Goal: Task Accomplishment & Management: Use online tool/utility

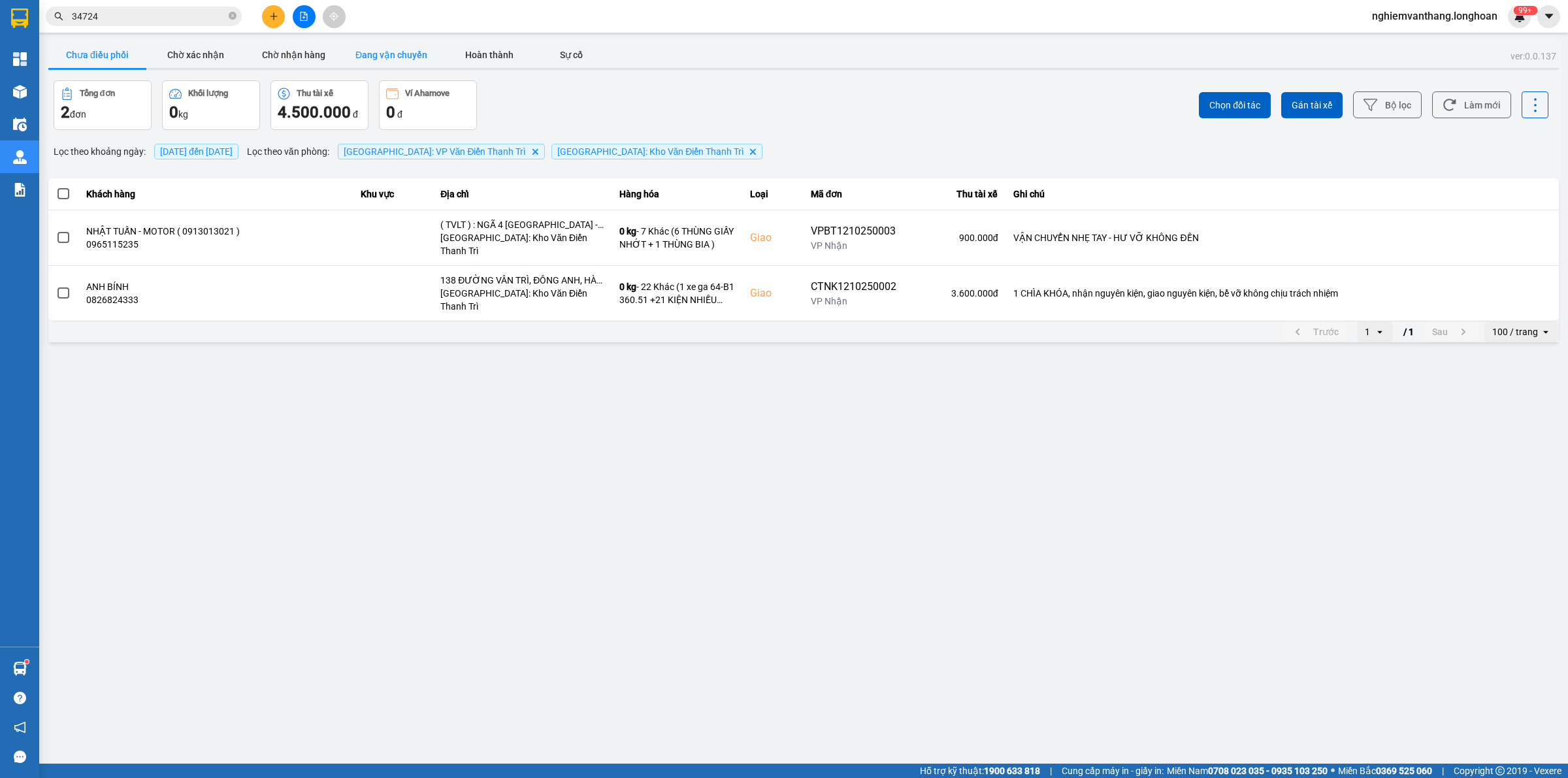
click at [369, 52] on button "Đang vận chuyển" at bounding box center [391, 55] width 98 height 26
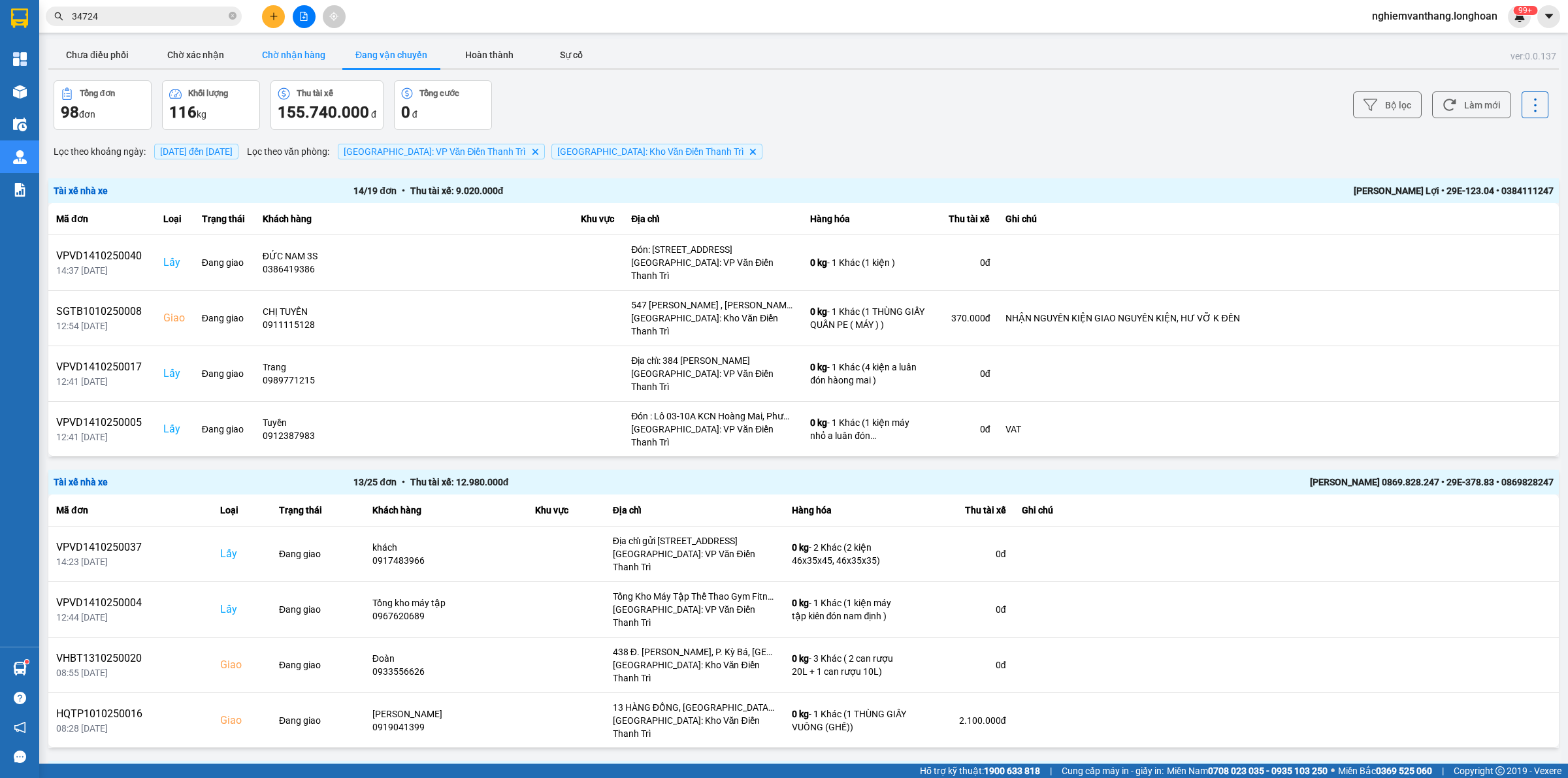
click at [272, 59] on button "Chờ nhận hàng" at bounding box center [293, 55] width 98 height 26
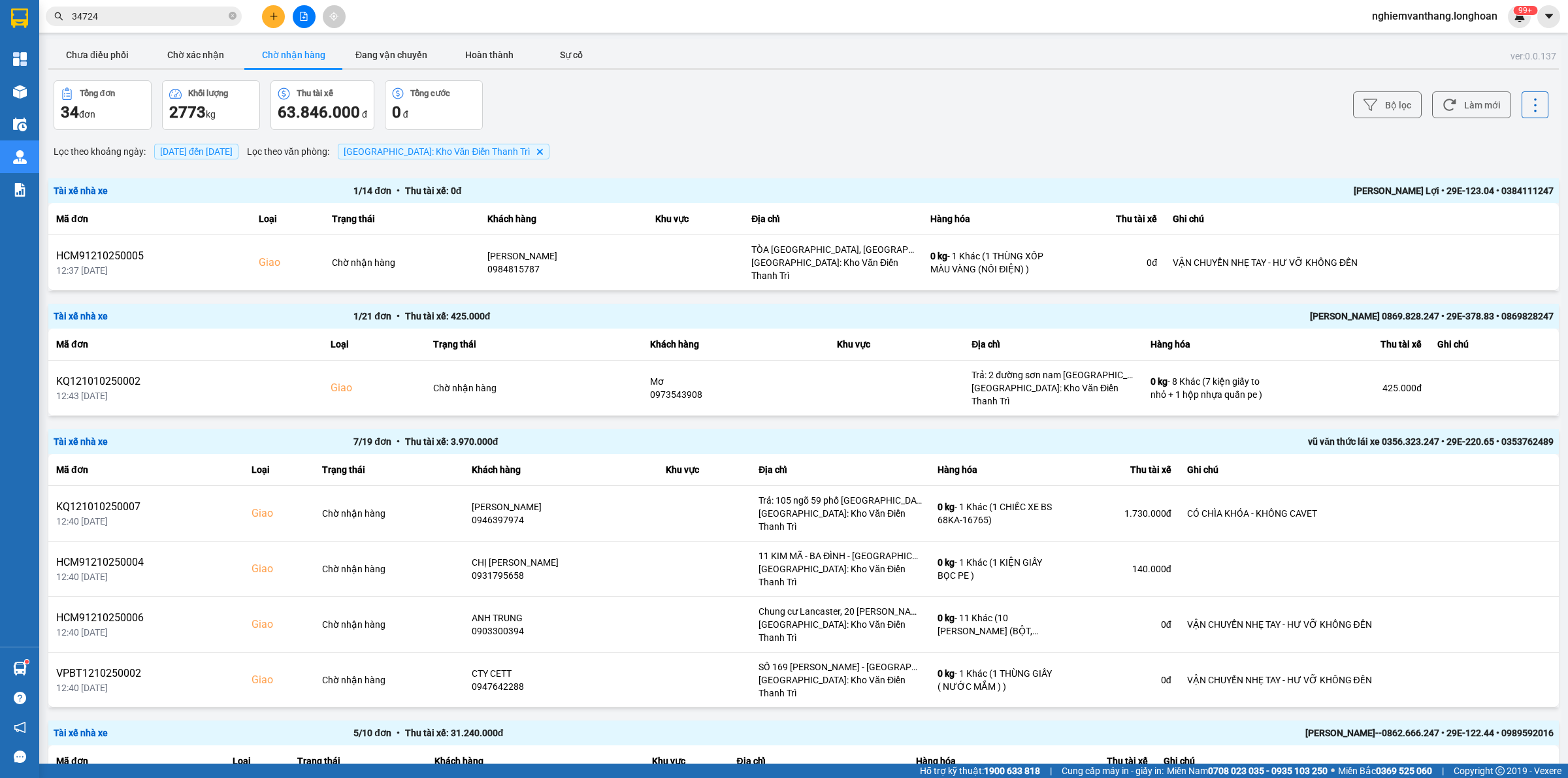
click at [1360, 69] on div at bounding box center [804, 69] width 1511 height 2
click at [1369, 98] on button "Bộ lọc" at bounding box center [1387, 105] width 68 height 27
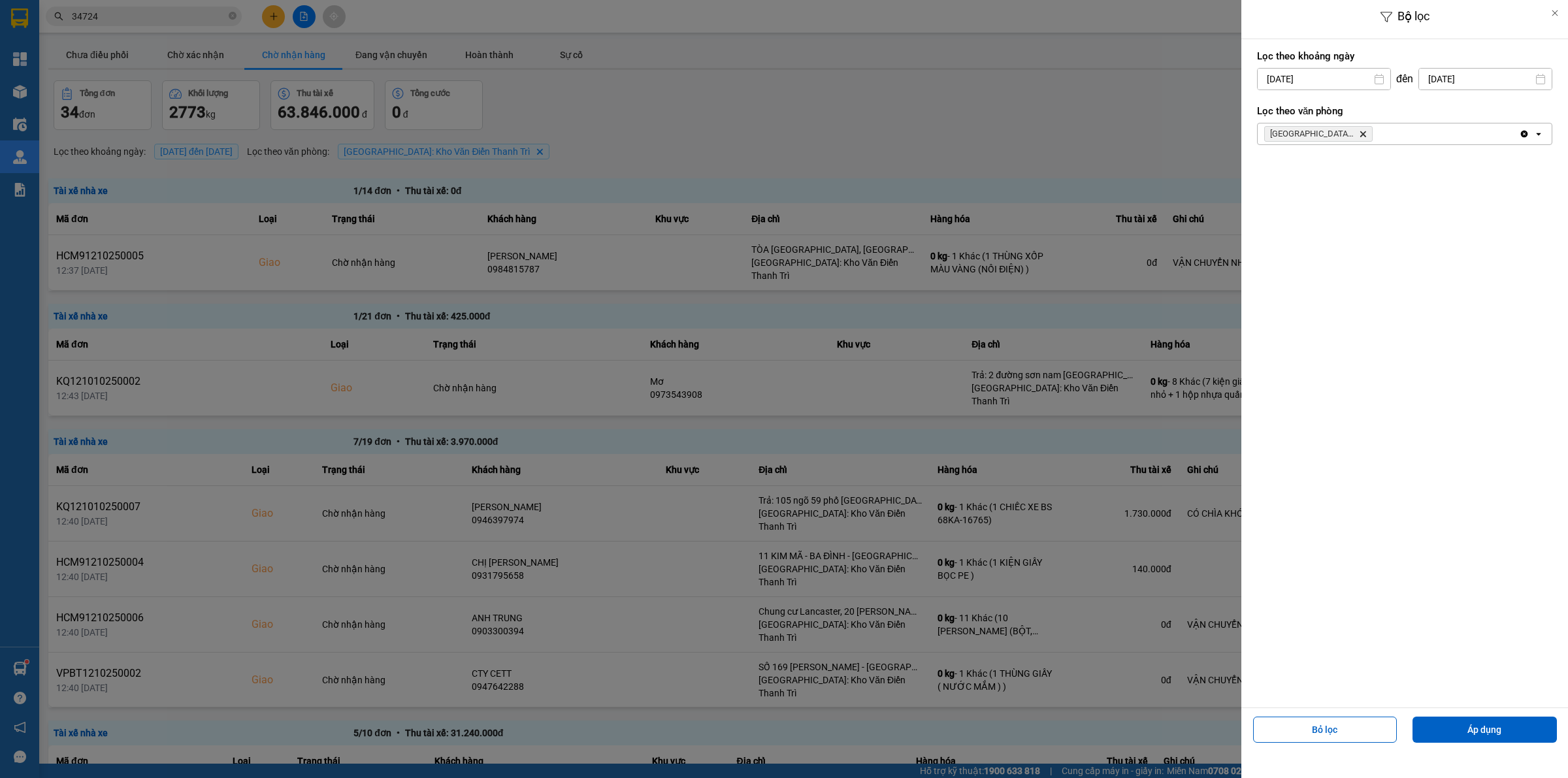
click at [1324, 79] on input "[DATE]" at bounding box center [1325, 79] width 133 height 21
click at [1314, 178] on div "1" at bounding box center [1317, 174] width 19 height 16
type input "[DATE]"
click at [1482, 737] on button "Áp dụng" at bounding box center [1485, 730] width 144 height 26
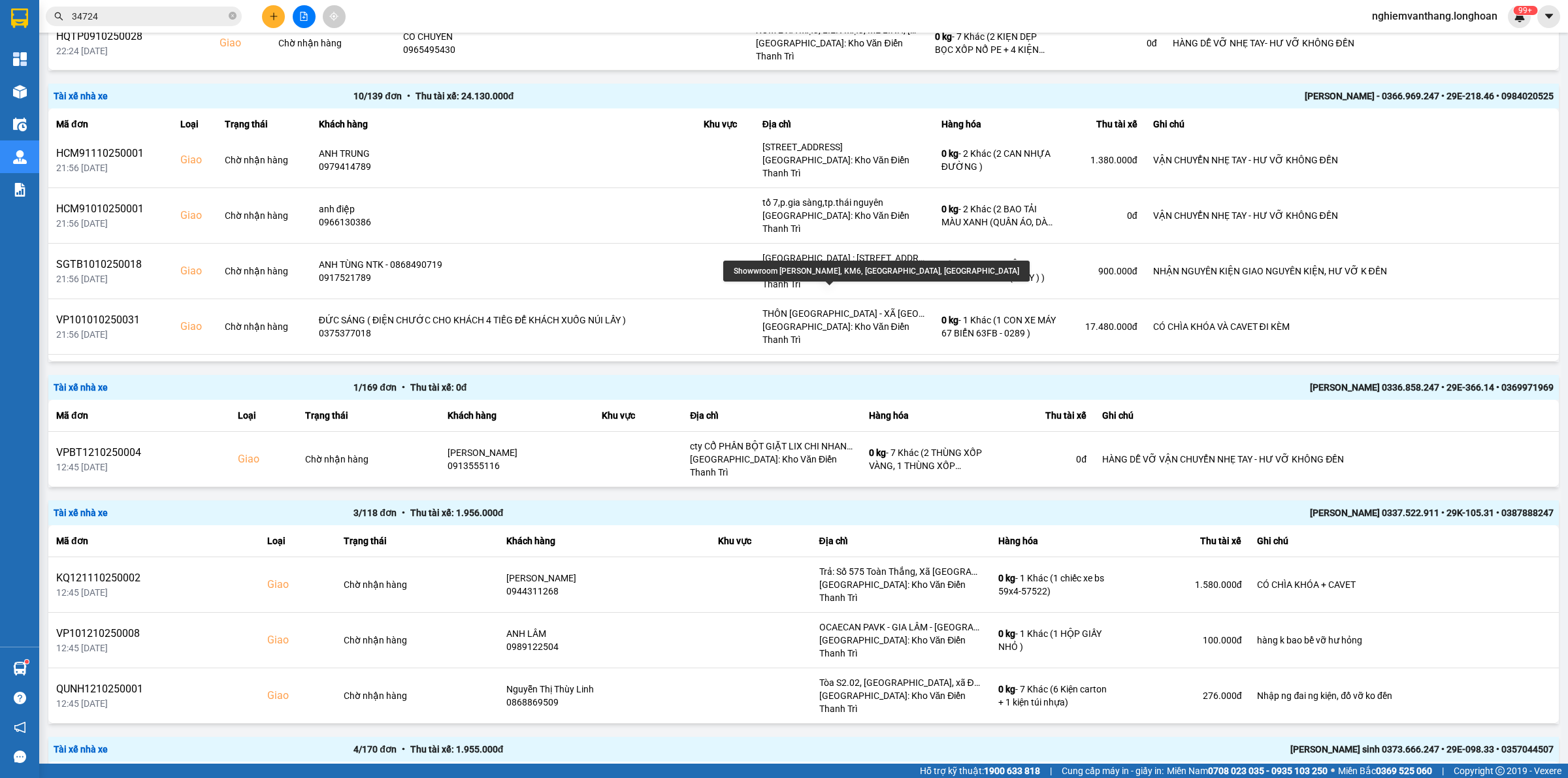
scroll to position [1307, 0]
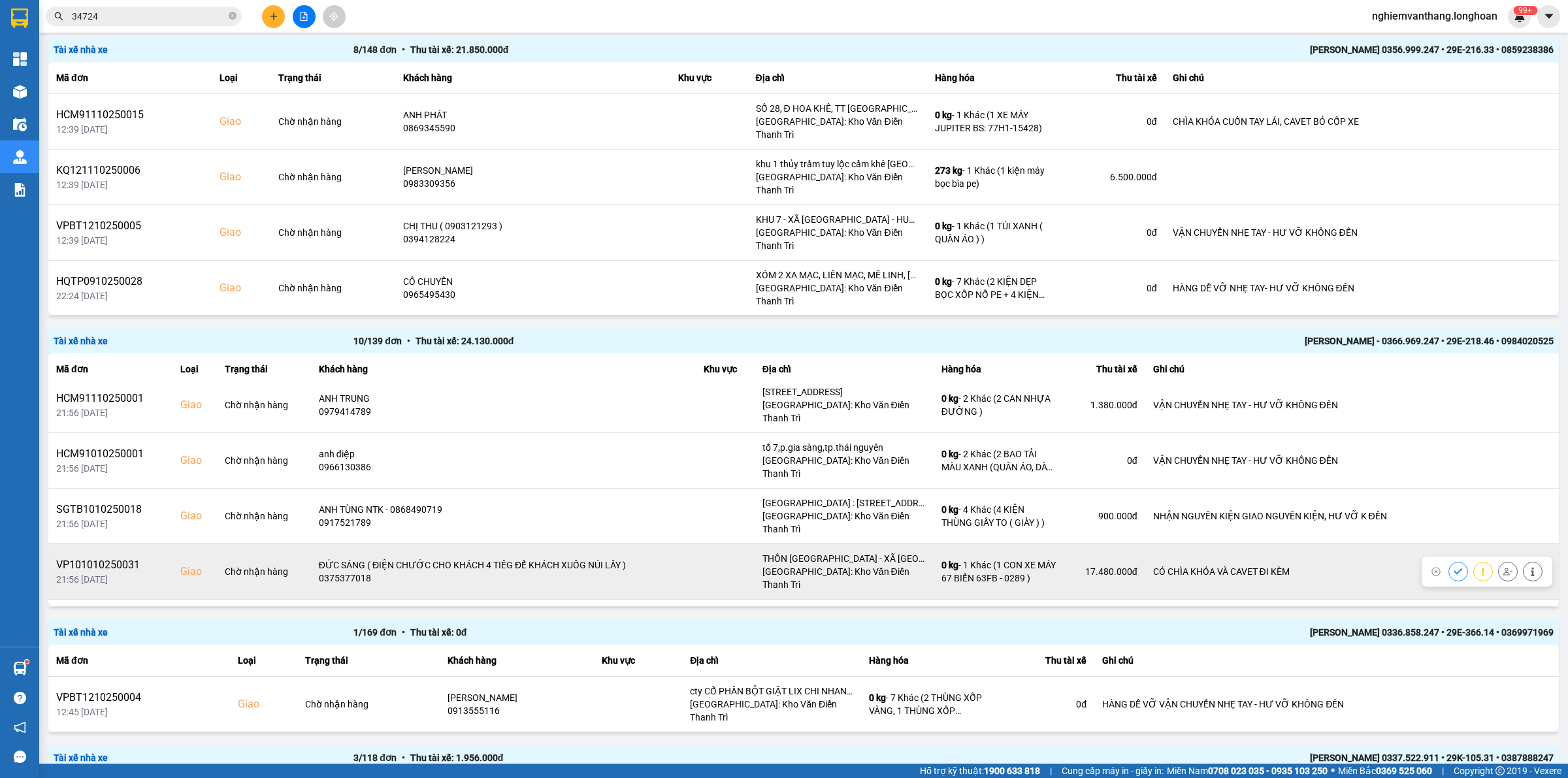
click at [1499, 560] on button at bounding box center [1508, 571] width 19 height 22
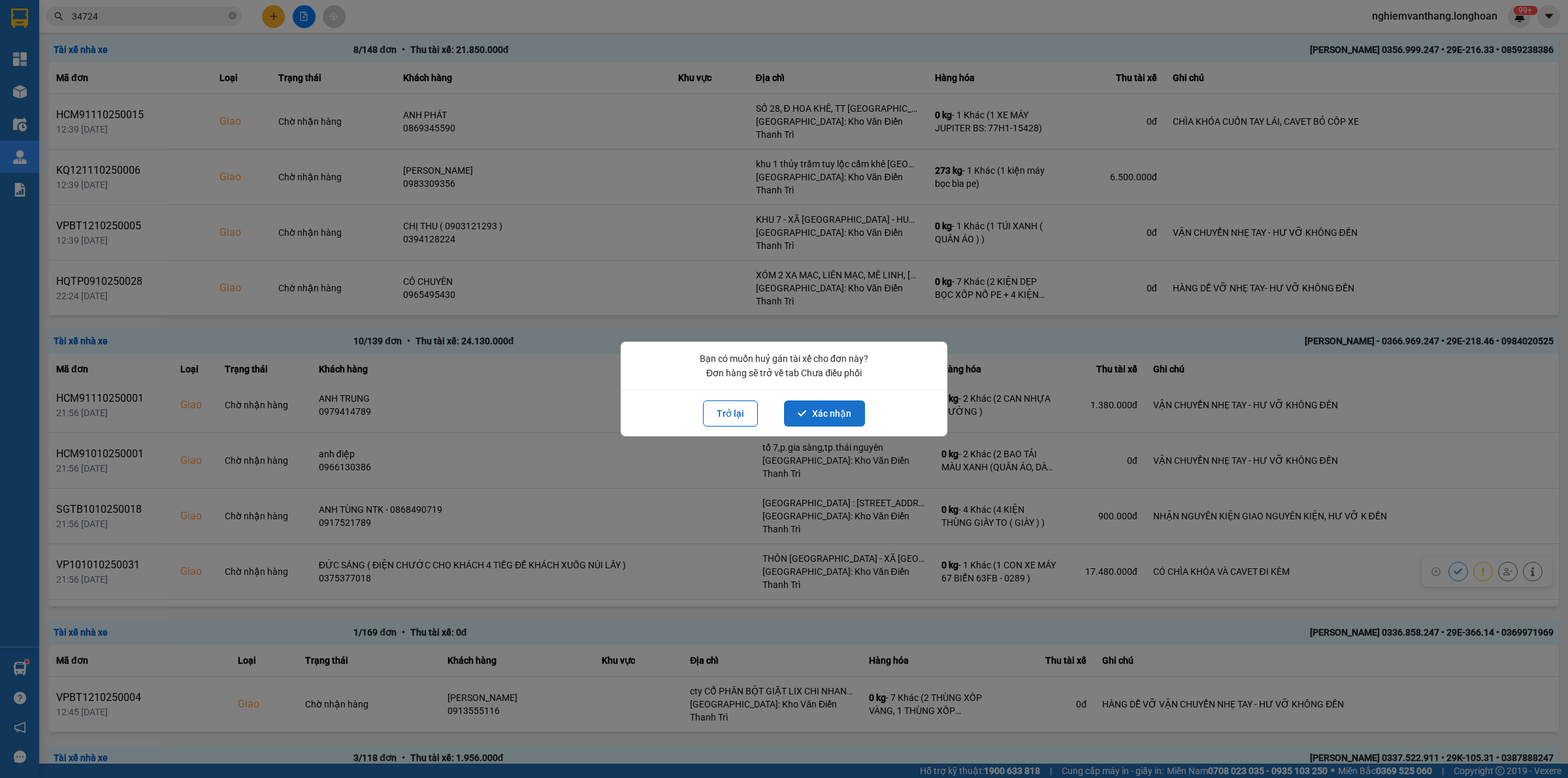
click at [828, 420] on button "Xác nhận" at bounding box center [825, 414] width 81 height 26
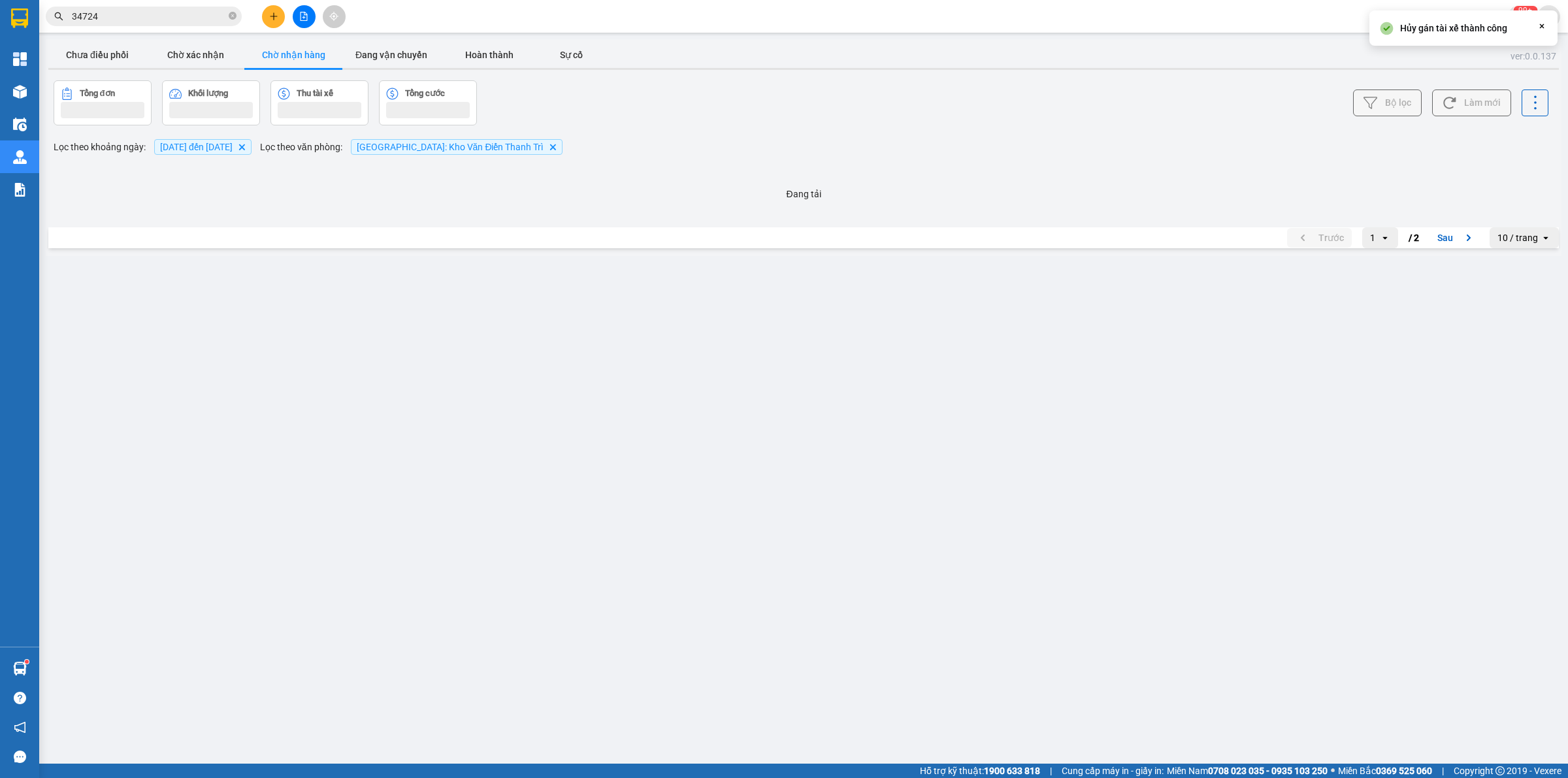
scroll to position [0, 0]
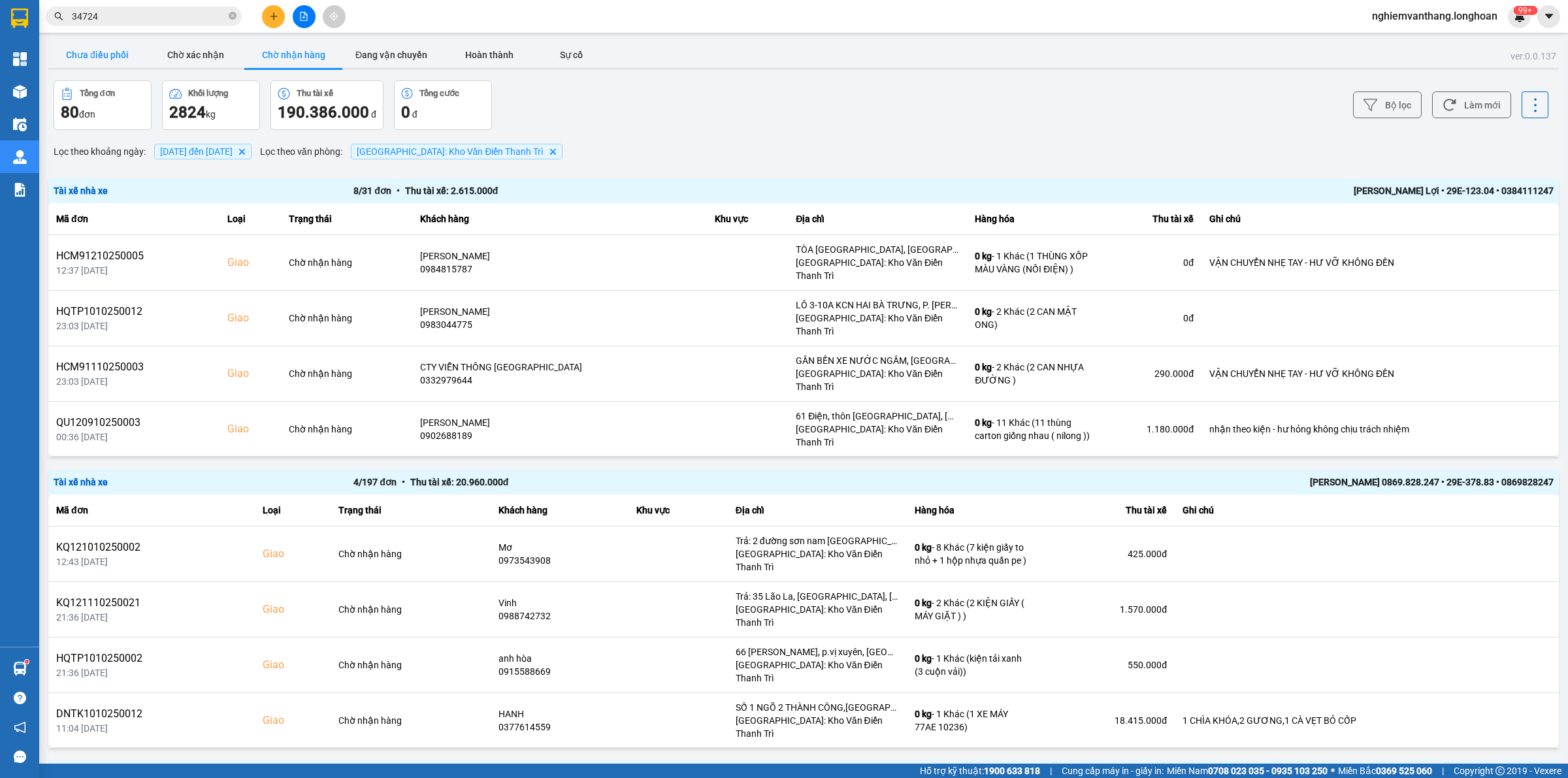
click at [80, 55] on button "Chưa điều phối" at bounding box center [97, 55] width 98 height 26
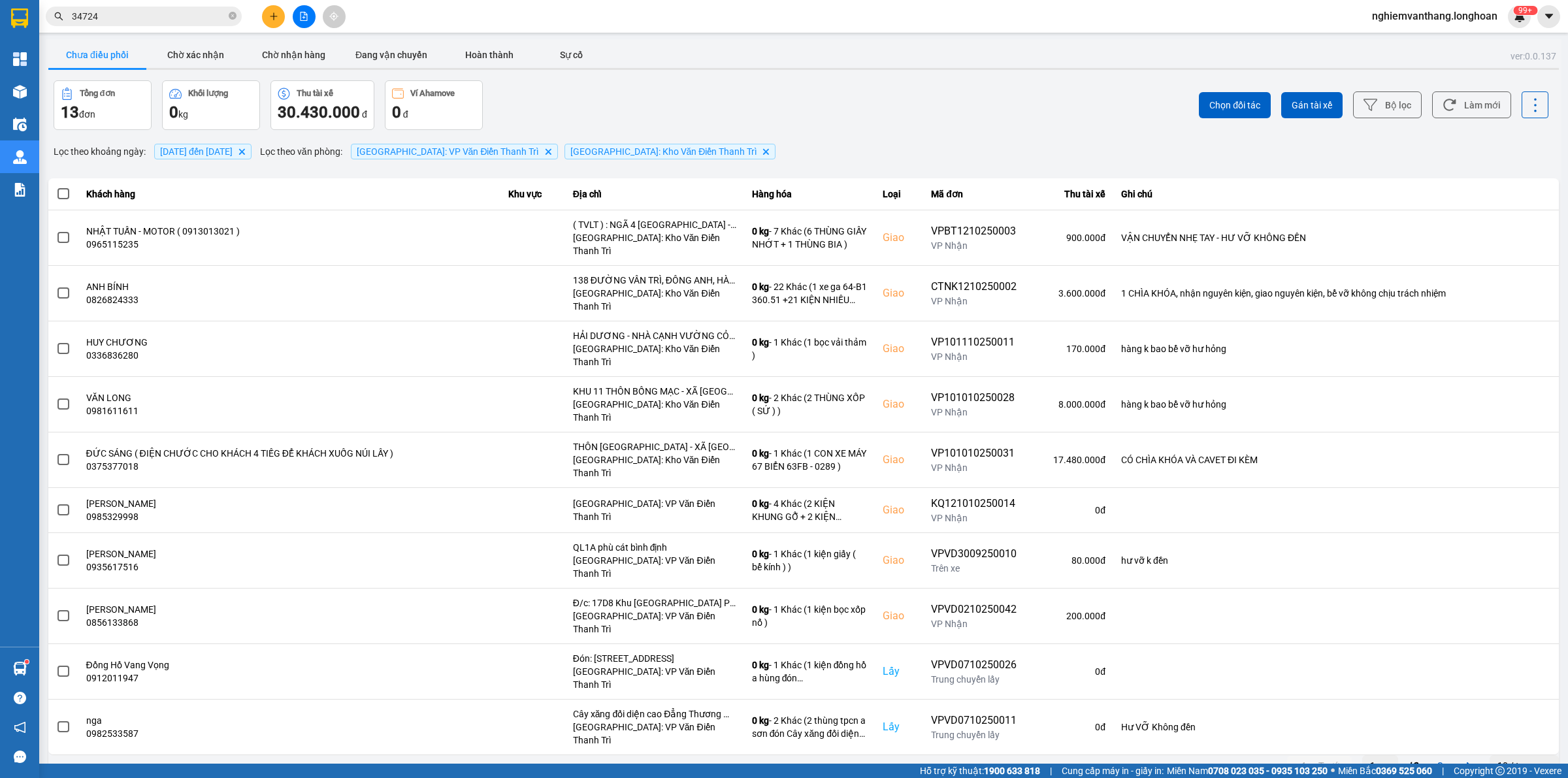
click at [133, 19] on input "34724" at bounding box center [149, 16] width 154 height 14
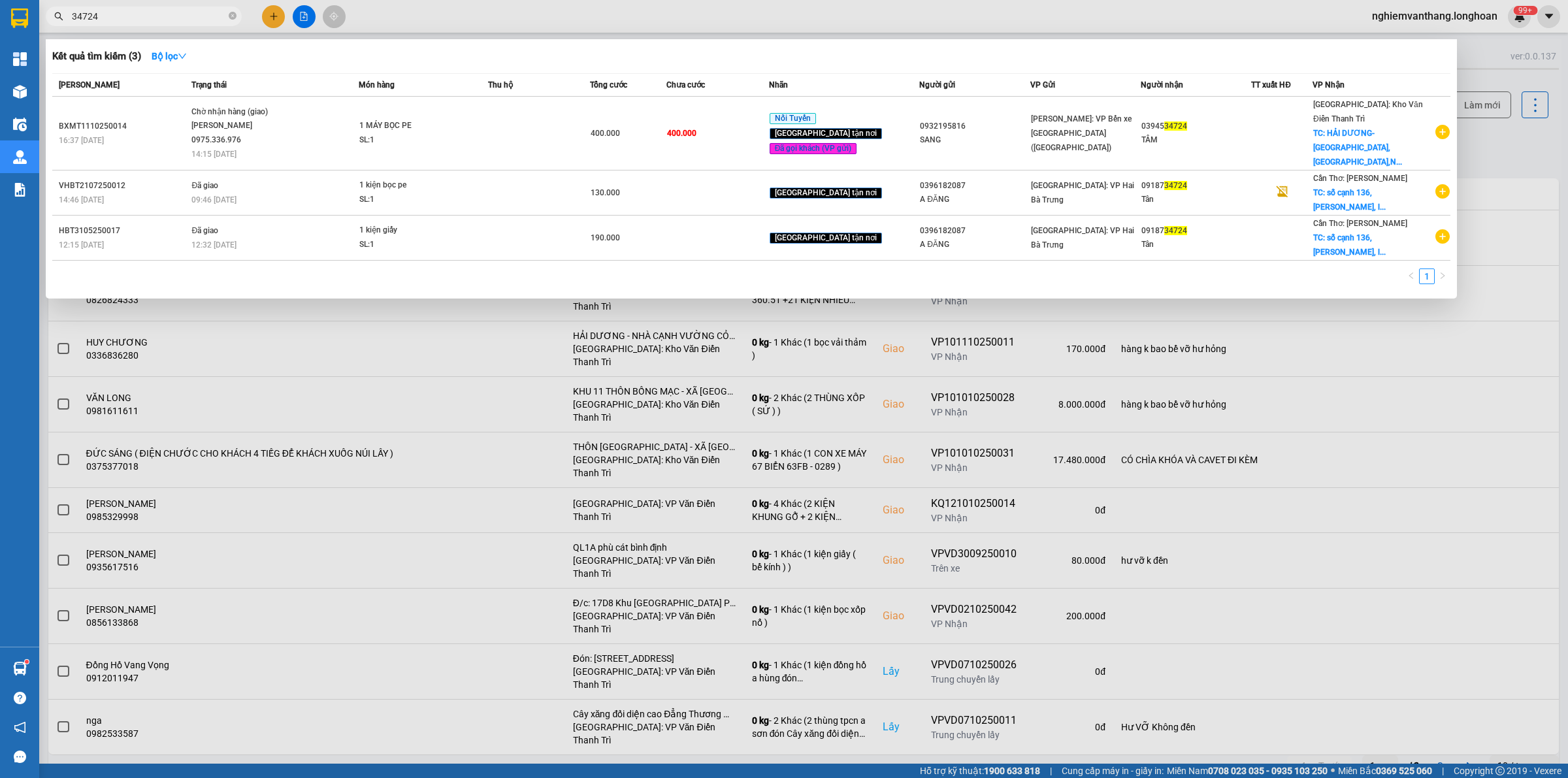
click at [133, 19] on input "34724" at bounding box center [149, 16] width 154 height 14
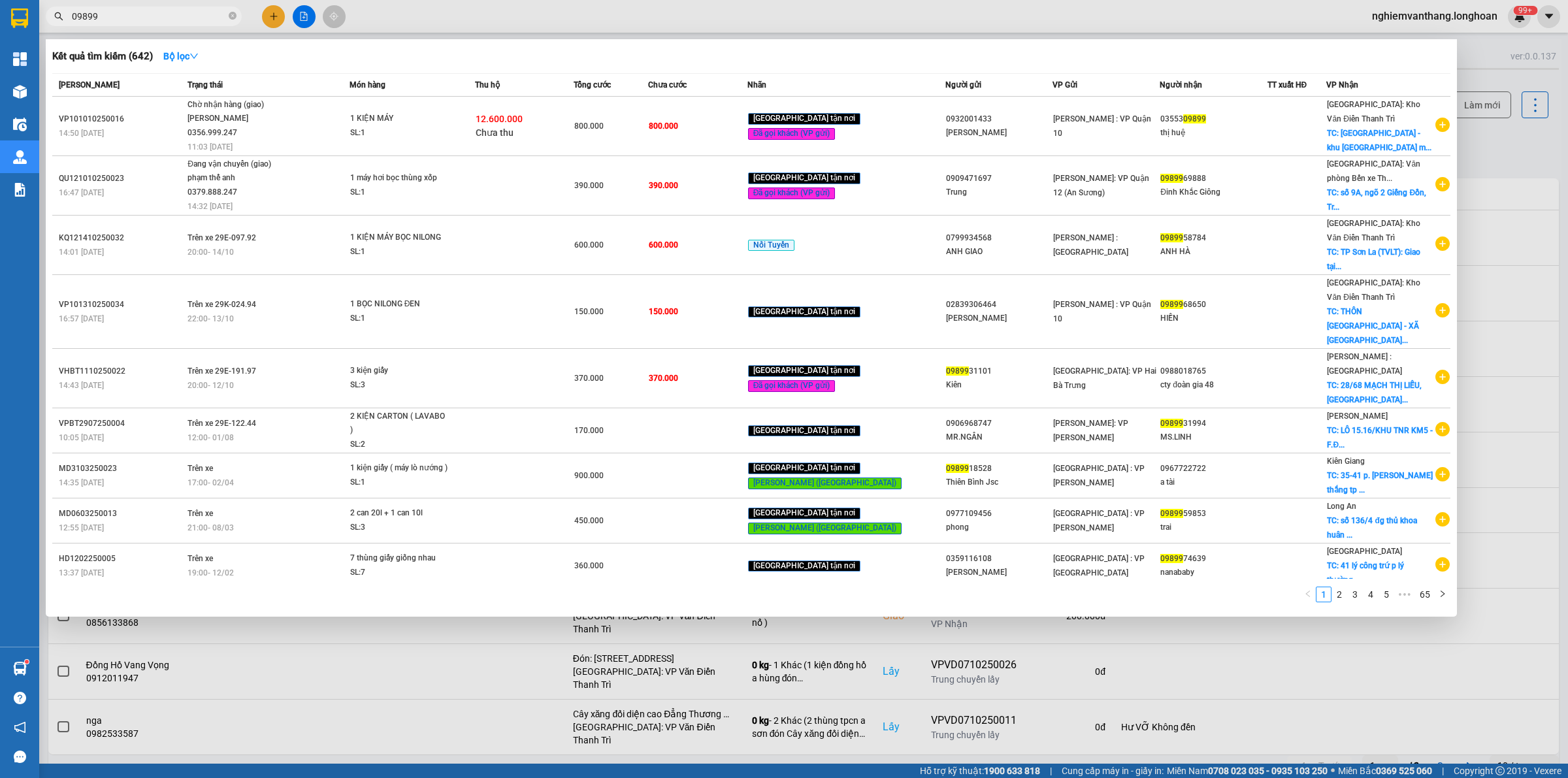
type input "09899"
click at [515, 52] on div "Kết quả tìm kiếm ( 642 ) Bộ lọc" at bounding box center [752, 56] width 1399 height 21
click at [809, 7] on div at bounding box center [784, 389] width 1568 height 778
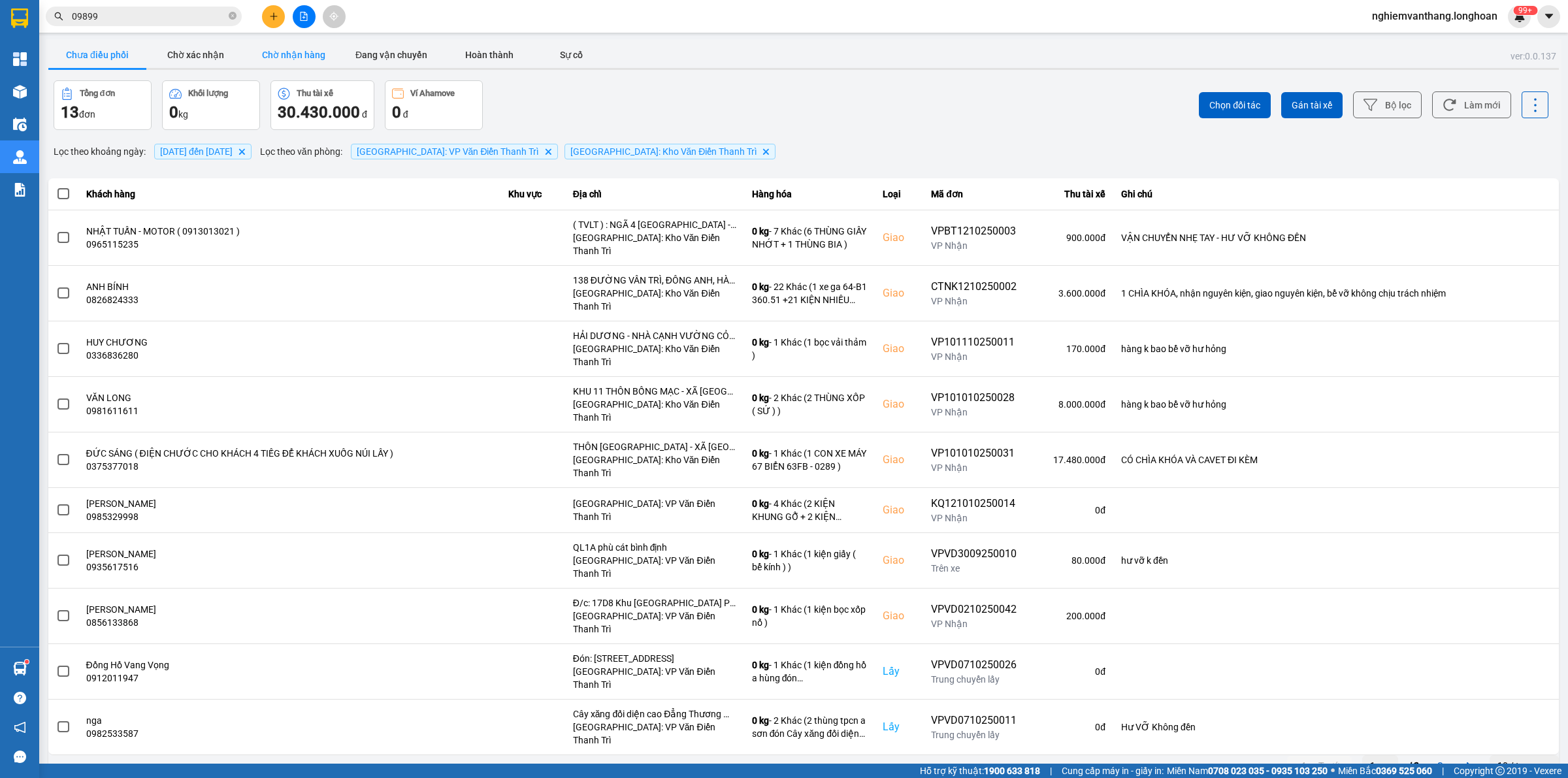
click at [311, 54] on button "Chờ nhận hàng" at bounding box center [293, 55] width 98 height 26
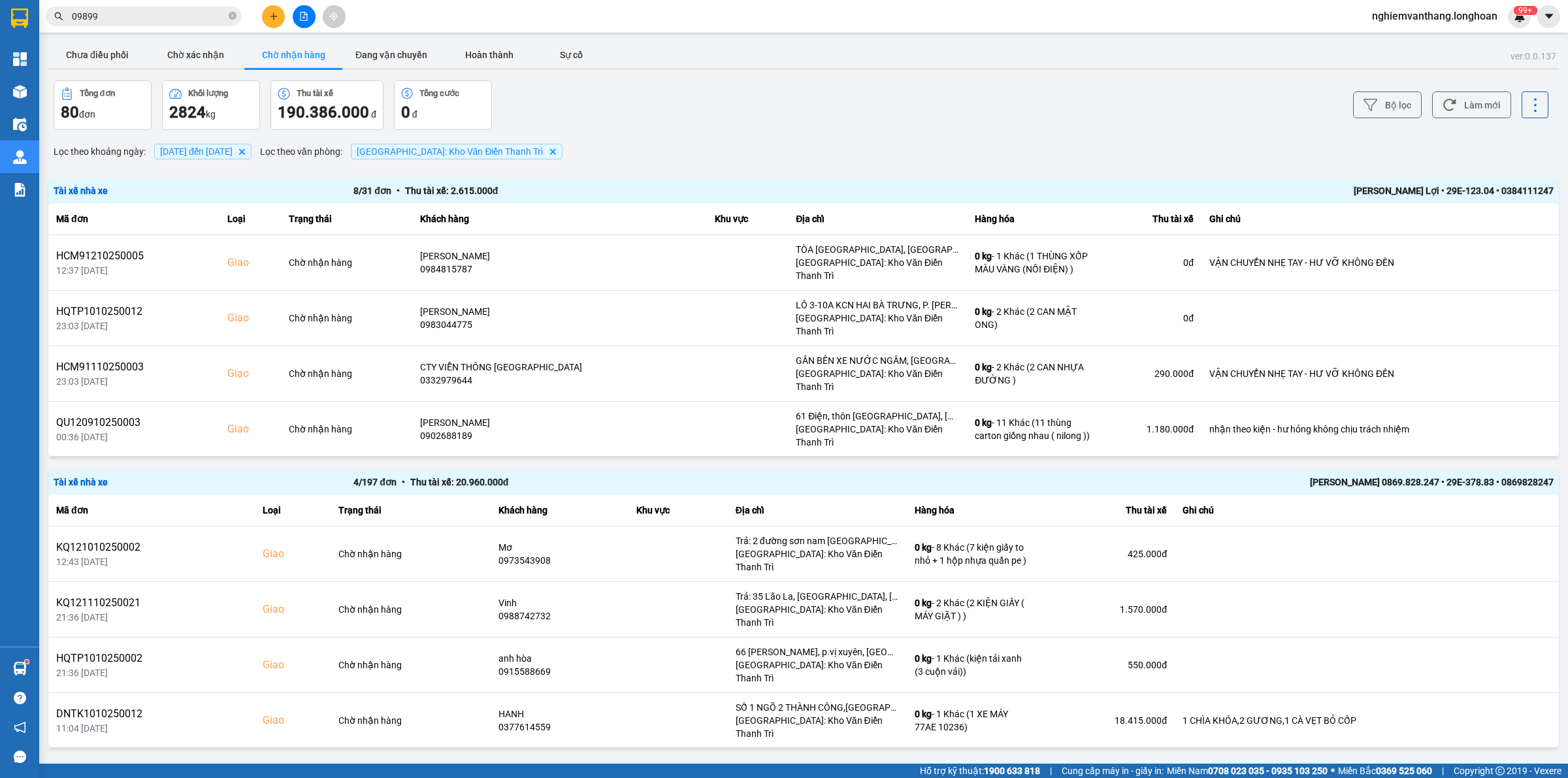
scroll to position [1007, 0]
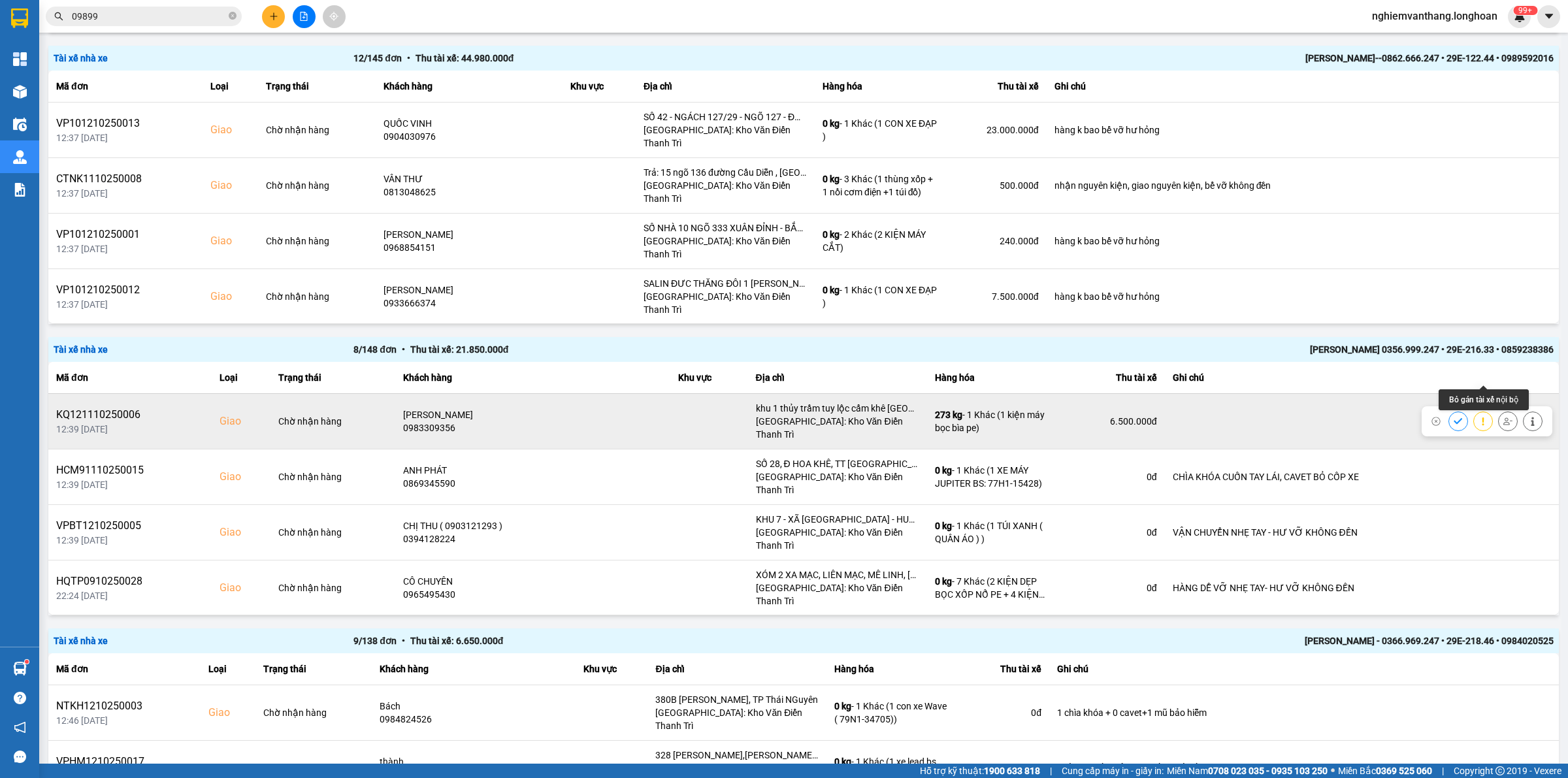
click at [1503, 417] on icon at bounding box center [1508, 421] width 9 height 9
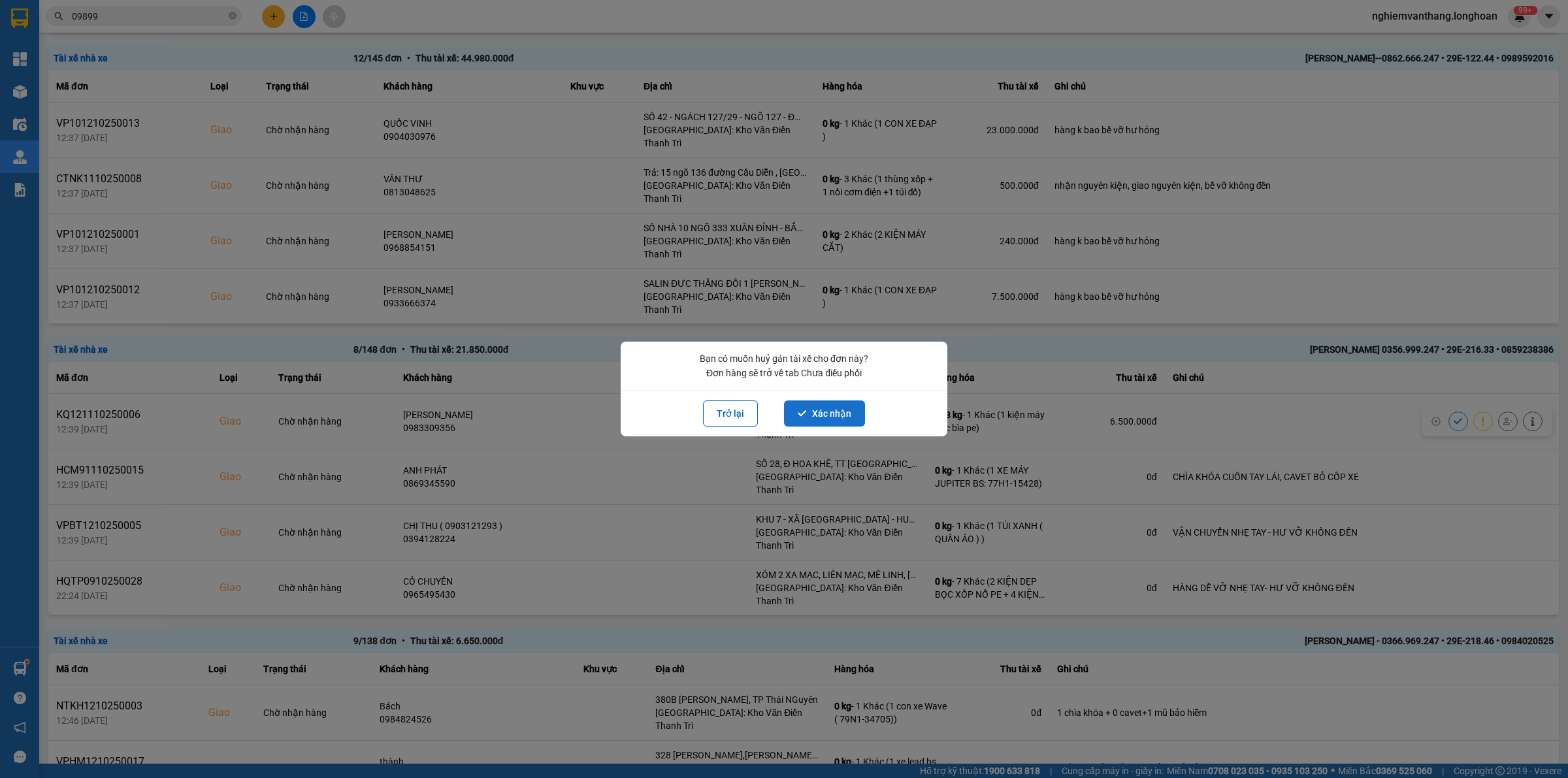
click at [831, 410] on button "Xác nhận" at bounding box center [825, 414] width 81 height 26
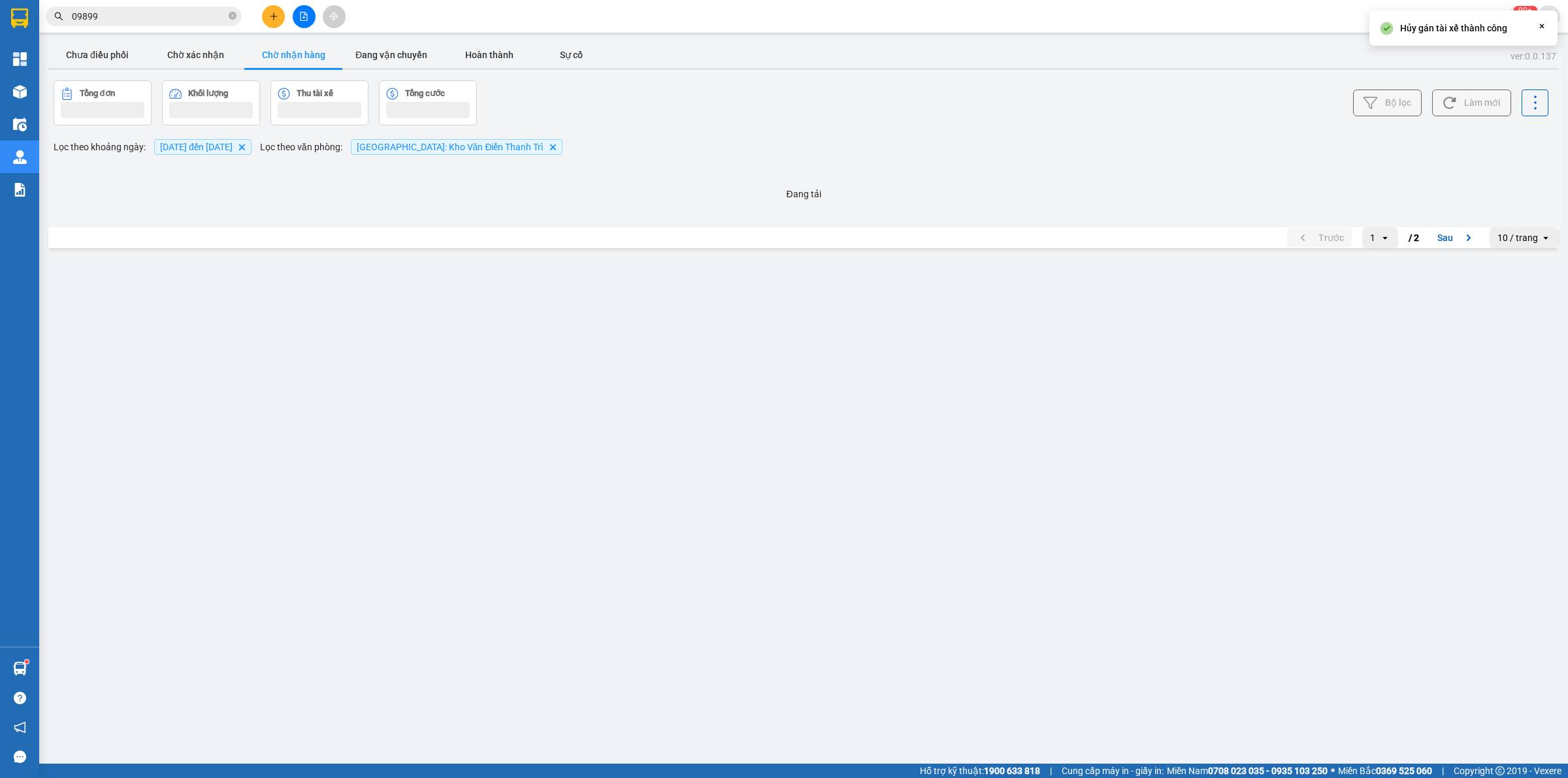
scroll to position [0, 0]
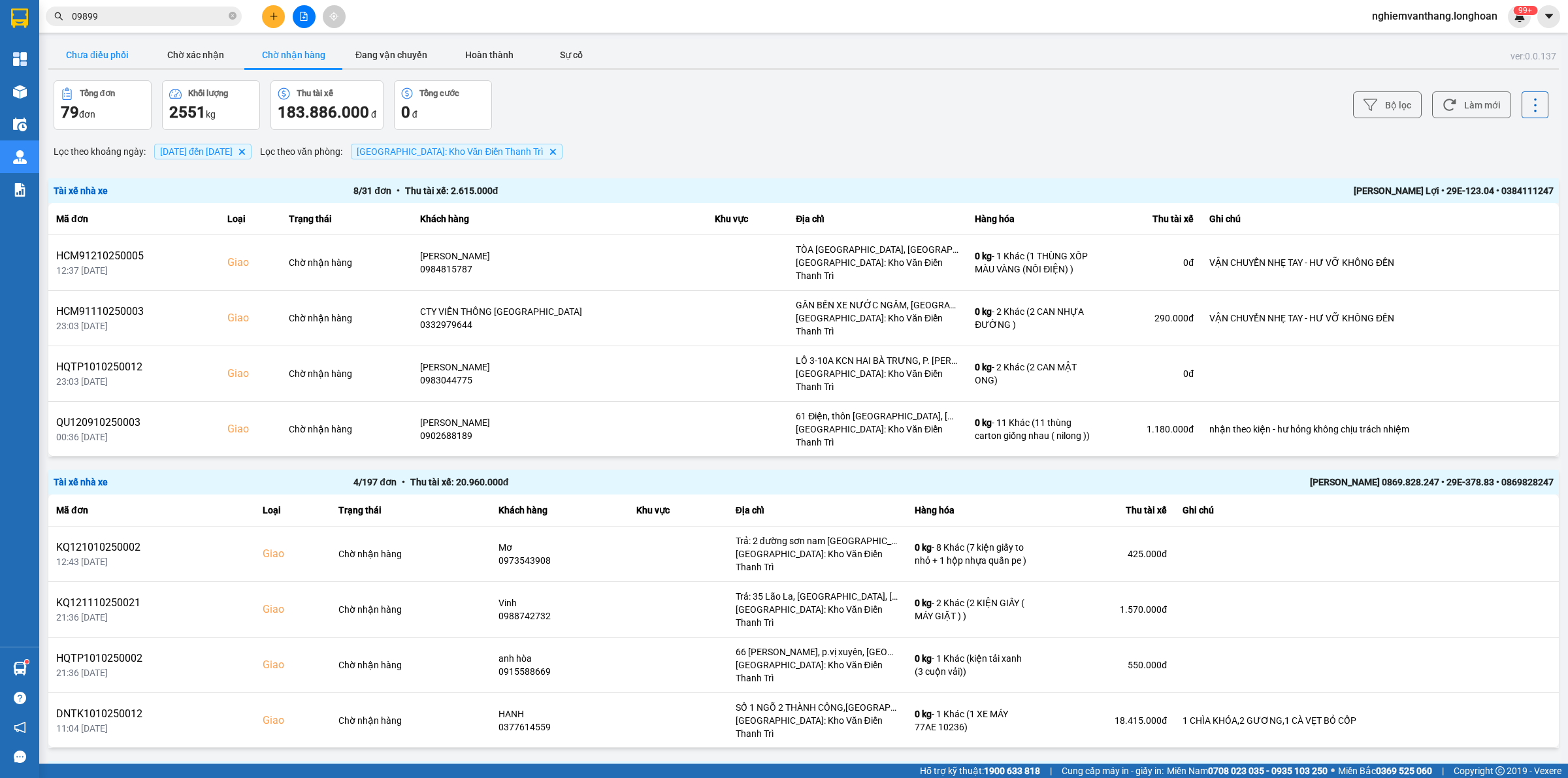
click at [72, 59] on button "Chưa điều phối" at bounding box center [97, 55] width 98 height 26
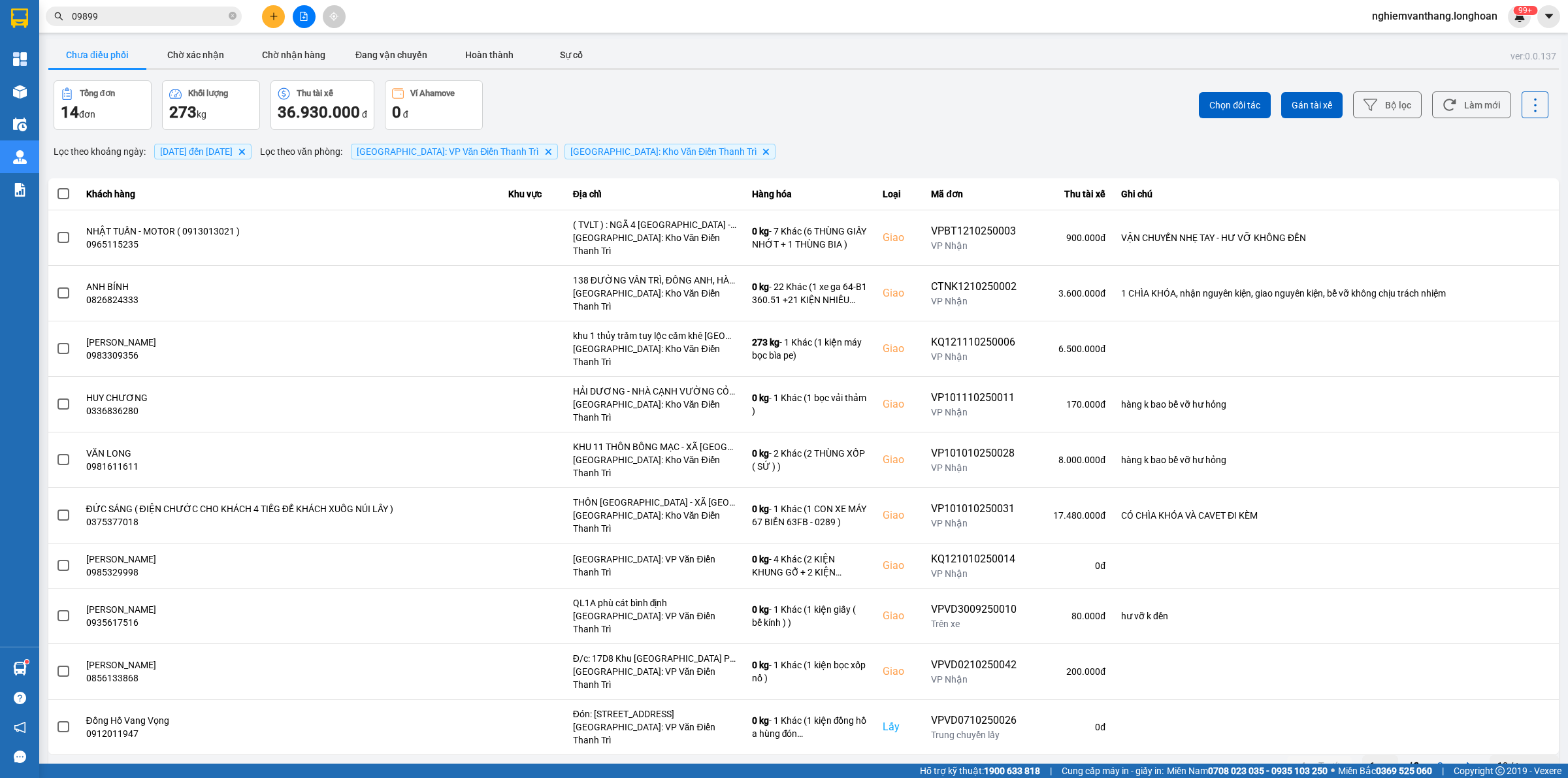
click at [1425, 103] on div "Chọn đối tác Gán tài xế Bộ lọc Làm mới" at bounding box center [1175, 105] width 748 height 50
click at [1410, 103] on button "Bộ lọc" at bounding box center [1387, 105] width 68 height 27
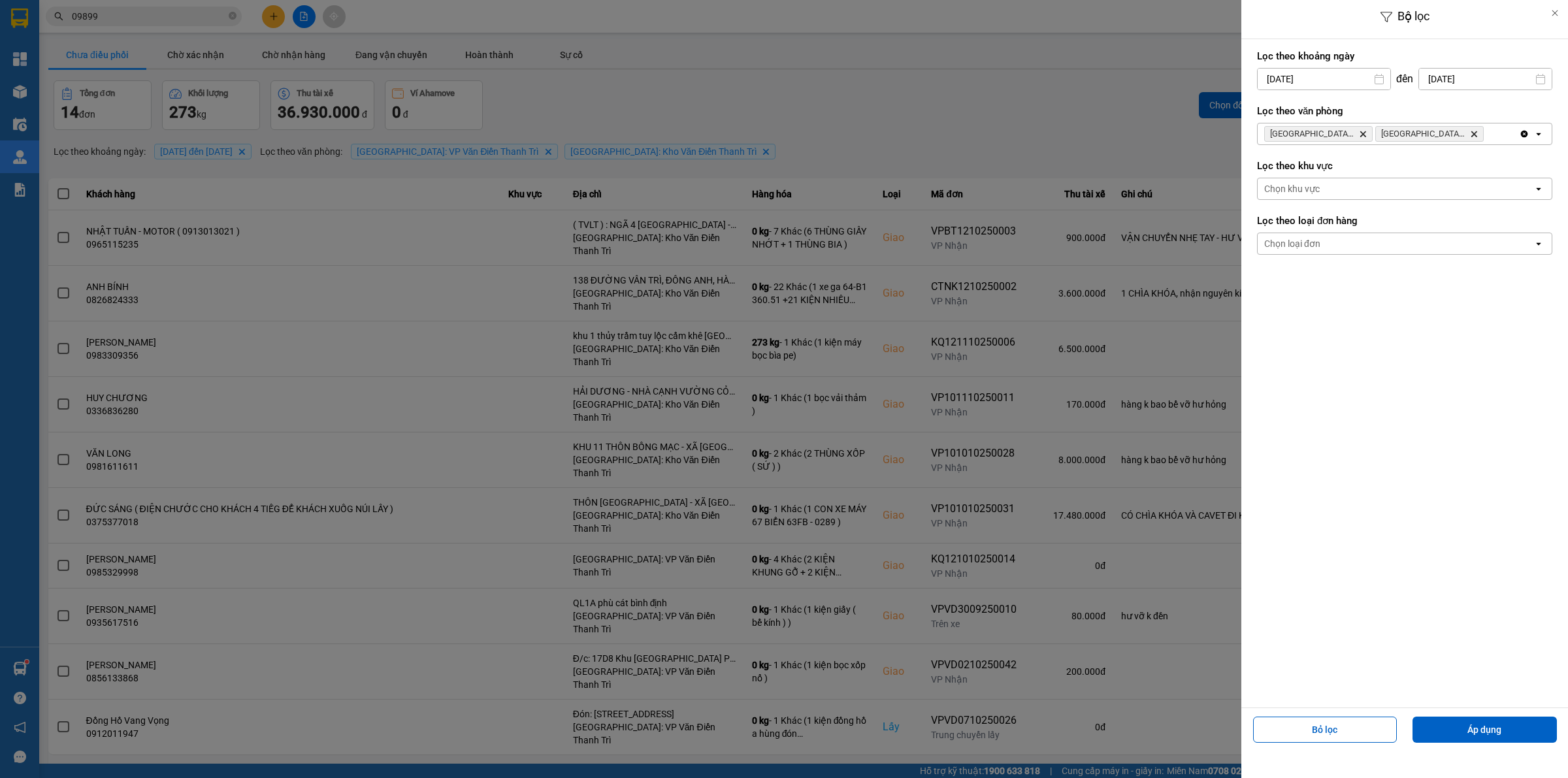
click at [1063, 80] on div at bounding box center [784, 389] width 1568 height 778
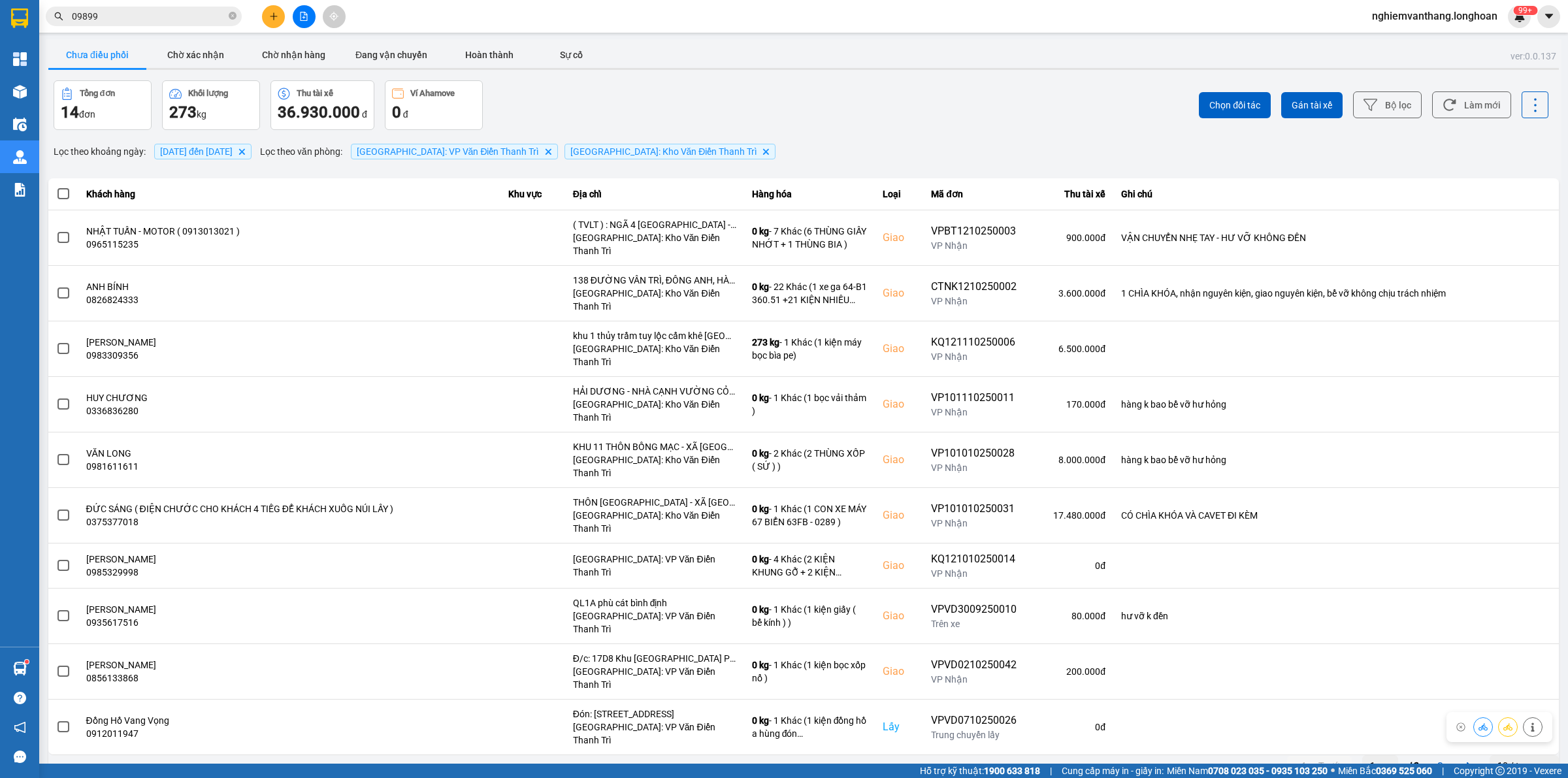
click at [1514, 759] on div "10 / trang" at bounding box center [1517, 766] width 40 height 13
click at [1520, 636] on li "100 / trang" at bounding box center [1524, 645] width 68 height 23
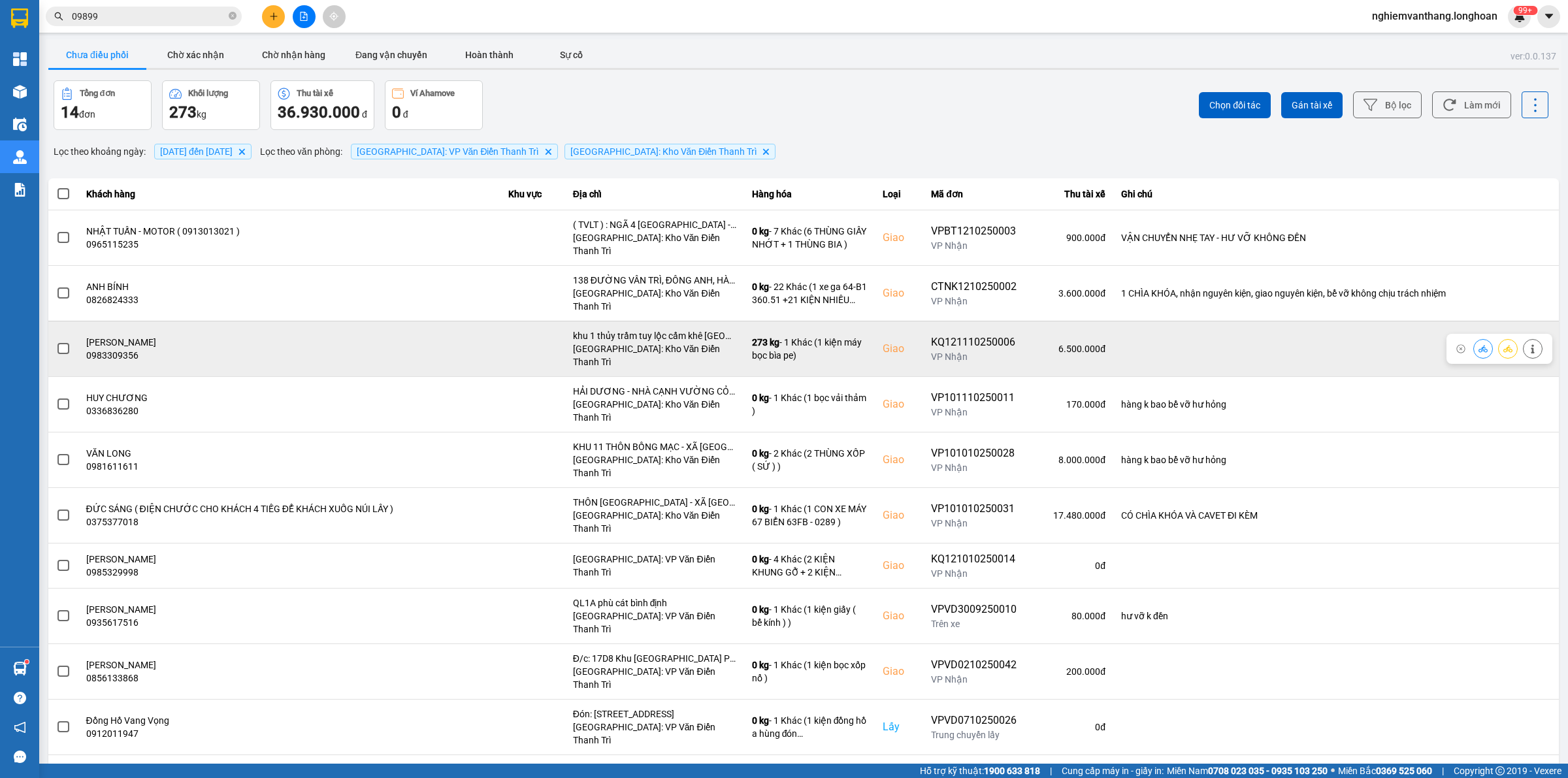
click at [1531, 345] on icon at bounding box center [1531, 349] width 3 height 9
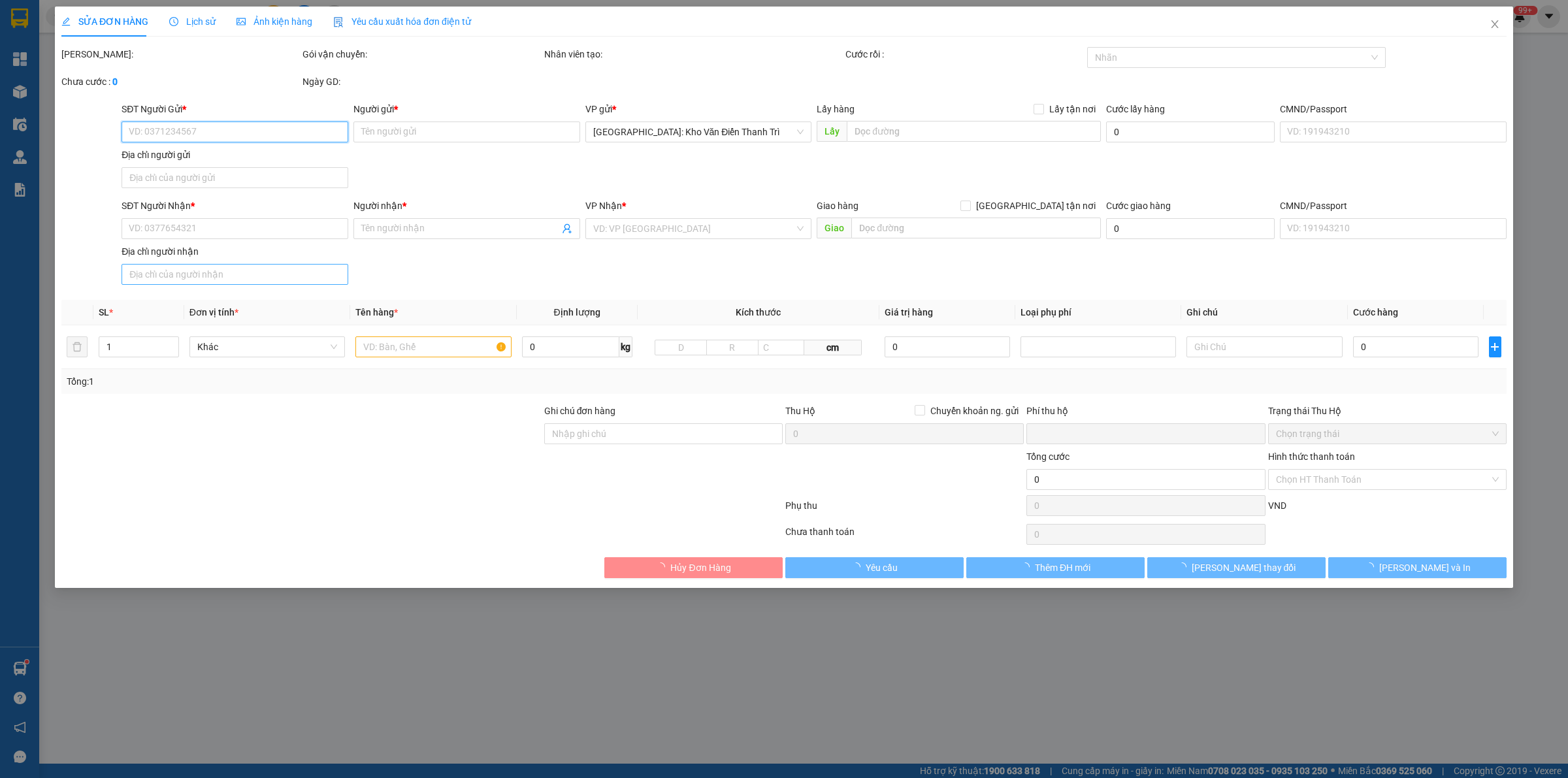
type input "0908557250"
type input "Thoại nguyễn"
checkbox input "true"
type input ": 93 quang trung Q9, HCM -"
type input "0983309356"
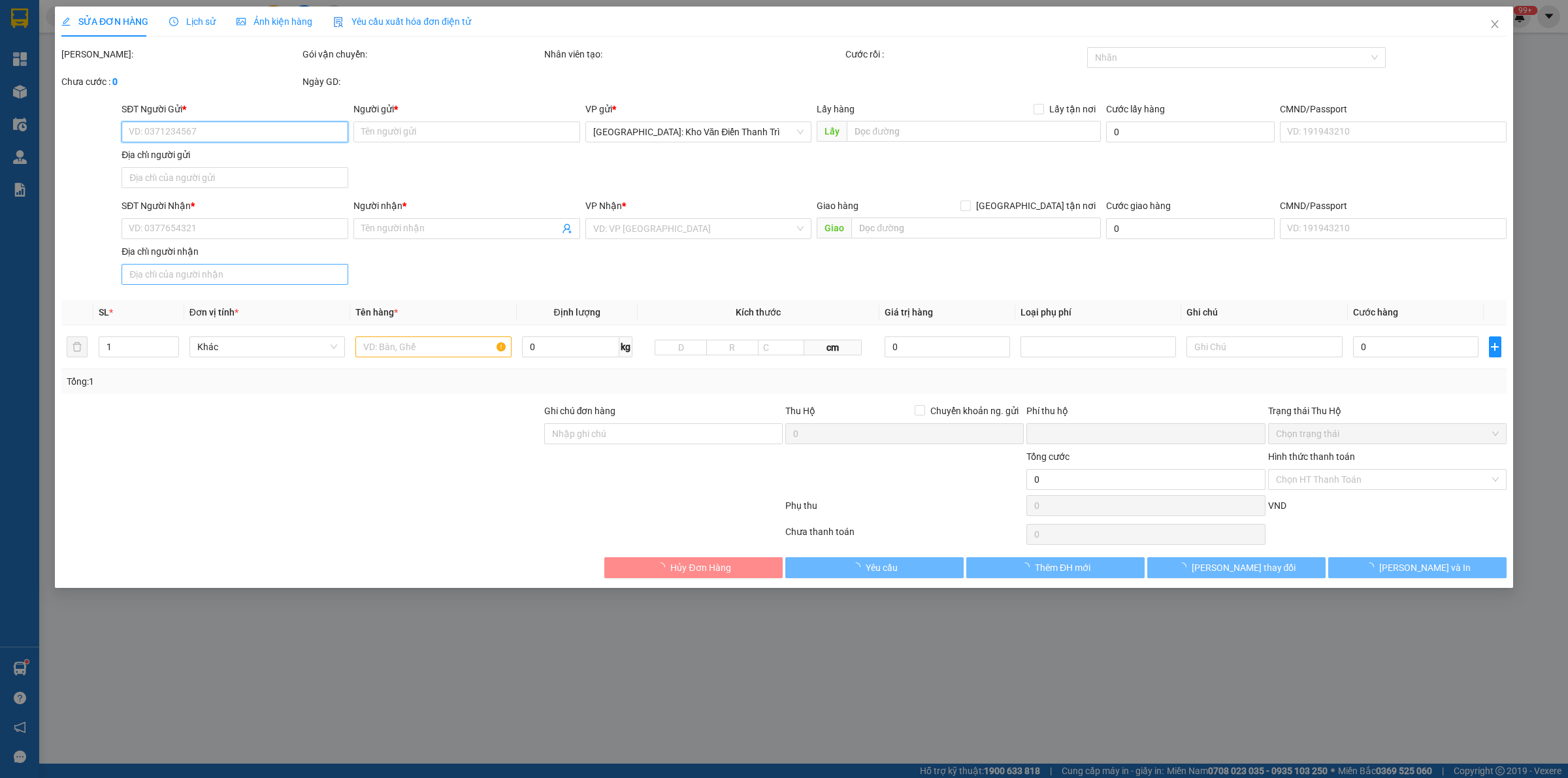
type input "Huy Anh"
checkbox input "true"
type input "khu 1 thủy trầm tuy lộc cẩm khê [GEOGRAPHIC_DATA]."
type input "2.100.000"
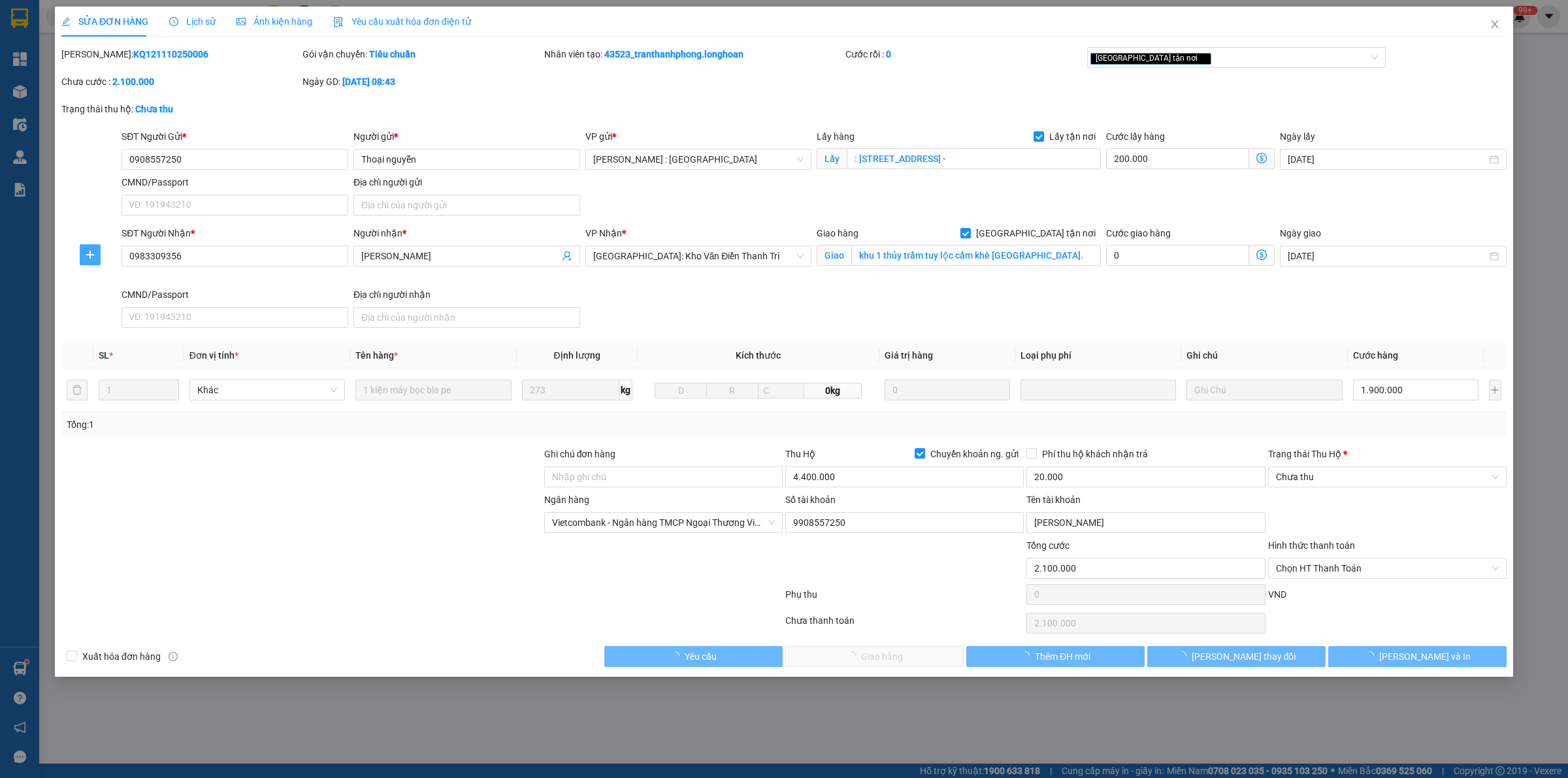
click at [85, 245] on button "button" at bounding box center [90, 255] width 21 height 21
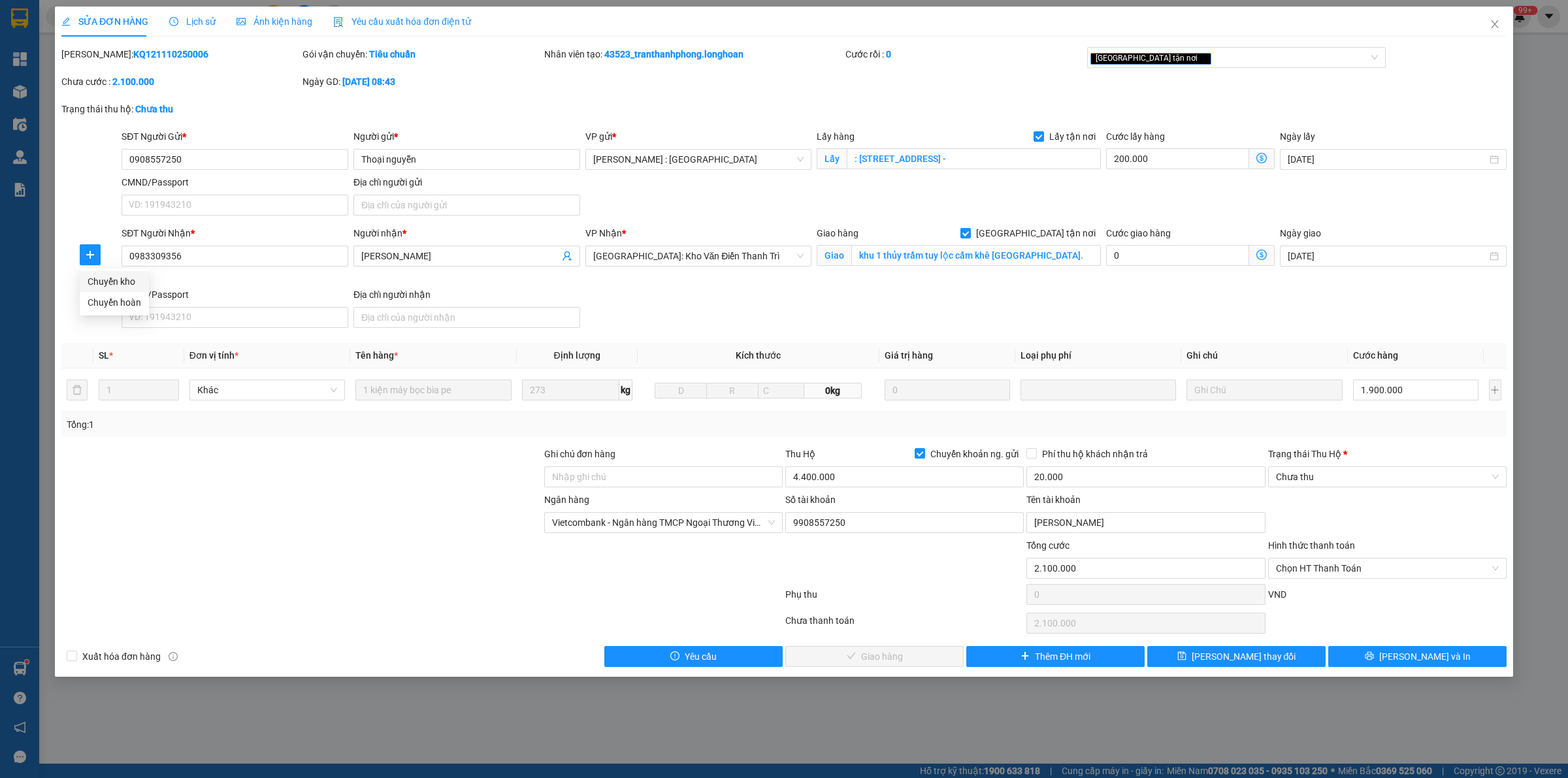
drag, startPoint x: 116, startPoint y: 283, endPoint x: 155, endPoint y: 282, distance: 39.0
click at [116, 283] on span "Chuyển kho" at bounding box center [114, 281] width 53 height 14
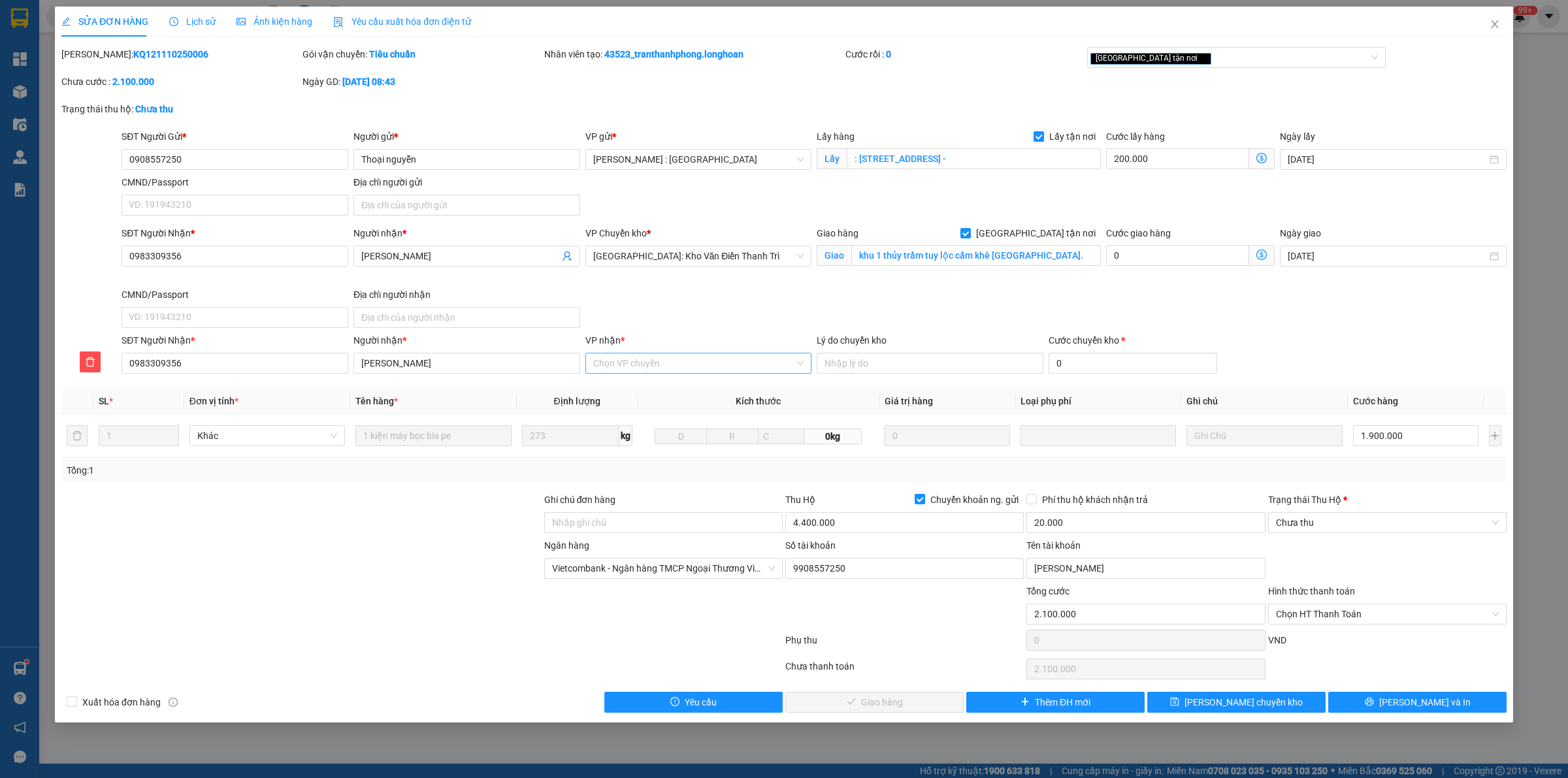
click at [629, 361] on input "VP nhận *" at bounding box center [695, 363] width 202 height 20
type input "phú tho"
click at [628, 399] on div "Phú Thọ" at bounding box center [698, 390] width 227 height 21
click at [1254, 701] on span "Lưu chuyển kho" at bounding box center [1244, 702] width 118 height 14
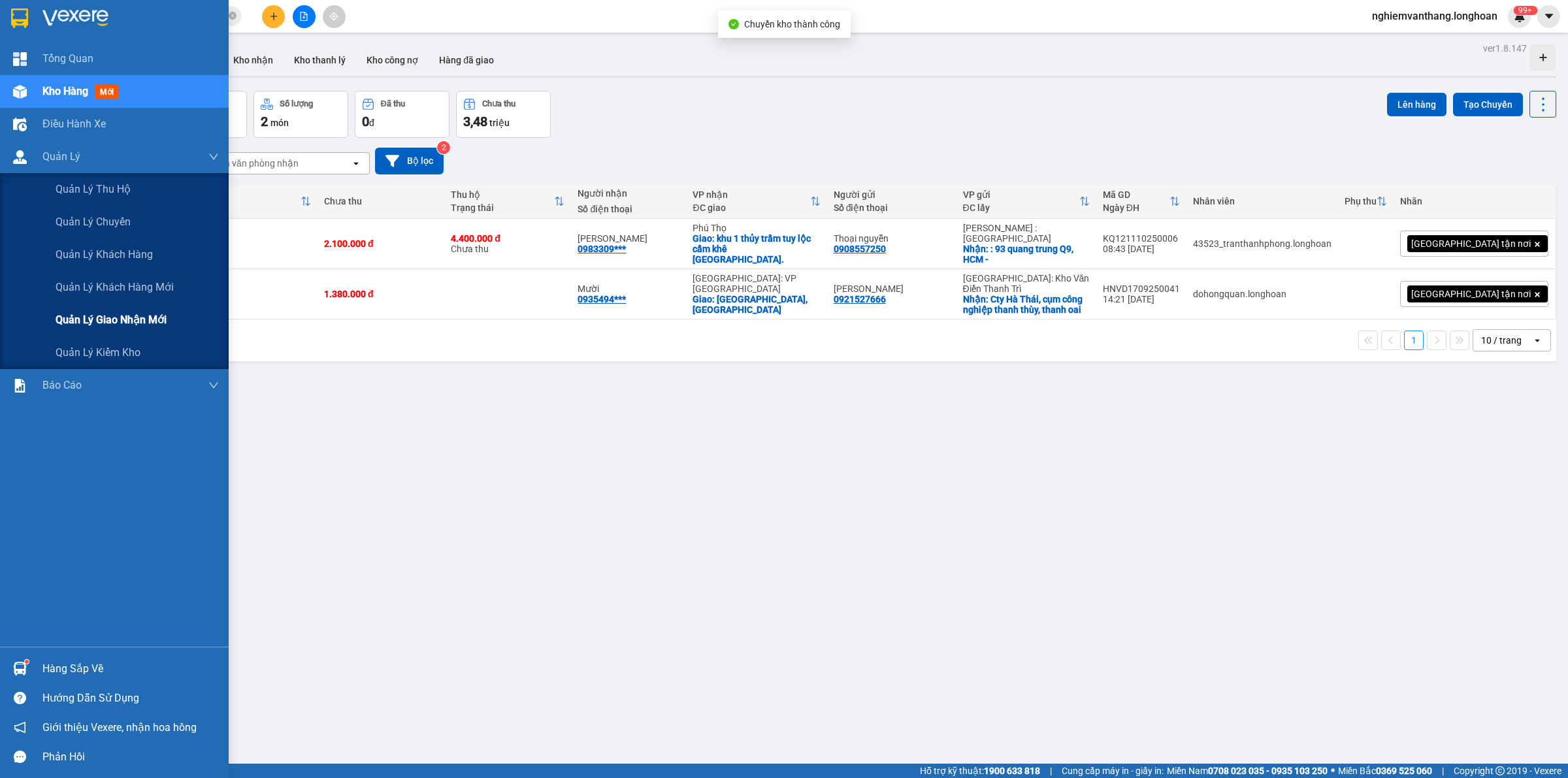
click at [86, 308] on div "Quản lý giao nhận mới" at bounding box center [137, 320] width 164 height 33
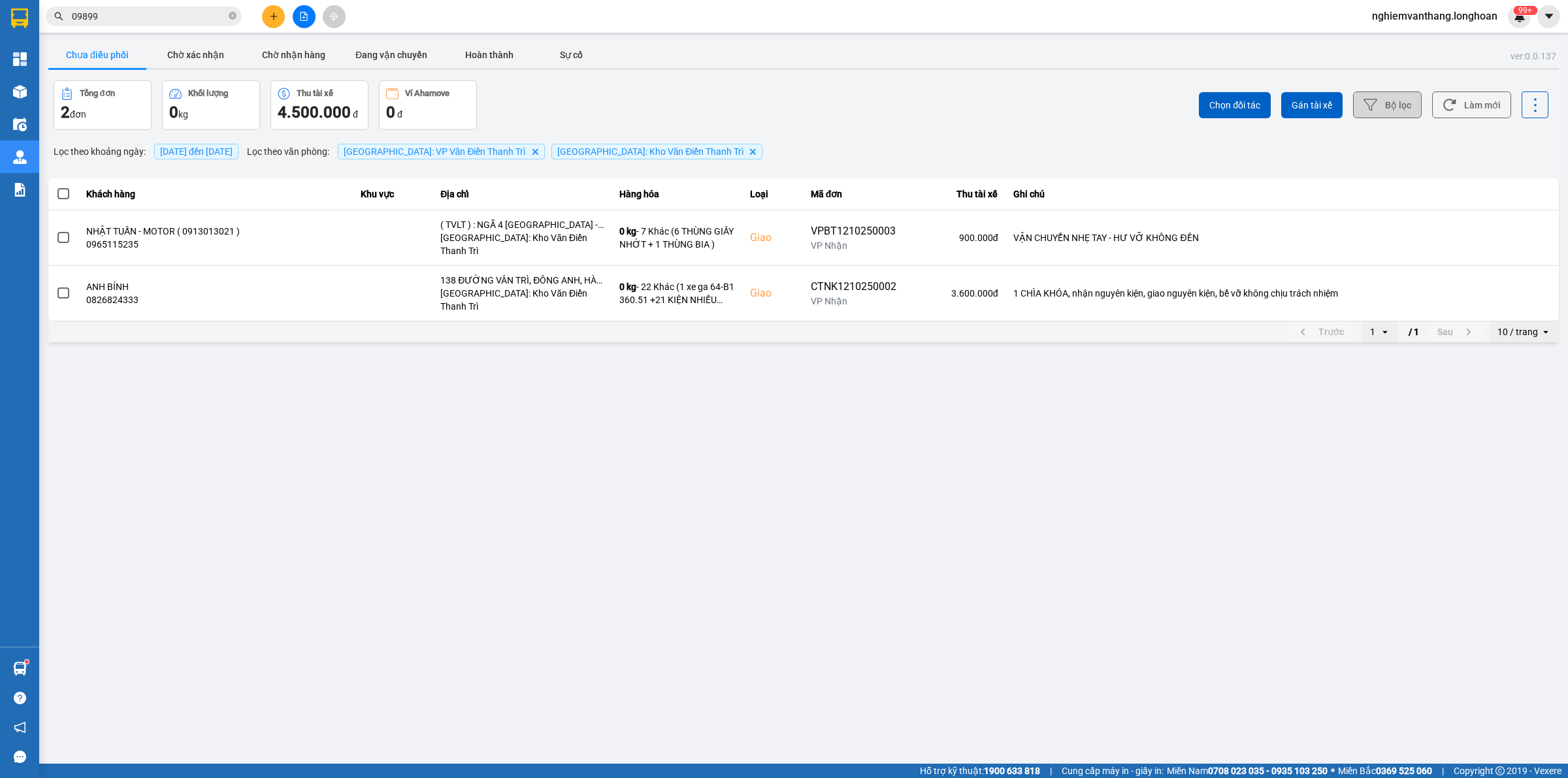
click at [1384, 113] on button "Bộ lọc" at bounding box center [1387, 105] width 68 height 27
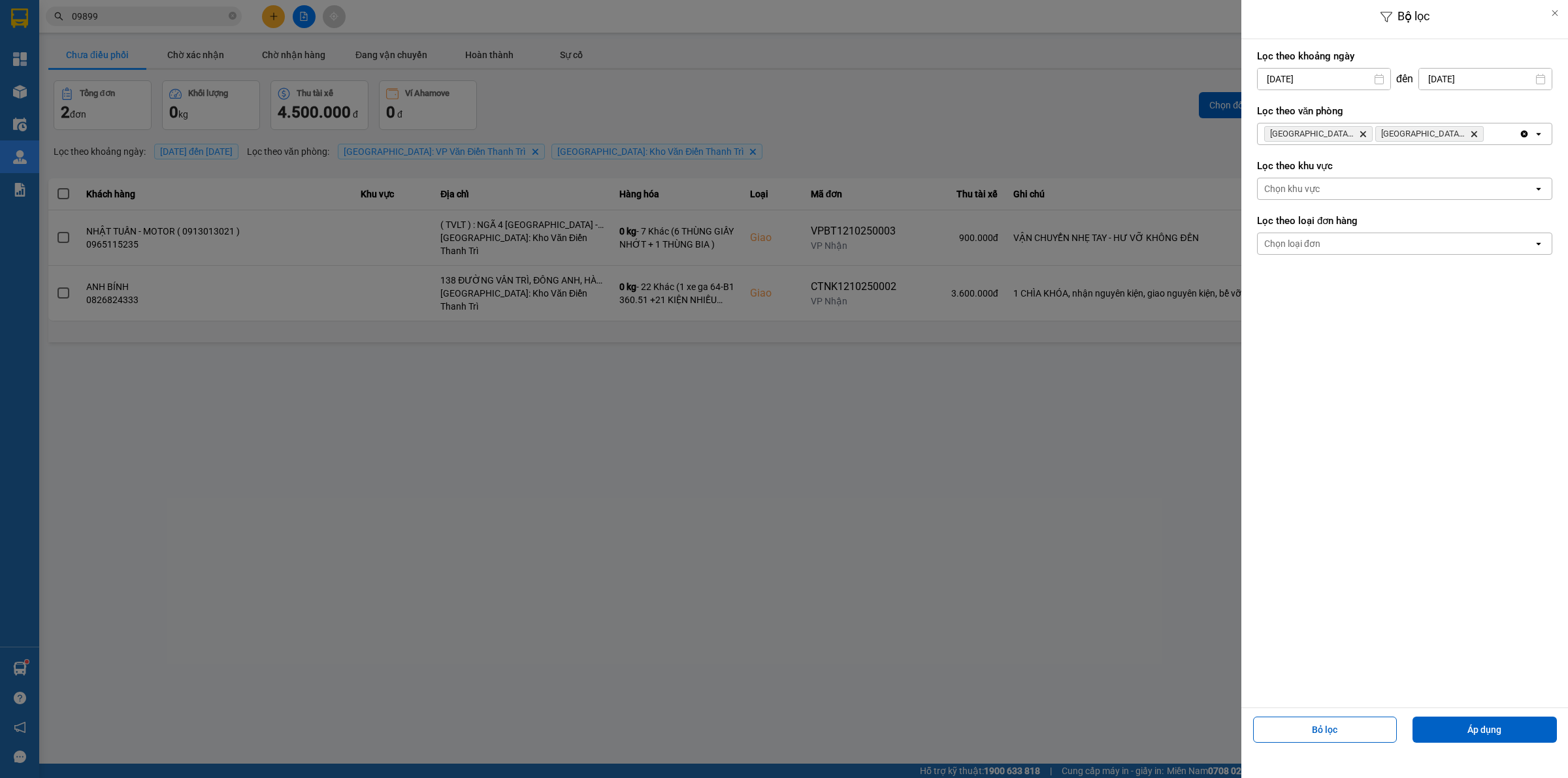
click at [1274, 73] on input "[DATE]" at bounding box center [1325, 79] width 133 height 21
click at [1317, 200] on div "8" at bounding box center [1317, 203] width 19 height 16
click at [1282, 69] on input "[DATE]" at bounding box center [1325, 79] width 133 height 21
click at [1319, 169] on div "1" at bounding box center [1317, 174] width 19 height 16
type input "[DATE]"
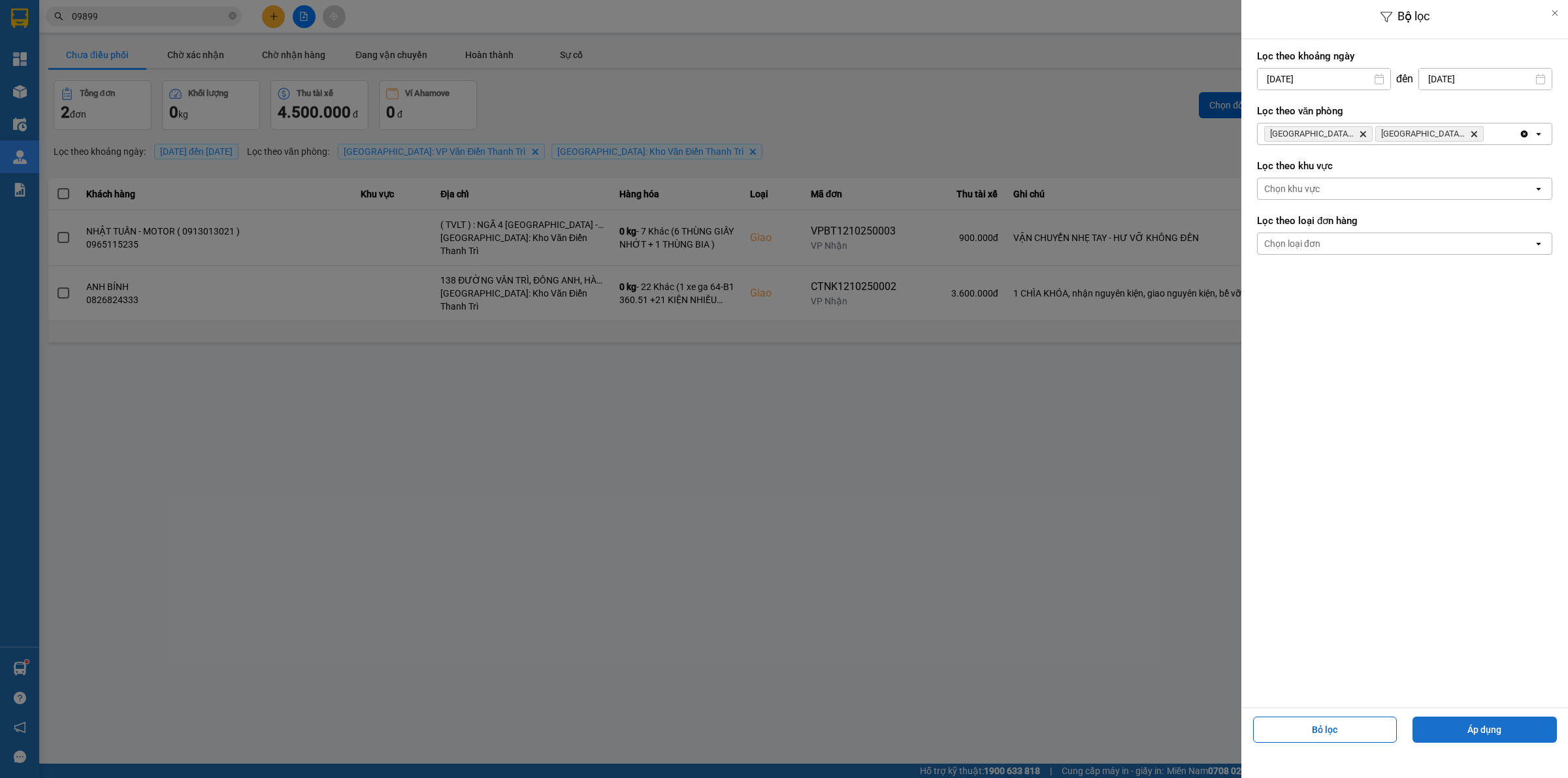
click at [1473, 720] on button "Áp dụng" at bounding box center [1485, 730] width 144 height 26
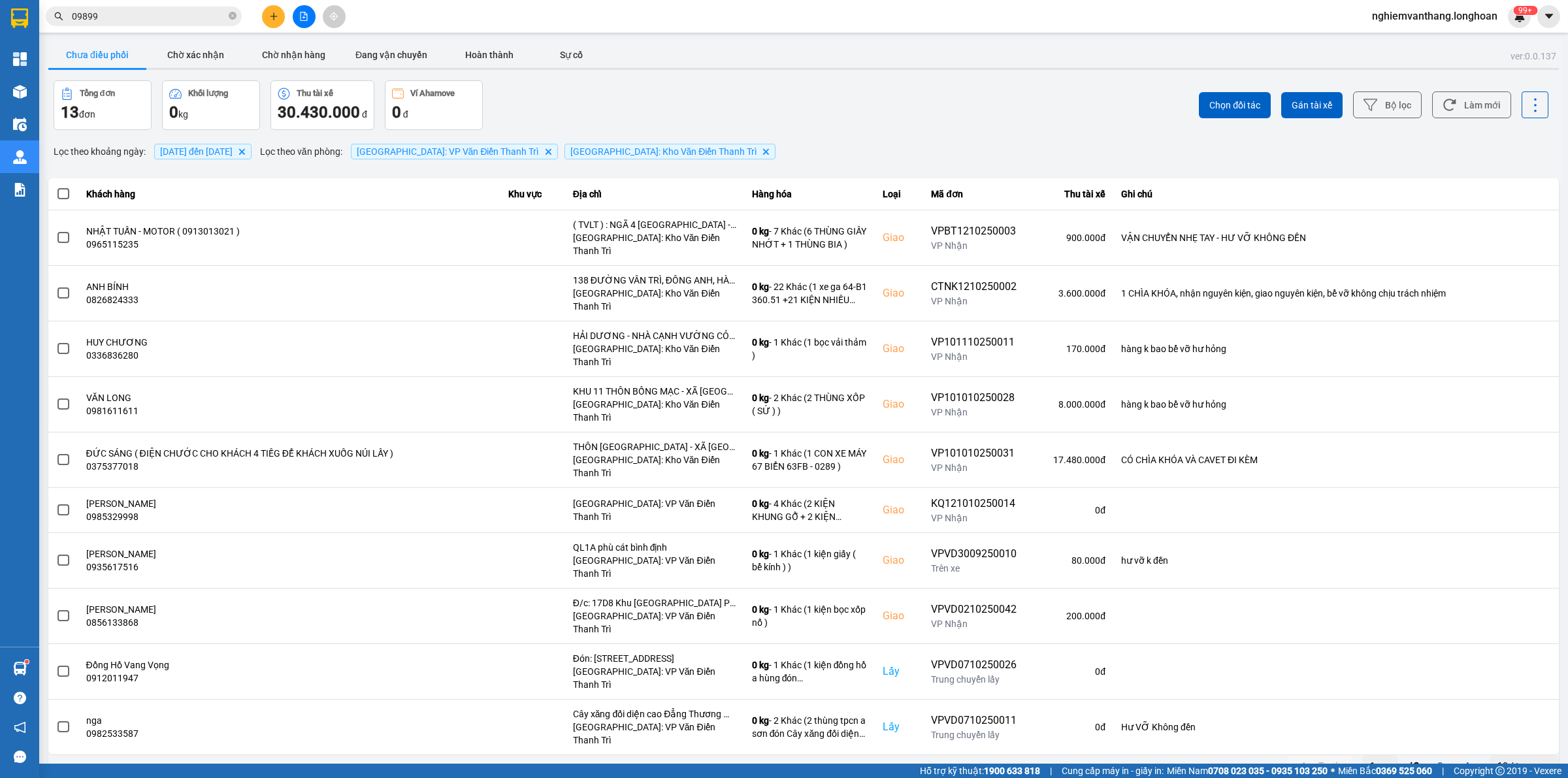
click at [1523, 759] on div "10 / trang" at bounding box center [1517, 766] width 40 height 13
click at [1522, 653] on li "100 / trang" at bounding box center [1524, 645] width 68 height 23
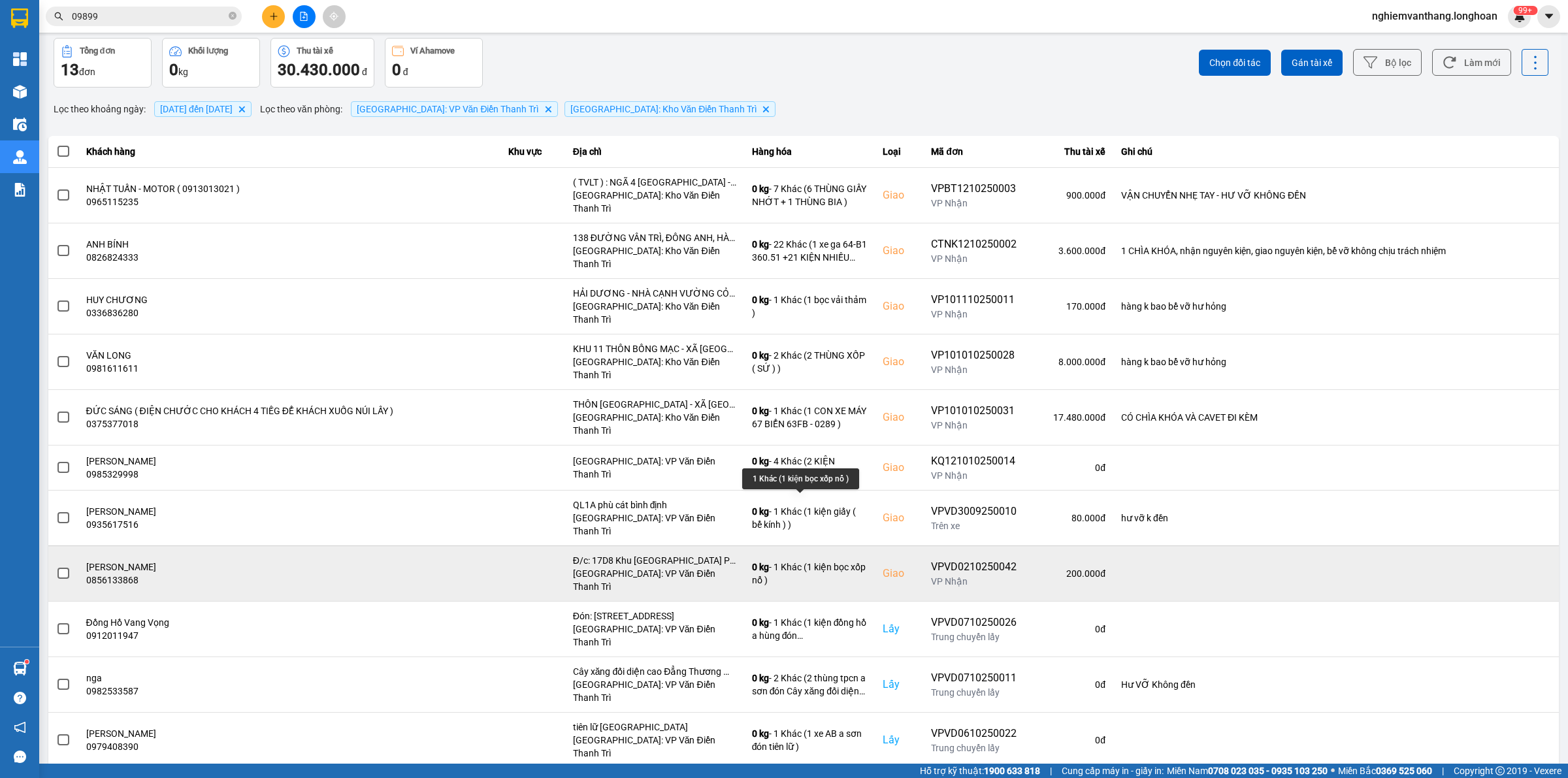
scroll to position [66, 0]
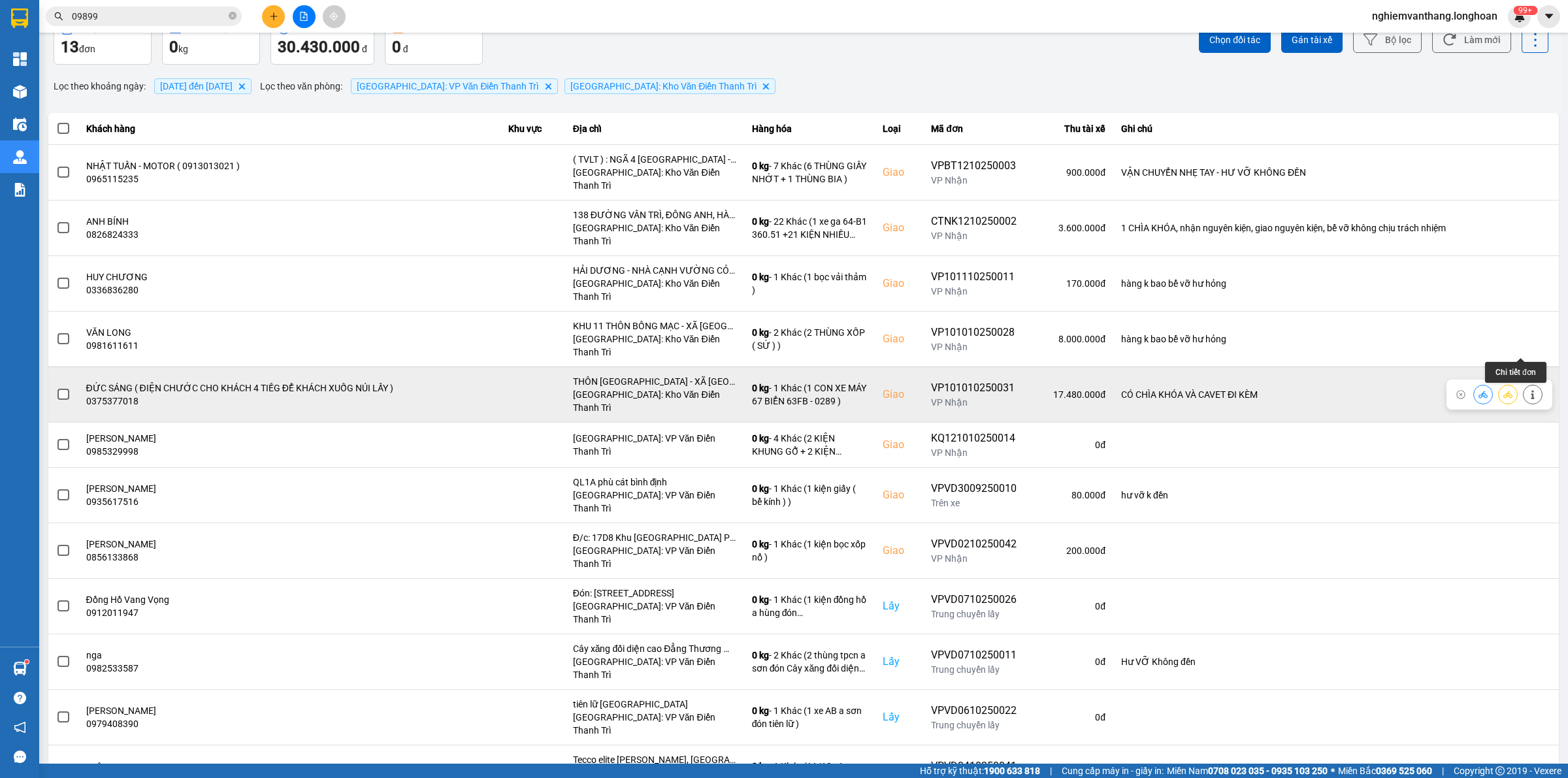
click at [1529, 390] on icon at bounding box center [1533, 395] width 9 height 9
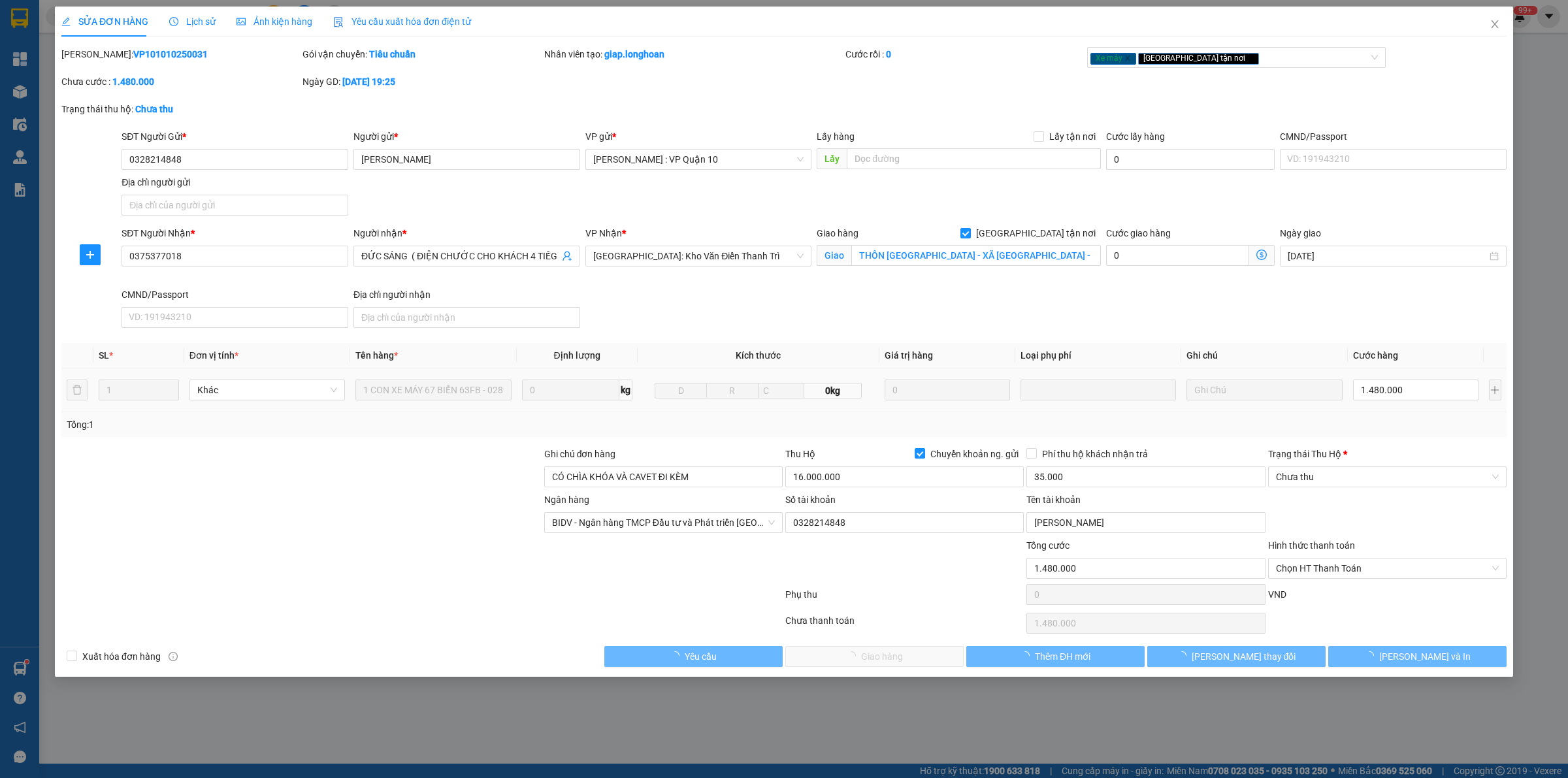
type input "0328214848"
type input "DUY HẢI"
type input "0375377018"
type input "ĐỨC SÁNG ( ĐIỆN CHƯỚC CHO KHÁCH 4 TIẾG ĐỂ KHÁCH XUỐG NÚI LẤY )"
checkbox input "true"
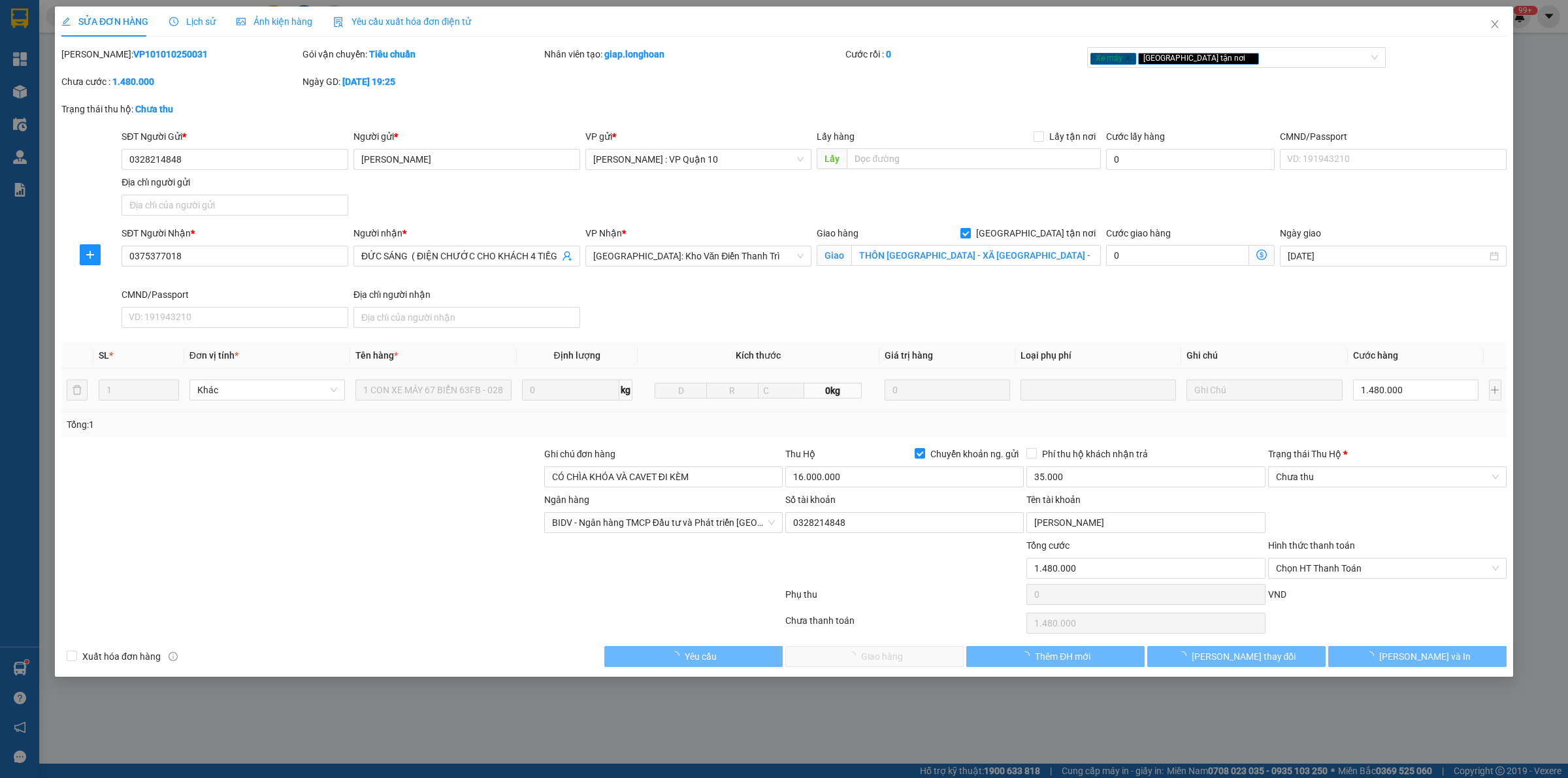
type input "THÔN [GEOGRAPHIC_DATA] - XÃ [GEOGRAPHIC_DATA] - HUYỆN [GEOGRAPHIC_DATA] - [GEOG…"
type input "CÓ CHÌA KHÓA VÀ CAVET ĐI KÈM"
type input "1.480.000"
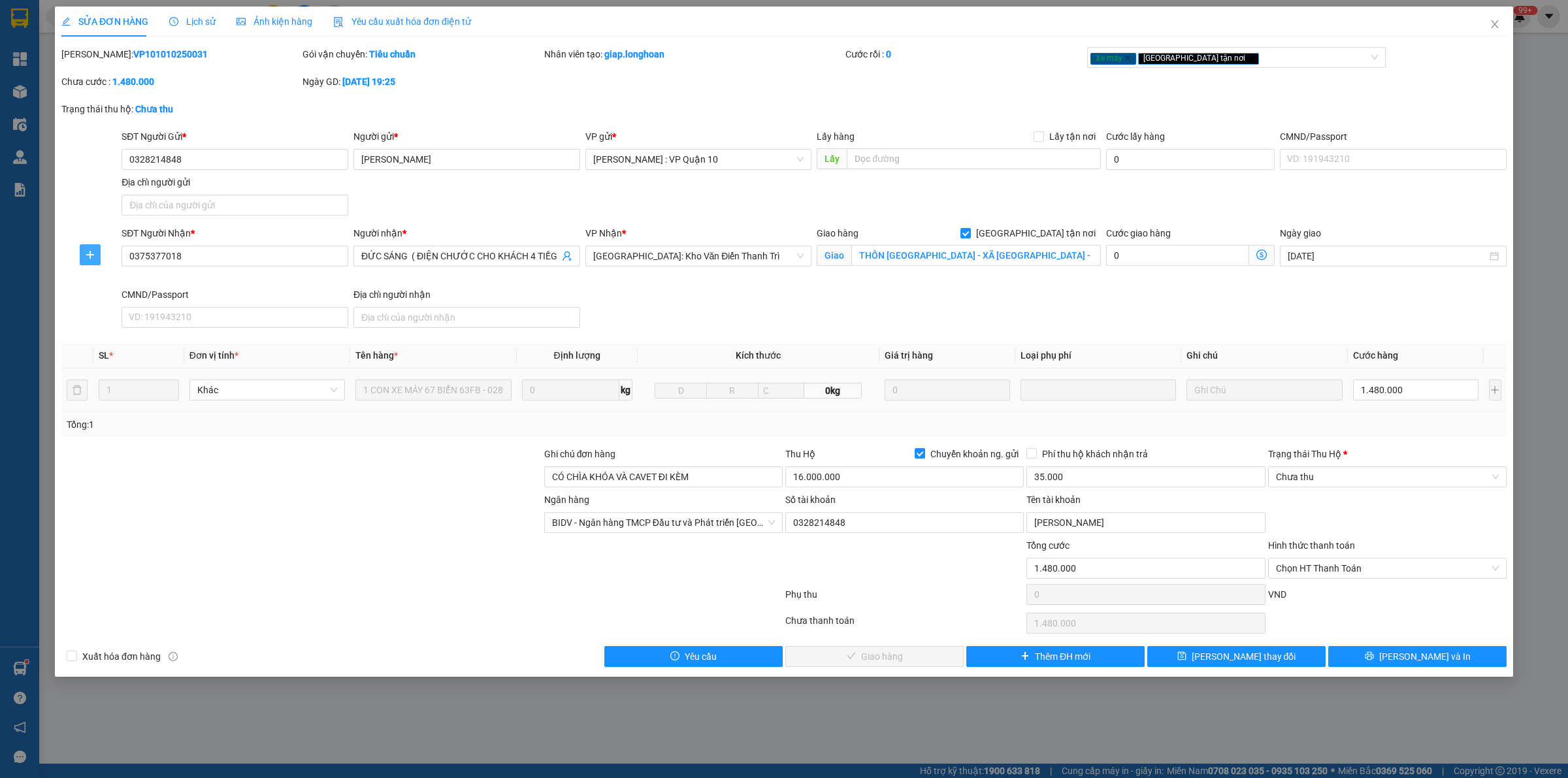
click at [83, 257] on span "plus" at bounding box center [90, 255] width 20 height 10
click at [125, 282] on span "Chuyển kho" at bounding box center [114, 281] width 53 height 14
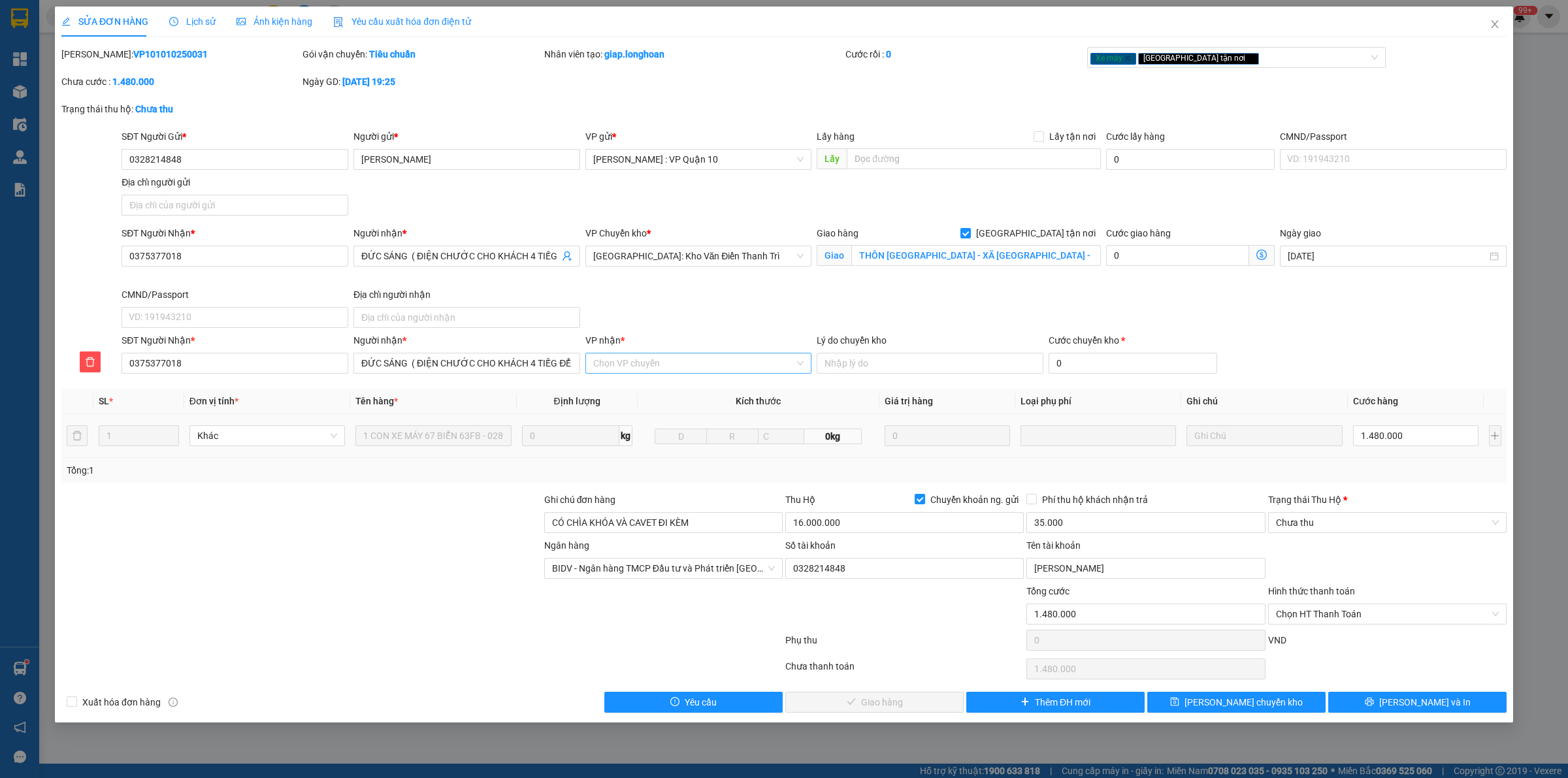
click at [639, 371] on input "VP nhận *" at bounding box center [695, 363] width 202 height 20
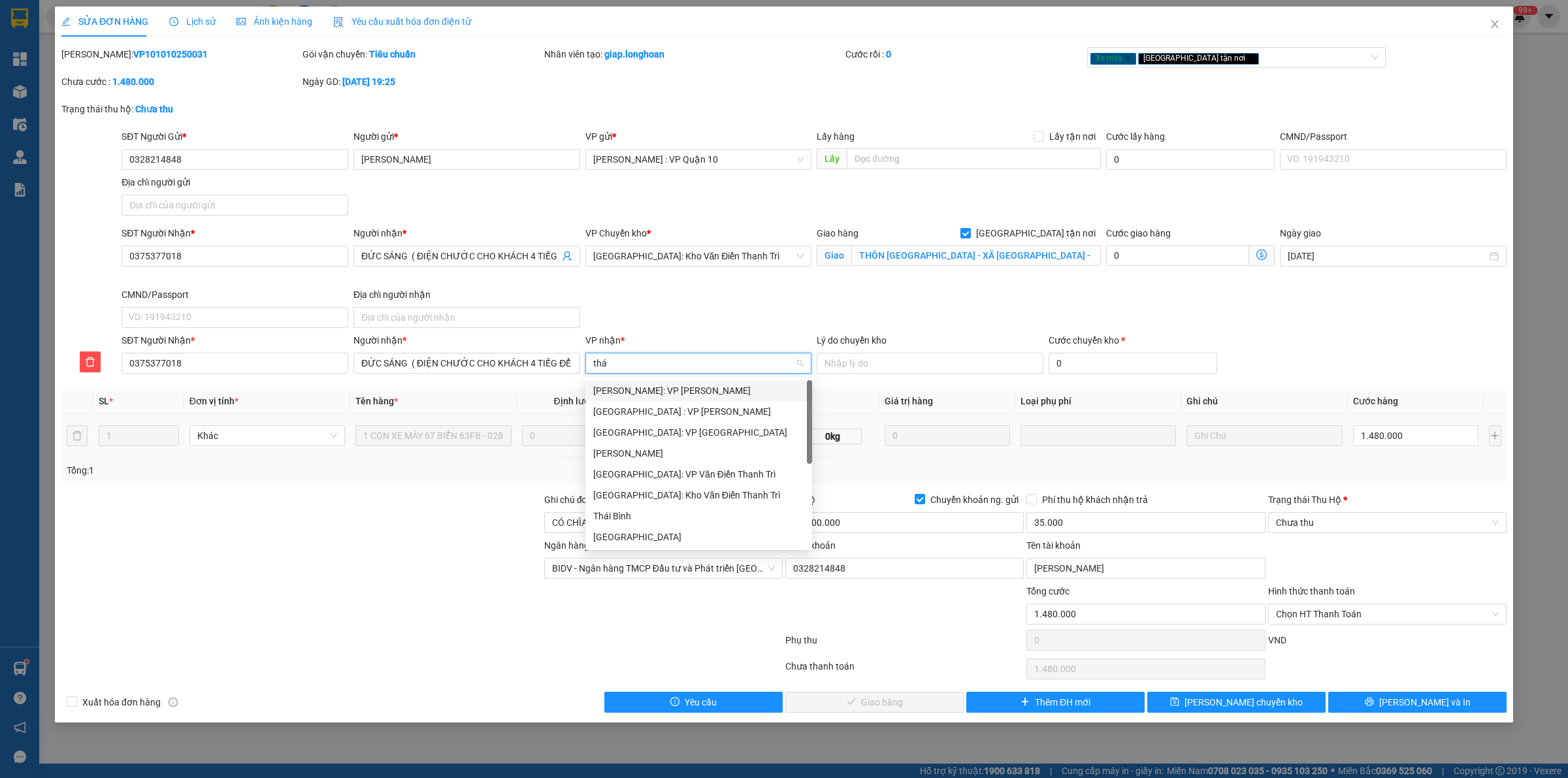
type input "thái"
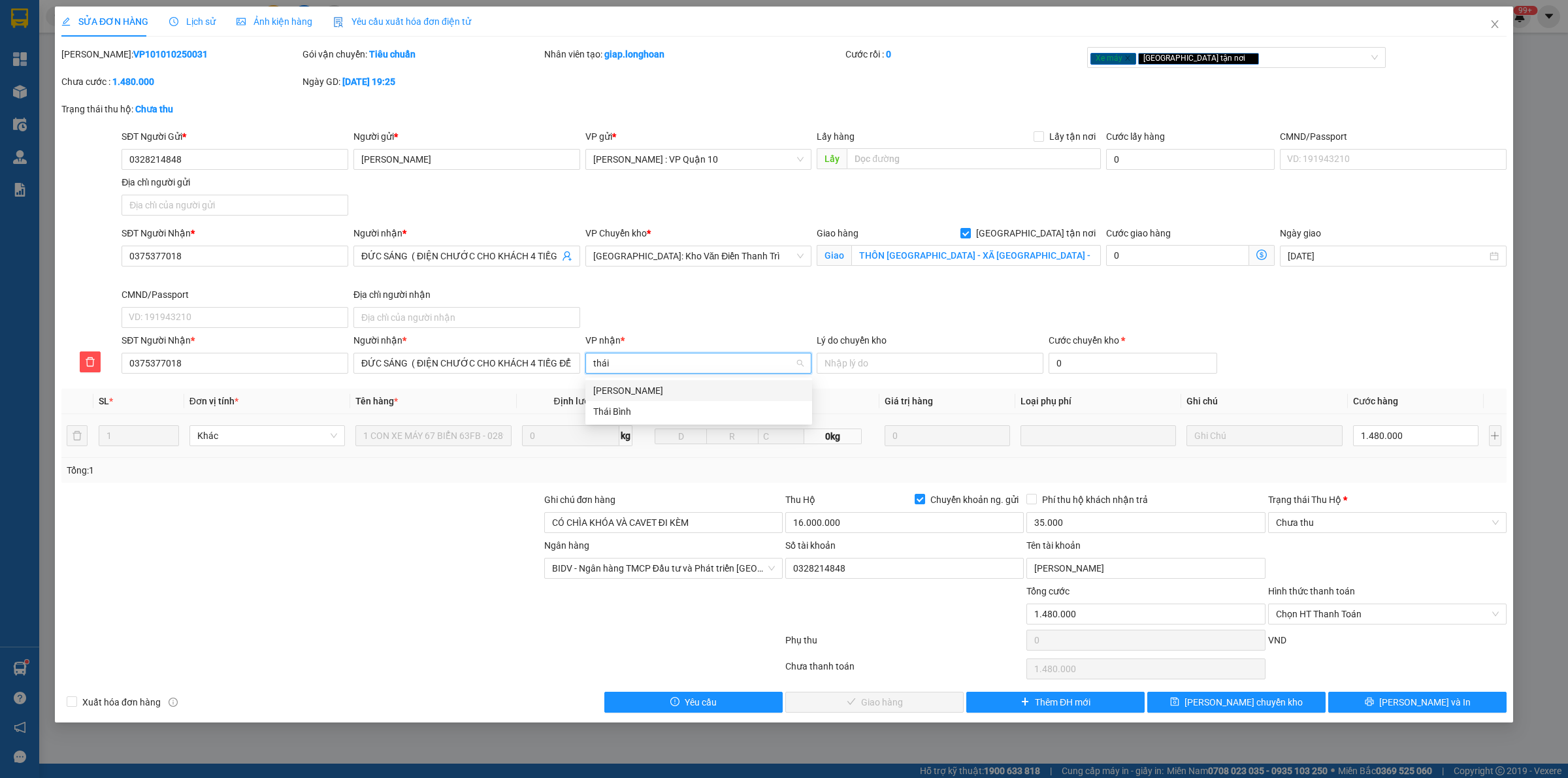
click at [637, 389] on div "[PERSON_NAME]" at bounding box center [698, 390] width 211 height 14
click at [1269, 713] on button "Lưu chuyển kho" at bounding box center [1237, 702] width 179 height 21
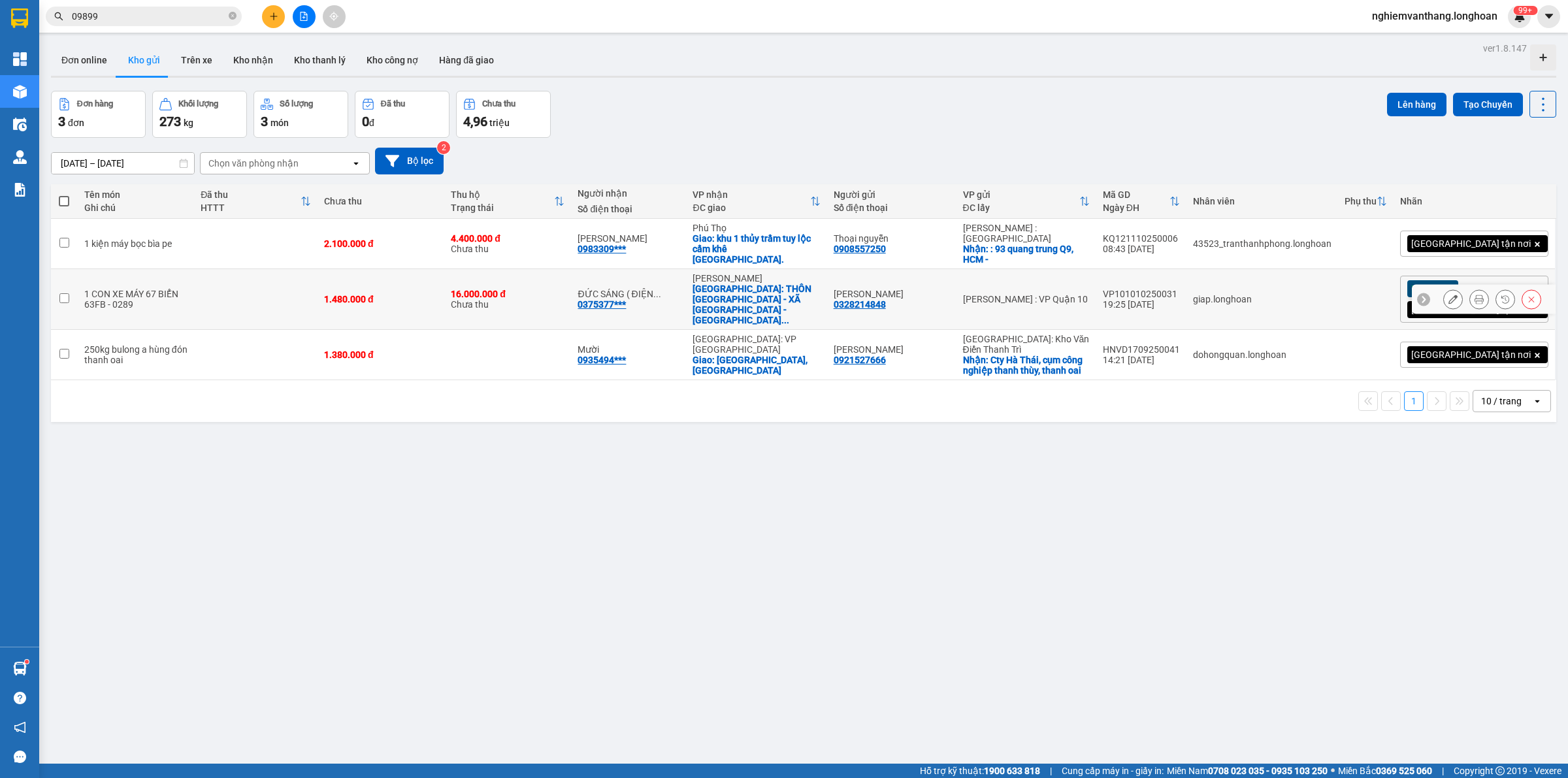
click at [781, 289] on div "Giao: THÔN KHÁNH KIM - XÃ KIM THƯỢNG - HUYỆN ĐÌN ..." at bounding box center [756, 304] width 127 height 42
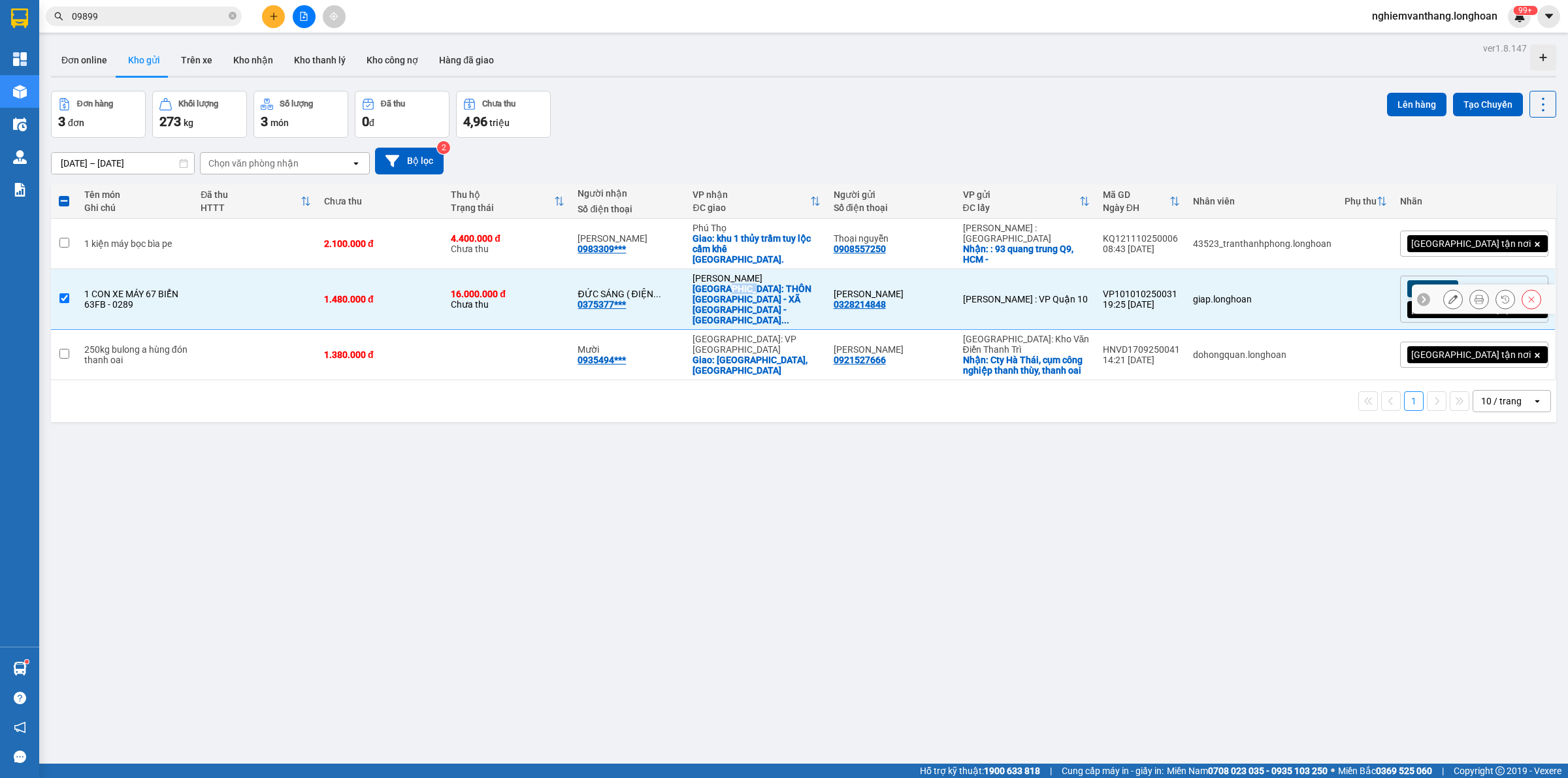
click at [781, 289] on div "Giao: THÔN KHÁNH KIM - XÃ KIM THƯỢNG - HUYỆN ĐÌN ..." at bounding box center [756, 304] width 127 height 42
checkbox input "true"
copy div "Giao: THÔN KHÁNH KIM - XÃ KIM THƯỢNG - HUYỆN ĐÌN ..."
click at [583, 495] on div "ver 1.8.147 Đơn online Kho gửi Trên xe Kho nhận Kho thanh lý Kho công nợ Hàng đ…" at bounding box center [803, 428] width 1516 height 778
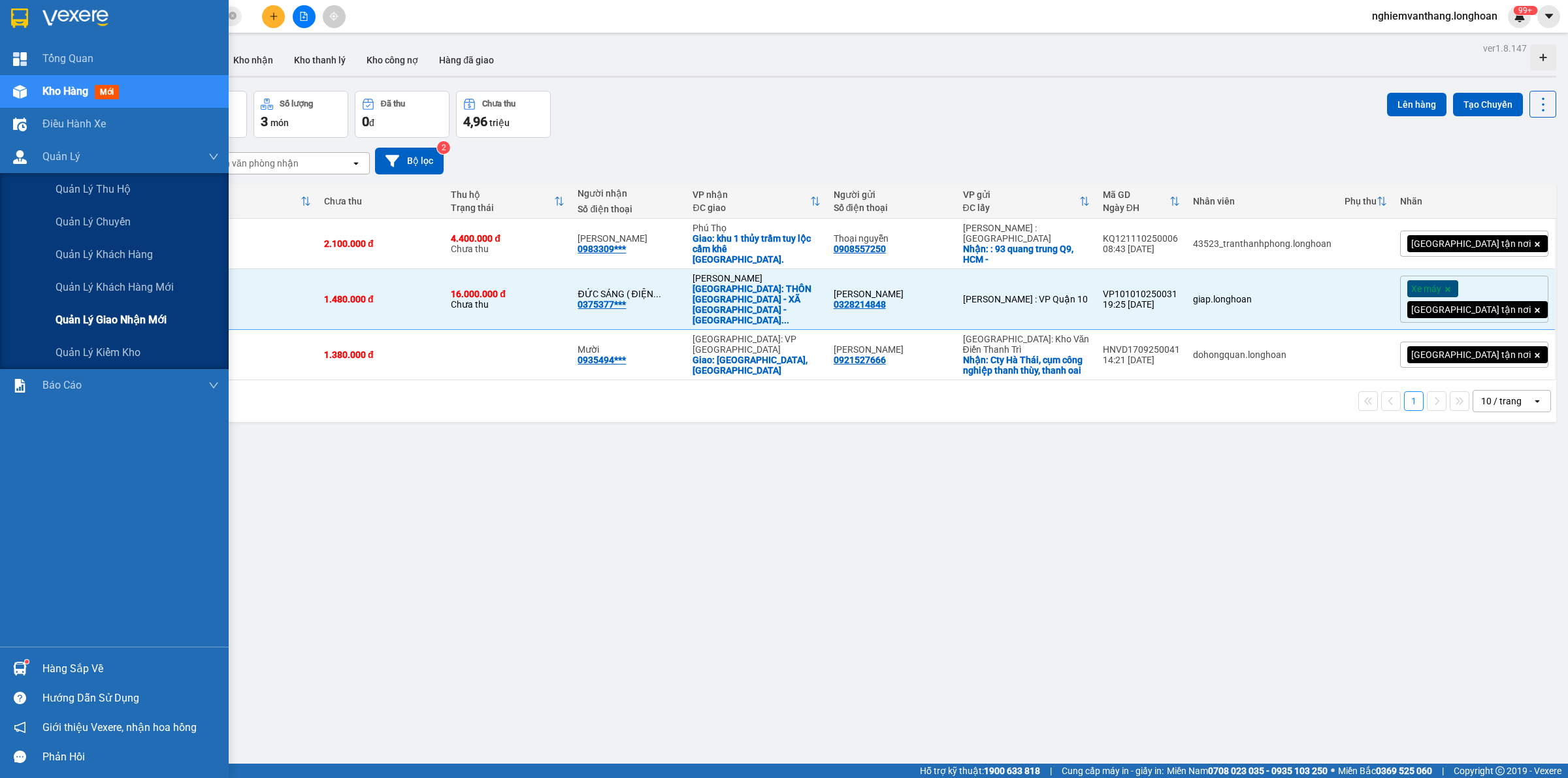
click at [112, 321] on span "Quản lý giao nhận mới" at bounding box center [110, 319] width 111 height 16
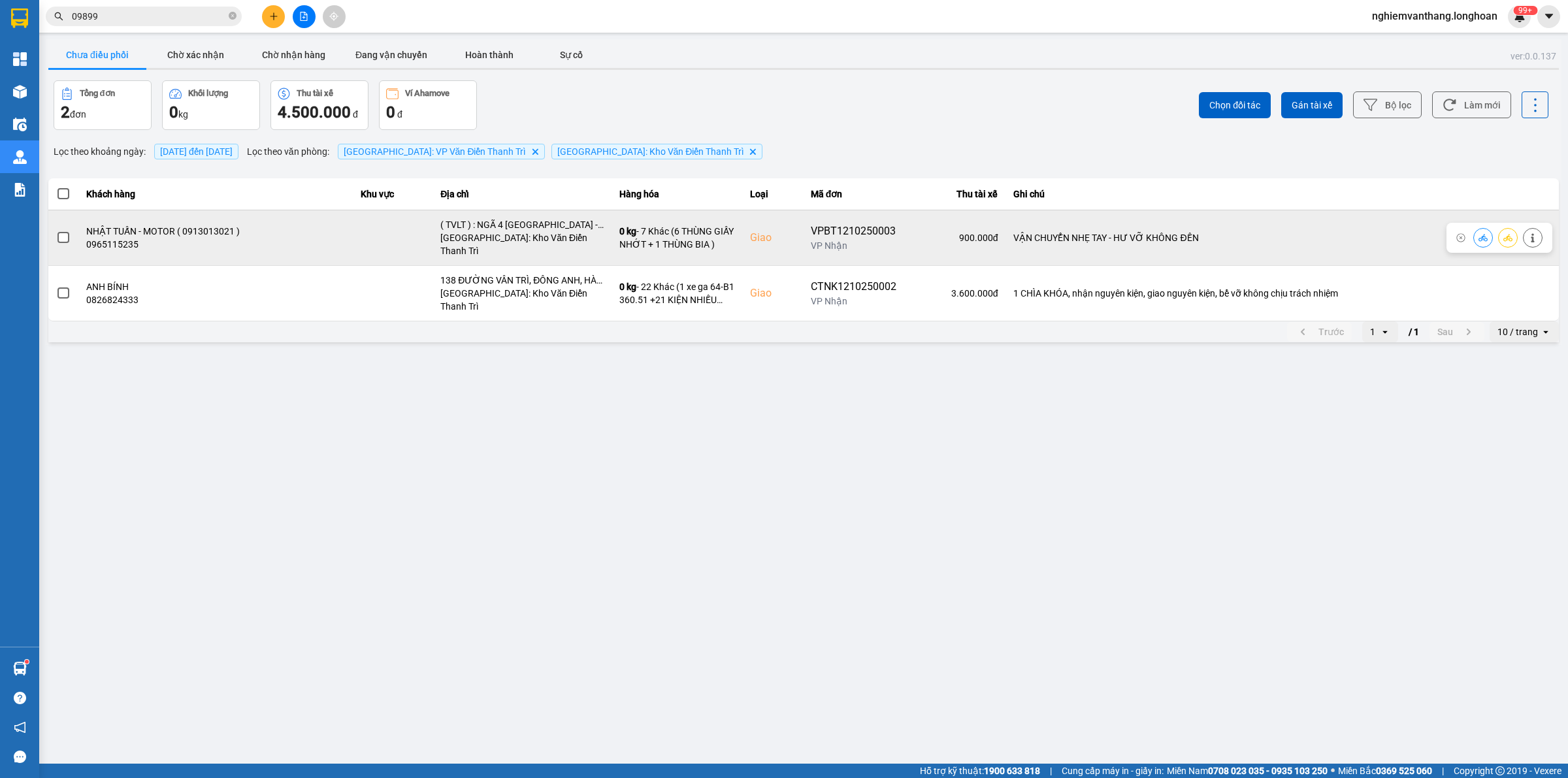
click at [1537, 230] on button at bounding box center [1533, 238] width 19 height 22
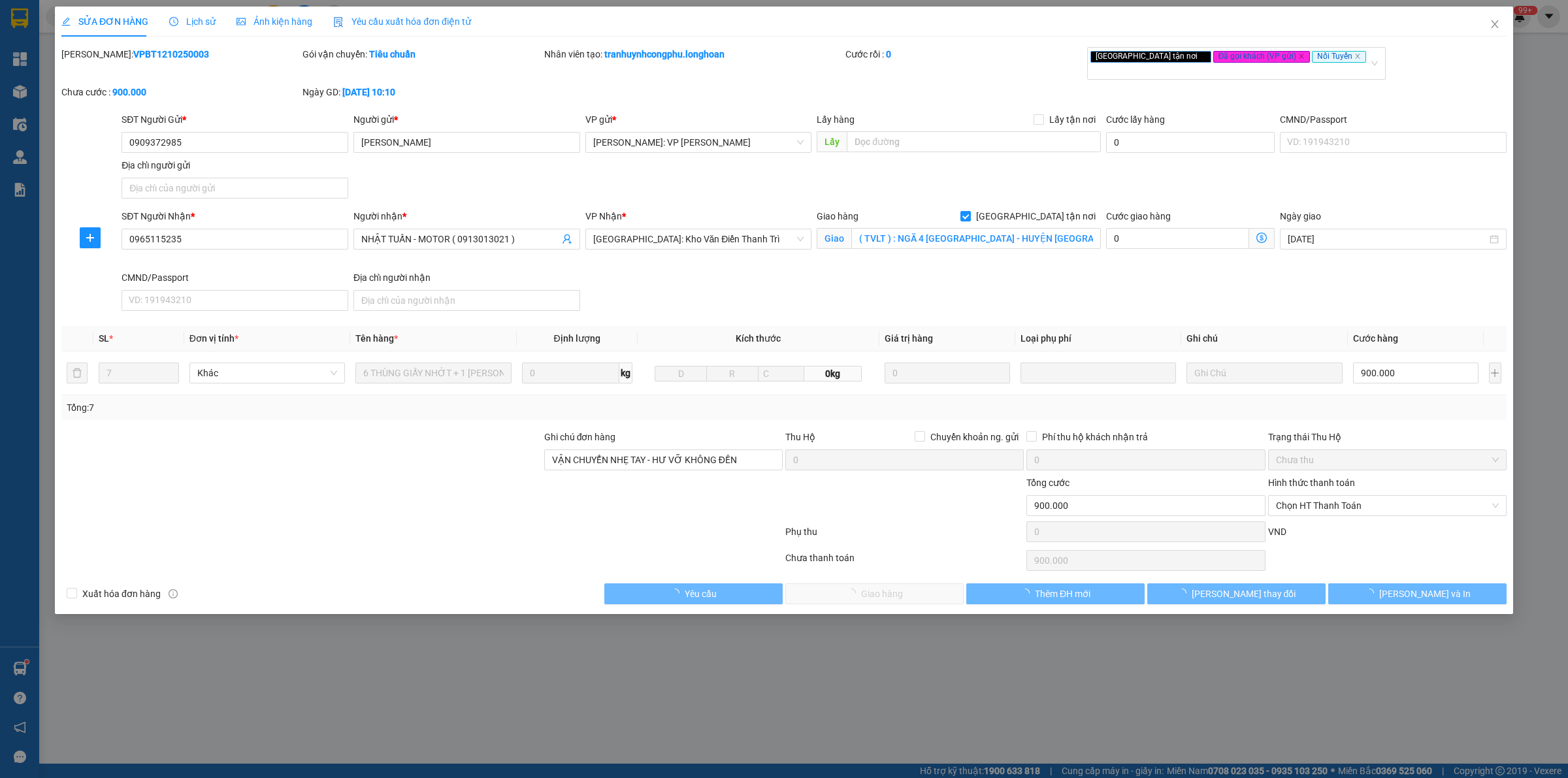
type input "0909372985"
type input "ANH TUẤN"
type input "0965115235"
type input "NHẬT TUẤN - MOTOR ( 0913013021 )"
checkbox input "true"
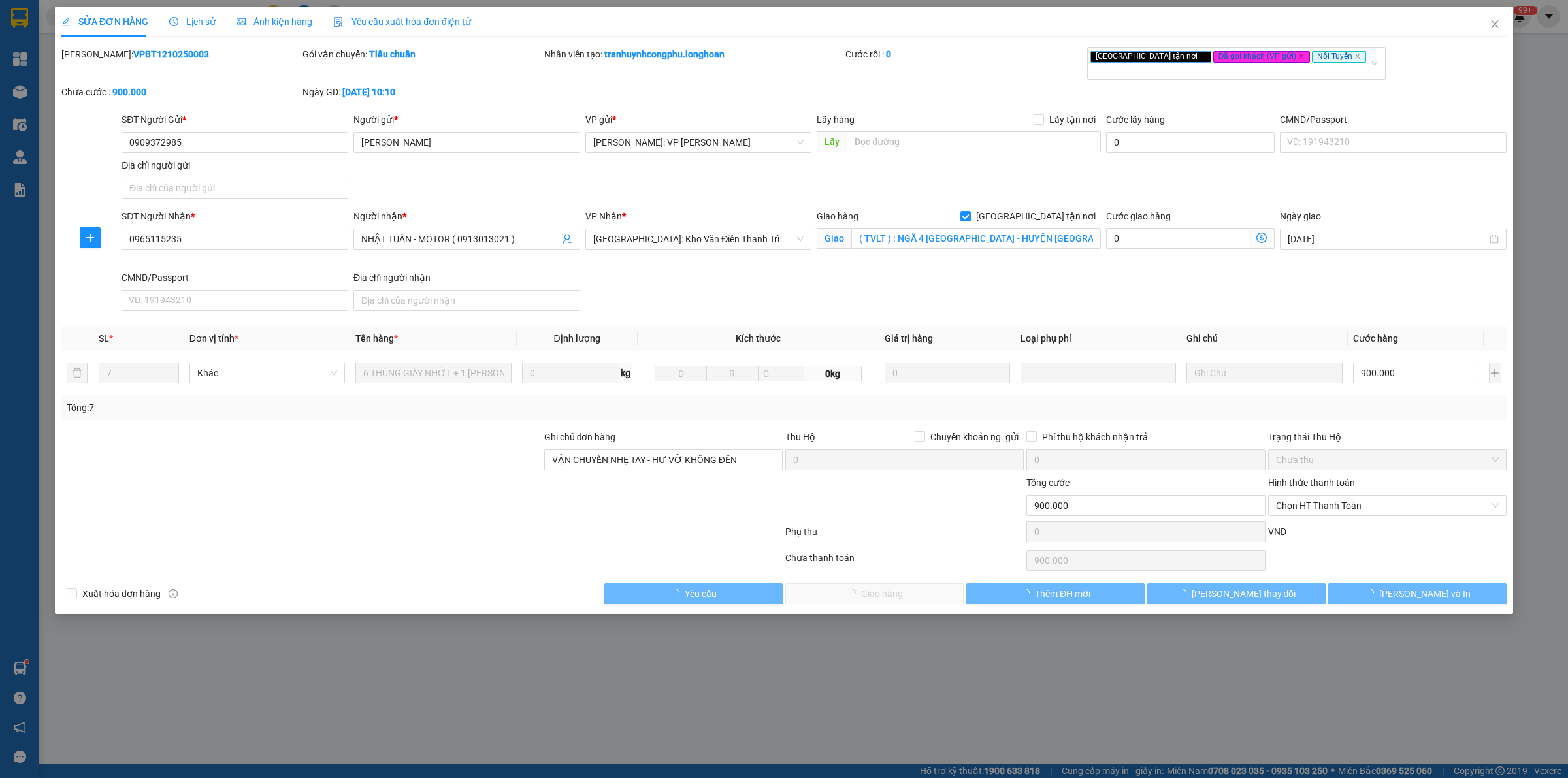
type input "( TVLT ) : NGÃ 4 [GEOGRAPHIC_DATA] - HUYỆN [GEOGRAPHIC_DATA] - [GEOGRAPHIC_DATA…"
type input "VẬN CHUYỂN NHẸ TAY - HƯ VỠ KHÔNG ĐỀN"
type input "0"
type input "900.000"
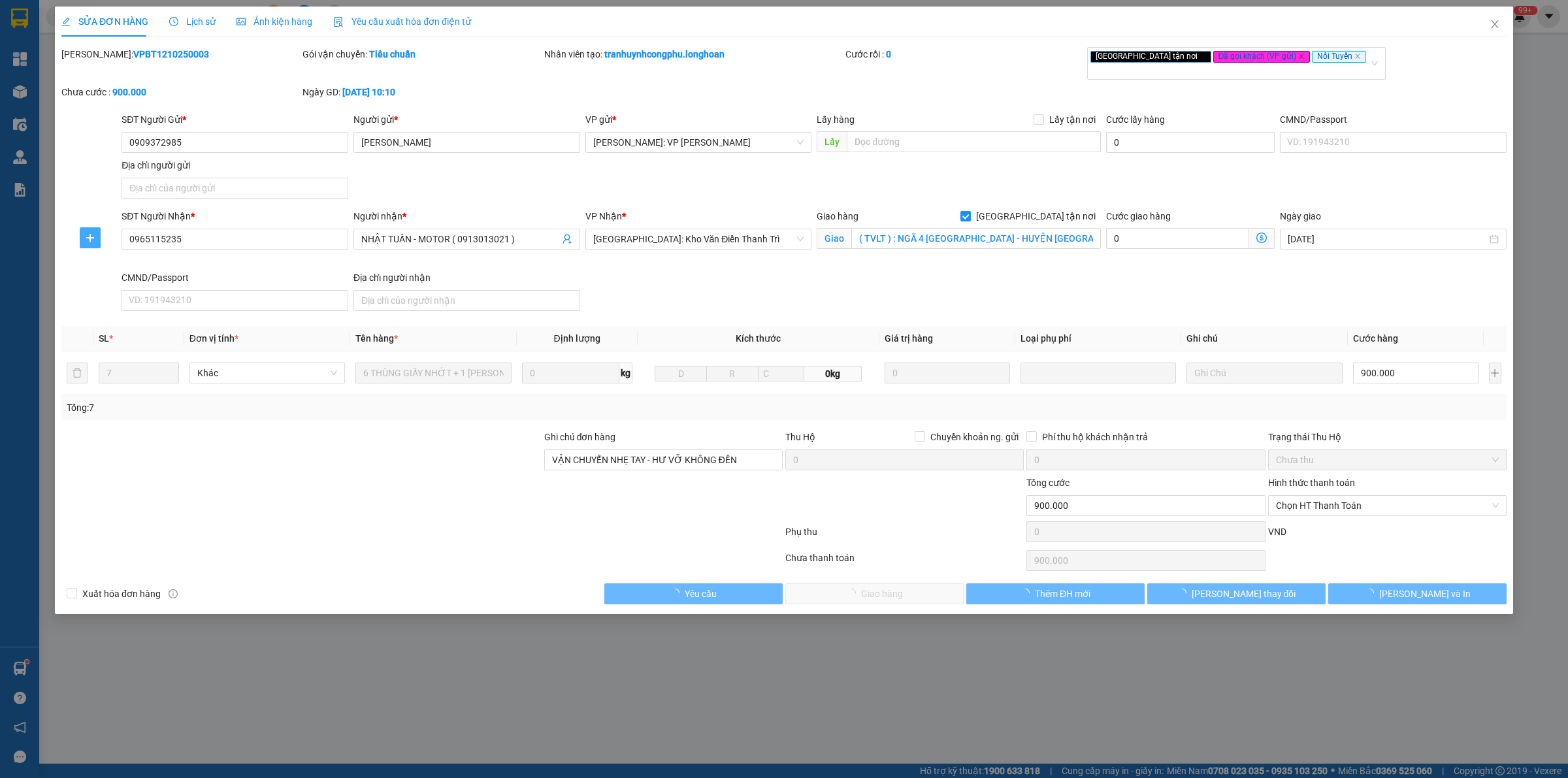
click at [83, 232] on span "plus" at bounding box center [90, 237] width 20 height 10
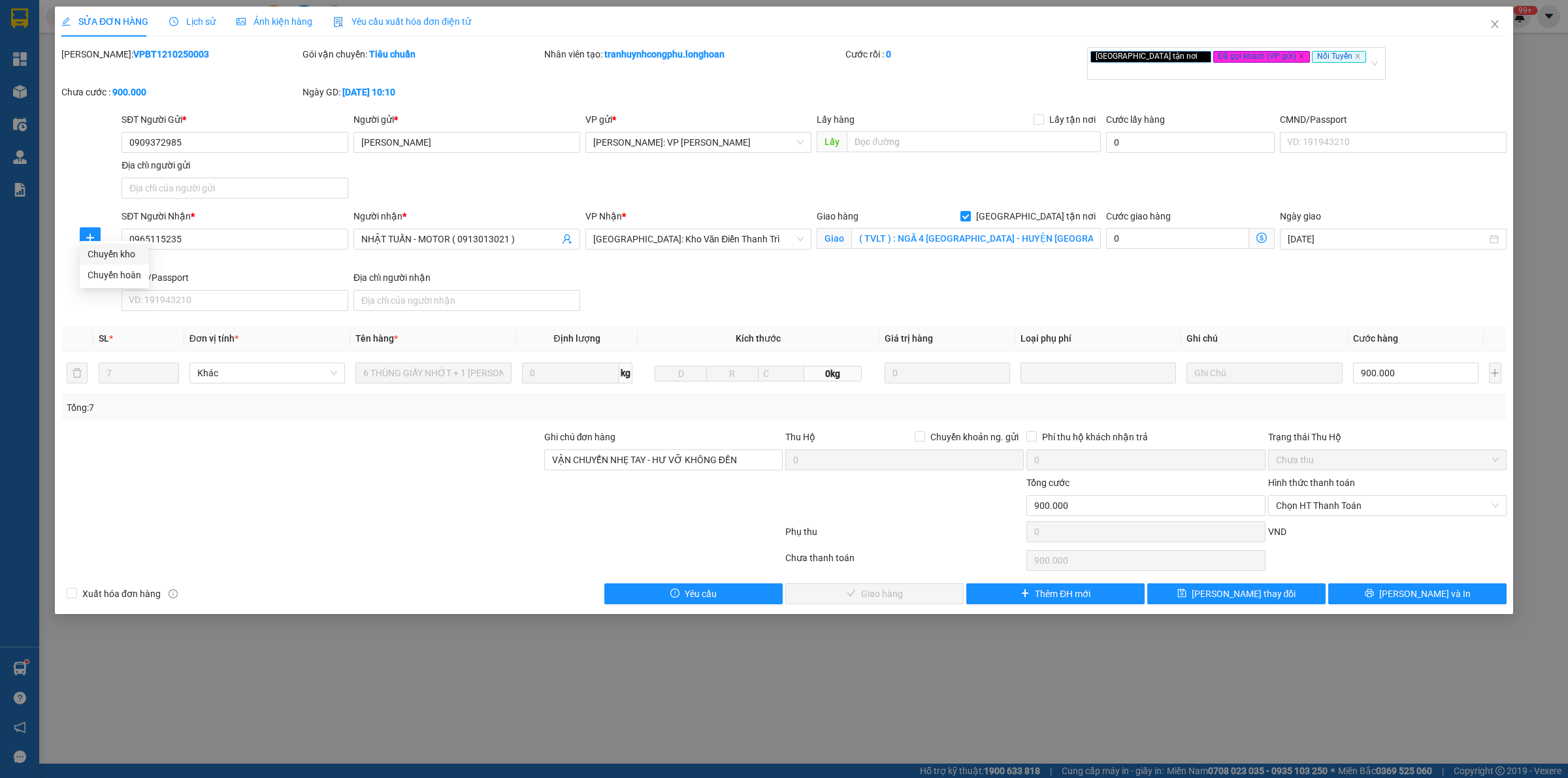
click at [119, 252] on span "Chuyển kho" at bounding box center [114, 254] width 53 height 14
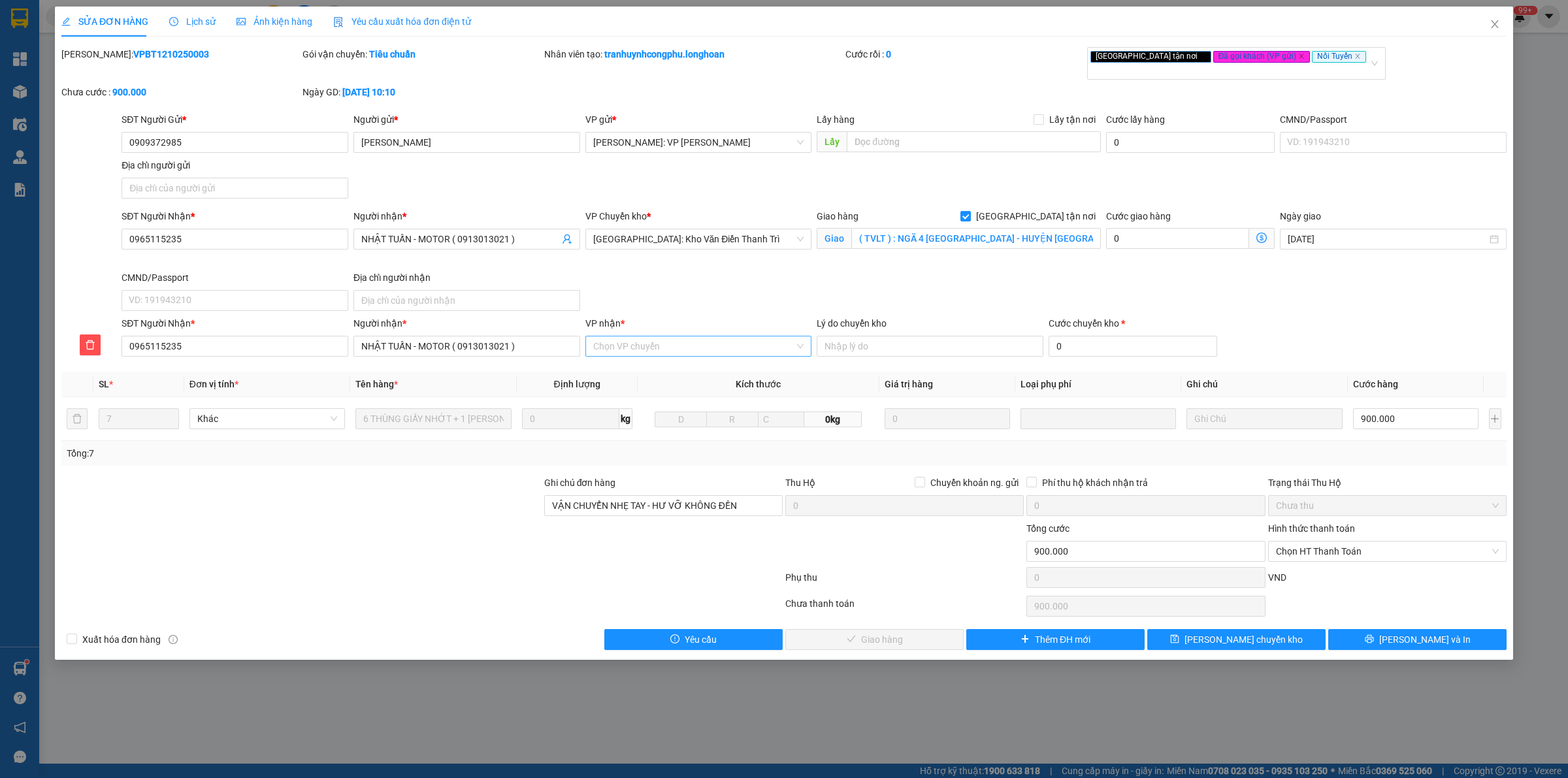
click at [647, 341] on input "VP nhận *" at bounding box center [695, 345] width 202 height 20
type input "Hà gian"
click at [631, 368] on div "[GEOGRAPHIC_DATA]" at bounding box center [698, 362] width 211 height 14
click at [1261, 633] on span "Lưu chuyển kho" at bounding box center [1244, 639] width 118 height 14
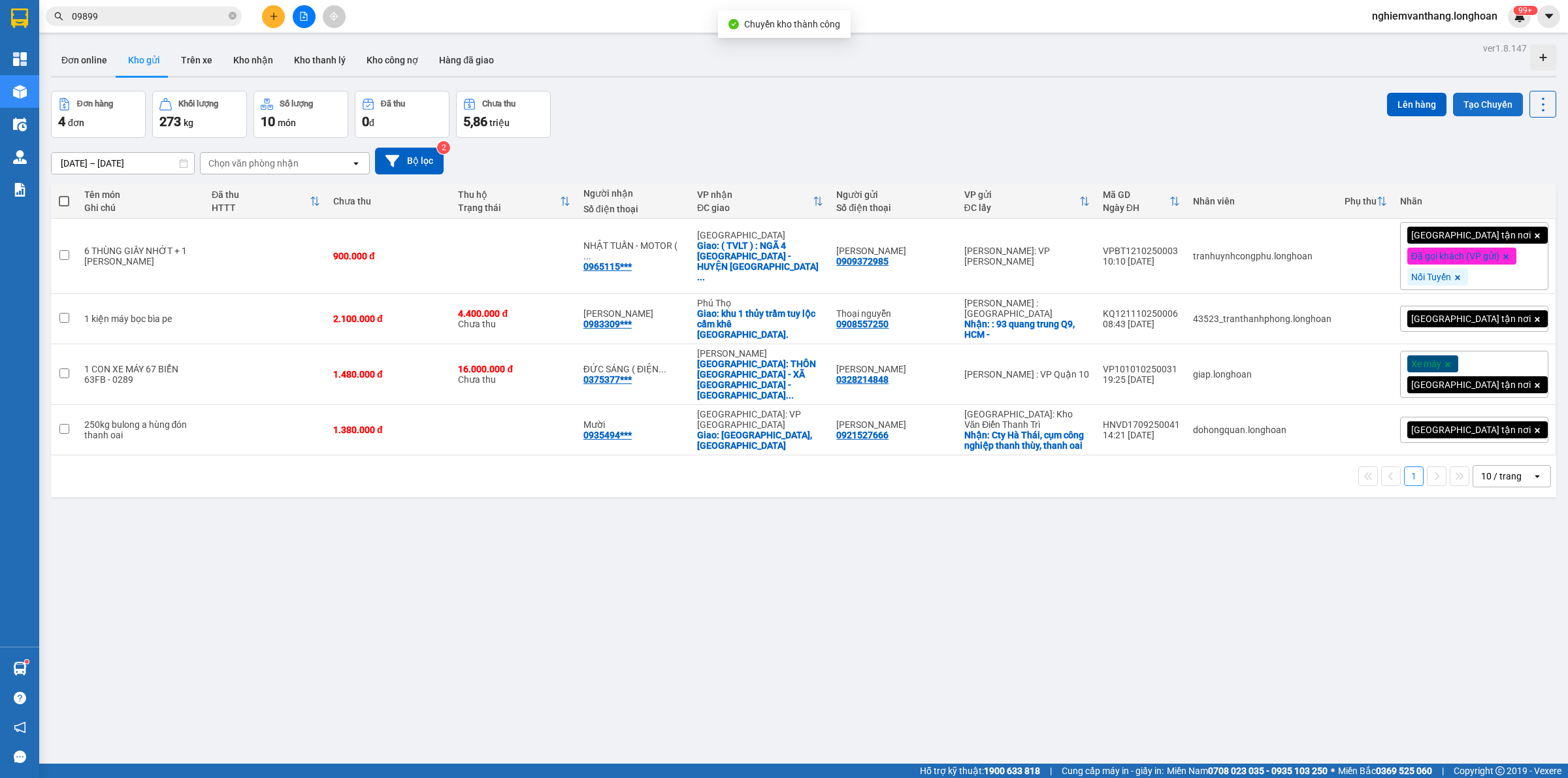
click at [1453, 103] on button "Tạo Chuyến" at bounding box center [1487, 104] width 70 height 23
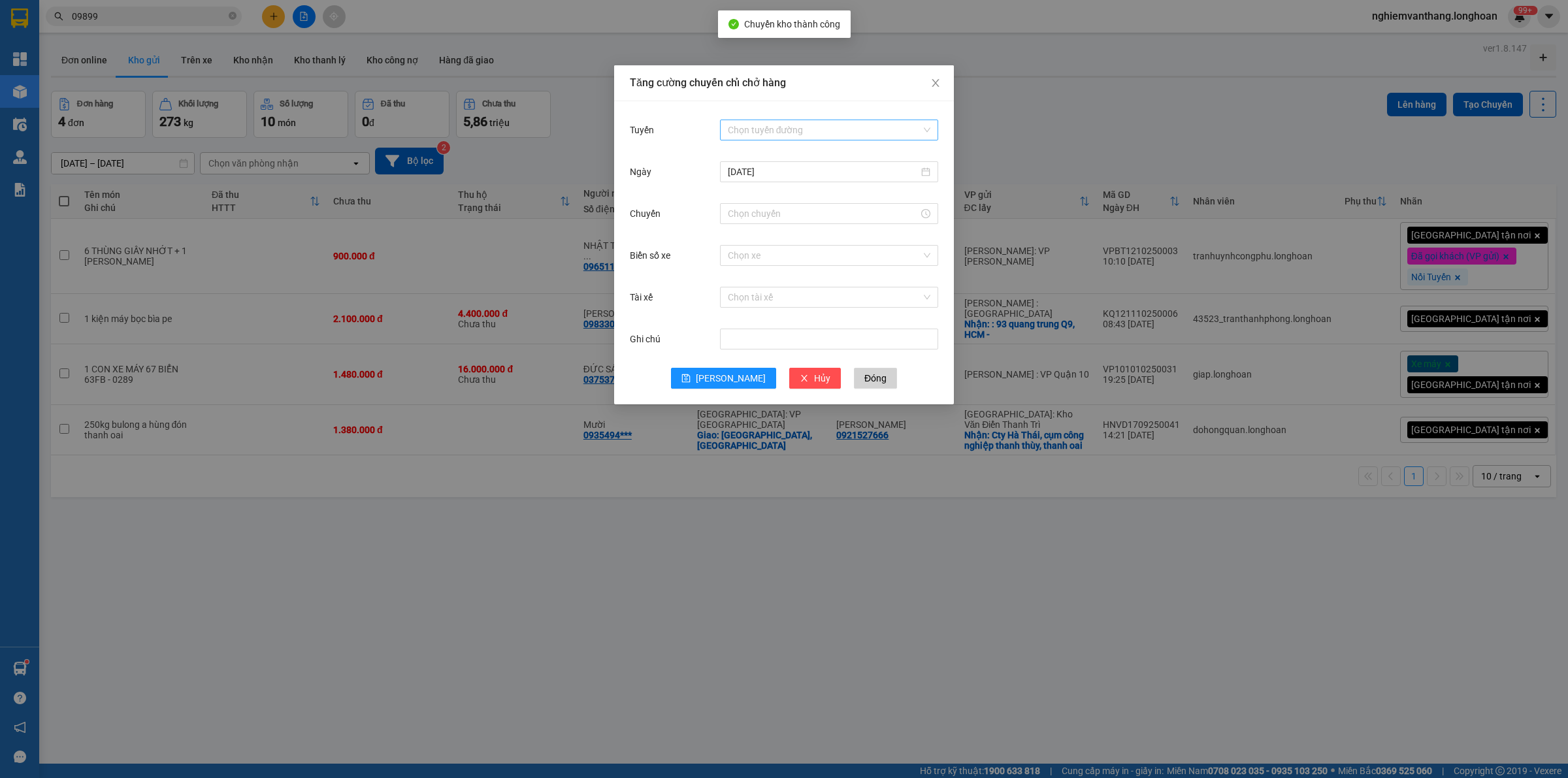
click at [752, 125] on input "Tuyến" at bounding box center [825, 129] width 194 height 20
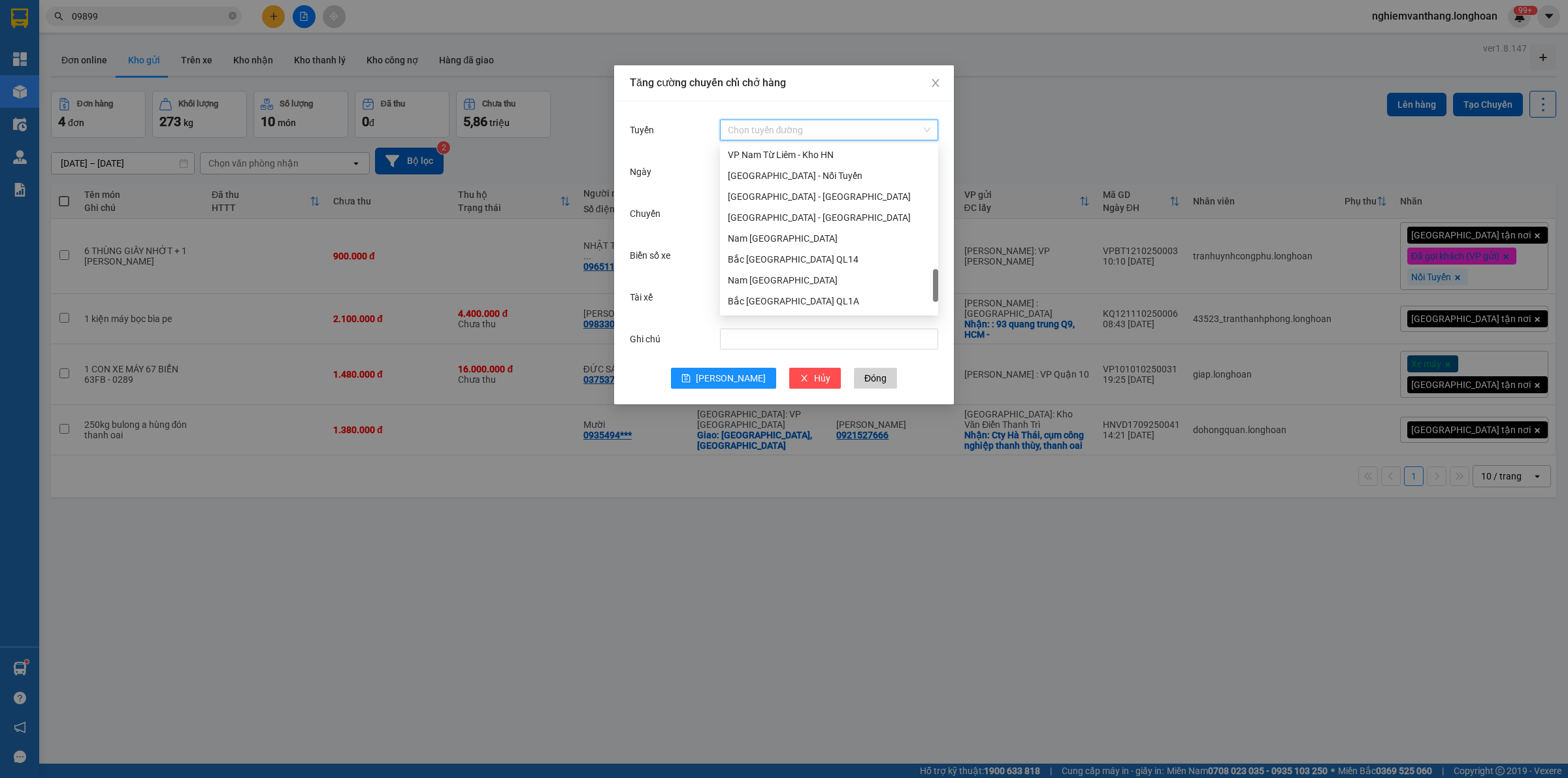
scroll to position [735, 0]
drag, startPoint x: 804, startPoint y: 261, endPoint x: 817, endPoint y: 261, distance: 13.0
click at [804, 260] on div "[GEOGRAPHIC_DATA] - Nối Tuyến" at bounding box center [829, 257] width 202 height 14
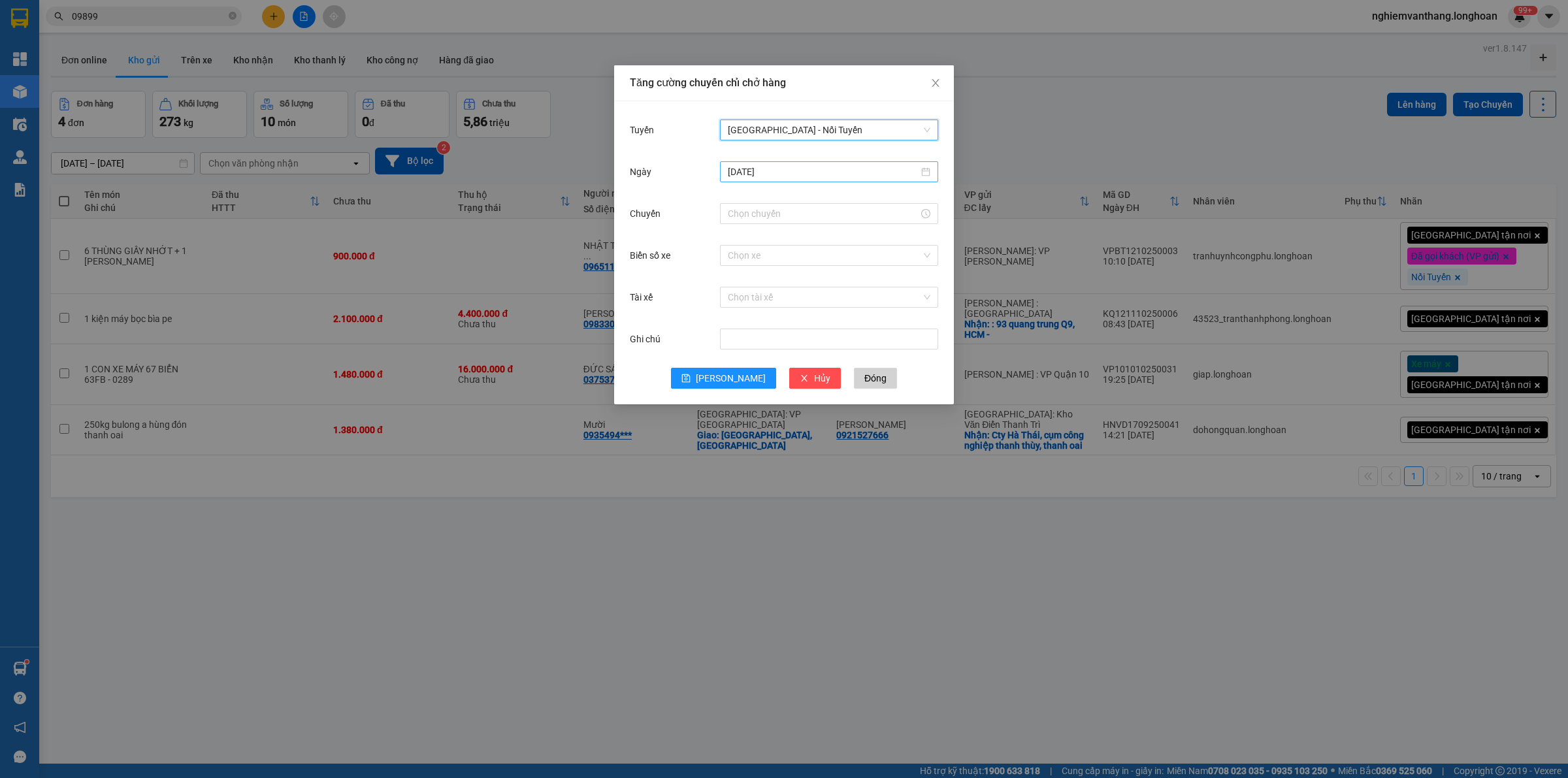
click at [769, 169] on input "[DATE]" at bounding box center [824, 171] width 191 height 14
type input "[DATE]"
click at [804, 288] on div "15" at bounding box center [810, 286] width 16 height 16
click at [768, 209] on input "Chuyến" at bounding box center [824, 213] width 191 height 14
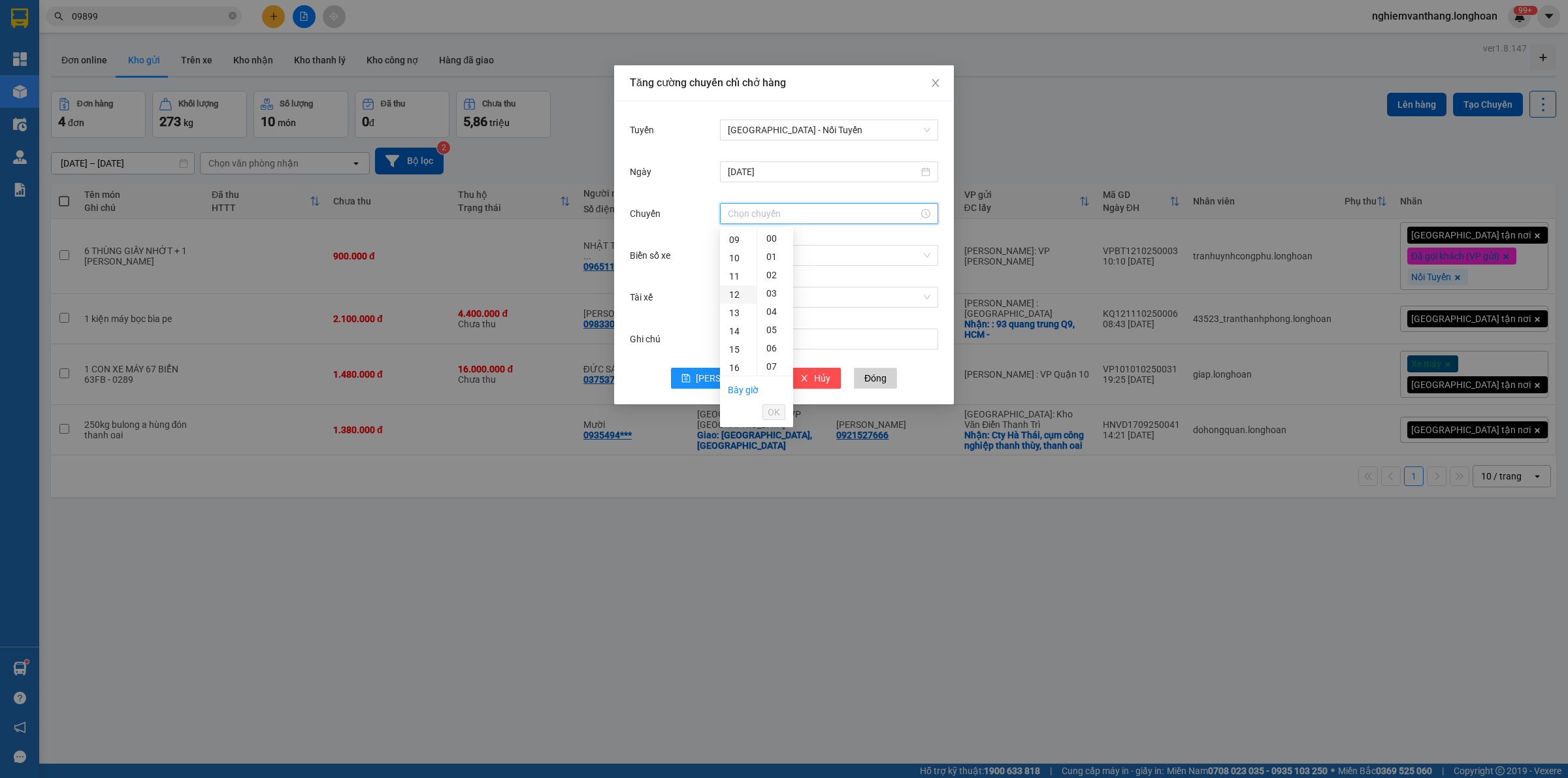
click at [733, 293] on div "12" at bounding box center [738, 295] width 37 height 19
type input "12:00"
drag, startPoint x: 773, startPoint y: 412, endPoint x: 774, endPoint y: 395, distance: 17.0
click at [774, 412] on span "OK" at bounding box center [773, 412] width 12 height 14
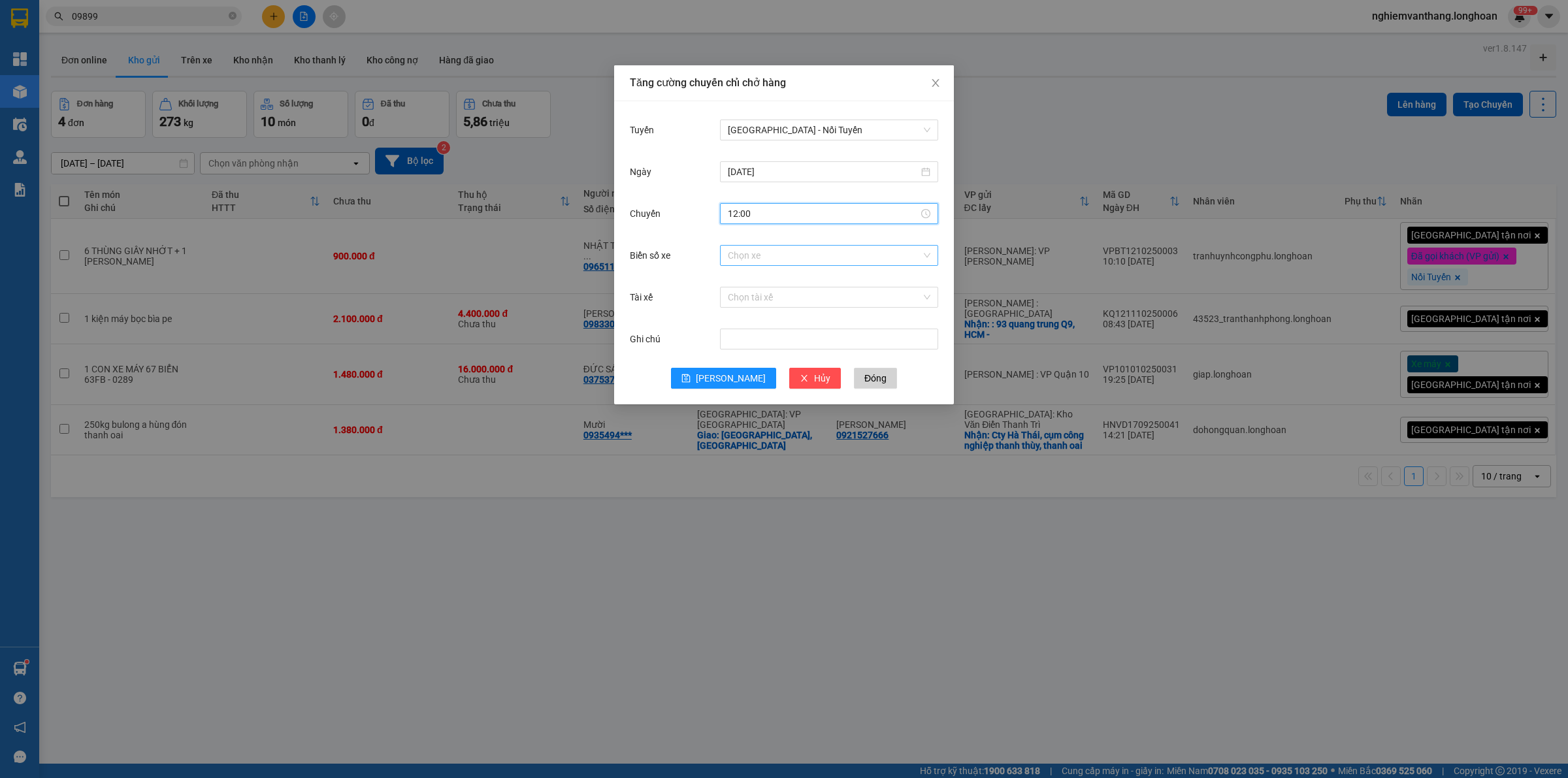
click at [769, 258] on input "Biển số xe" at bounding box center [825, 255] width 194 height 20
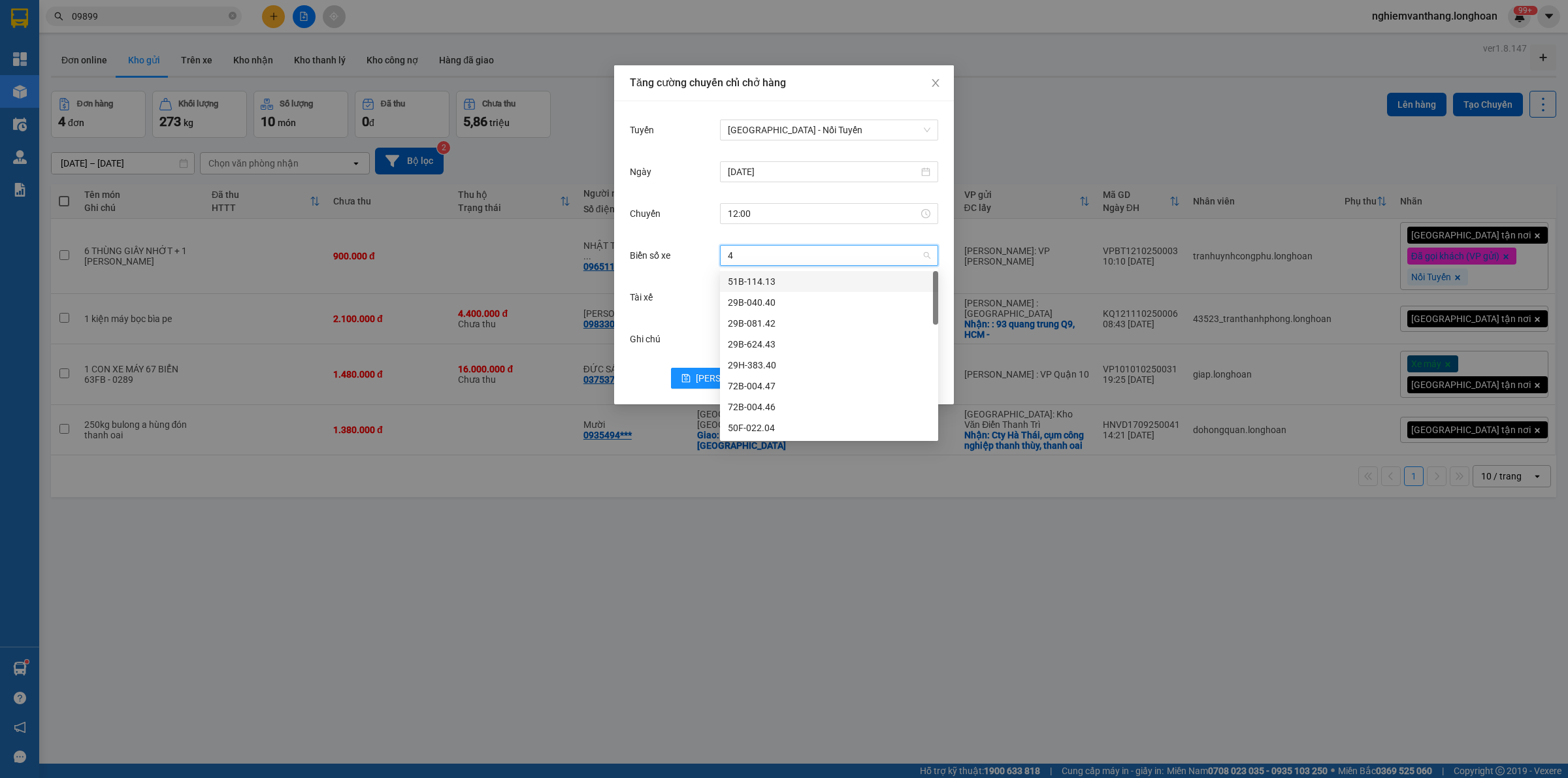
type input "44"
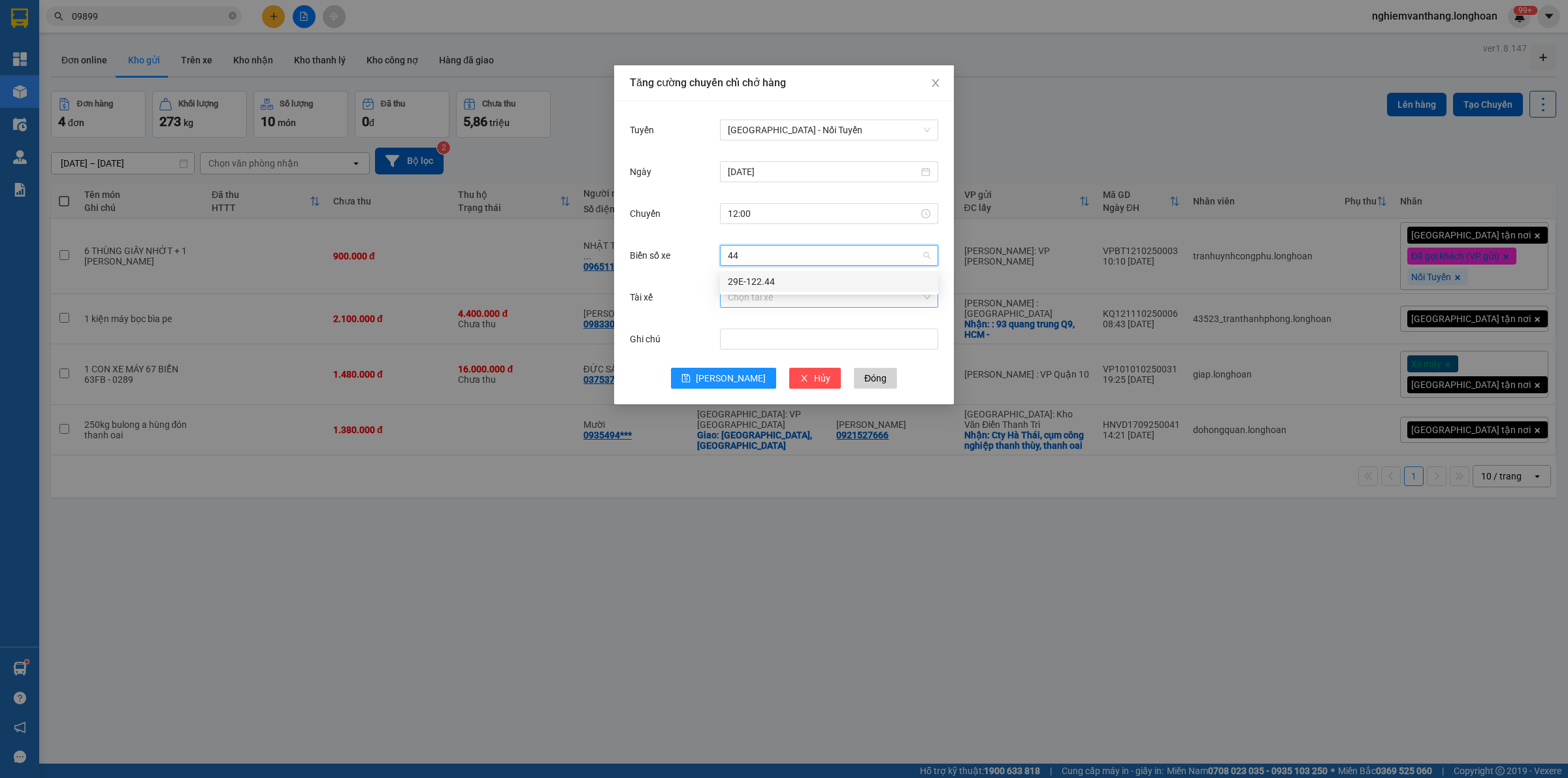
drag, startPoint x: 768, startPoint y: 280, endPoint x: 784, endPoint y: 289, distance: 18.4
click at [769, 282] on div "29E-122.44" at bounding box center [829, 281] width 202 height 14
click at [783, 296] on input "Tài xế" at bounding box center [825, 297] width 194 height 20
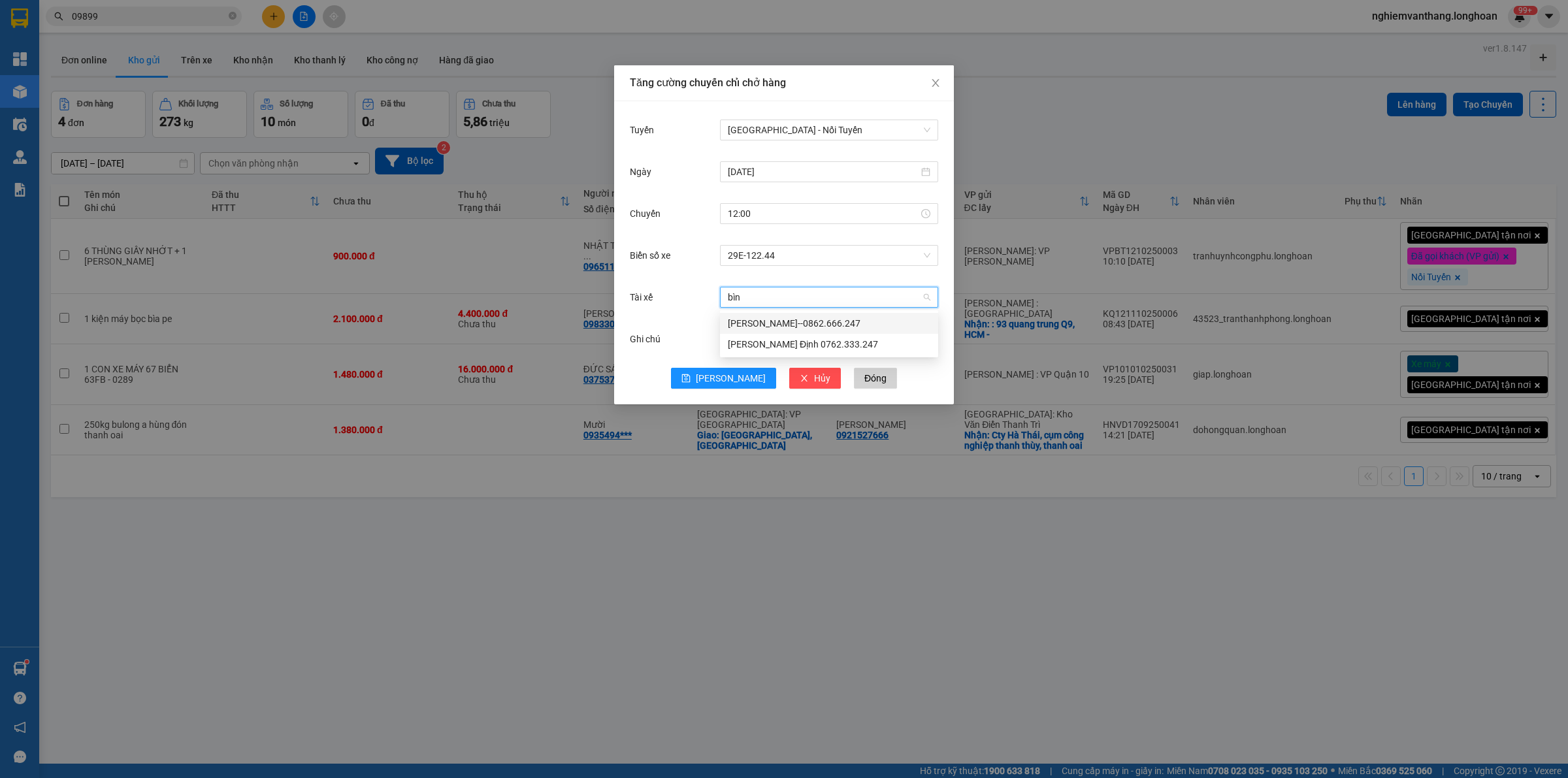
type input "bình"
click at [782, 315] on div "[PERSON_NAME]--0862.666.247" at bounding box center [828, 323] width 218 height 21
drag, startPoint x: 717, startPoint y: 377, endPoint x: 1001, endPoint y: 262, distance: 306.4
click at [717, 377] on button "Lưu" at bounding box center [724, 378] width 105 height 21
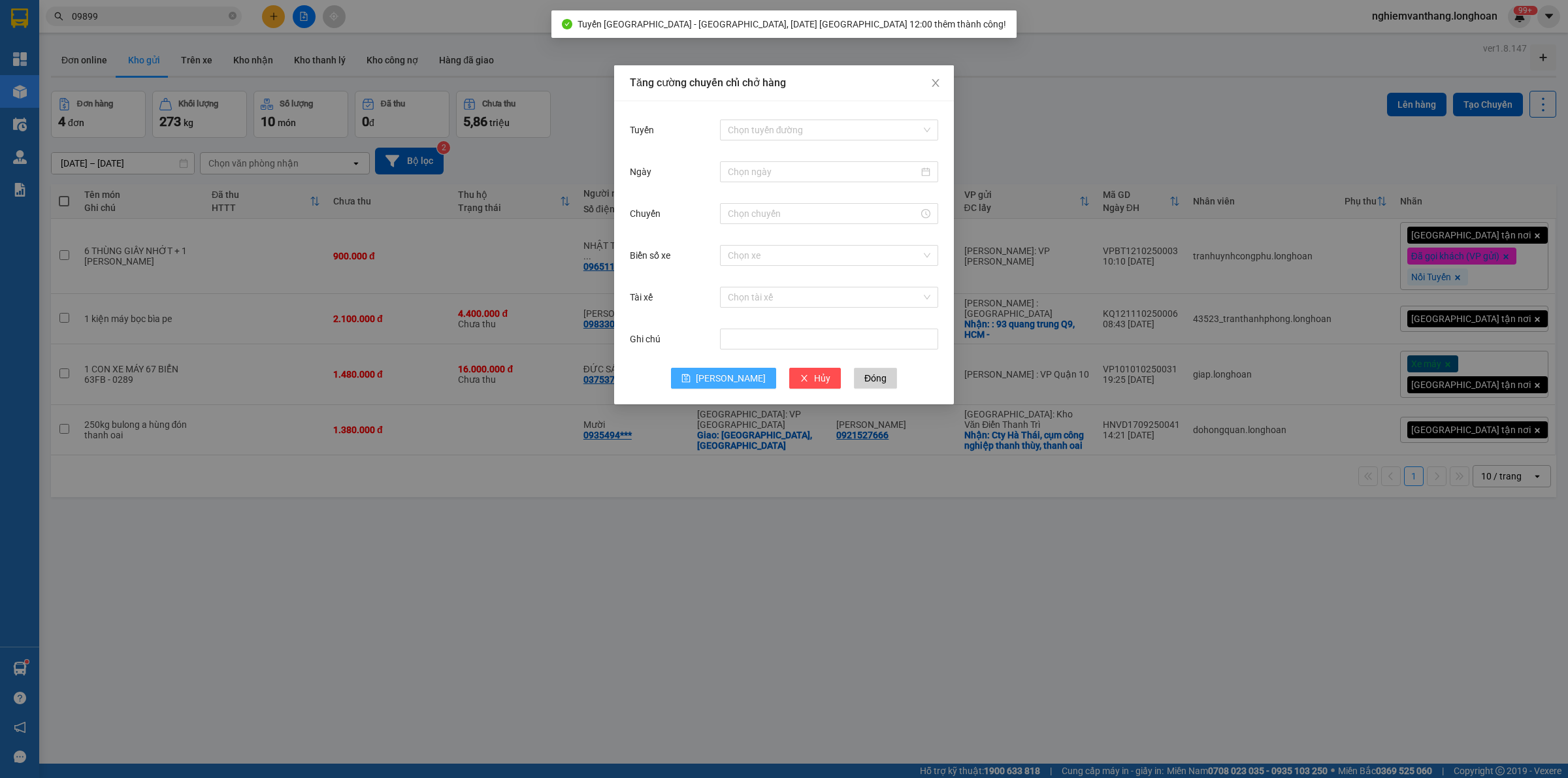
click at [1083, 135] on div "Tăng cường chuyến chỉ chở hàng Tuyến Chọn tuyến đường Ngày Chuyến Biển số xe Ch…" at bounding box center [784, 389] width 1568 height 778
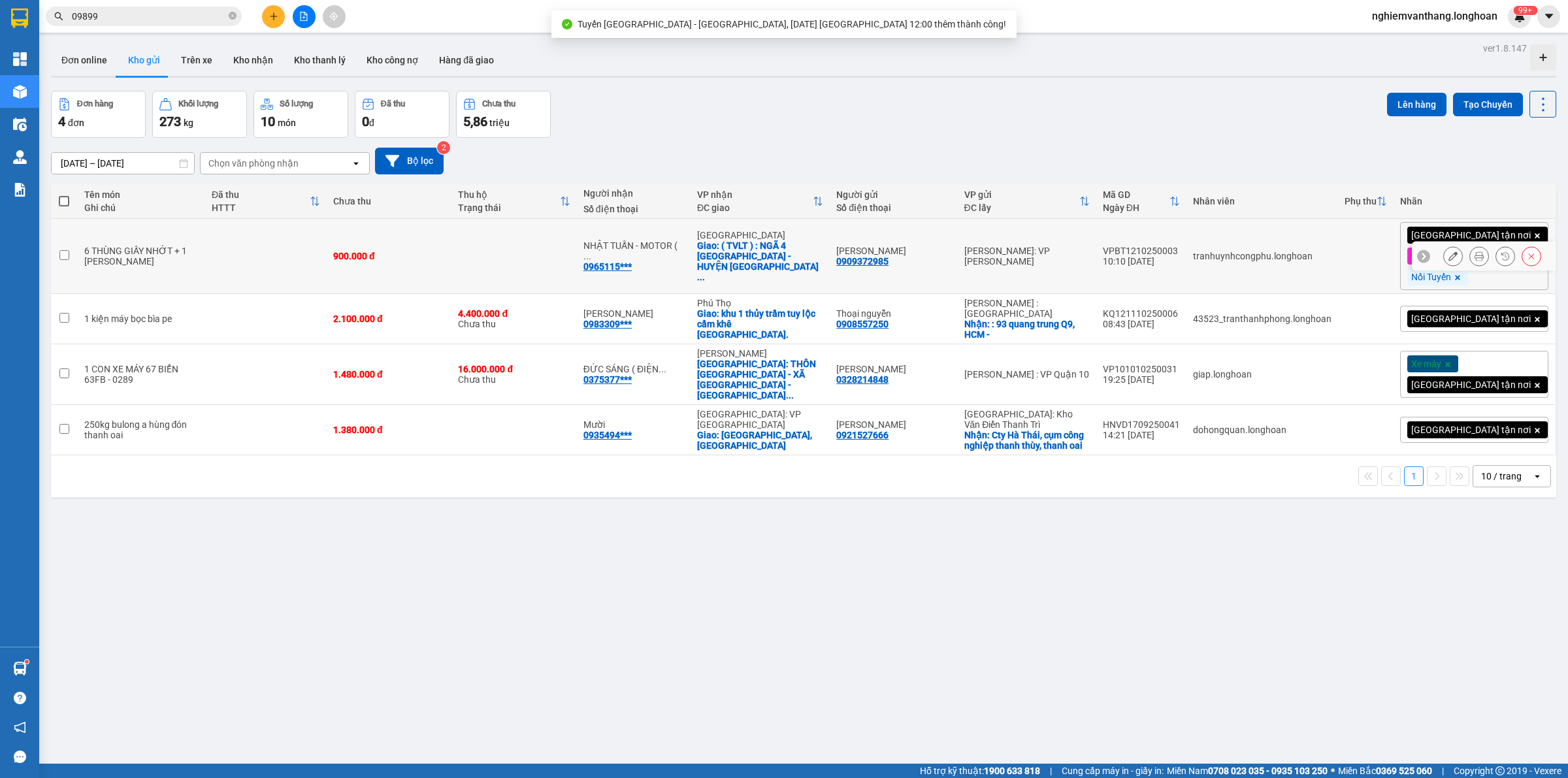
click at [315, 272] on td at bounding box center [266, 257] width 122 height 75
checkbox input "true"
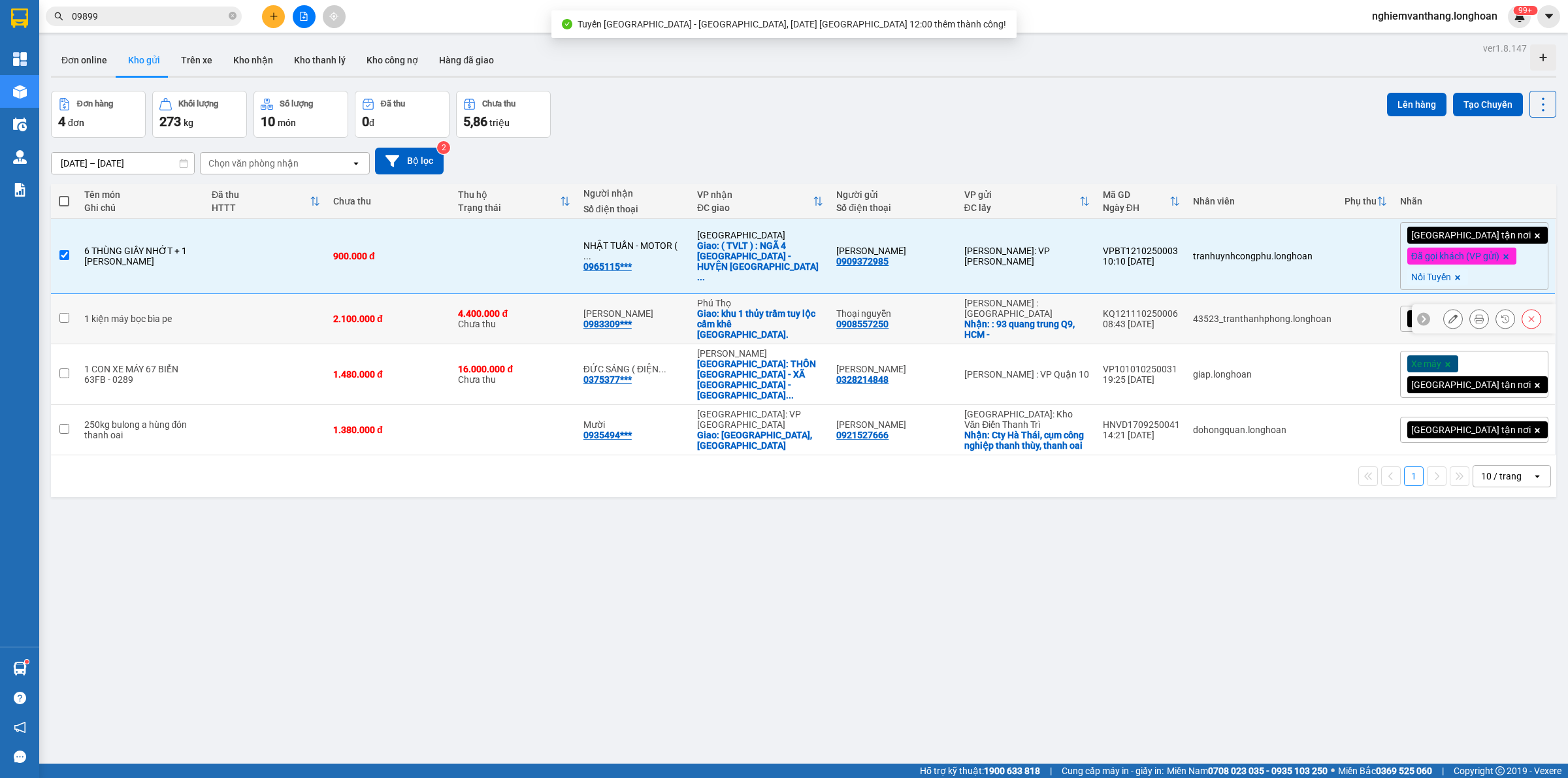
click at [289, 308] on td at bounding box center [266, 319] width 122 height 51
checkbox input "true"
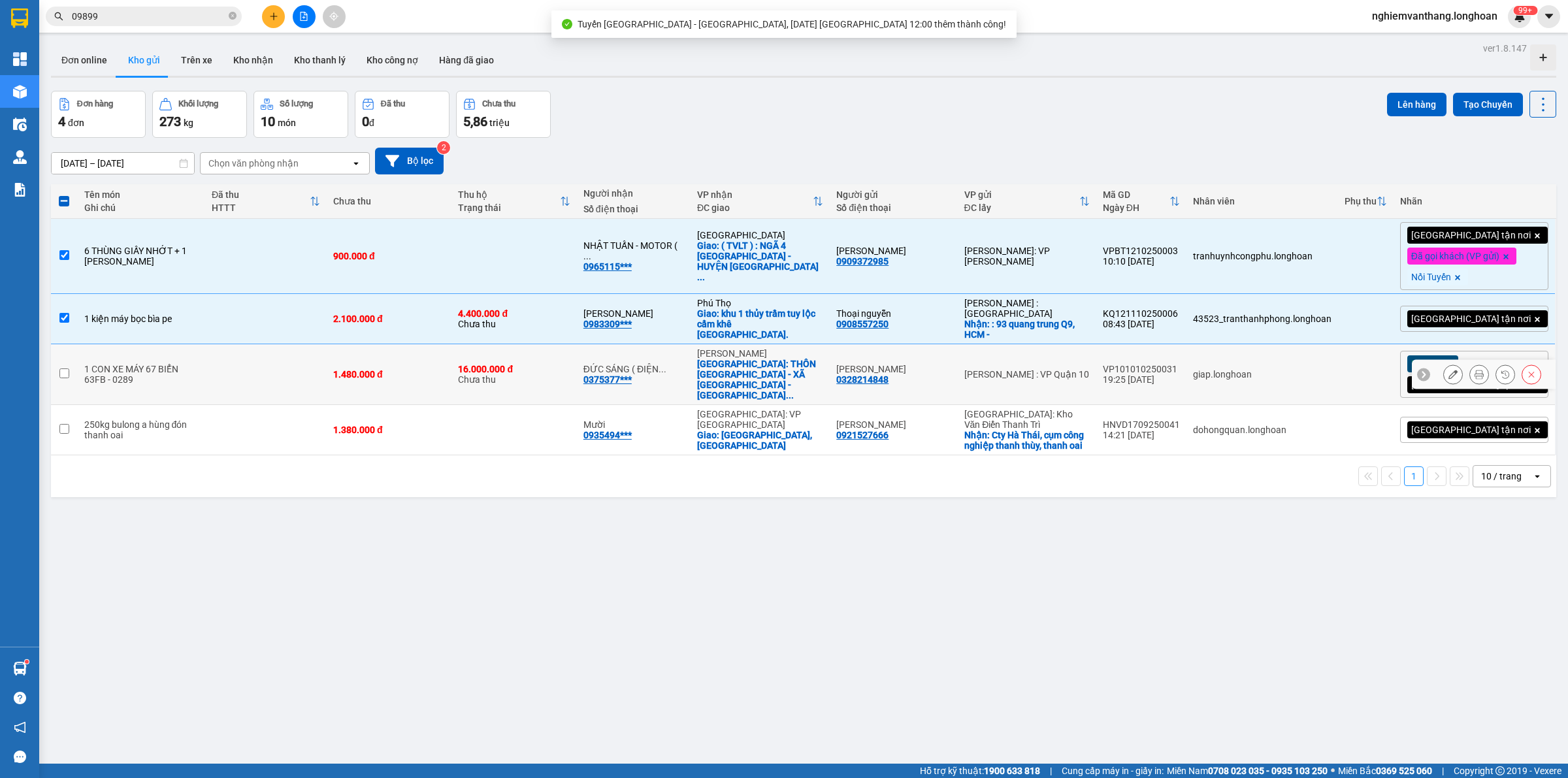
click at [276, 345] on td at bounding box center [266, 374] width 122 height 61
checkbox input "true"
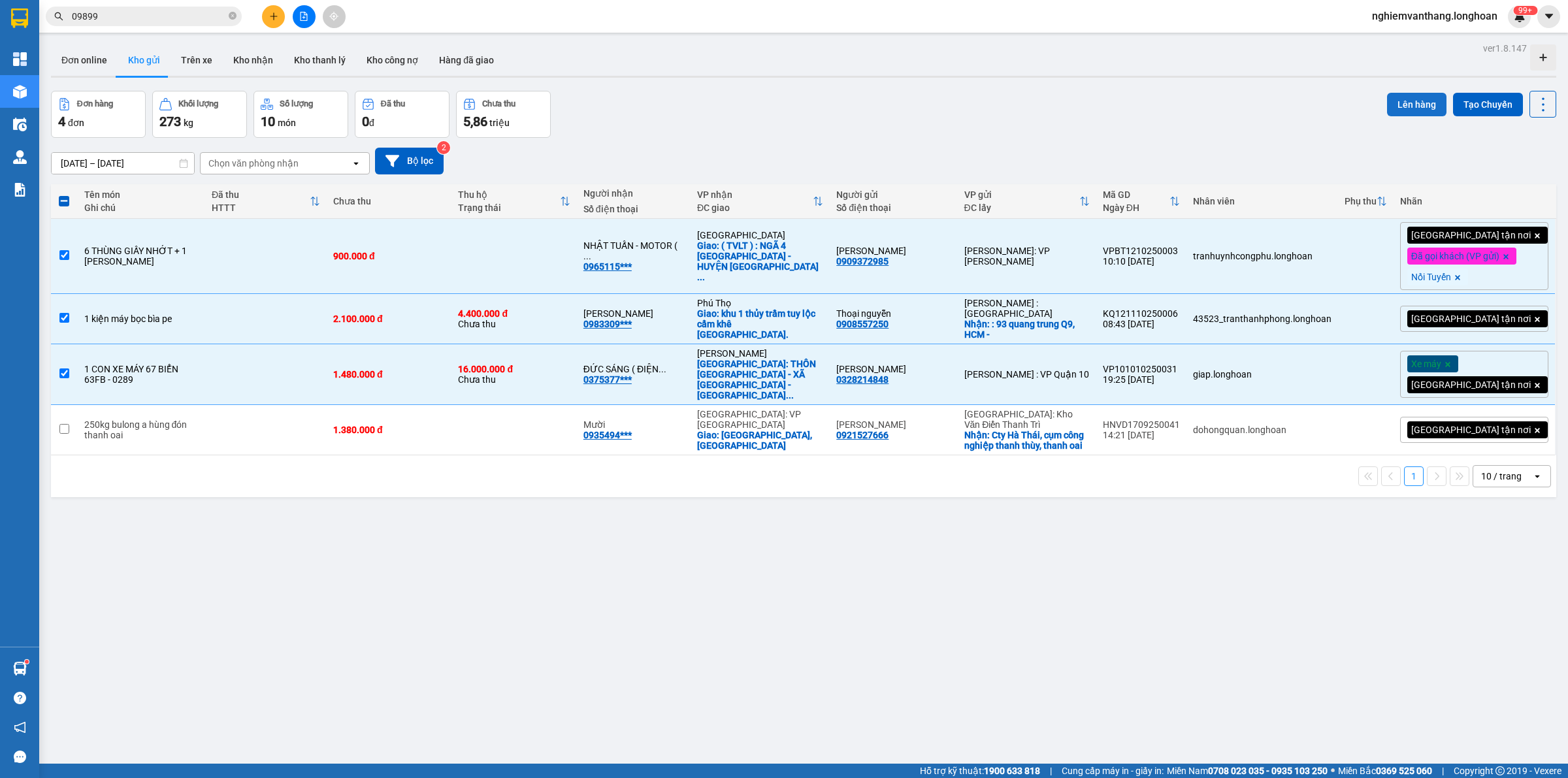
click at [1392, 95] on button "Lên hàng" at bounding box center [1417, 104] width 60 height 23
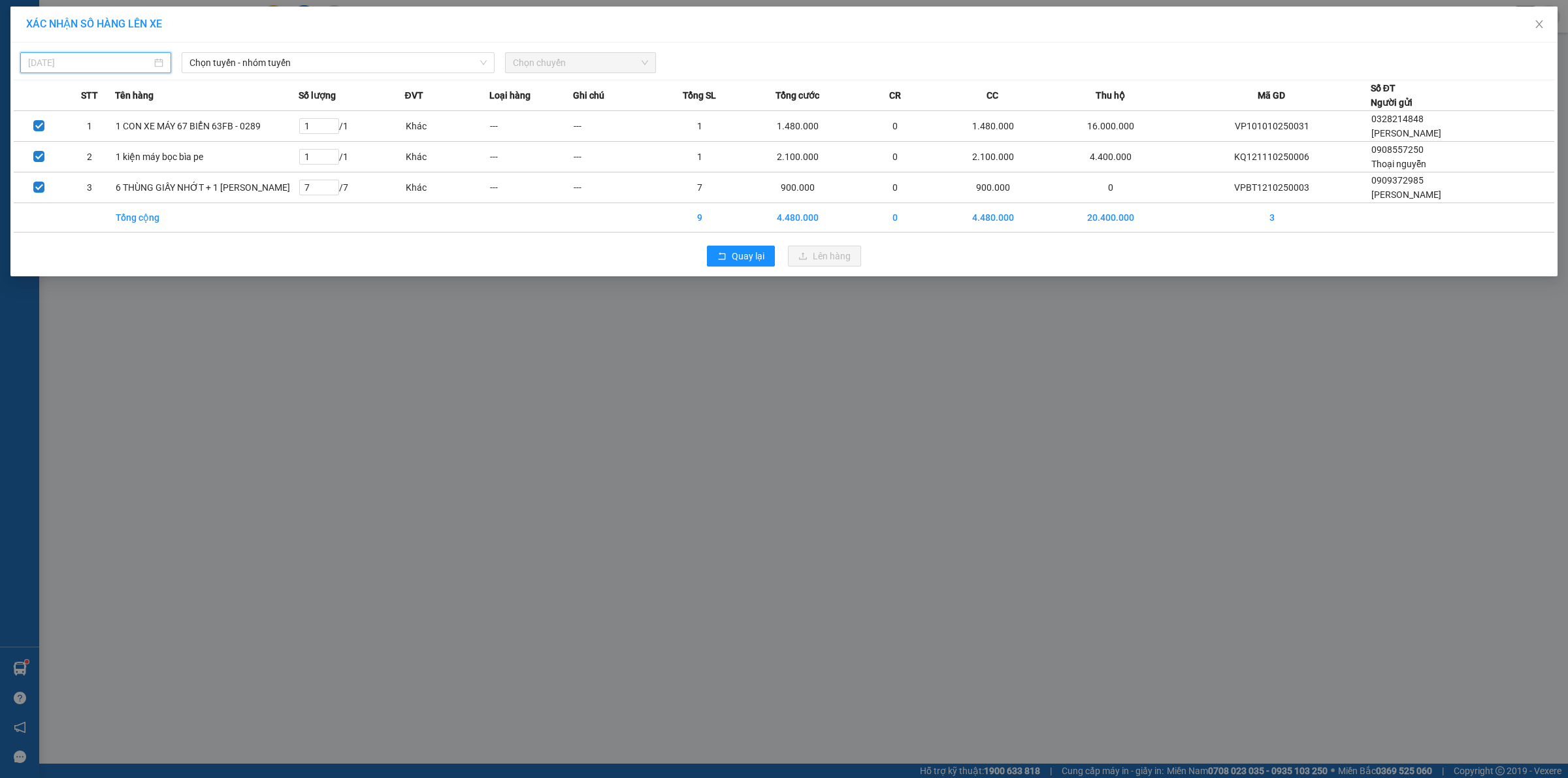
drag, startPoint x: 94, startPoint y: 66, endPoint x: 127, endPoint y: 107, distance: 52.6
click at [94, 63] on input "[DATE]" at bounding box center [90, 62] width 124 height 14
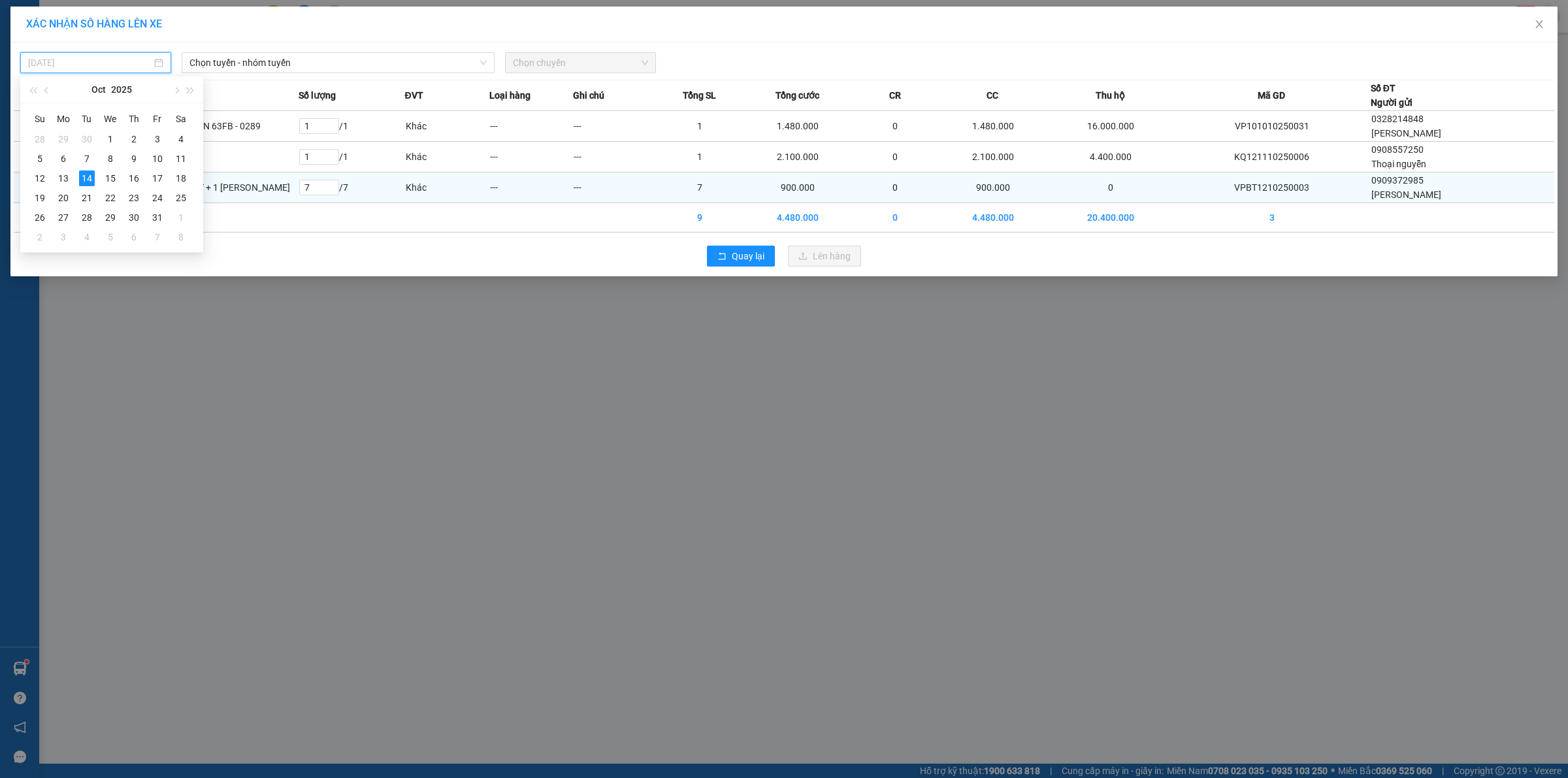
click at [113, 176] on div "15" at bounding box center [110, 178] width 16 height 16
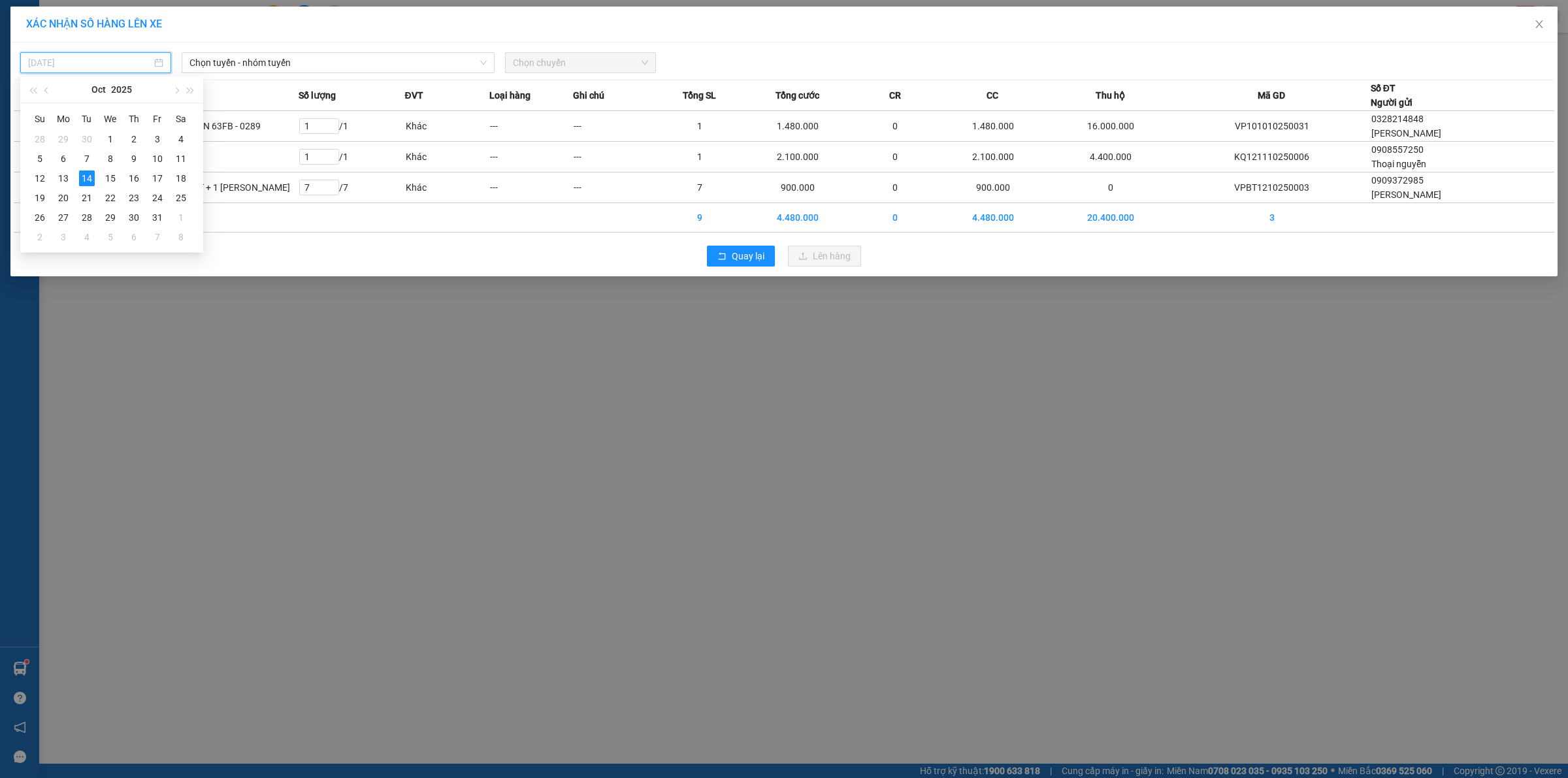
type input "[DATE]"
click at [230, 60] on span "Chọn tuyến - nhóm tuyến" at bounding box center [338, 63] width 298 height 20
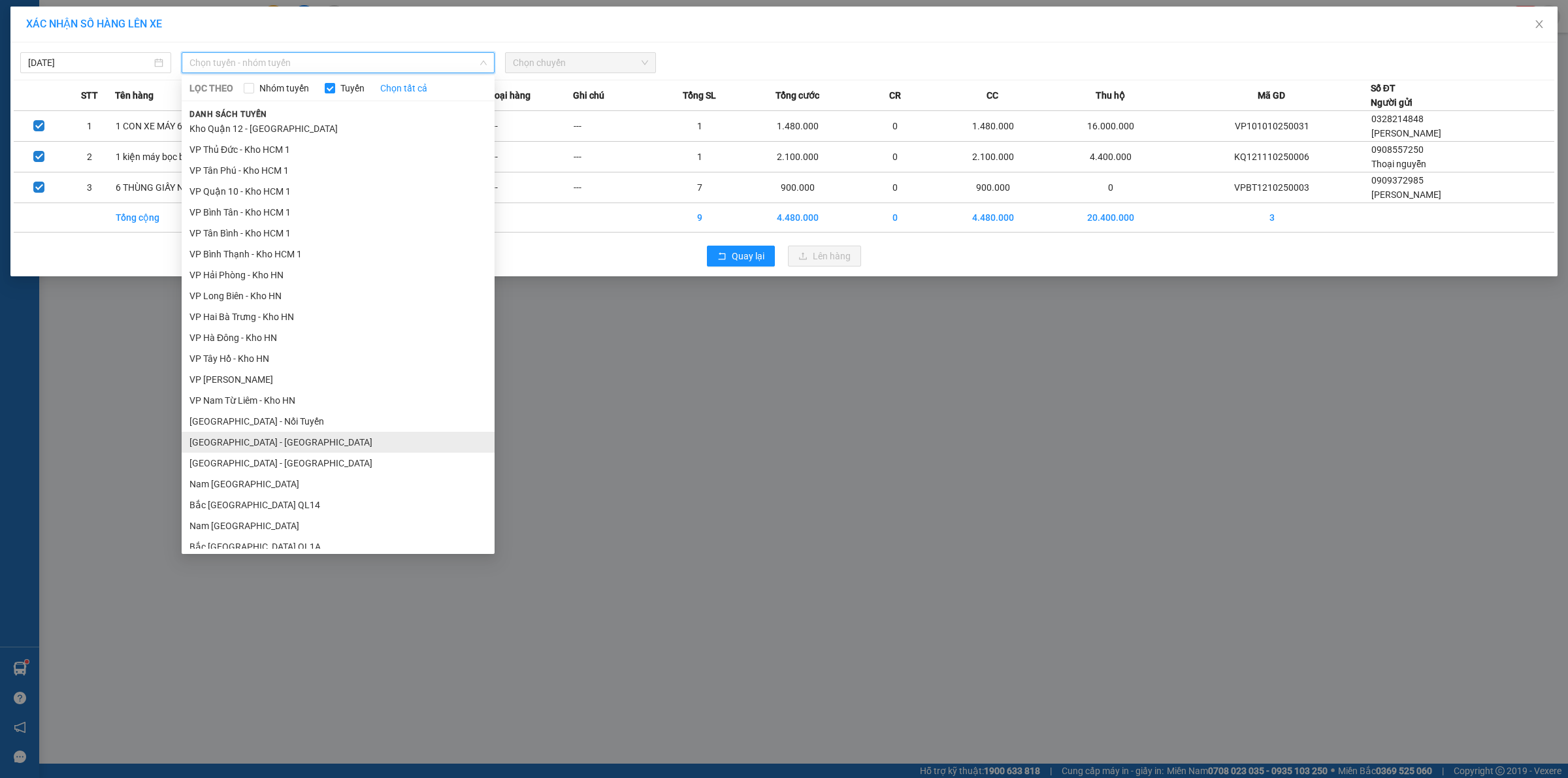
scroll to position [572, 0]
click at [254, 394] on li "[GEOGRAPHIC_DATA] - Nối Tuyến" at bounding box center [338, 395] width 313 height 21
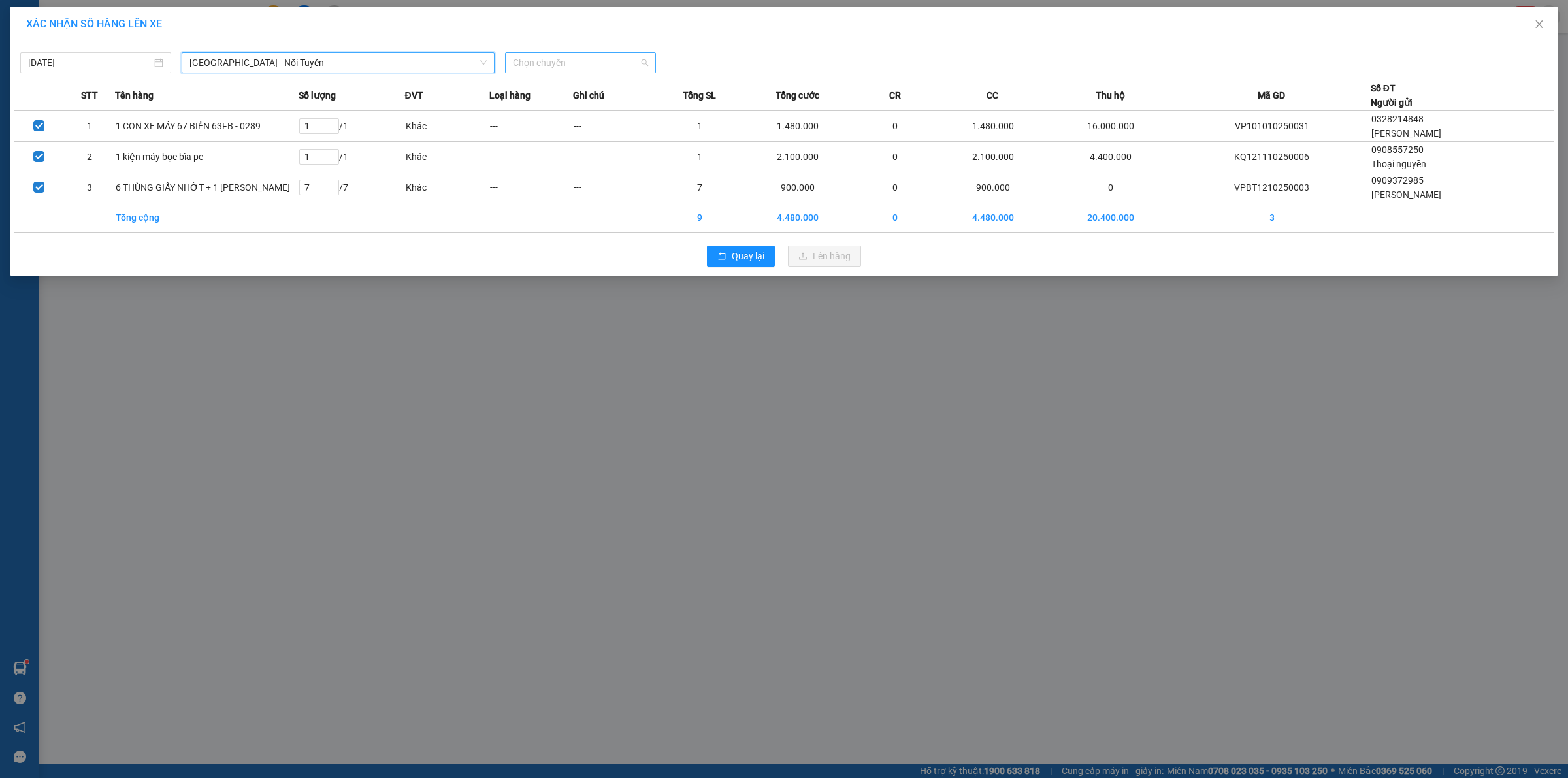
click at [572, 68] on span "Chọn chuyến" at bounding box center [580, 63] width 135 height 20
click at [547, 101] on div "12:00 (TC) - 29E-122.44" at bounding box center [564, 110] width 118 height 21
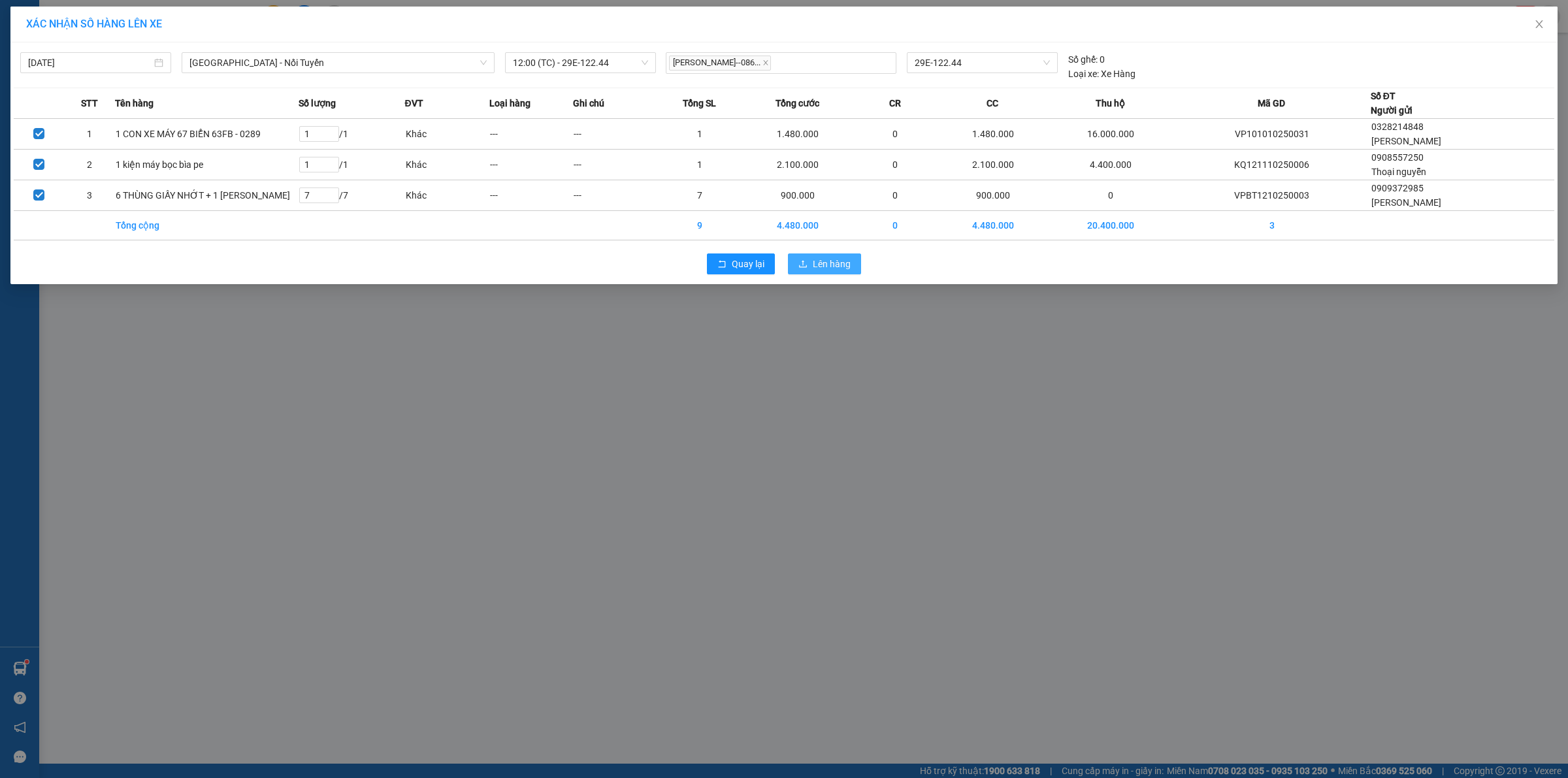
click at [833, 267] on span "Lên hàng" at bounding box center [831, 263] width 37 height 14
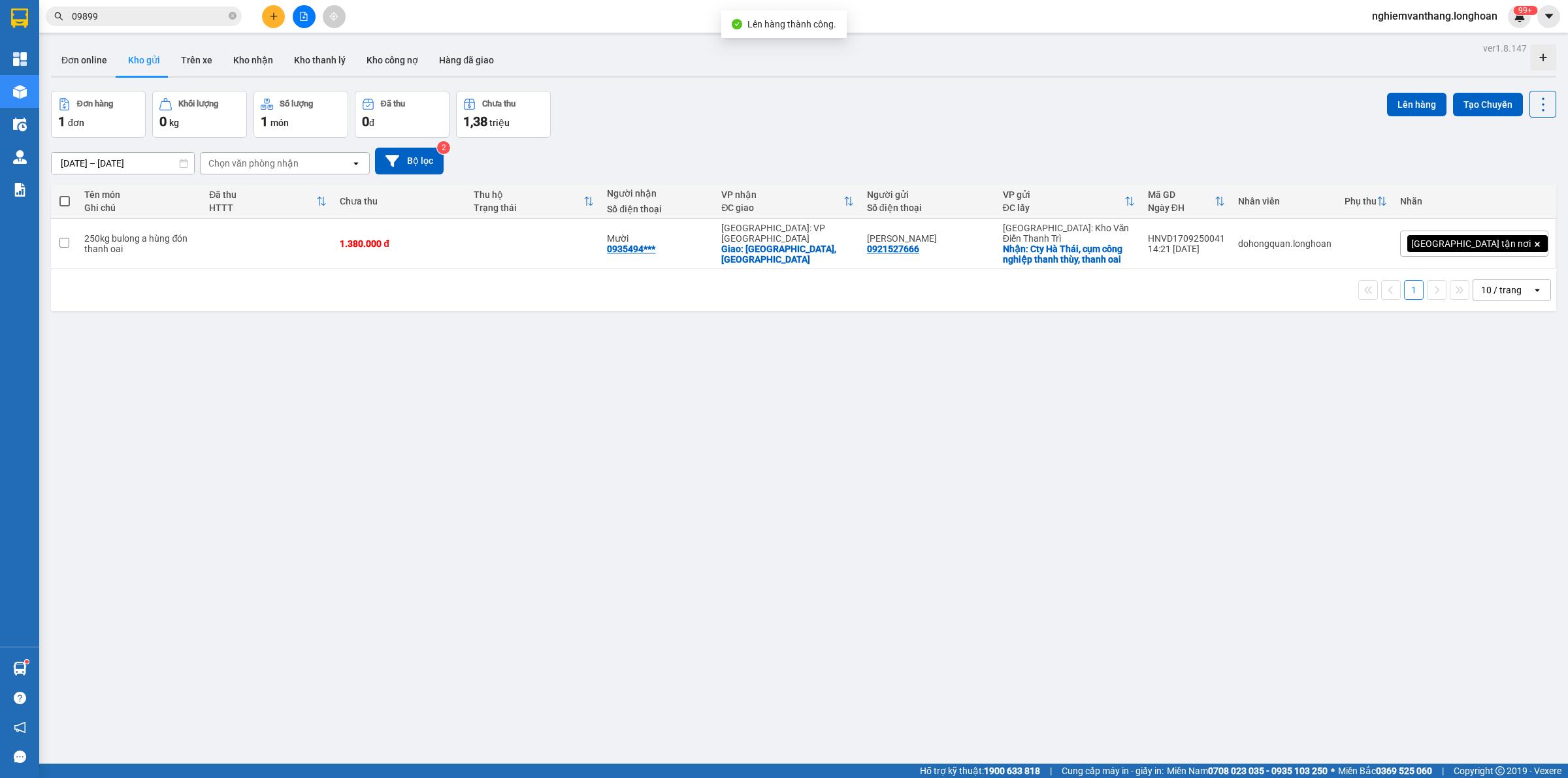
click at [296, 15] on button at bounding box center [304, 17] width 22 height 22
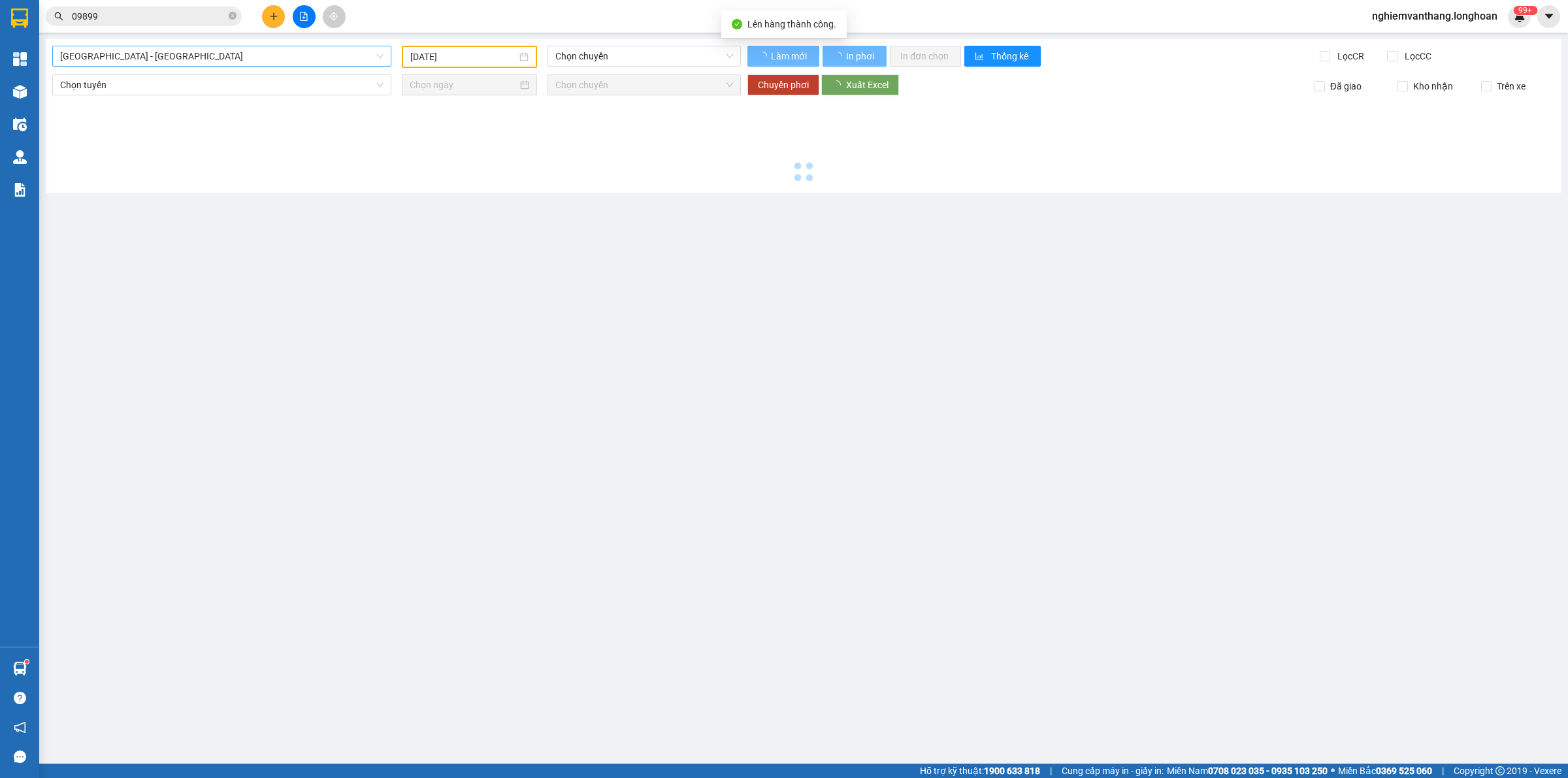
type input "[DATE]"
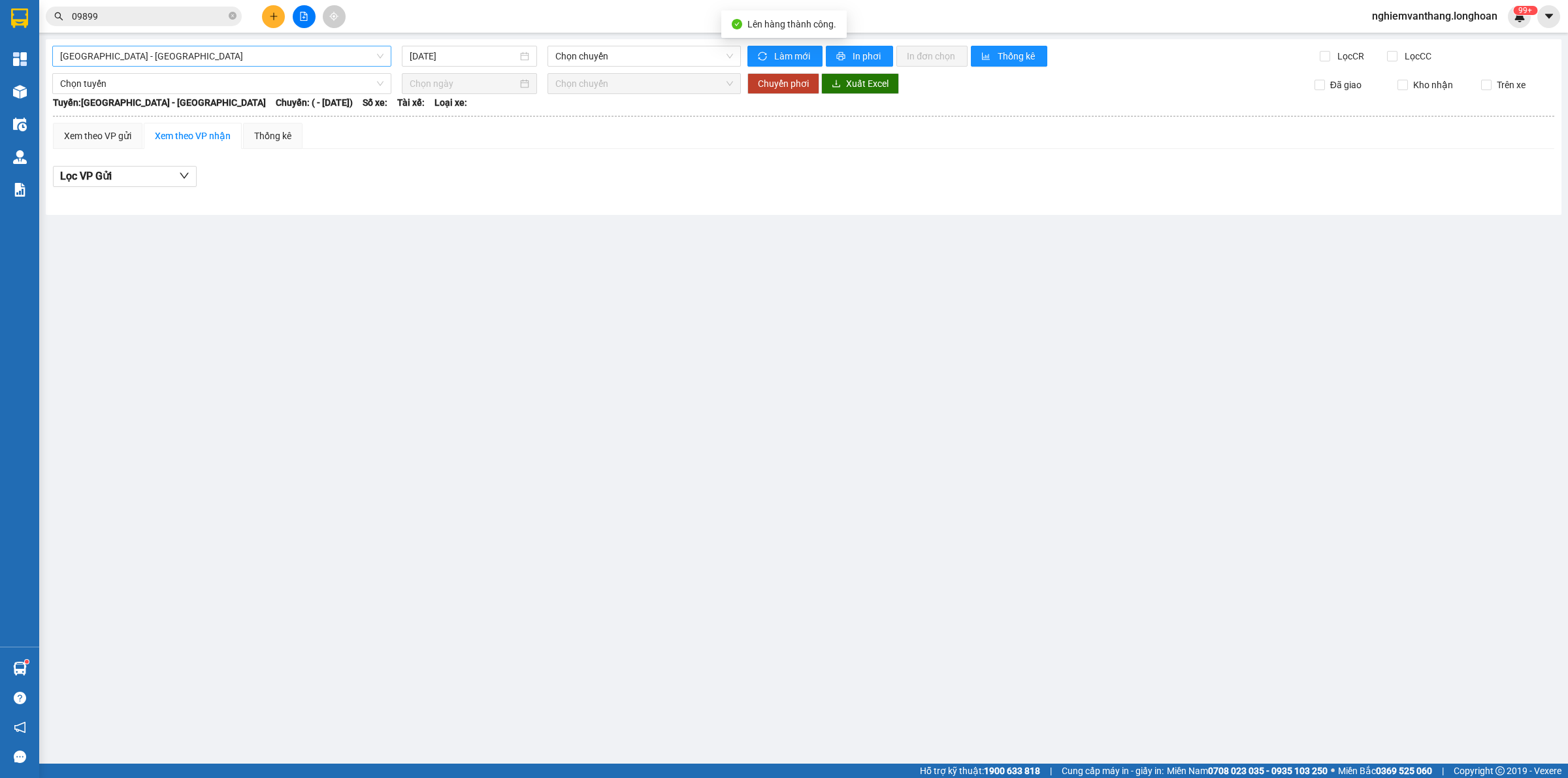
click at [191, 53] on span "[GEOGRAPHIC_DATA] - [GEOGRAPHIC_DATA]" at bounding box center [222, 56] width 324 height 20
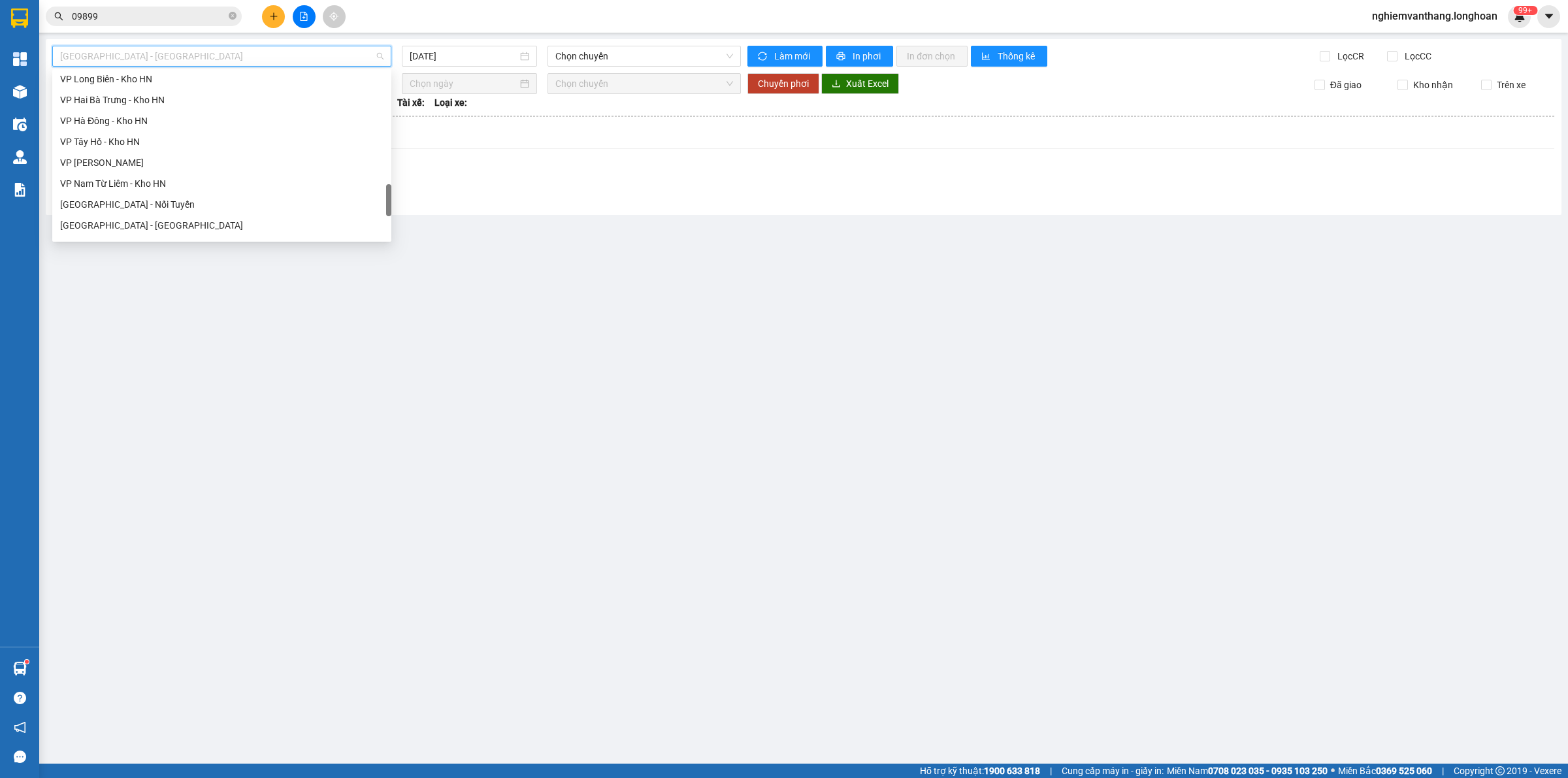
scroll to position [817, 0]
click at [135, 123] on div "[GEOGRAPHIC_DATA] - Nối Tuyến" at bounding box center [222, 123] width 324 height 14
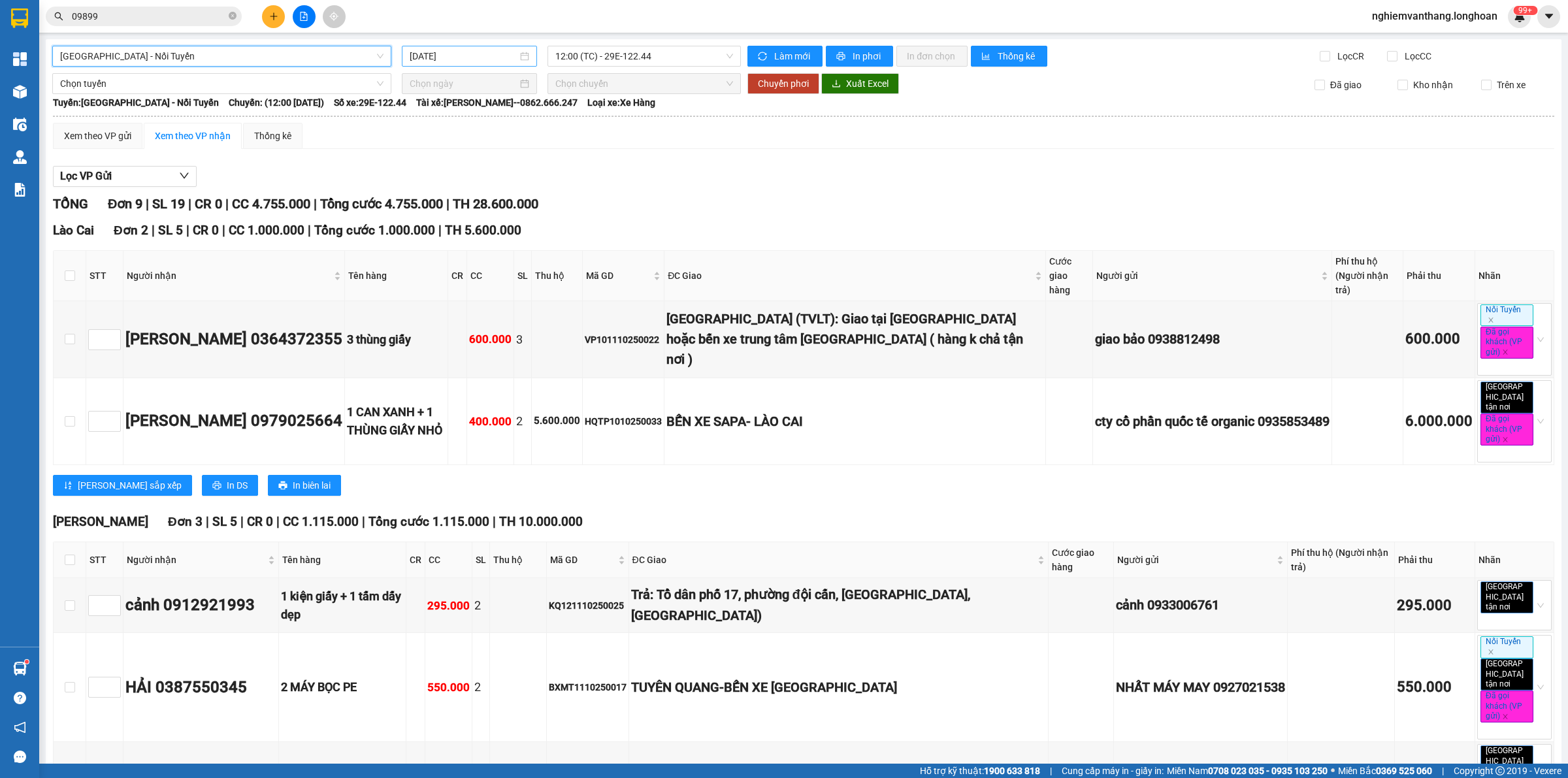
click at [432, 52] on input "[DATE]" at bounding box center [463, 55] width 108 height 14
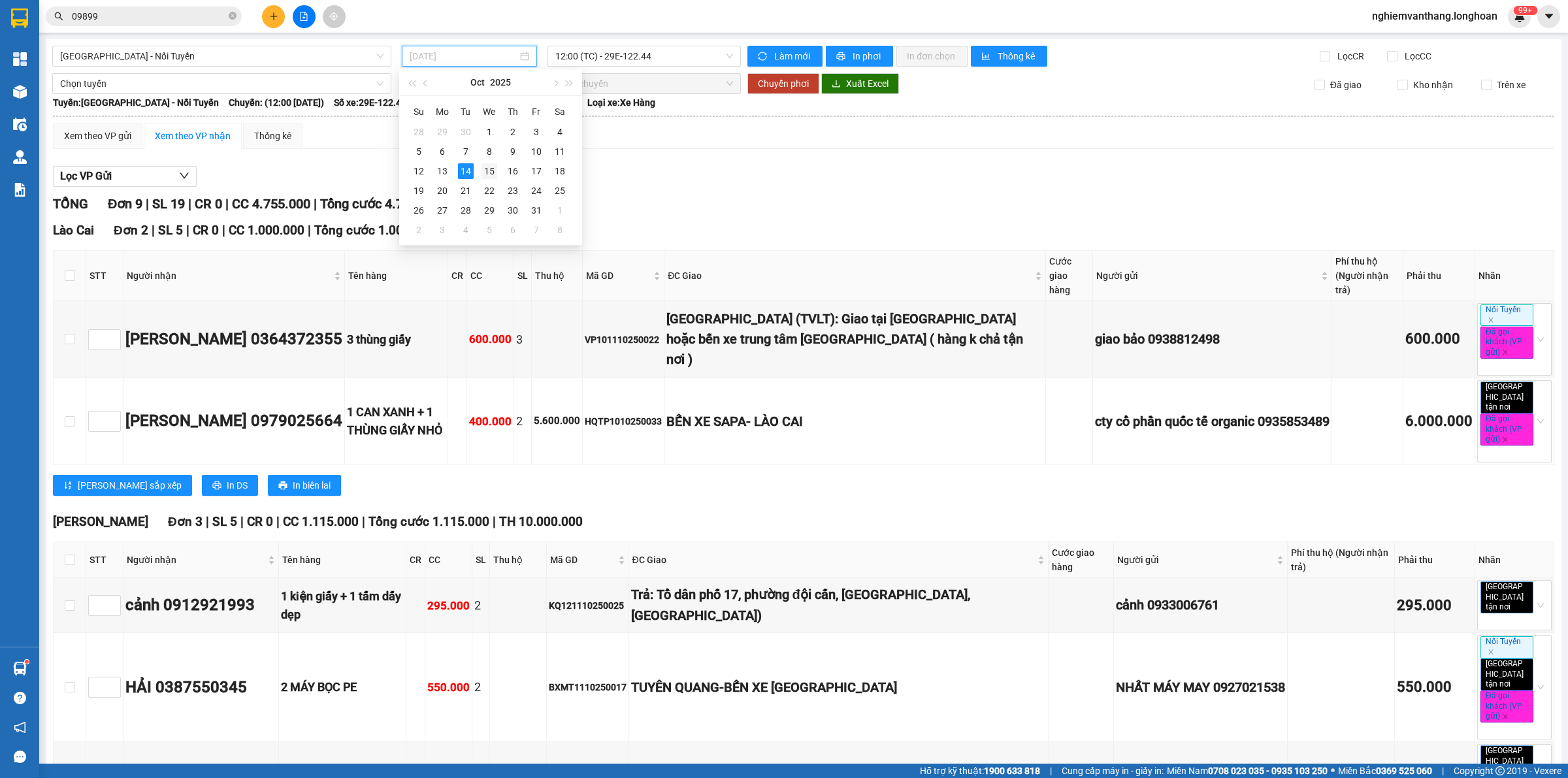
click at [494, 168] on div "15" at bounding box center [489, 171] width 16 height 16
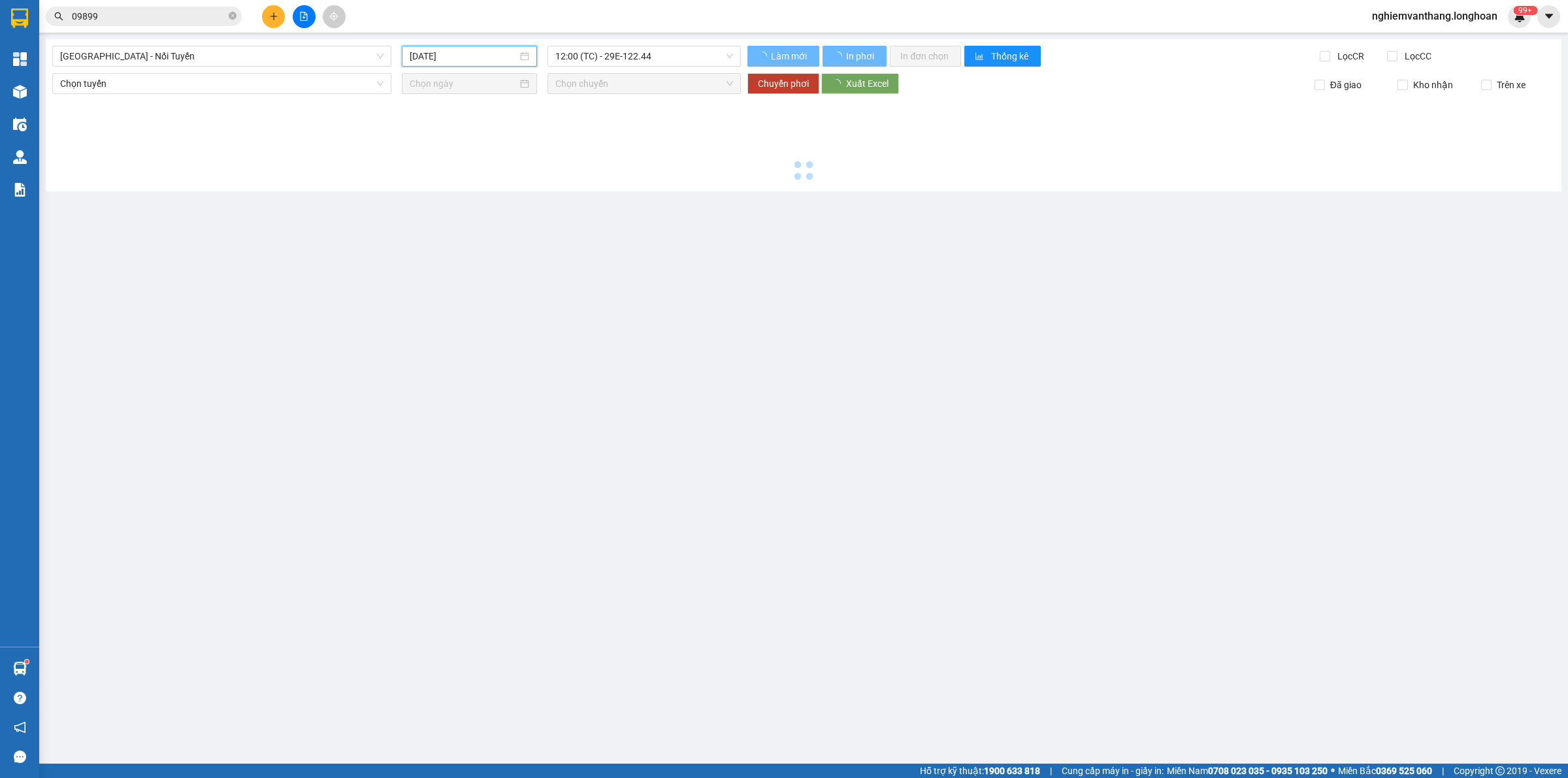
type input "[DATE]"
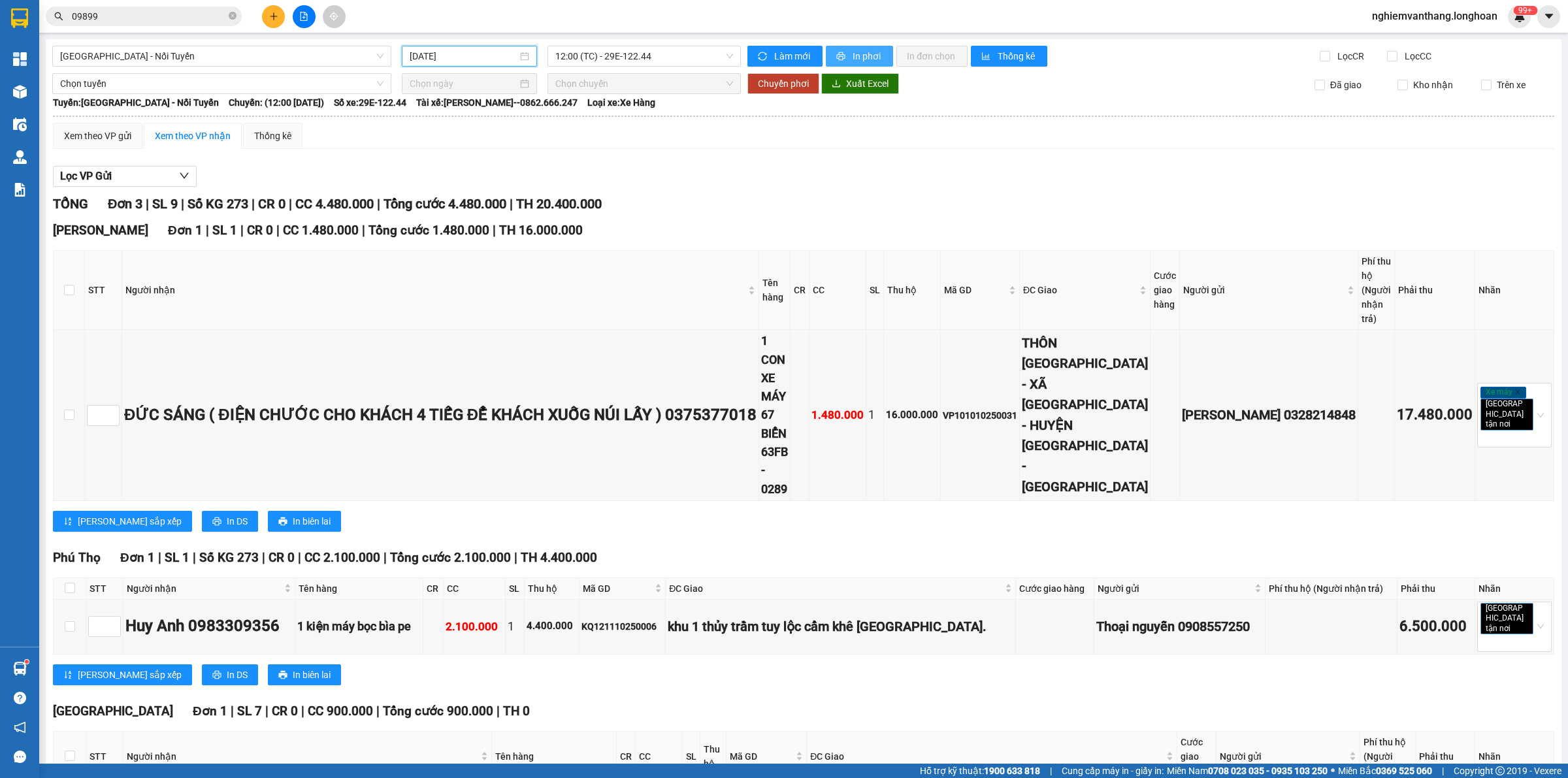
click at [860, 51] on span "In phơi" at bounding box center [868, 55] width 30 height 14
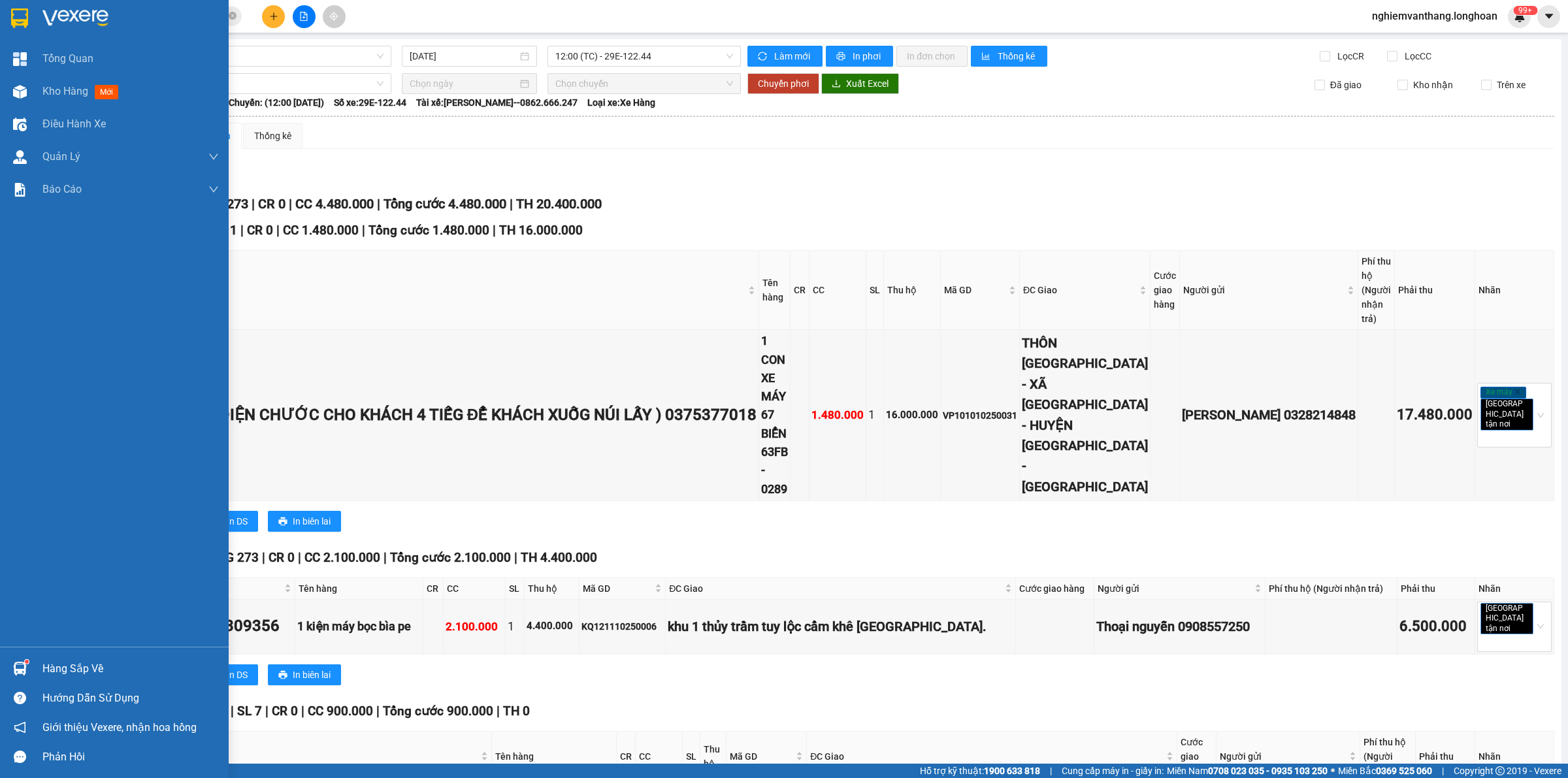
click at [14, 24] on img at bounding box center [20, 18] width 17 height 20
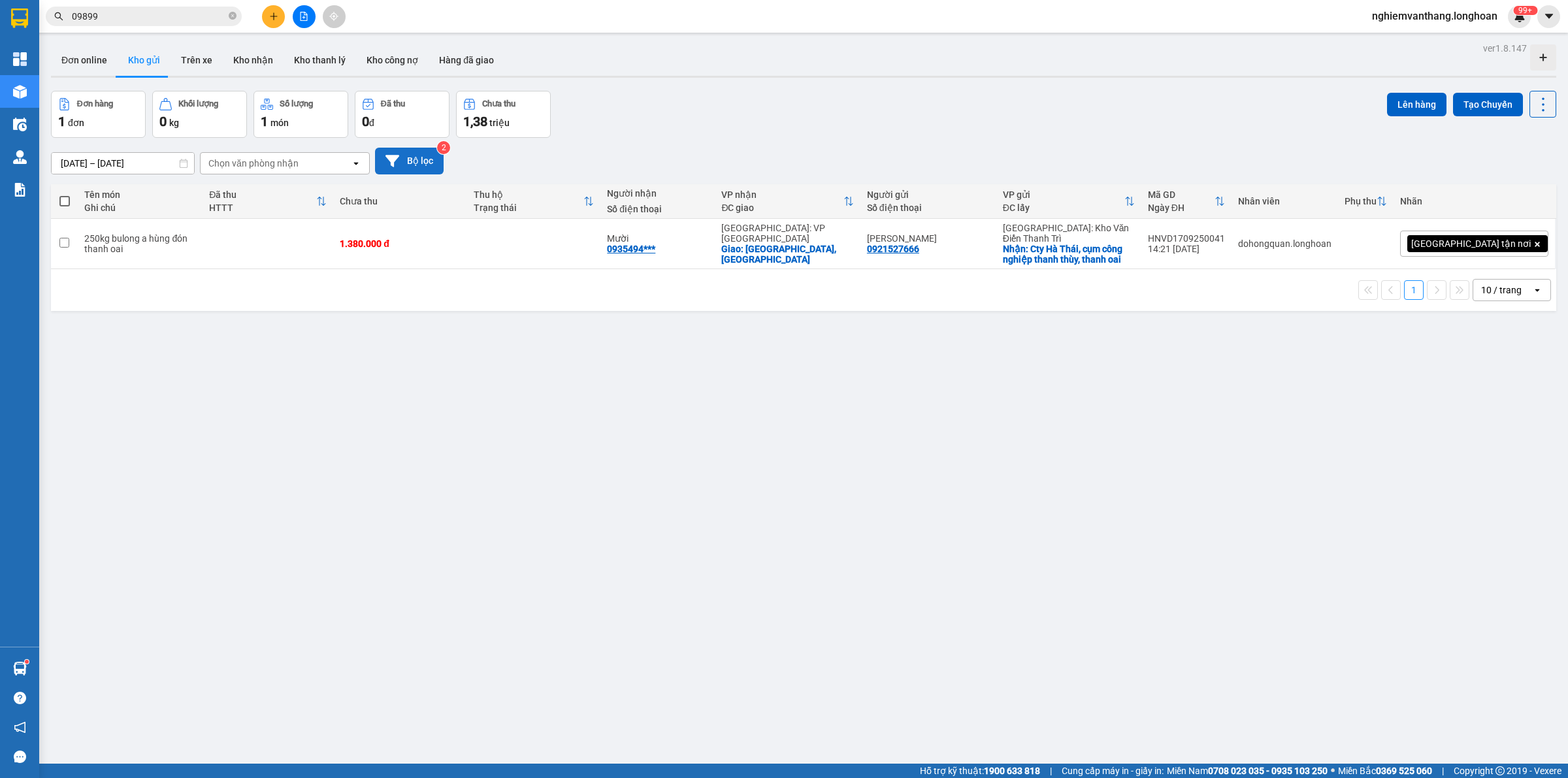
click at [433, 149] on button "Bộ lọc" at bounding box center [409, 161] width 68 height 27
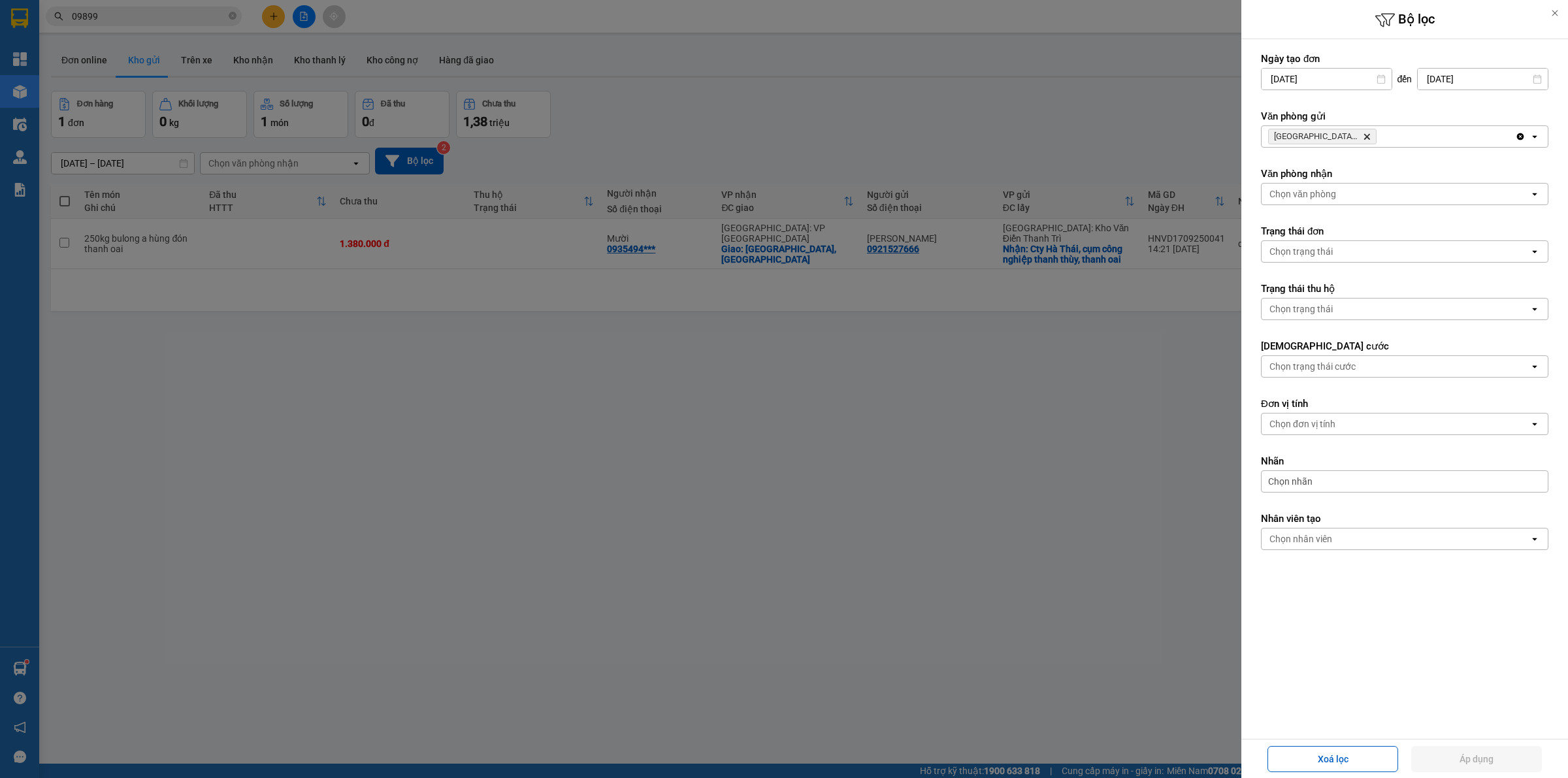
click at [1402, 141] on div "[GEOGRAPHIC_DATA]: [PERSON_NAME] Trì Delete" at bounding box center [1388, 137] width 254 height 21
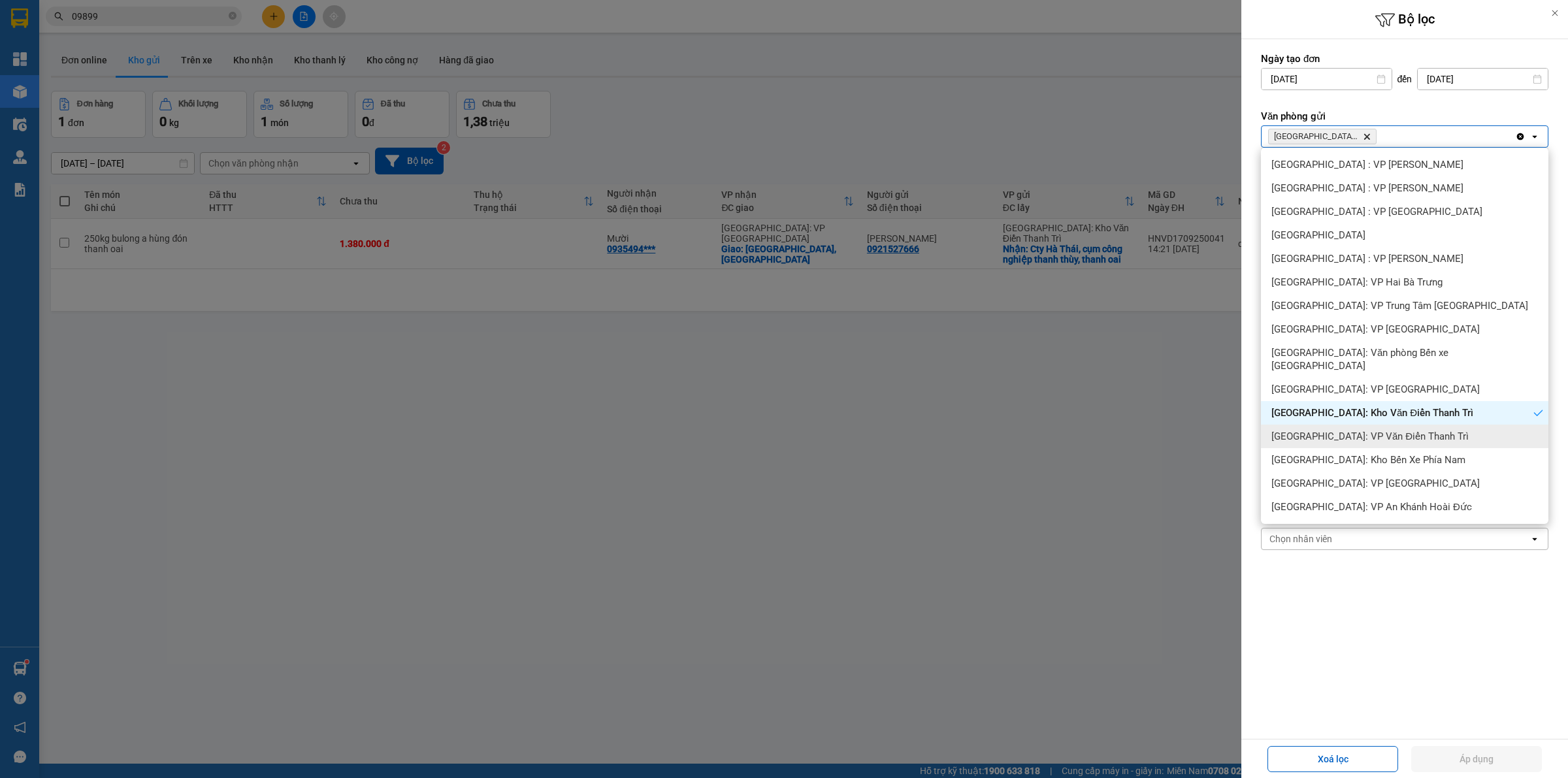
click at [1366, 430] on span "[GEOGRAPHIC_DATA]: VP Văn Điển Thanh Trì" at bounding box center [1370, 436] width 198 height 13
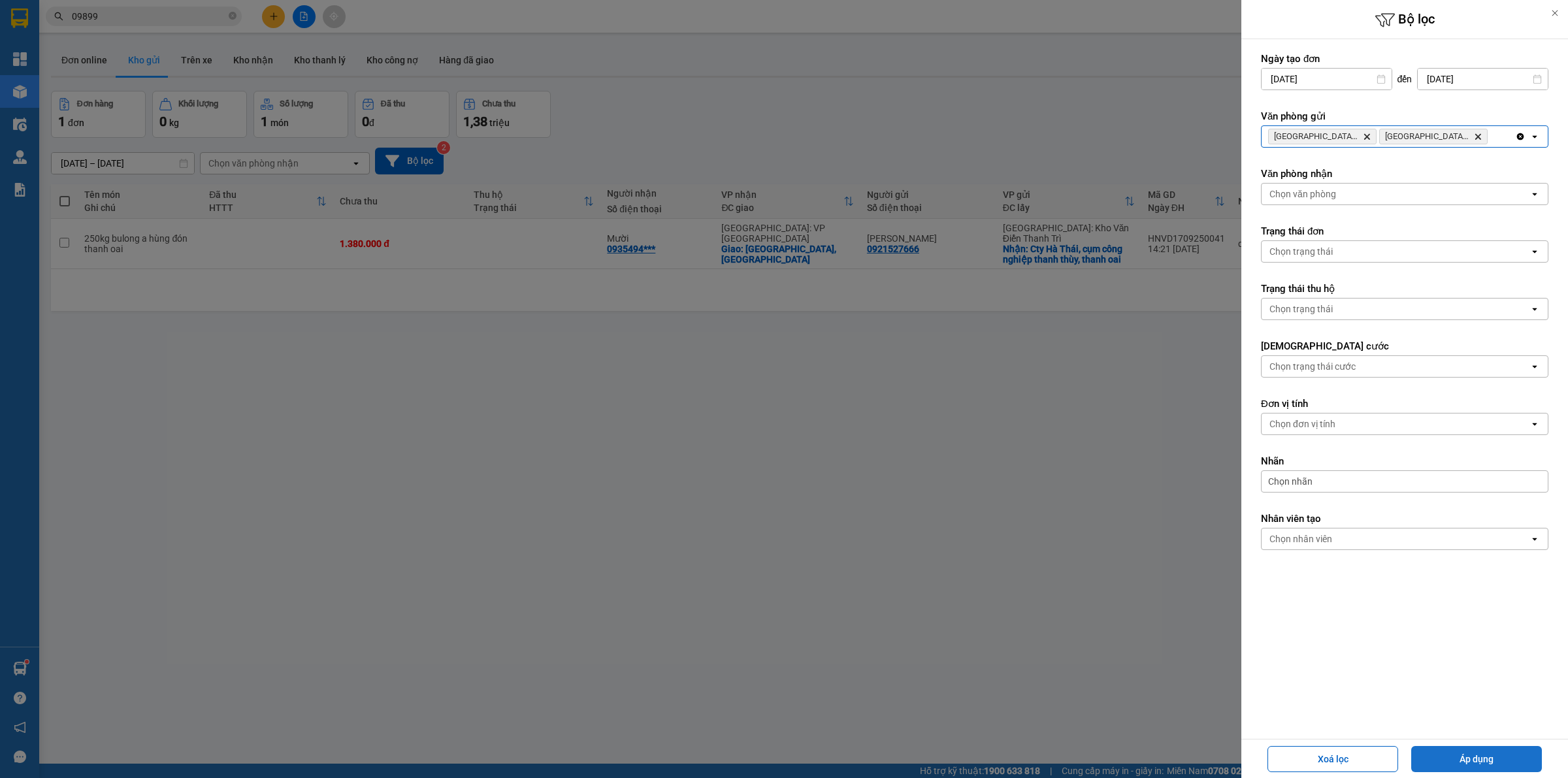
click at [1458, 769] on button "Áp dụng" at bounding box center [1477, 759] width 131 height 26
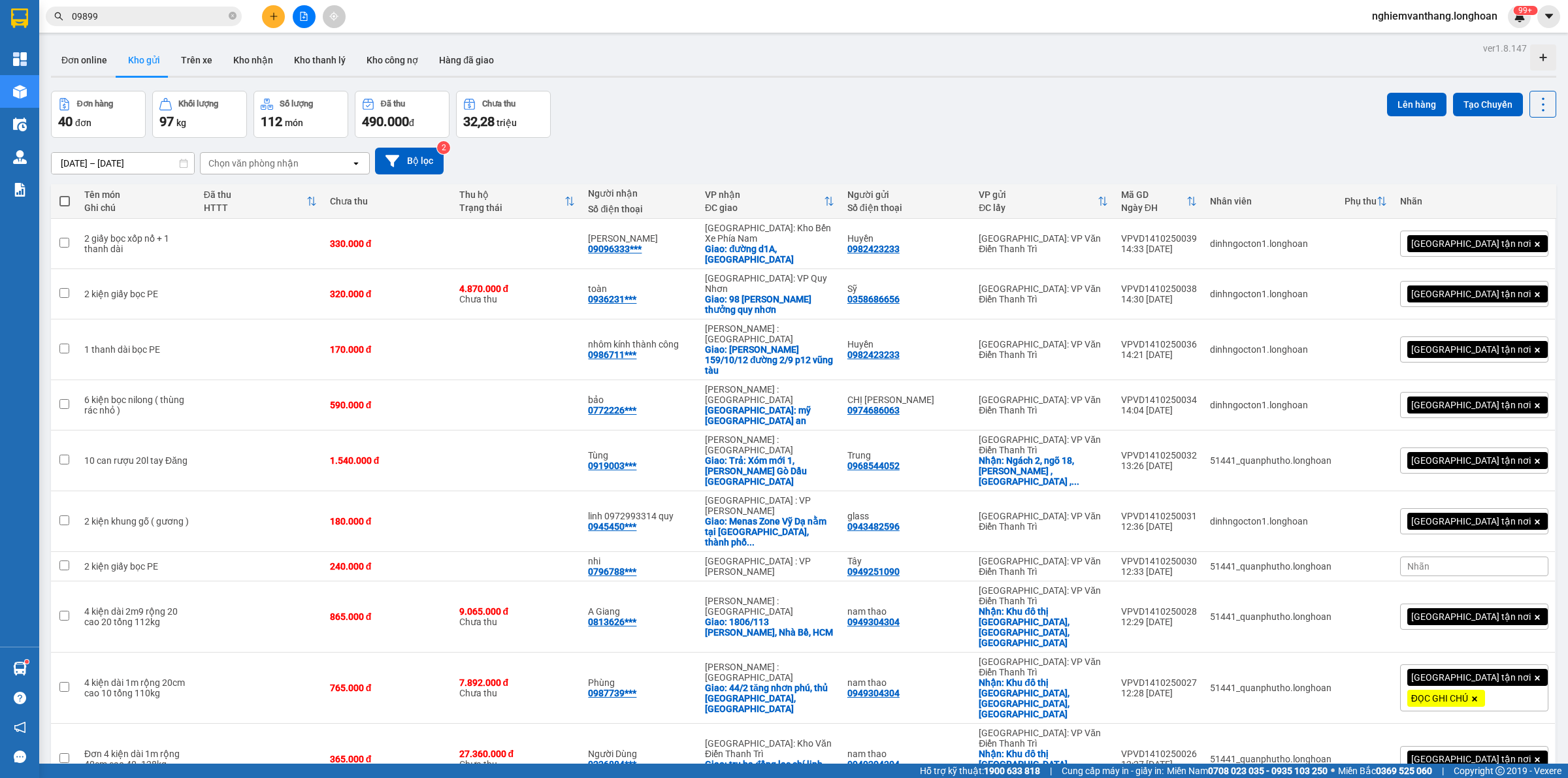
click at [1496, 612] on div "100 / trang" at bounding box center [1500, 621] width 79 height 23
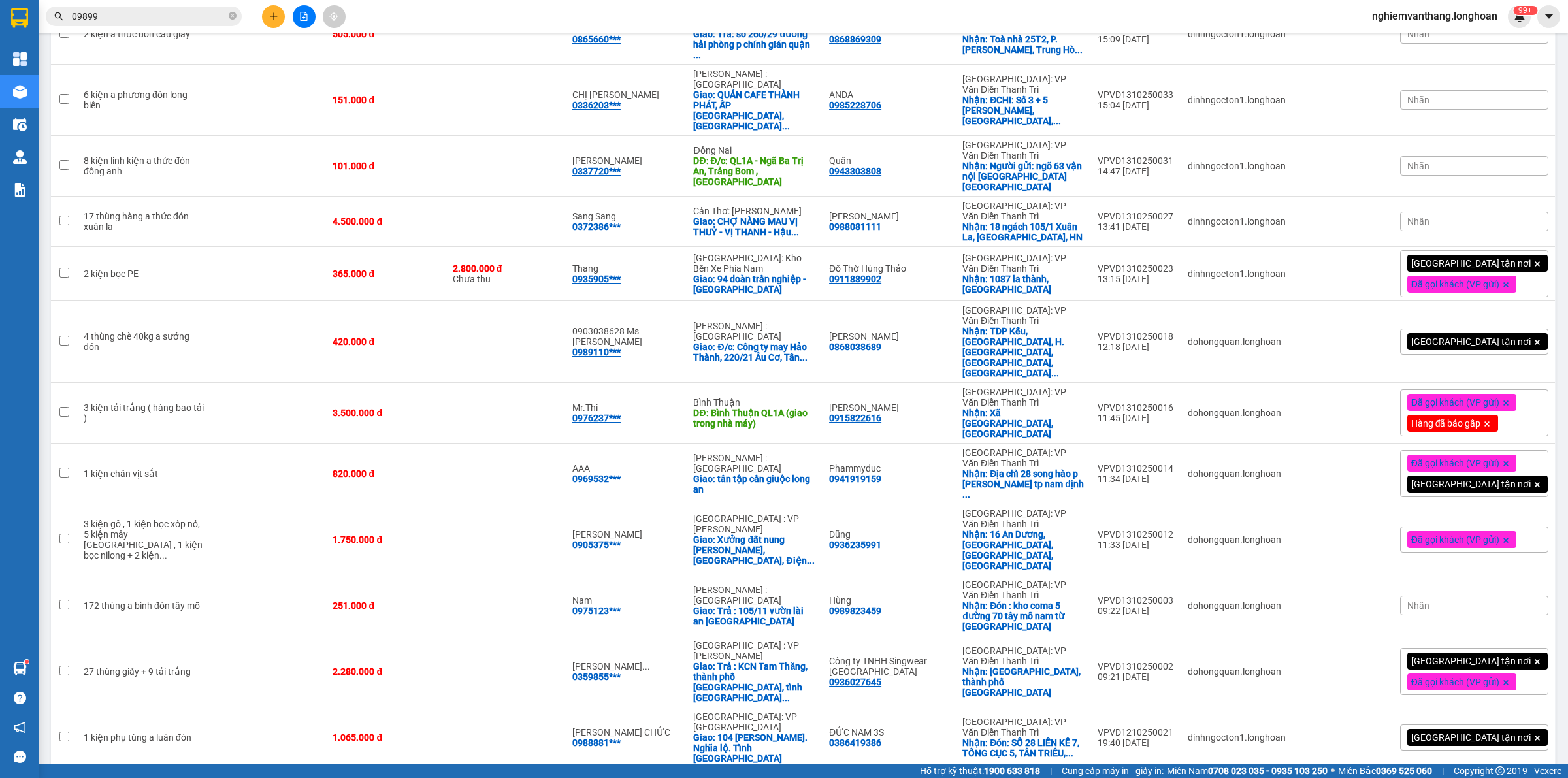
scroll to position [1311, 0]
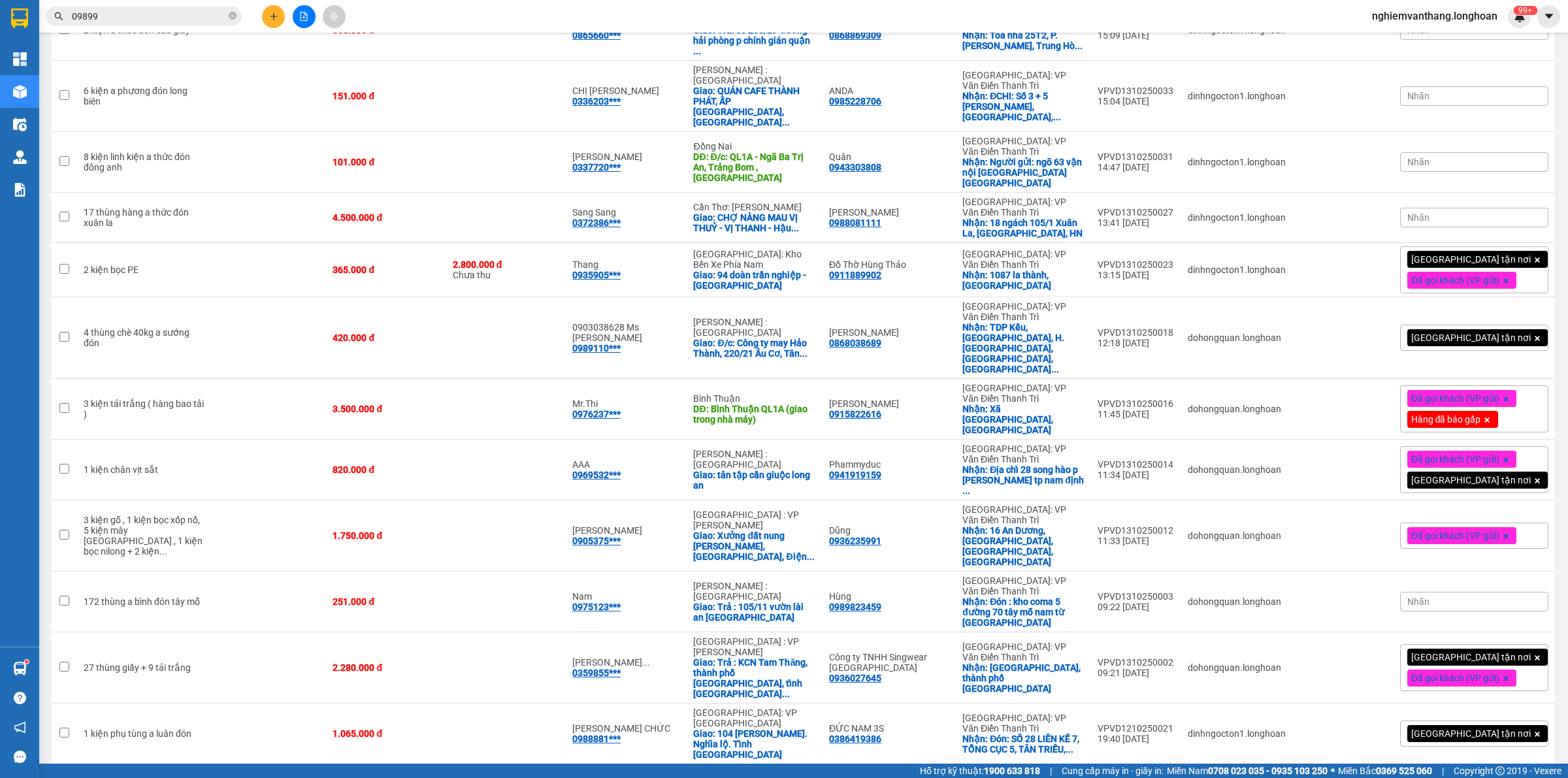
checkbox input "true"
click at [224, 633] on td at bounding box center [269, 668] width 116 height 71
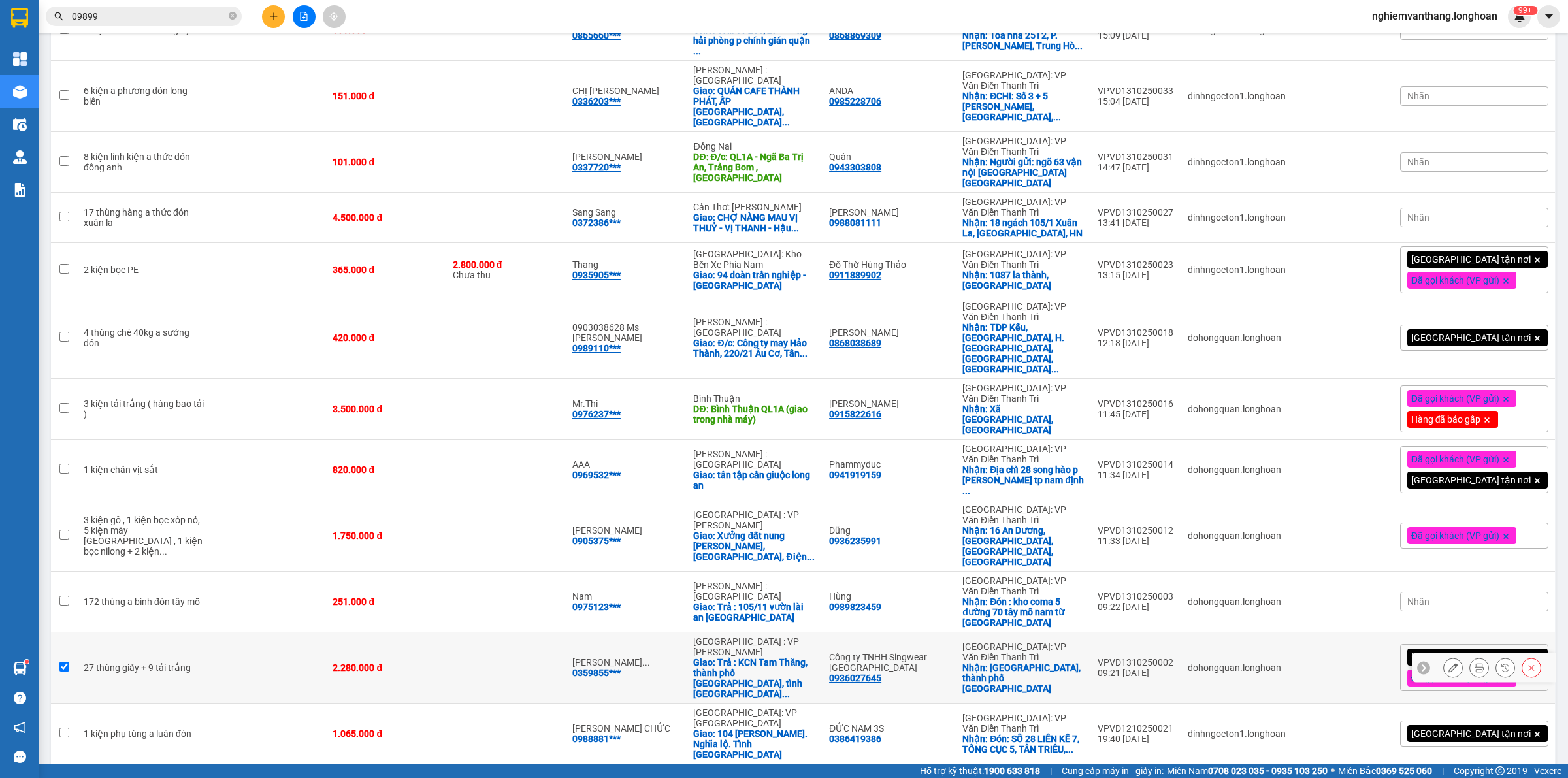
checkbox input "true"
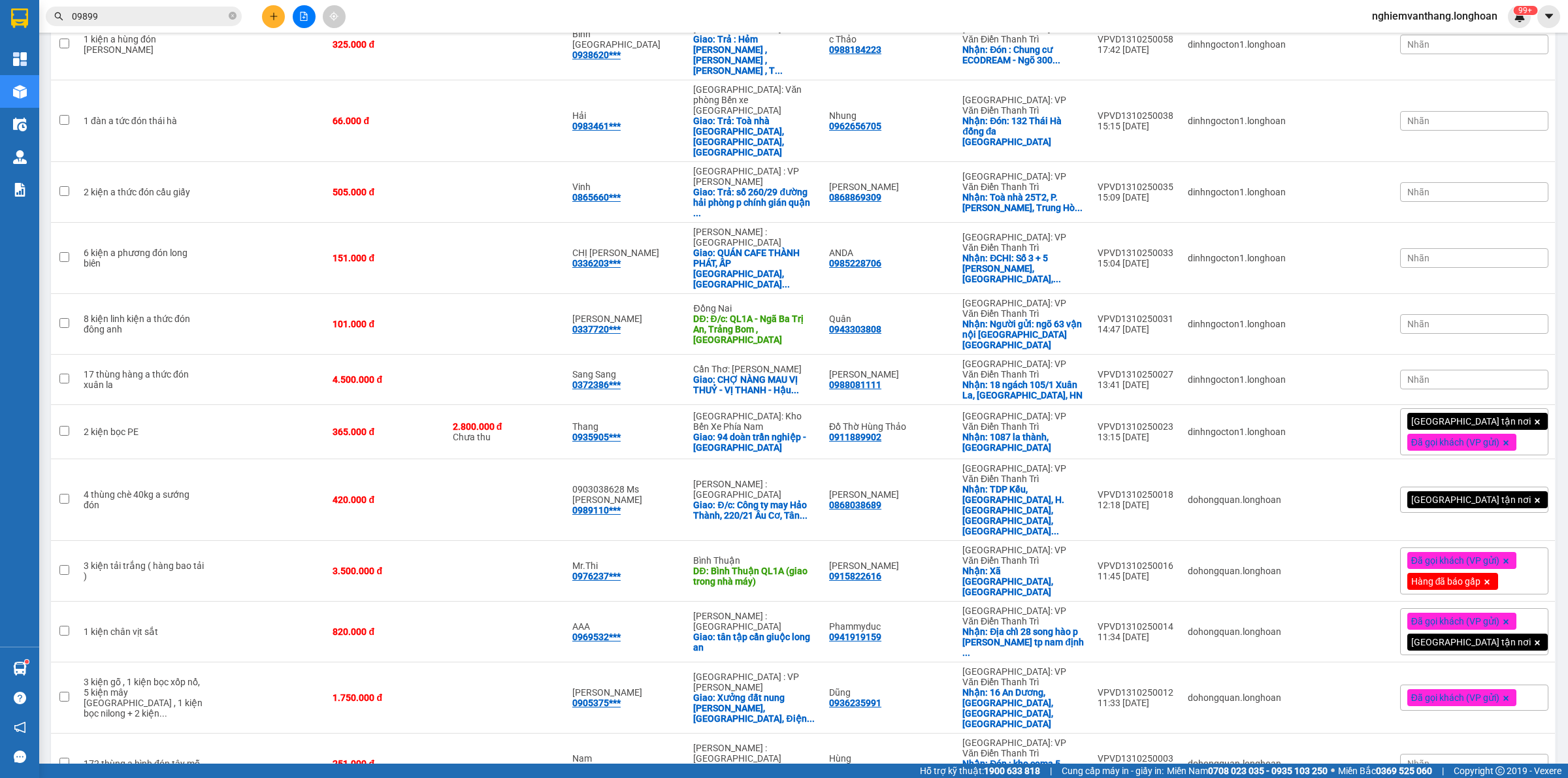
scroll to position [1148, 0]
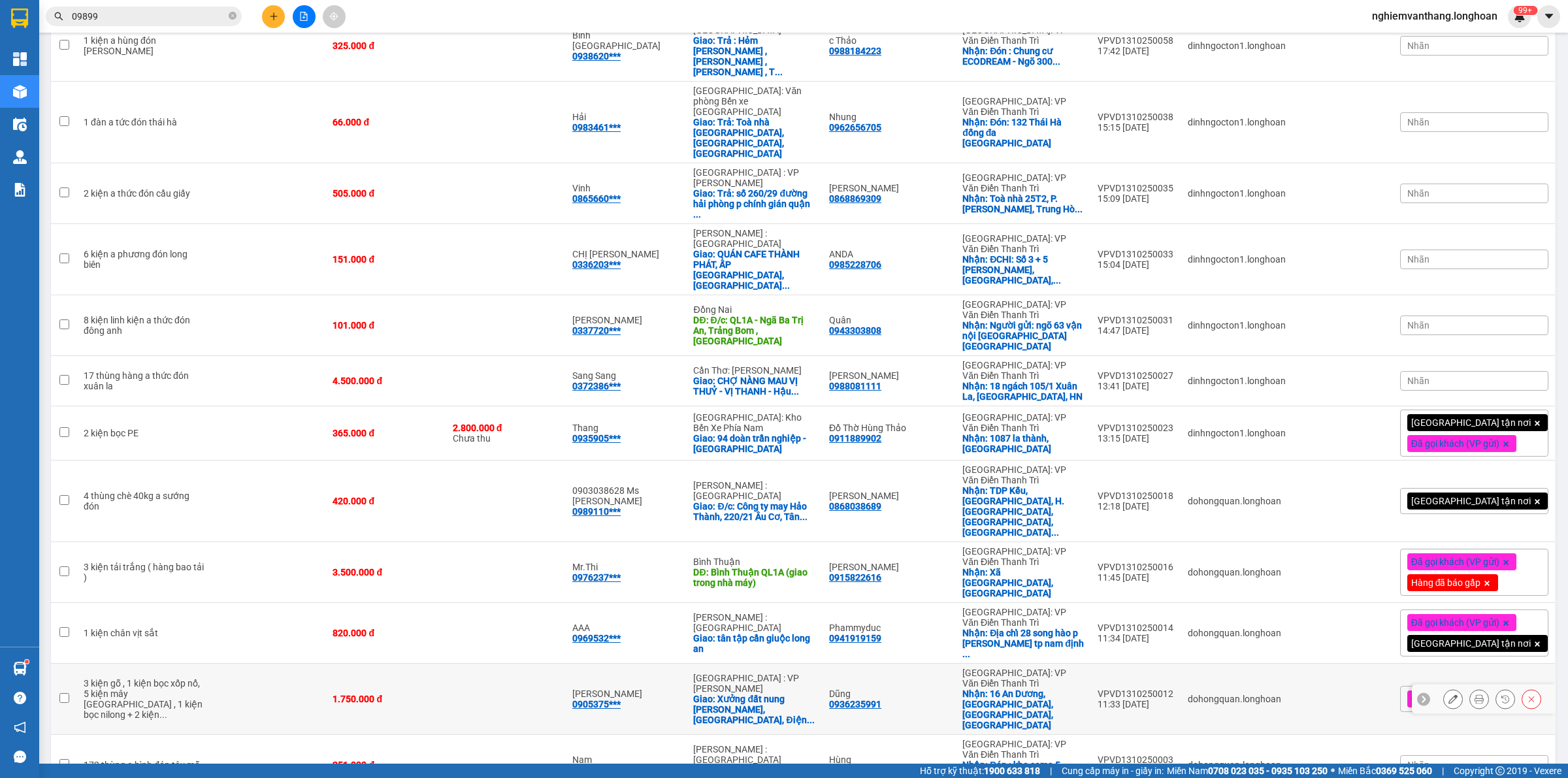
click at [227, 664] on td at bounding box center [269, 699] width 116 height 71
checkbox input "true"
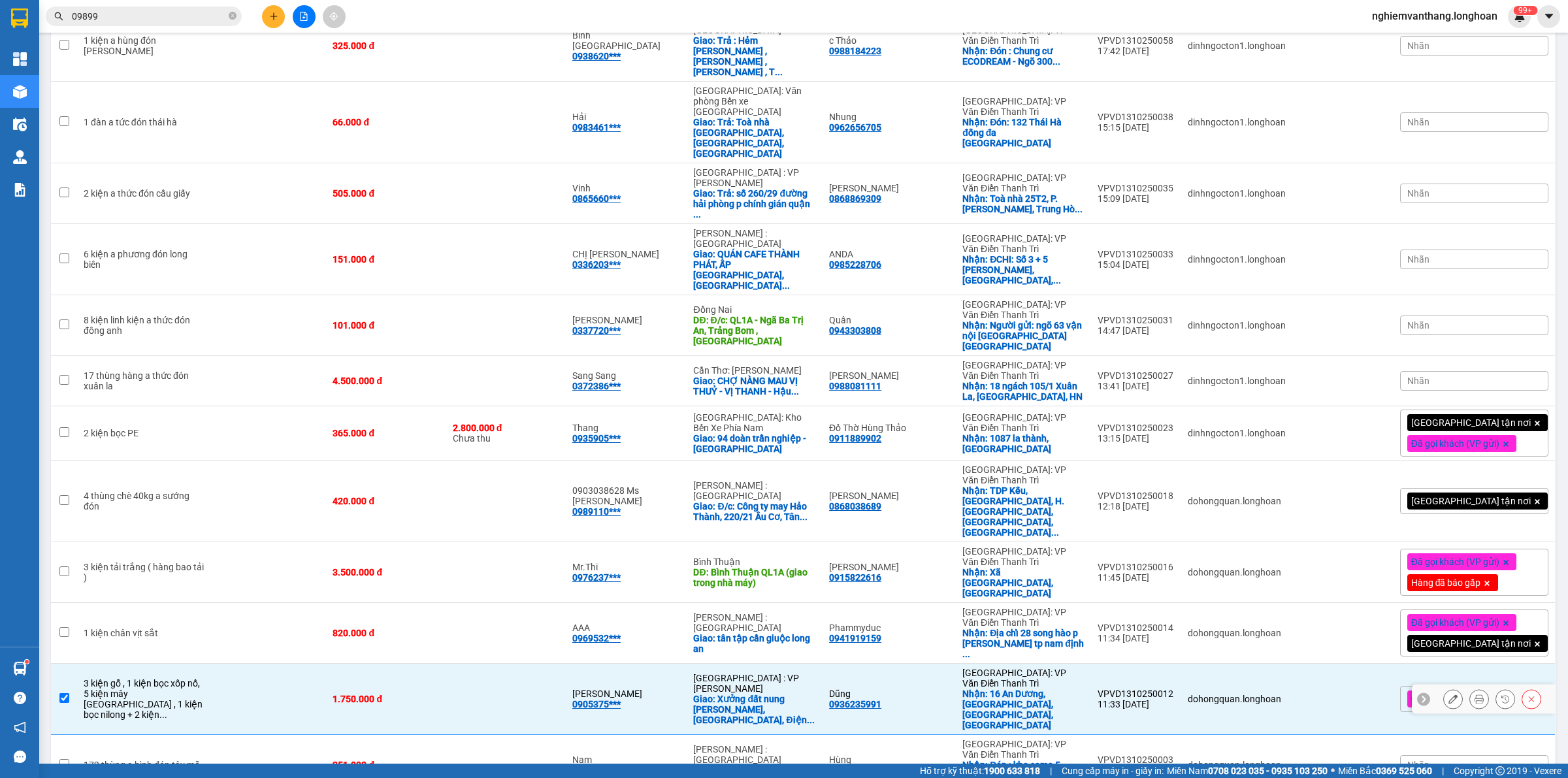
scroll to position [1065, 0]
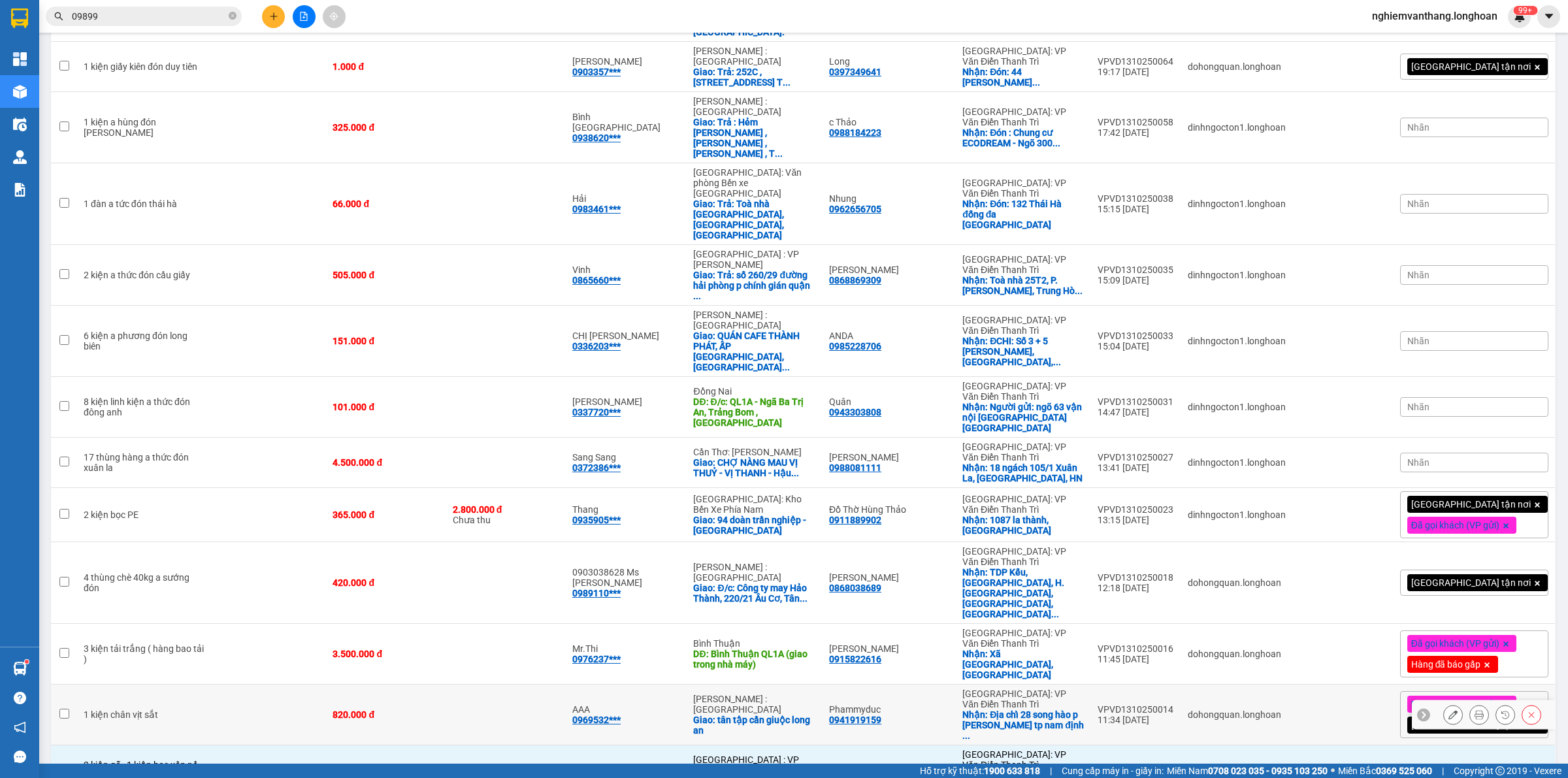
click at [229, 685] on td at bounding box center [269, 715] width 116 height 61
checkbox input "true"
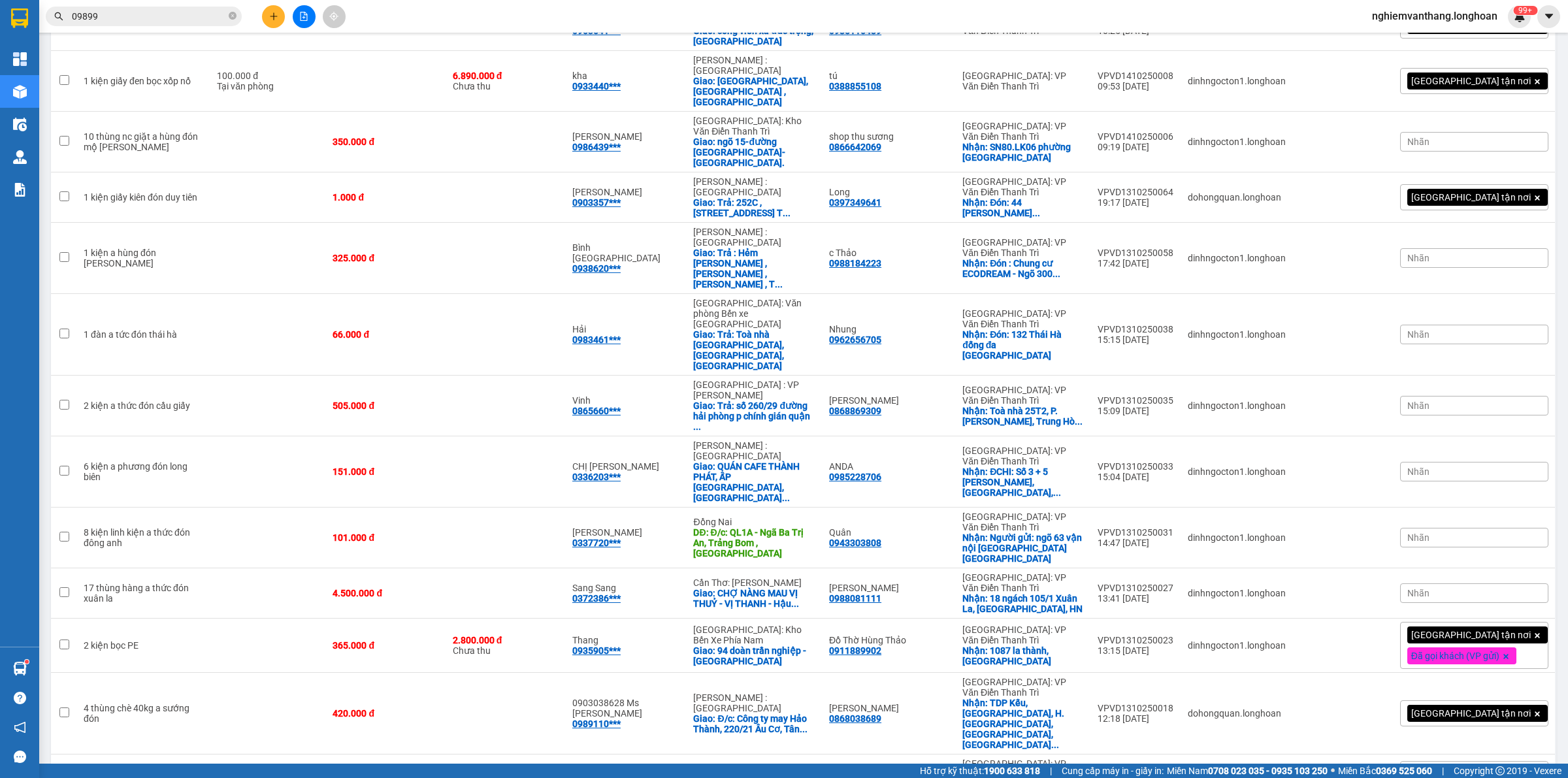
scroll to position [903, 0]
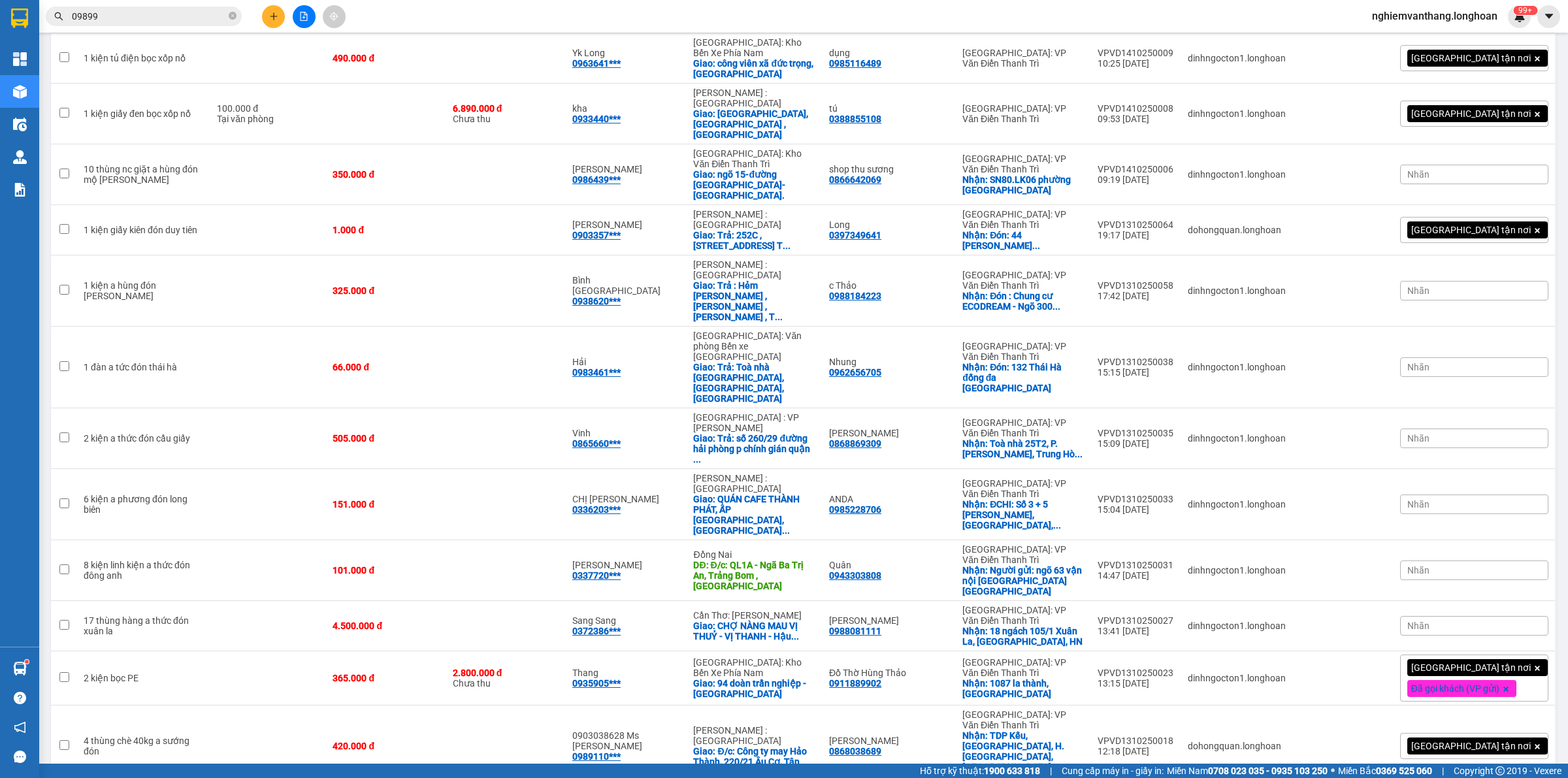
checkbox input "true"
click at [227, 652] on td at bounding box center [269, 679] width 116 height 54
checkbox input "true"
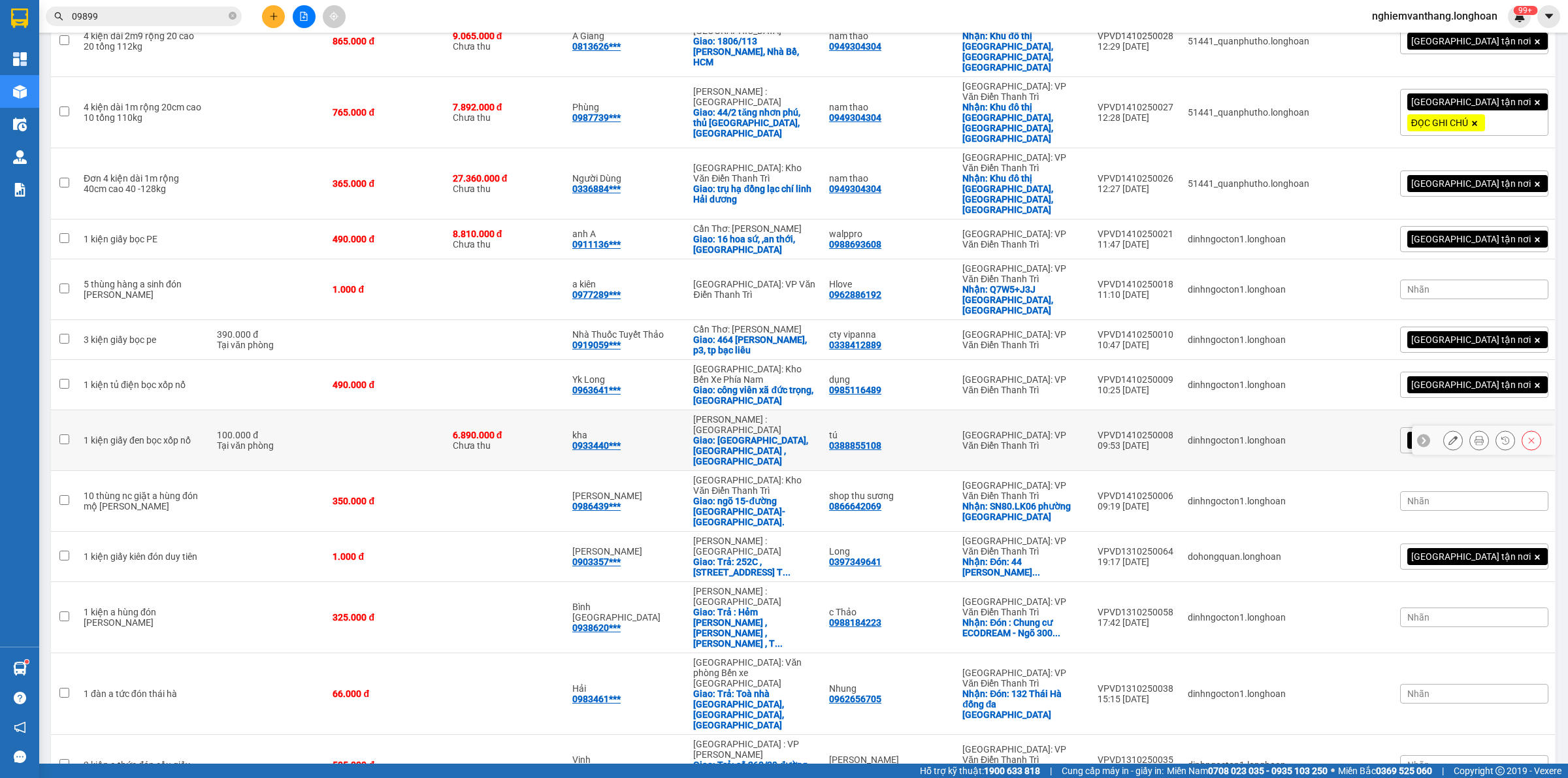
scroll to position [494, 0]
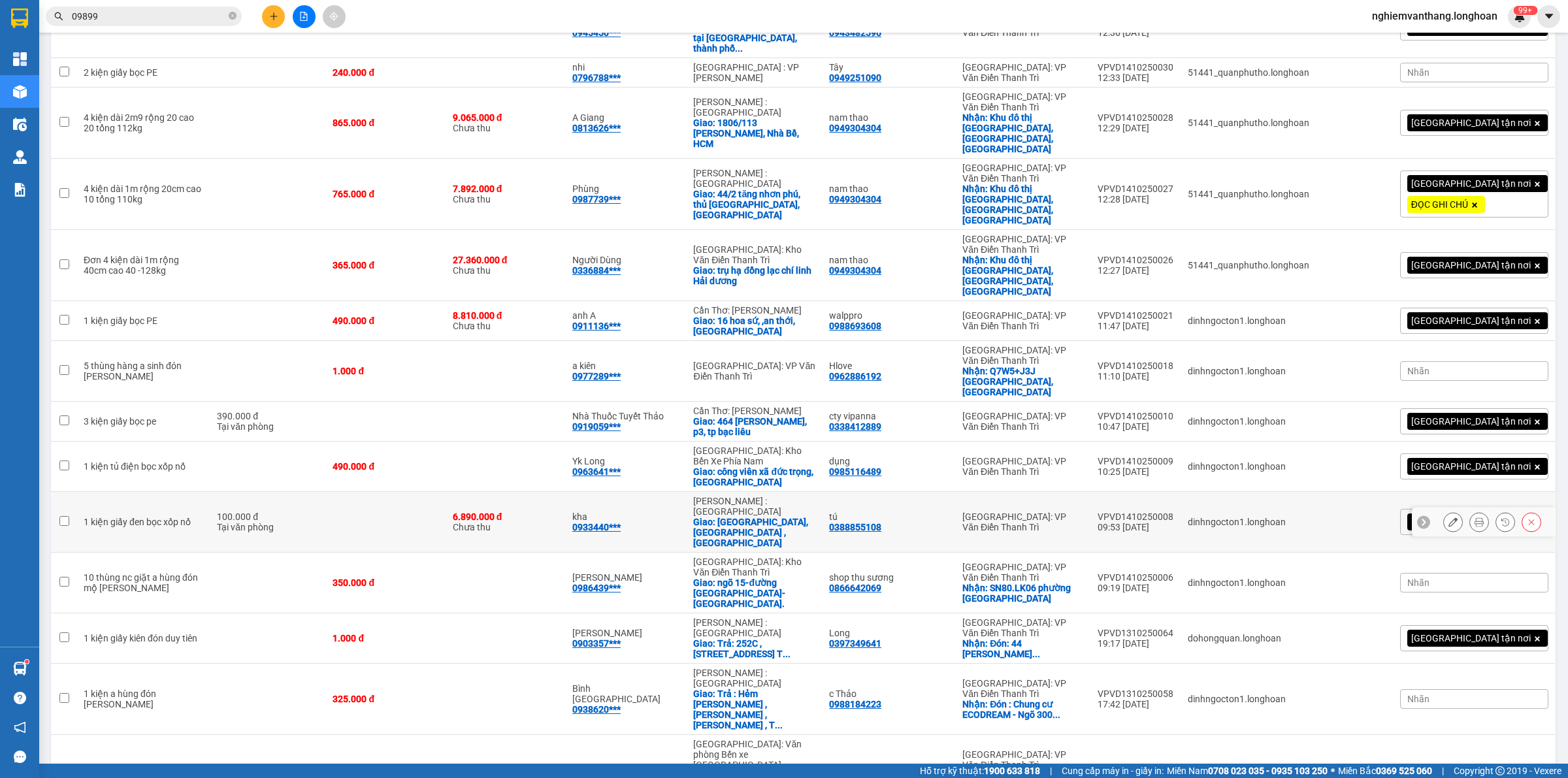
click at [252, 522] on div "Tại văn phòng" at bounding box center [269, 527] width 103 height 10
checkbox input "true"
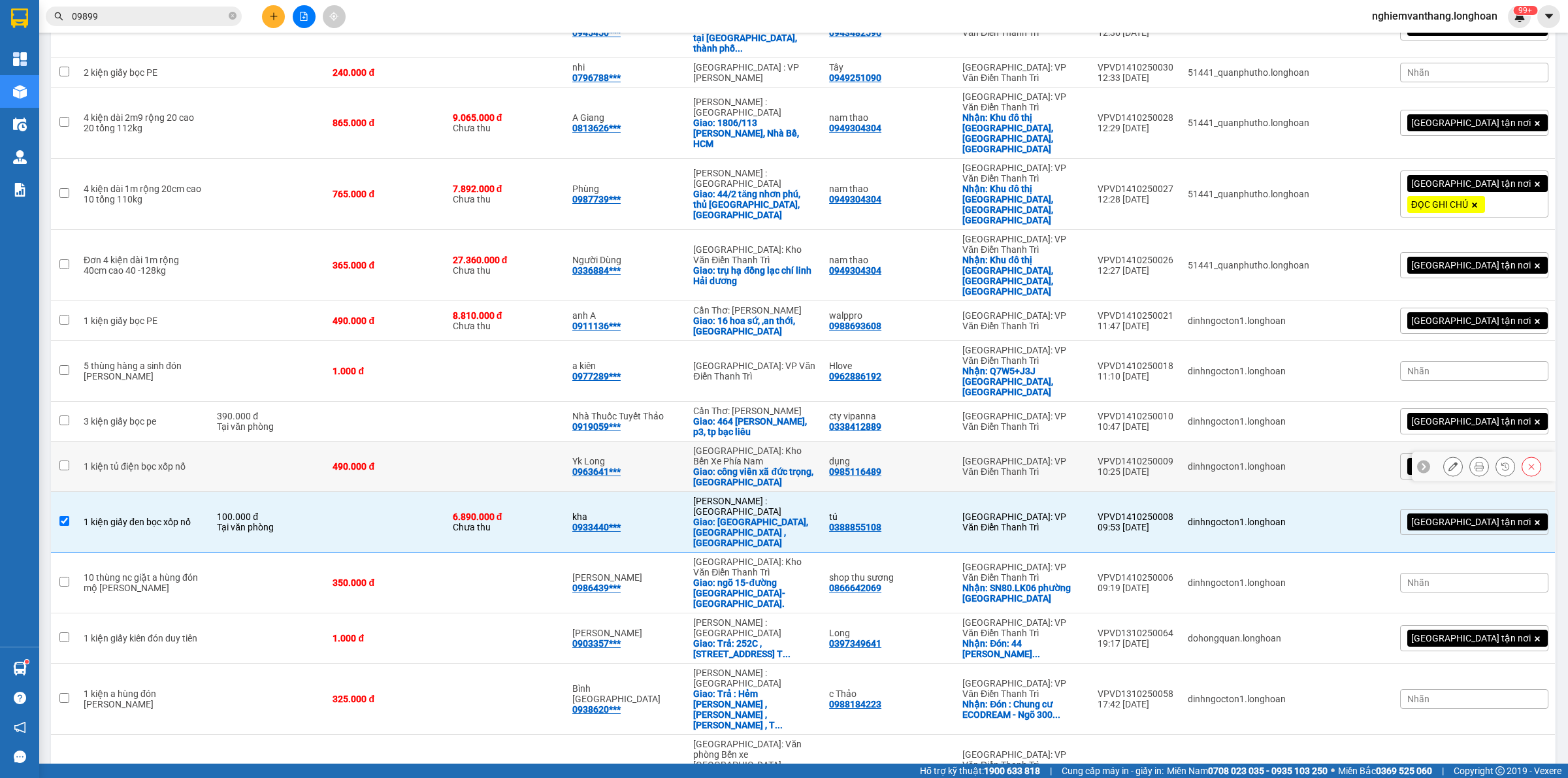
click at [255, 442] on td at bounding box center [269, 467] width 116 height 51
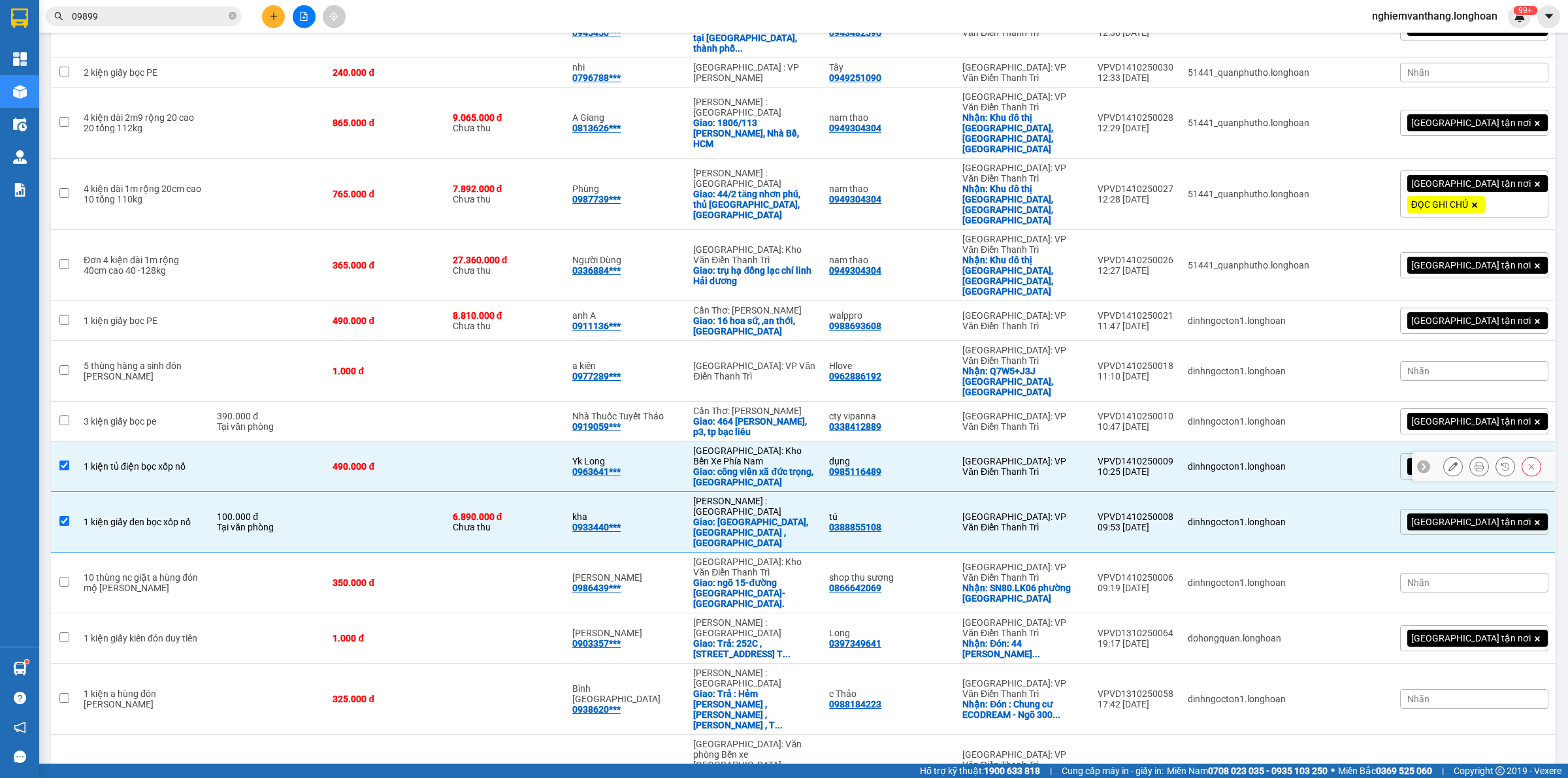
checkbox input "true"
click at [283, 421] on div "Tại văn phòng" at bounding box center [269, 426] width 103 height 10
checkbox input "true"
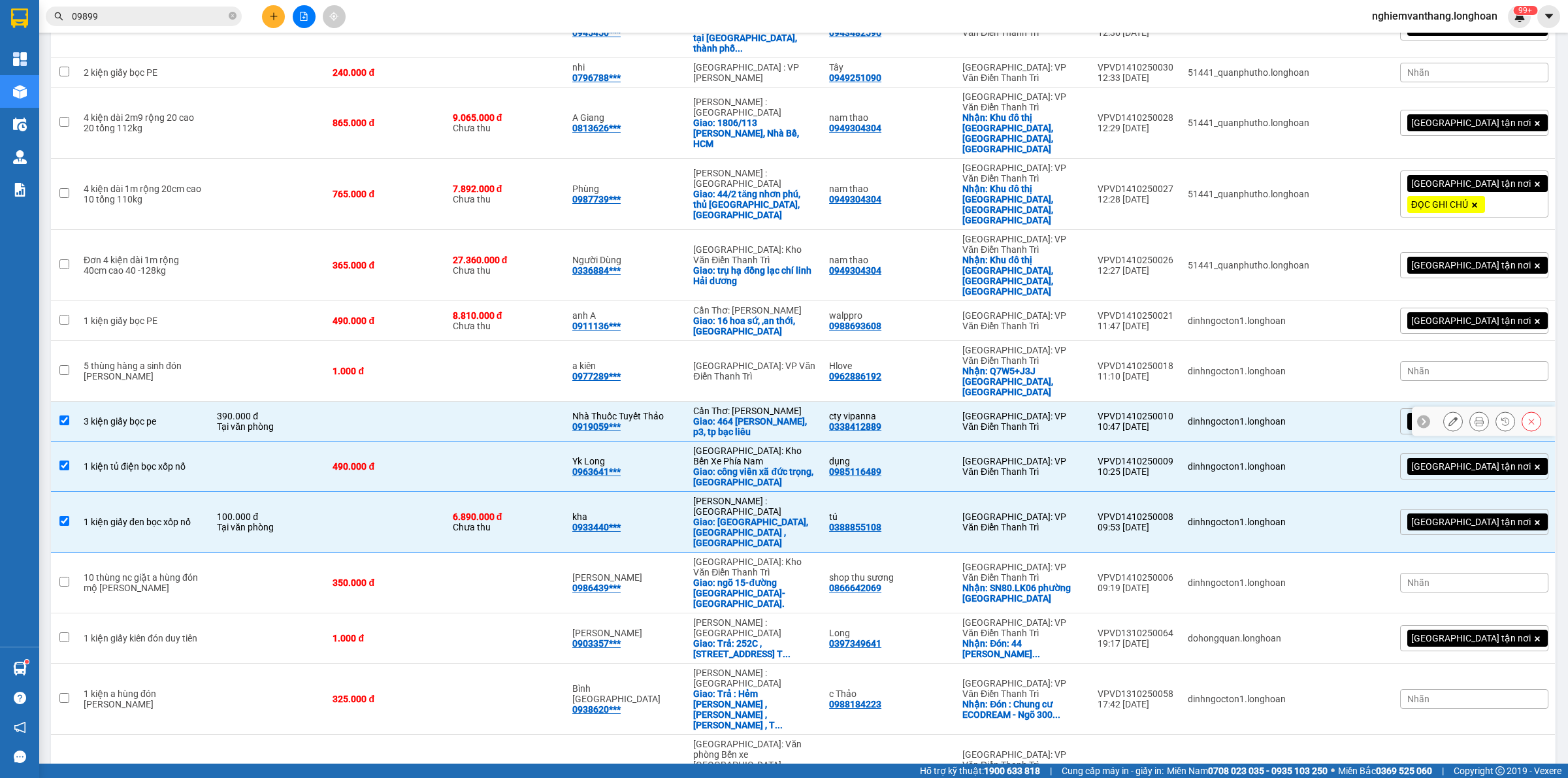
scroll to position [412, 0]
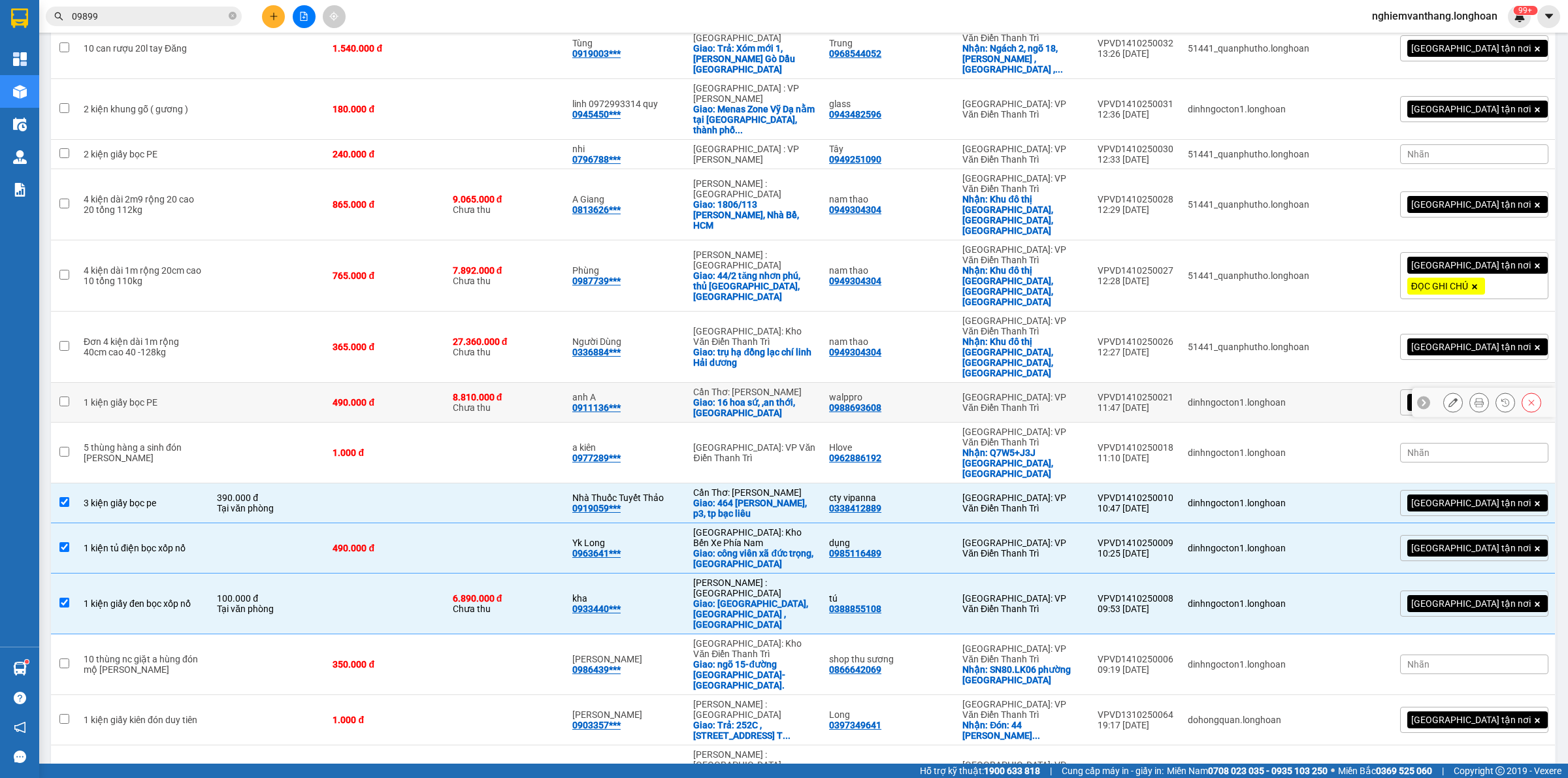
click at [272, 383] on td at bounding box center [269, 403] width 116 height 40
checkbox input "true"
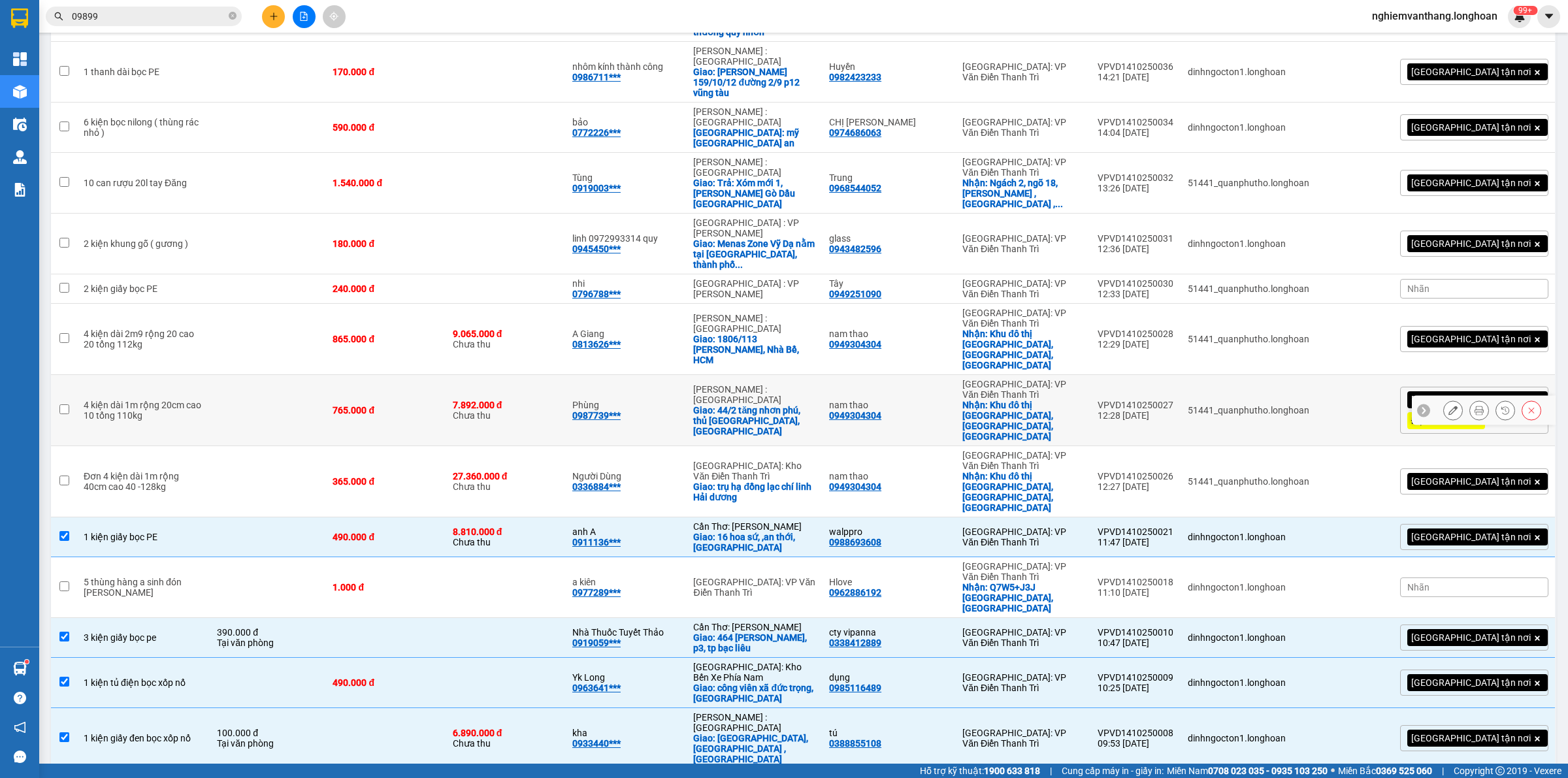
scroll to position [249, 0]
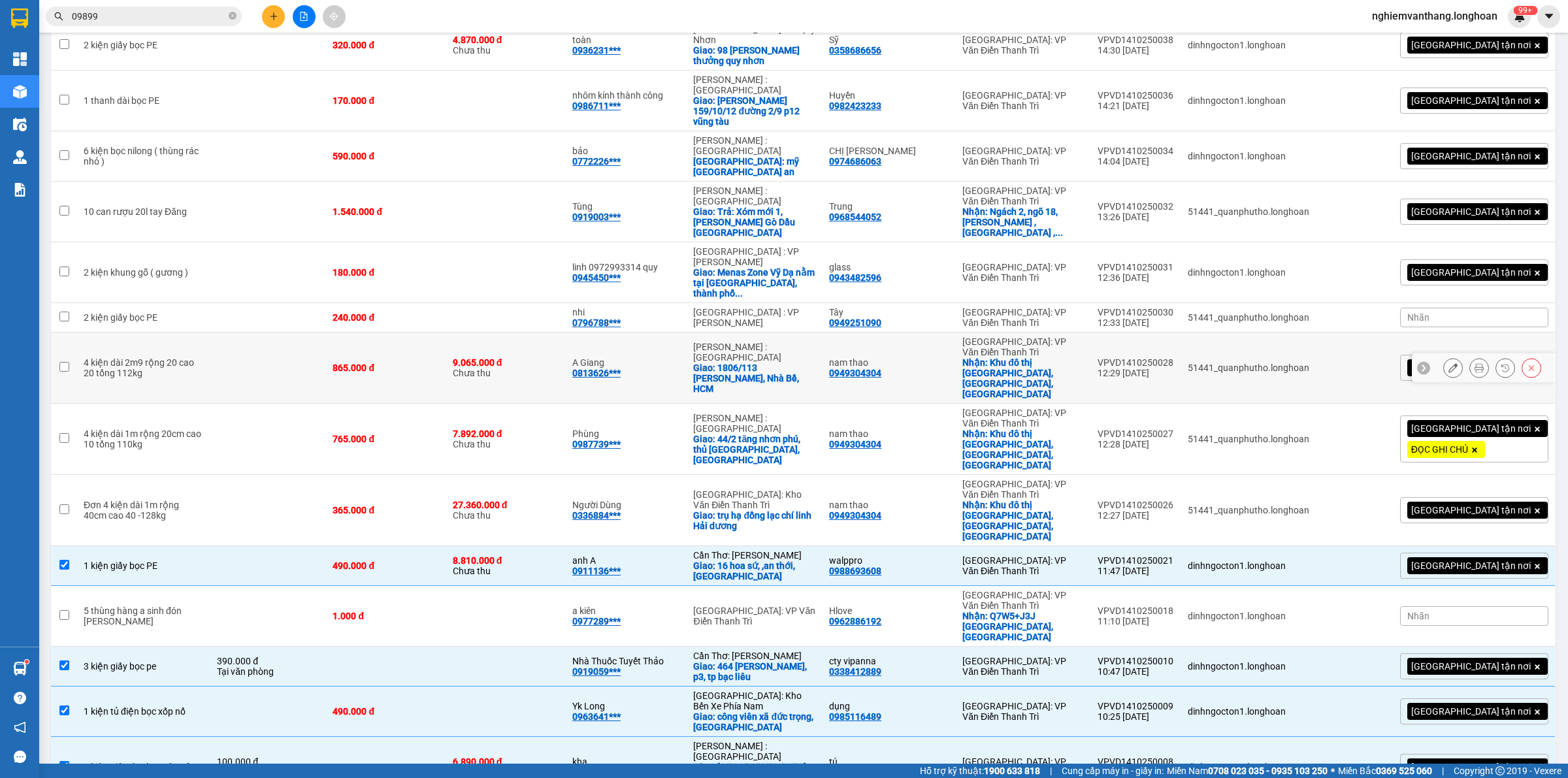
click at [227, 332] on td at bounding box center [269, 368] width 116 height 71
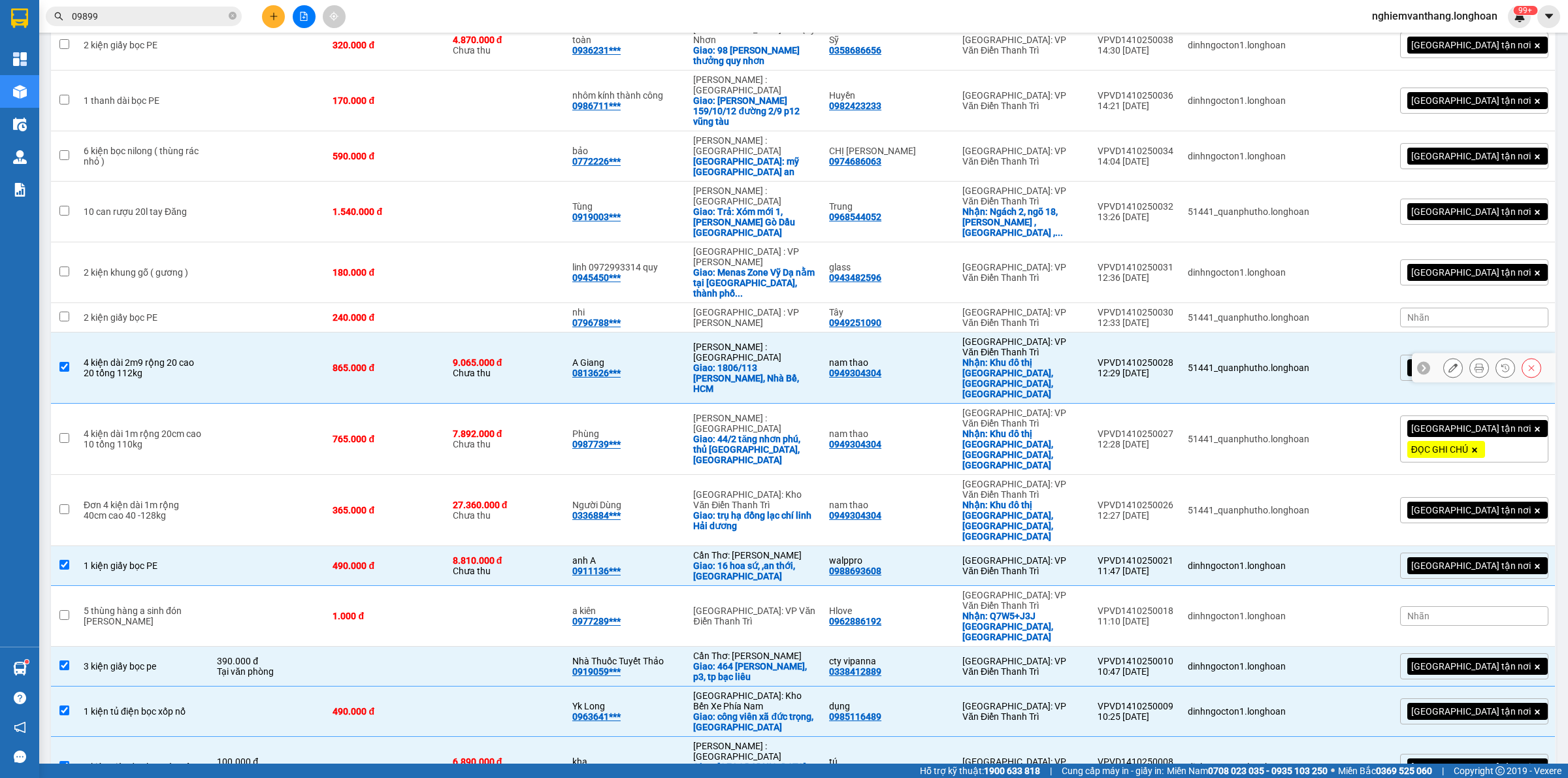
click at [220, 332] on td at bounding box center [269, 368] width 116 height 71
checkbox input "false"
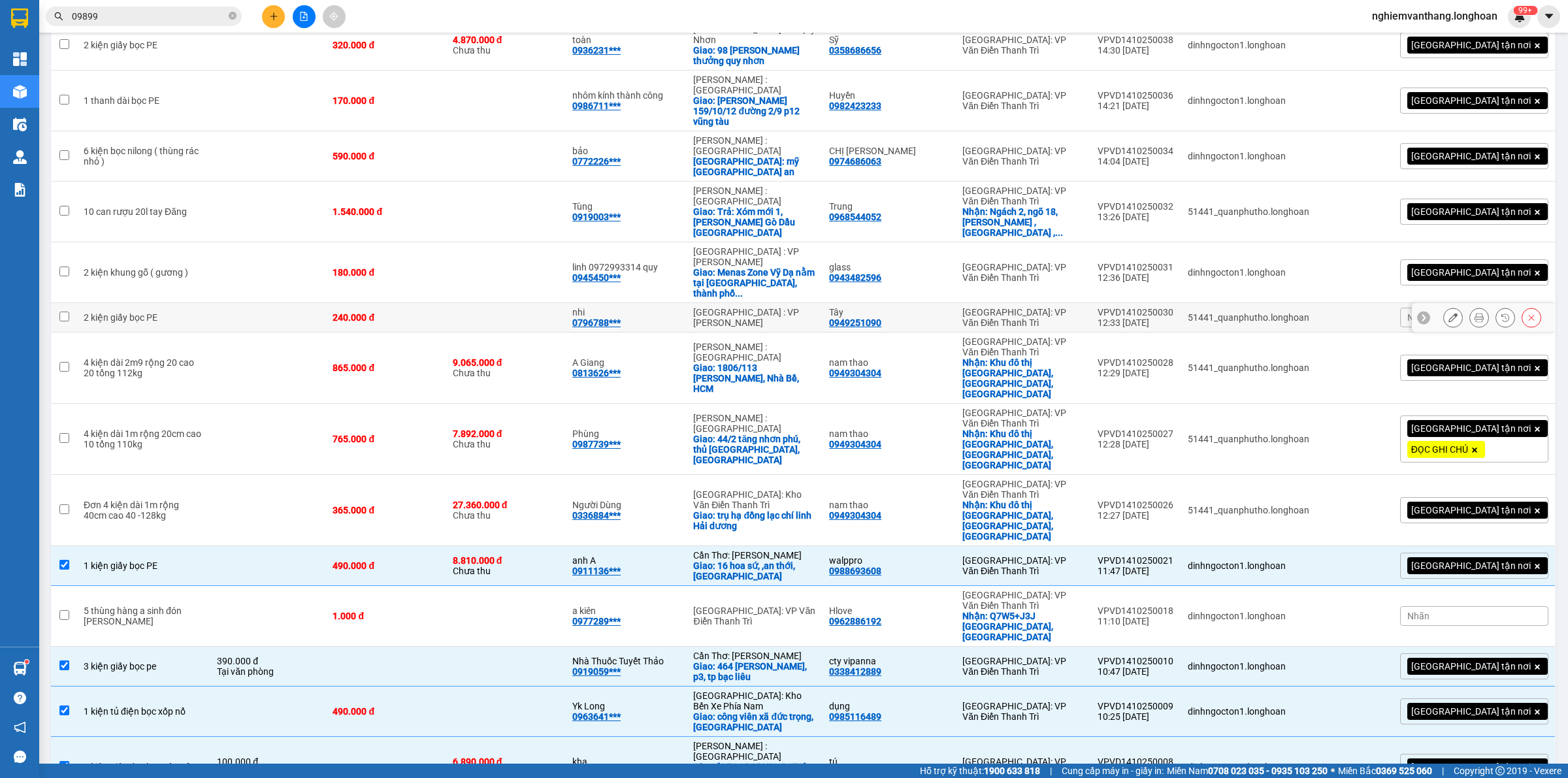
click at [227, 303] on td at bounding box center [269, 317] width 116 height 29
checkbox input "true"
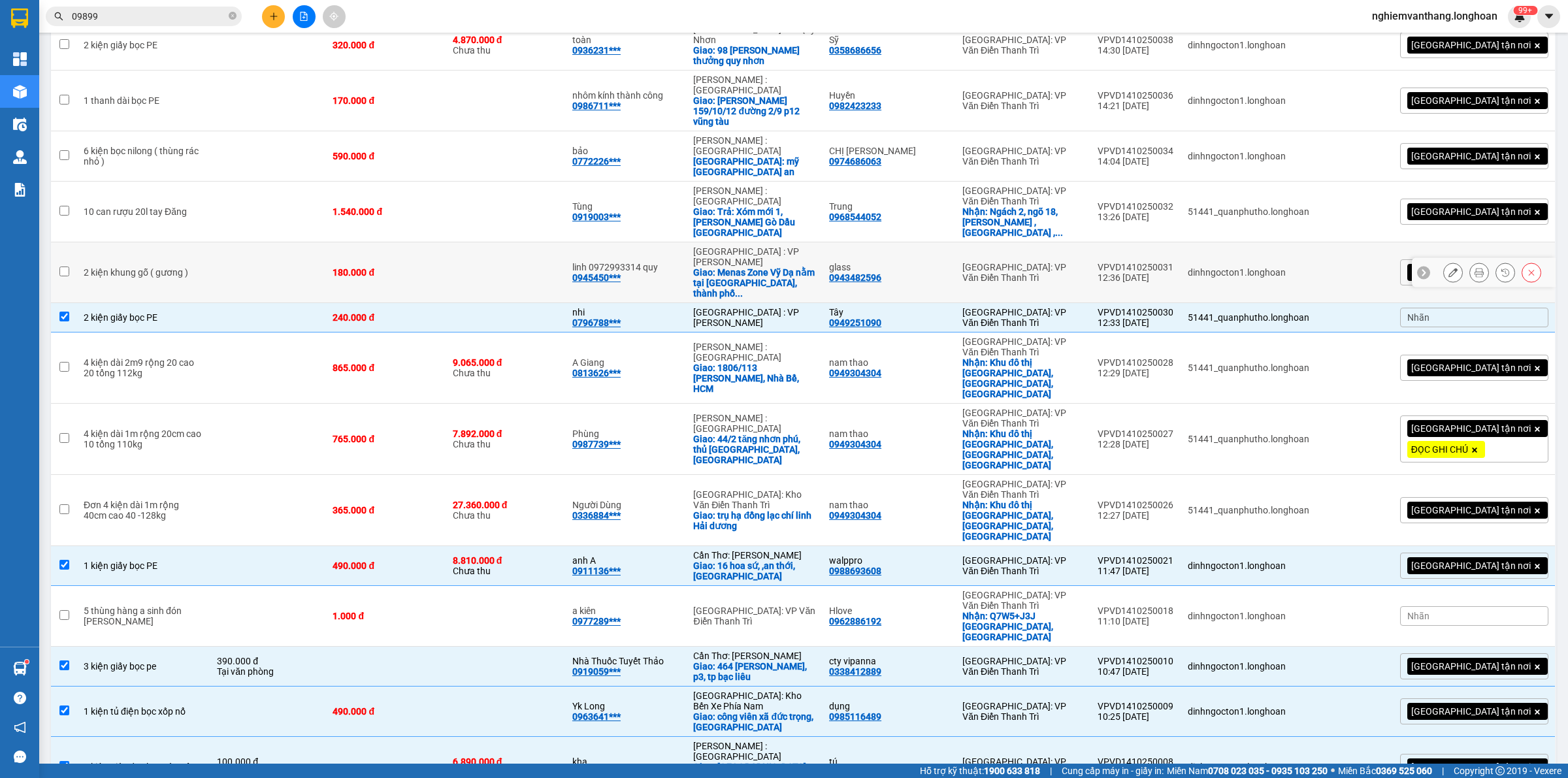
click at [269, 242] on td at bounding box center [269, 272] width 116 height 61
checkbox input "true"
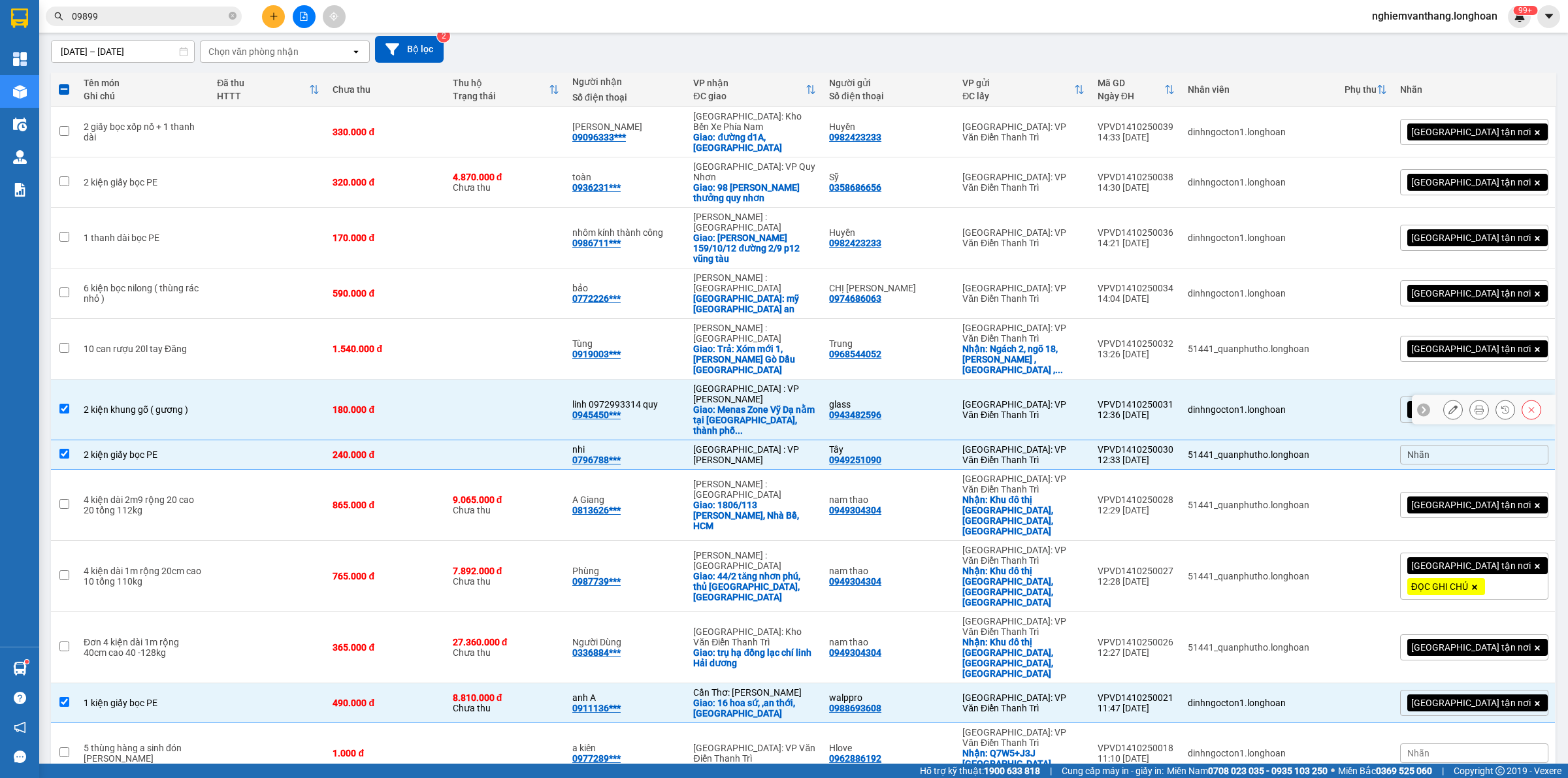
scroll to position [85, 0]
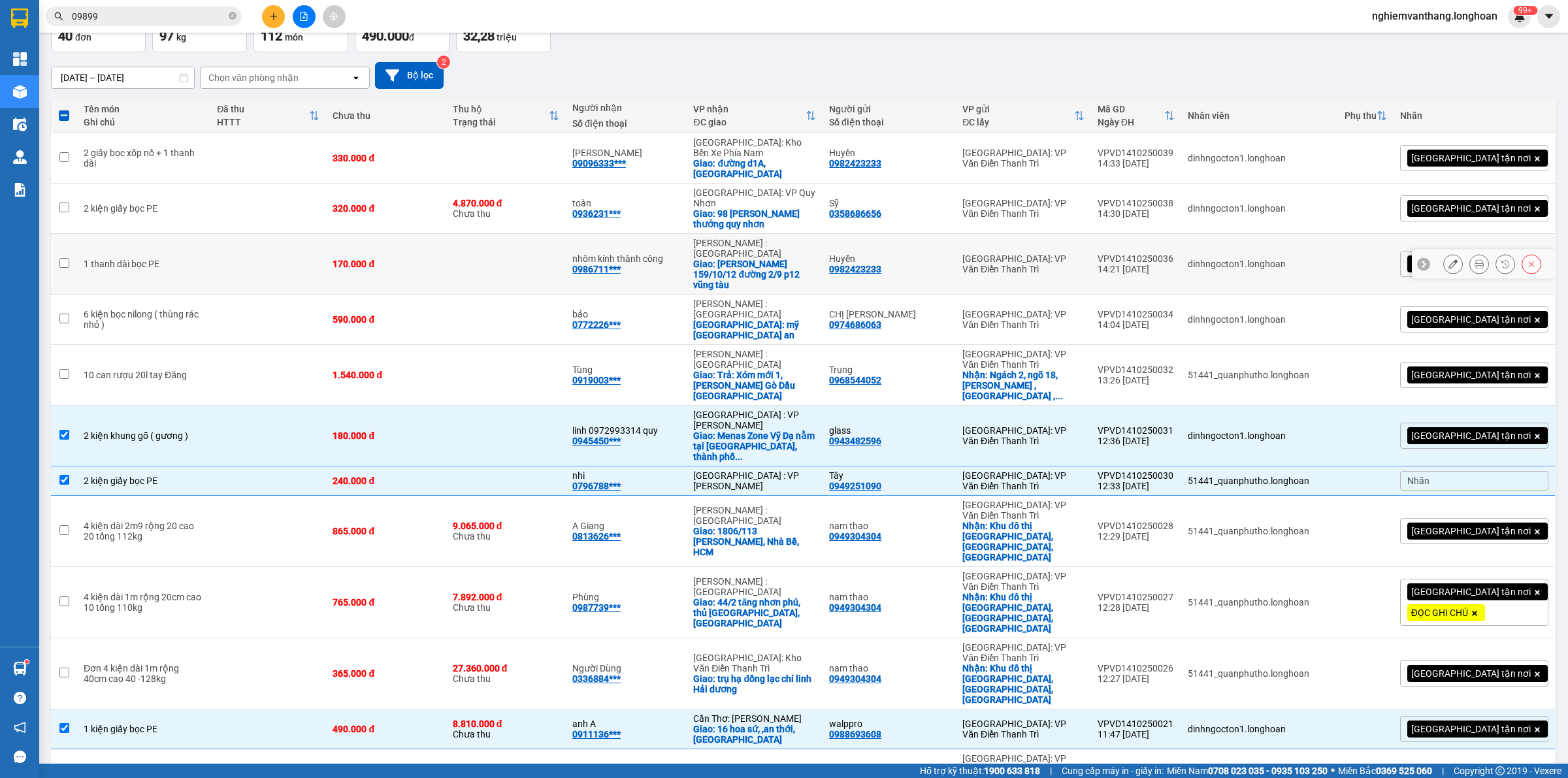
click at [262, 249] on td at bounding box center [269, 264] width 116 height 61
checkbox input "true"
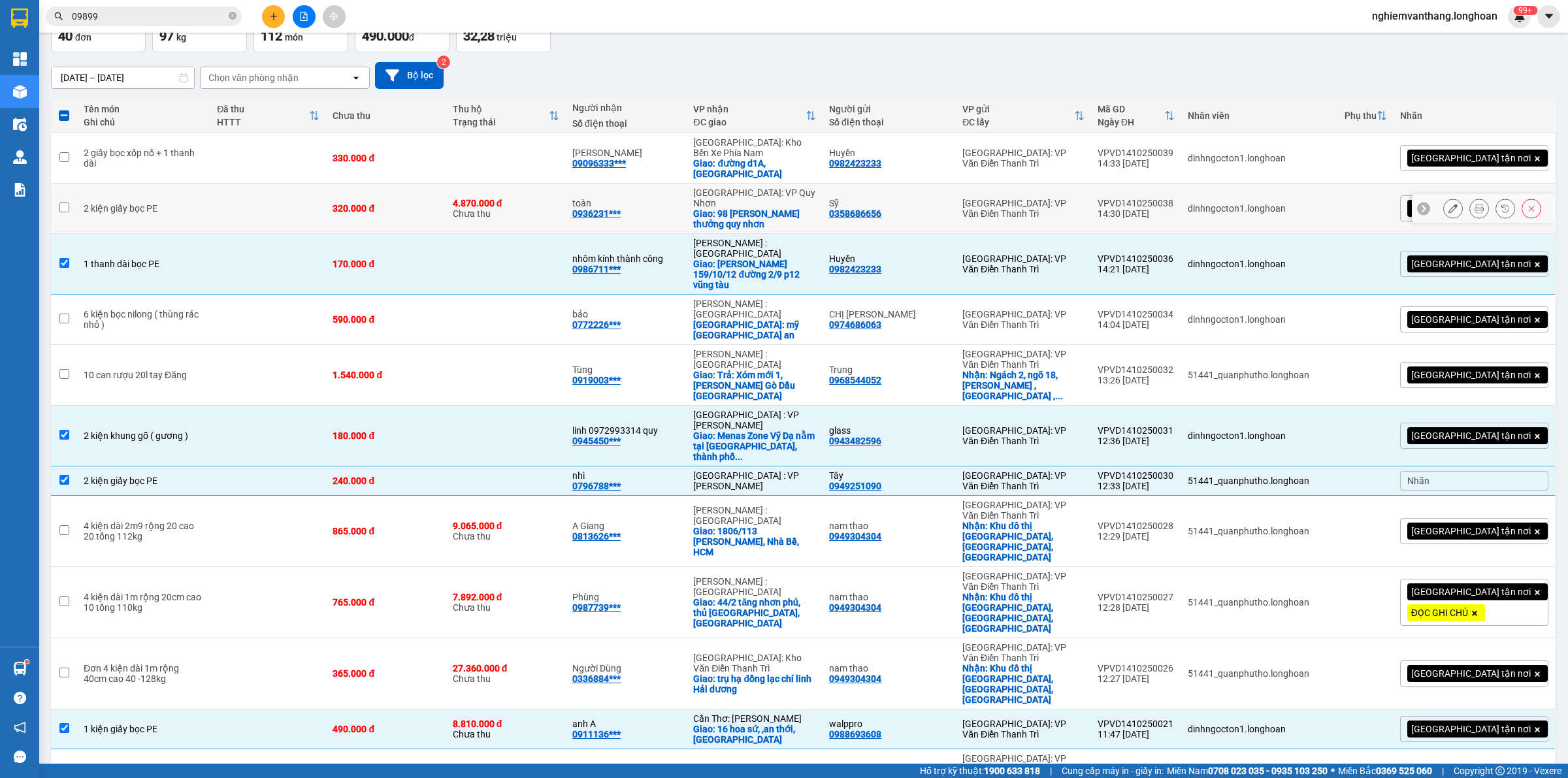
click at [249, 216] on td at bounding box center [269, 209] width 116 height 51
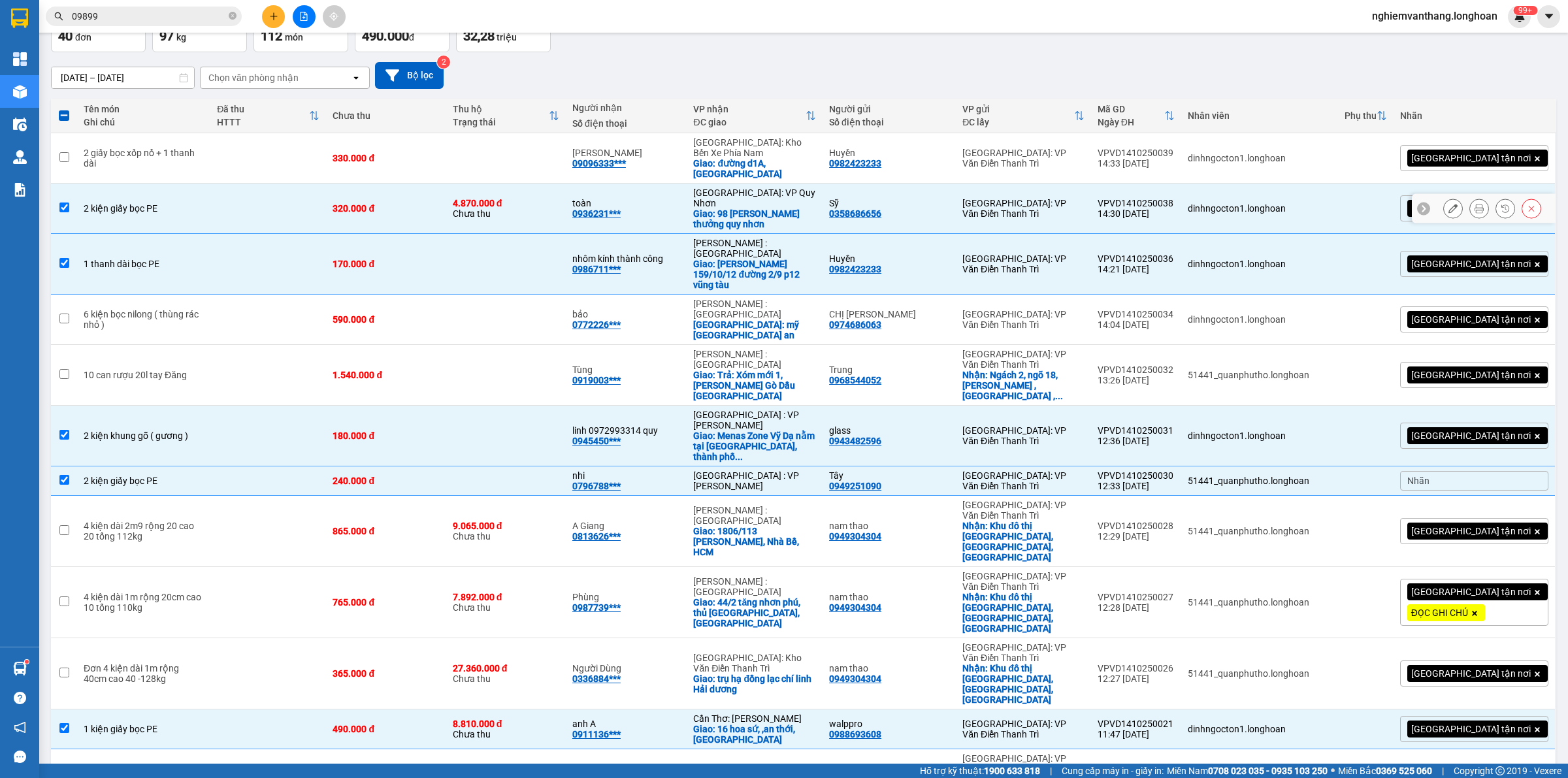
checkbox input "true"
click at [224, 295] on td at bounding box center [269, 320] width 116 height 51
checkbox input "true"
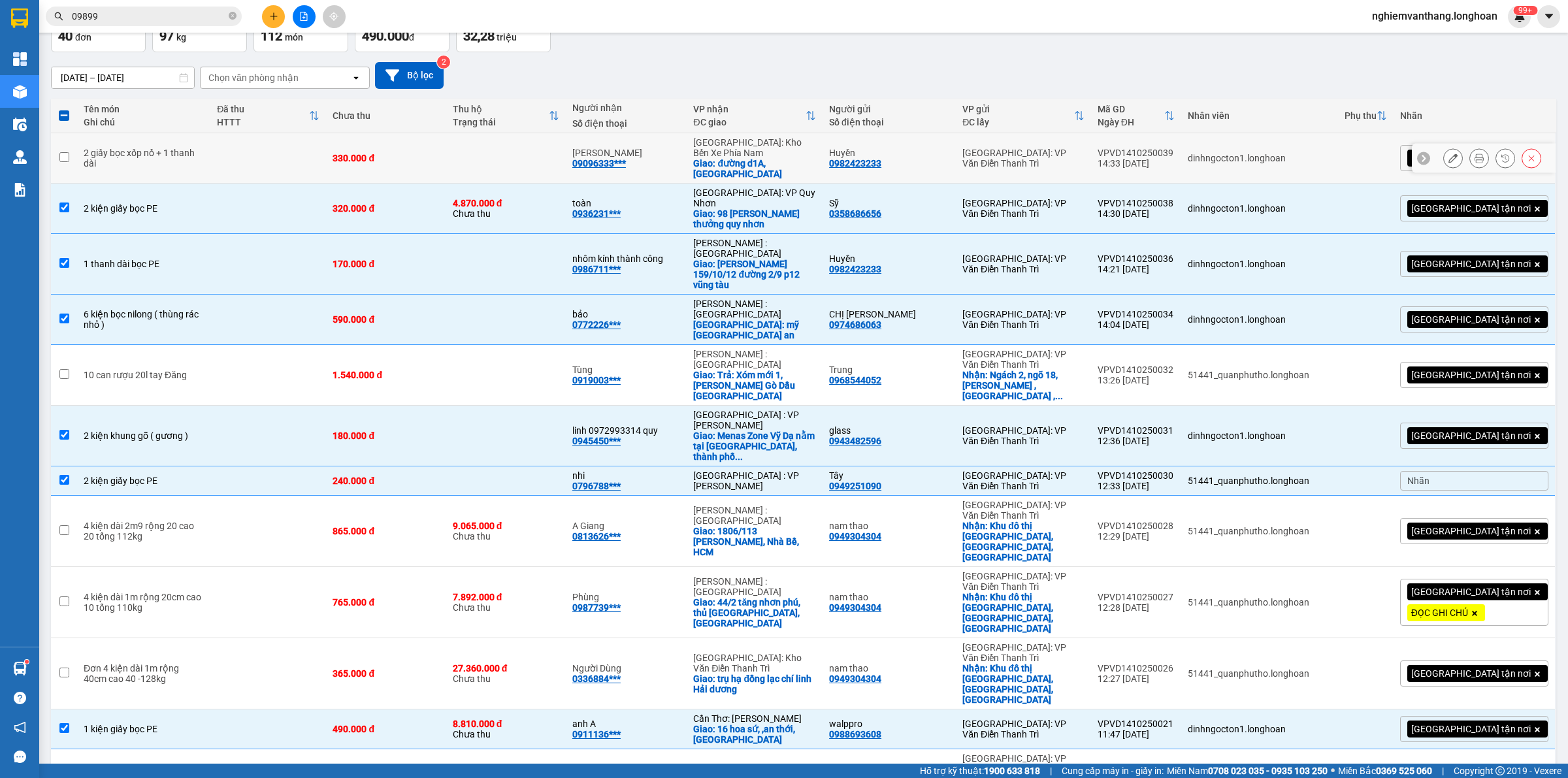
click at [243, 169] on td at bounding box center [269, 158] width 116 height 51
checkbox input "true"
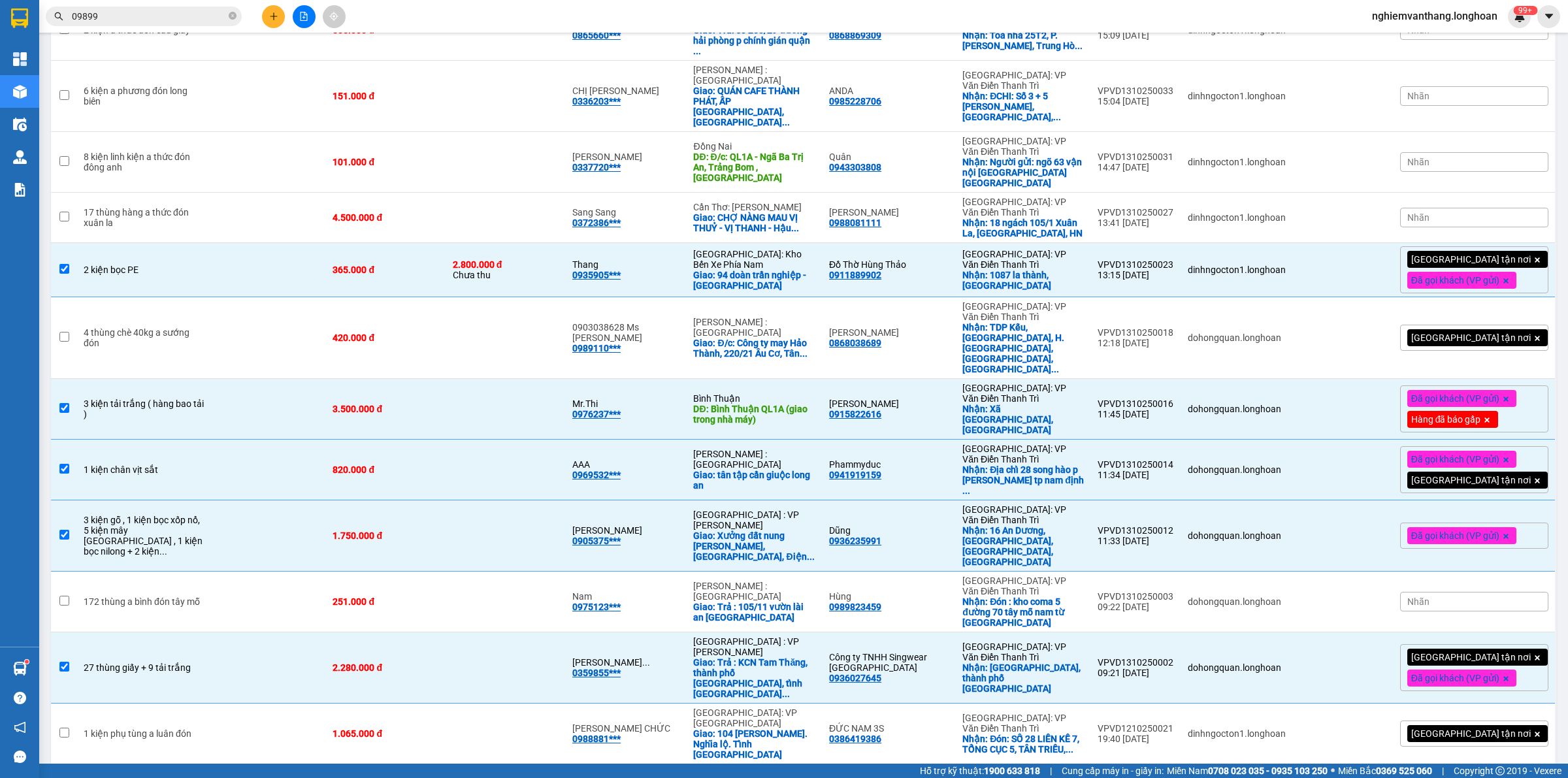
scroll to position [1148, 0]
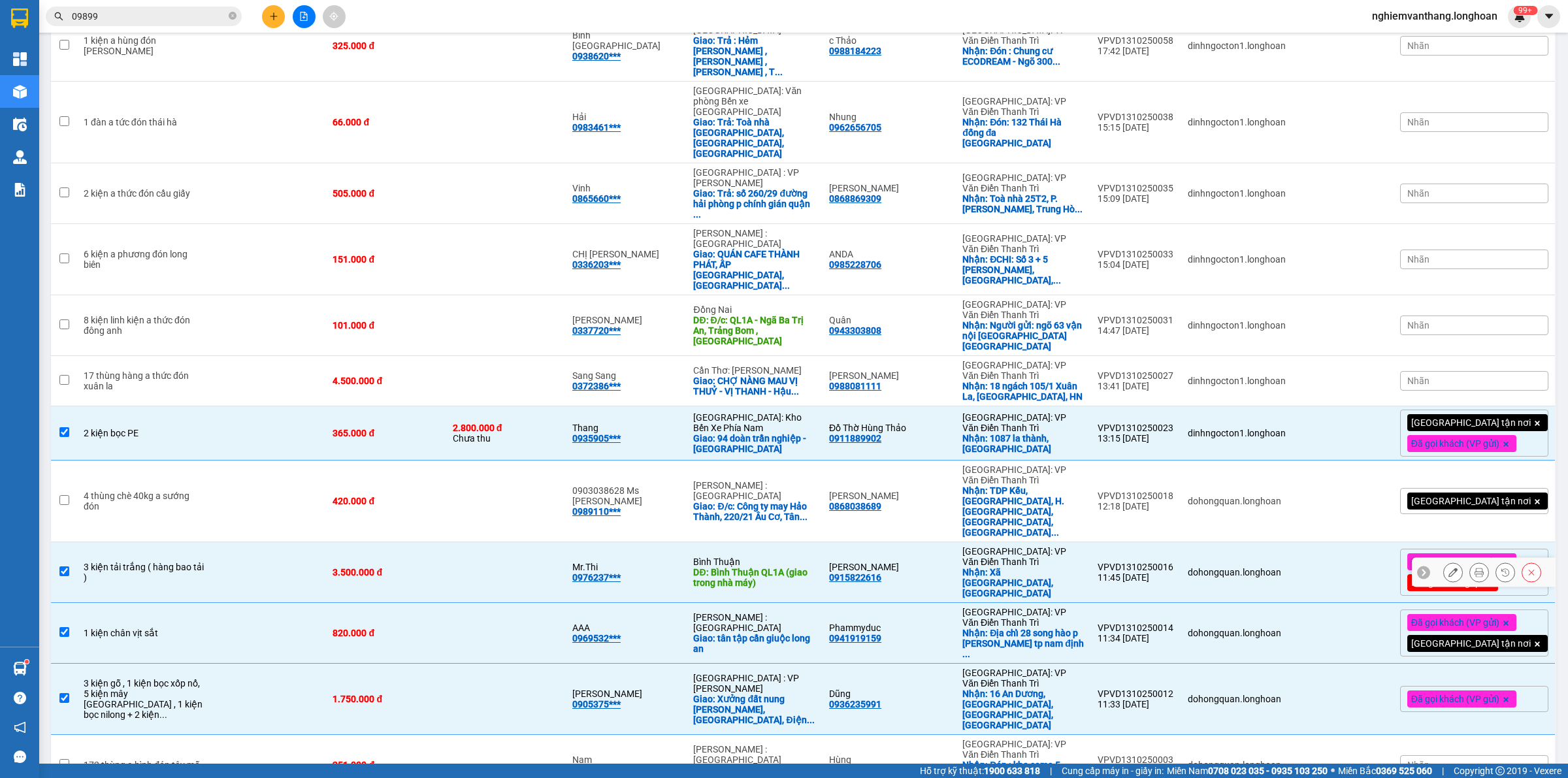
click at [273, 542] on td at bounding box center [269, 572] width 116 height 61
checkbox input "false"
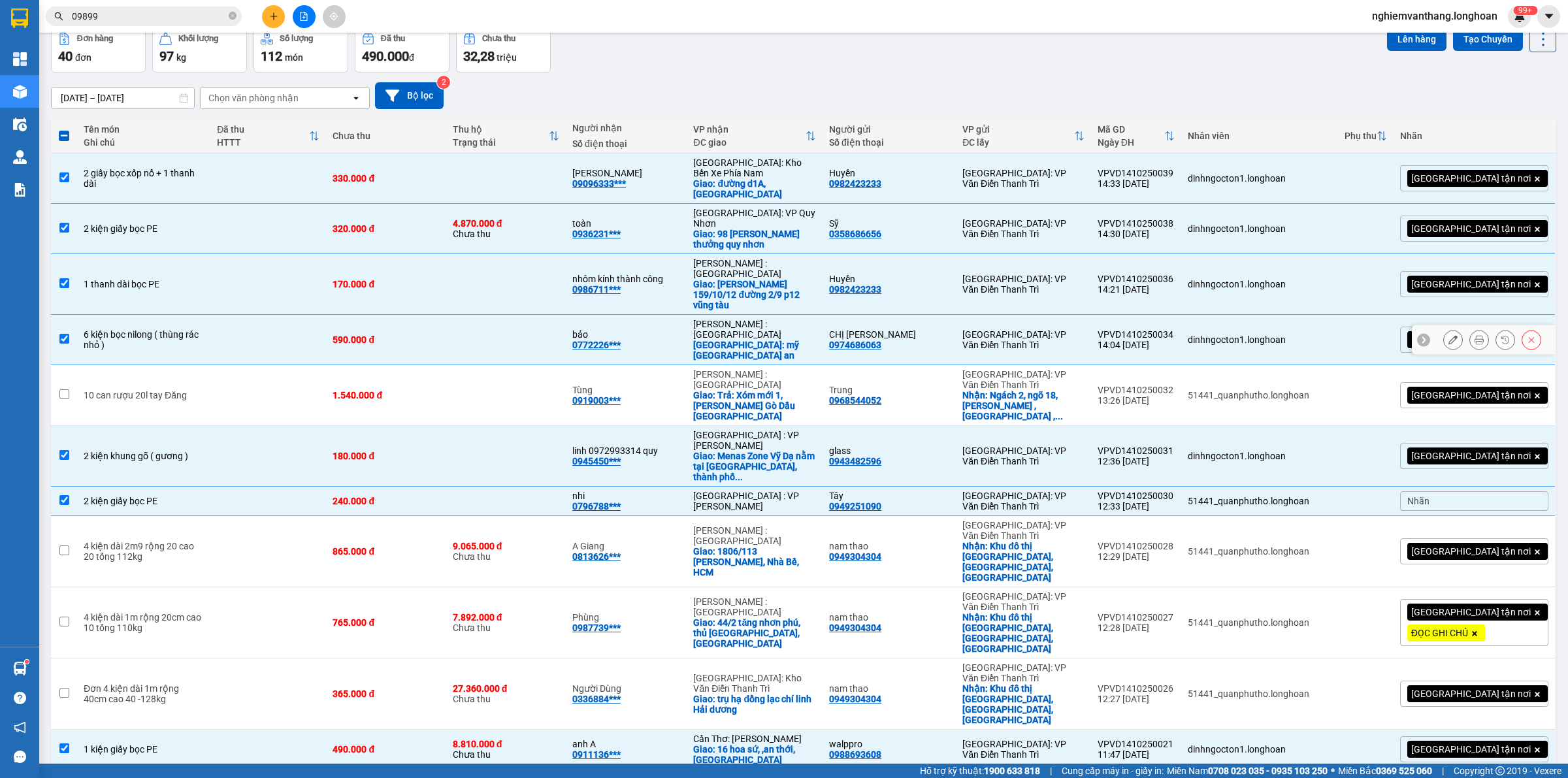
scroll to position [0, 0]
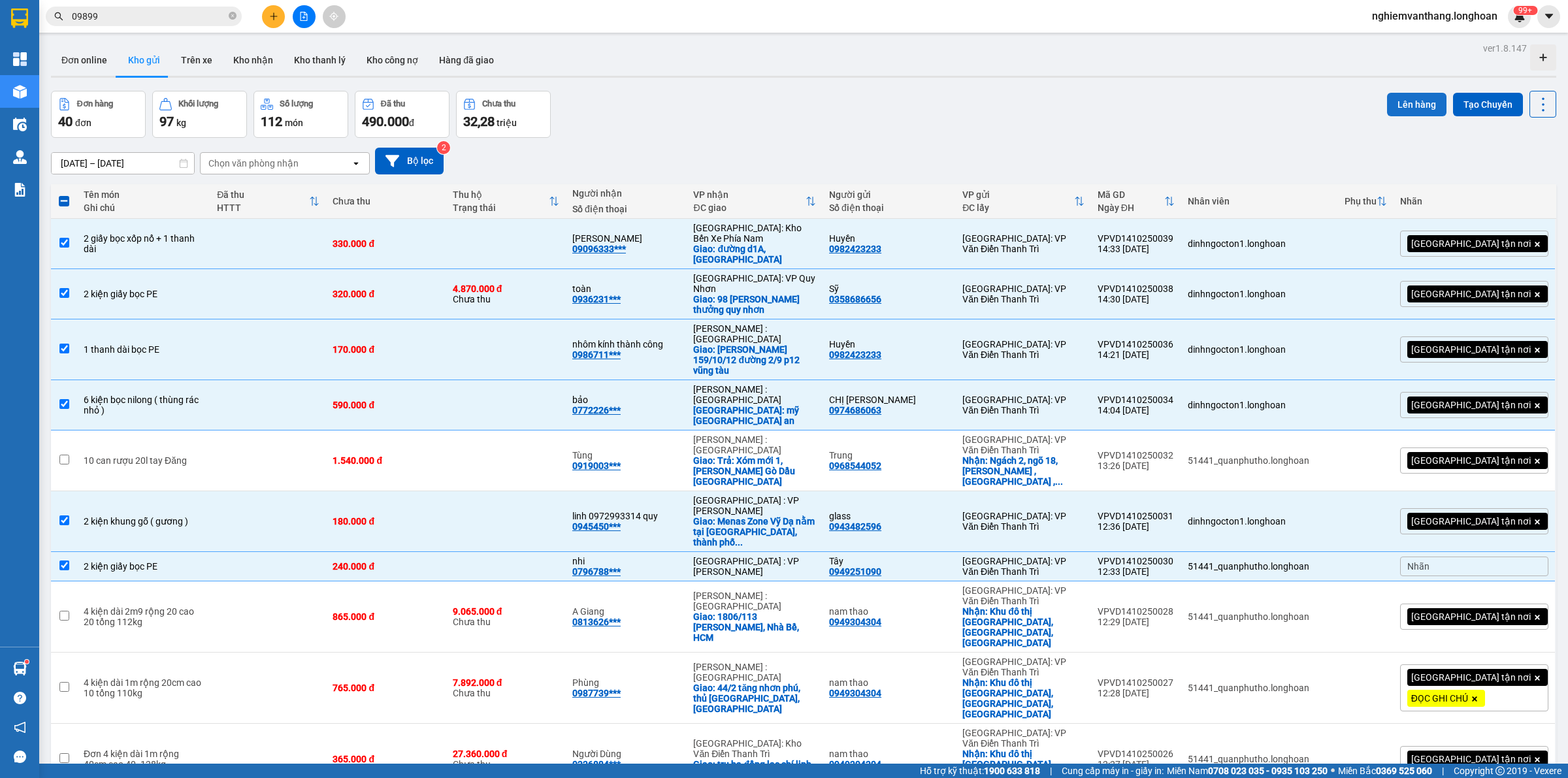
drag, startPoint x: 1385, startPoint y: 105, endPoint x: 1399, endPoint y: 102, distance: 14.3
click at [1387, 105] on button "Lên hàng" at bounding box center [1417, 104] width 60 height 23
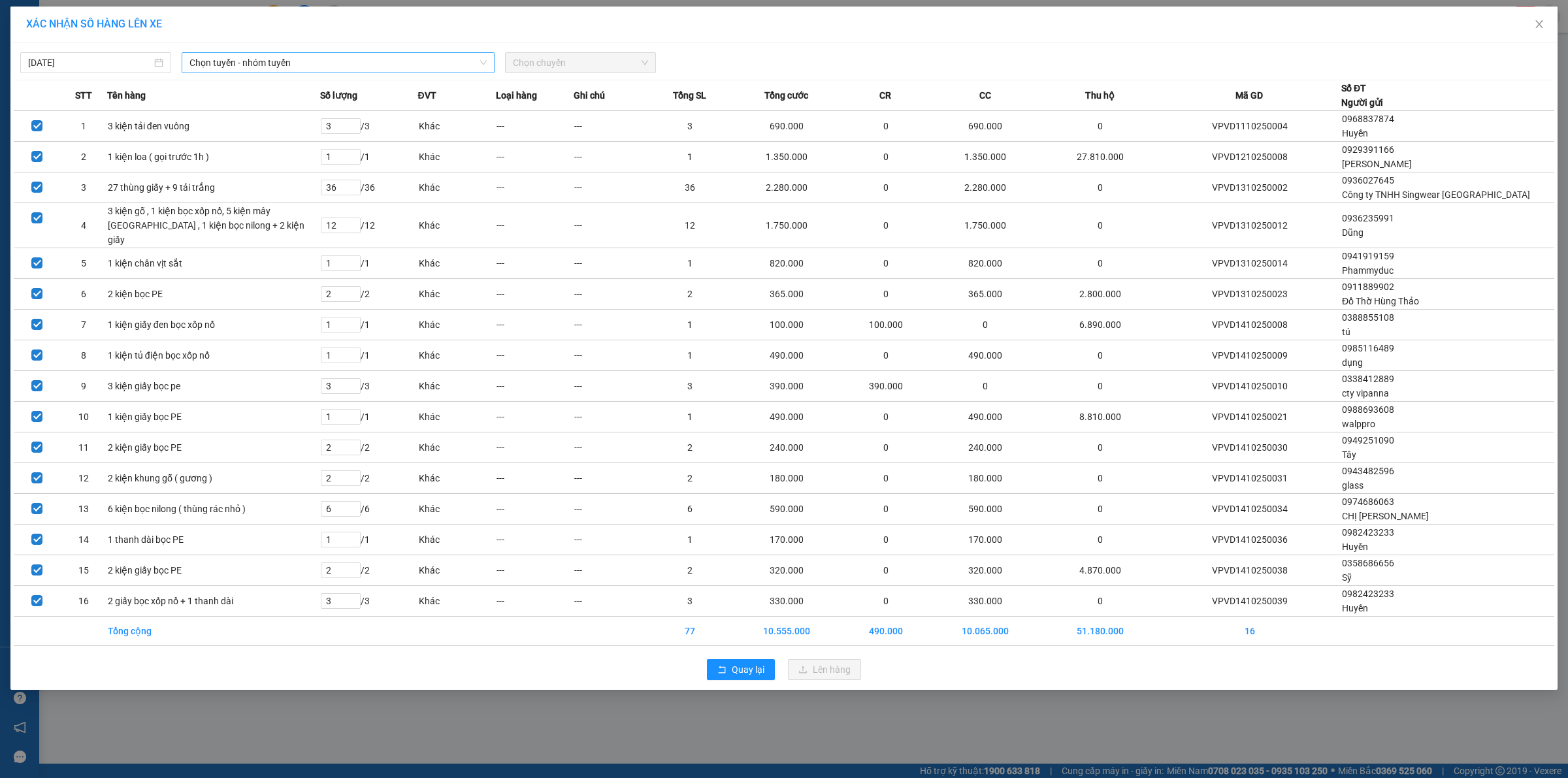
drag, startPoint x: 228, startPoint y: 57, endPoint x: 245, endPoint y: 66, distance: 19.2
click at [230, 57] on span "Chọn tuyến - nhóm tuyến" at bounding box center [338, 63] width 298 height 20
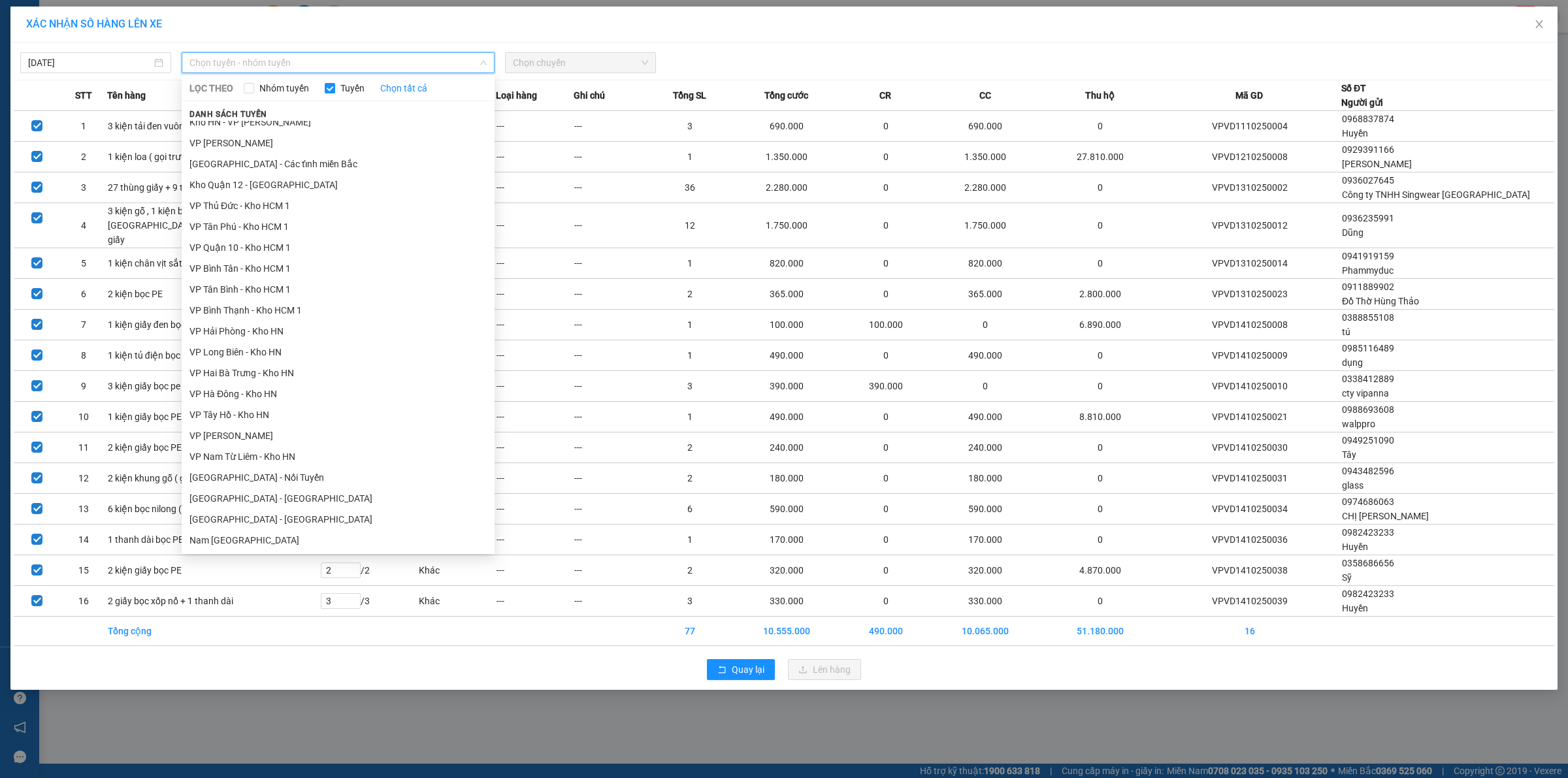
scroll to position [638, 0]
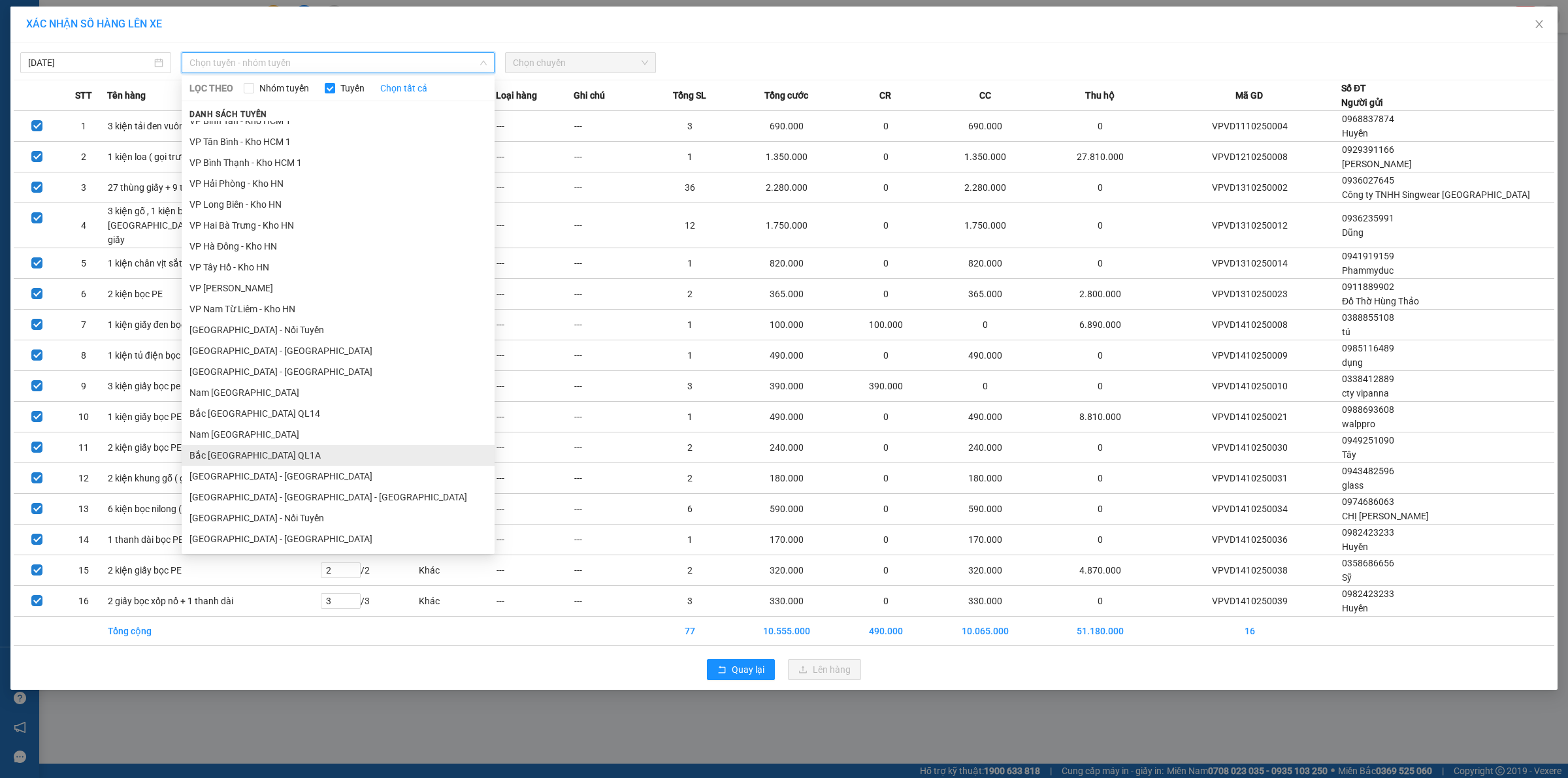
click at [243, 456] on li "Bắc [GEOGRAPHIC_DATA] QL1A" at bounding box center [338, 455] width 313 height 21
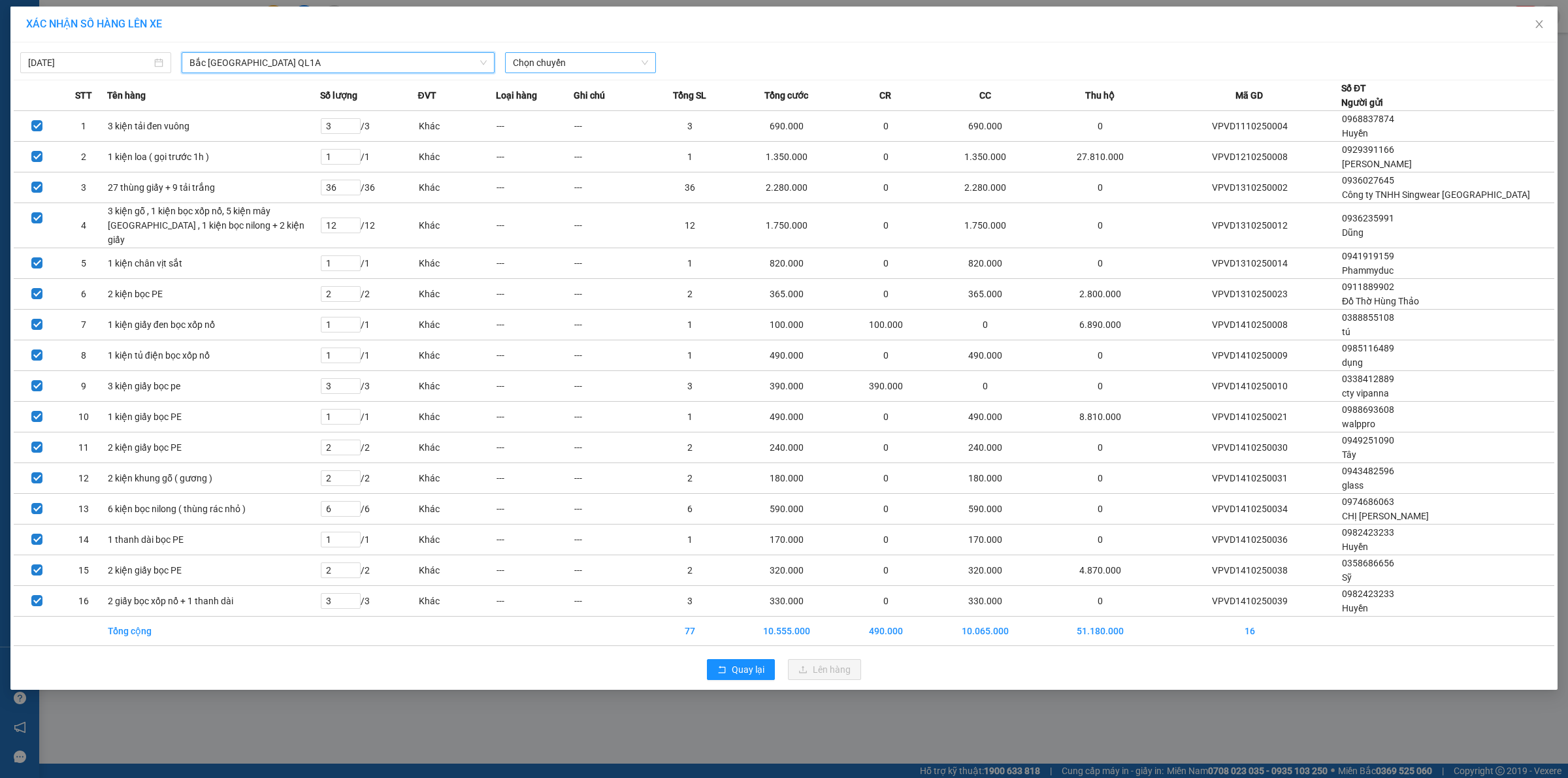
drag, startPoint x: 552, startPoint y: 62, endPoint x: 559, endPoint y: 61, distance: 7.1
click at [553, 61] on span "Chọn chuyến" at bounding box center [580, 63] width 135 height 20
drag, startPoint x: 563, startPoint y: 110, endPoint x: 570, endPoint y: 98, distance: 13.9
click at [564, 108] on div "20:00 (TC)" at bounding box center [564, 110] width 102 height 14
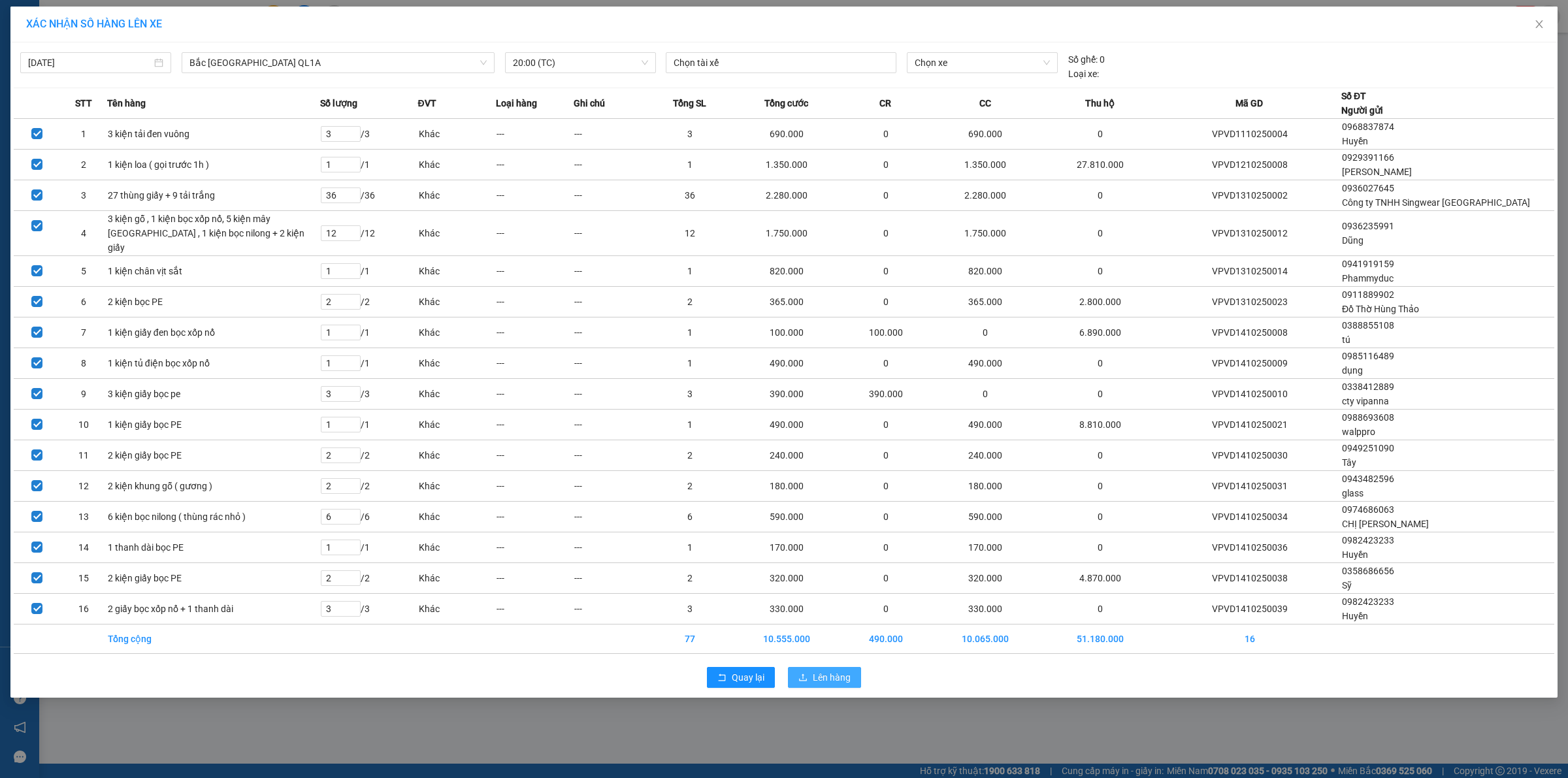
click at [821, 685] on span "Lên hàng" at bounding box center [831, 677] width 37 height 14
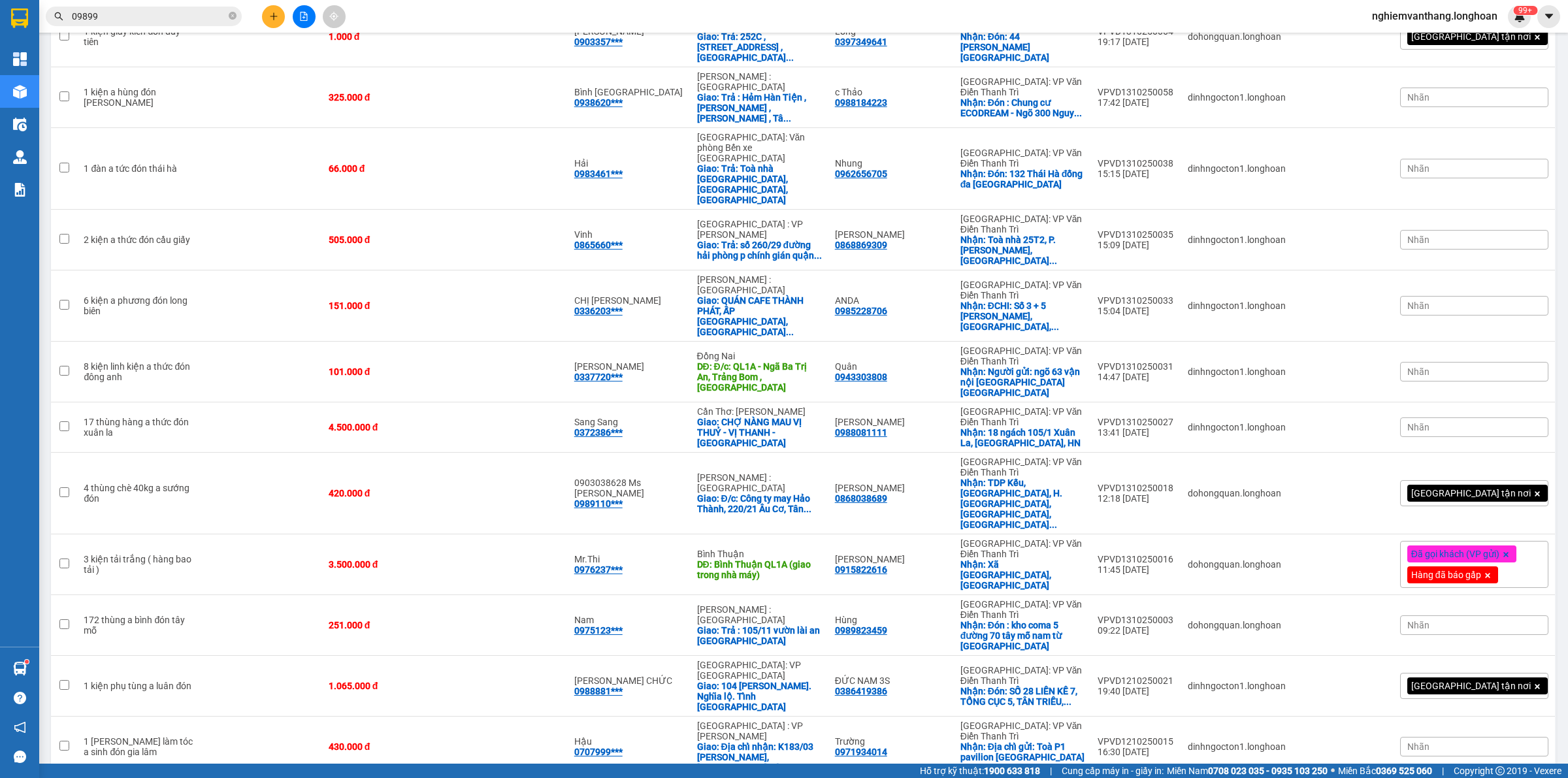
scroll to position [618, 0]
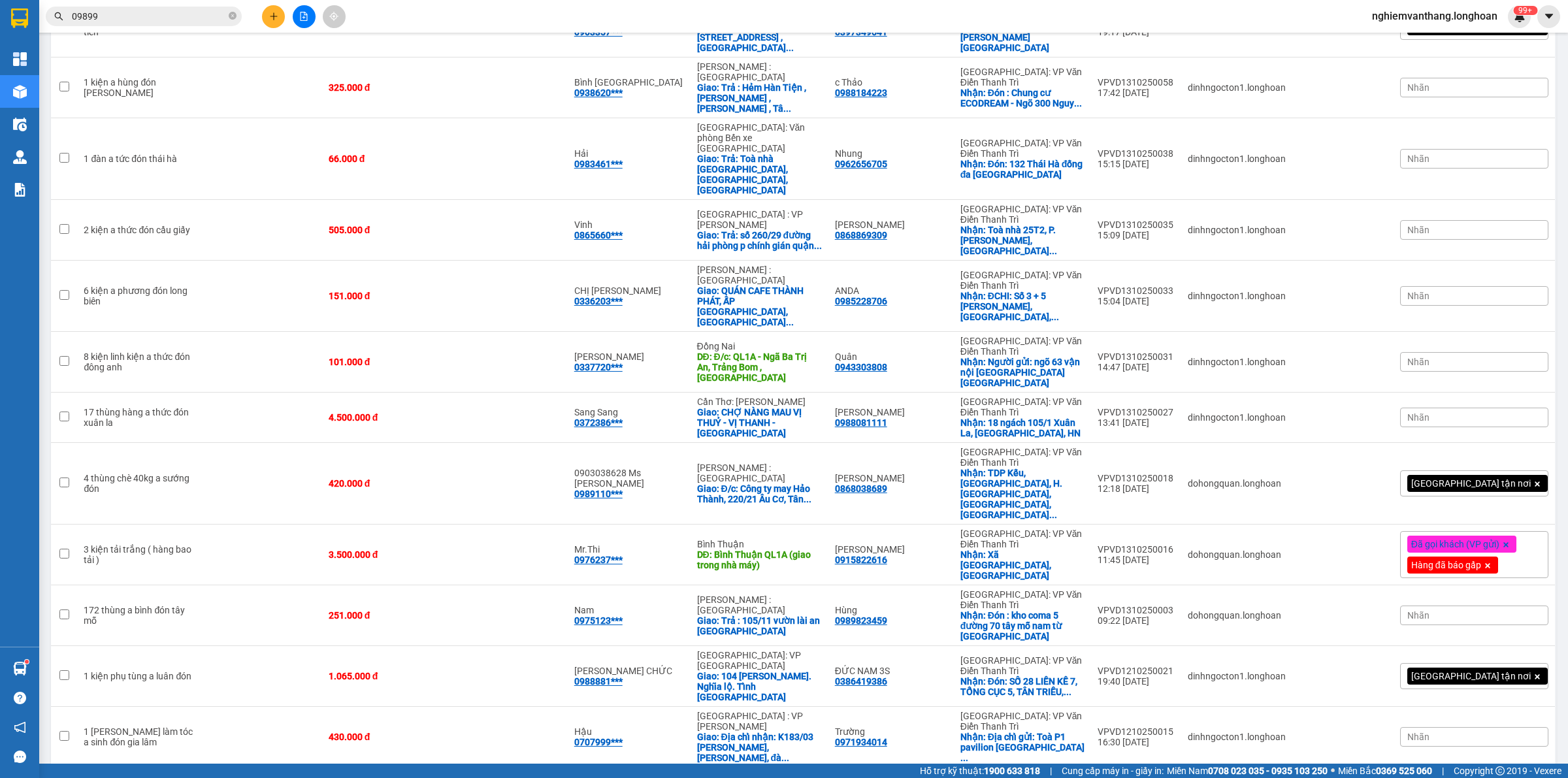
click at [305, 3] on div "Kết quả tìm kiếm ( 642 ) Bộ lọc Mã ĐH Trạng thái Món hàng Thu hộ Tổng cước Chưa…" at bounding box center [784, 16] width 1568 height 33
click at [304, 7] on button at bounding box center [304, 17] width 22 height 22
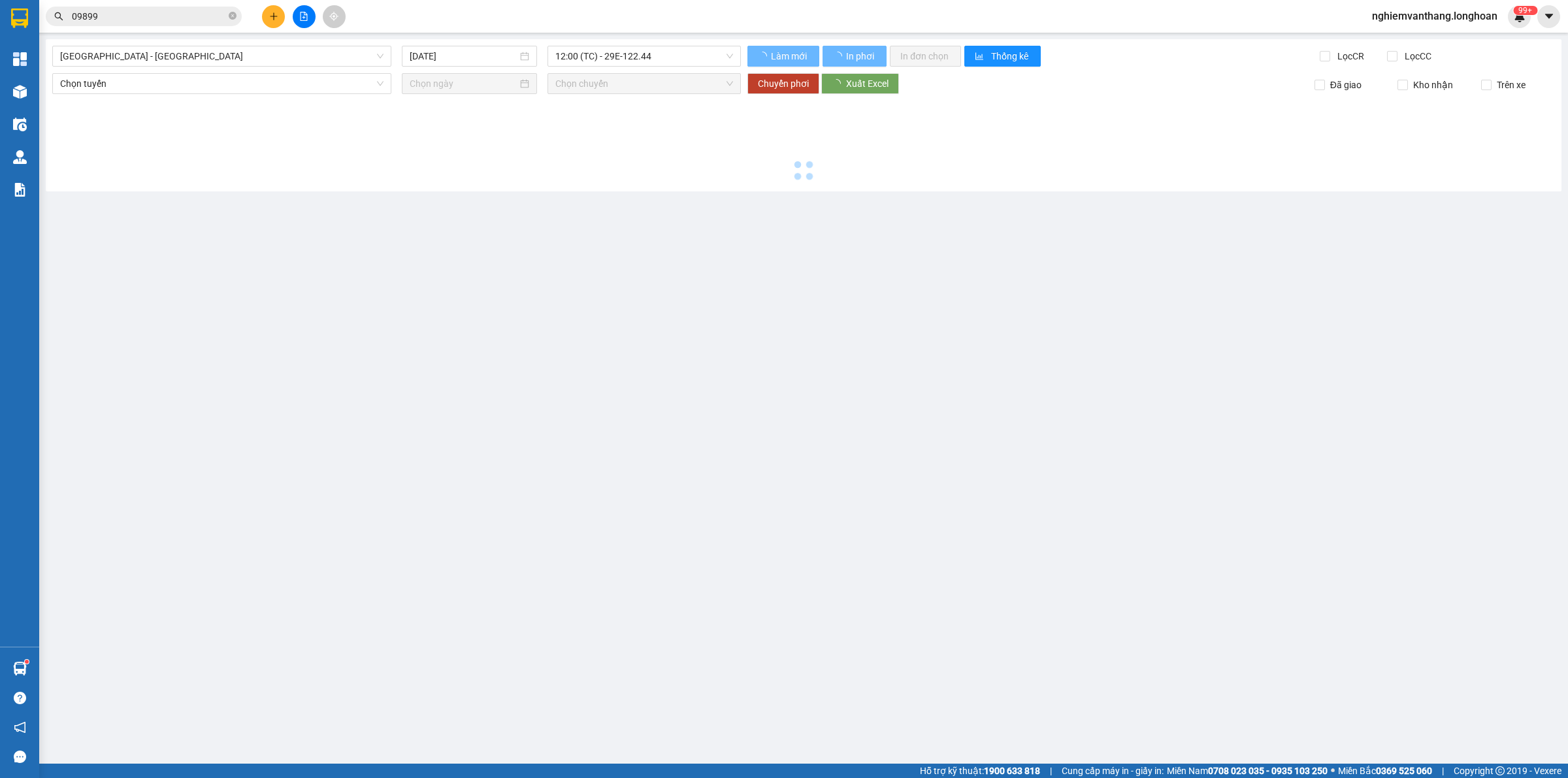
type input "[DATE]"
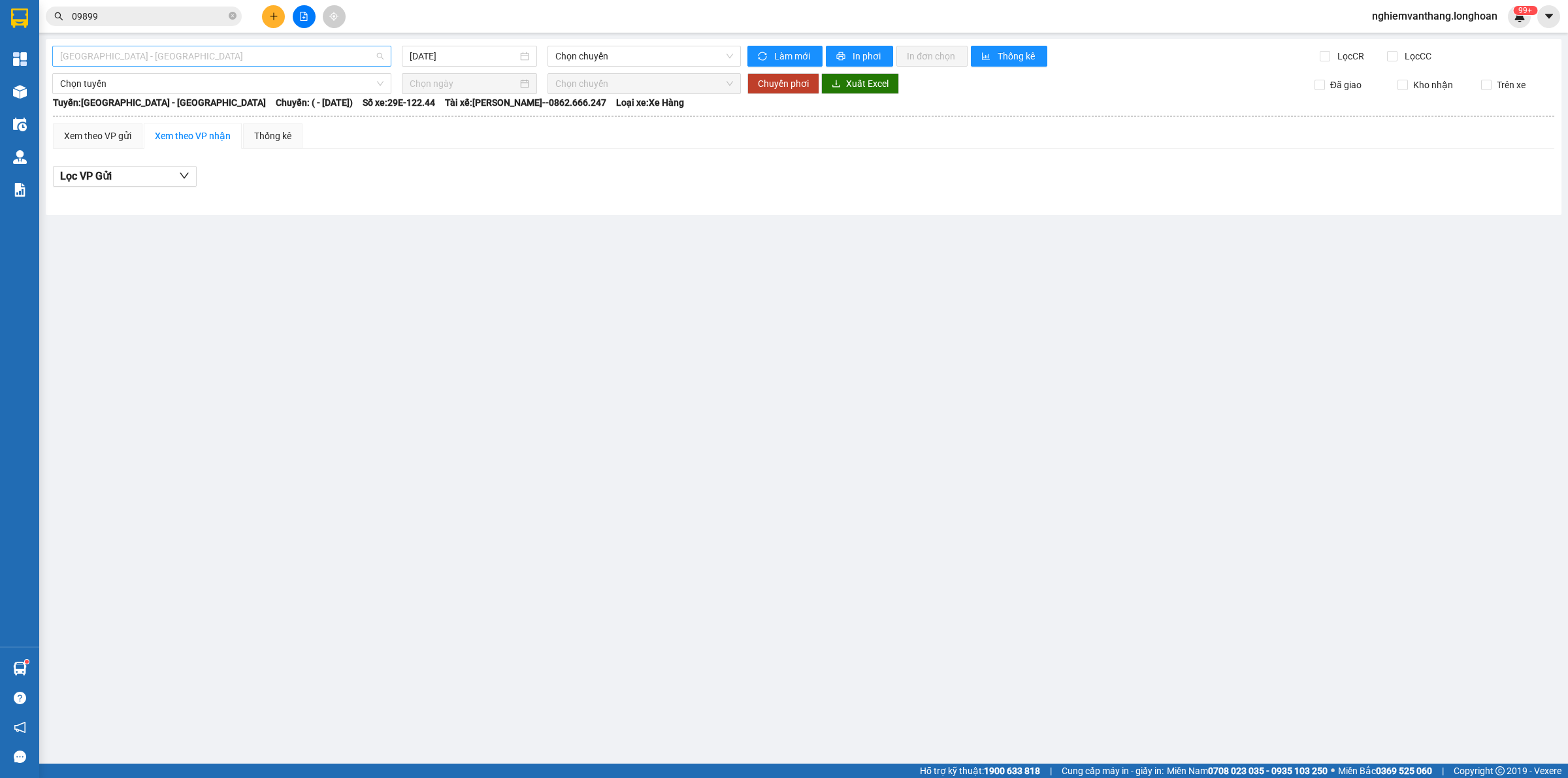
click at [245, 61] on span "[GEOGRAPHIC_DATA] - [GEOGRAPHIC_DATA]" at bounding box center [222, 56] width 324 height 20
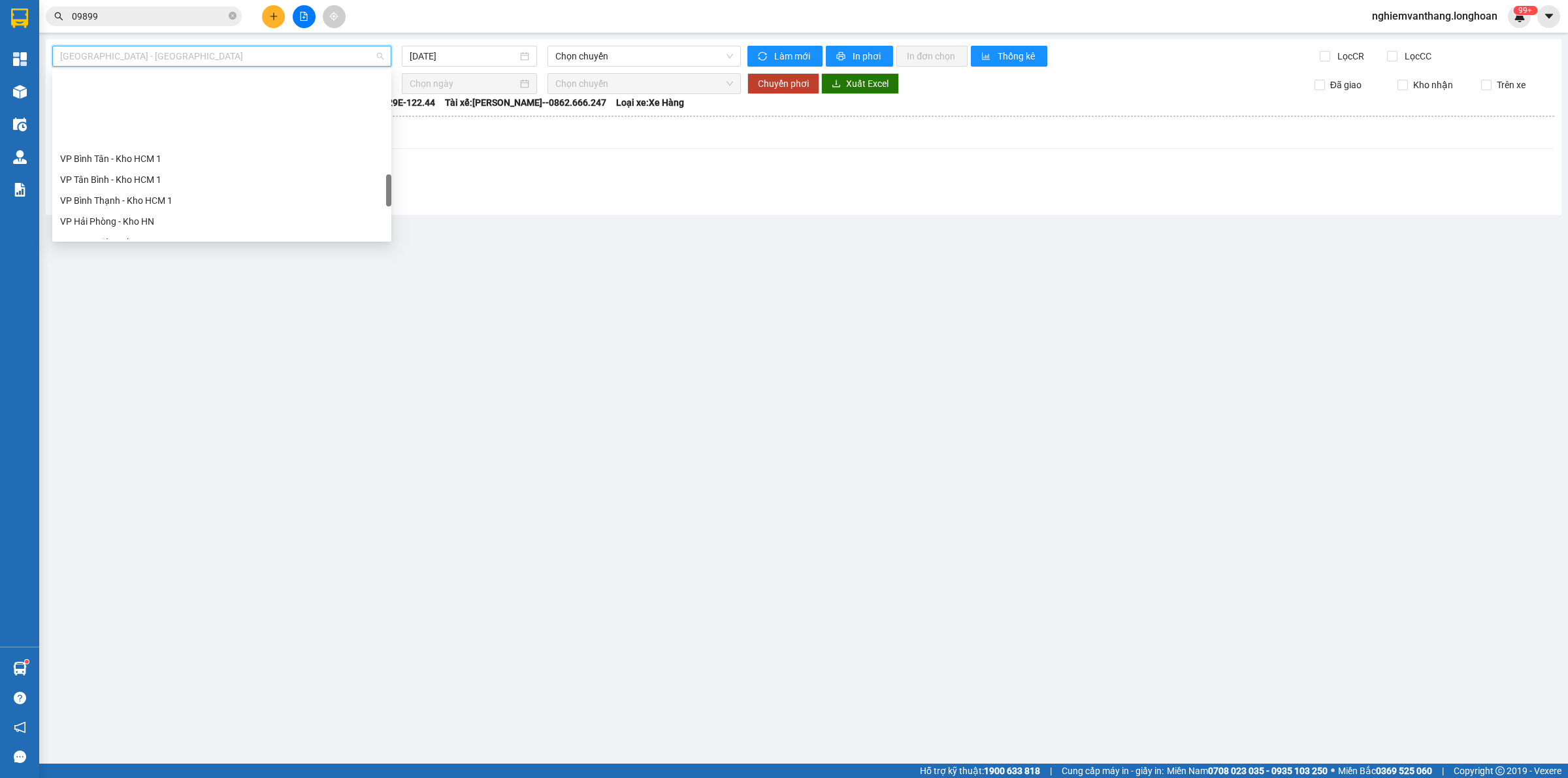
scroll to position [919, 0]
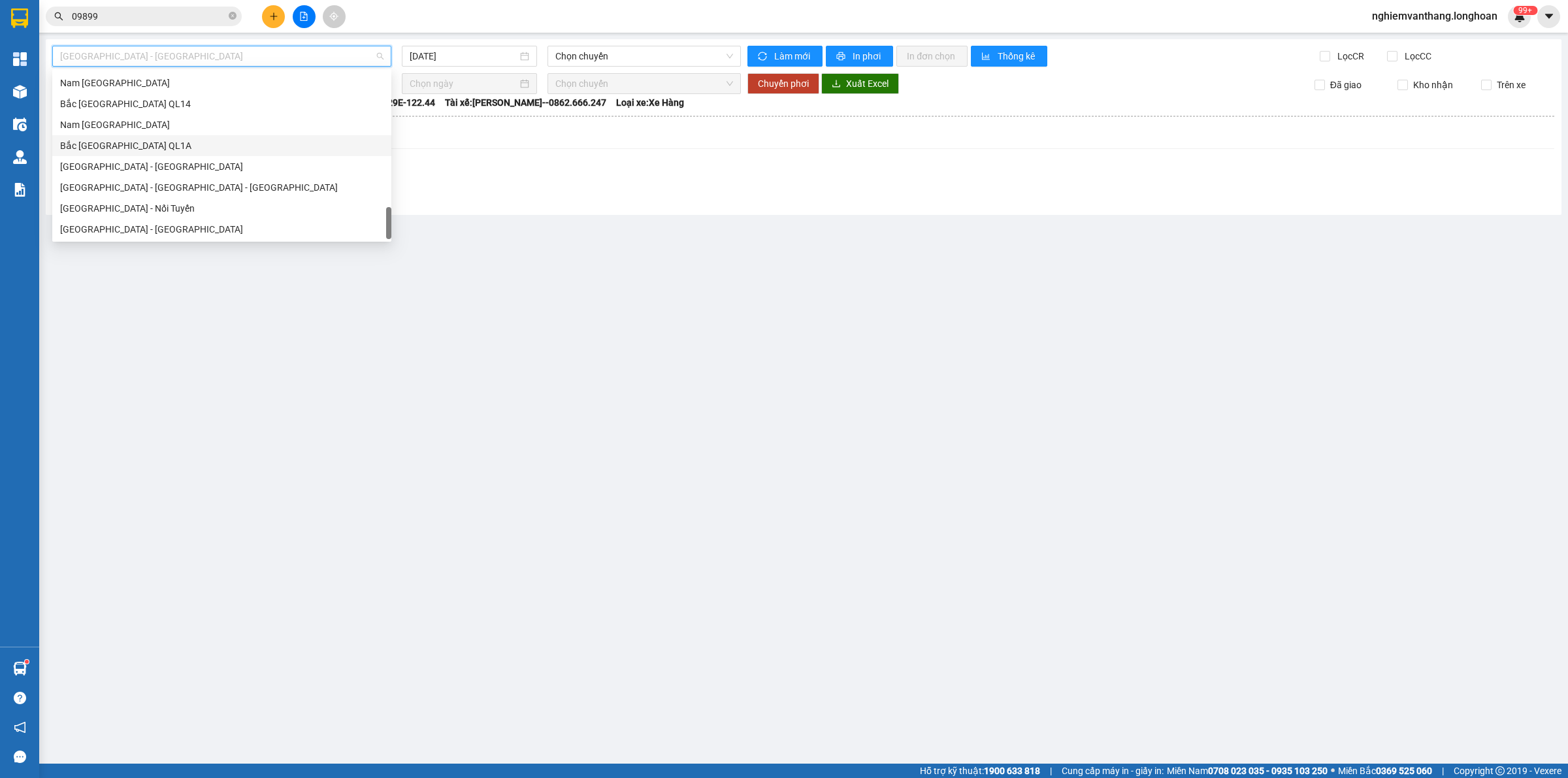
click at [172, 148] on div "Bắc [GEOGRAPHIC_DATA] QL1A" at bounding box center [222, 145] width 324 height 14
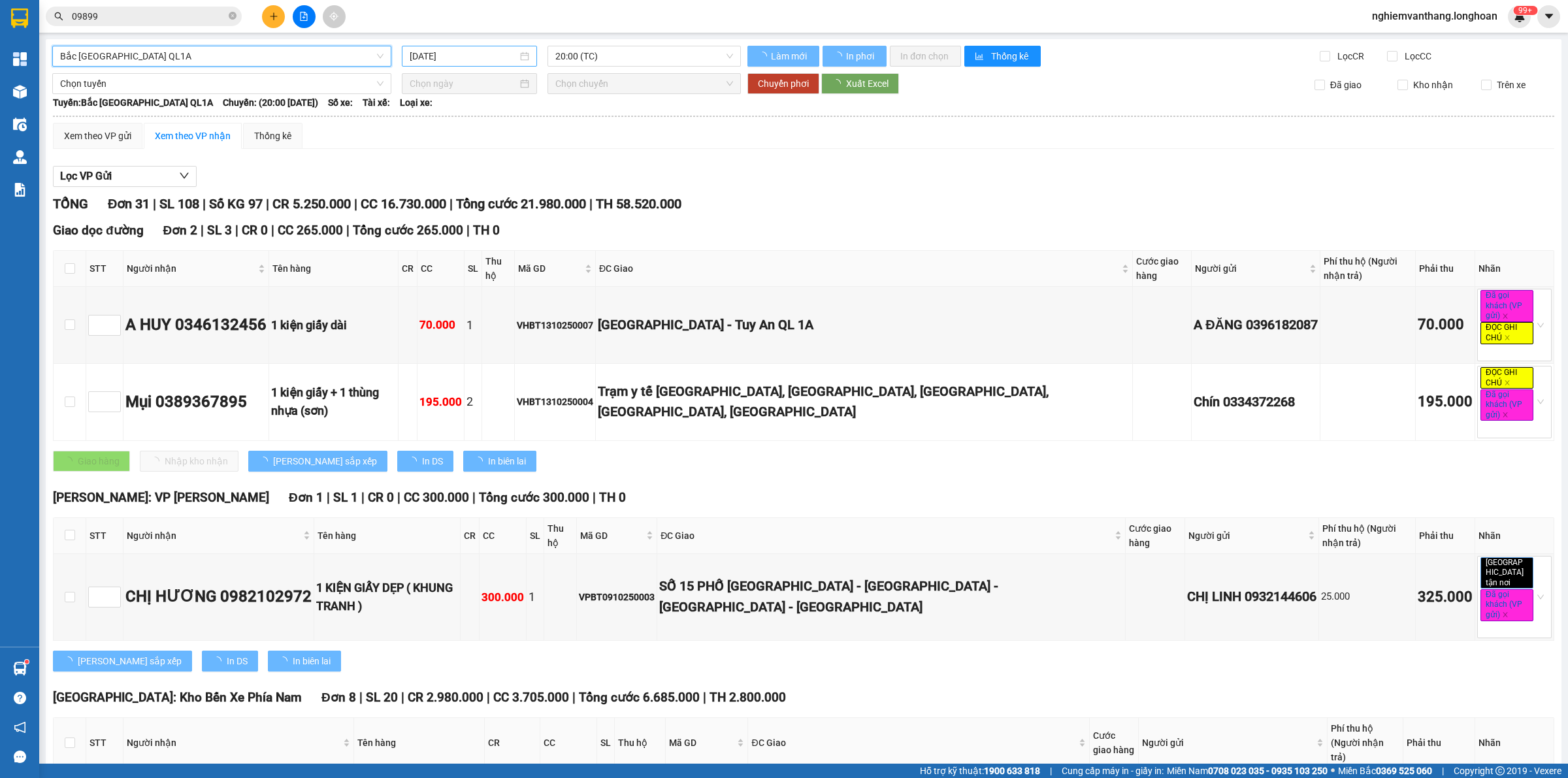
click at [480, 57] on input "[DATE]" at bounding box center [463, 55] width 108 height 14
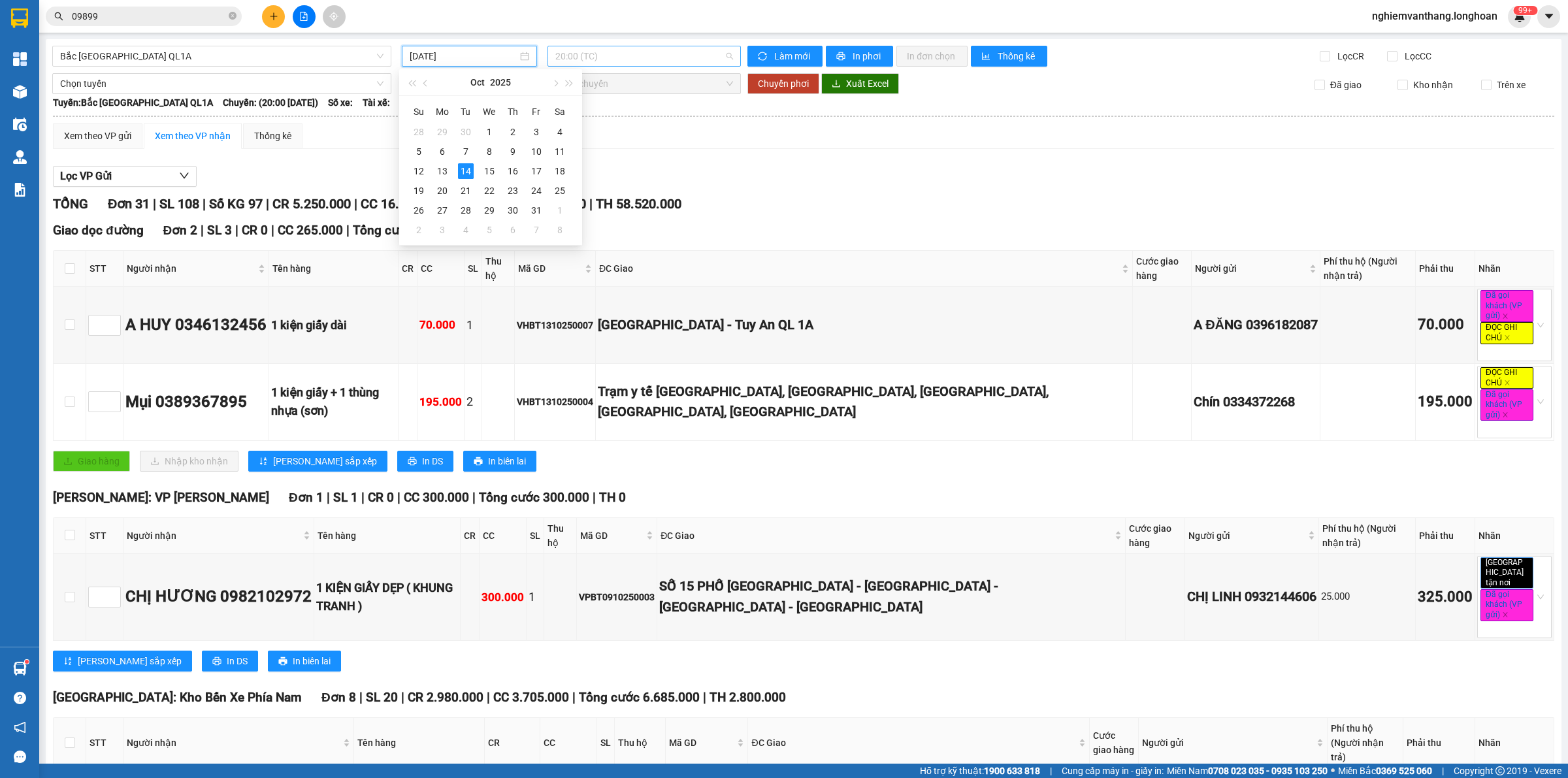
click at [616, 47] on span "20:00 (TC)" at bounding box center [644, 56] width 178 height 20
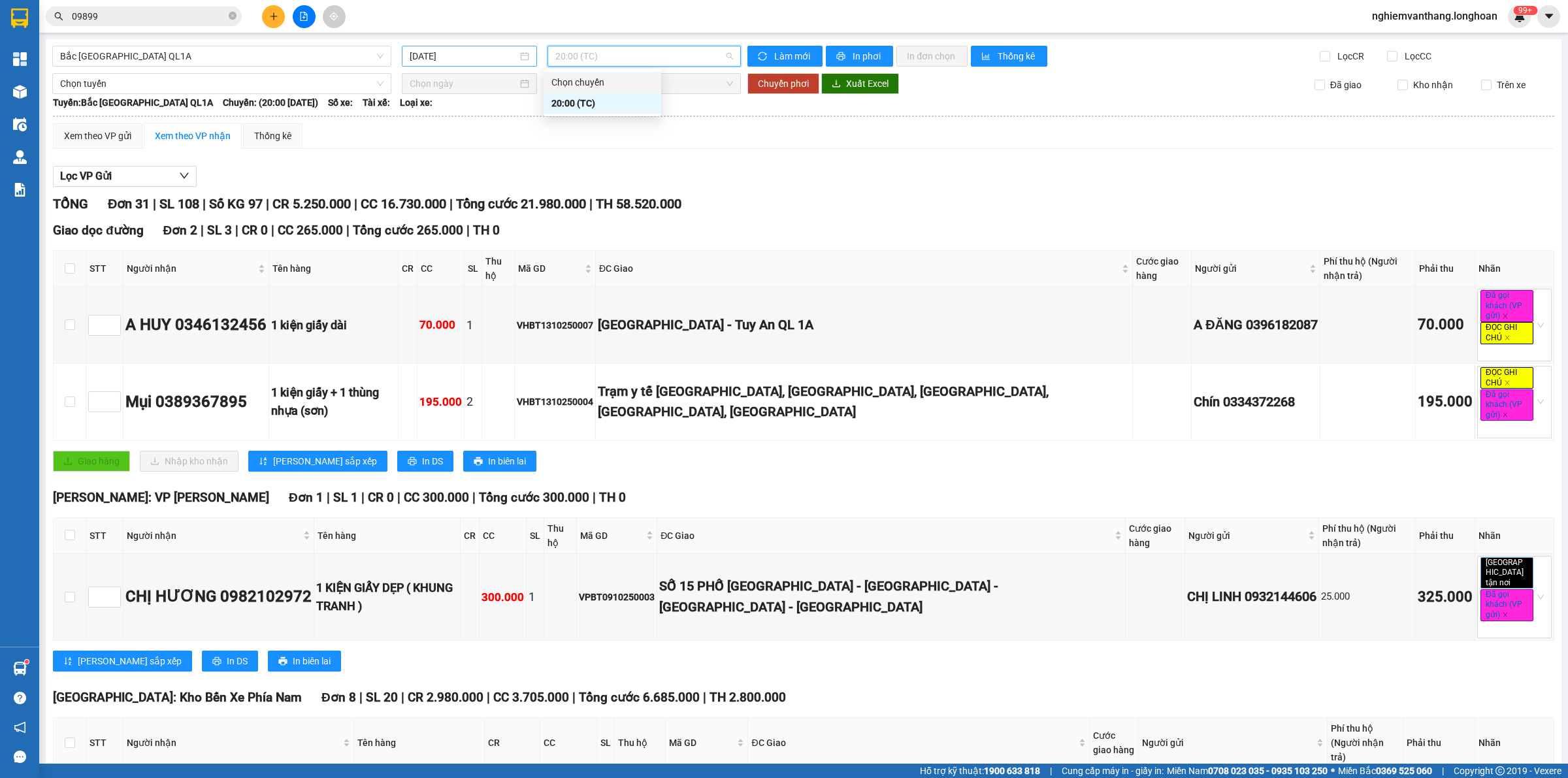
click at [475, 57] on input "[DATE]" at bounding box center [463, 55] width 108 height 14
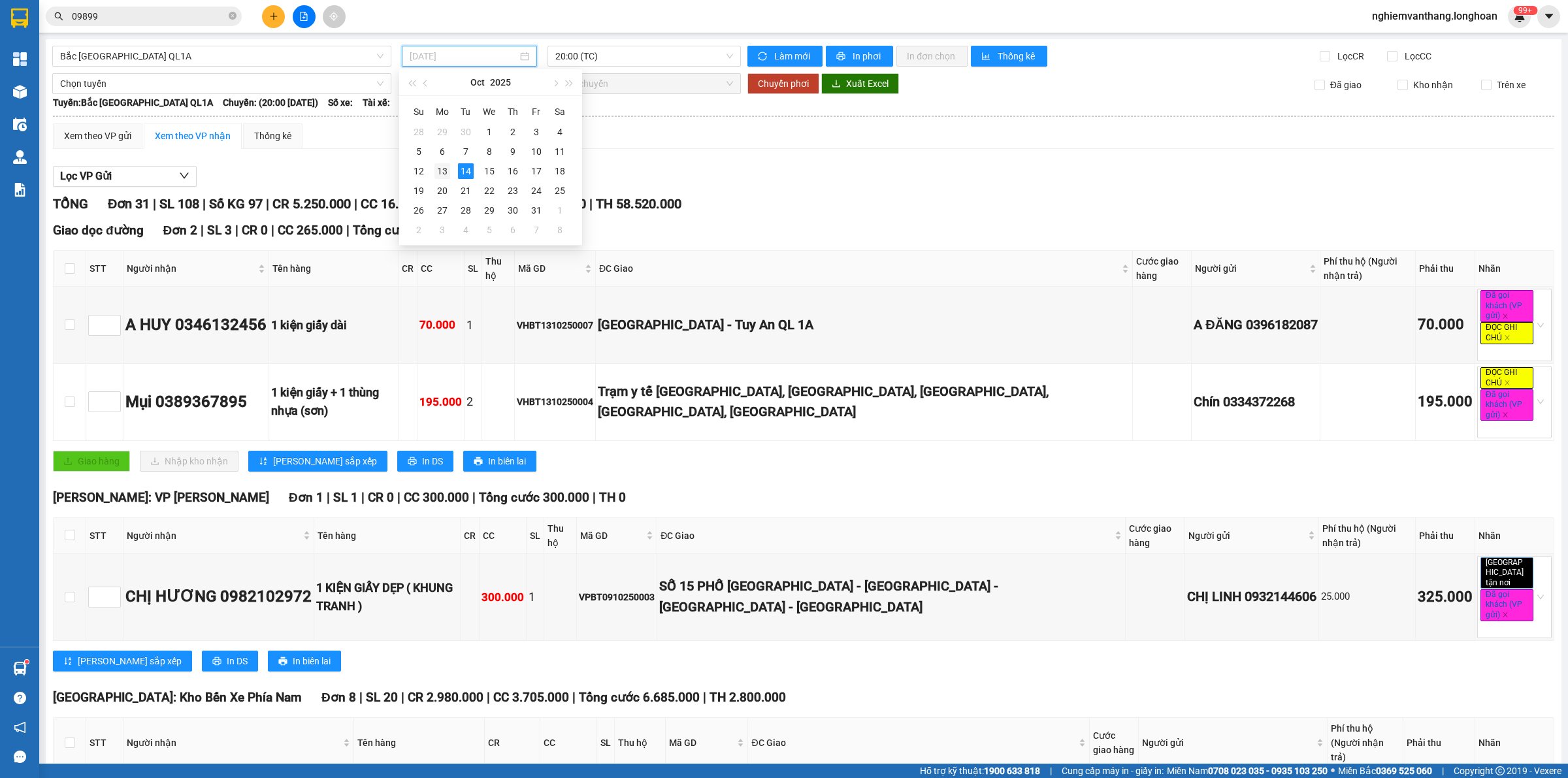
click at [442, 170] on div "13" at bounding box center [442, 171] width 16 height 16
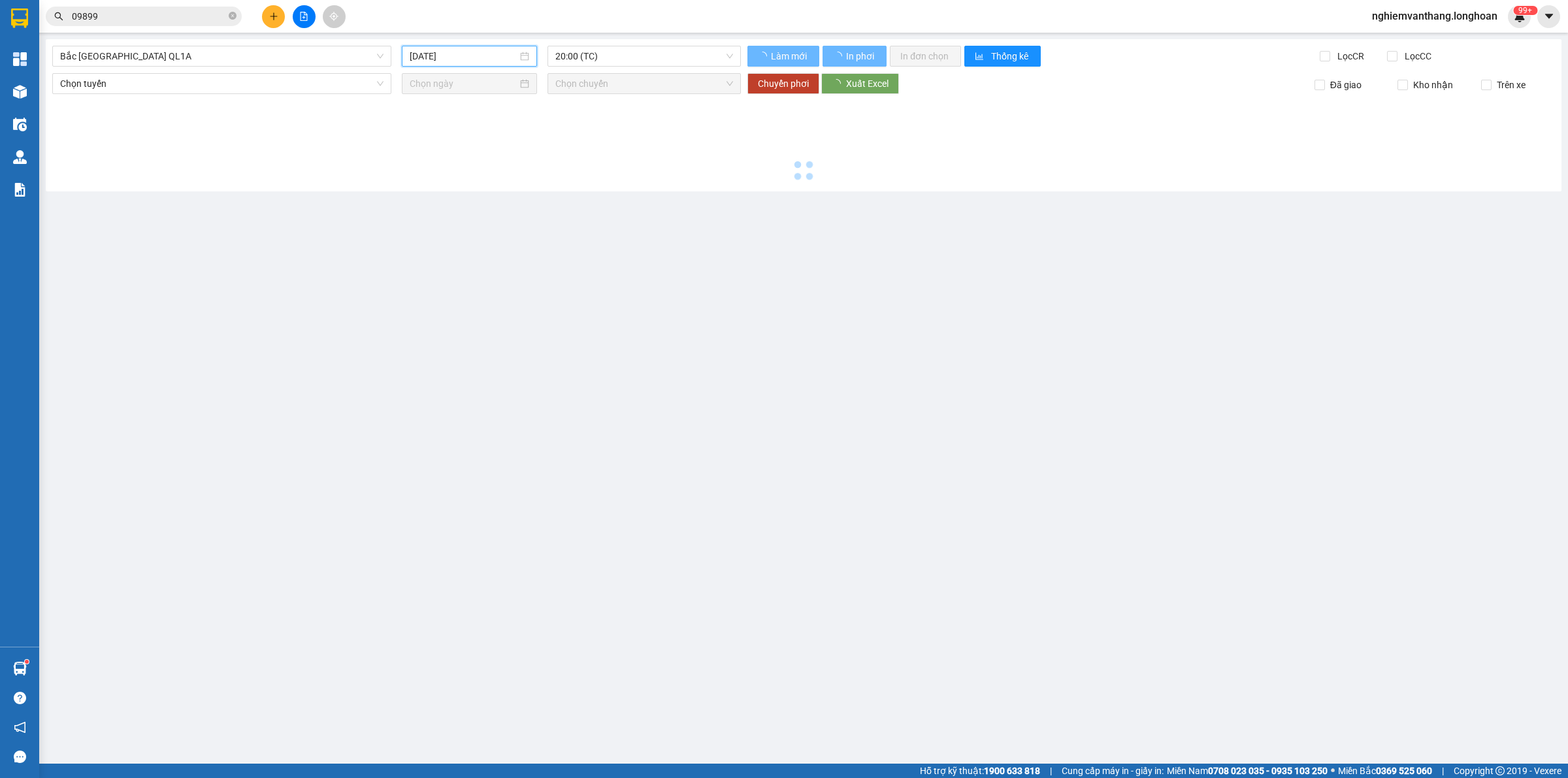
type input "13/10/2025"
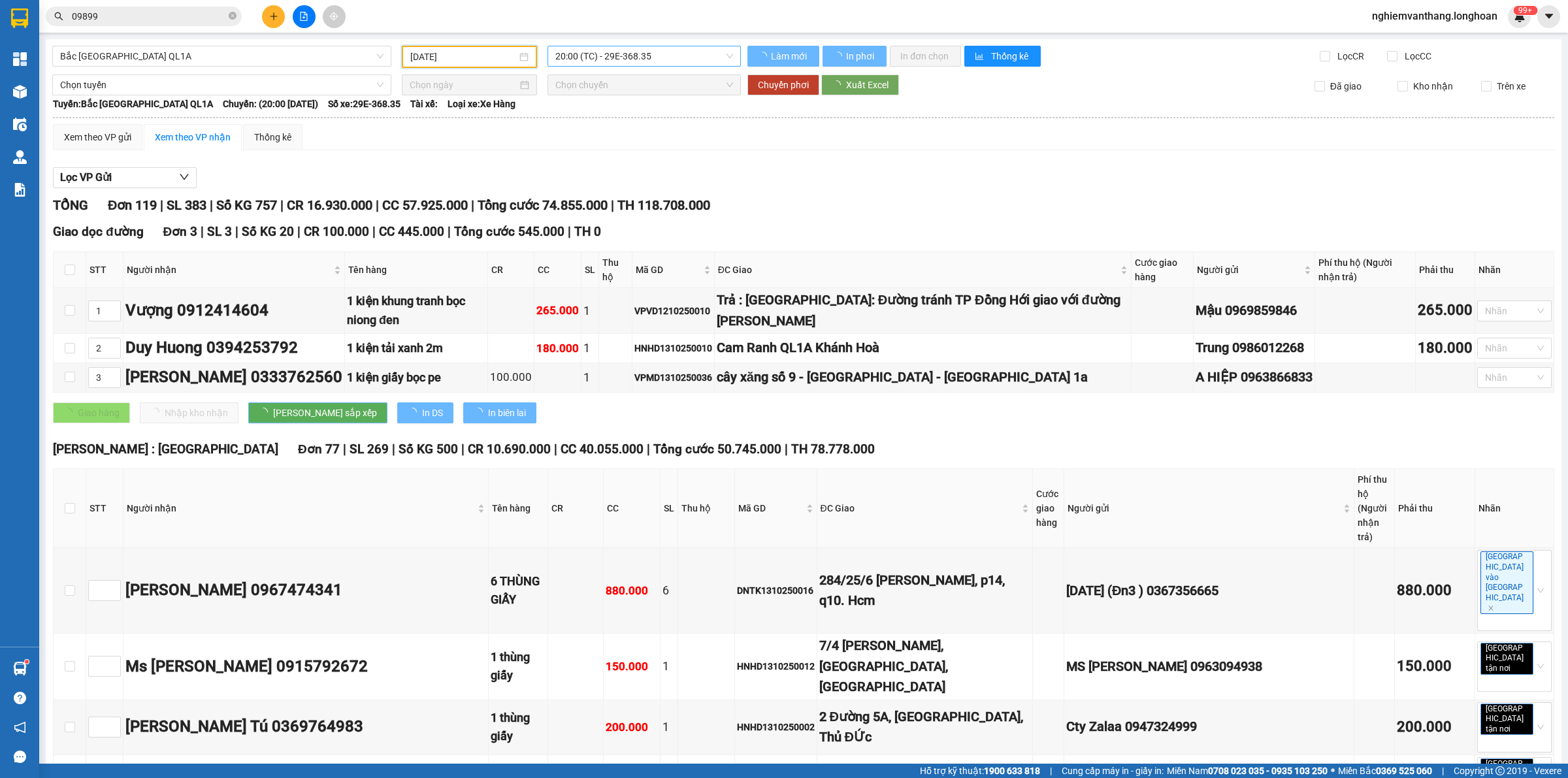
click at [634, 55] on span "20:00 (TC) - 29E-368.35" at bounding box center [644, 56] width 178 height 20
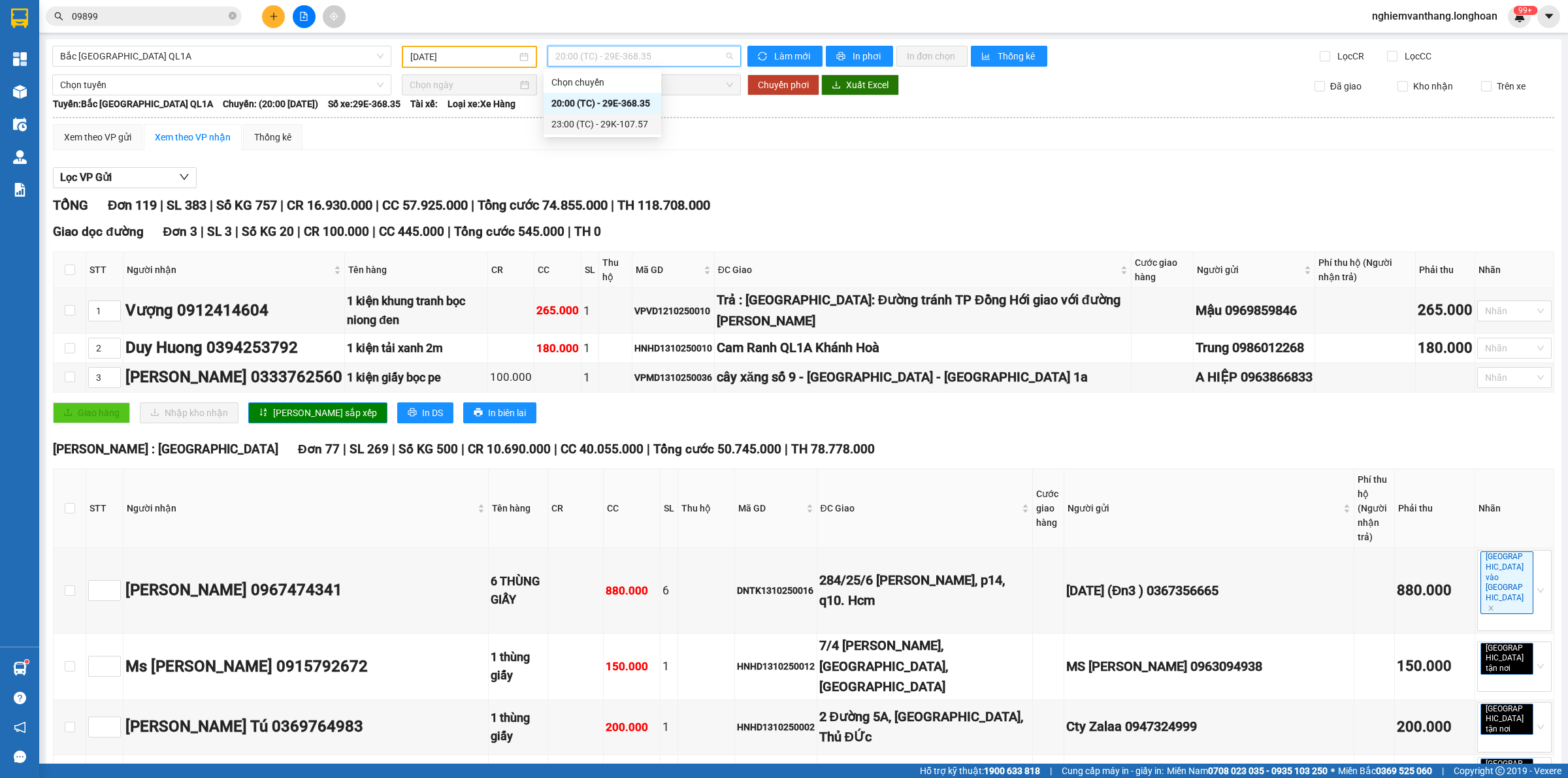
click at [608, 117] on div "23:00 (TC) - 29K-107.57" at bounding box center [602, 124] width 102 height 14
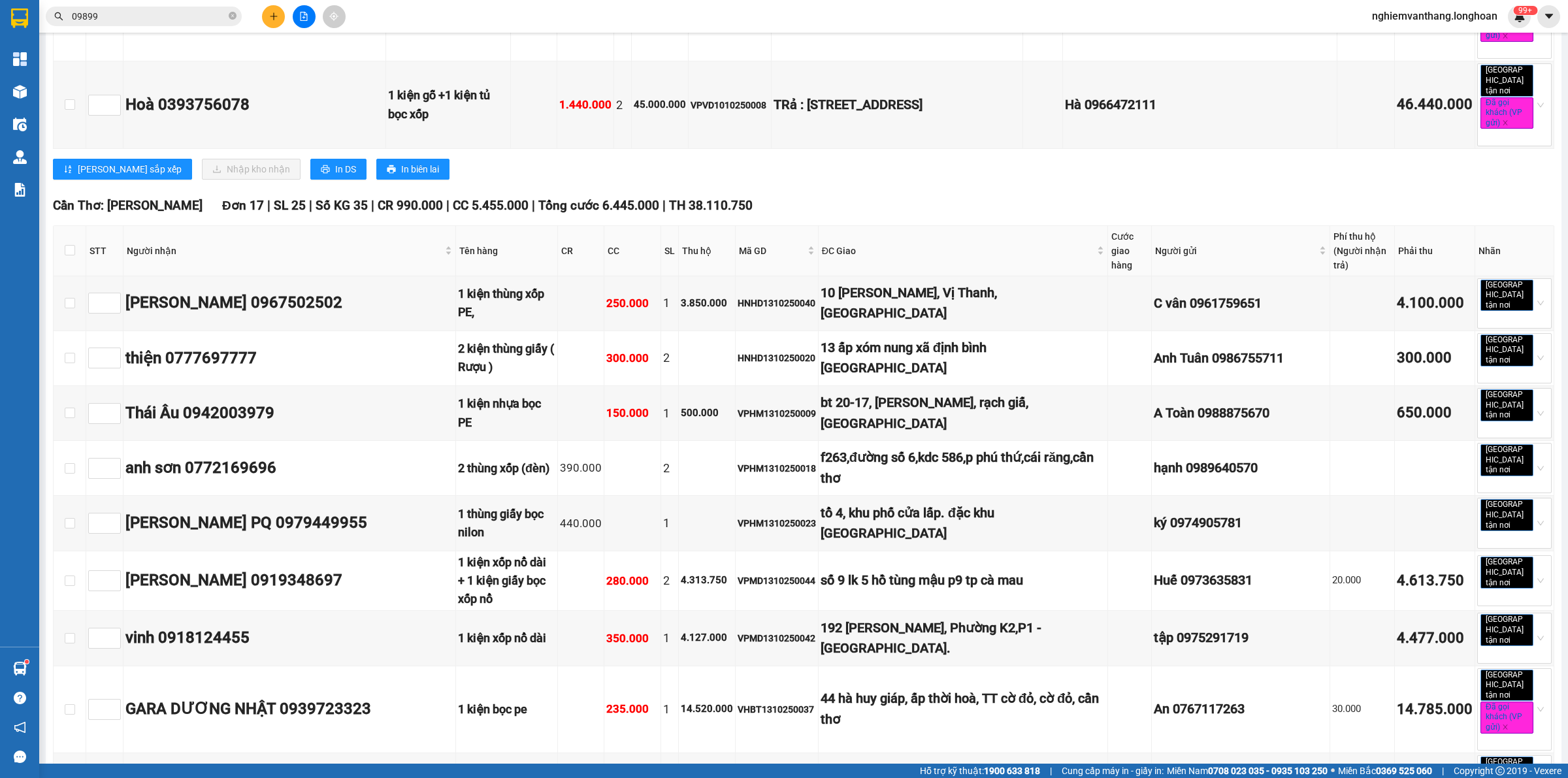
scroll to position [7817, 0]
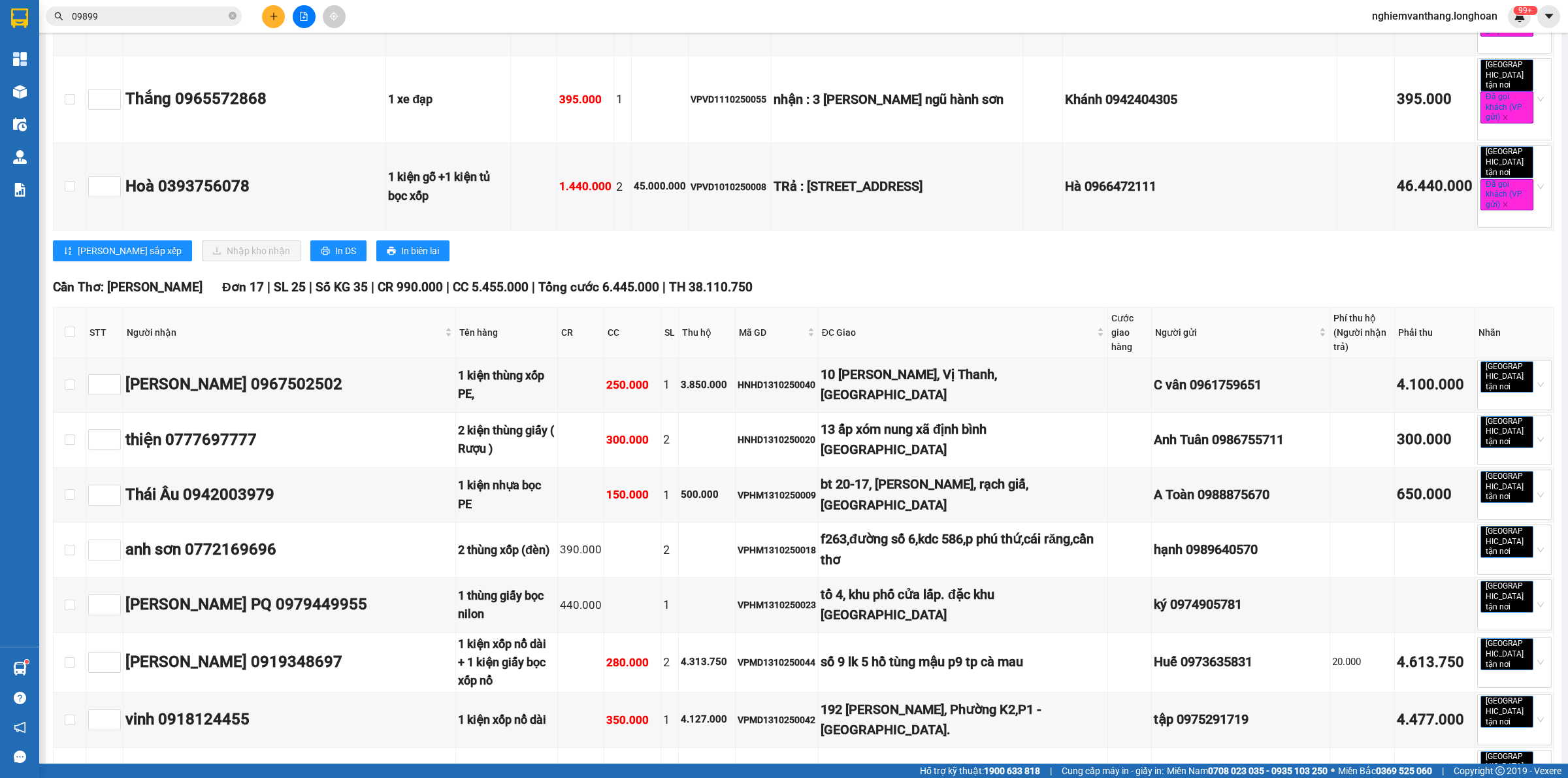
checkbox input "true"
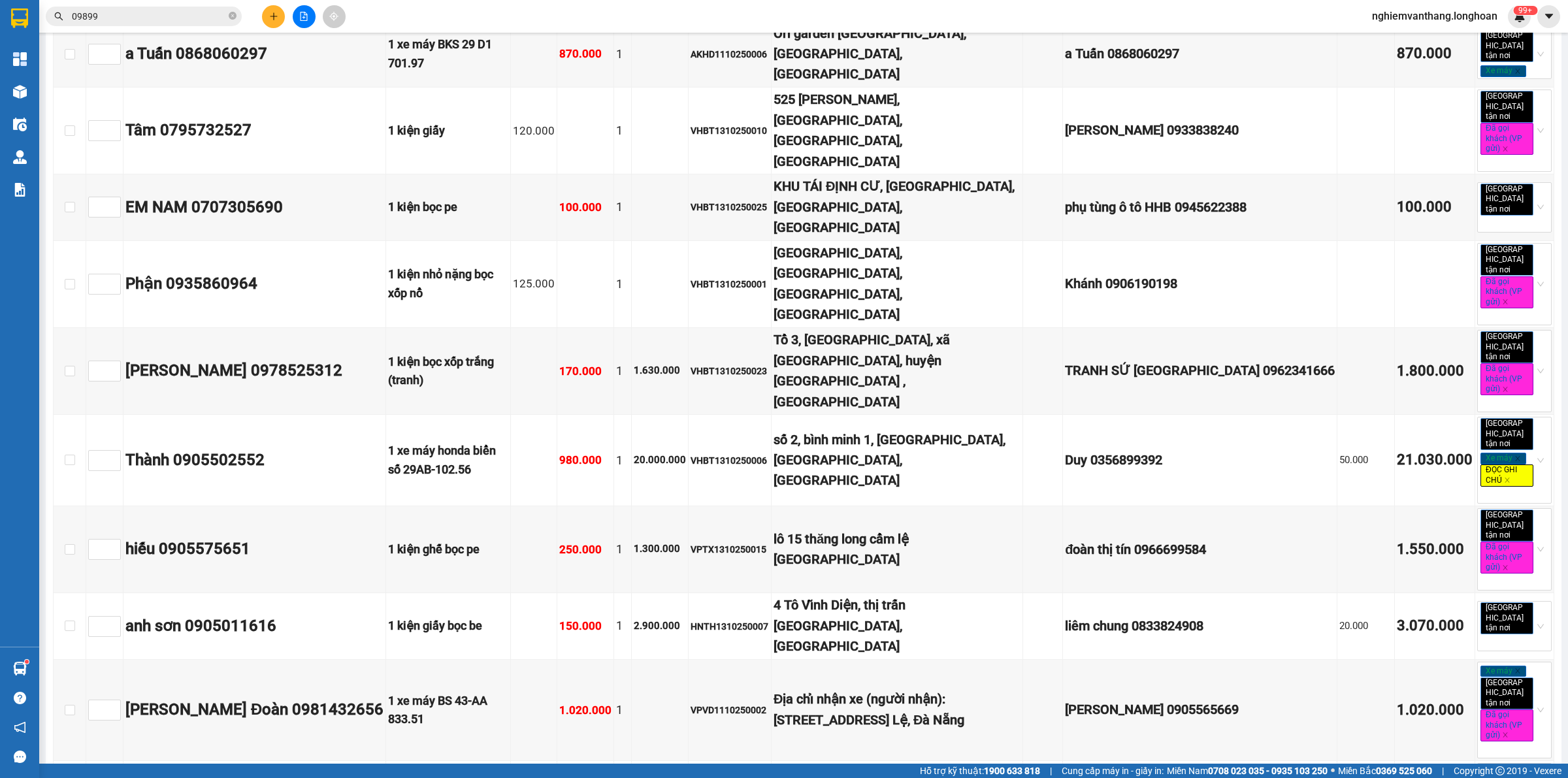
scroll to position [0, 0]
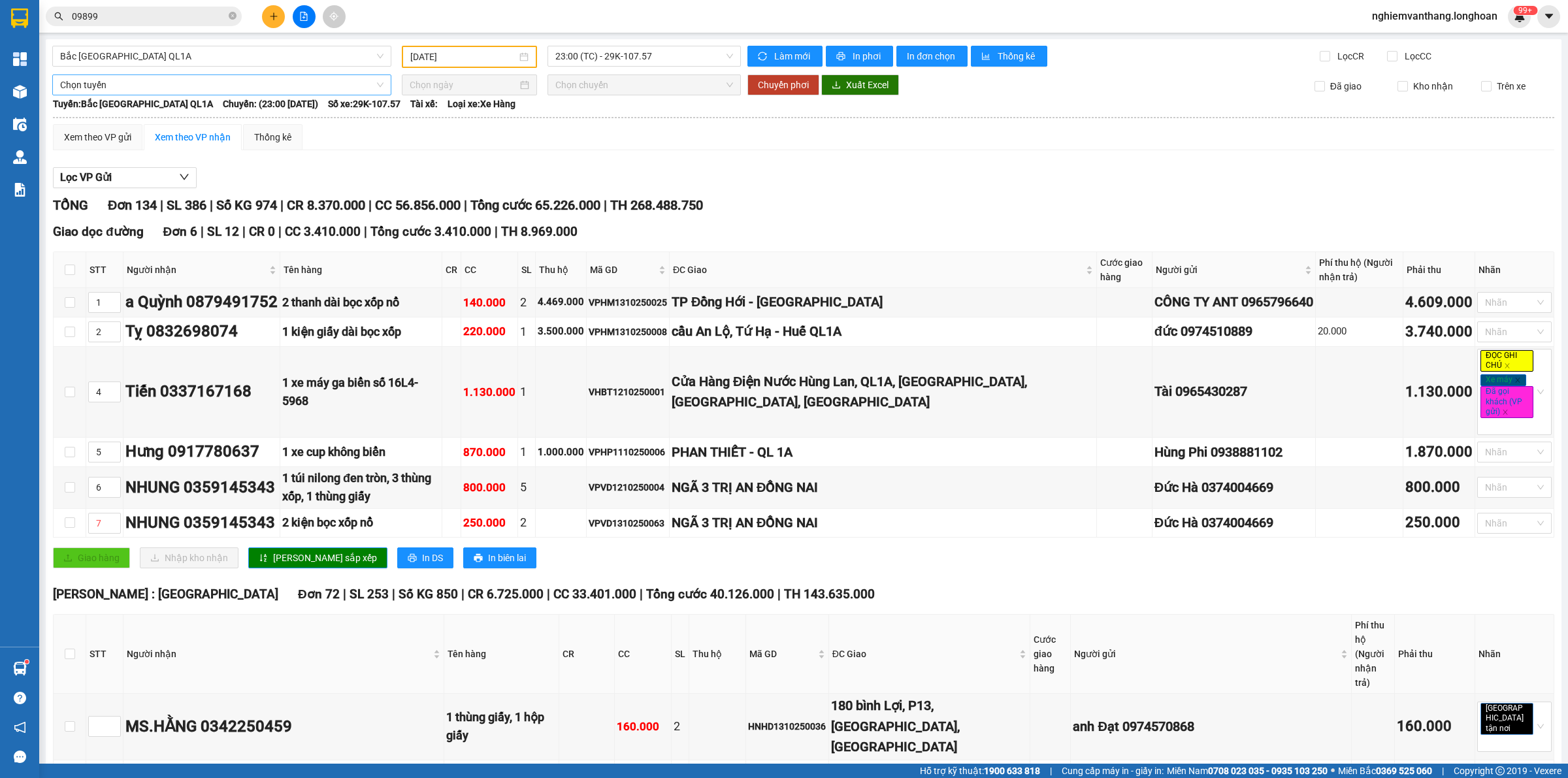
drag, startPoint x: 152, startPoint y: 79, endPoint x: 152, endPoint y: 90, distance: 11.0
click at [151, 80] on span "Chọn tuyến" at bounding box center [222, 84] width 324 height 20
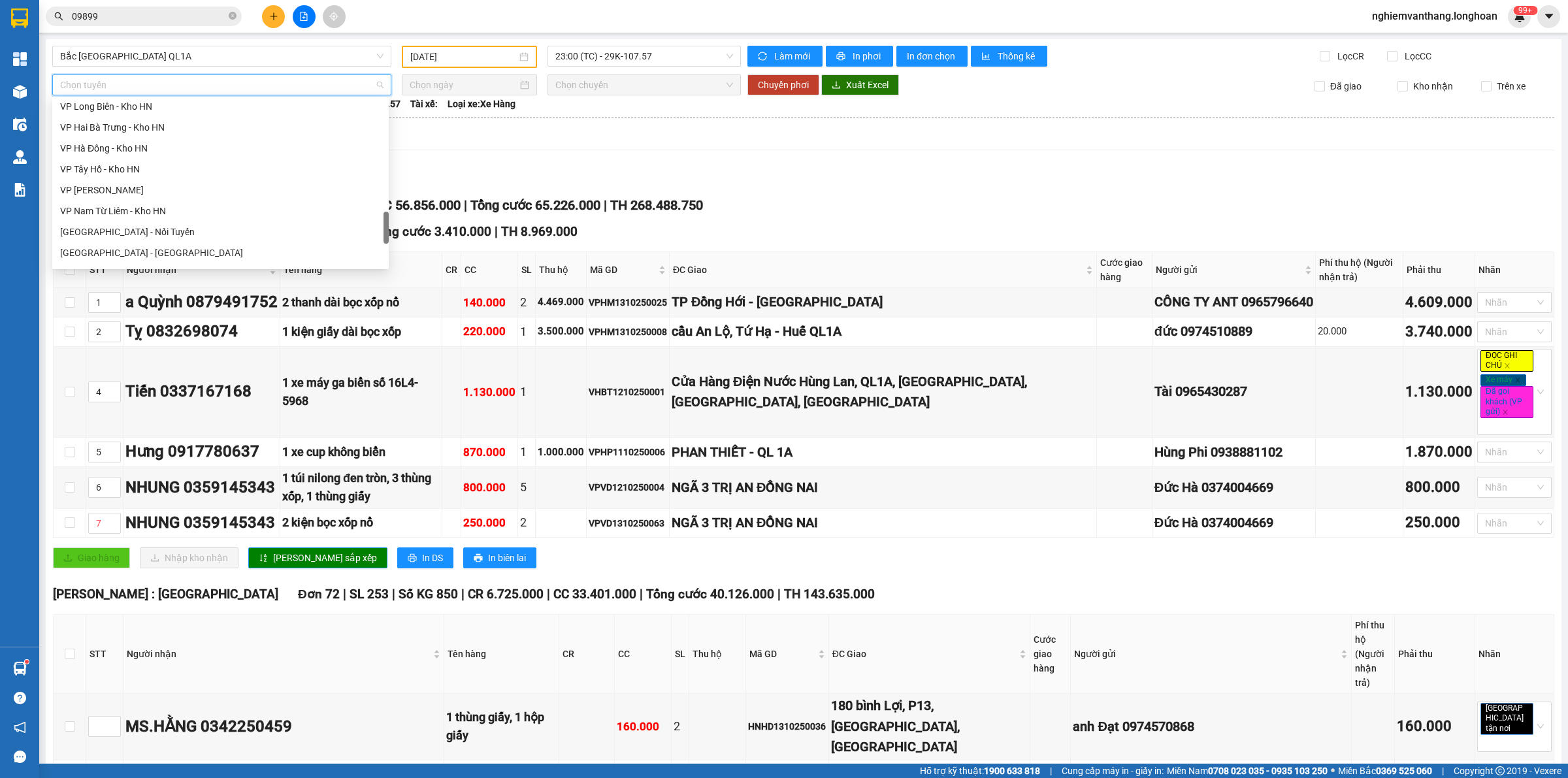
scroll to position [919, 0]
drag, startPoint x: 144, startPoint y: 169, endPoint x: 455, endPoint y: 140, distance: 312.3
click at [144, 169] on div "Bắc [GEOGRAPHIC_DATA] QL1A" at bounding box center [220, 172] width 321 height 14
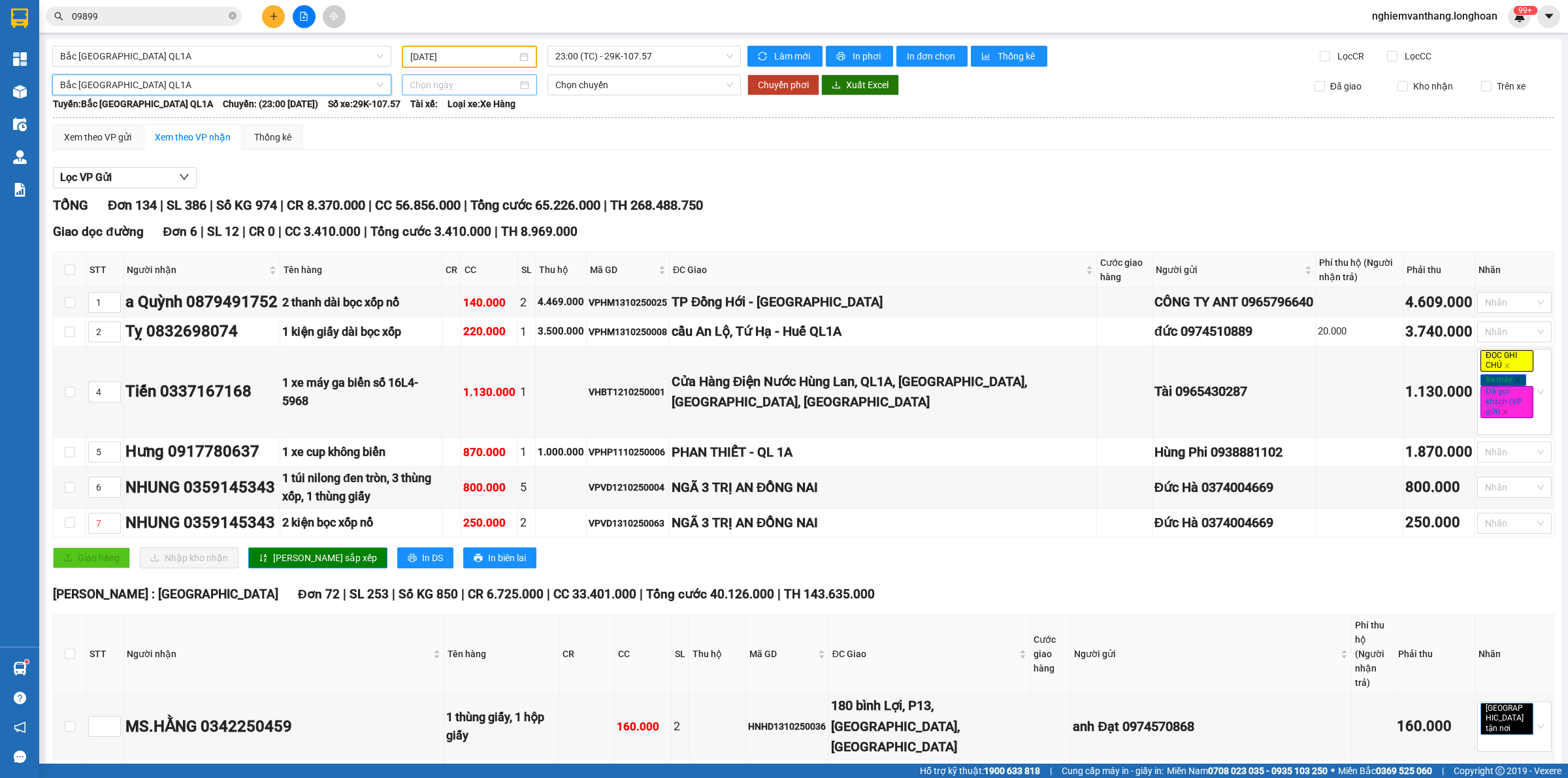
click at [469, 82] on input at bounding box center [463, 84] width 108 height 14
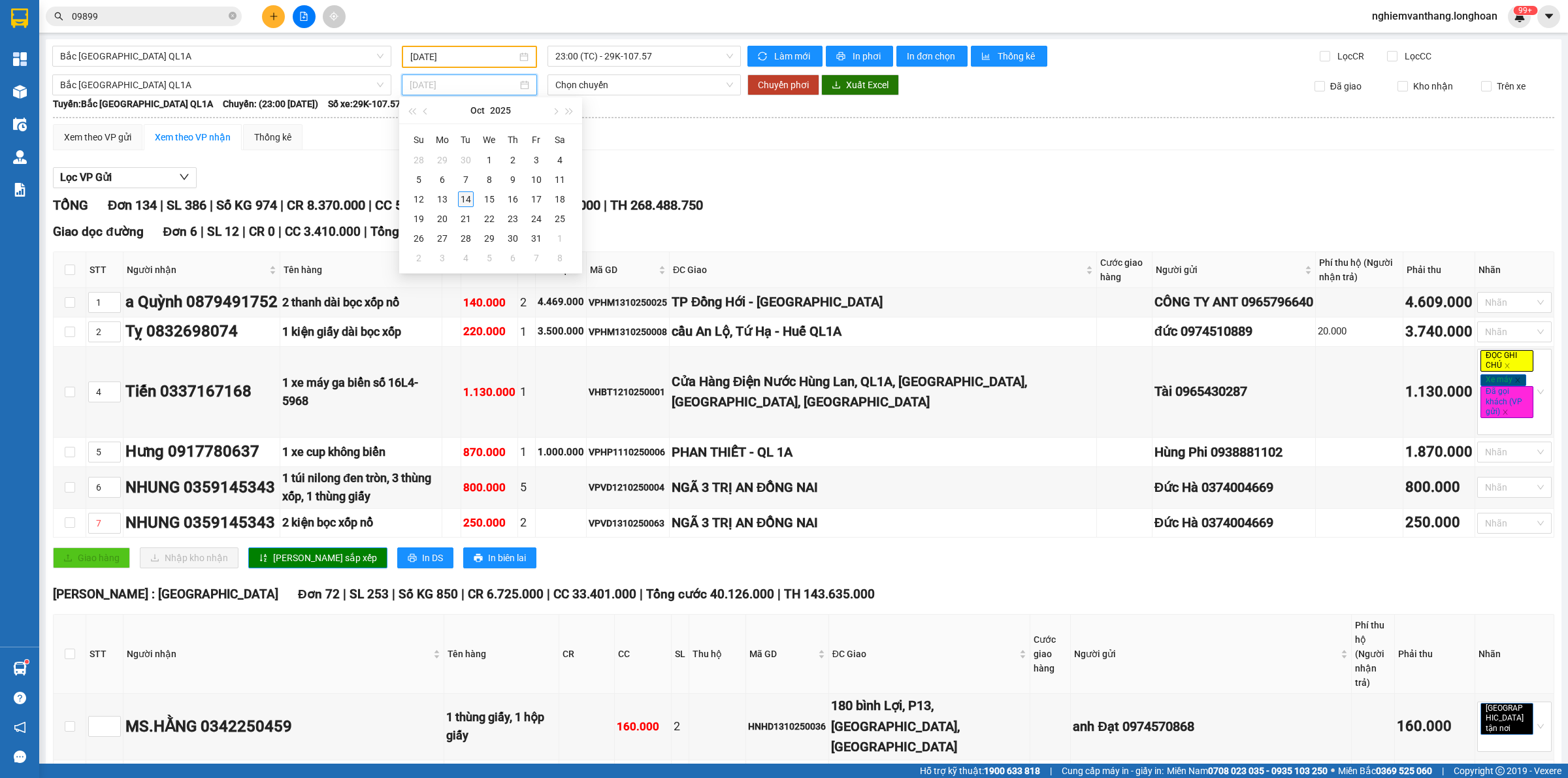
type input "[DATE]"
click at [468, 202] on div "14" at bounding box center [465, 199] width 16 height 16
type input "[DATE]"
click at [789, 80] on span "Chuyển phơi" at bounding box center [784, 84] width 51 height 14
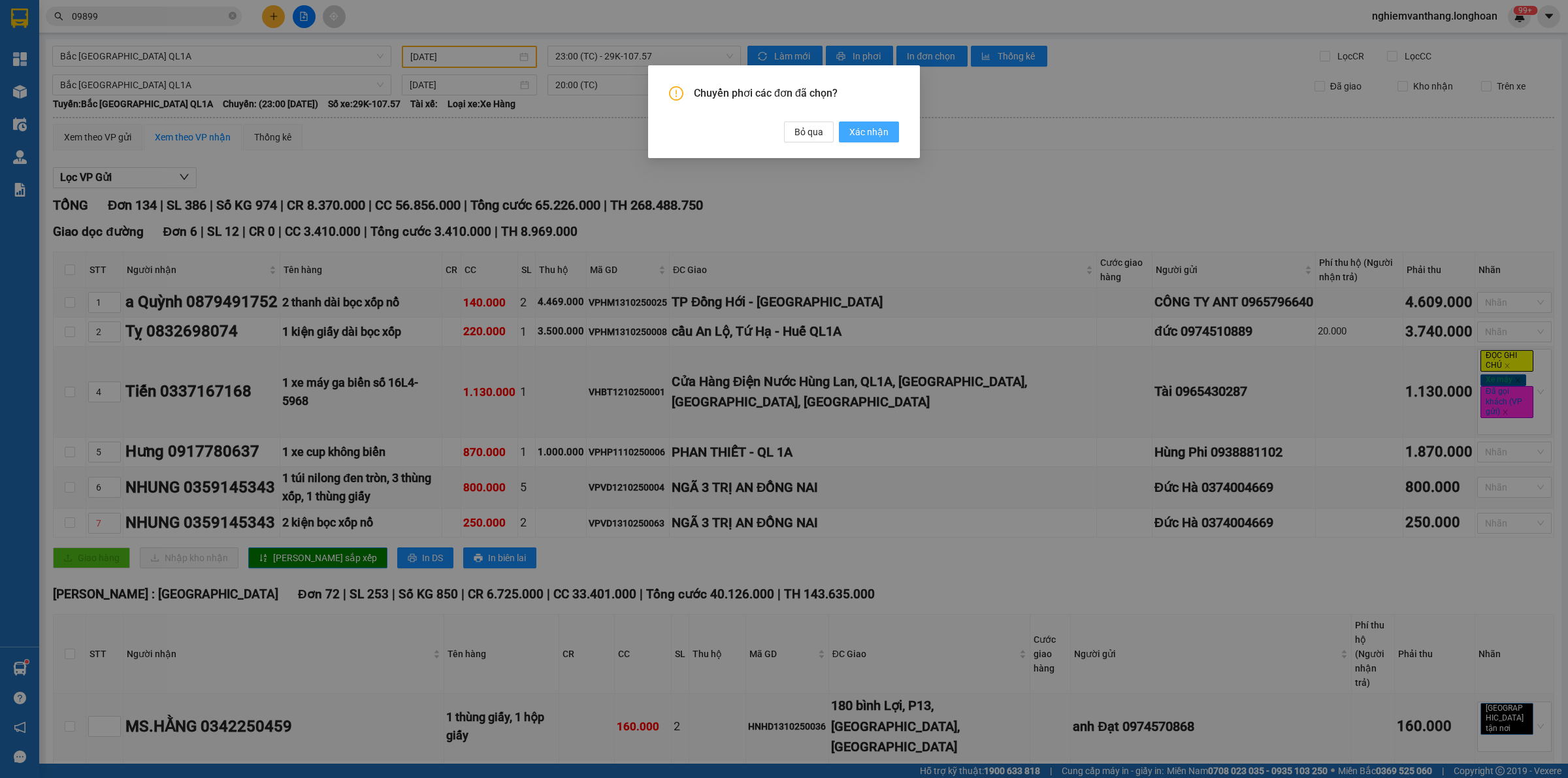
click at [857, 131] on span "Xác nhận" at bounding box center [869, 131] width 39 height 14
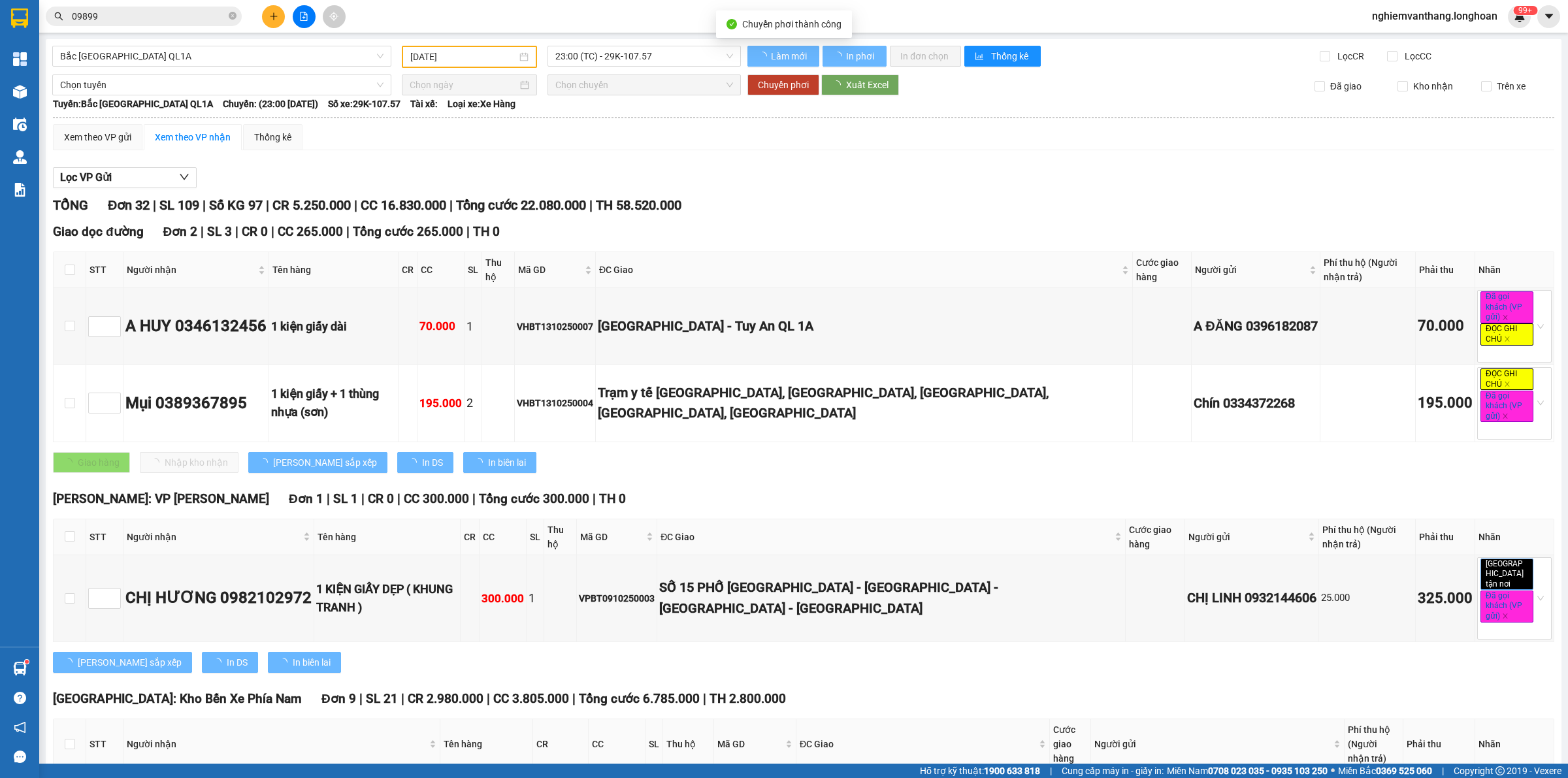
type input "[DATE]"
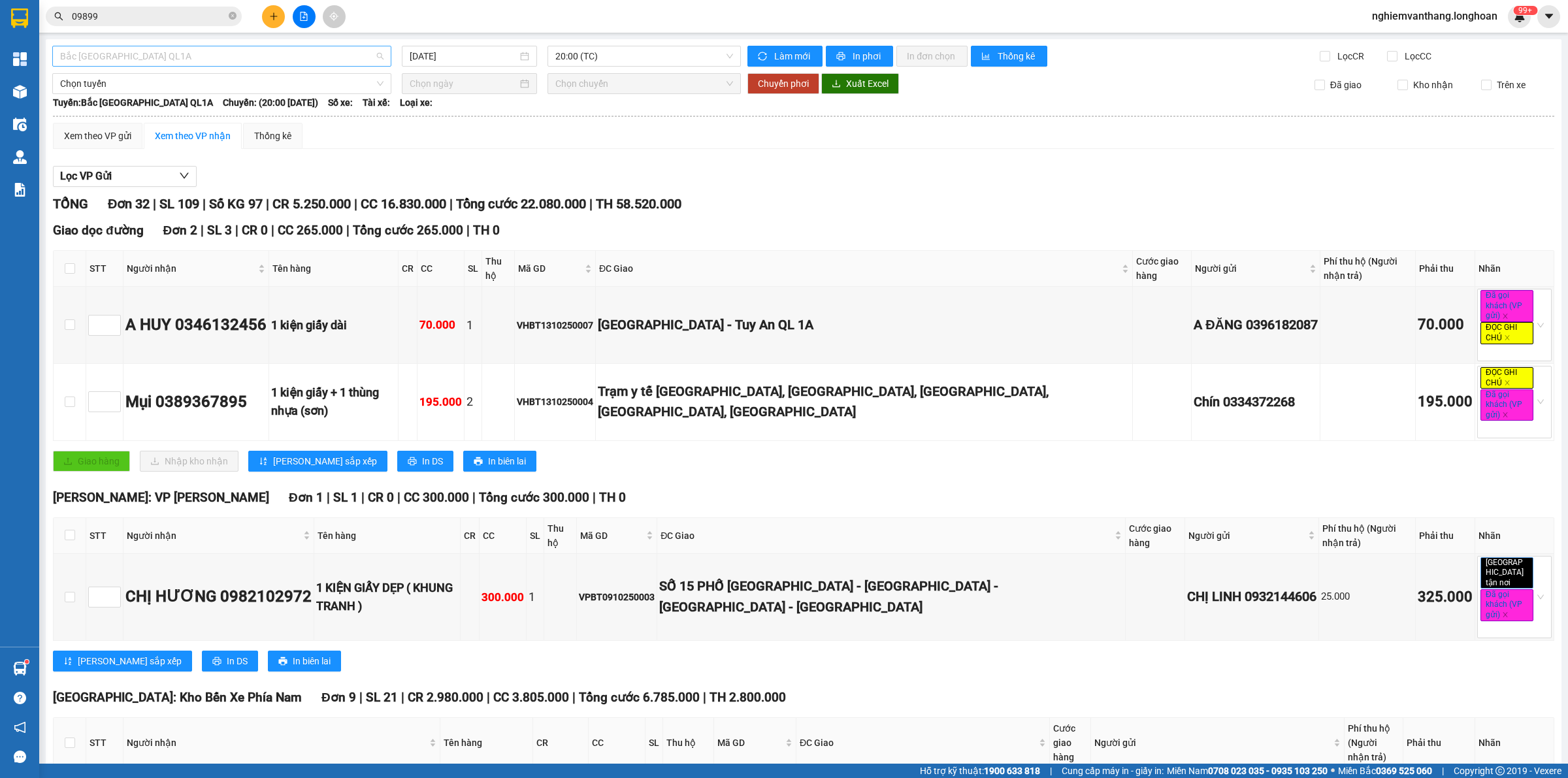
click at [154, 64] on span "Bắc [GEOGRAPHIC_DATA] QL1A" at bounding box center [222, 56] width 324 height 20
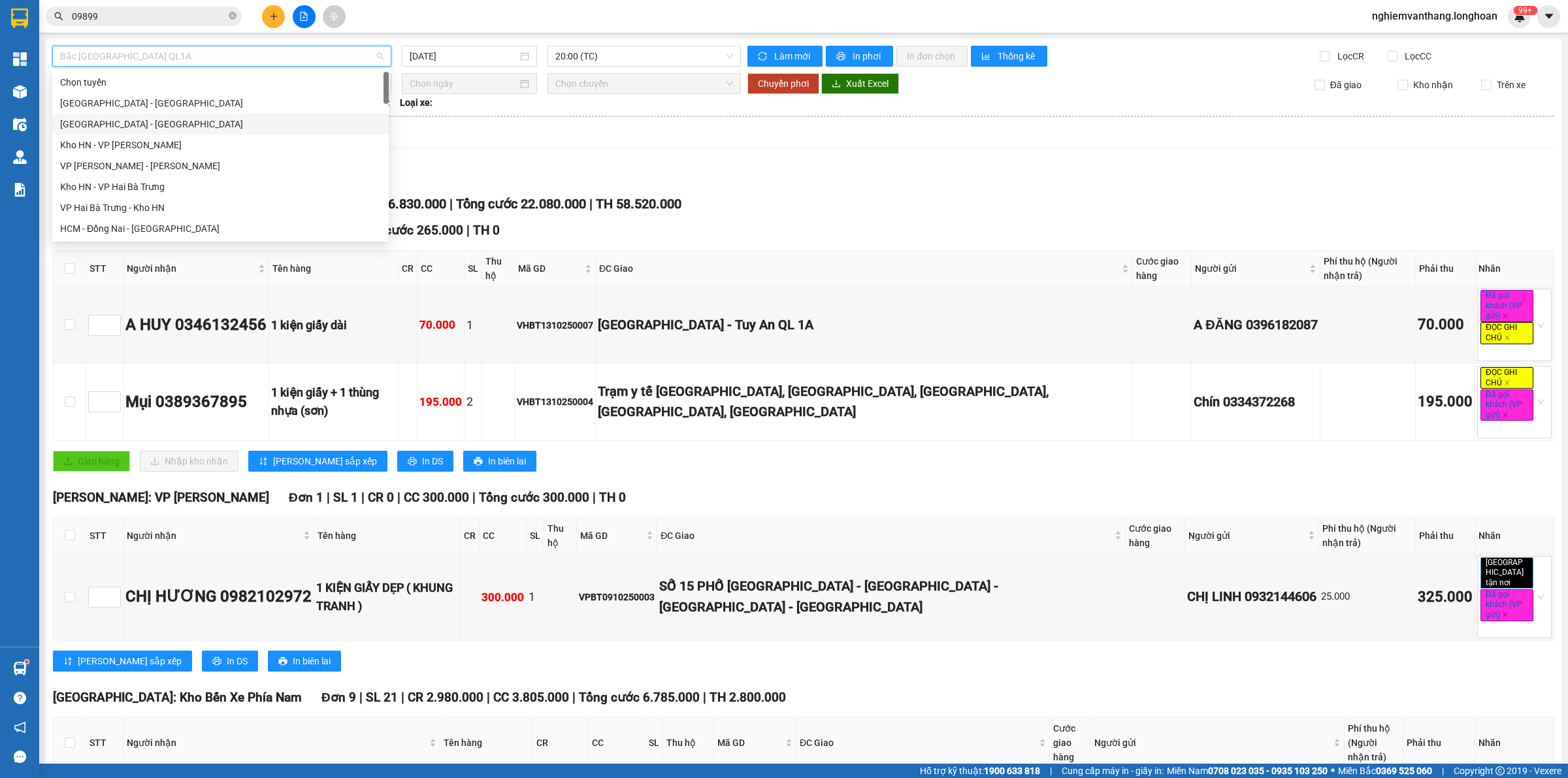
click at [151, 122] on div "[GEOGRAPHIC_DATA] - [GEOGRAPHIC_DATA]" at bounding box center [220, 124] width 321 height 14
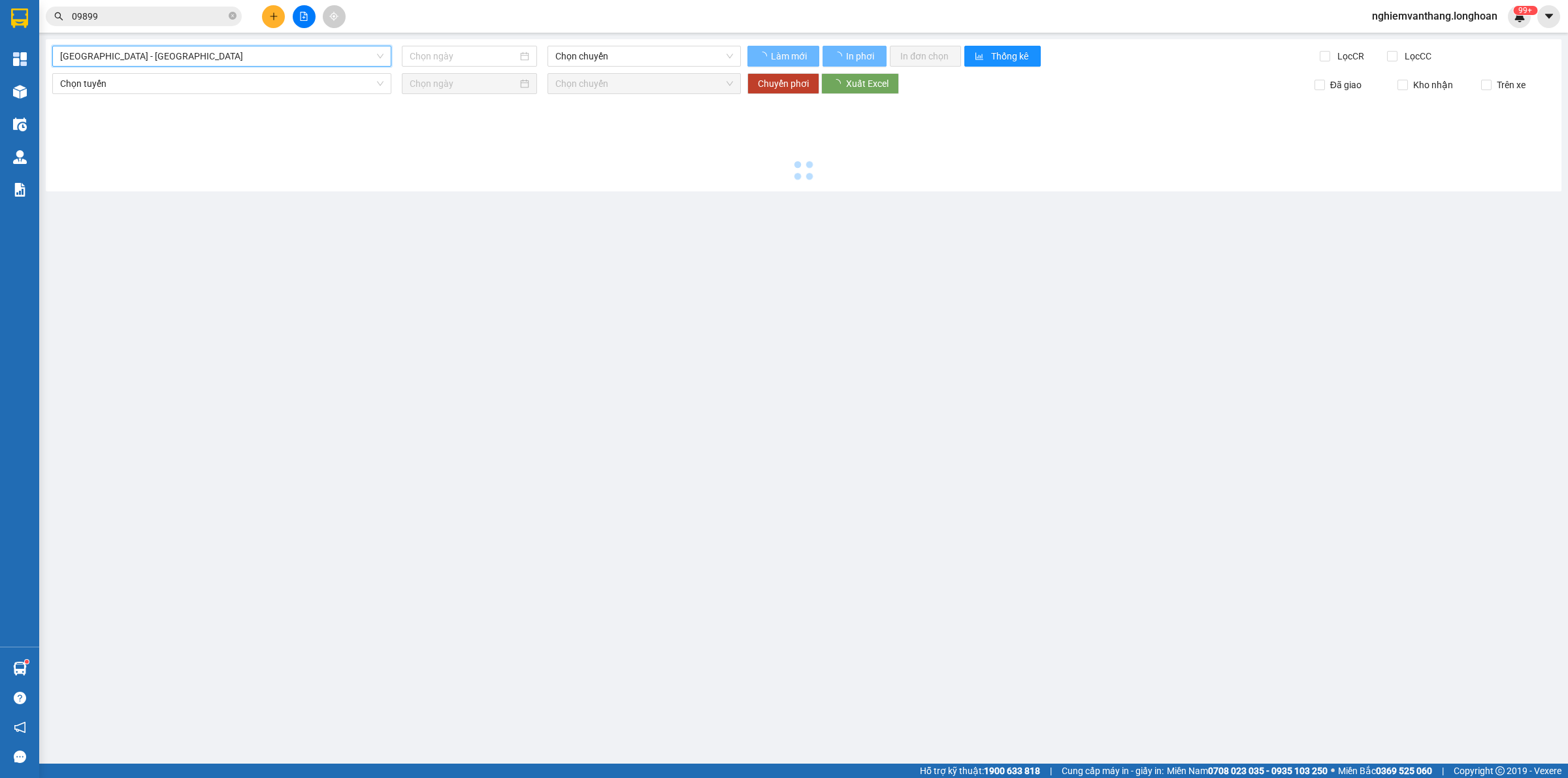
type input "[DATE]"
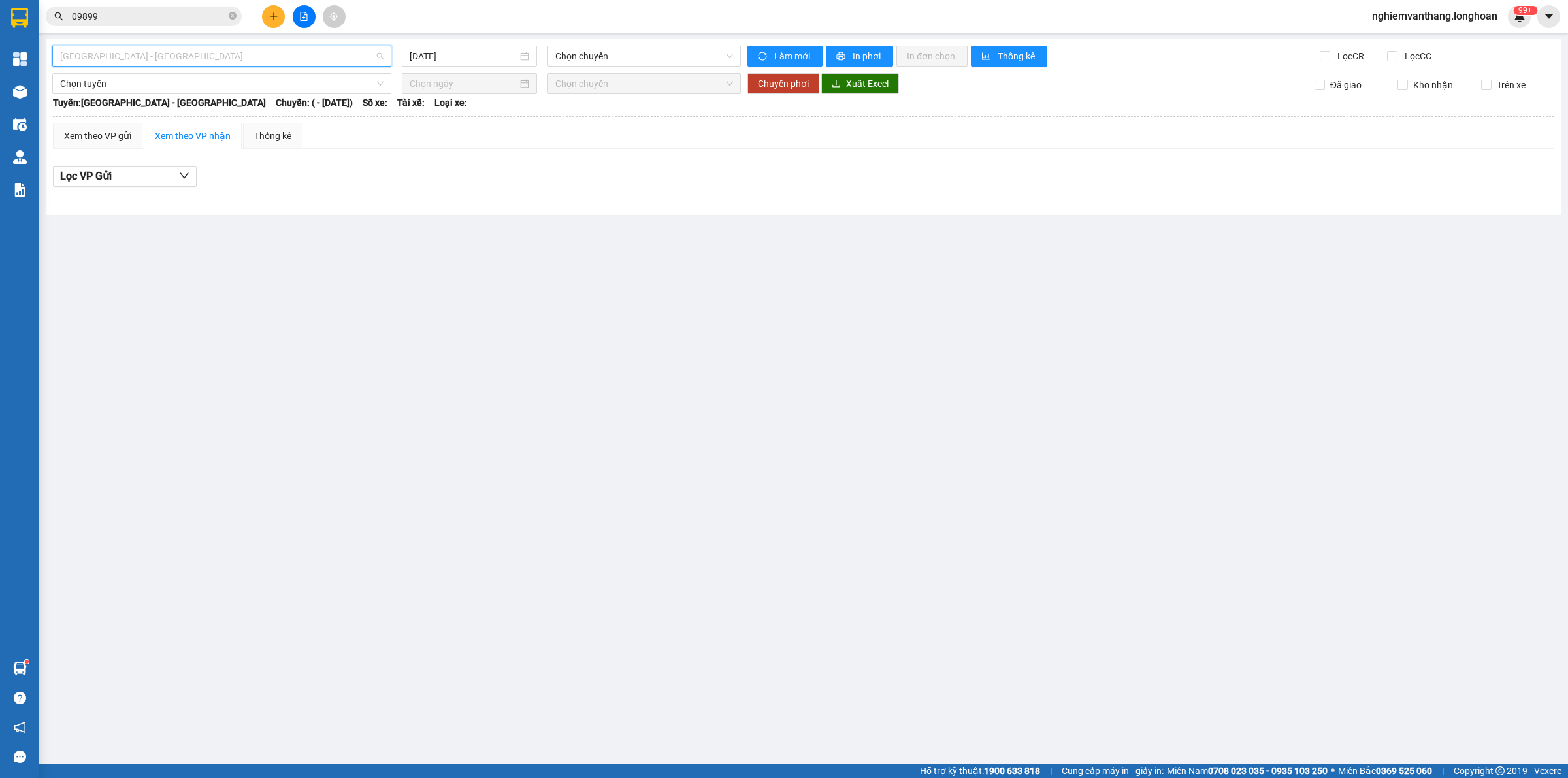
click at [174, 53] on span "[GEOGRAPHIC_DATA] - [GEOGRAPHIC_DATA]" at bounding box center [222, 56] width 324 height 20
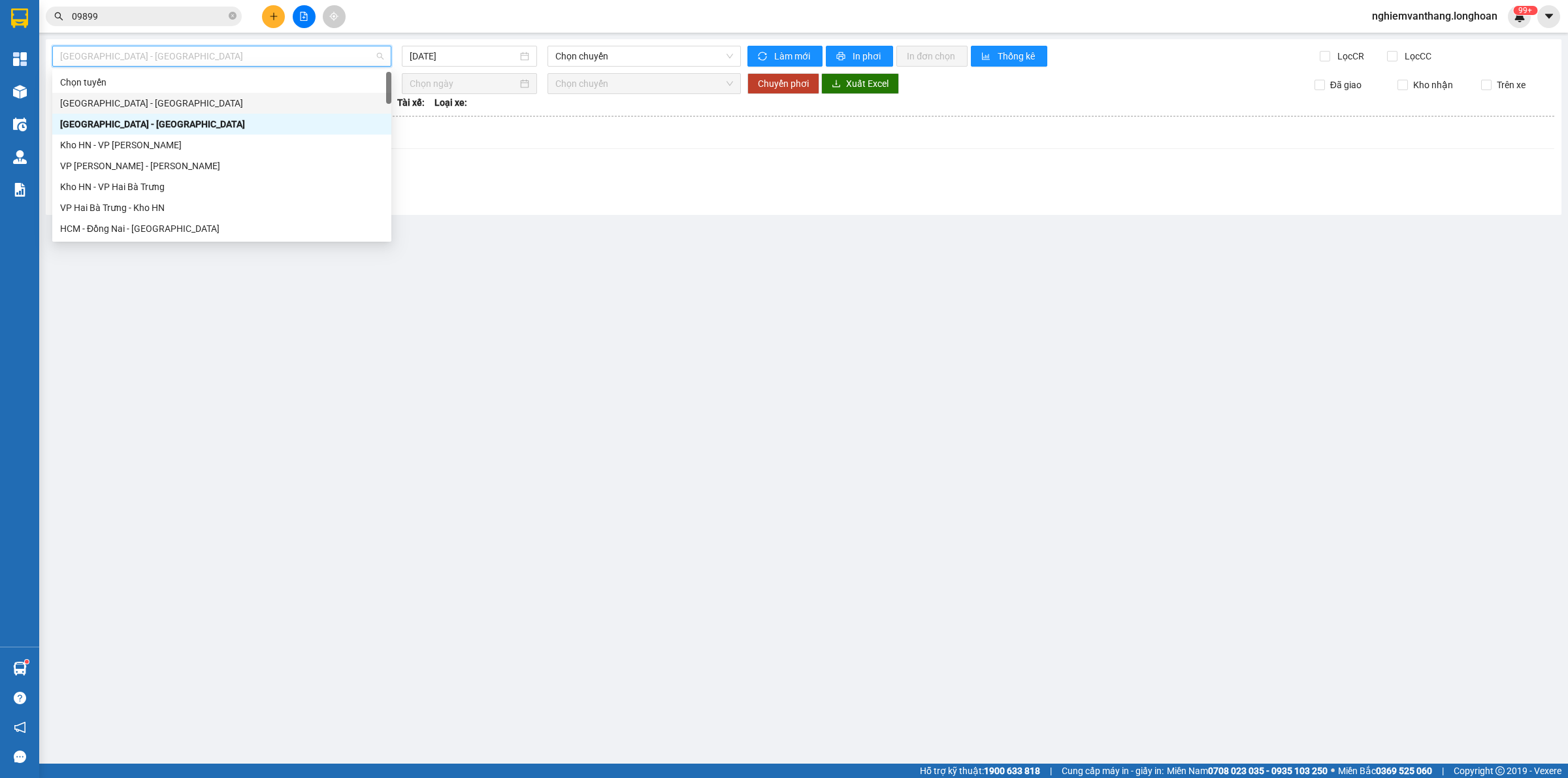
click at [151, 102] on div "[GEOGRAPHIC_DATA] - [GEOGRAPHIC_DATA]" at bounding box center [222, 103] width 324 height 14
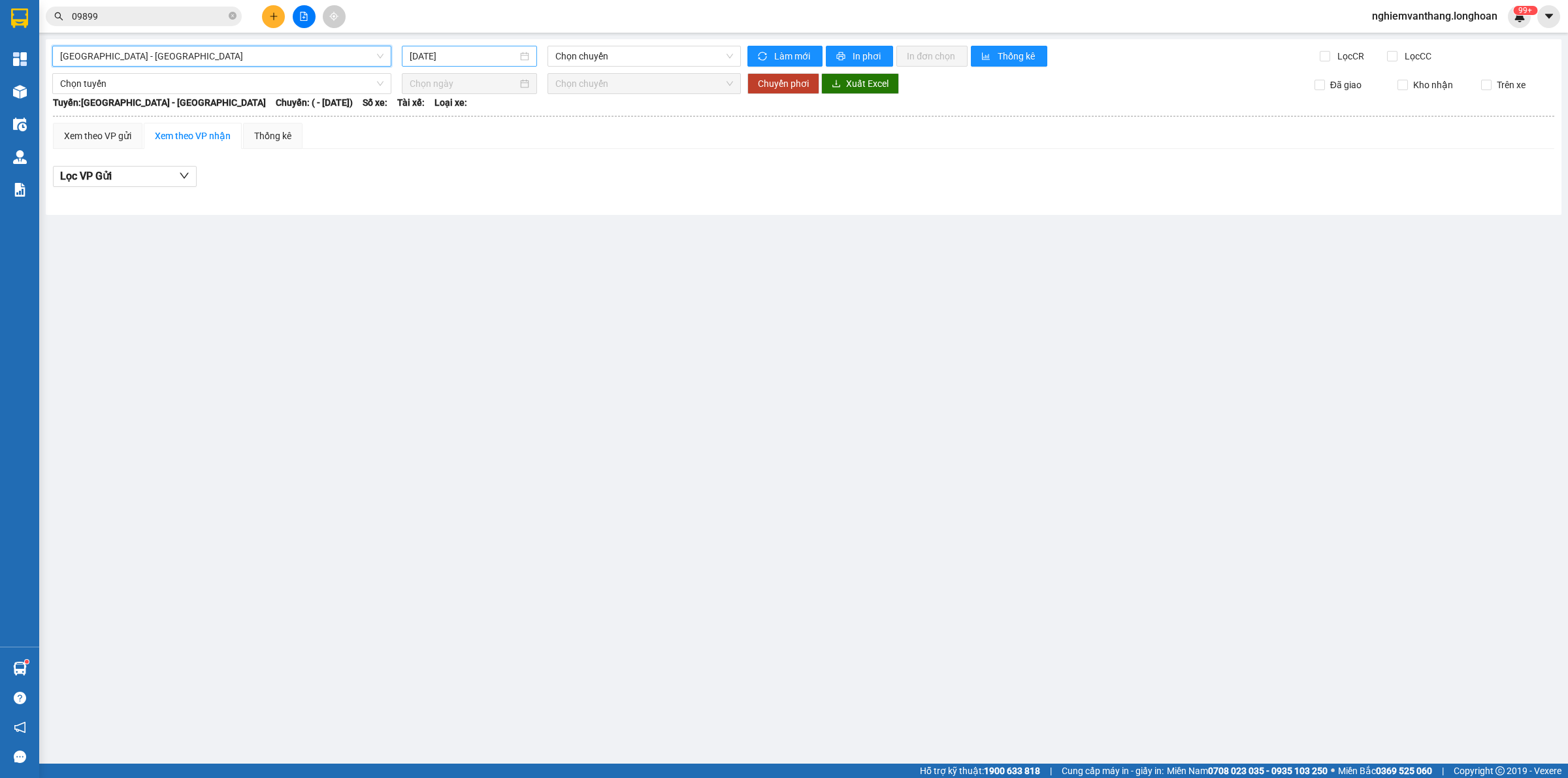
click at [458, 61] on input "[DATE]" at bounding box center [463, 55] width 108 height 14
click at [445, 165] on div "13" at bounding box center [445, 171] width 16 height 16
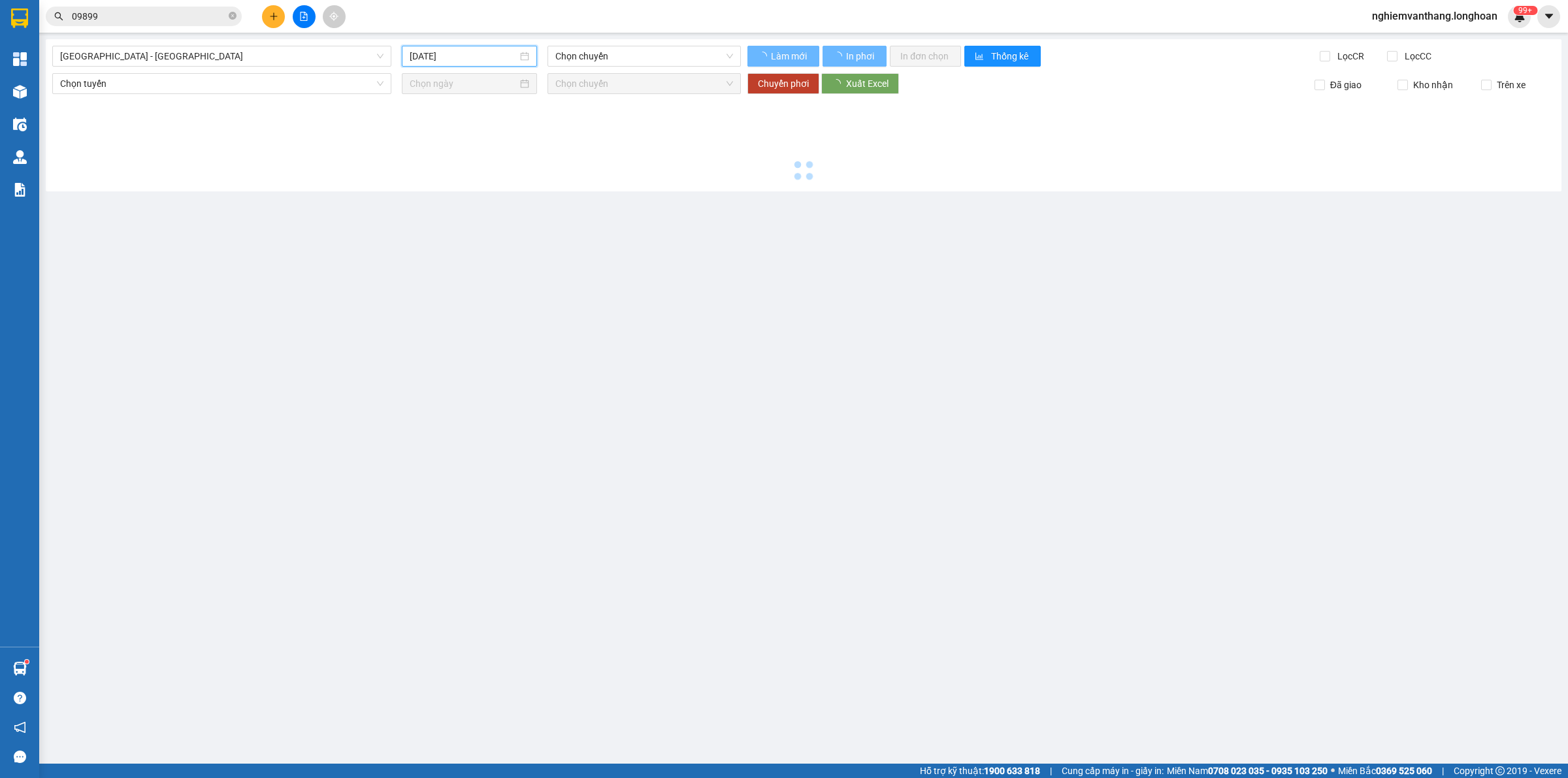
type input "13/10/2025"
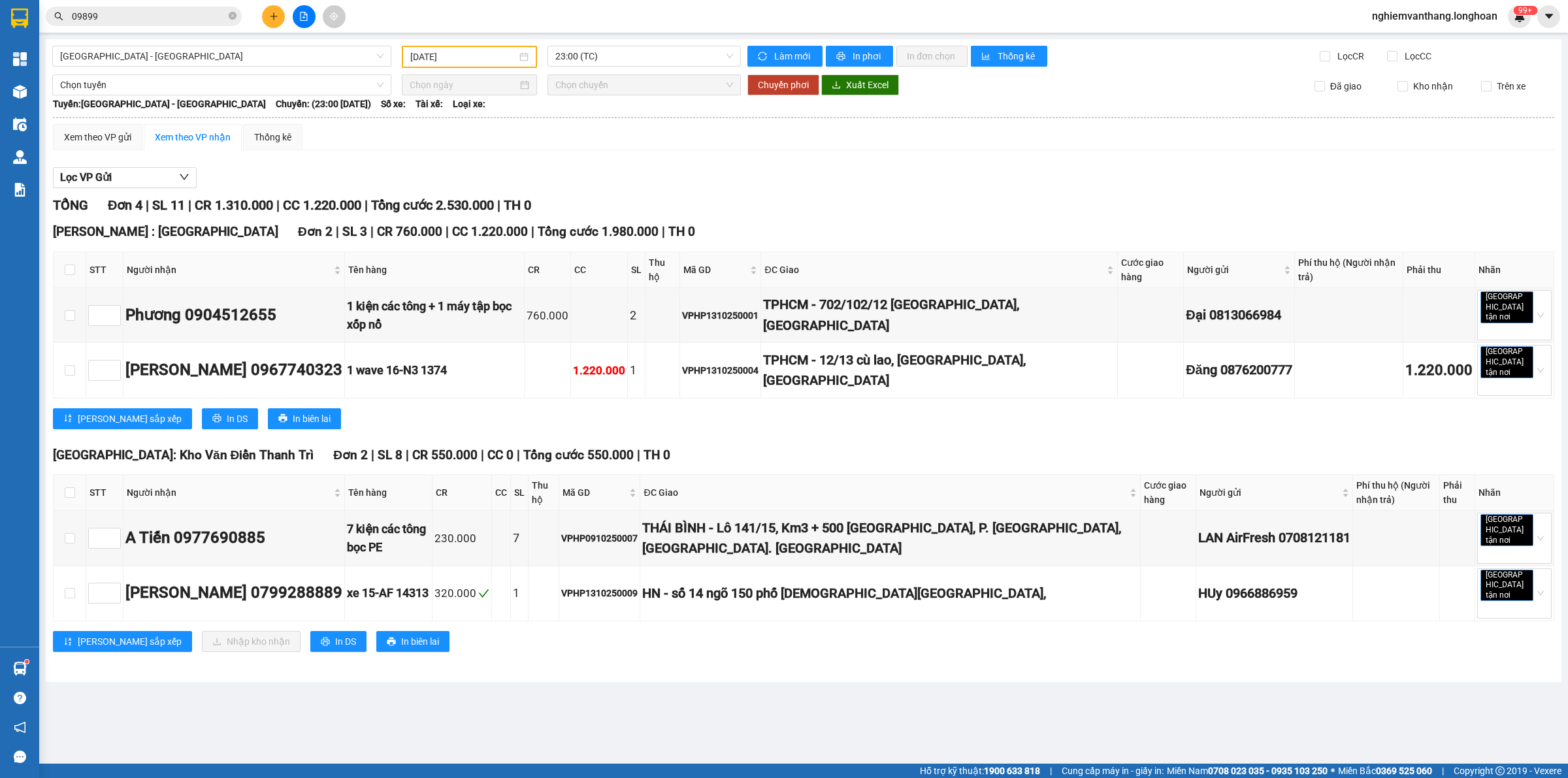
click at [75, 265] on th at bounding box center [69, 270] width 33 height 36
click at [67, 265] on input "checkbox" at bounding box center [69, 270] width 10 height 10
checkbox input "true"
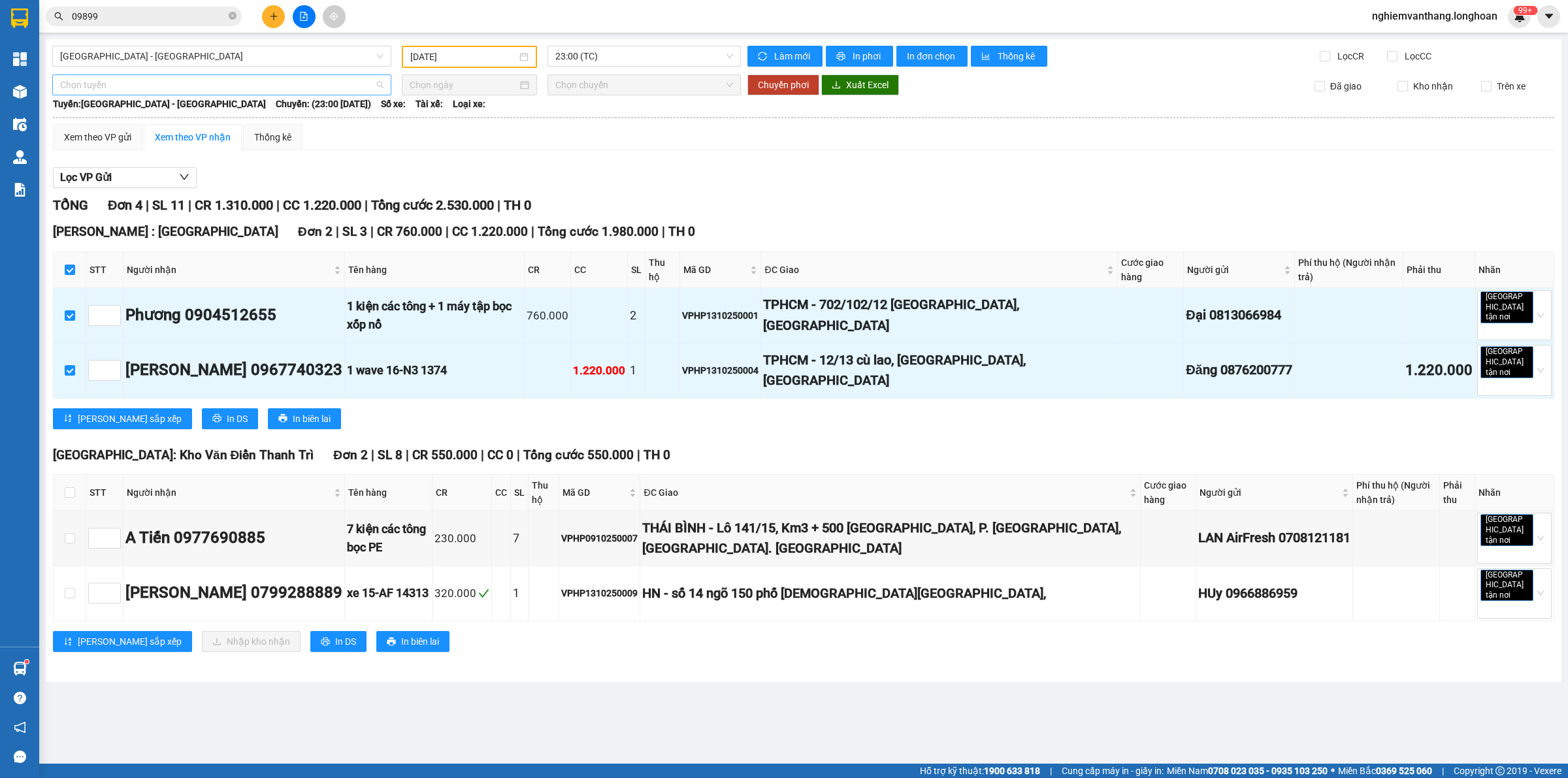
click at [103, 88] on span "Chọn tuyến" at bounding box center [222, 84] width 324 height 20
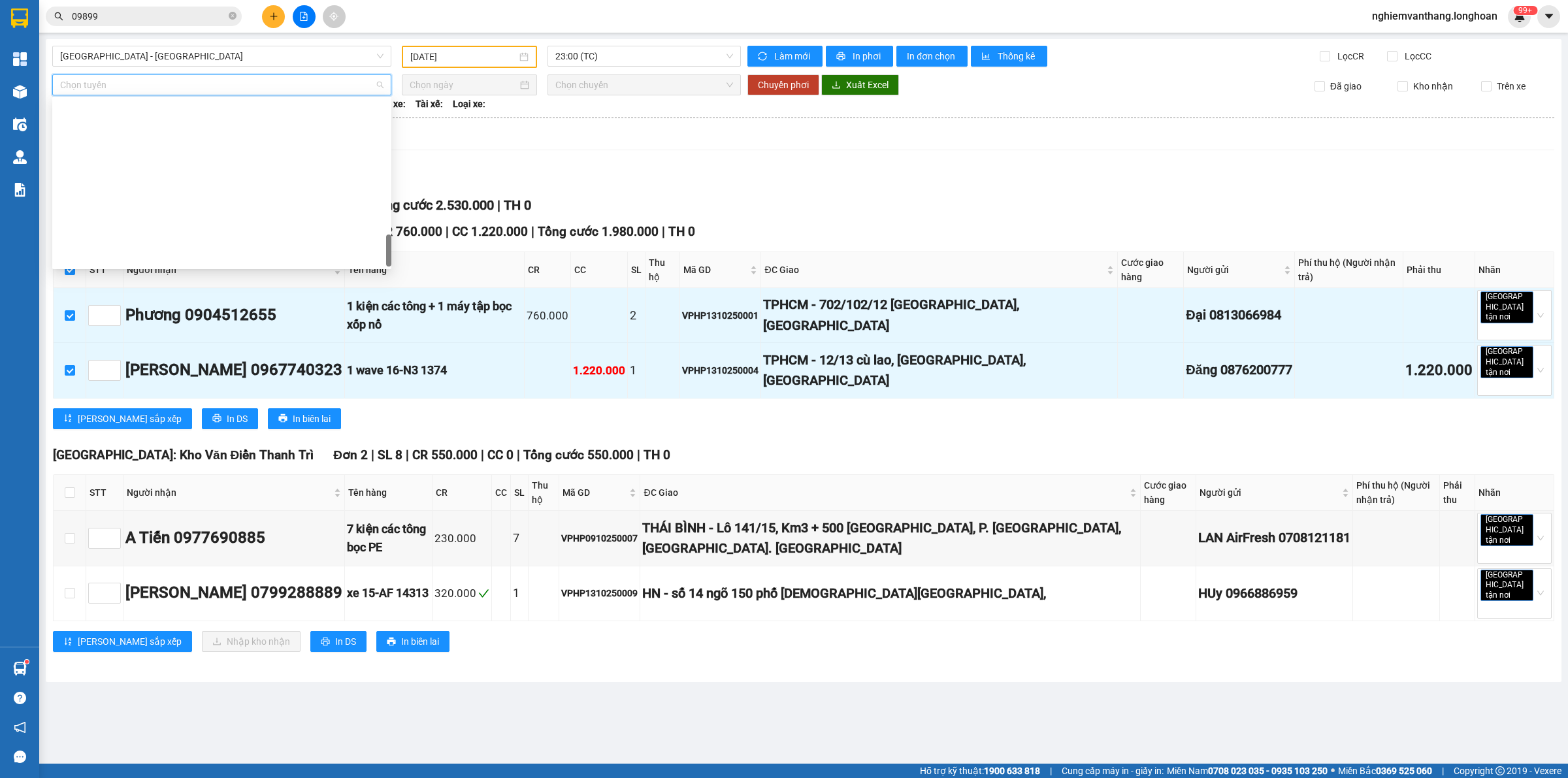
scroll to position [919, 0]
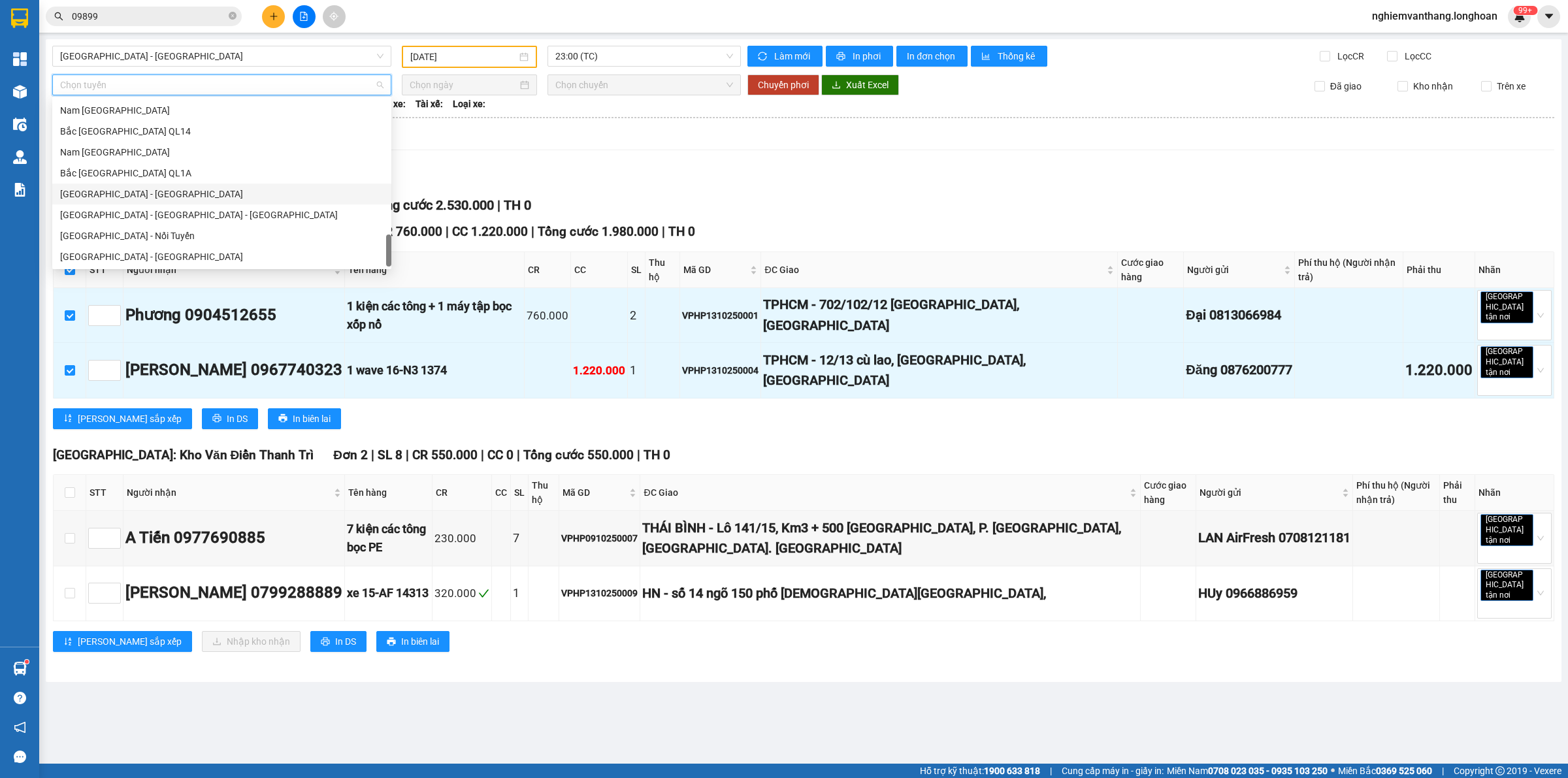
click at [128, 170] on div "Bắc [GEOGRAPHIC_DATA] QL1A" at bounding box center [222, 172] width 324 height 14
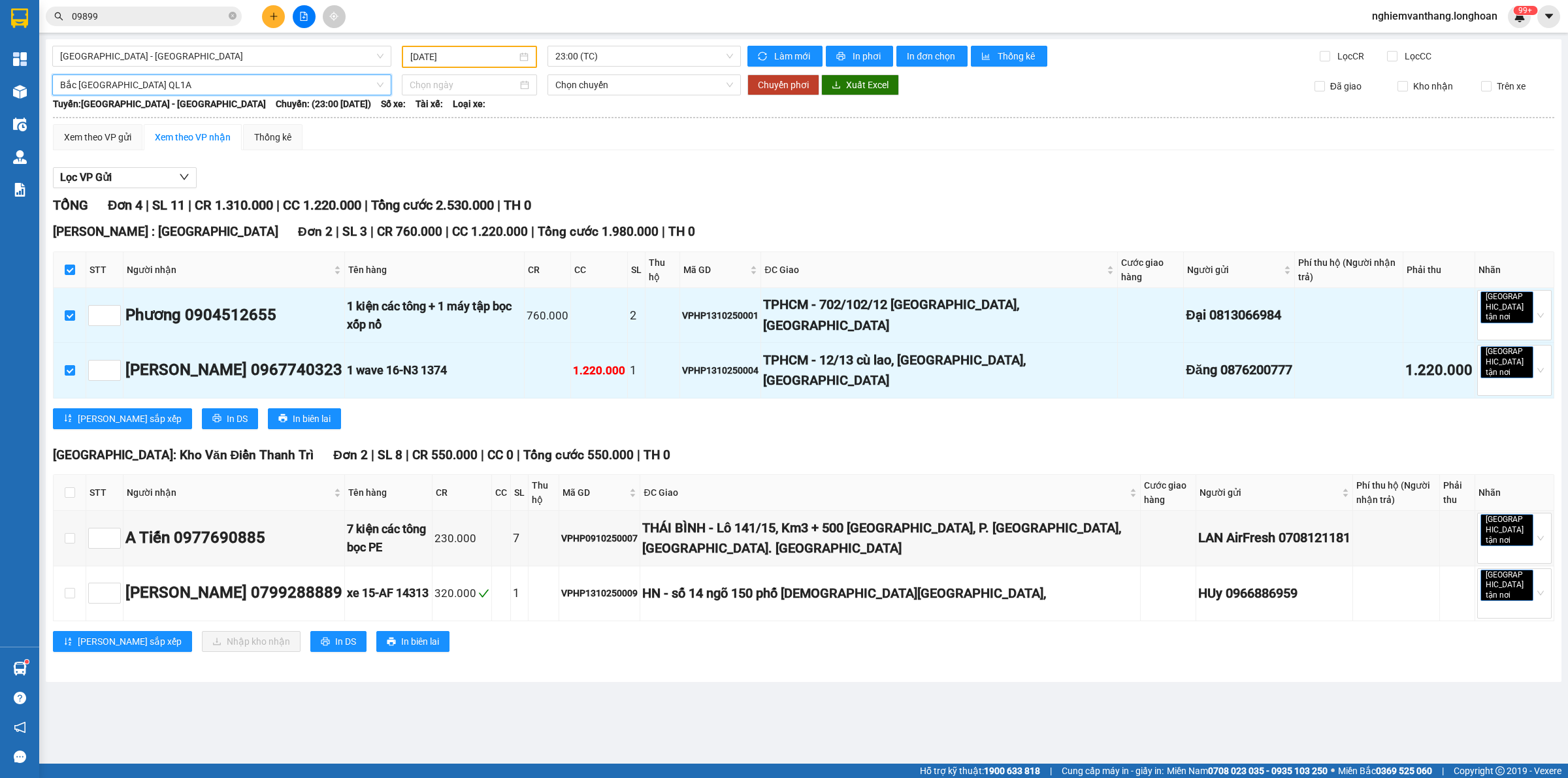
click at [447, 72] on div "Hải Phòng - Hà Nội 13/10/2025 23:00 (TC) Làm mới In phơi In đơn chọn Thống kê L…" at bounding box center [803, 360] width 1516 height 643
click at [442, 81] on input at bounding box center [463, 84] width 108 height 14
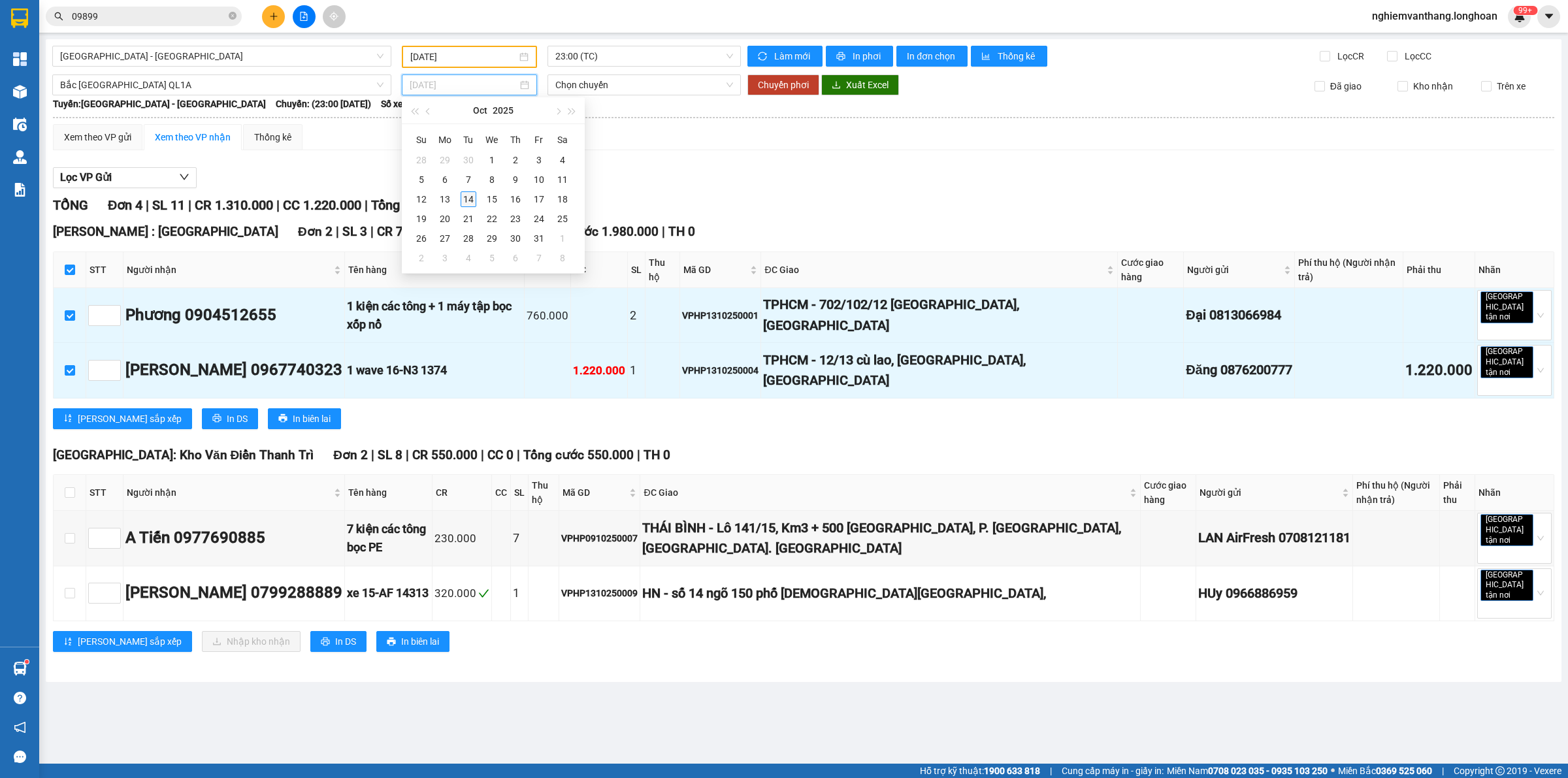
type input "[DATE]"
drag, startPoint x: 474, startPoint y: 201, endPoint x: 455, endPoint y: 184, distance: 25.5
click at [474, 200] on div "14" at bounding box center [468, 199] width 16 height 16
type input "[DATE]"
click at [766, 90] on button "Chuyển phơi" at bounding box center [784, 85] width 72 height 21
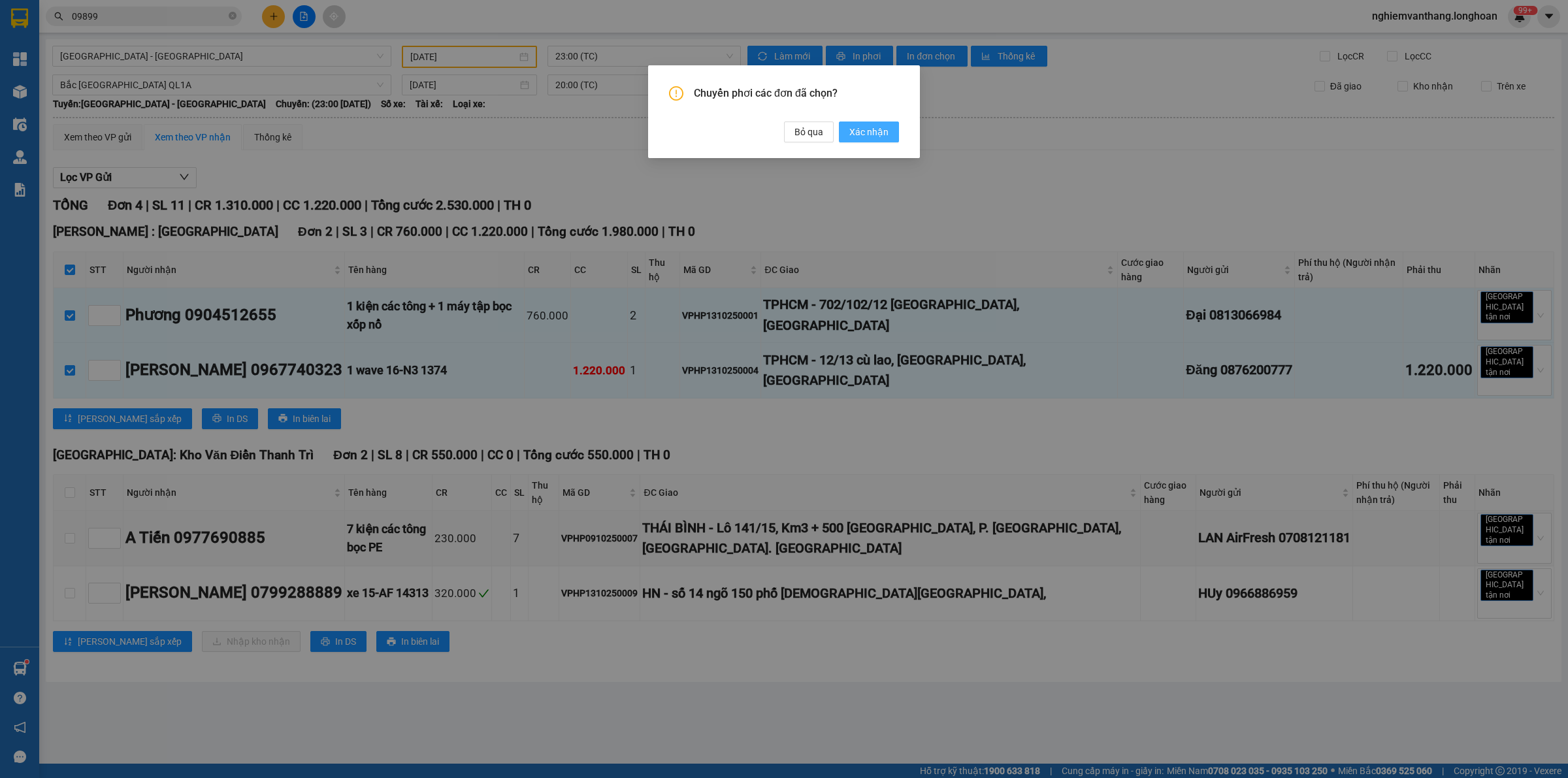
click at [873, 135] on span "Xác nhận" at bounding box center [869, 131] width 39 height 14
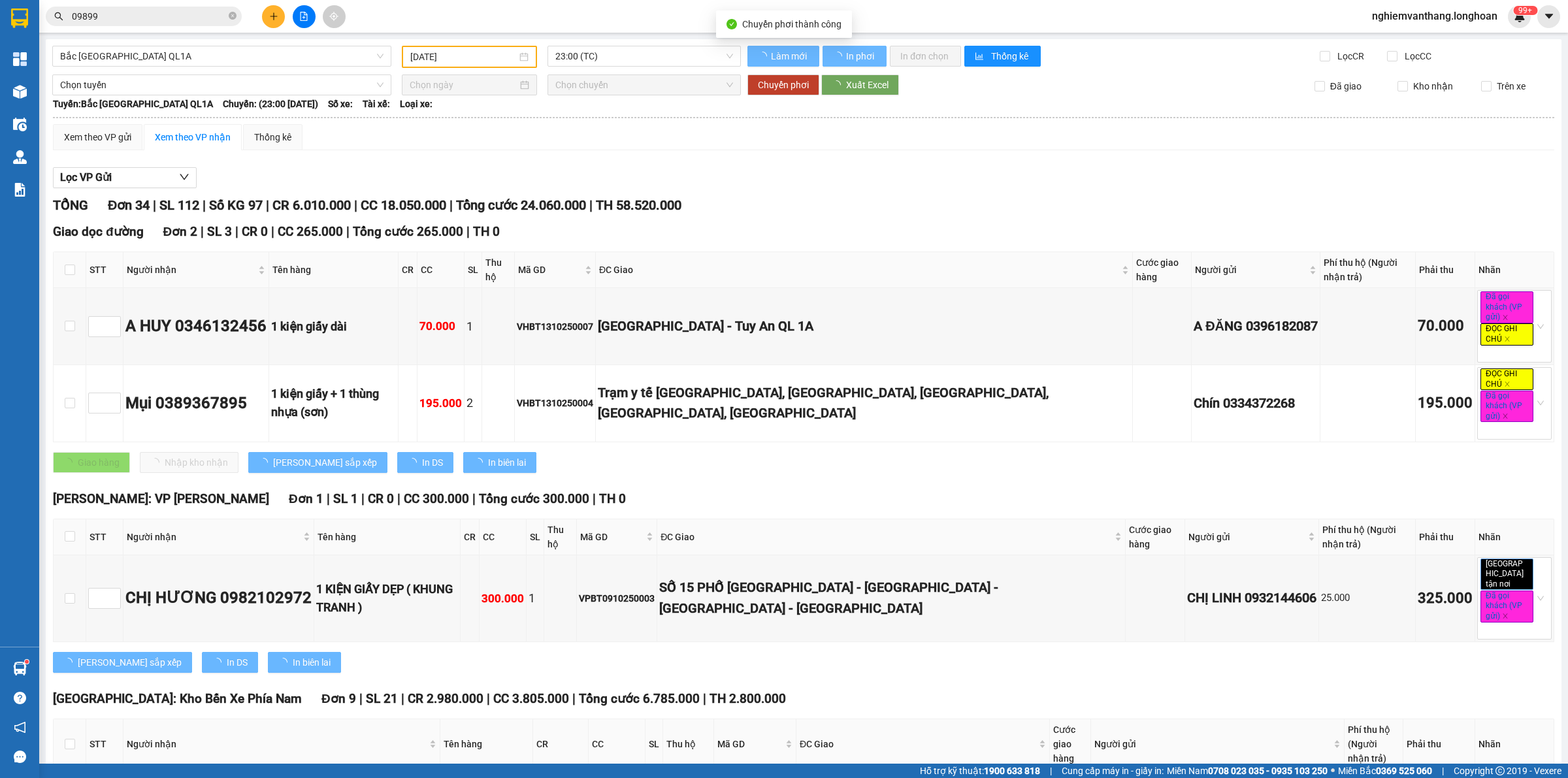
type input "[DATE]"
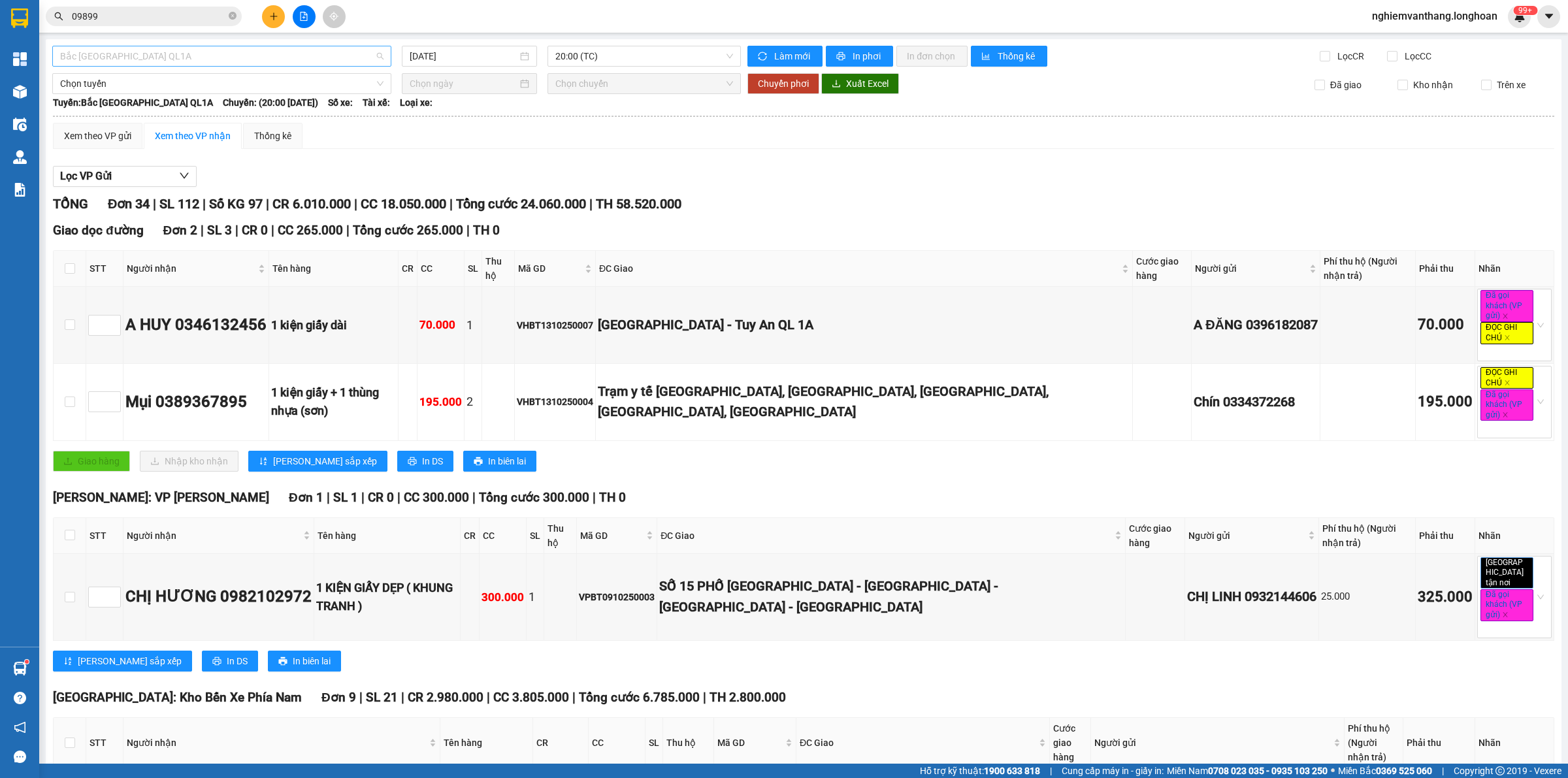
click at [168, 60] on span "Bắc [GEOGRAPHIC_DATA] QL1A" at bounding box center [222, 56] width 324 height 20
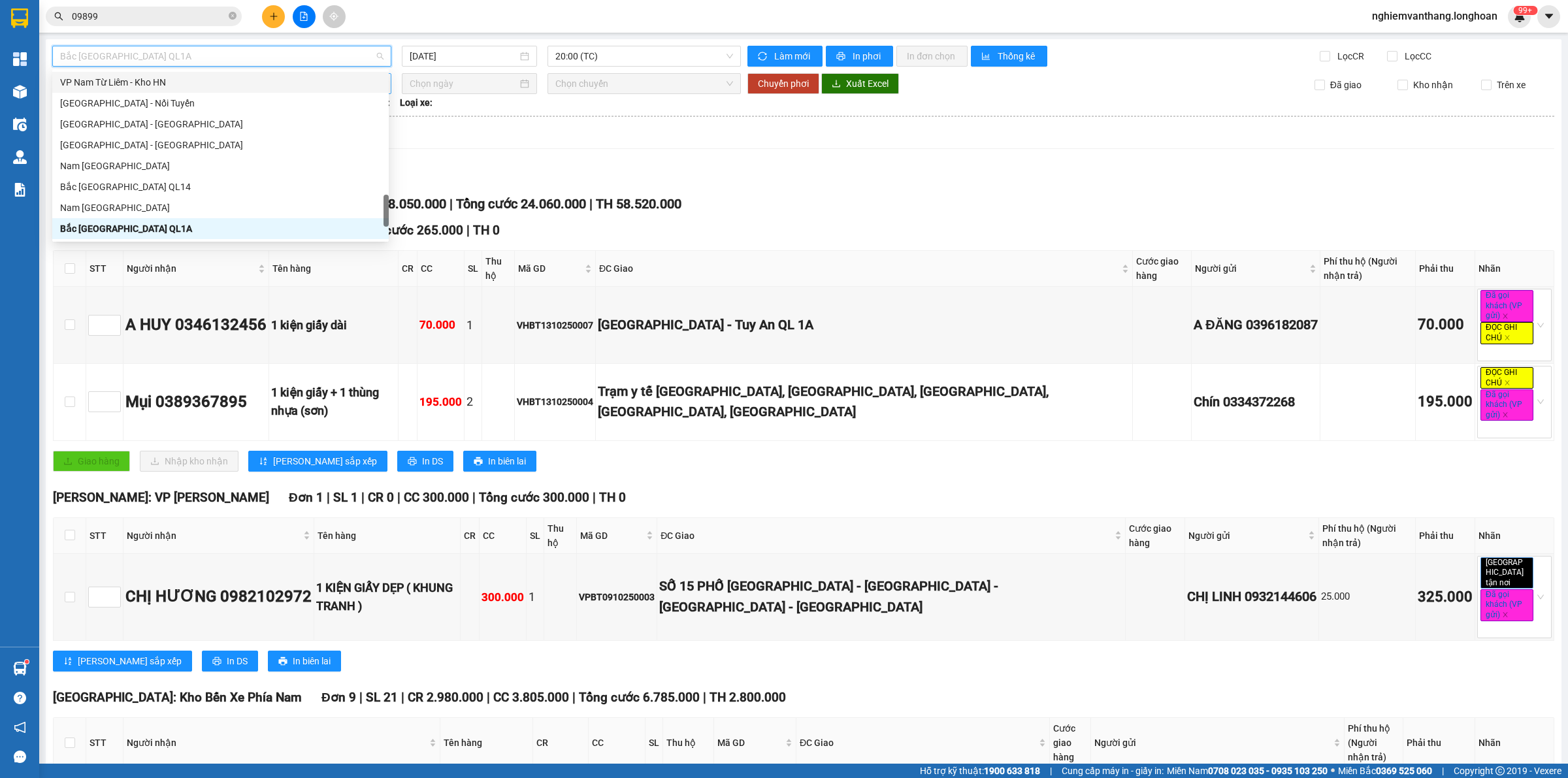
click at [174, 79] on div "VP Nam Từ Liêm - Kho HN" at bounding box center [220, 81] width 321 height 14
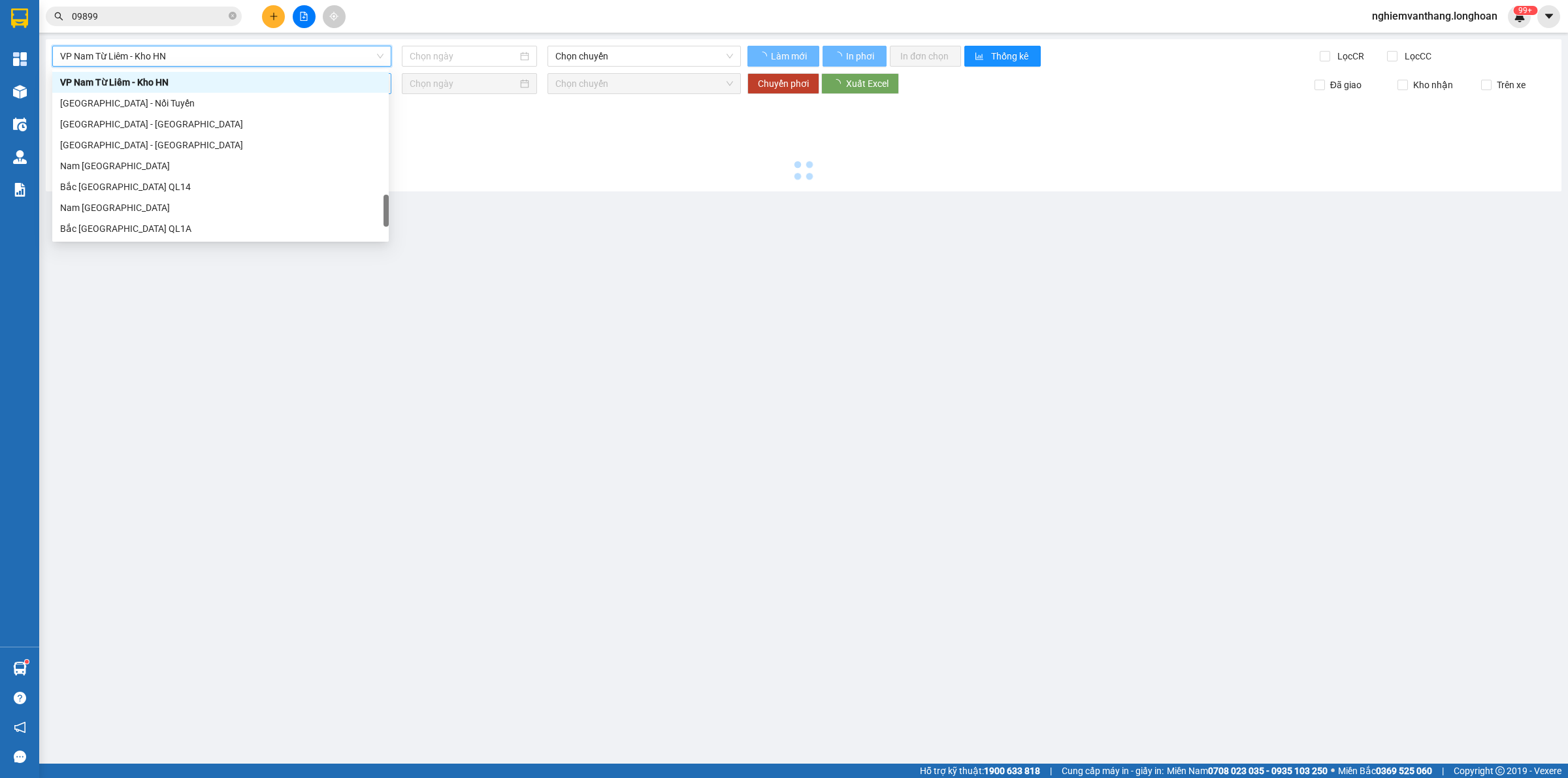
type input "[DATE]"
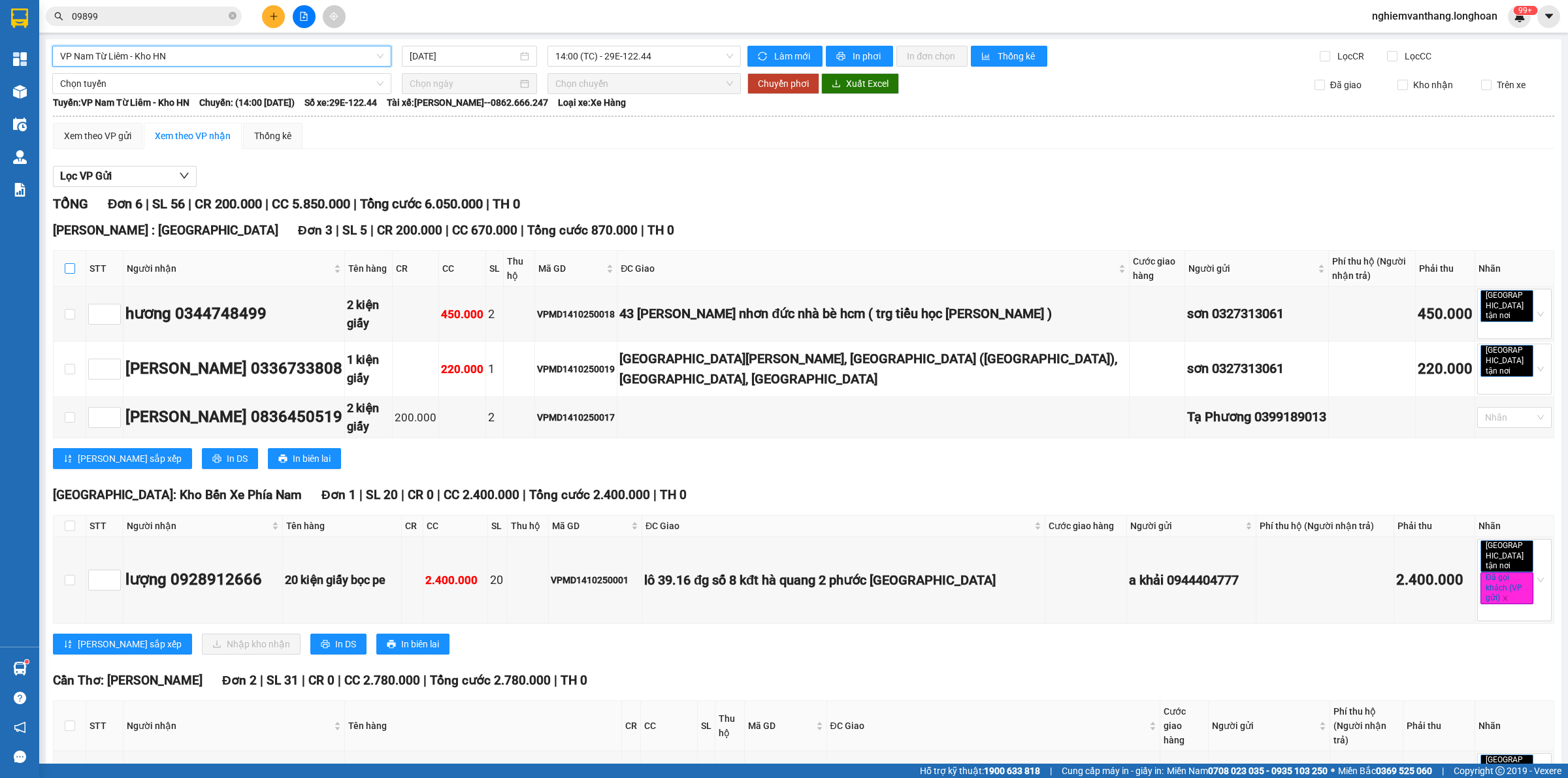
click at [70, 263] on input "checkbox" at bounding box center [69, 268] width 10 height 10
checkbox input "true"
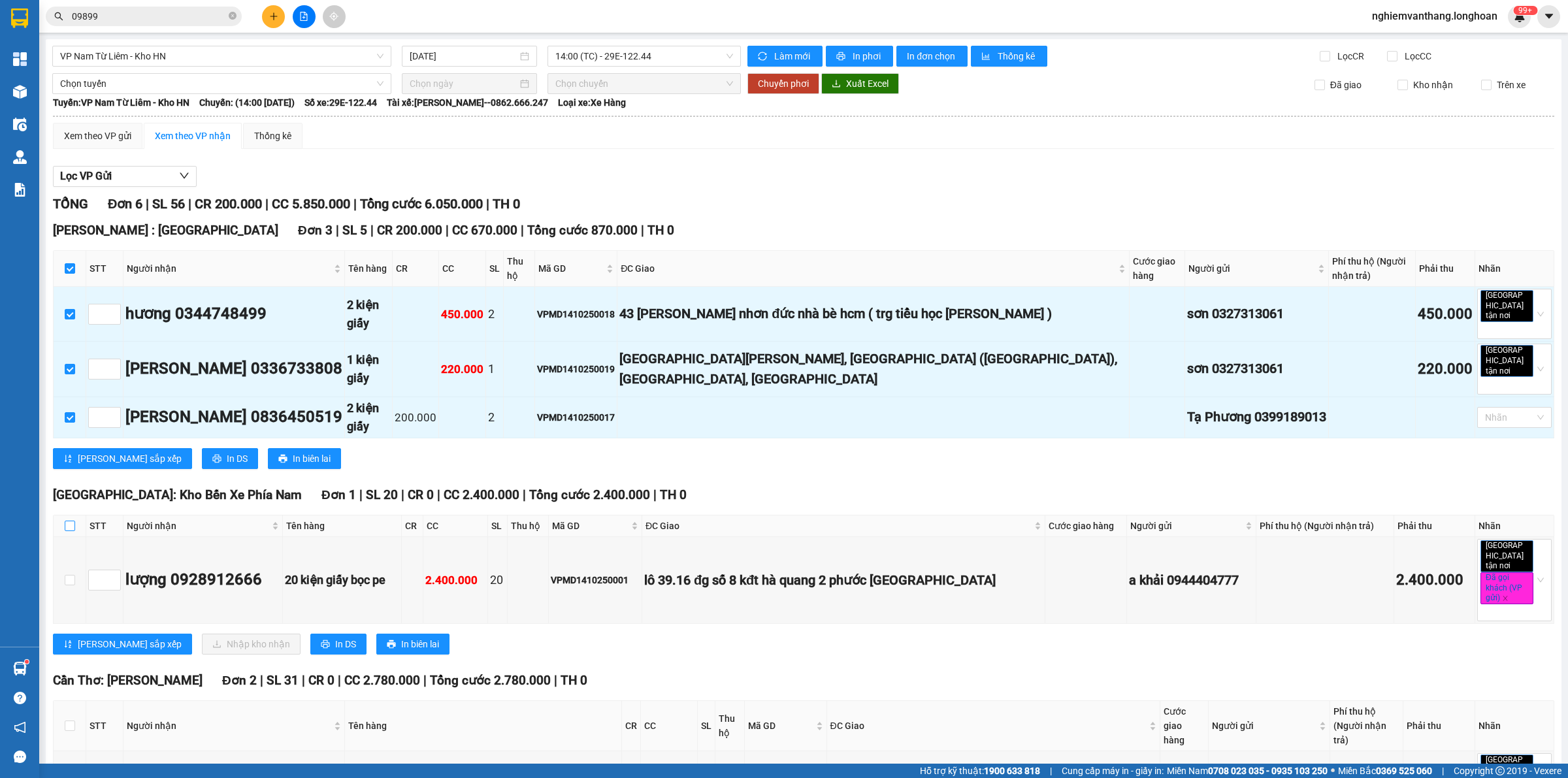
click at [66, 521] on input "checkbox" at bounding box center [69, 525] width 10 height 10
checkbox input "true"
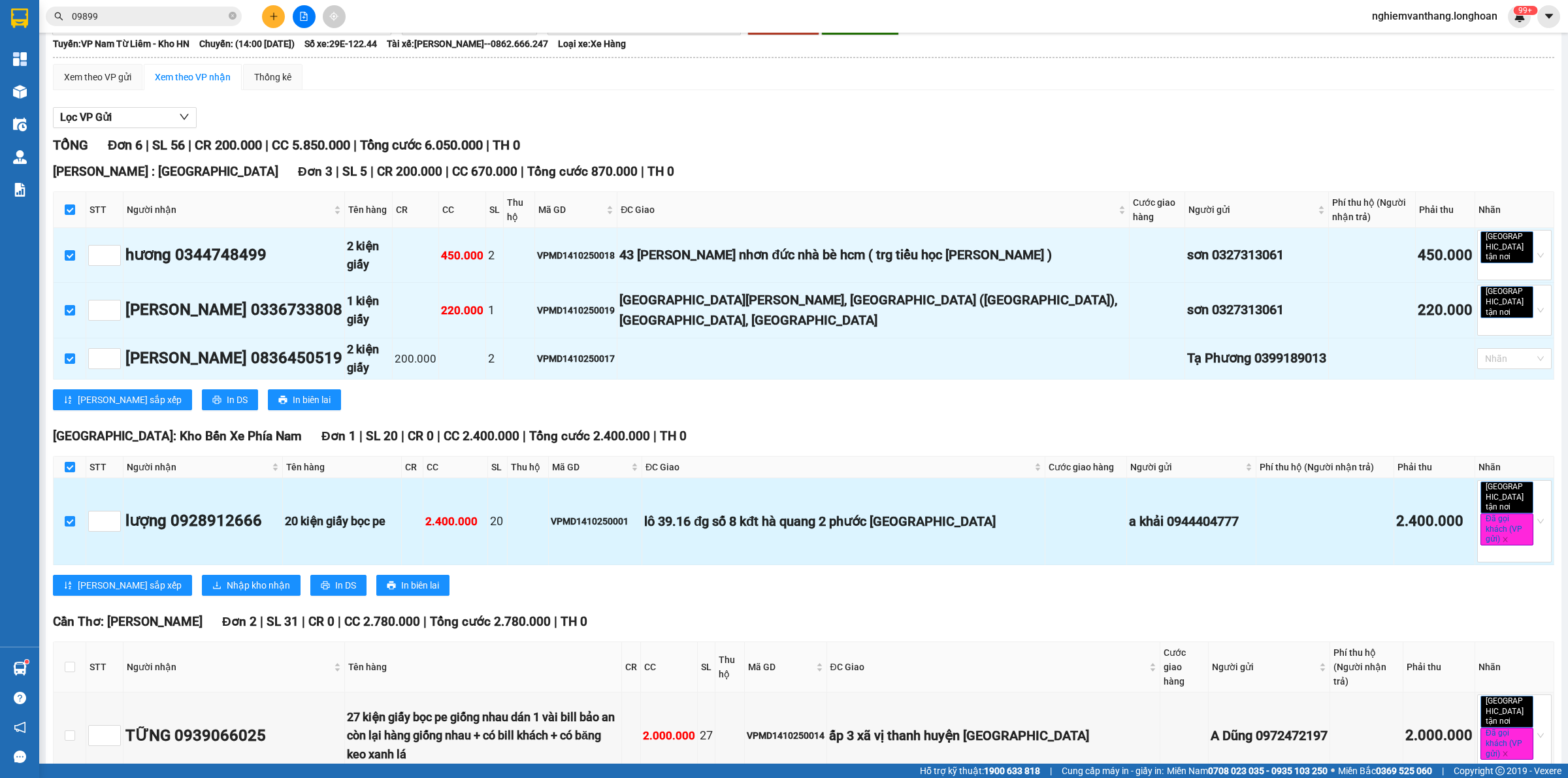
scroll to position [116, 0]
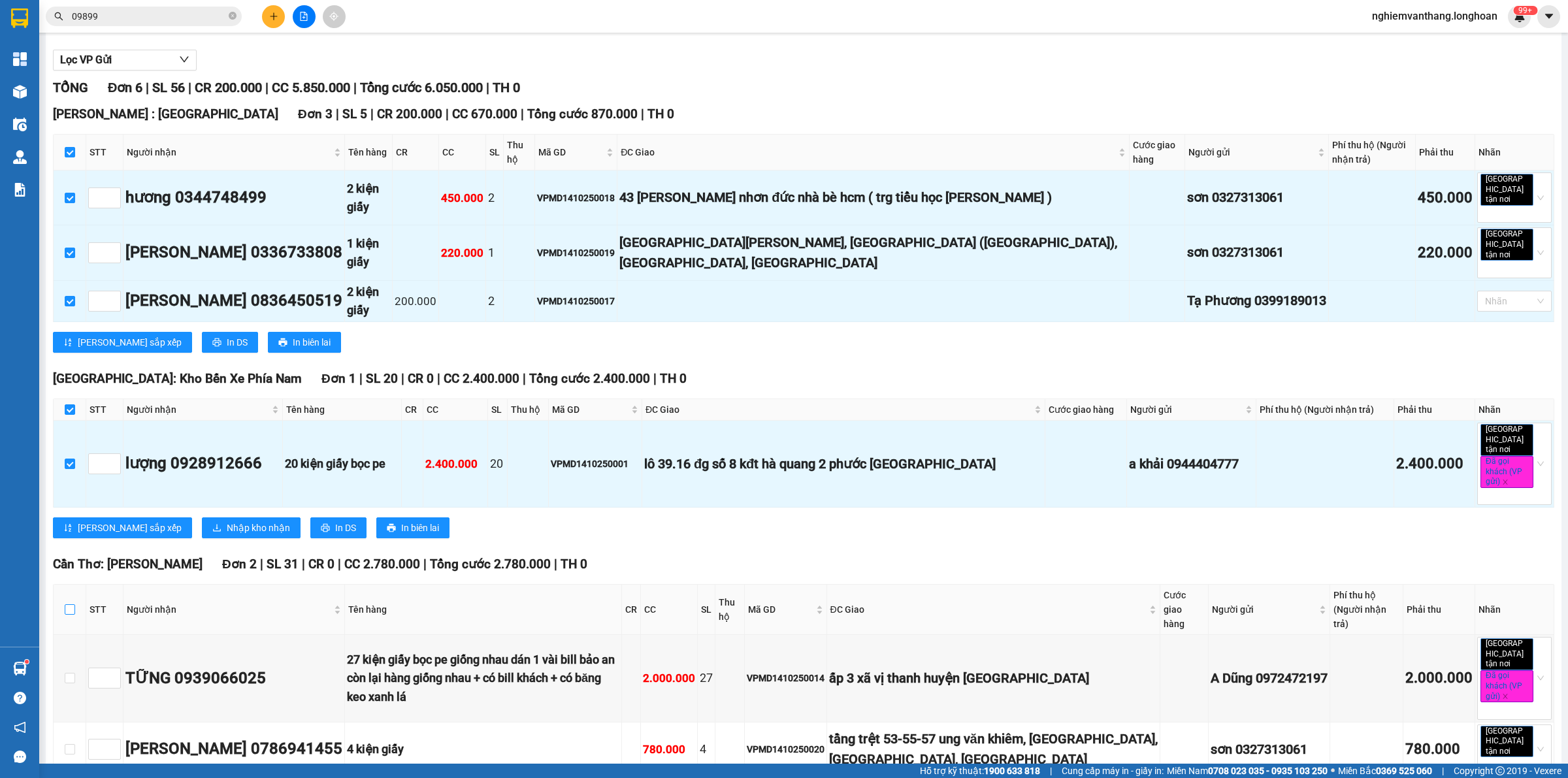
drag, startPoint x: 67, startPoint y: 550, endPoint x: 148, endPoint y: 521, distance: 86.0
click at [68, 605] on input "checkbox" at bounding box center [69, 609] width 10 height 10
checkbox input "true"
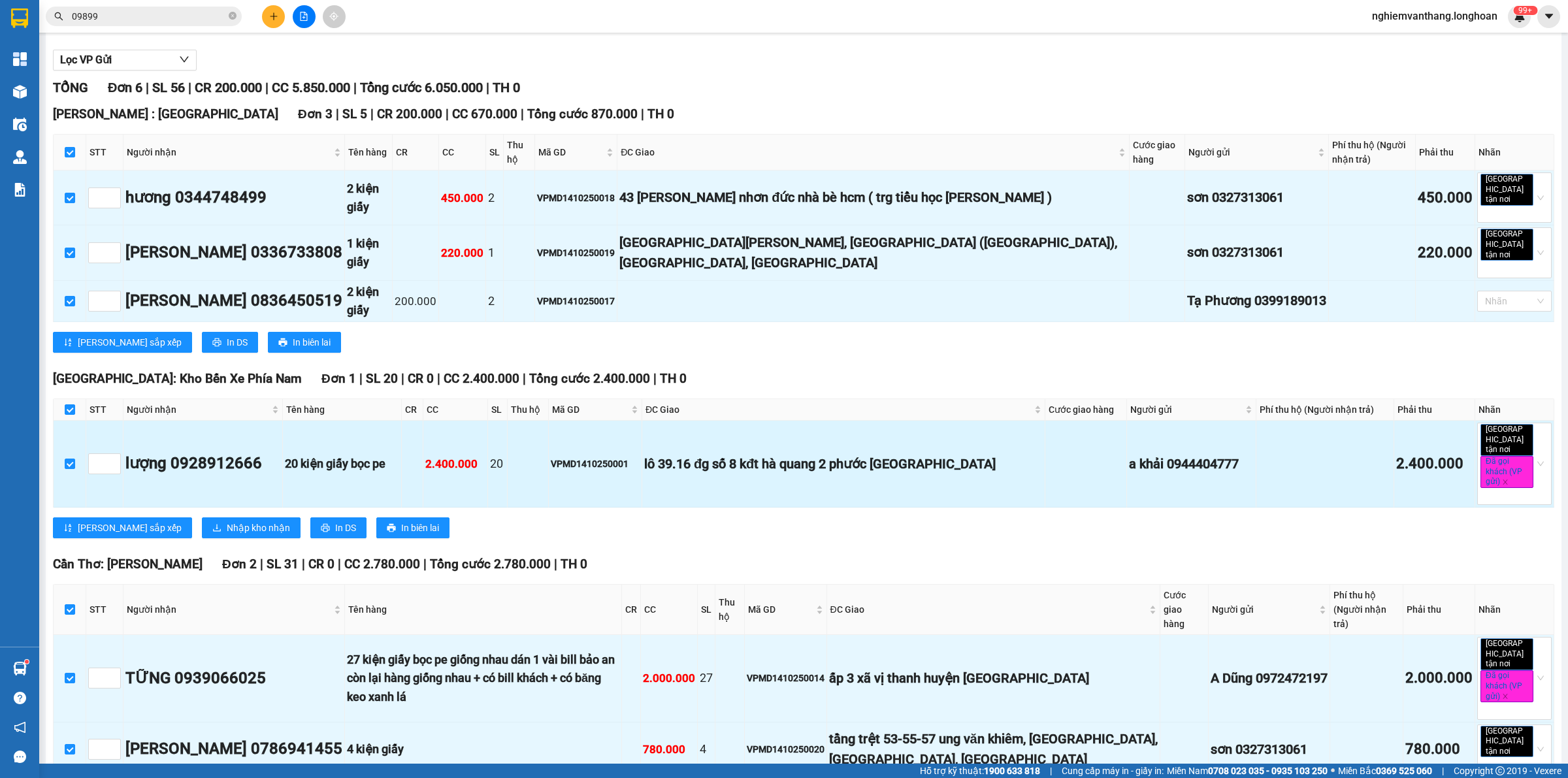
scroll to position [0, 0]
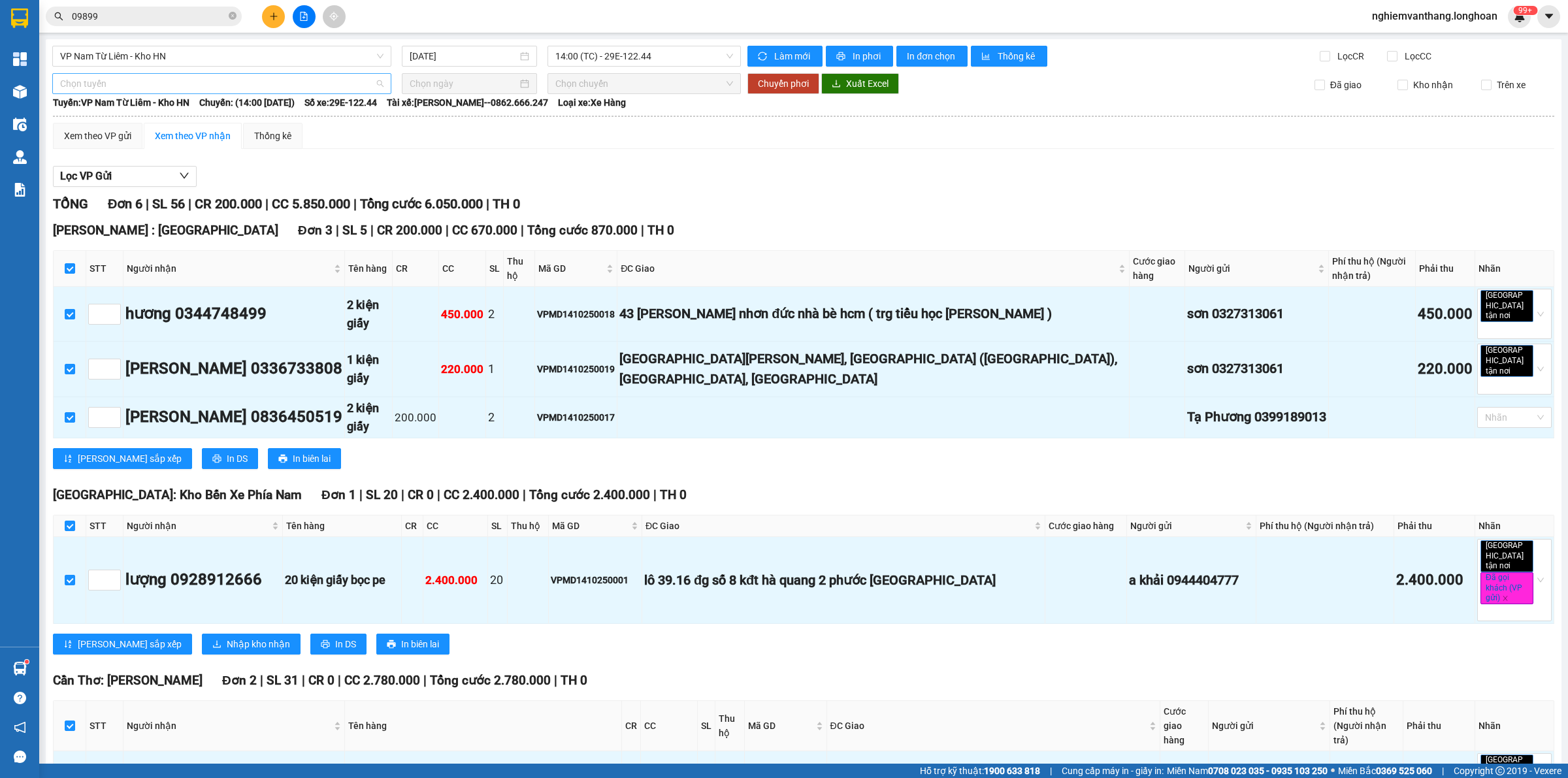
click at [129, 92] on span "Chọn tuyến" at bounding box center [222, 83] width 324 height 20
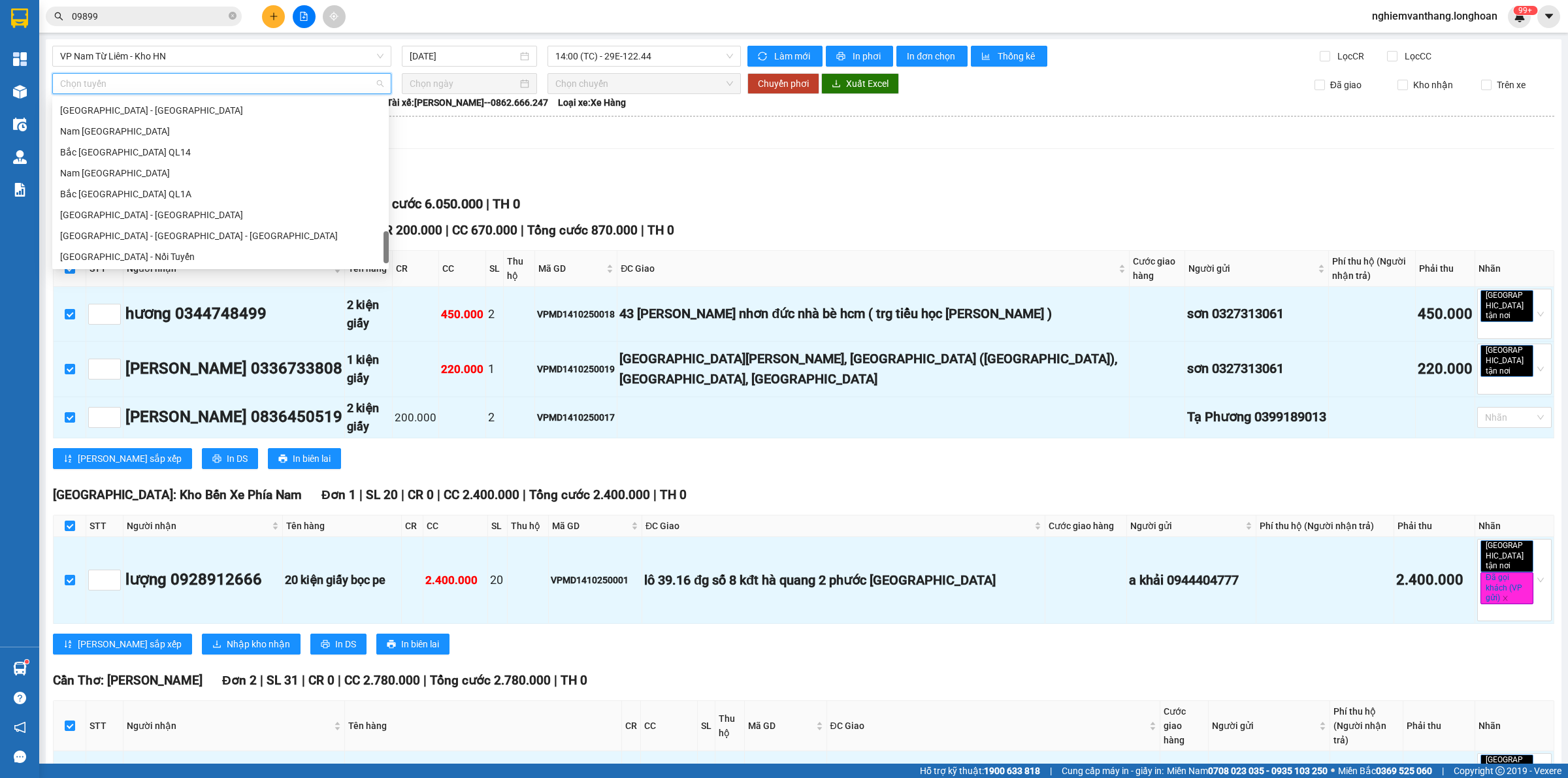
scroll to position [919, 0]
click at [127, 176] on div "Bắc [GEOGRAPHIC_DATA] QL1A" at bounding box center [220, 172] width 321 height 14
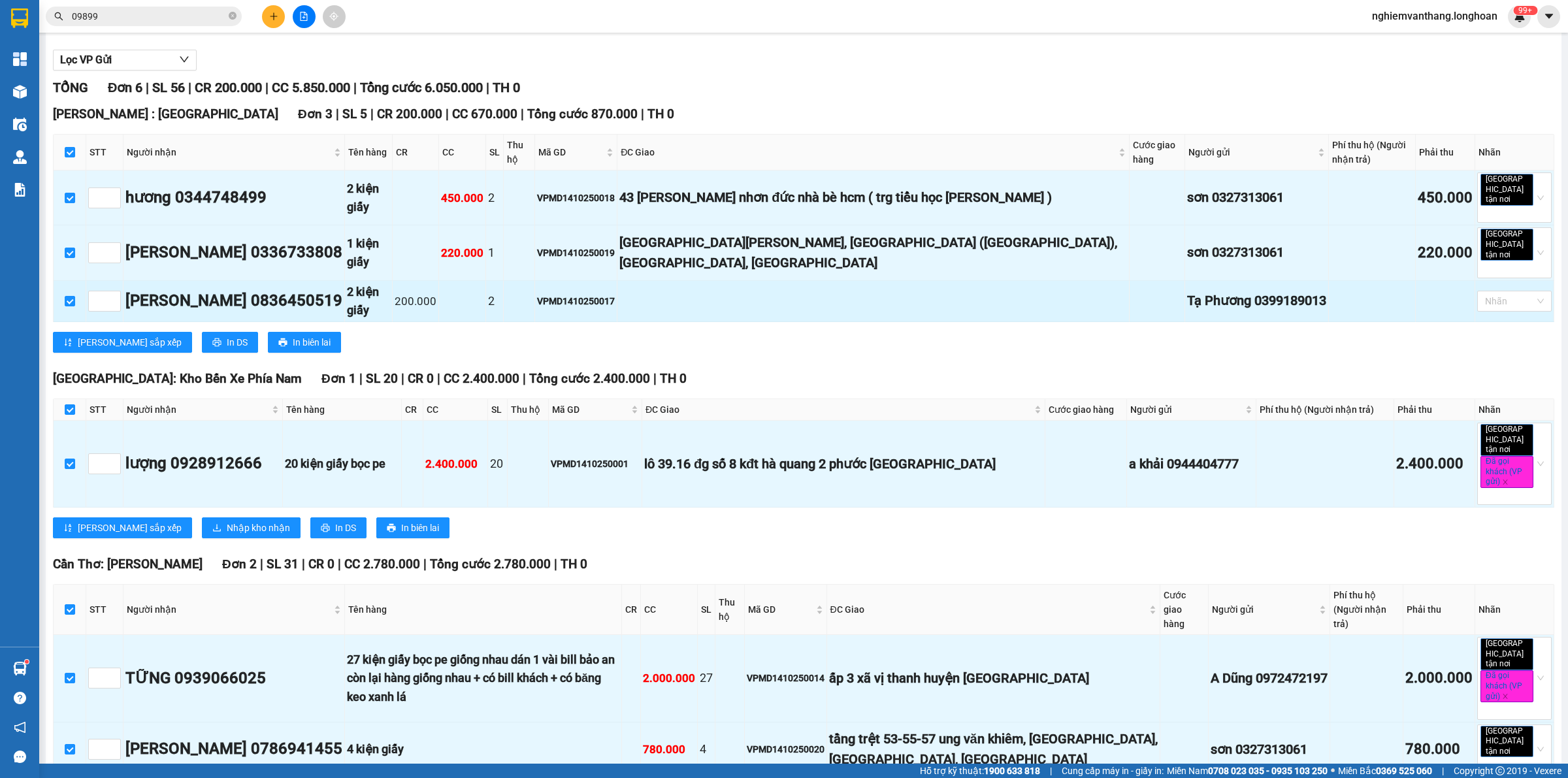
scroll to position [0, 0]
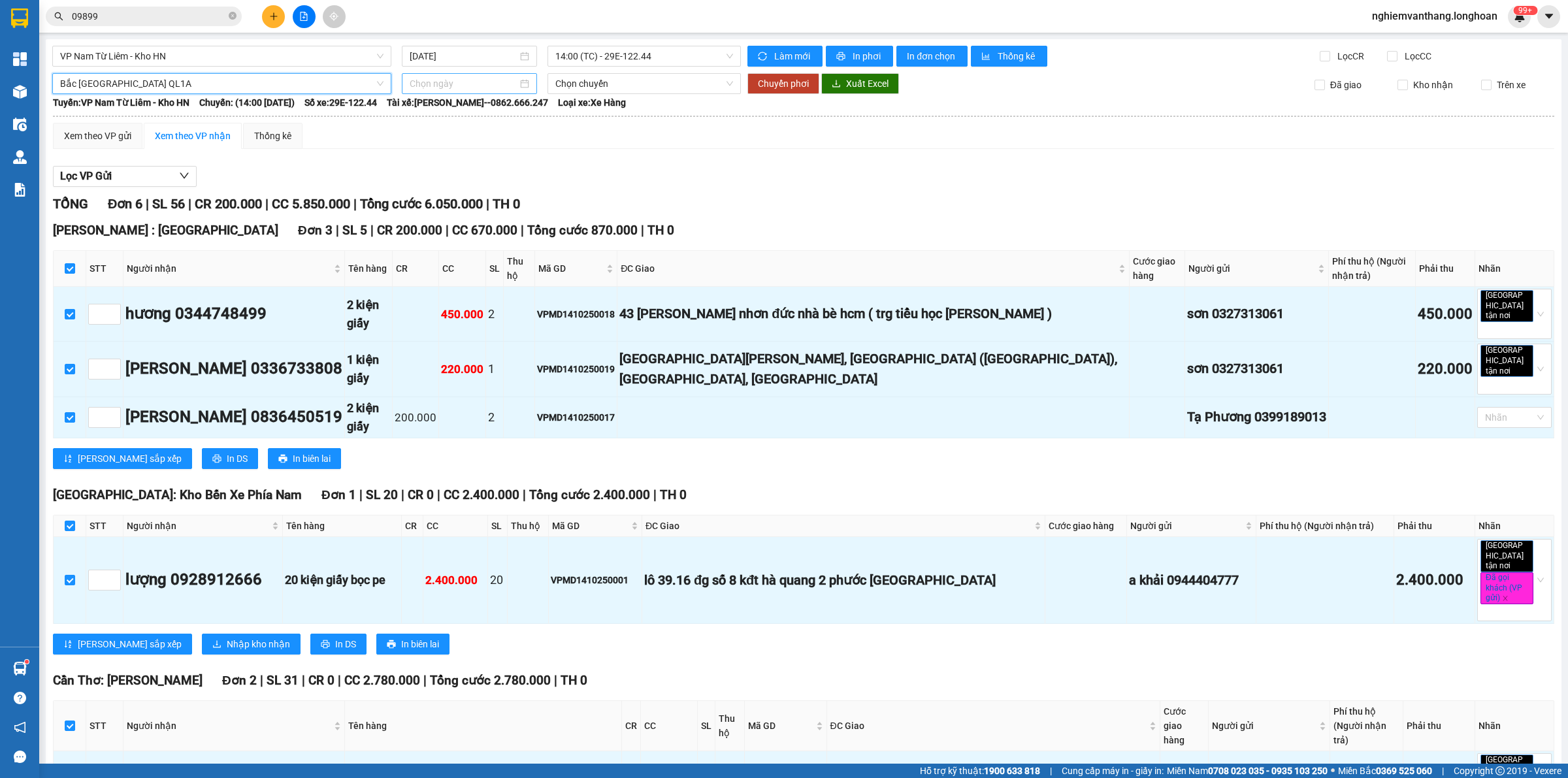
click at [493, 77] on input at bounding box center [463, 83] width 108 height 14
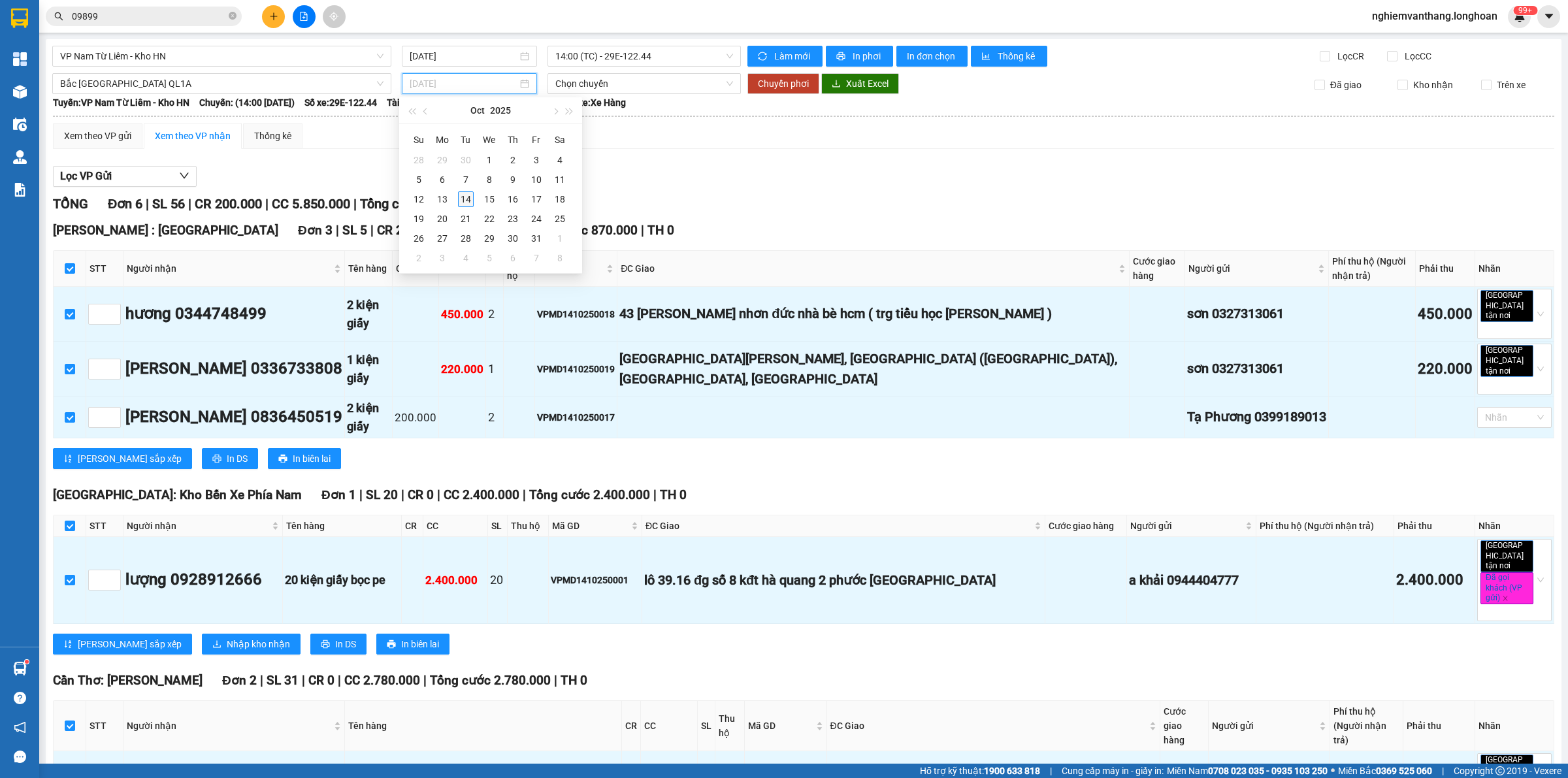
type input "[DATE]"
click at [458, 200] on div "14" at bounding box center [465, 199] width 16 height 16
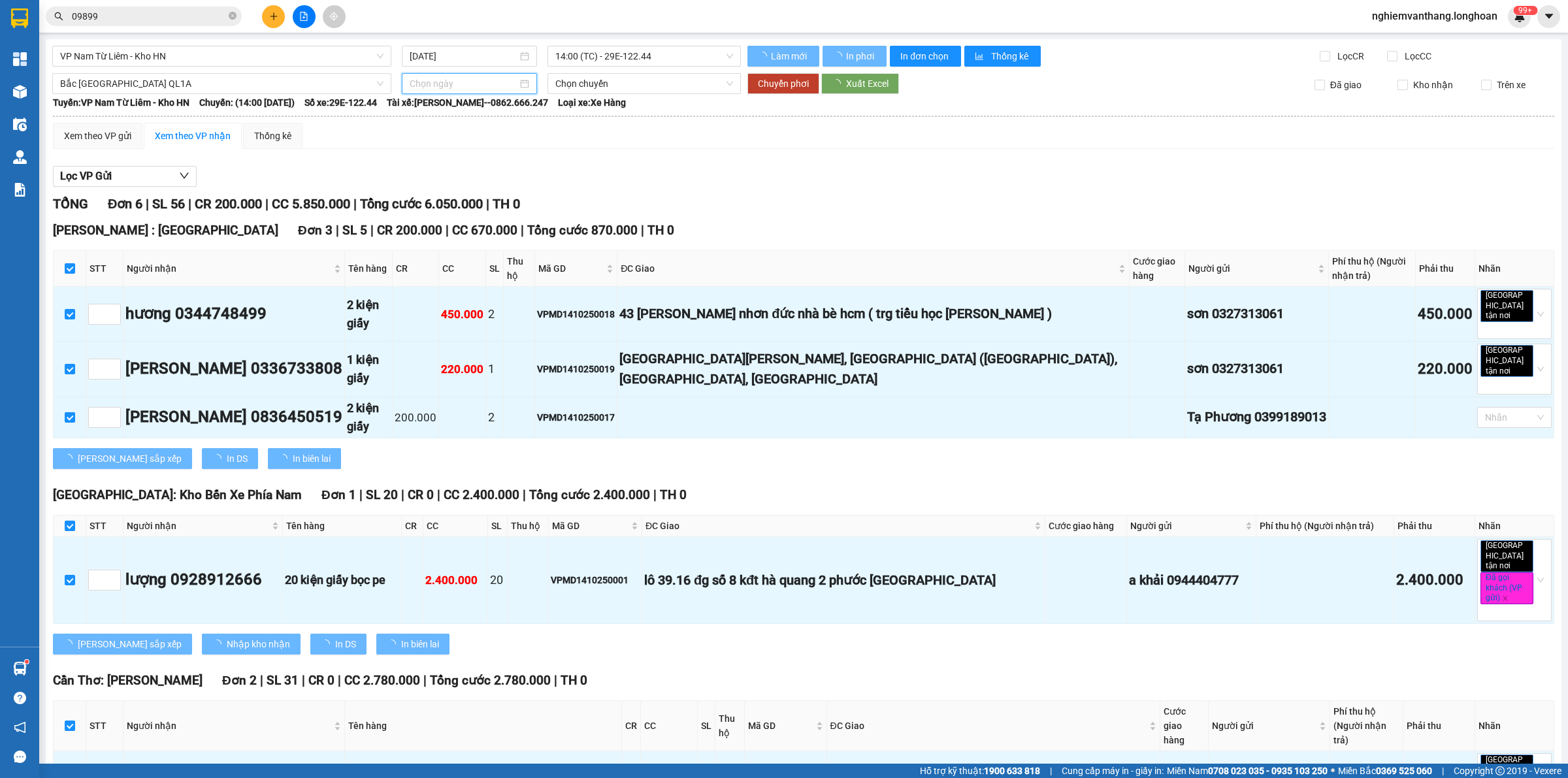
type input "[DATE]"
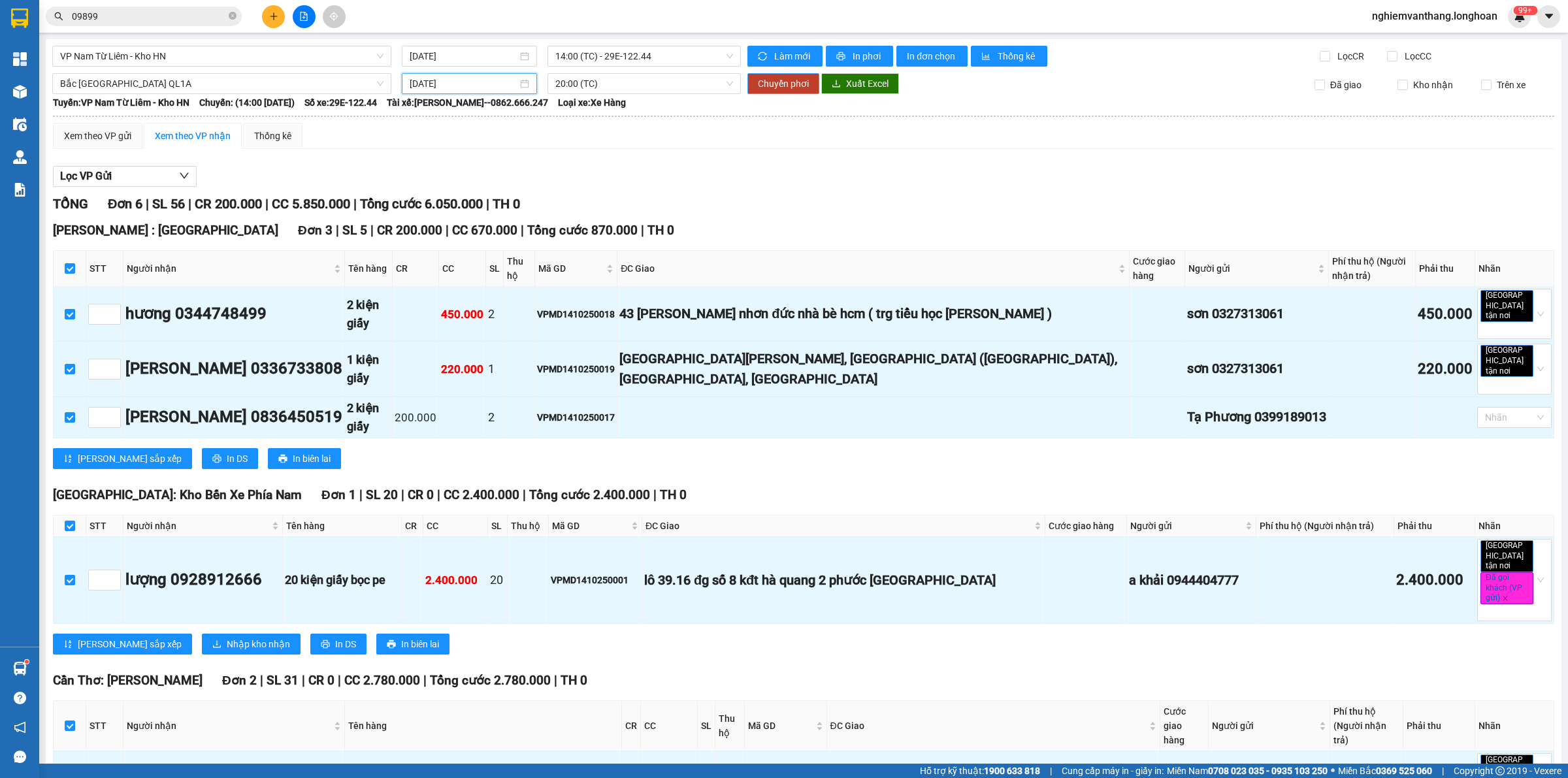
click at [763, 79] on span "Chuyển phơi" at bounding box center [784, 83] width 51 height 14
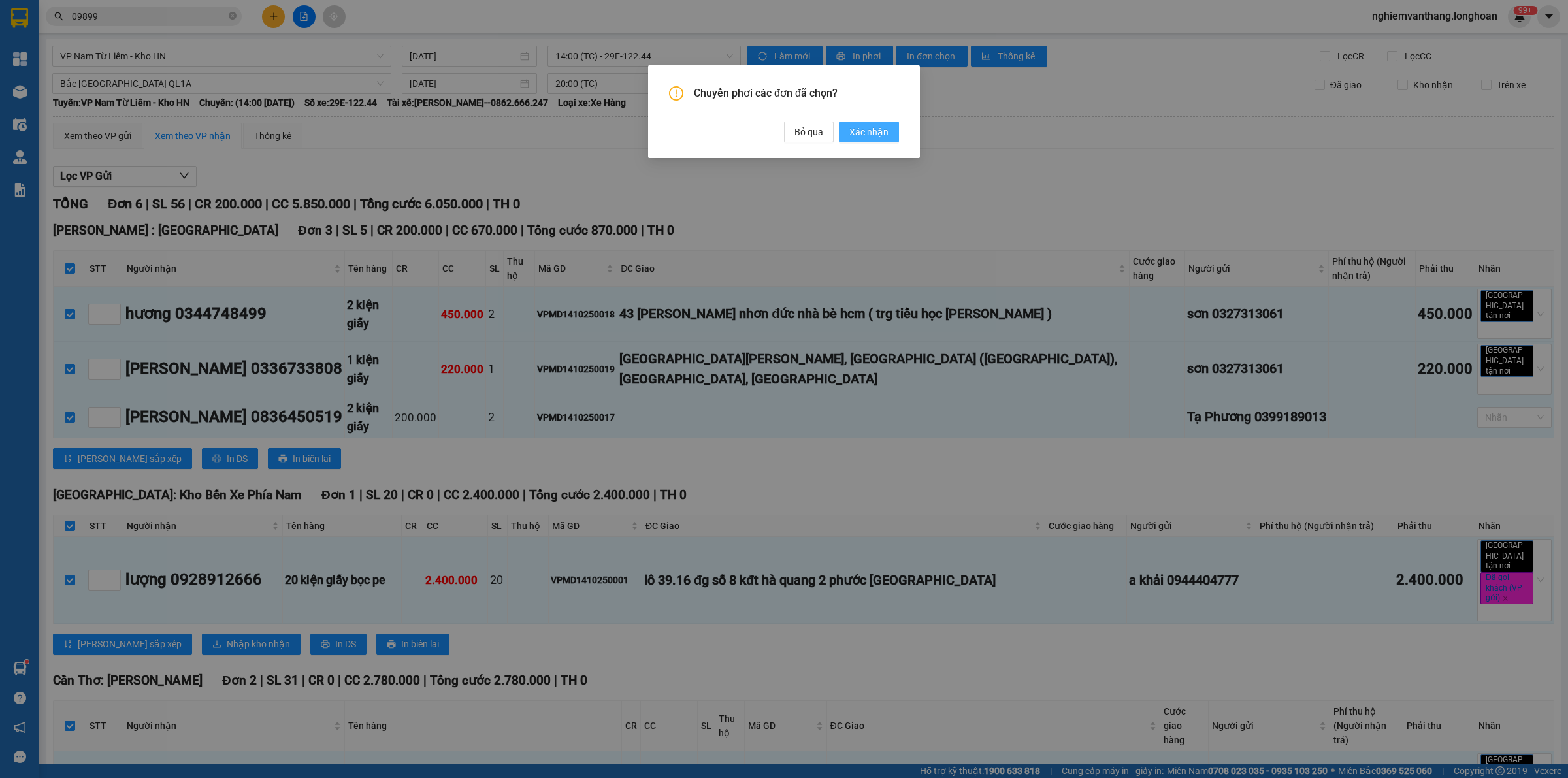
click at [894, 138] on button "Xác nhận" at bounding box center [869, 132] width 60 height 21
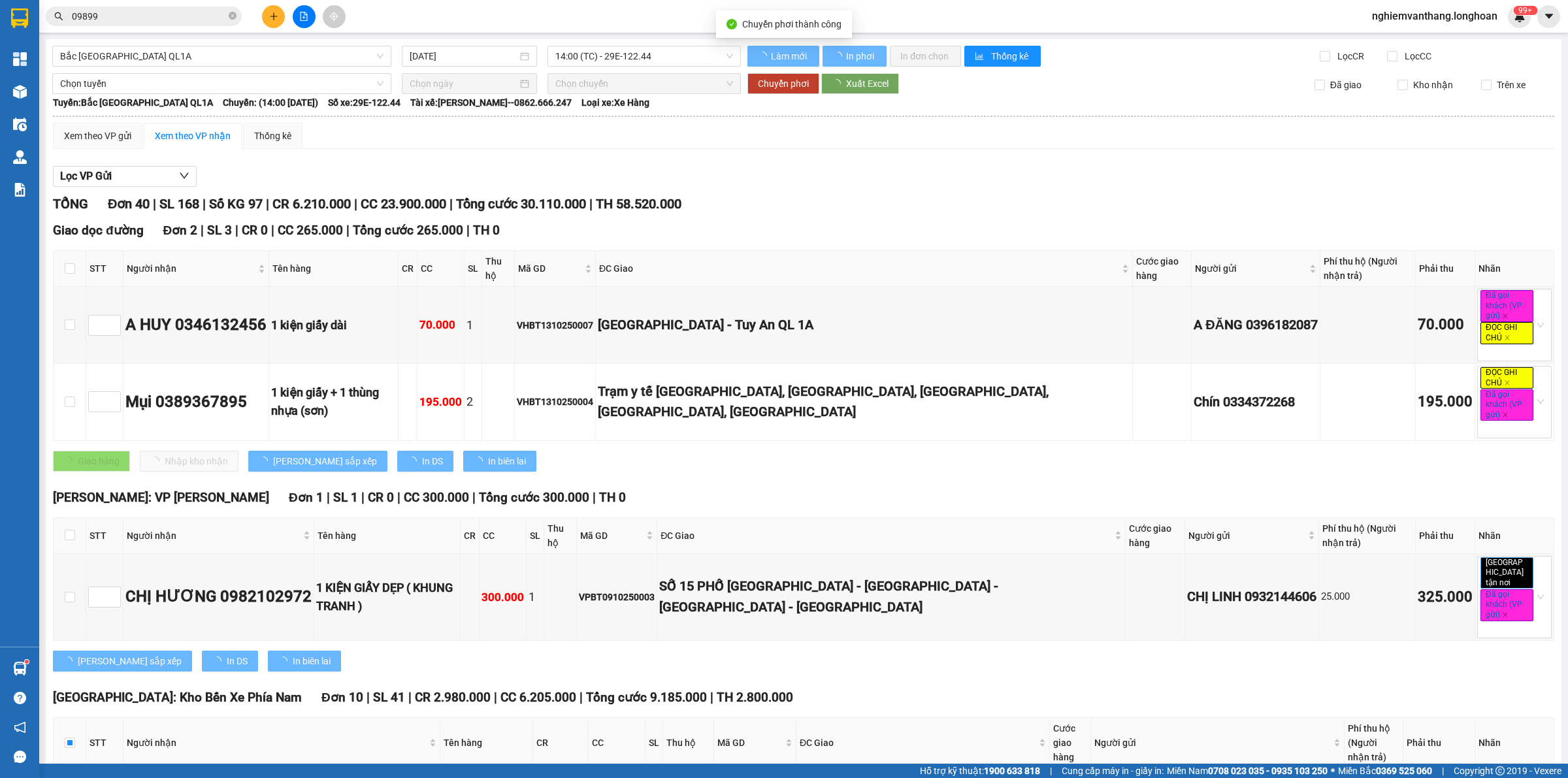
checkbox input "false"
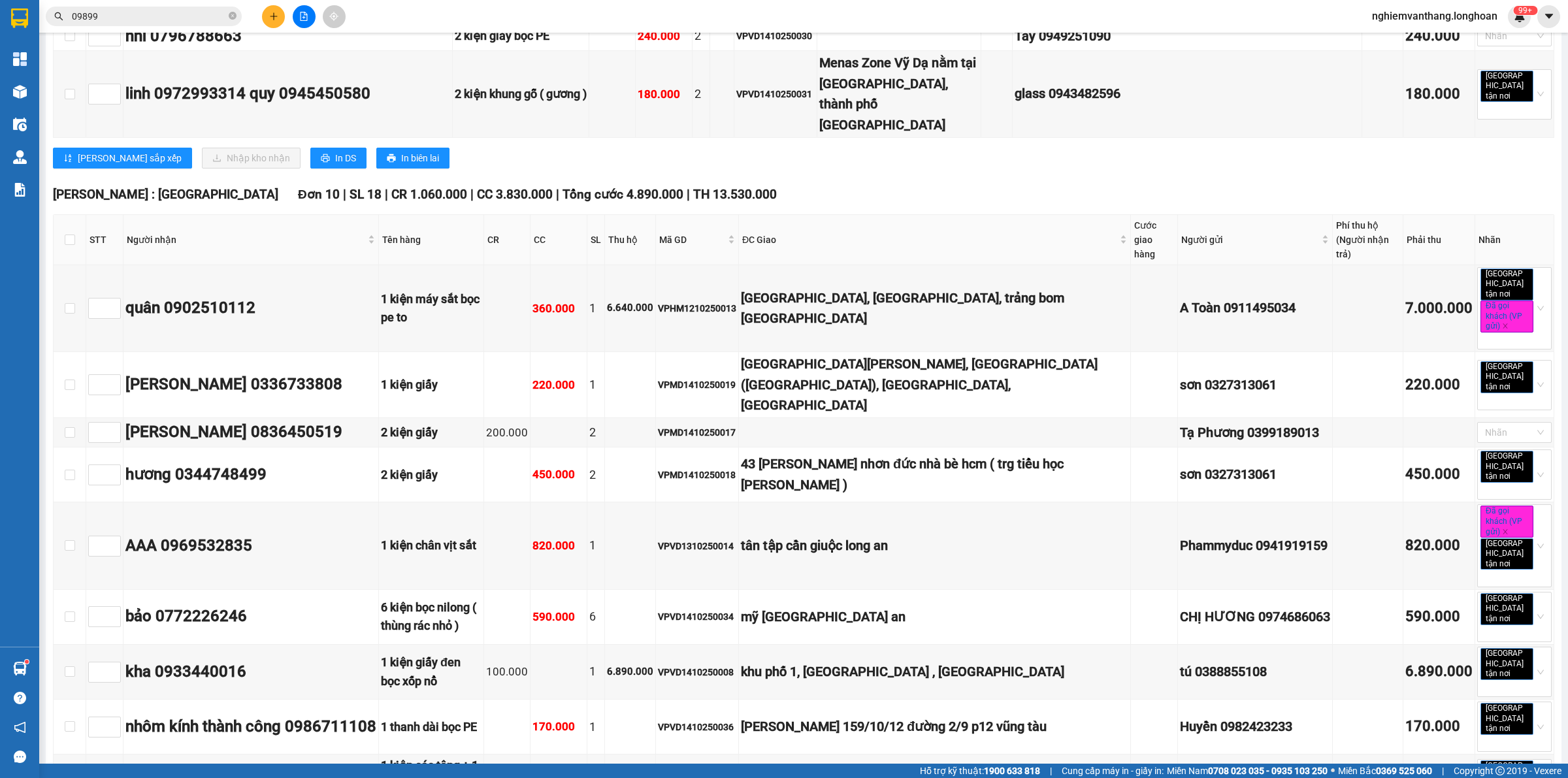
scroll to position [1426, 0]
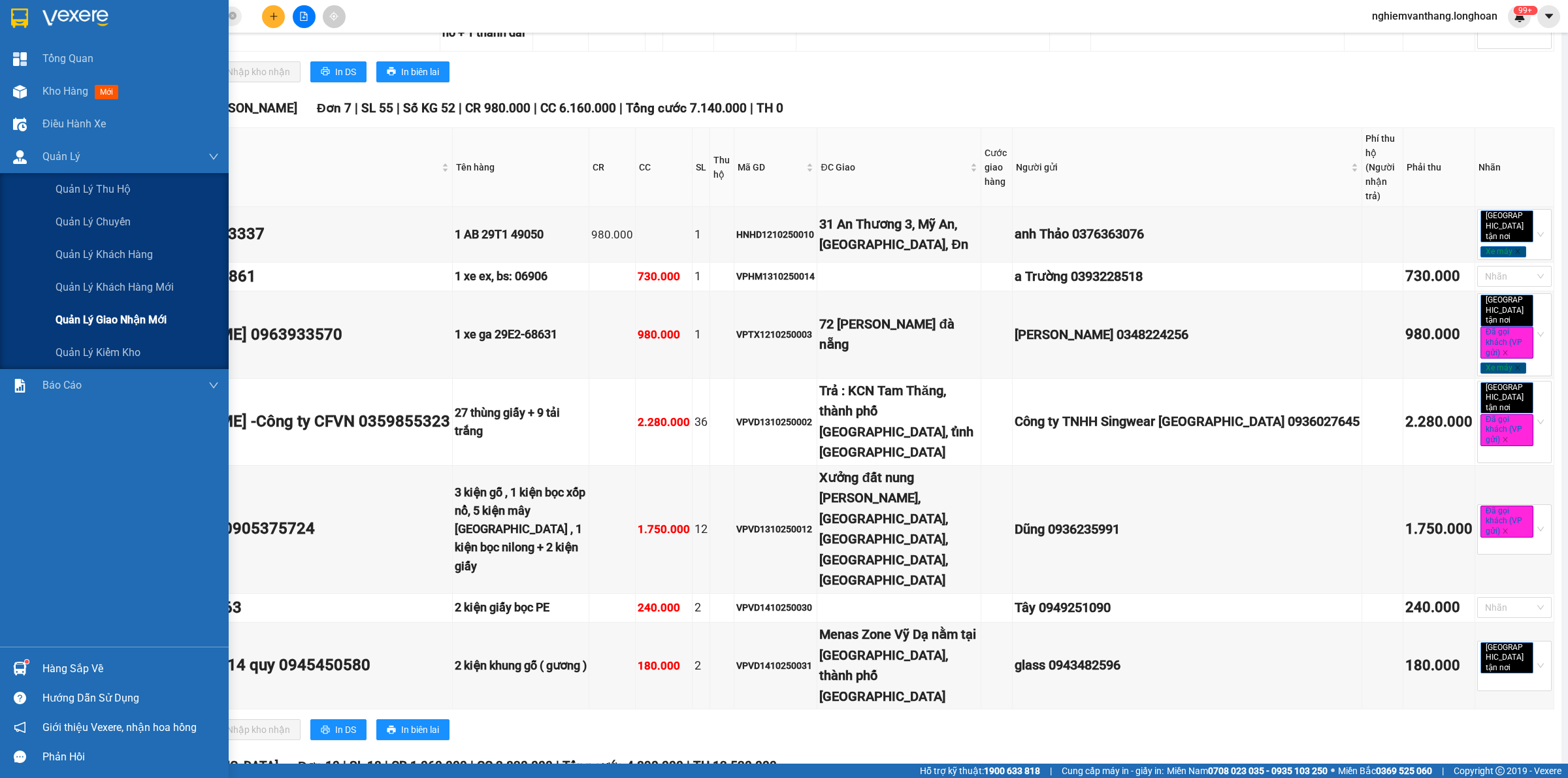
click at [85, 308] on div "Quản lý giao nhận mới" at bounding box center [137, 320] width 164 height 33
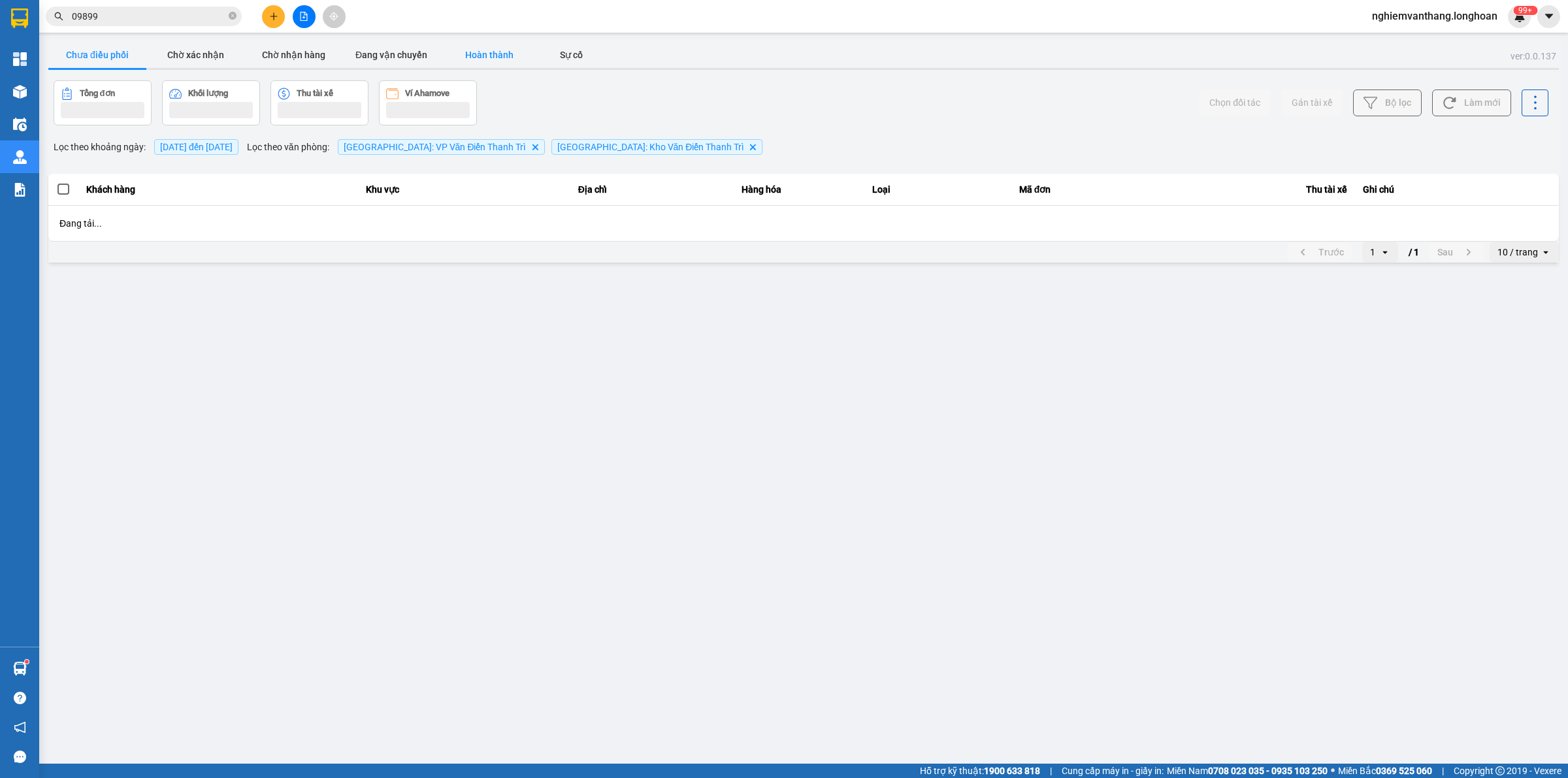
click at [507, 64] on button "Hoàn thành" at bounding box center [489, 55] width 98 height 26
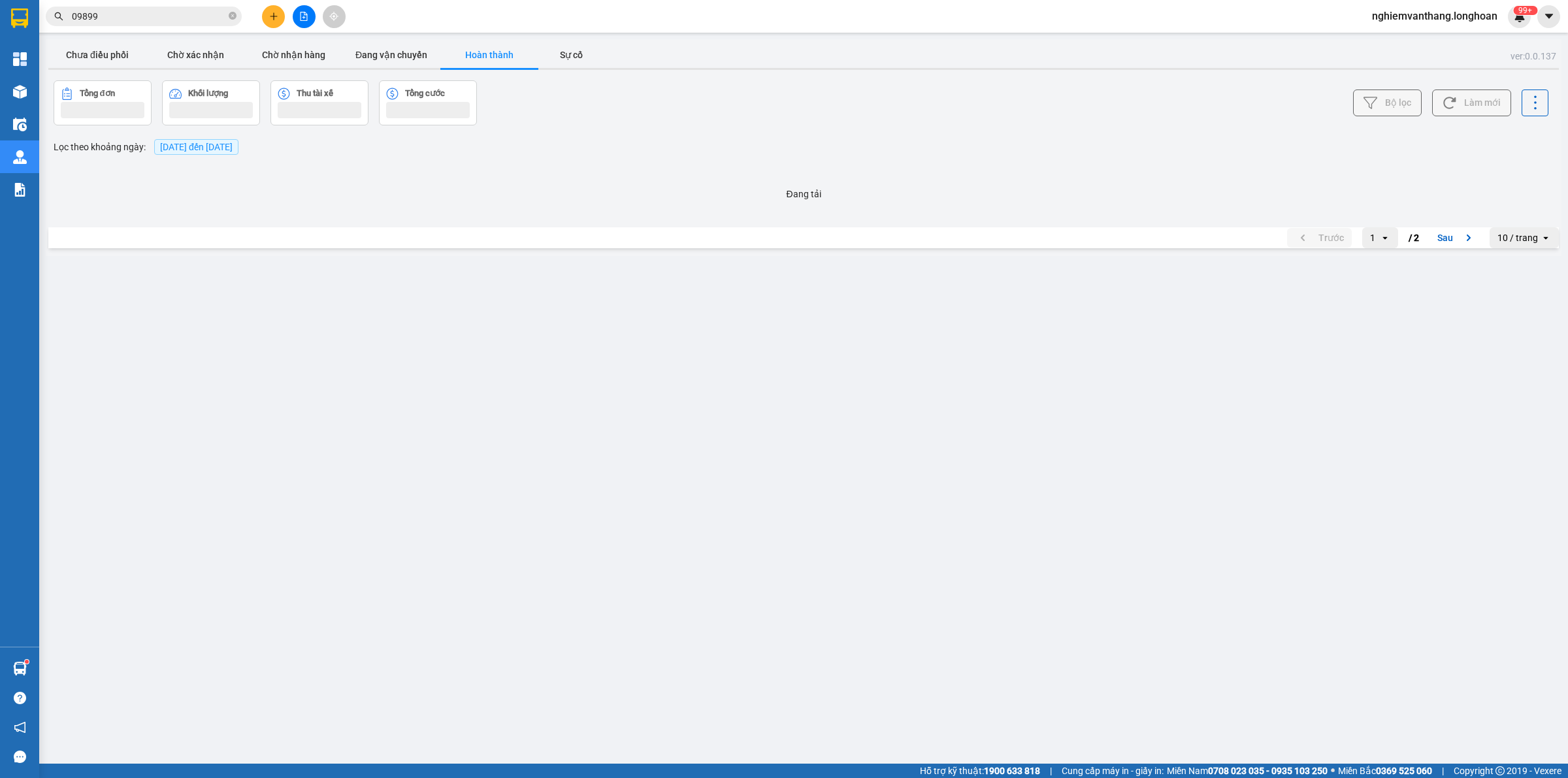
click at [1383, 108] on button "Bộ lọc" at bounding box center [1387, 103] width 68 height 27
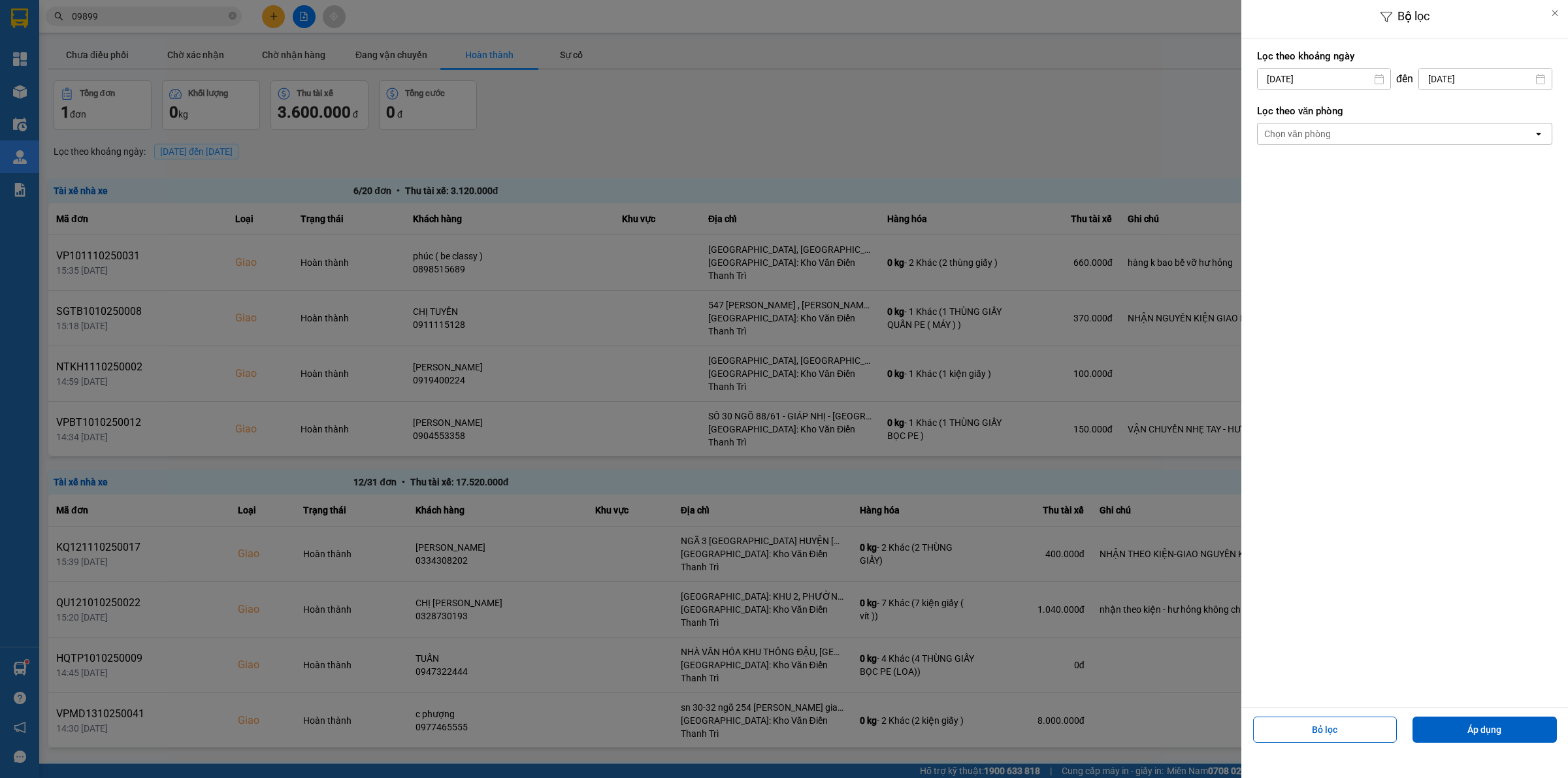
drag, startPoint x: 1339, startPoint y: 136, endPoint x: 1347, endPoint y: 141, distance: 9.4
click at [1339, 135] on div "Chọn văn phòng" at bounding box center [1396, 134] width 276 height 21
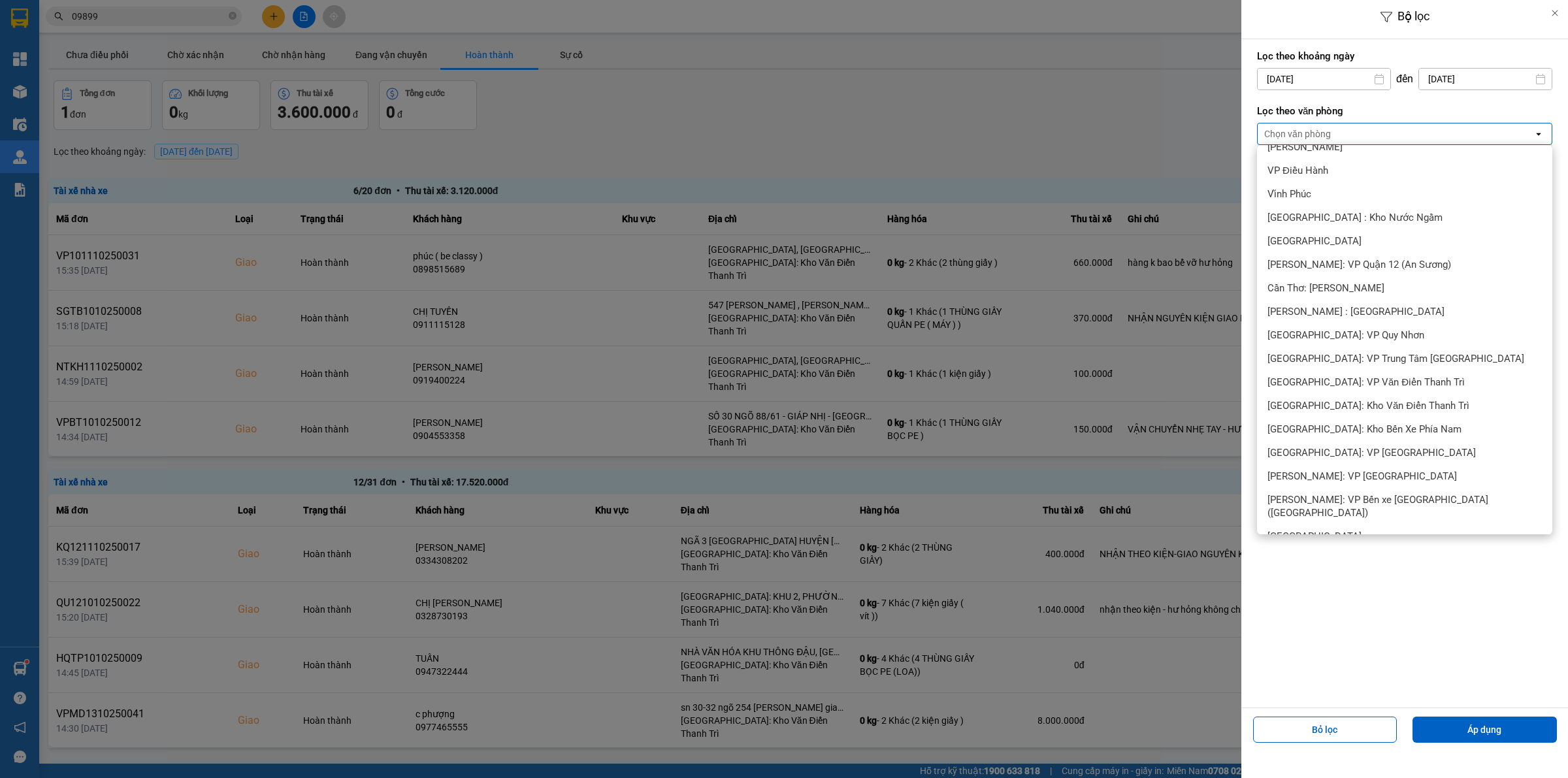
scroll to position [491, 0]
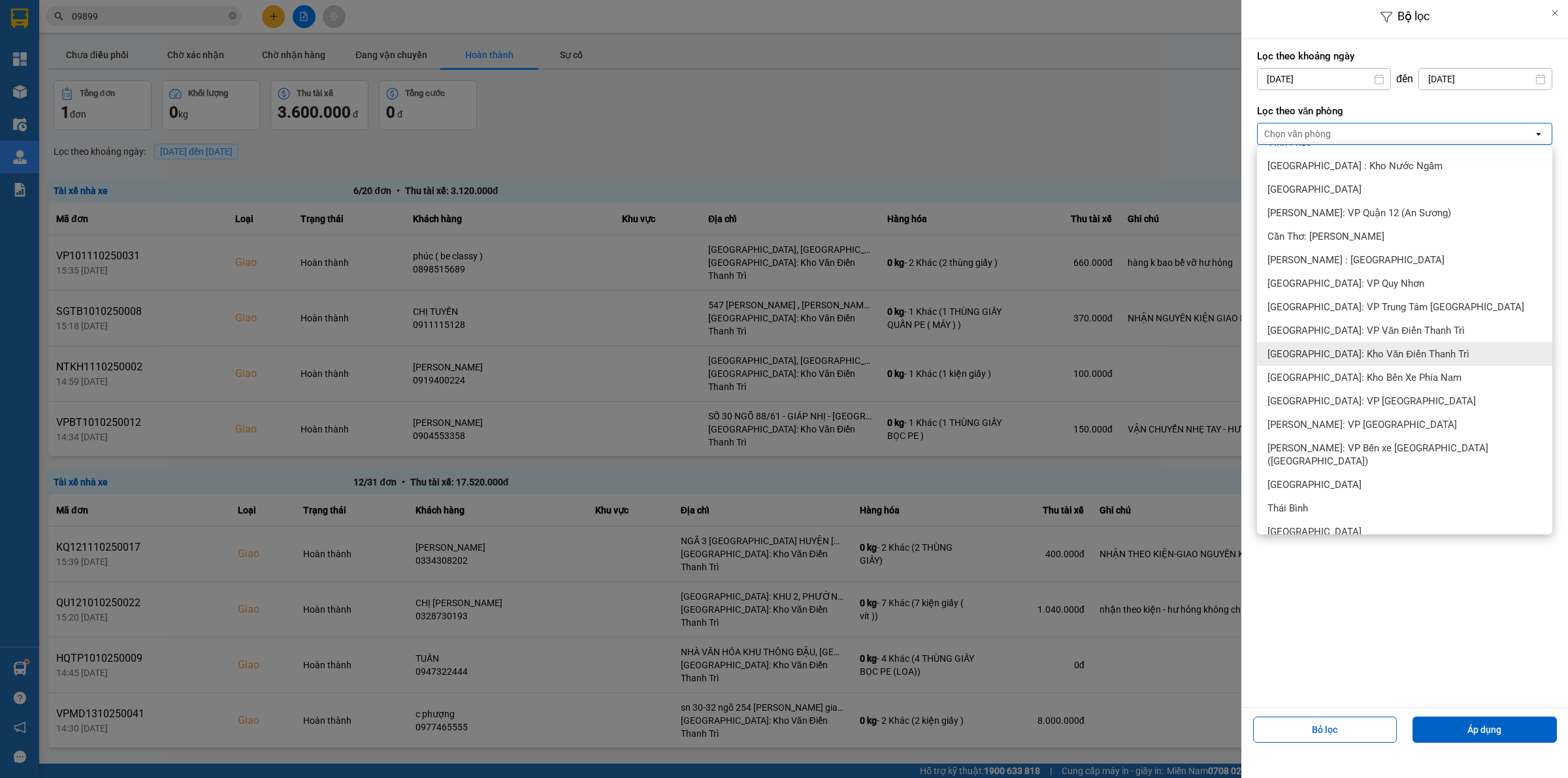
click at [1364, 350] on span "[GEOGRAPHIC_DATA]: Kho Văn Điển Thanh Trì" at bounding box center [1369, 354] width 202 height 13
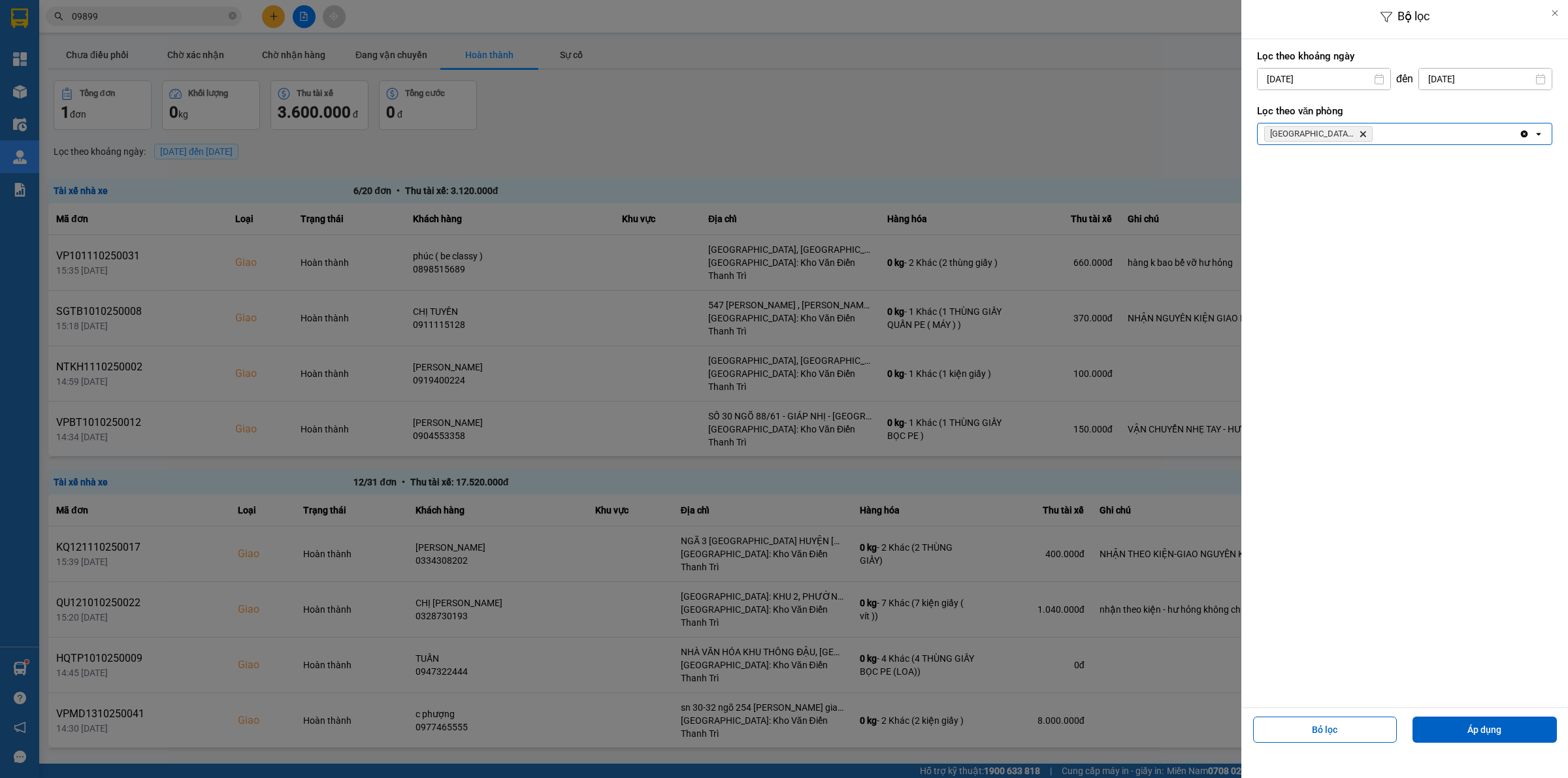
drag, startPoint x: 1387, startPoint y: 129, endPoint x: 1395, endPoint y: 140, distance: 13.6
click at [1388, 129] on div "[GEOGRAPHIC_DATA]: [PERSON_NAME] Trì Delete" at bounding box center [1388, 134] width 261 height 21
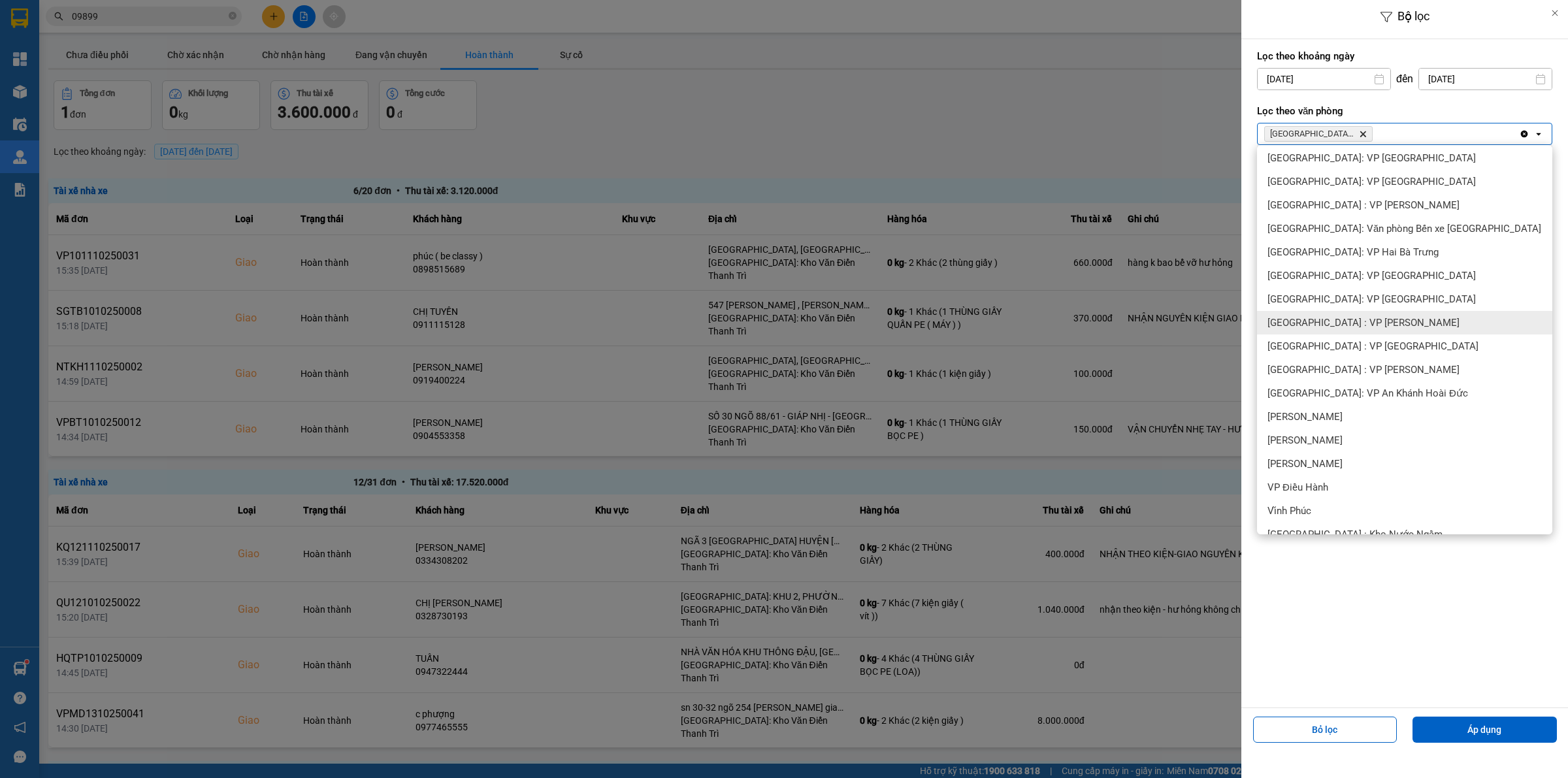
scroll to position [95, 0]
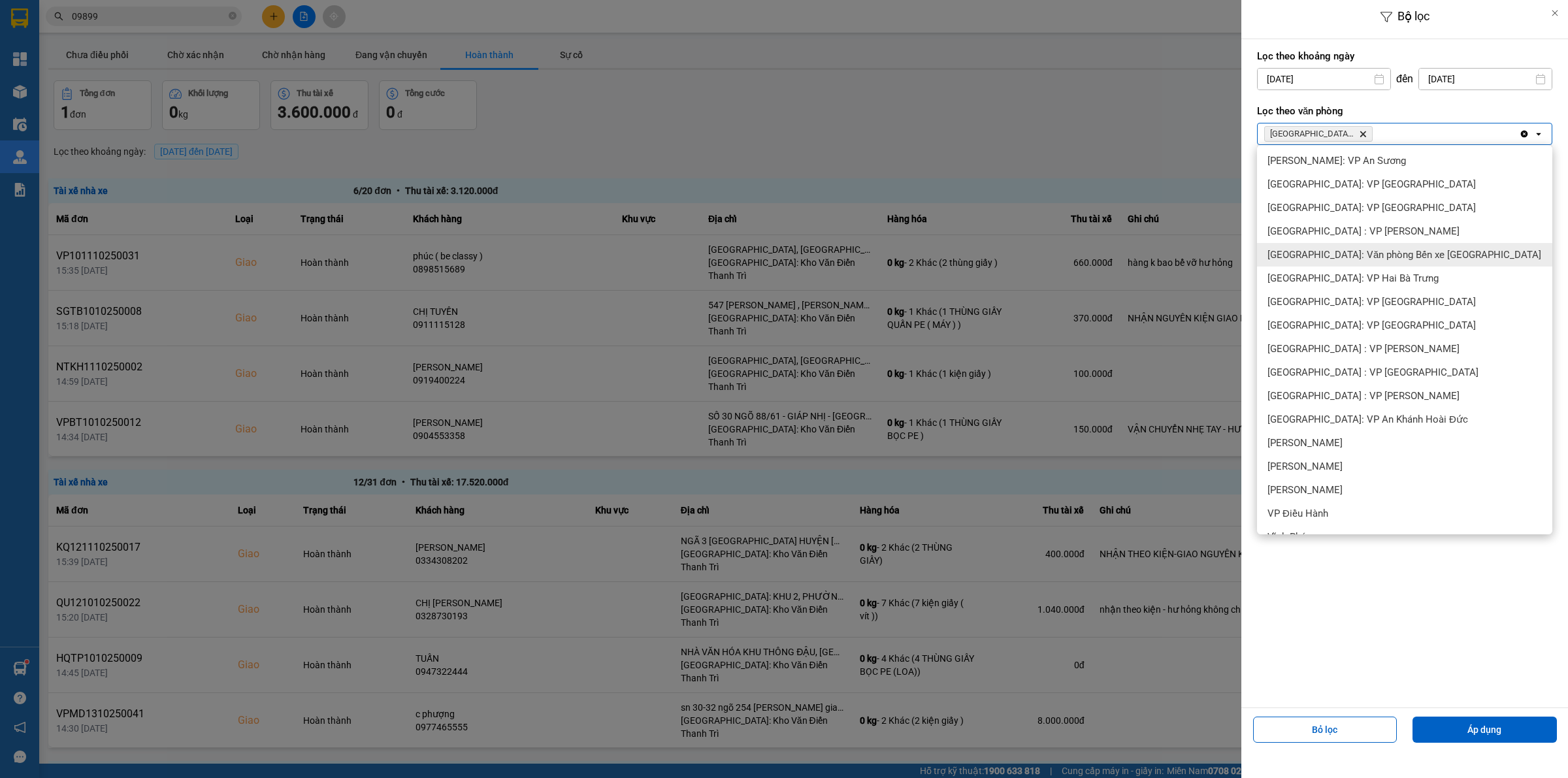
click at [1396, 250] on span "[GEOGRAPHIC_DATA]: Văn phòng Bến xe [GEOGRAPHIC_DATA]" at bounding box center [1404, 255] width 273 height 13
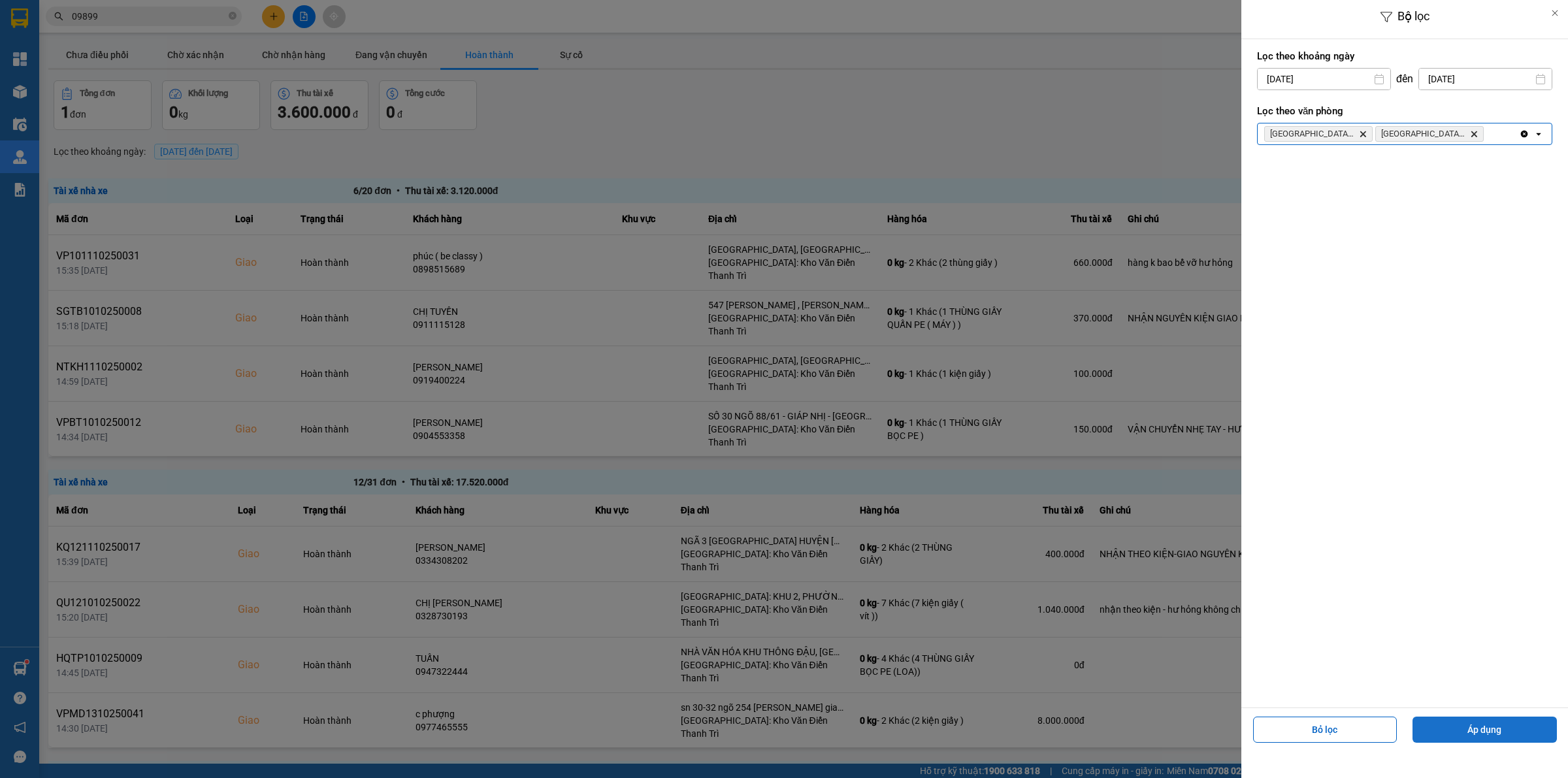
click at [1458, 734] on button "Áp dụng" at bounding box center [1485, 730] width 144 height 26
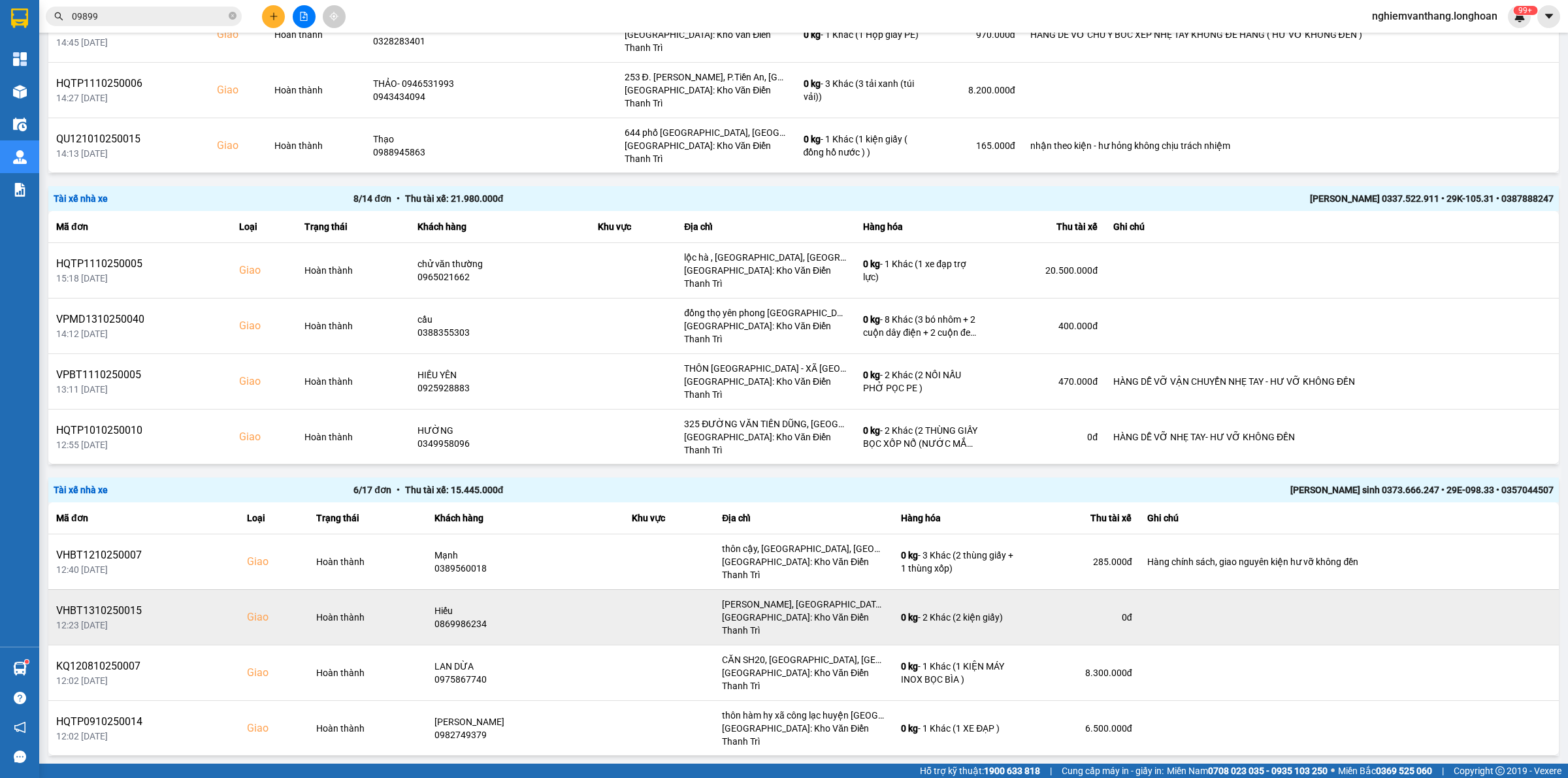
scroll to position [50, 0]
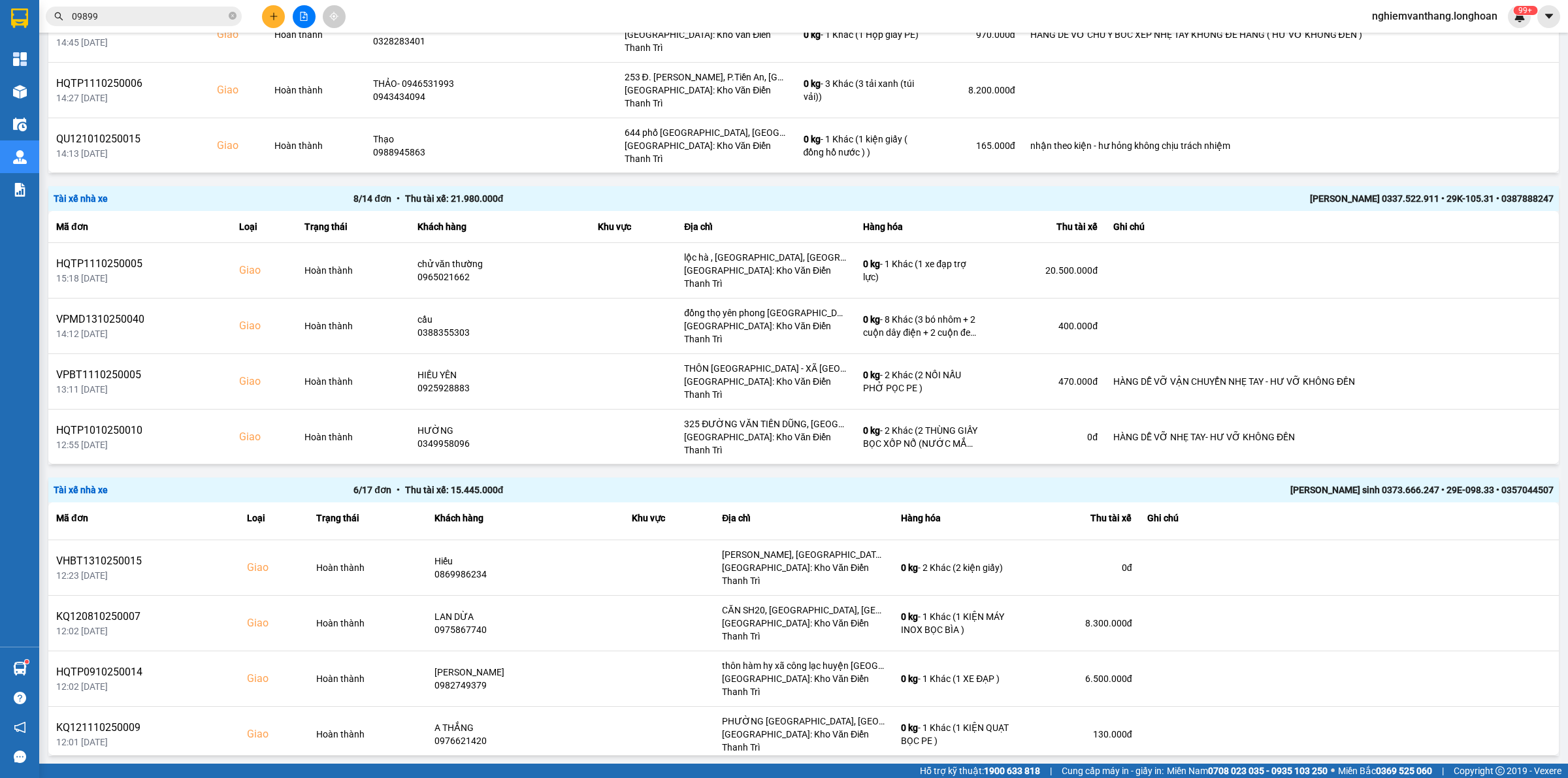
click at [1501, 773] on div "10 / trang" at bounding box center [1517, 780] width 40 height 13
drag, startPoint x: 1510, startPoint y: 703, endPoint x: 1507, endPoint y: 697, distance: 6.7
click at [1510, 700] on li "100 / trang" at bounding box center [1512, 711] width 68 height 23
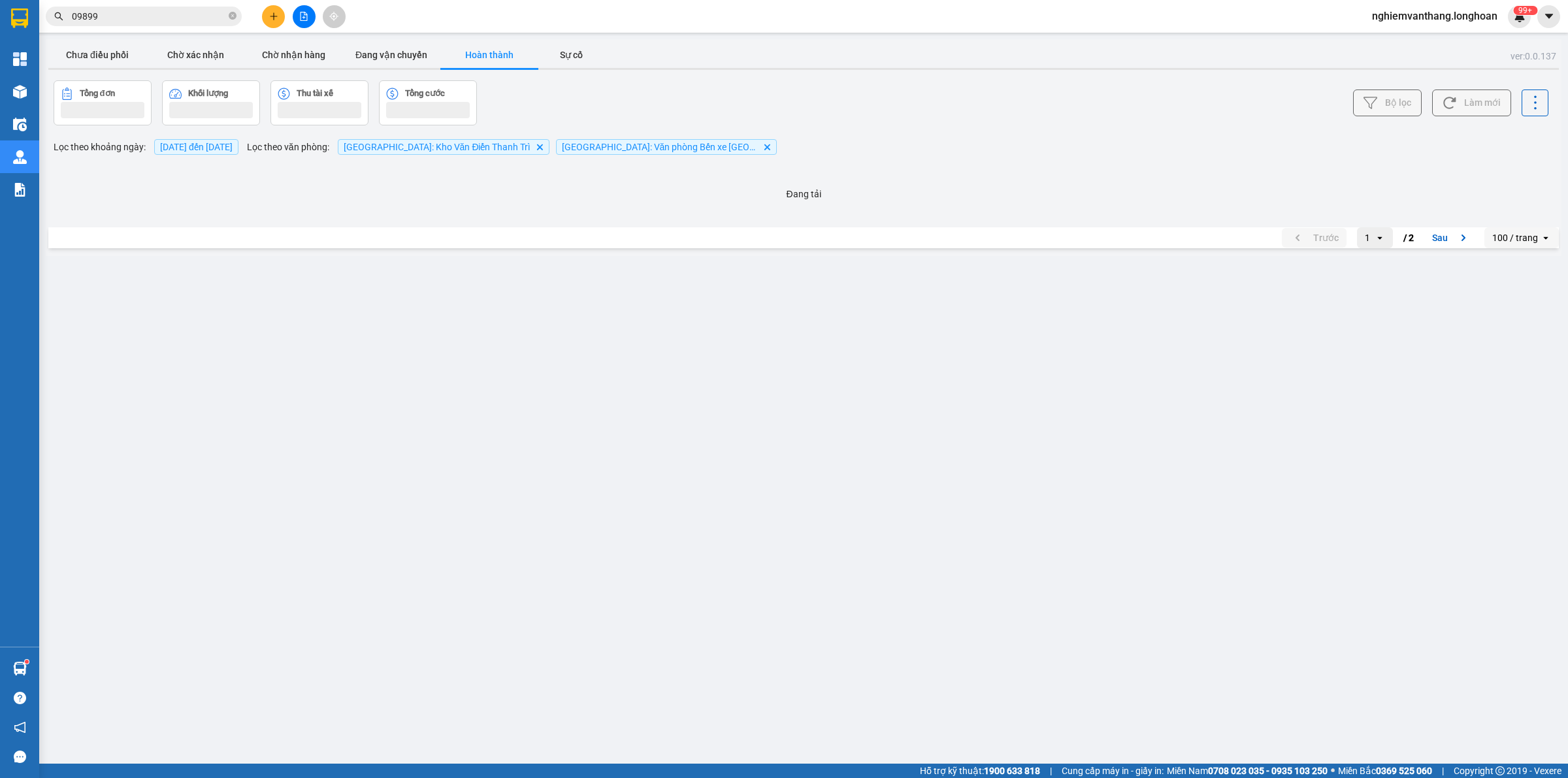
scroll to position [0, 0]
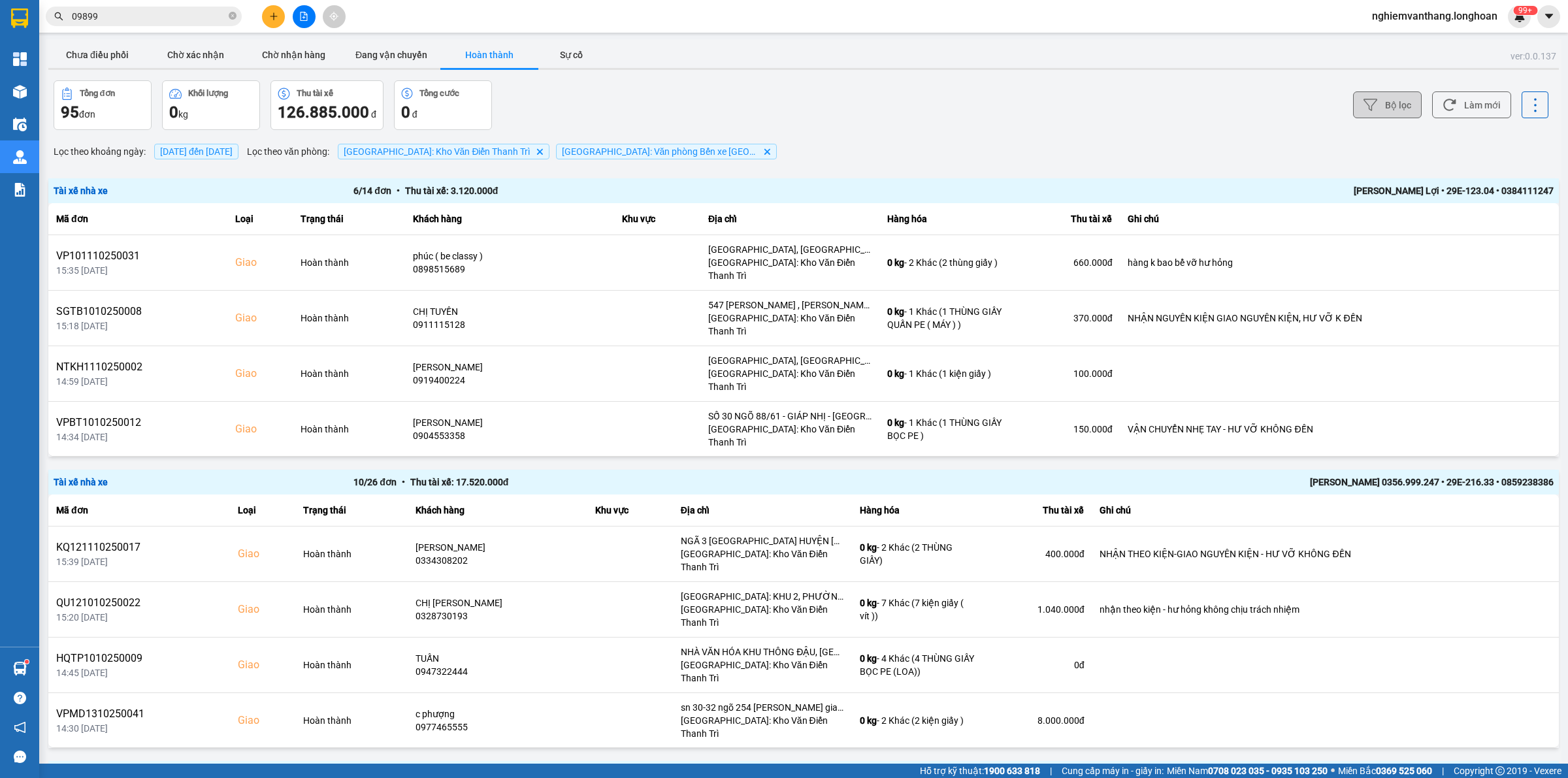
click at [1364, 100] on icon at bounding box center [1370, 105] width 14 height 14
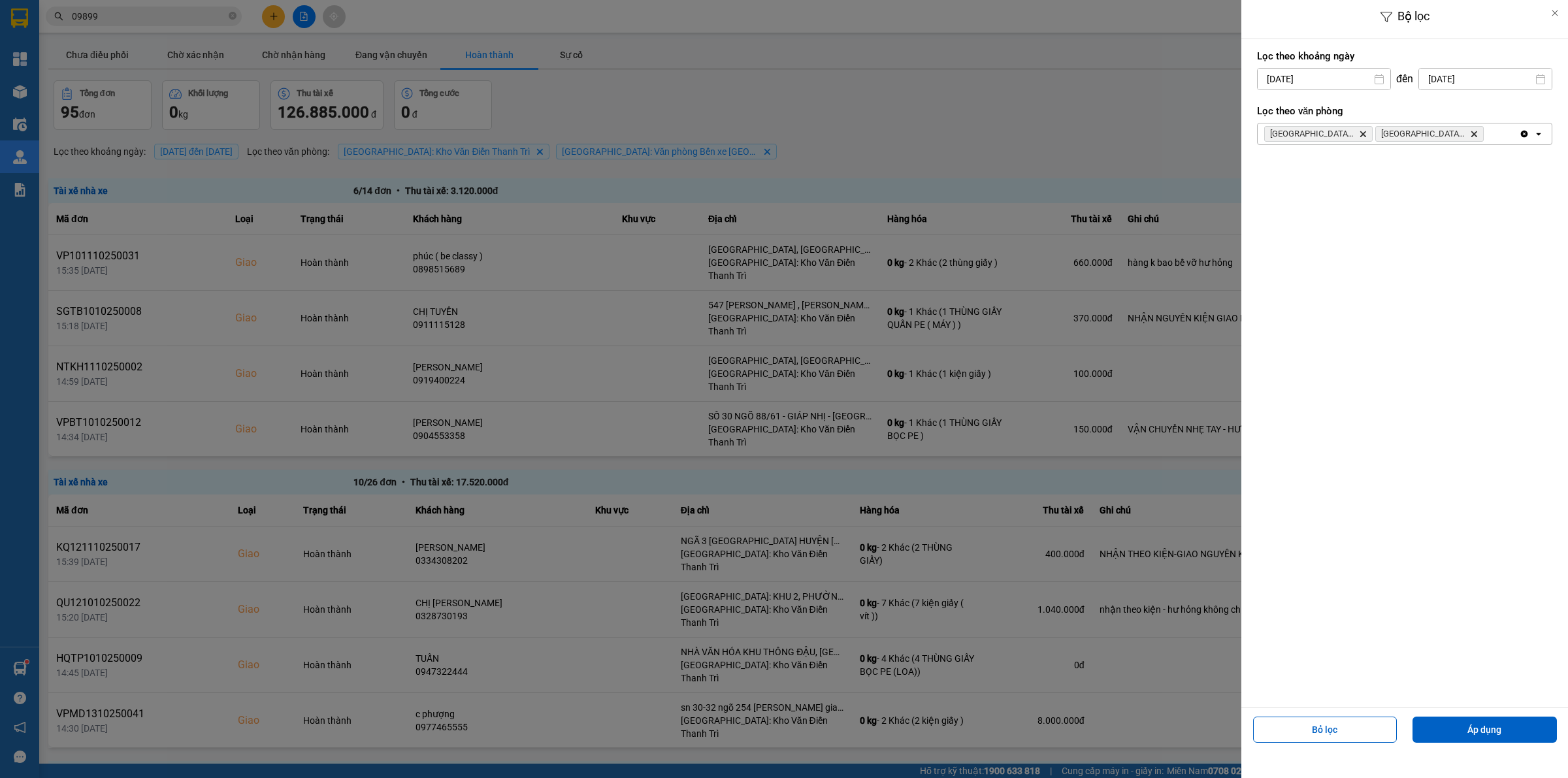
click at [1474, 134] on icon "Hải Phòng: Văn phòng Bến xe Thượng Lý, close by backspace" at bounding box center [1474, 134] width 6 height 6
click at [1419, 134] on div "[GEOGRAPHIC_DATA]: [PERSON_NAME] Trì Delete" at bounding box center [1388, 134] width 261 height 21
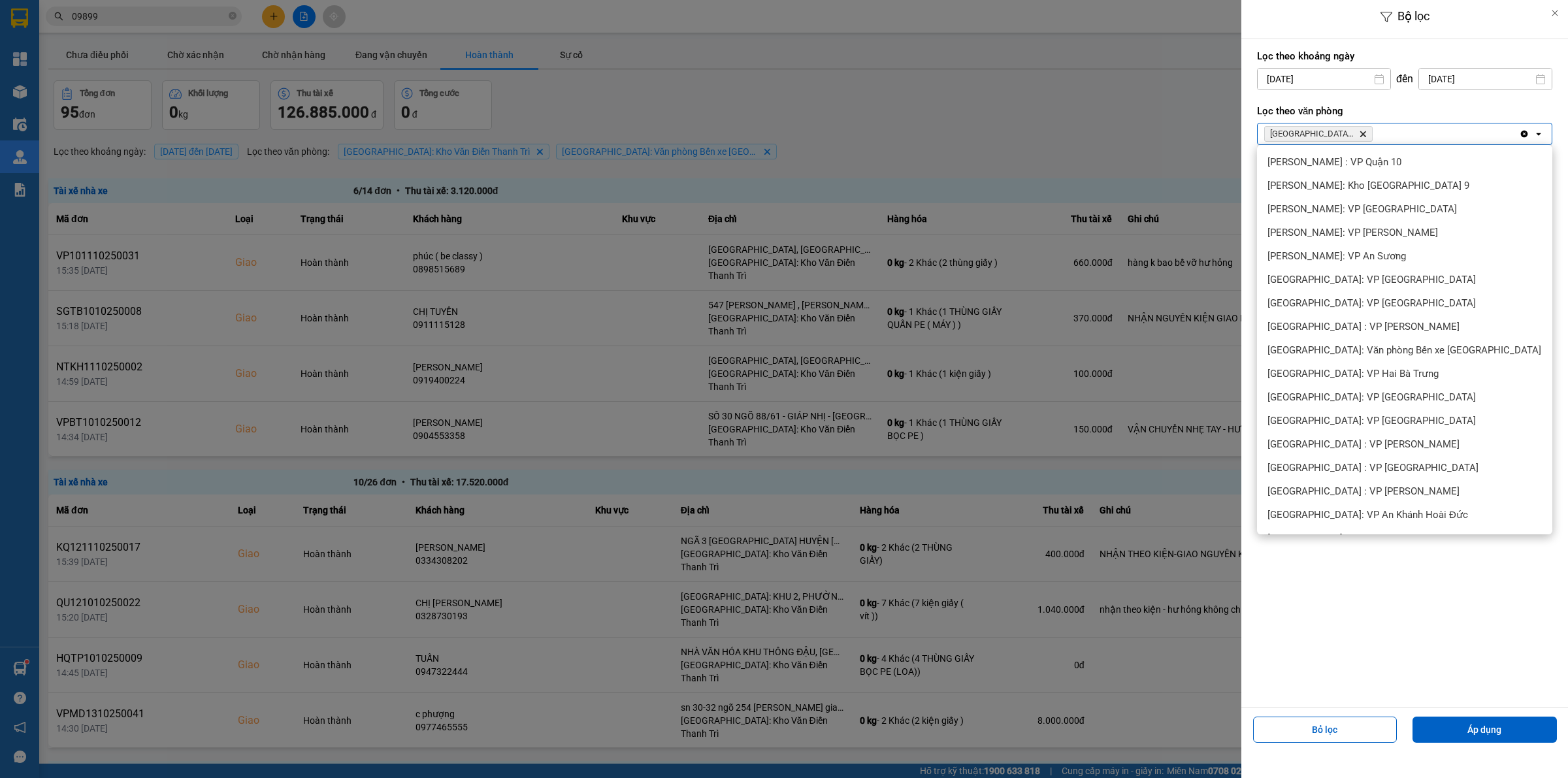
scroll to position [504, 0]
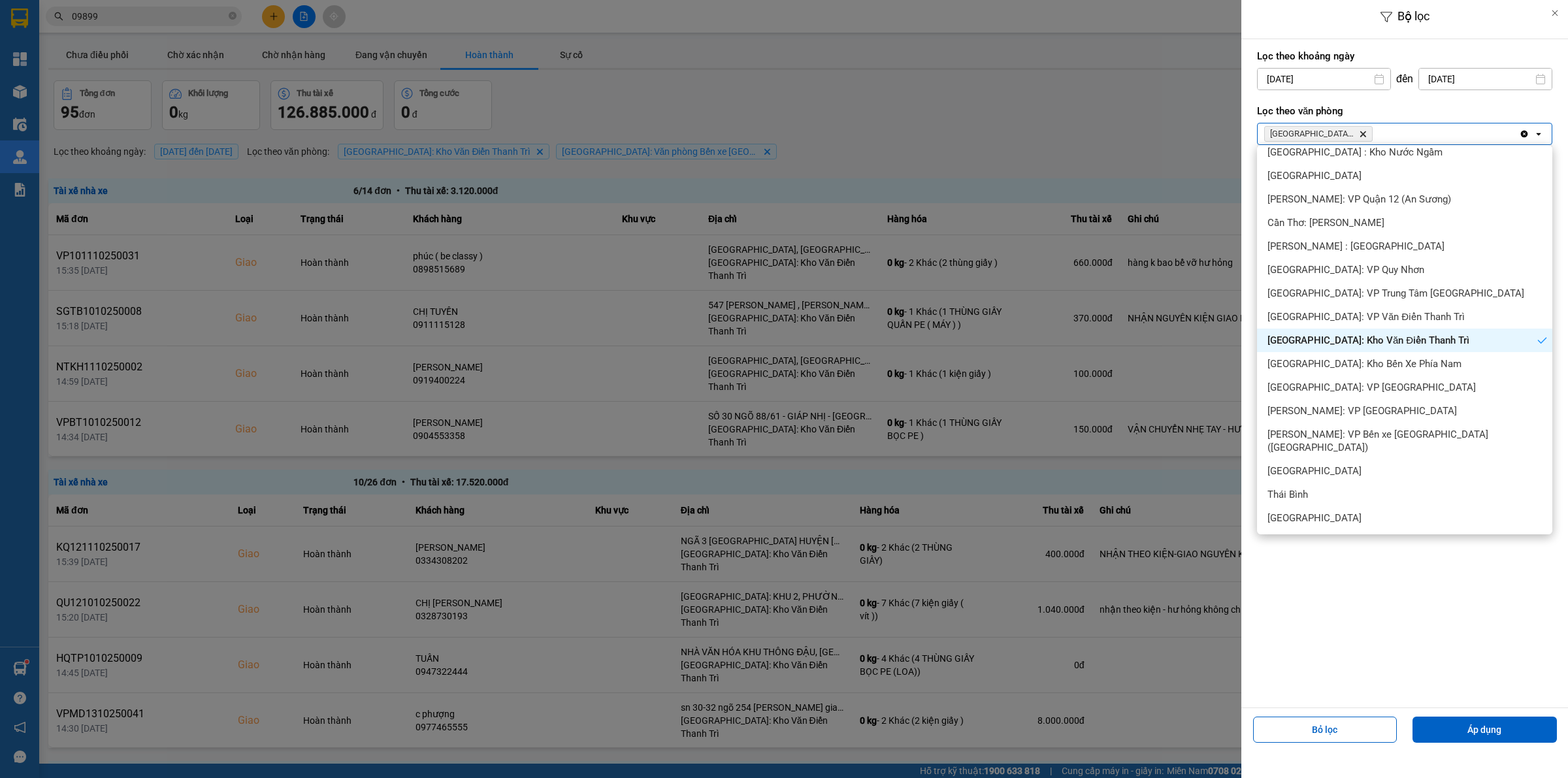
click at [1369, 321] on span "[GEOGRAPHIC_DATA]: VP Văn Điển Thanh Trì" at bounding box center [1366, 317] width 198 height 13
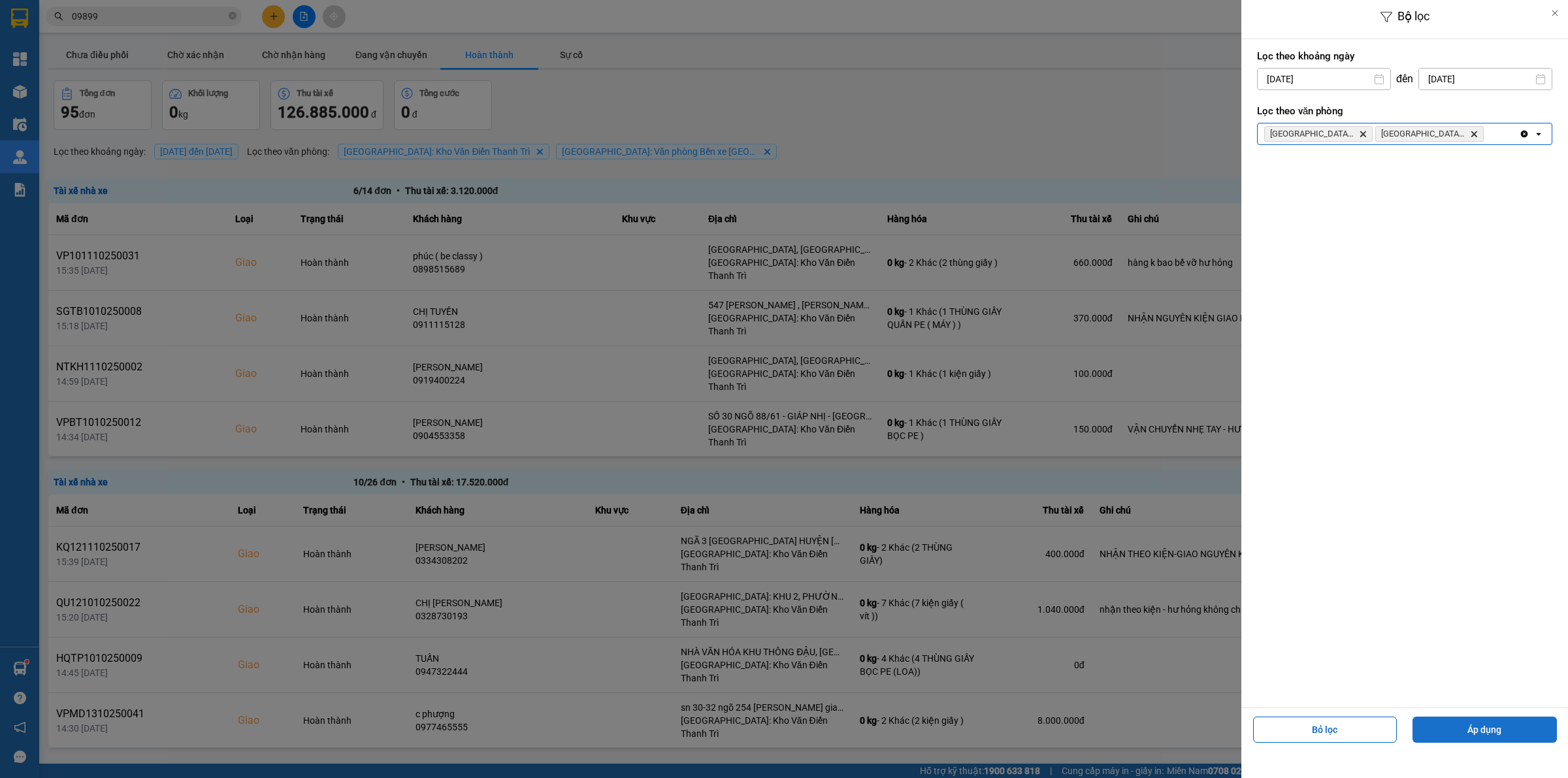
click at [1474, 736] on button "Áp dụng" at bounding box center [1485, 730] width 144 height 26
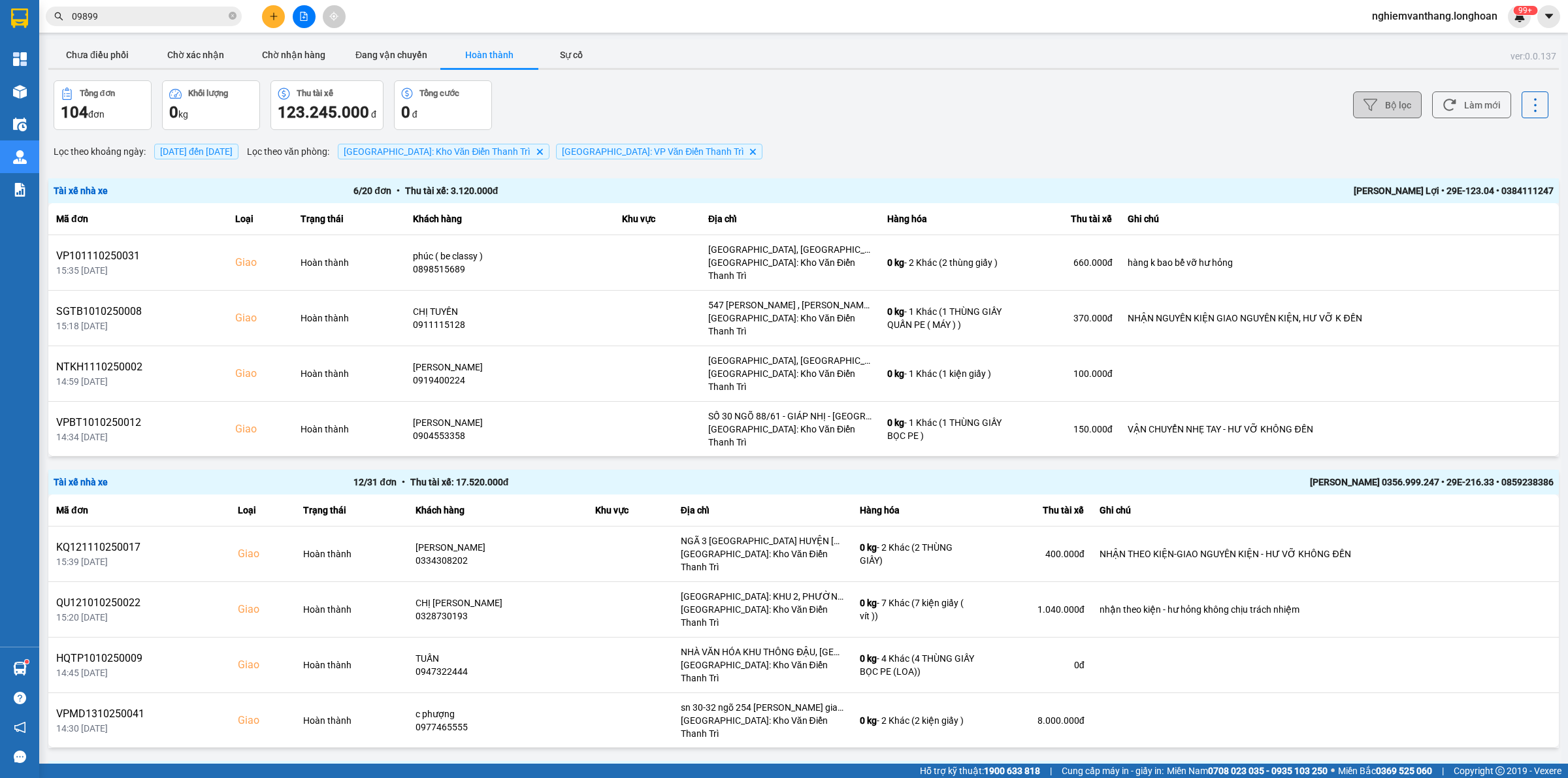
click at [403, 66] on button "Đang vận chuyển" at bounding box center [391, 55] width 98 height 26
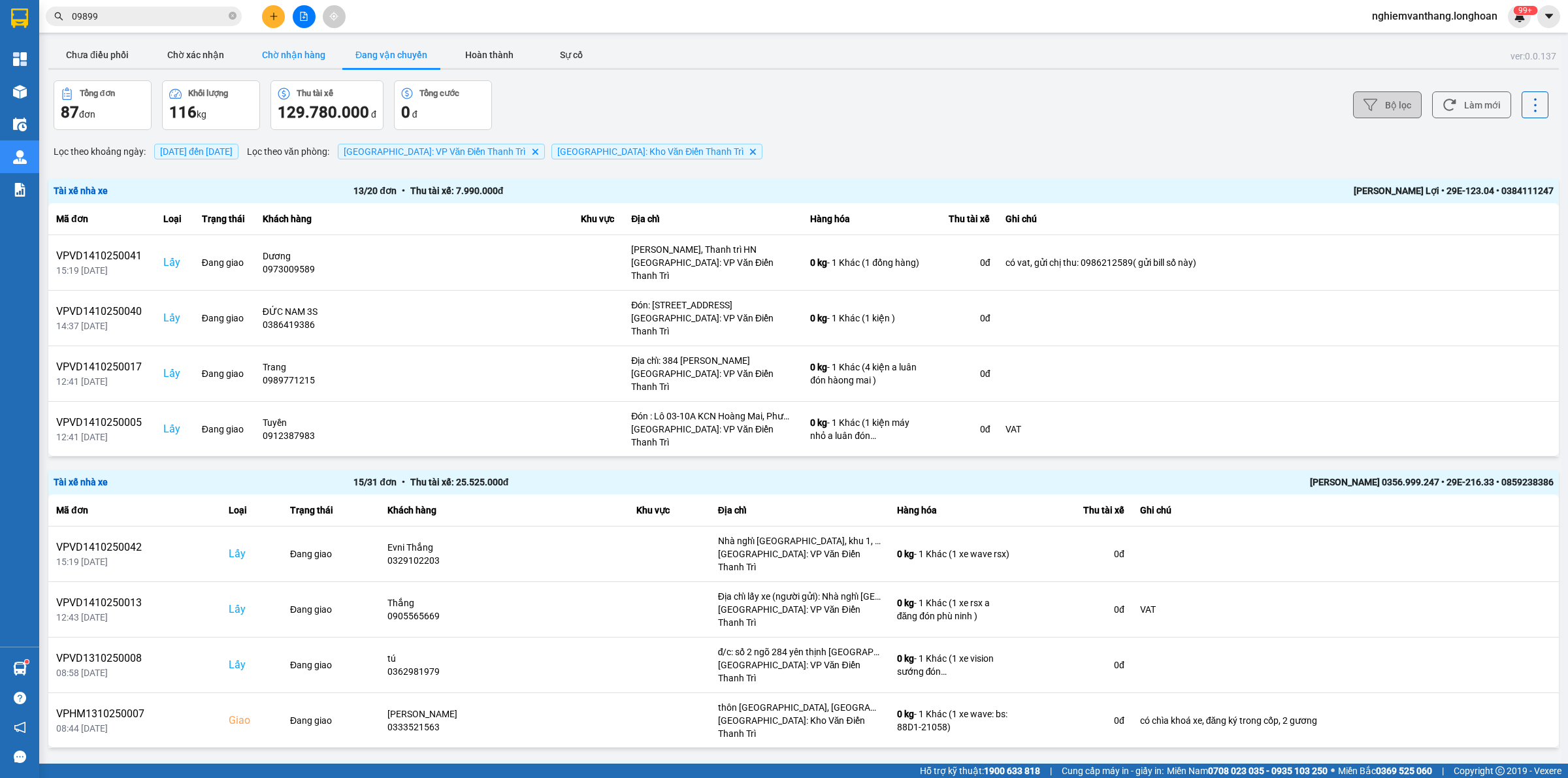
click at [305, 55] on button "Chờ nhận hàng" at bounding box center [293, 55] width 98 height 26
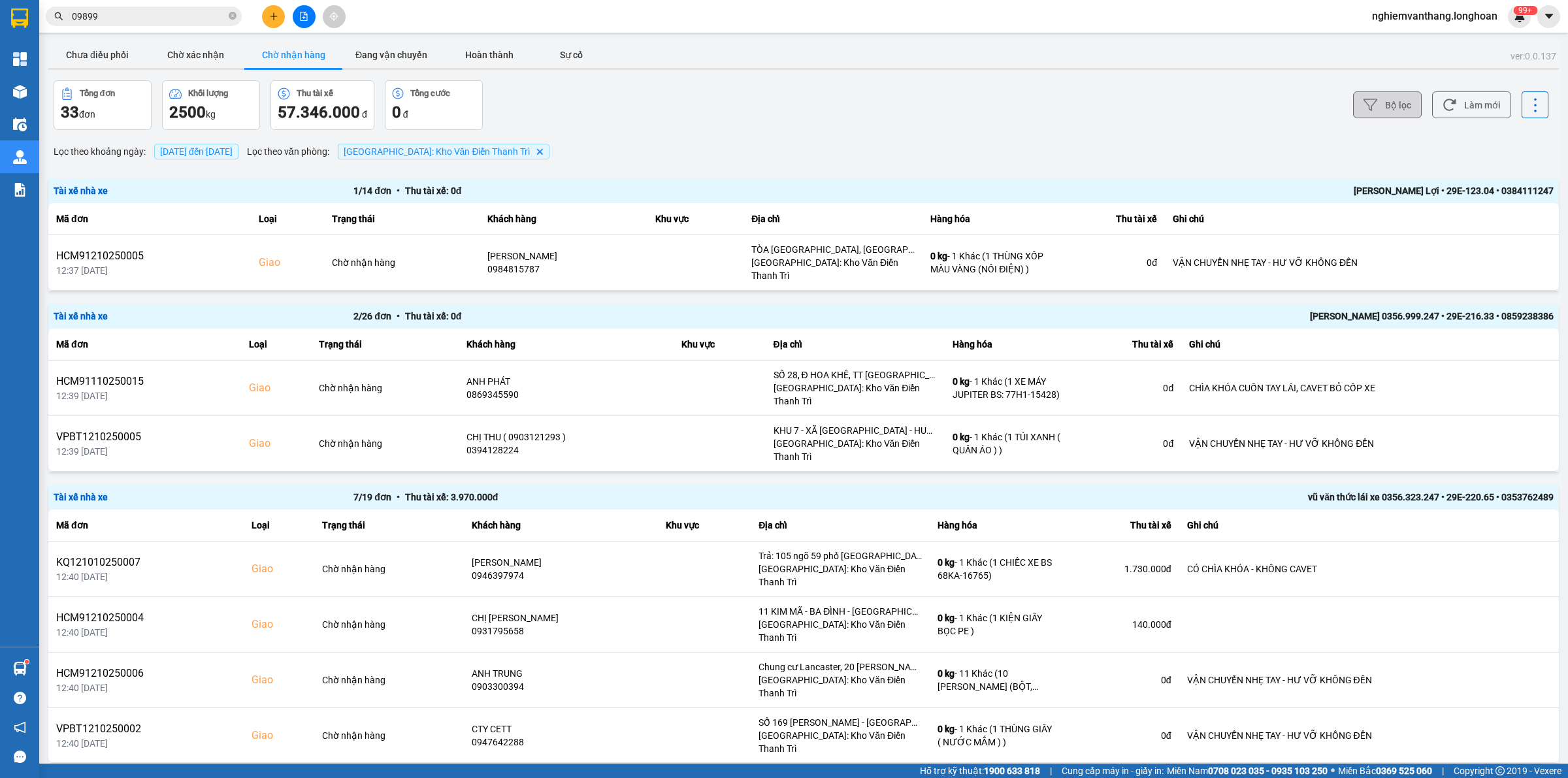
click at [1370, 102] on button "Bộ lọc" at bounding box center [1387, 105] width 68 height 27
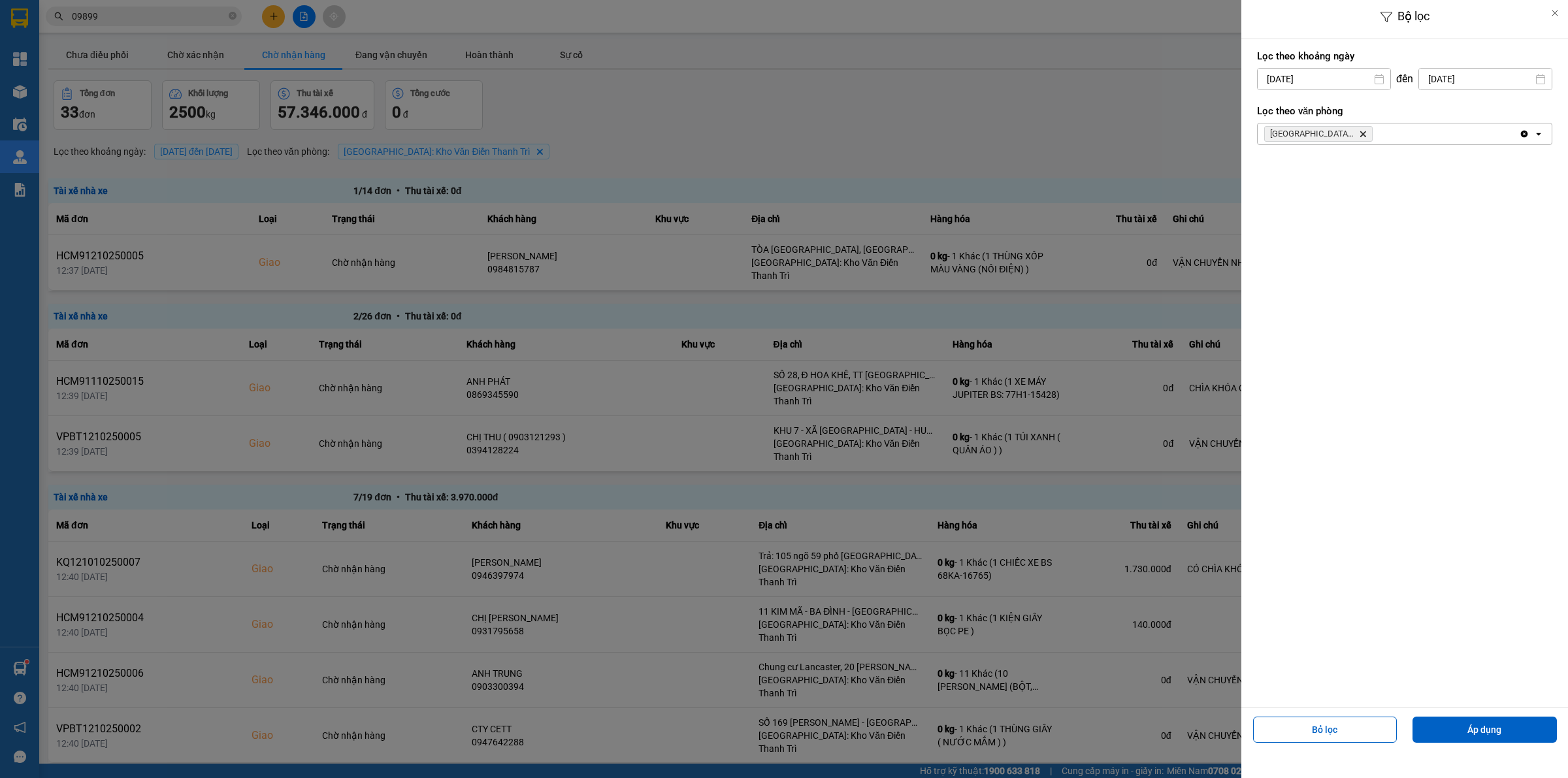
click at [1368, 131] on span "[GEOGRAPHIC_DATA]: [PERSON_NAME] Trì Delete" at bounding box center [1319, 134] width 109 height 16
click at [1356, 134] on span "[GEOGRAPHIC_DATA]: [PERSON_NAME] Trì Delete" at bounding box center [1319, 134] width 109 height 16
click at [1366, 133] on icon "Hà Nội: Kho Văn Điển Thanh Trì, close by backspace" at bounding box center [1363, 134] width 6 height 6
click at [1367, 133] on div "Chọn văn phòng" at bounding box center [1396, 134] width 276 height 21
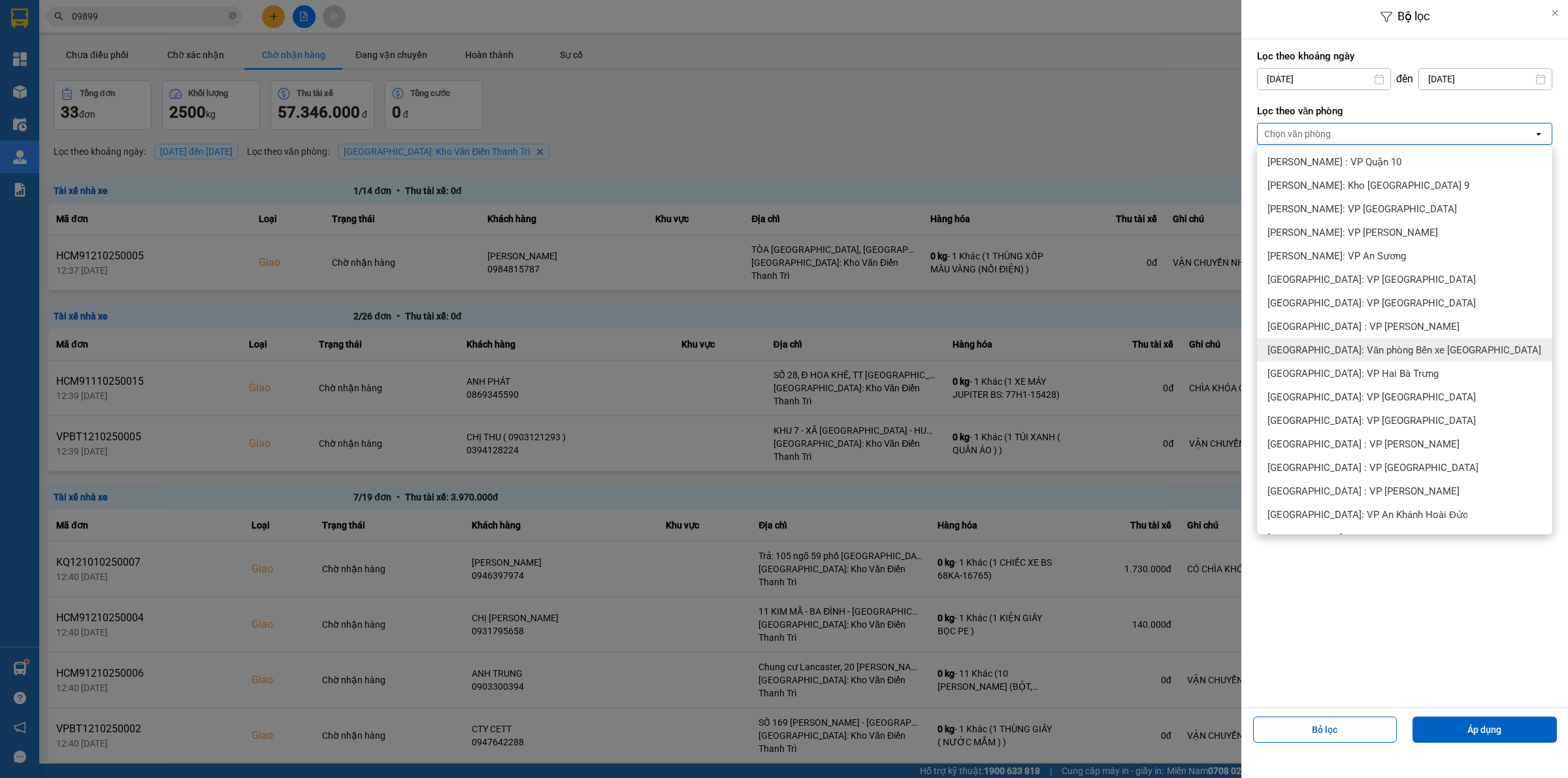
click at [1410, 354] on span "[GEOGRAPHIC_DATA]: Văn phòng Bến xe [GEOGRAPHIC_DATA]" at bounding box center [1404, 350] width 273 height 13
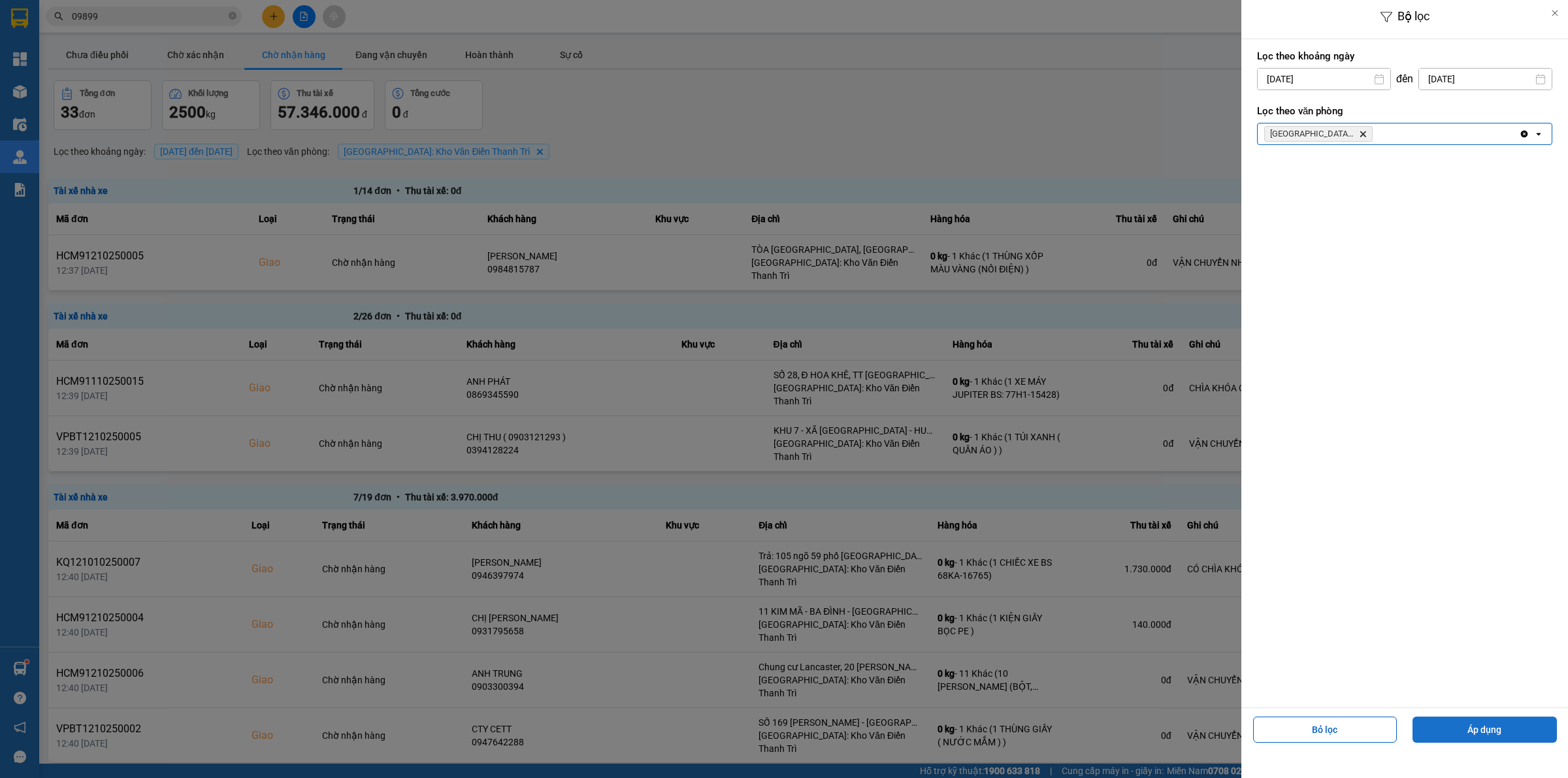
click at [1436, 727] on button "Áp dụng" at bounding box center [1485, 730] width 144 height 26
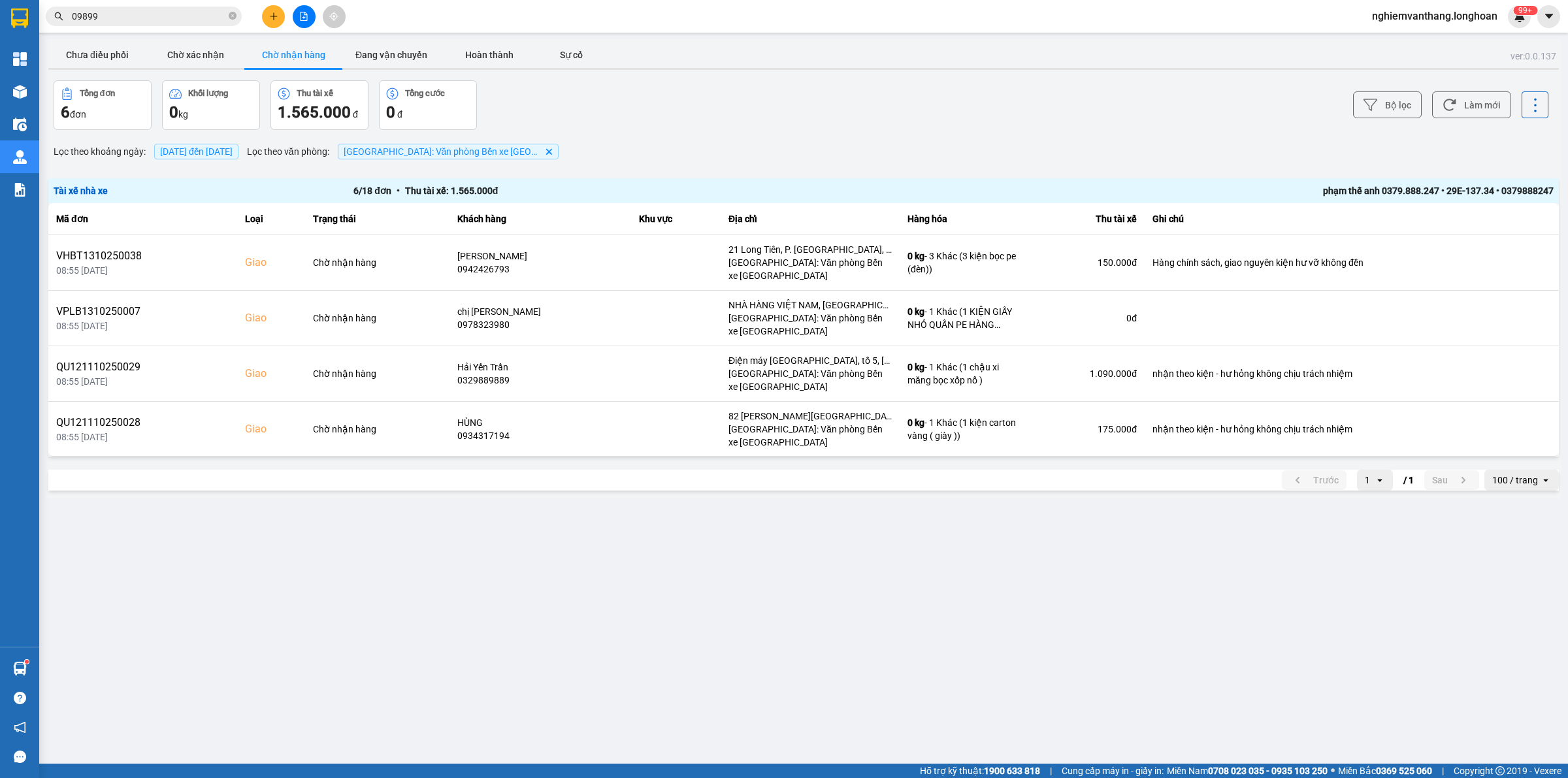
click at [1531, 468] on div "ver: 0.0.137 Chưa điều phối Chờ xác nhận Chờ nhận hàng Đang vận chuyển Hoàn thà…" at bounding box center [803, 269] width 1516 height 460
click at [1522, 486] on div "100 / trang" at bounding box center [1515, 480] width 46 height 13
click at [1520, 603] on div "100 / trang" at bounding box center [1510, 601] width 53 height 13
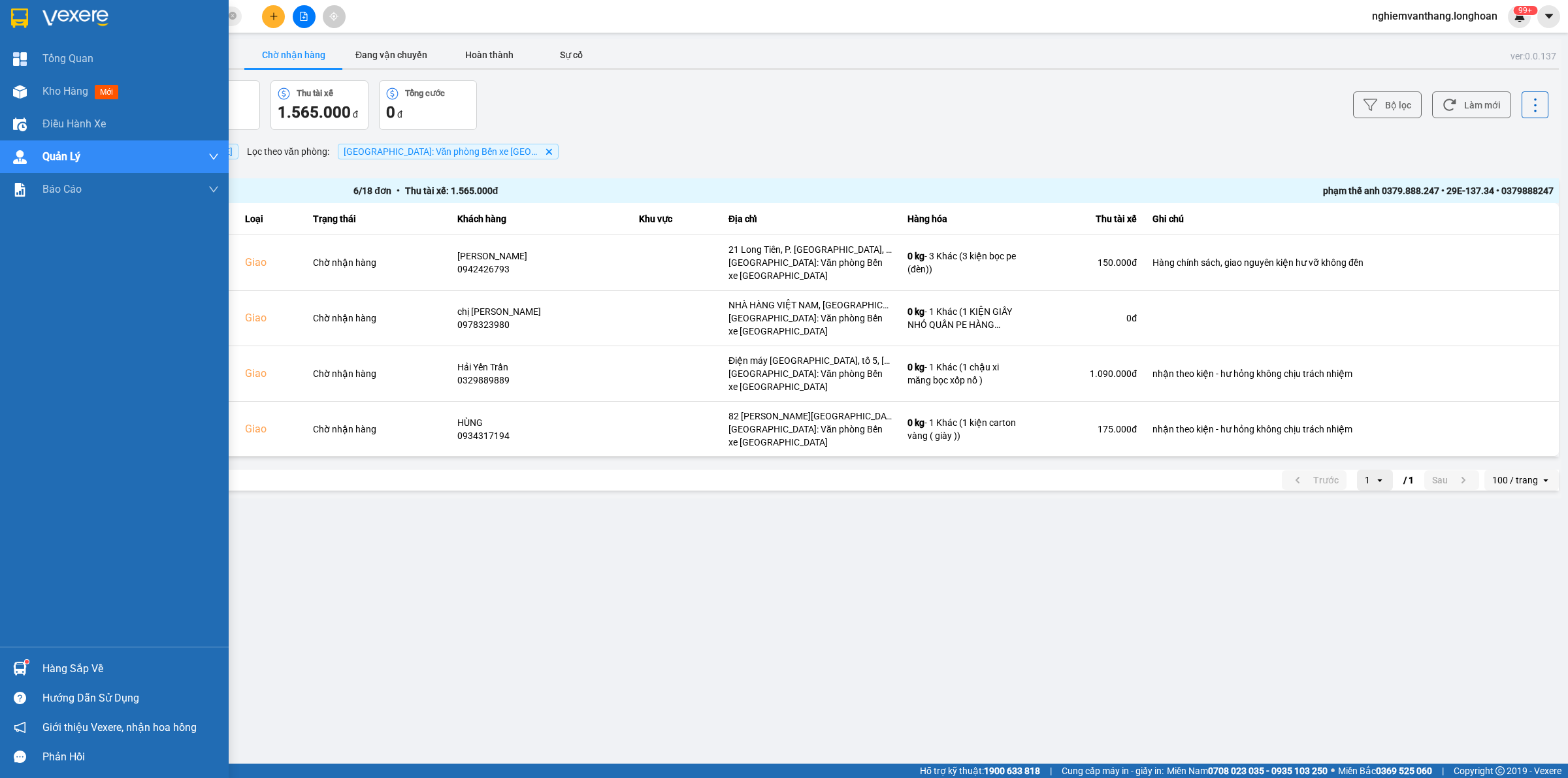
click at [28, 13] on div at bounding box center [20, 18] width 22 height 22
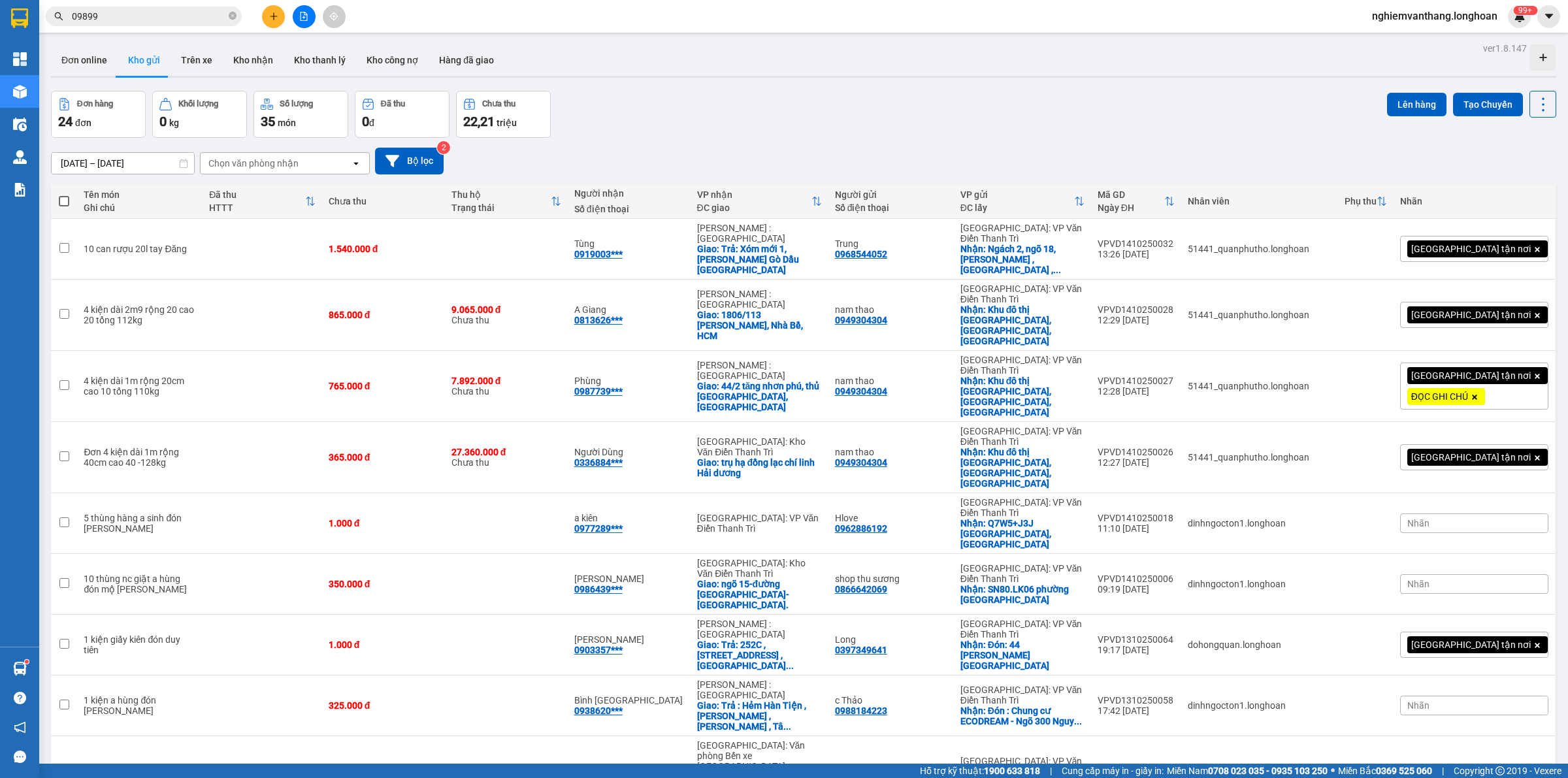
click at [167, 21] on input "09899" at bounding box center [149, 16] width 154 height 14
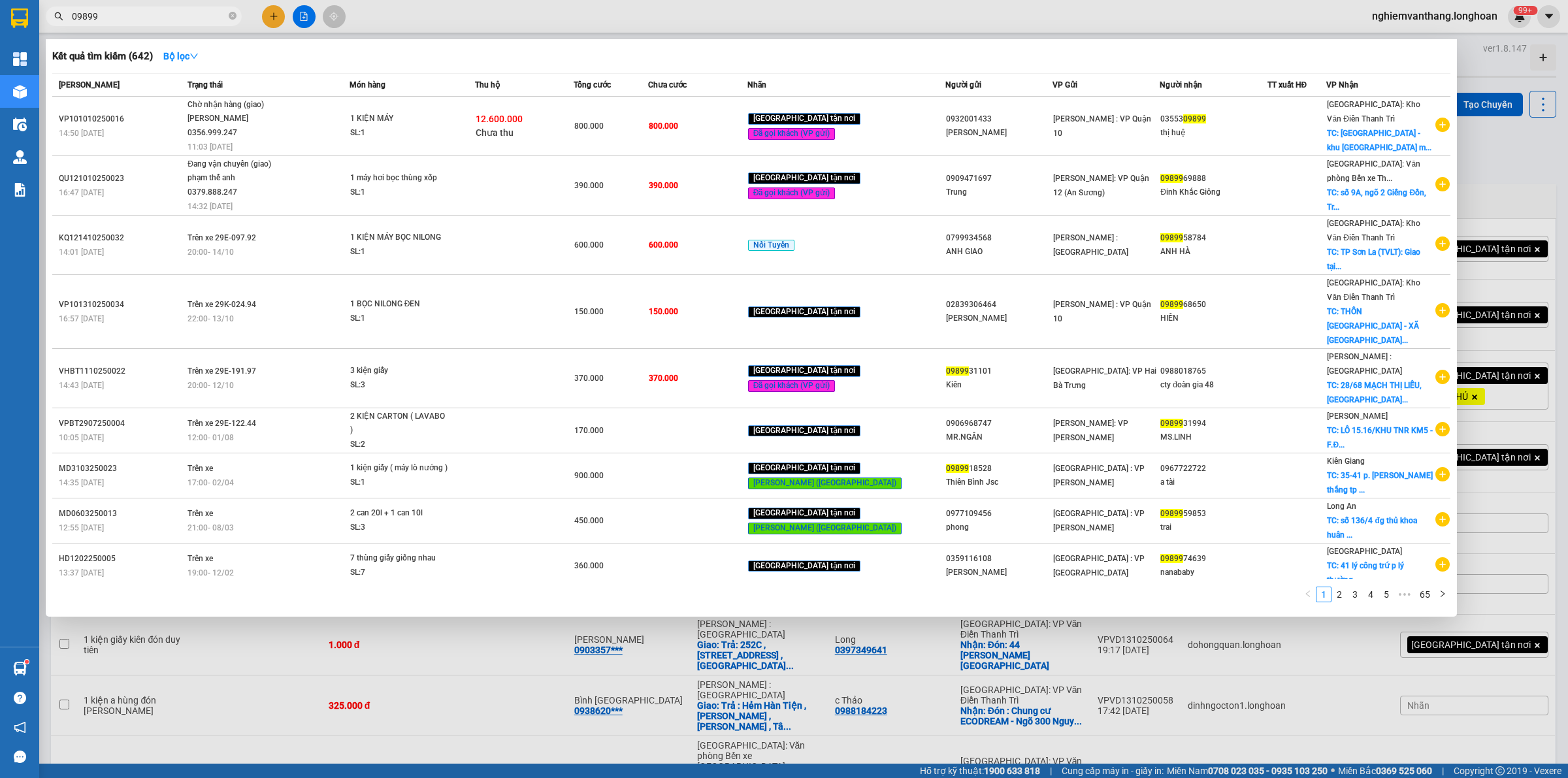
click at [505, 17] on div at bounding box center [784, 389] width 1568 height 778
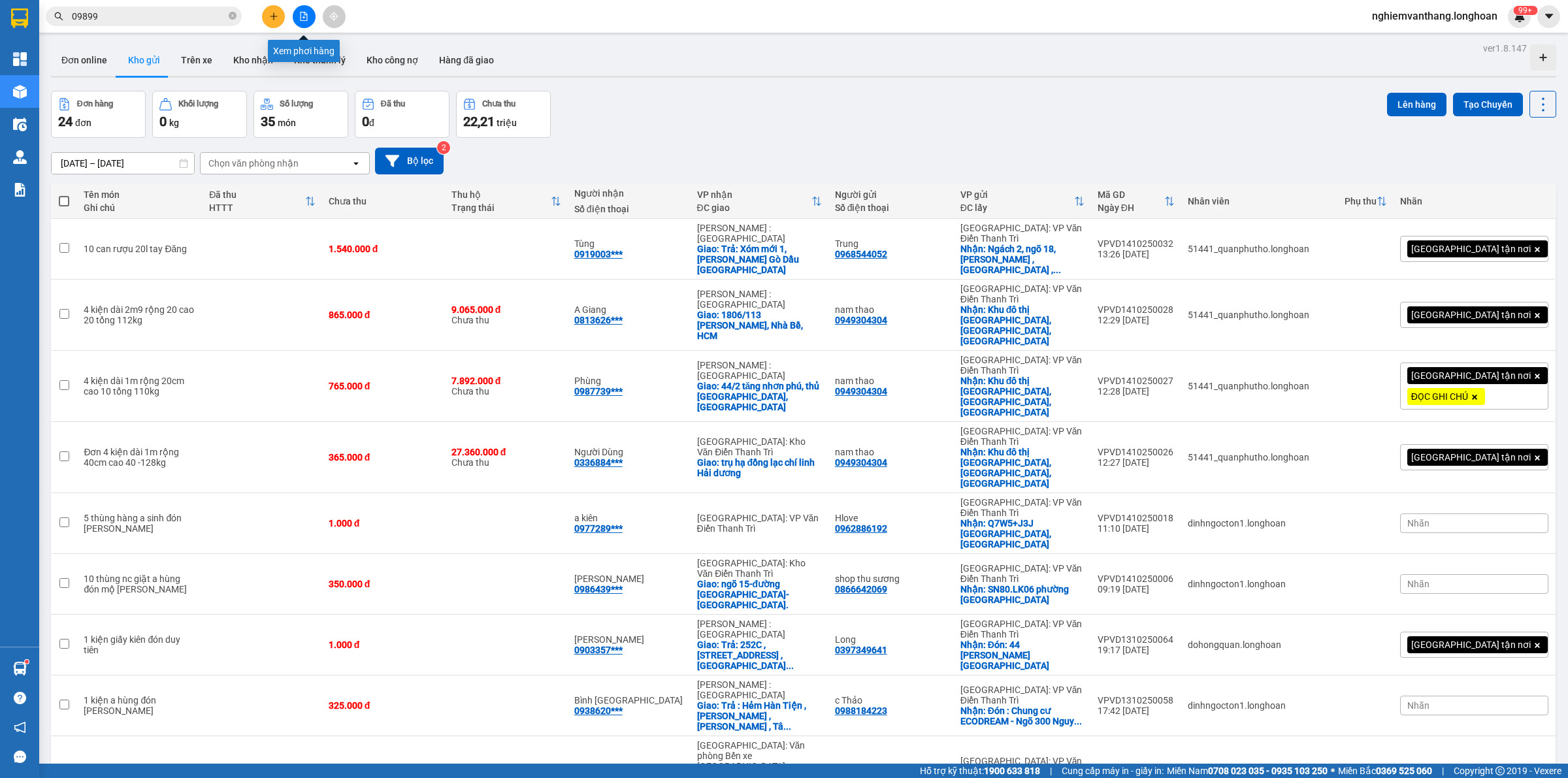
click at [295, 8] on button at bounding box center [304, 17] width 22 height 22
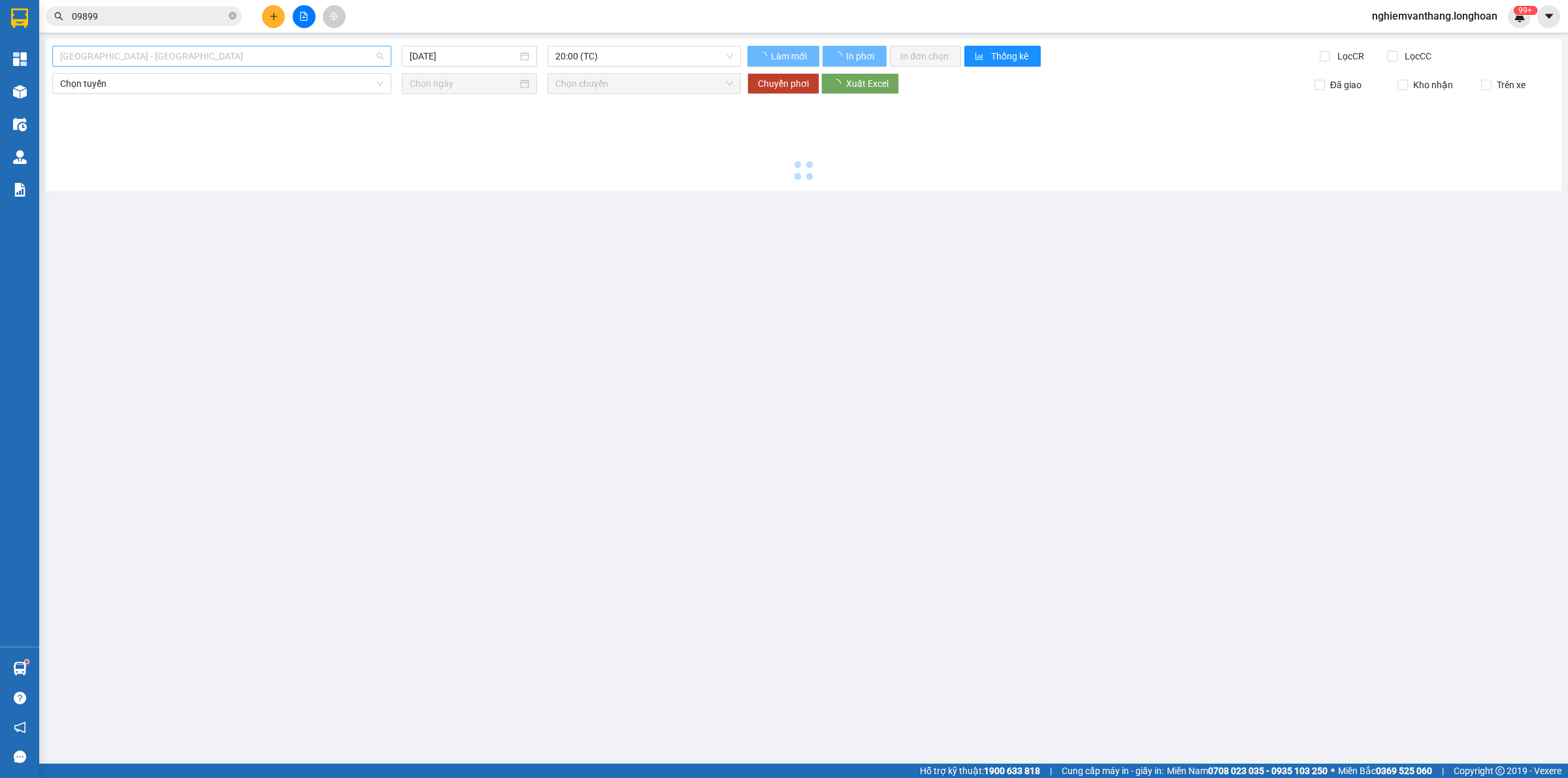
click at [175, 60] on span "[GEOGRAPHIC_DATA] - [GEOGRAPHIC_DATA]" at bounding box center [222, 56] width 324 height 20
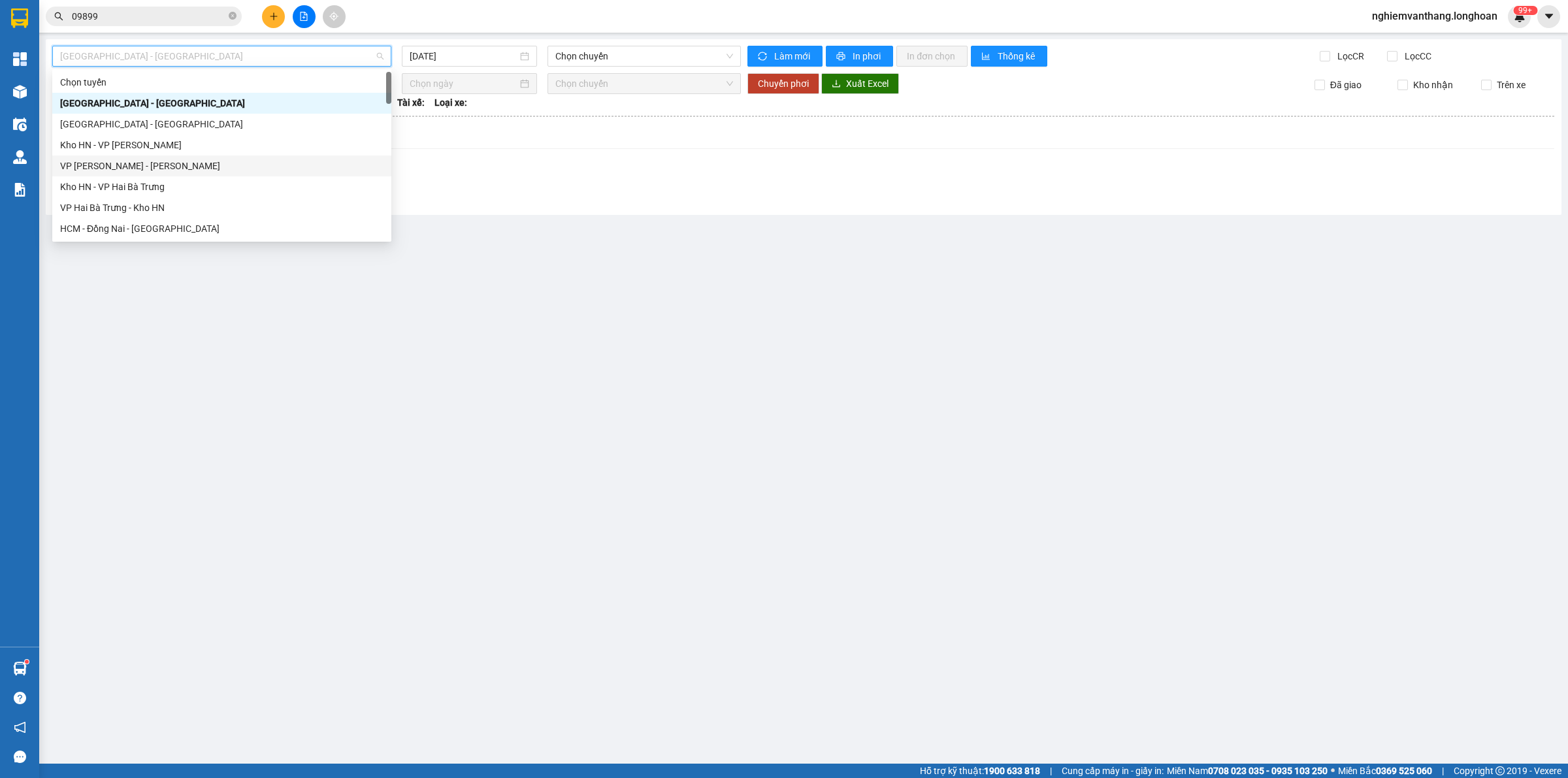
scroll to position [327, 0]
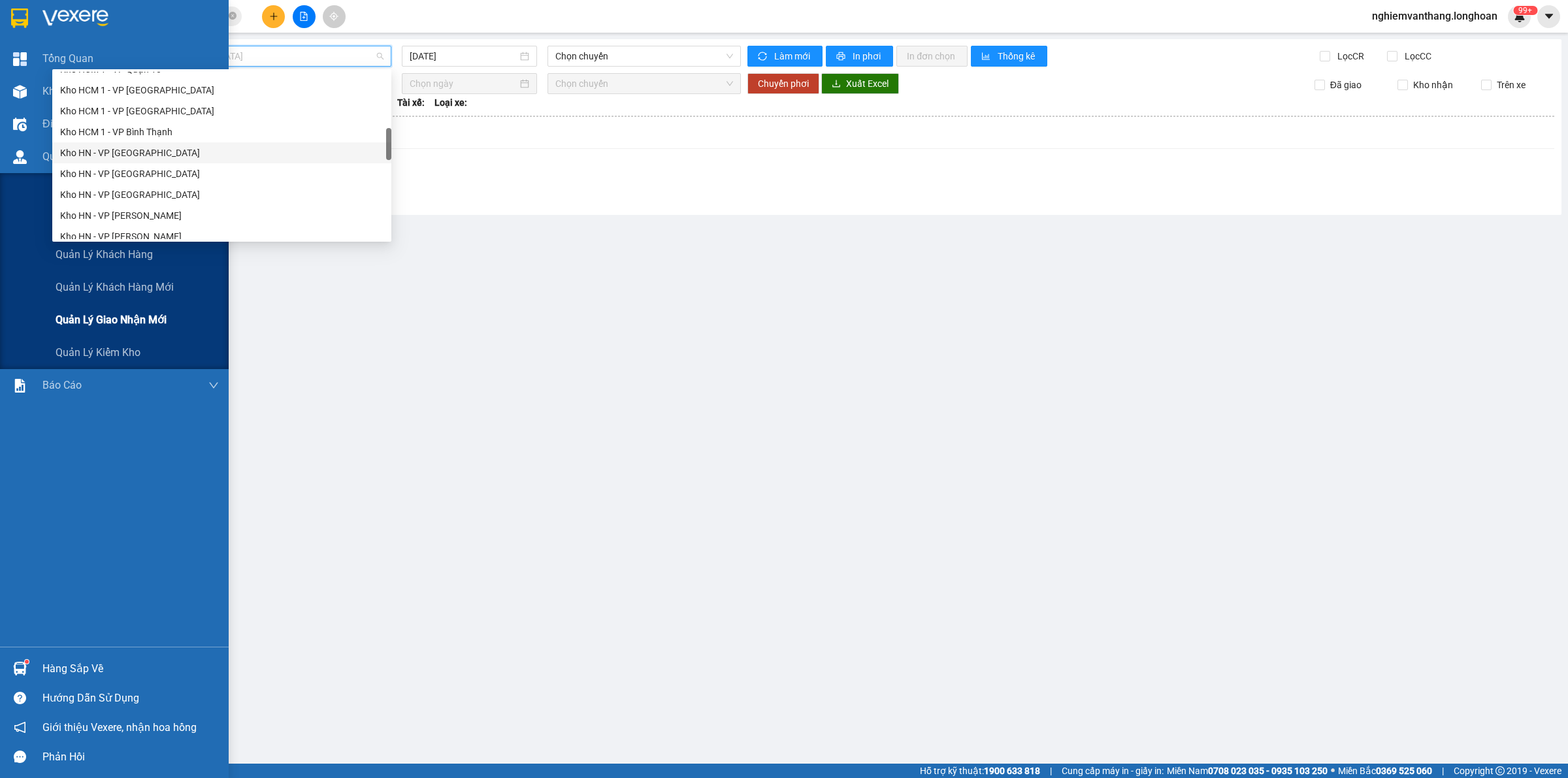
click at [66, 316] on div "Quản lý giao nhận mới" at bounding box center [137, 320] width 164 height 33
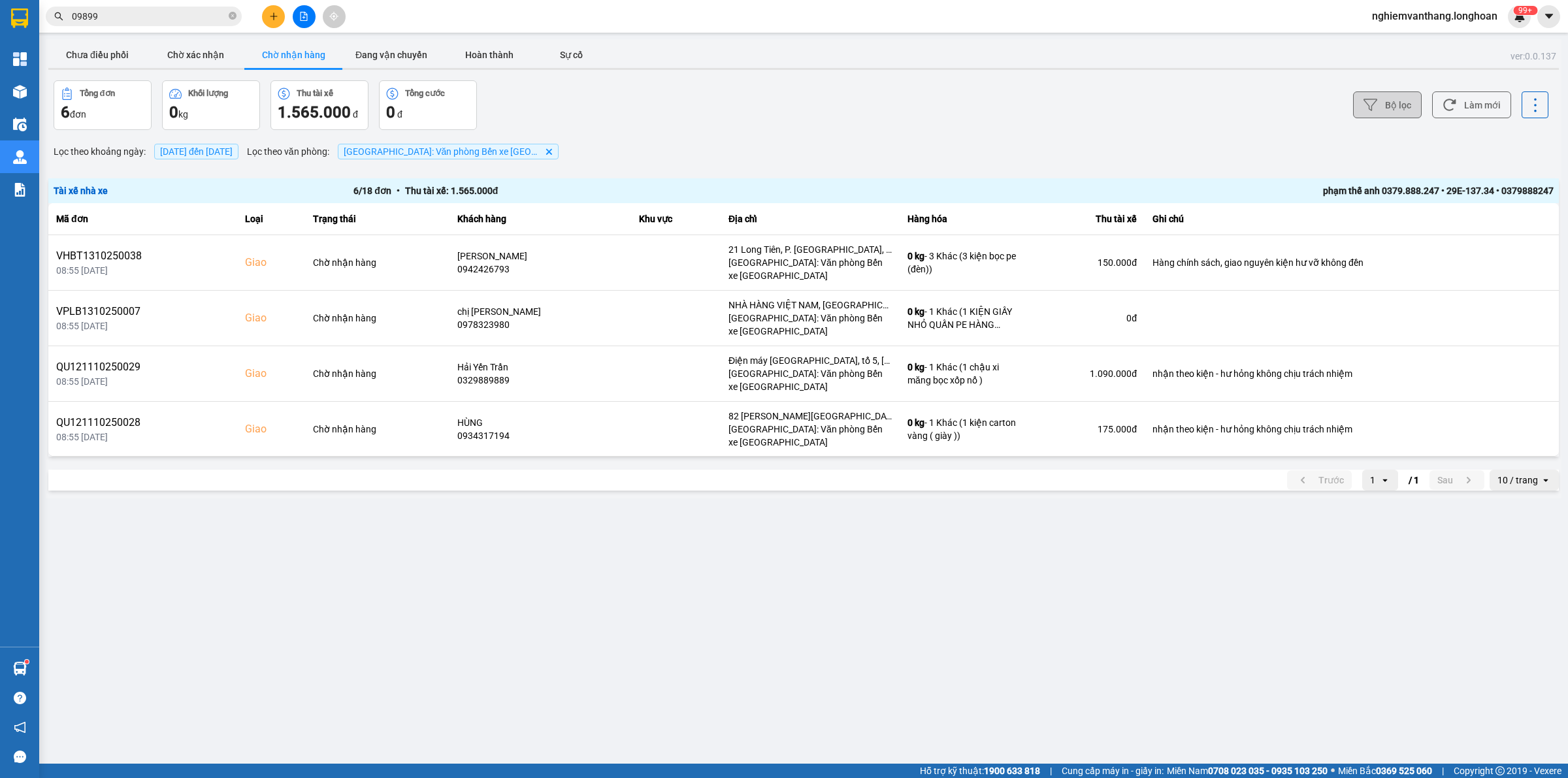
click at [1409, 108] on button "Bộ lọc" at bounding box center [1387, 105] width 68 height 27
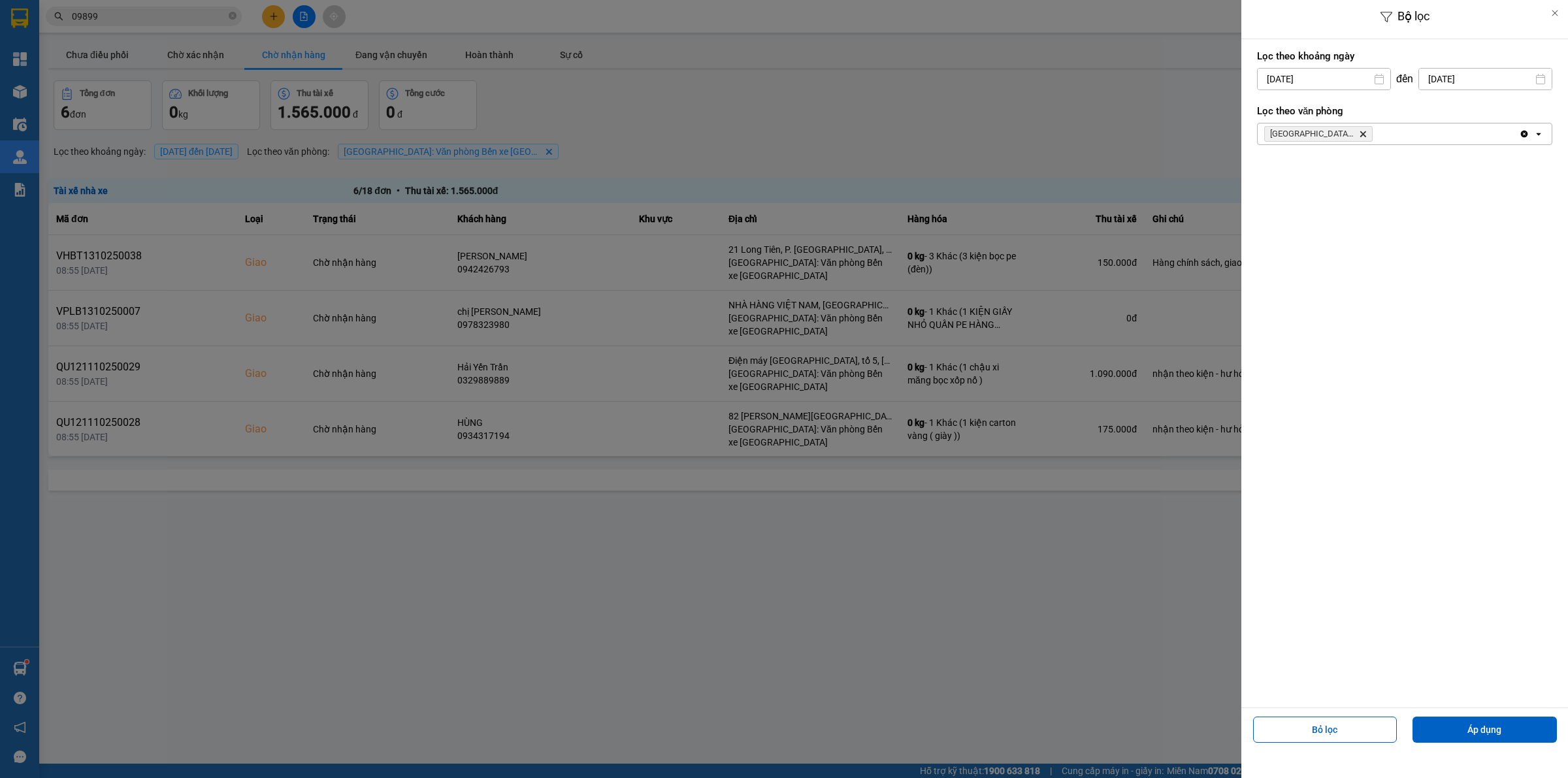
click at [1336, 499] on div "Bộ lọc Lọc theo khoảng [DATE] Press the down arrow key to interact with the cal…" at bounding box center [803, 499] width 1516 height 0
click at [1324, 181] on div "1" at bounding box center [1317, 174] width 19 height 16
type input "[DATE]"
click at [1477, 716] on div "Bỏ lọc Áp dụng" at bounding box center [1405, 735] width 320 height 47
click at [1477, 737] on button "Áp dụng" at bounding box center [1485, 730] width 144 height 26
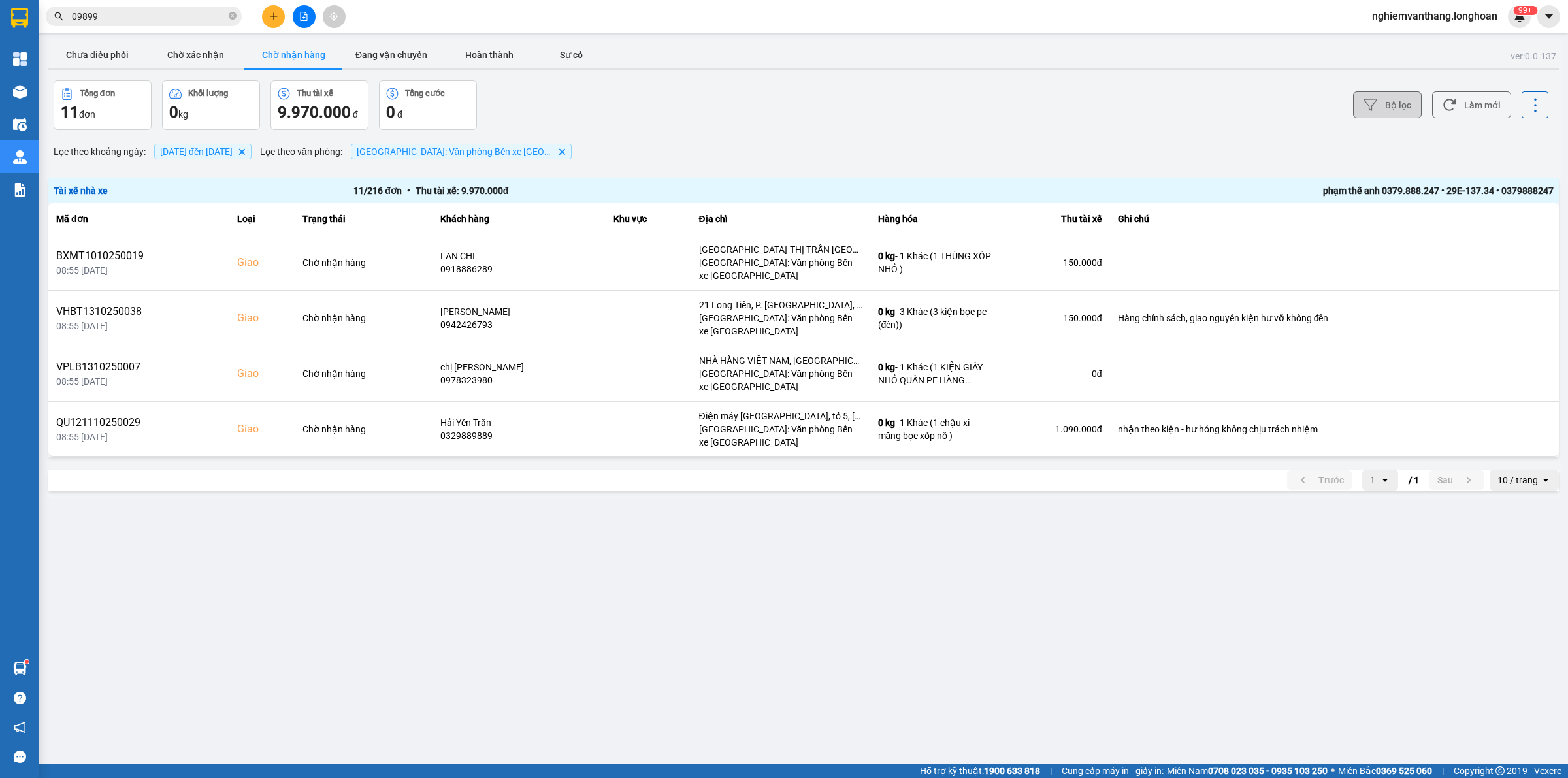
click at [1382, 99] on button "Bộ lọc" at bounding box center [1387, 105] width 68 height 27
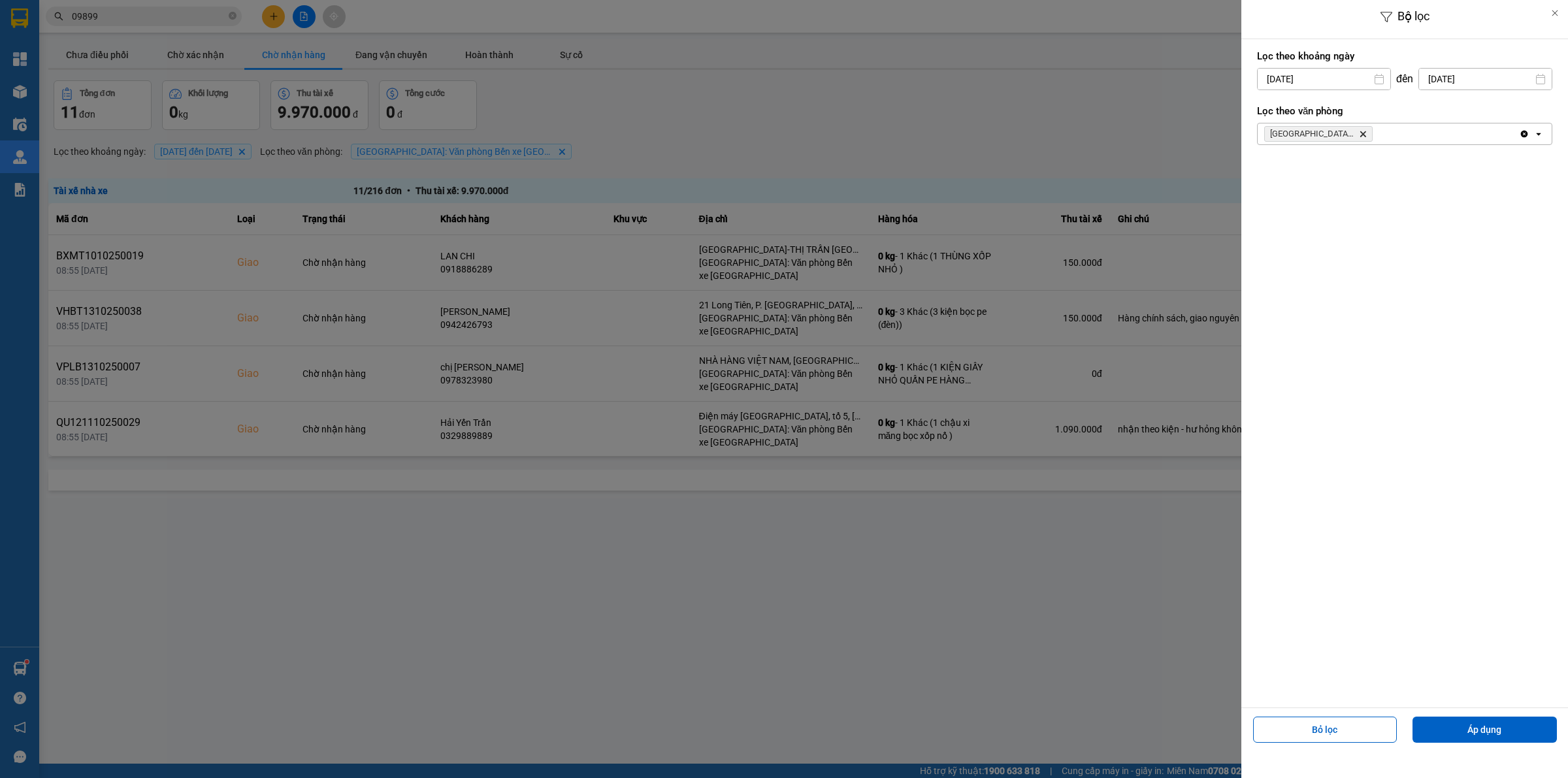
click at [1370, 135] on span "[GEOGRAPHIC_DATA]: Văn phòng Bến xe [GEOGRAPHIC_DATA] Delete" at bounding box center [1319, 134] width 109 height 16
click at [1360, 136] on icon "Delete" at bounding box center [1363, 134] width 7 height 7
click at [1360, 136] on div "Chọn văn phòng" at bounding box center [1396, 134] width 276 height 21
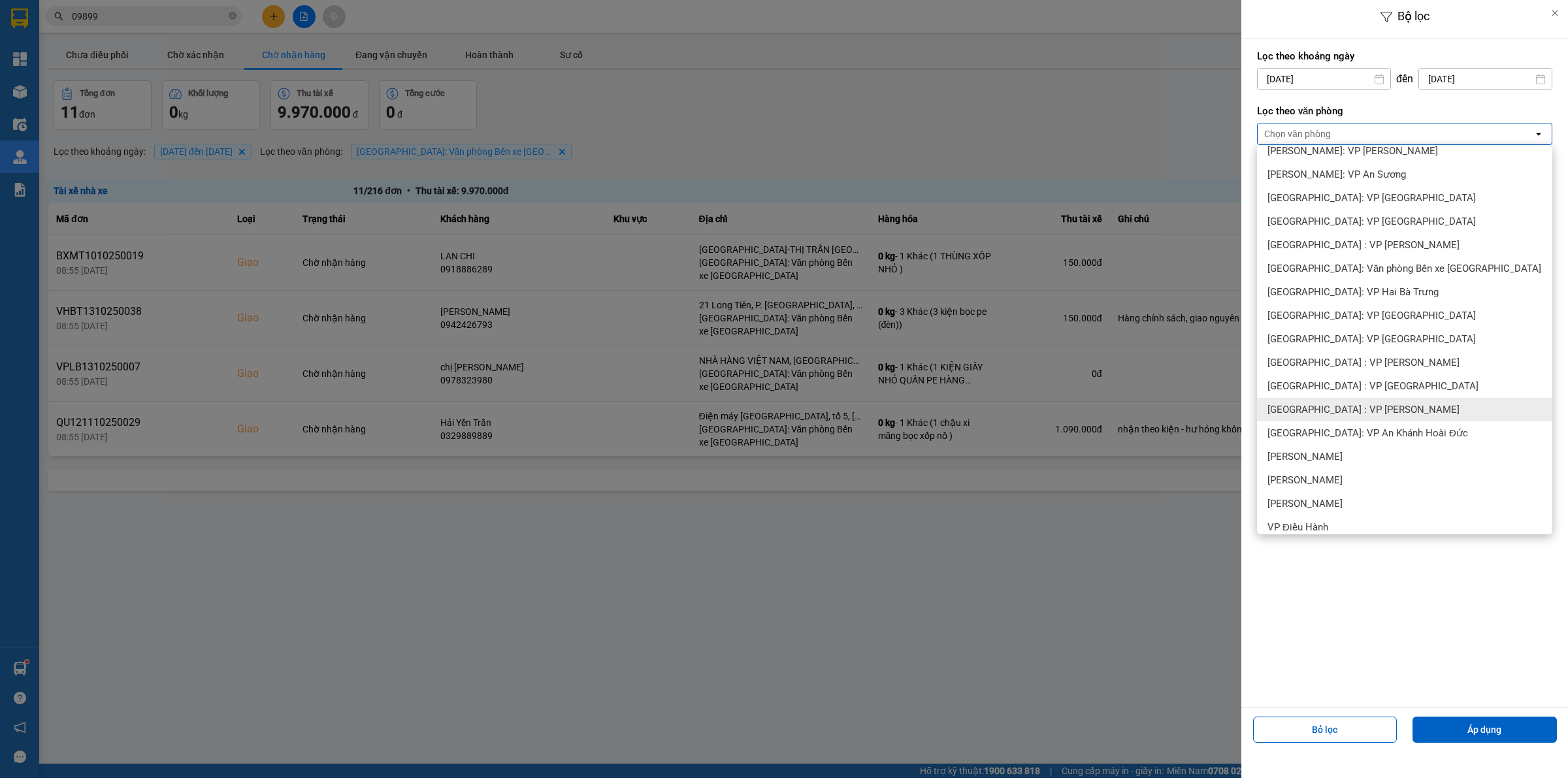
scroll to position [408, 0]
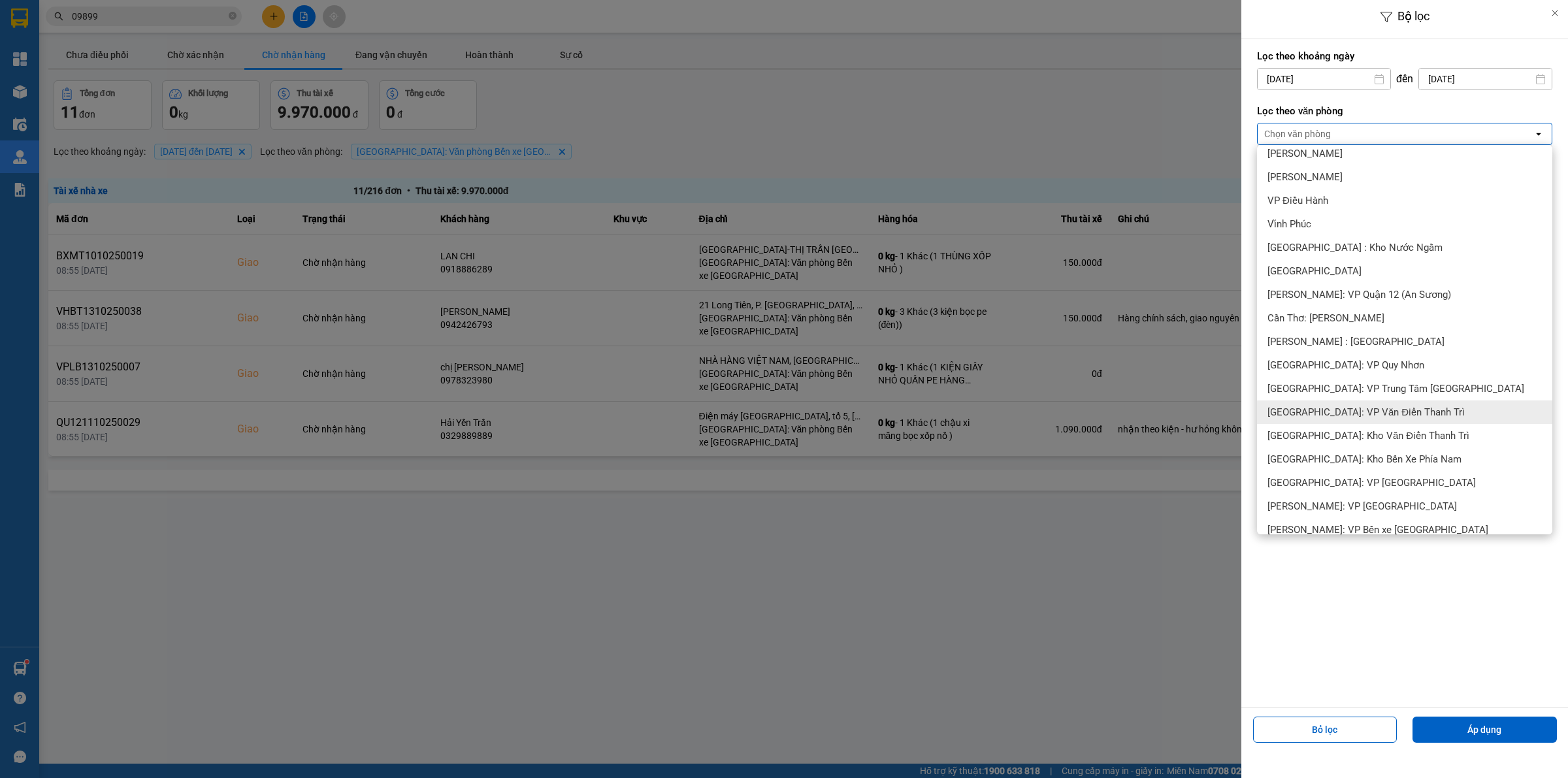
click at [1353, 435] on span "[GEOGRAPHIC_DATA]: Kho Văn Điển Thanh Trì" at bounding box center [1369, 436] width 202 height 13
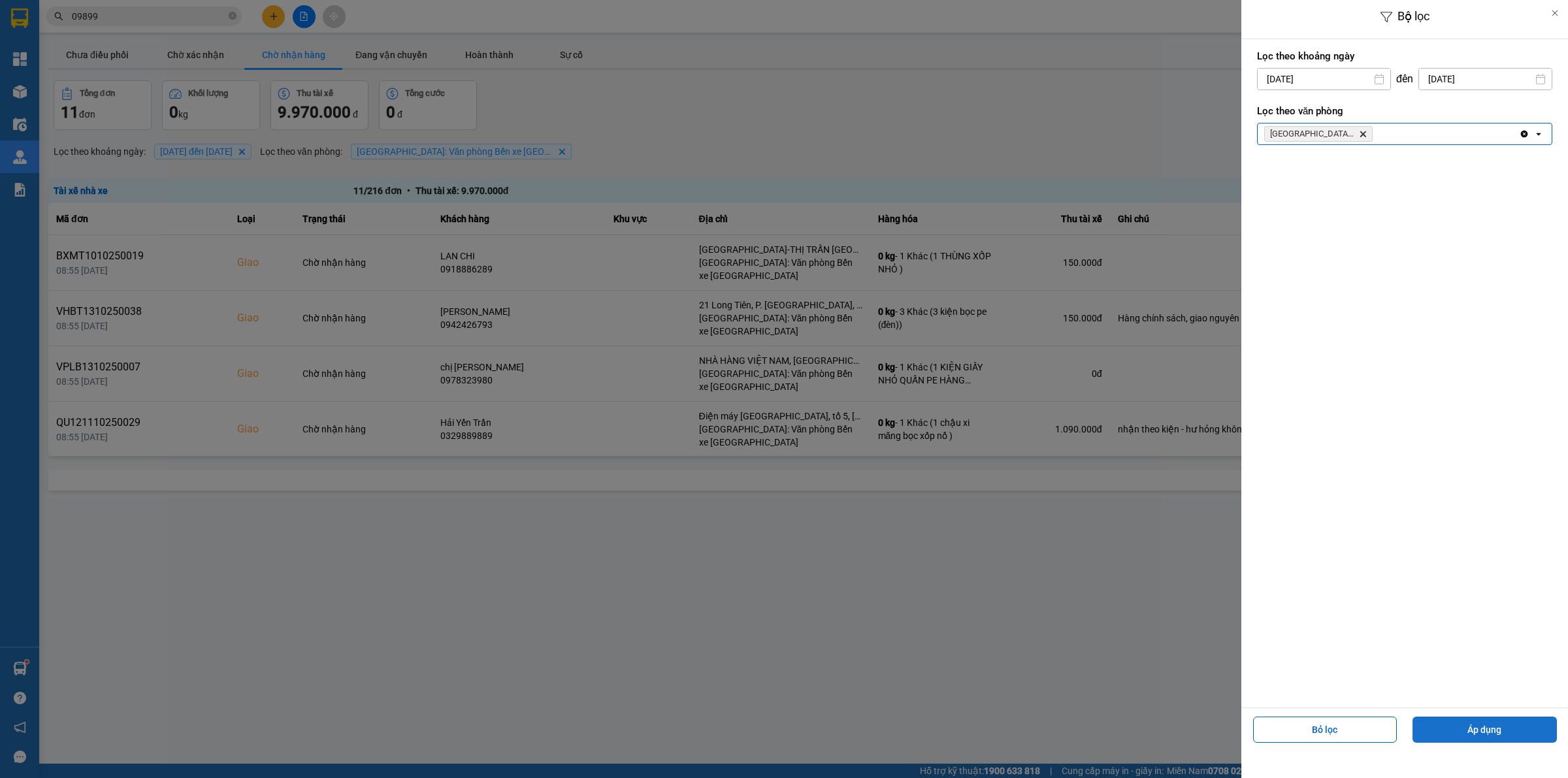
click at [1496, 727] on button "Áp dụng" at bounding box center [1485, 730] width 144 height 26
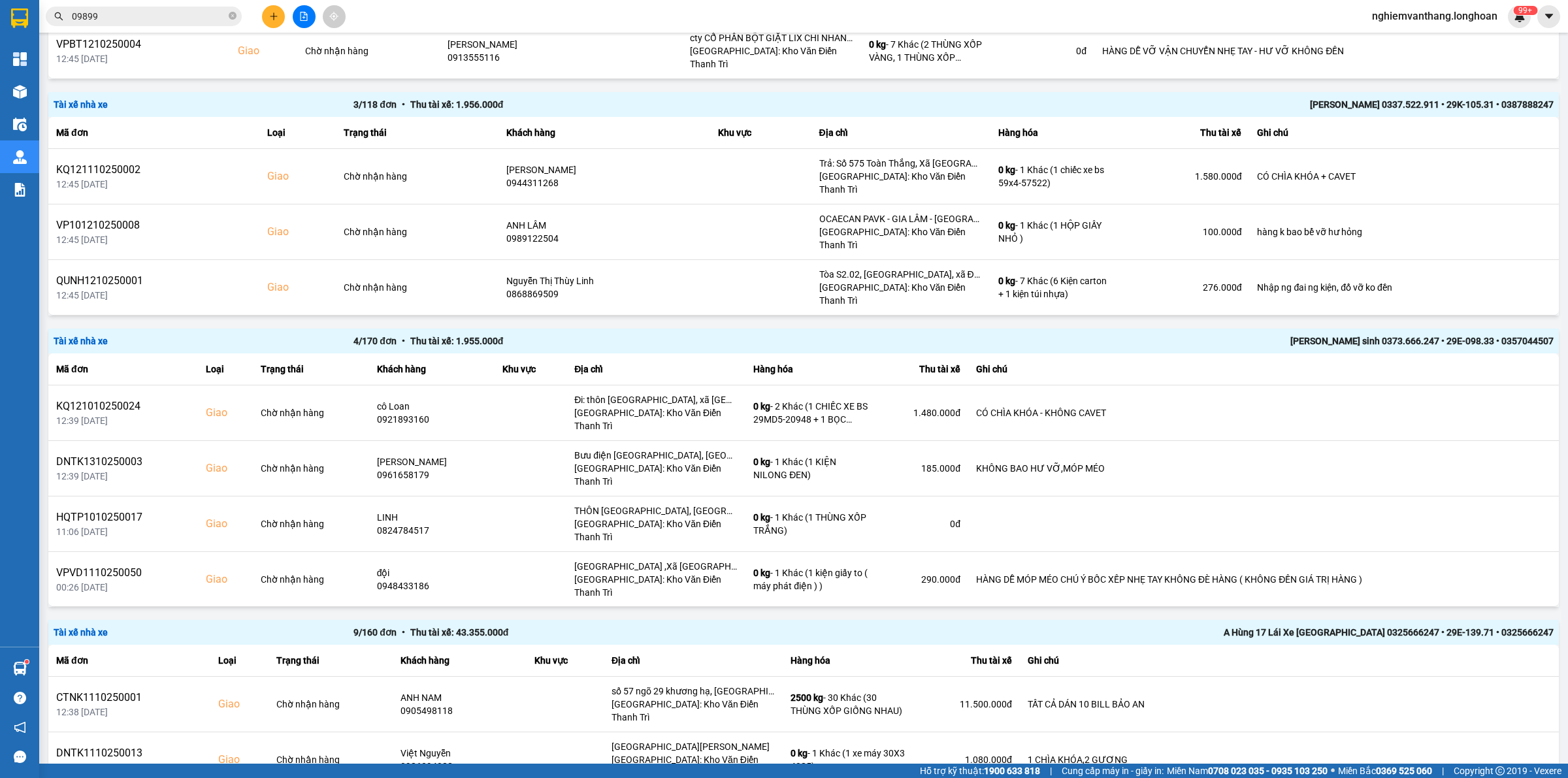
scroll to position [2021, 0]
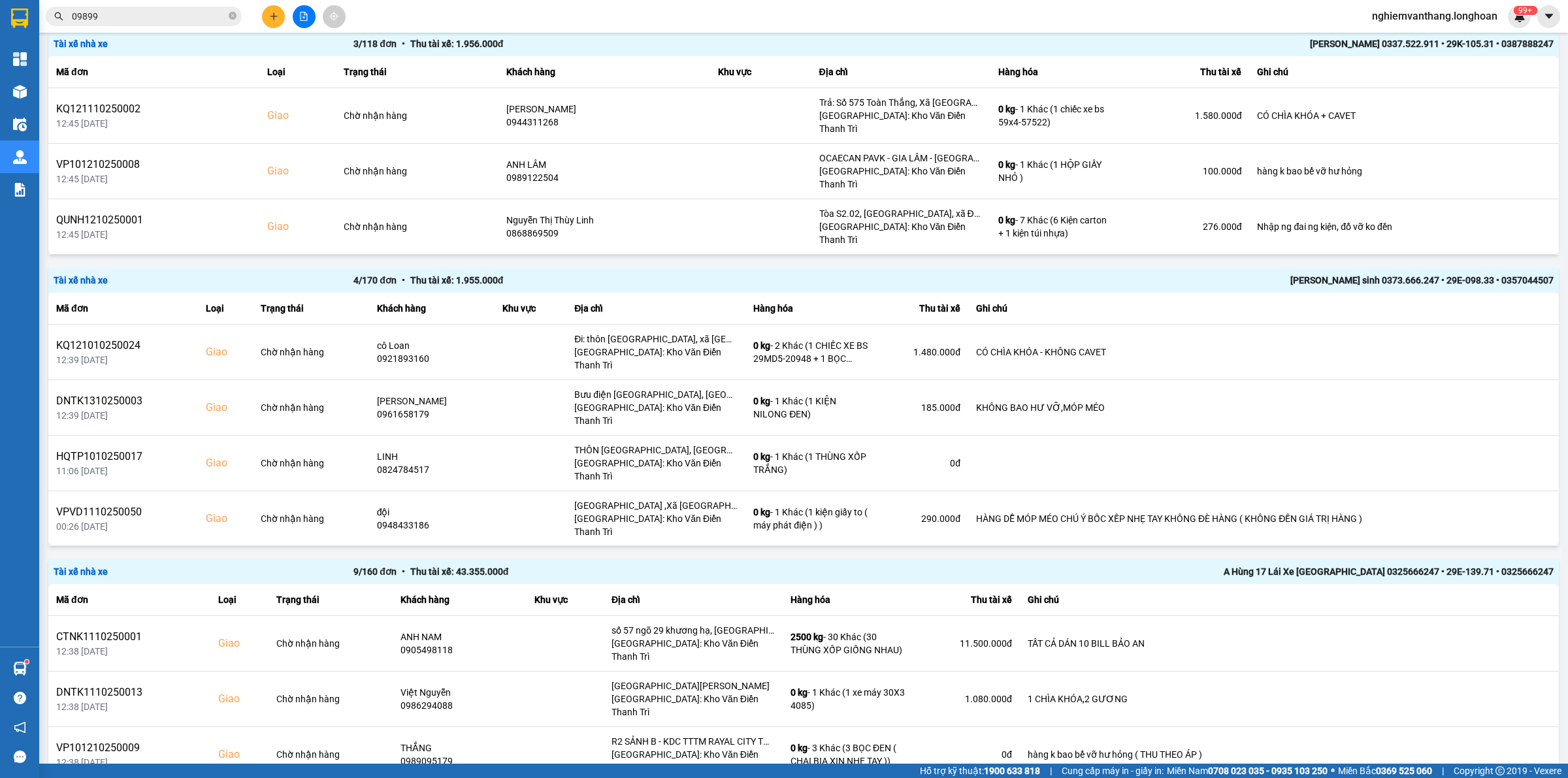
click at [1502, 722] on li "100 / trang" at bounding box center [1512, 712] width 68 height 23
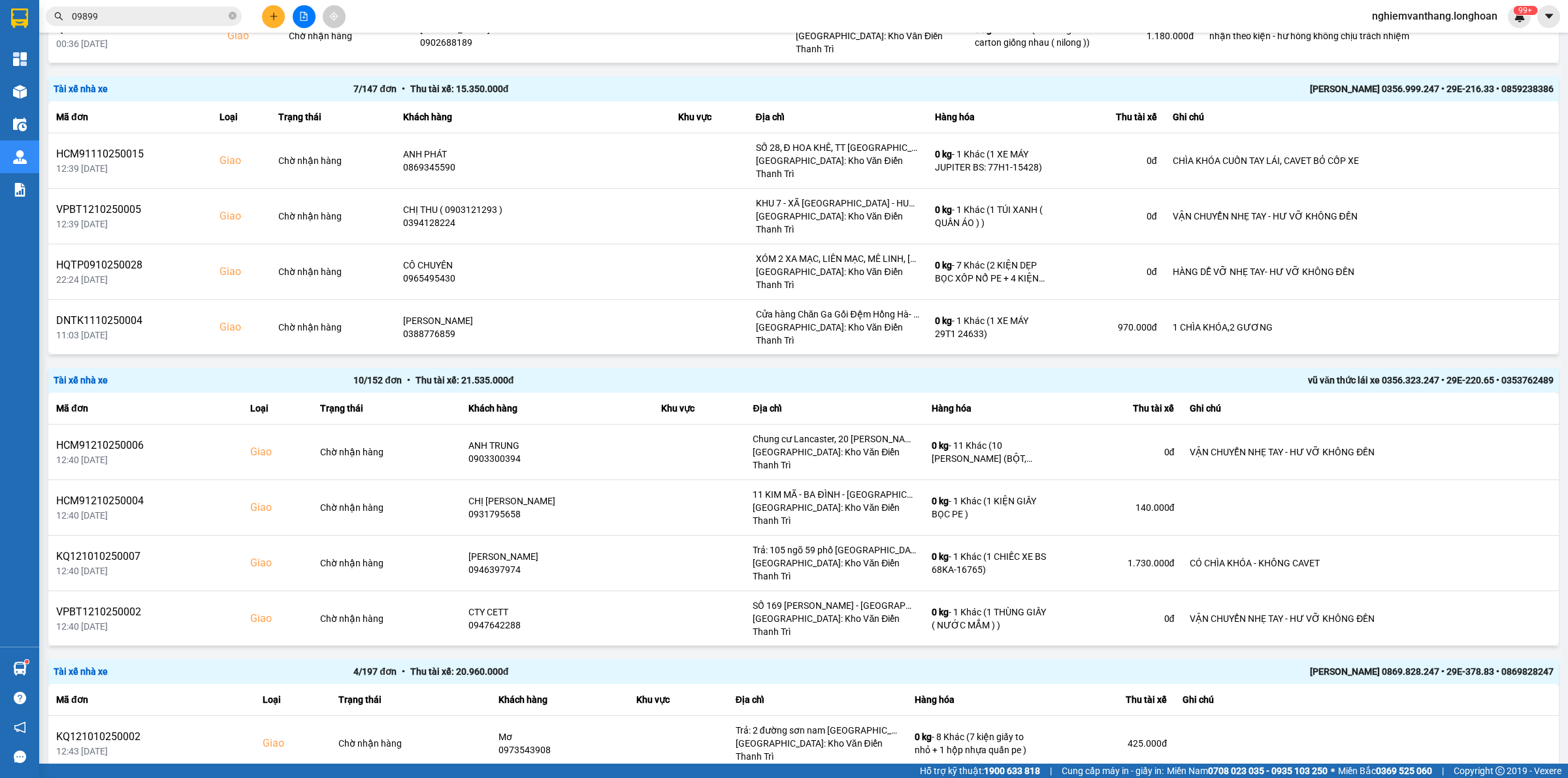
scroll to position [0, 0]
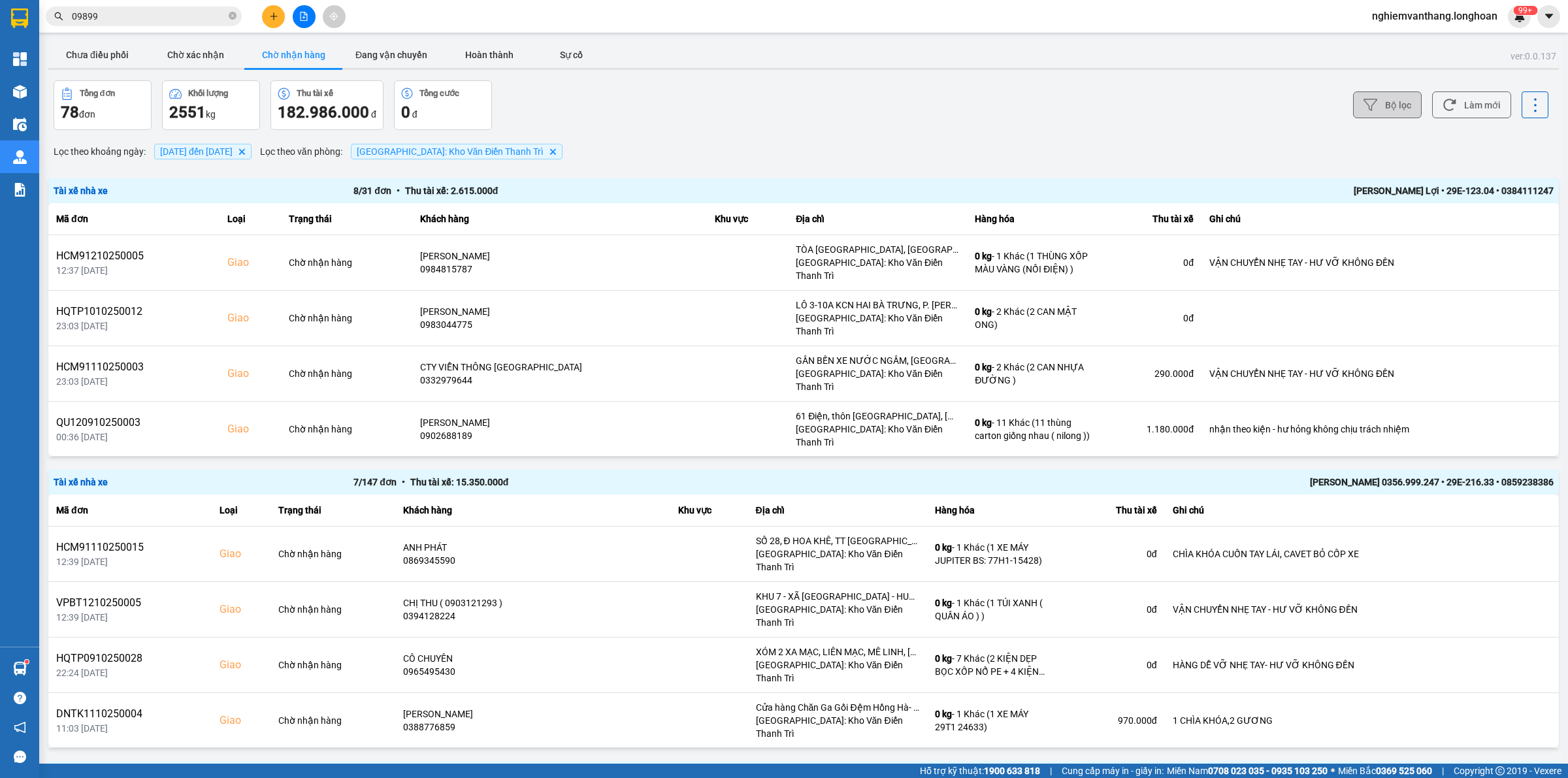
click at [1386, 107] on button "Bộ lọc" at bounding box center [1387, 105] width 68 height 27
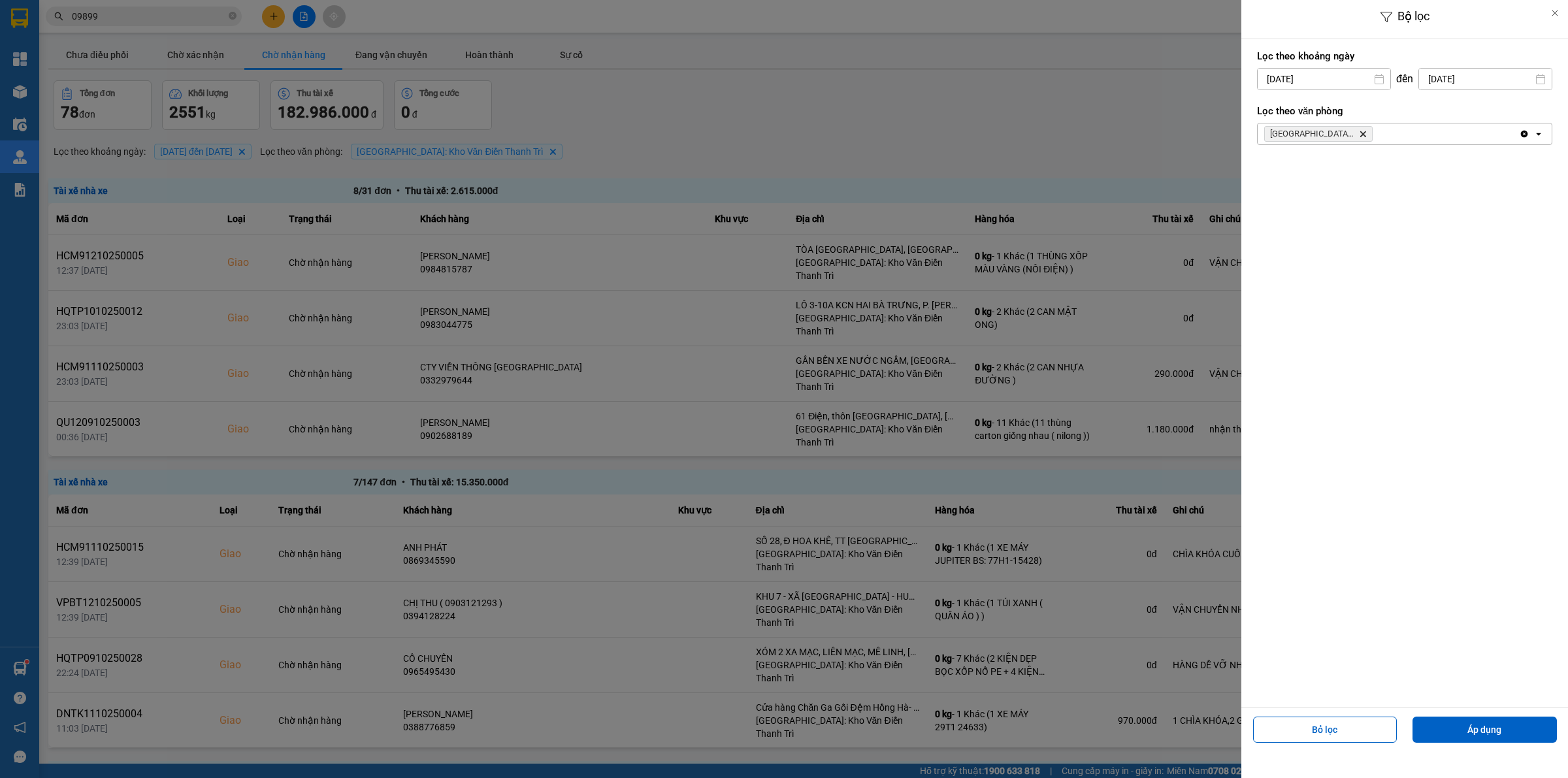
click at [1384, 139] on div "[GEOGRAPHIC_DATA]: [PERSON_NAME] Trì Delete" at bounding box center [1388, 134] width 261 height 21
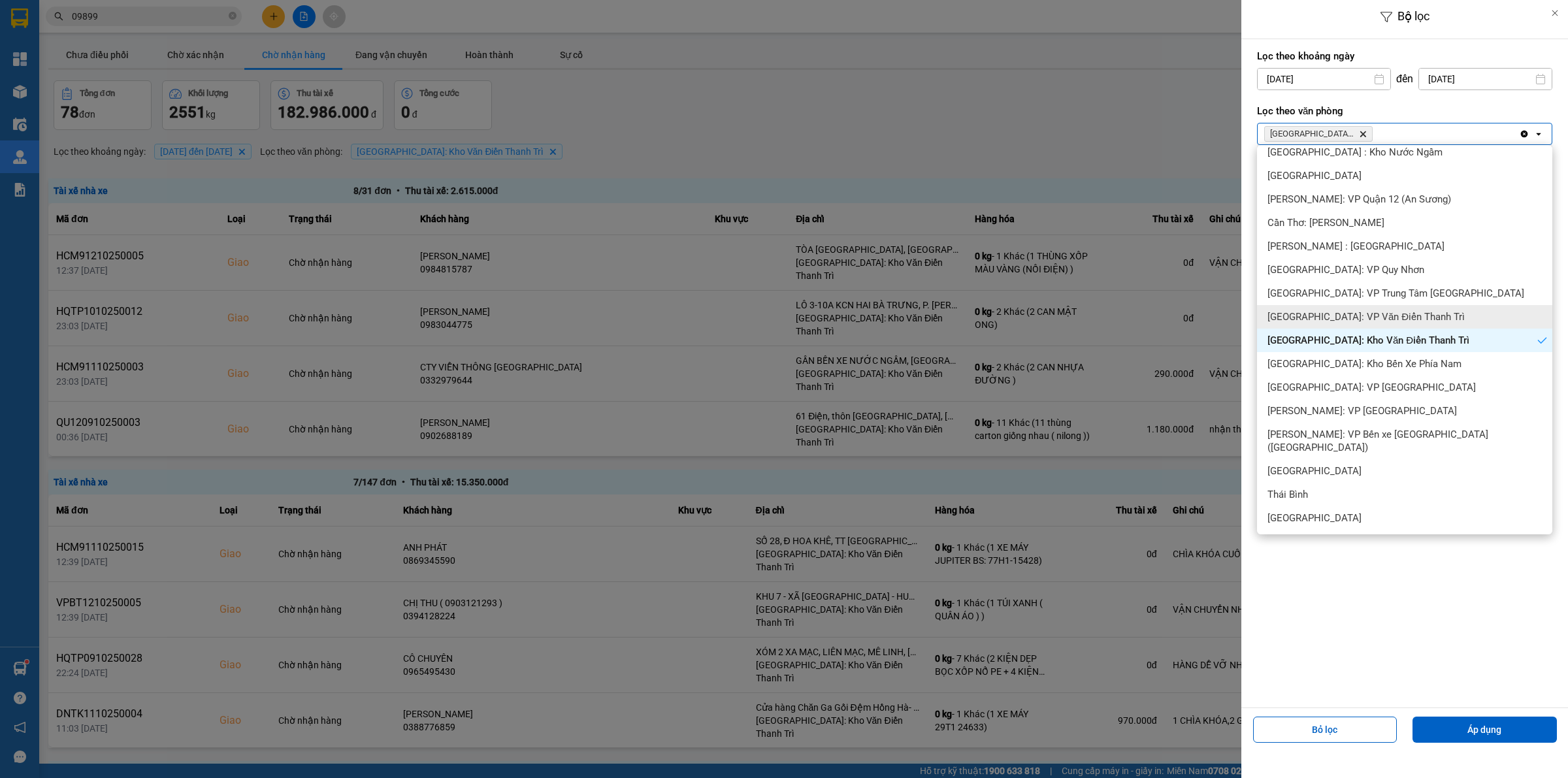
click at [1369, 317] on span "[GEOGRAPHIC_DATA]: VP Văn Điển Thanh Trì" at bounding box center [1366, 317] width 198 height 13
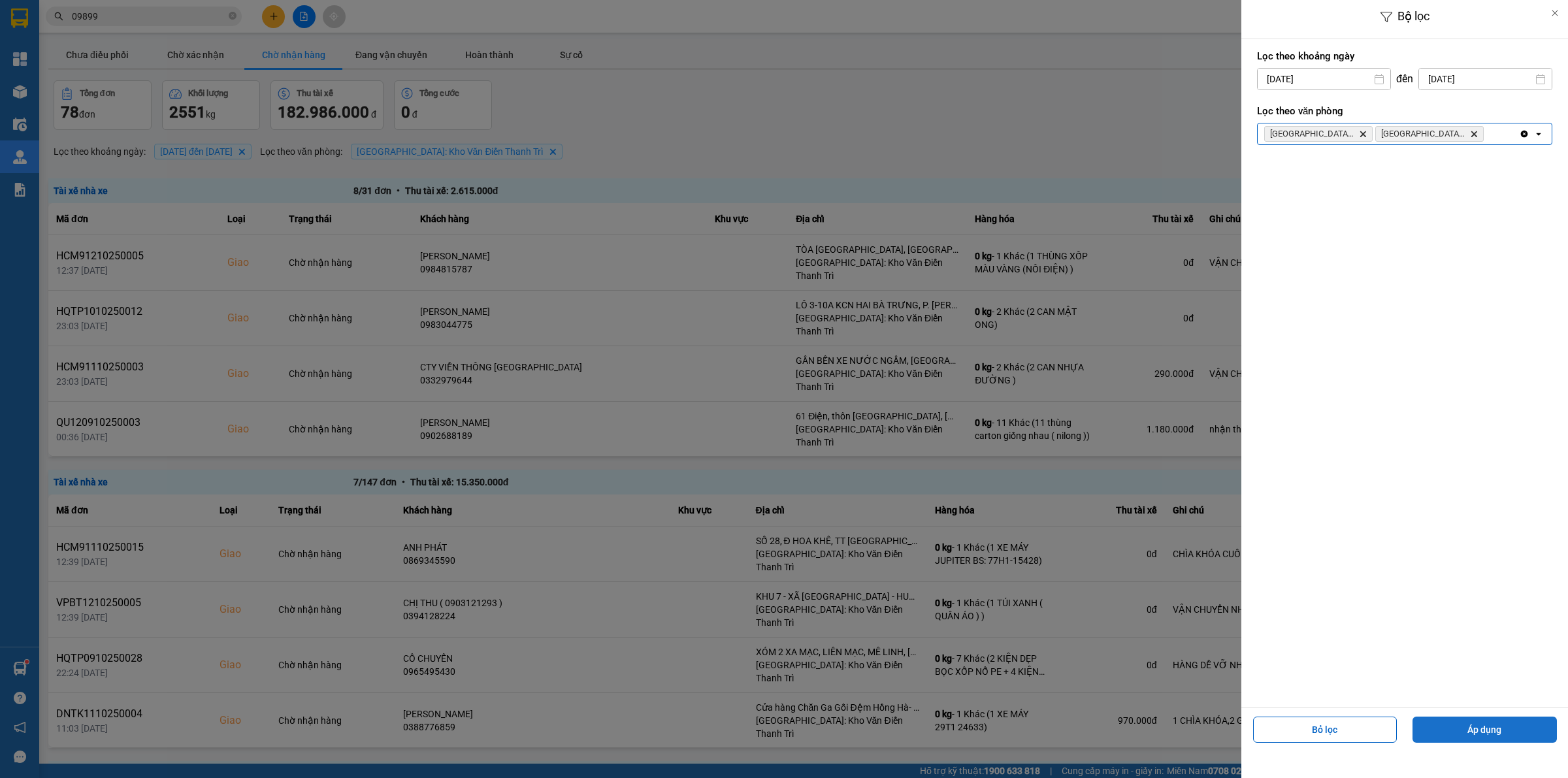
click at [1465, 741] on button "Áp dụng" at bounding box center [1485, 730] width 144 height 26
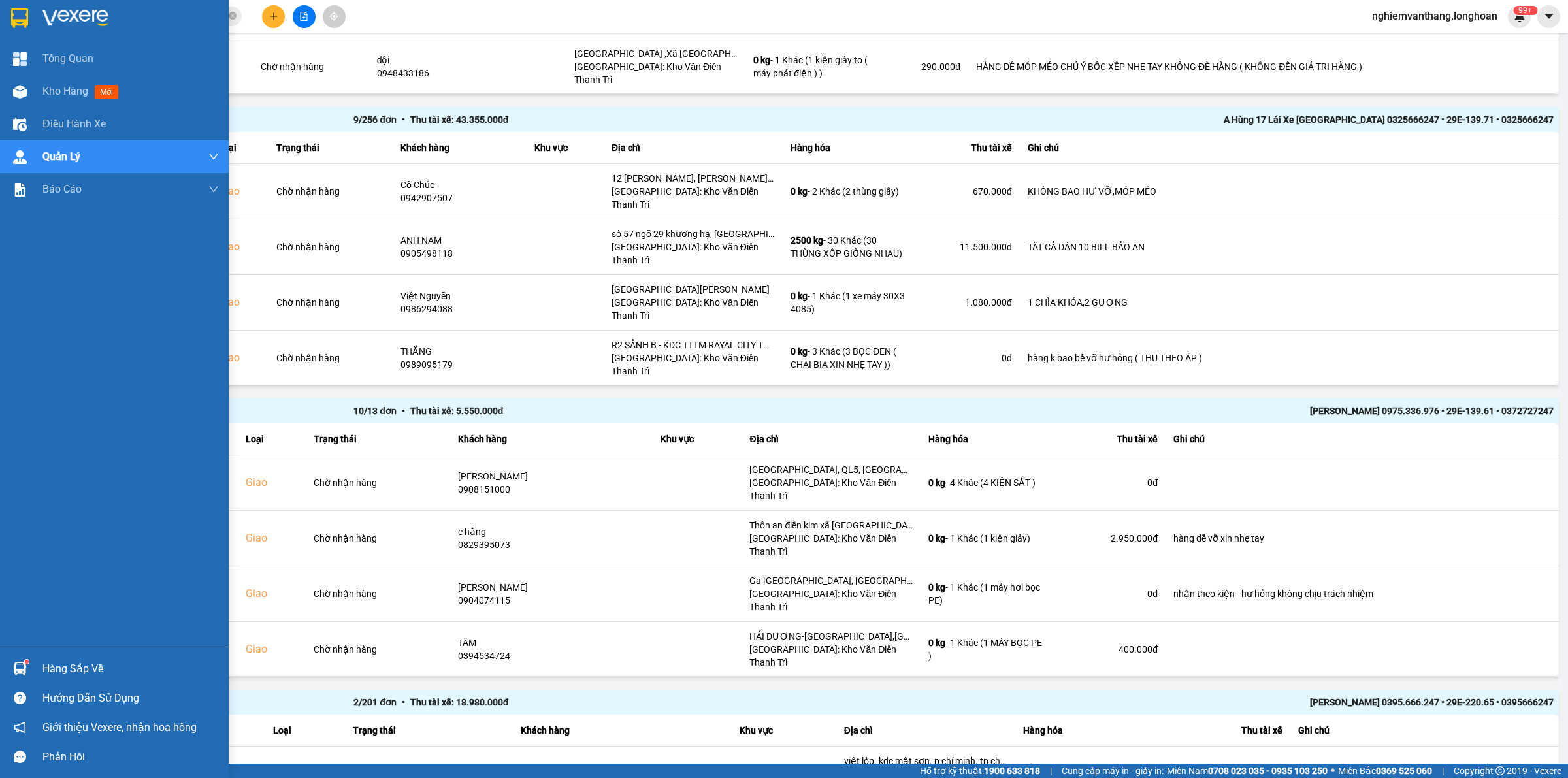
click at [15, 22] on img at bounding box center [20, 18] width 17 height 20
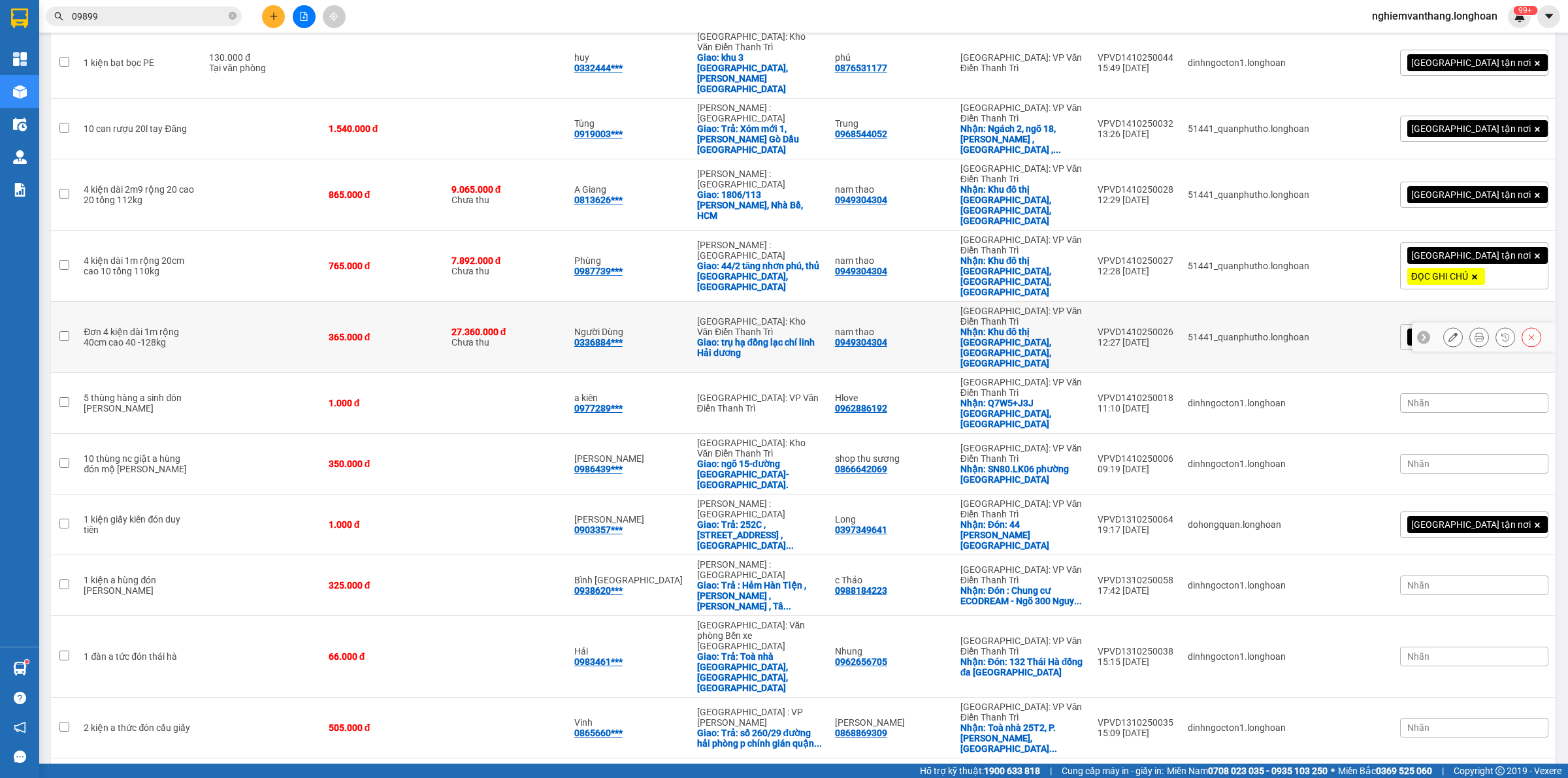
scroll to position [66, 0]
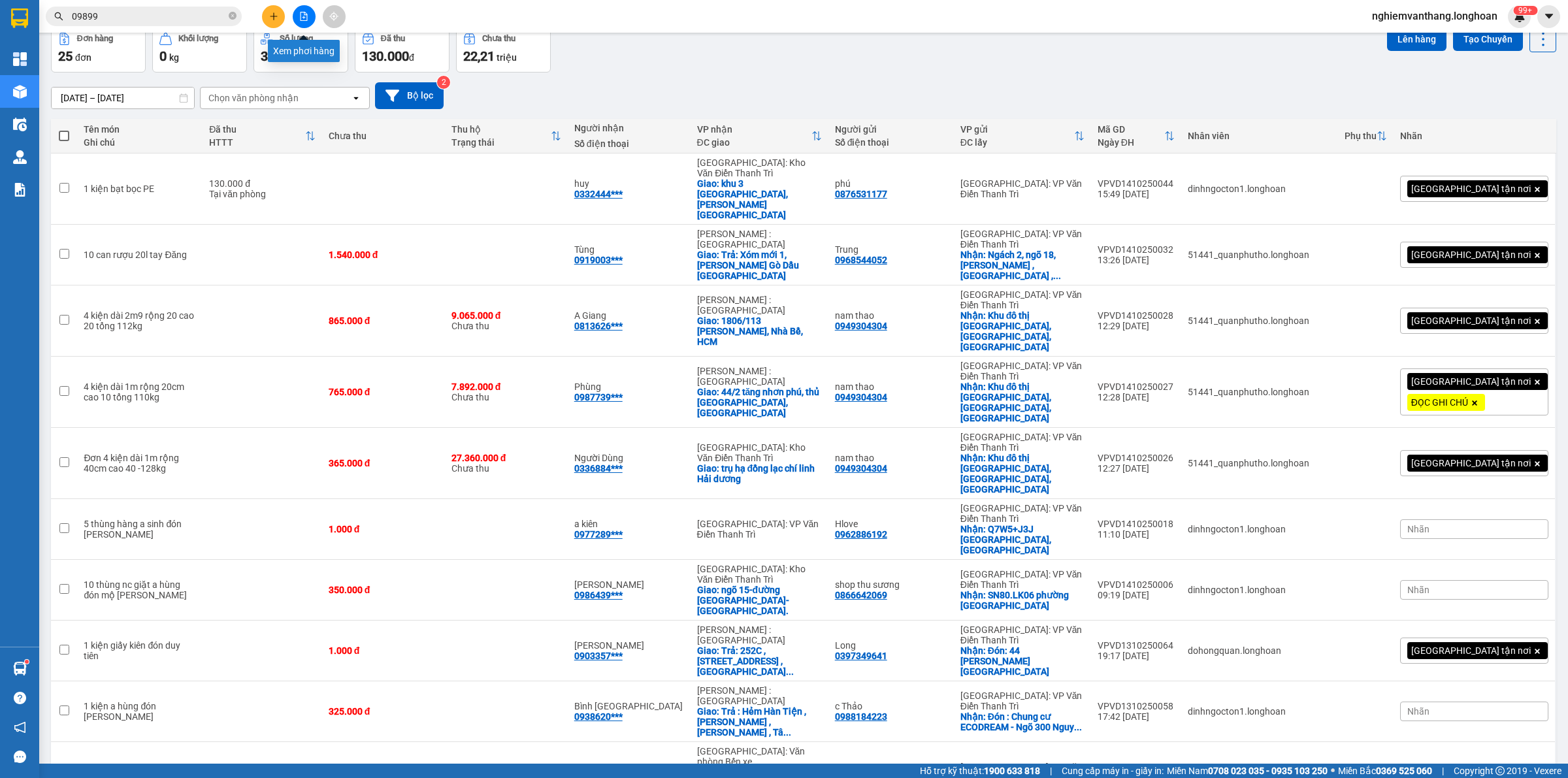
click at [298, 11] on button at bounding box center [304, 17] width 22 height 22
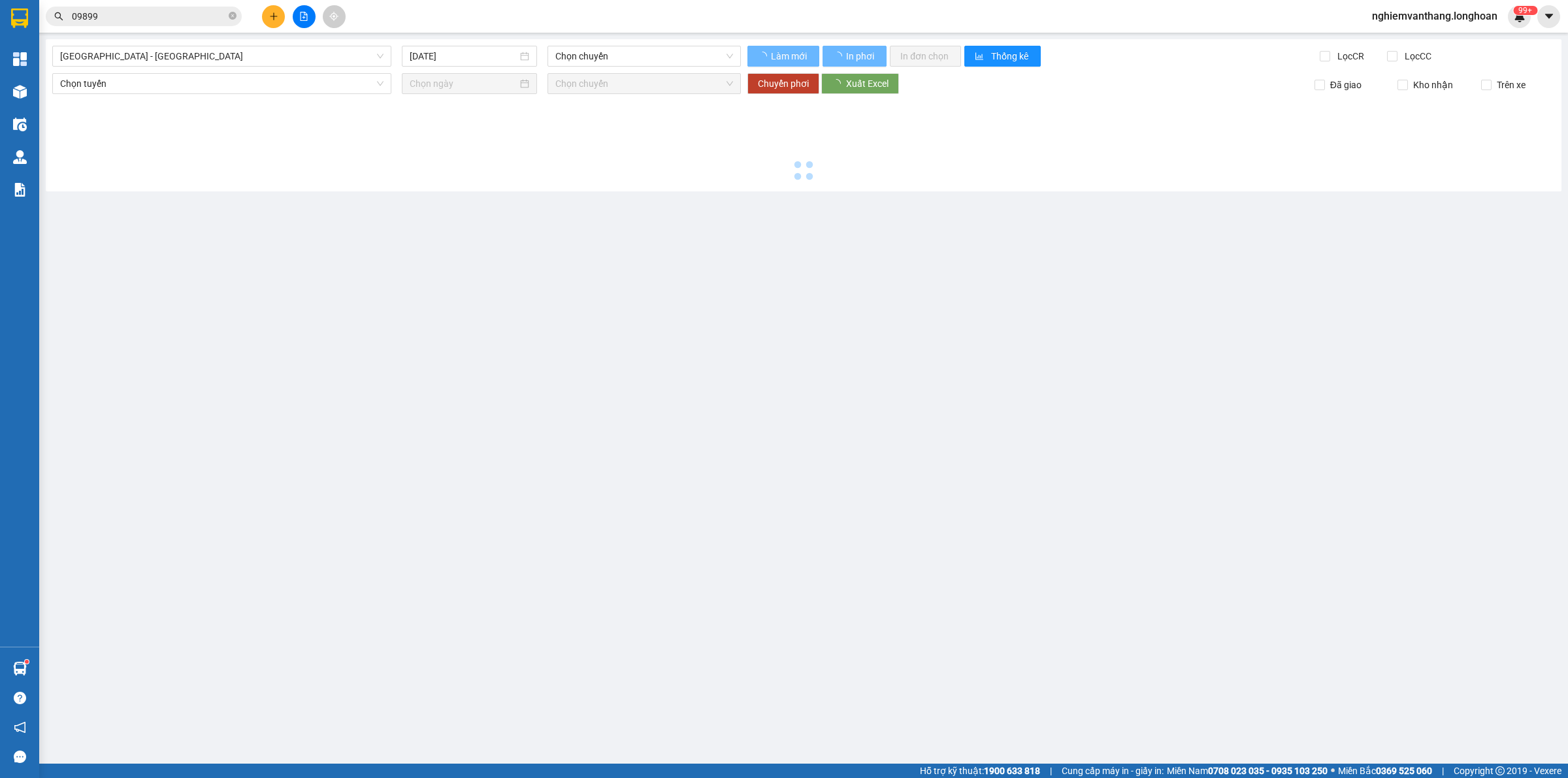
click at [192, 44] on div "[GEOGRAPHIC_DATA] - [GEOGRAPHIC_DATA] [DATE] Chọn chuyến Làm mới In phơi In đơn…" at bounding box center [803, 115] width 1516 height 153
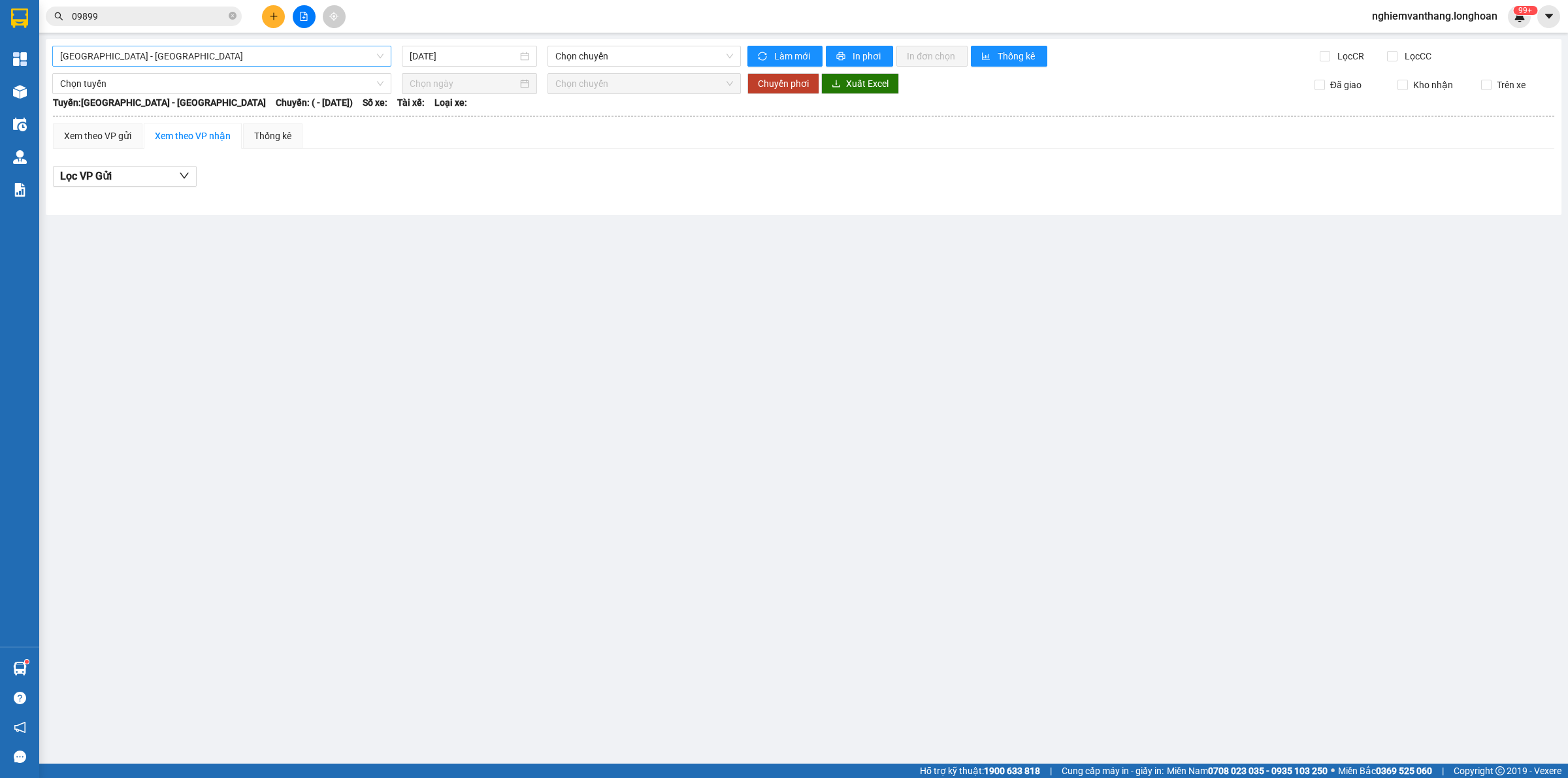
click at [185, 51] on span "[GEOGRAPHIC_DATA] - [GEOGRAPHIC_DATA]" at bounding box center [222, 56] width 324 height 20
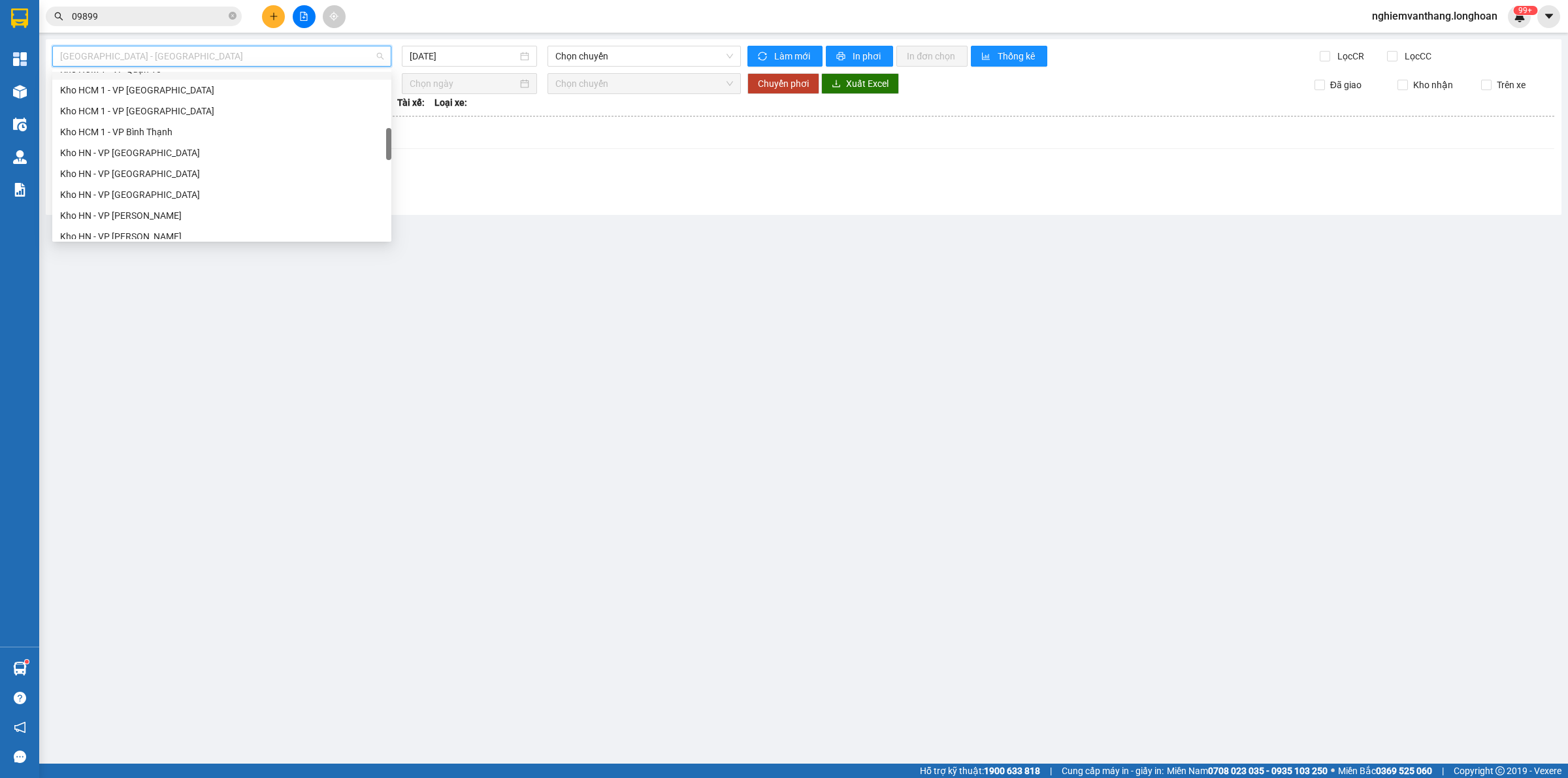
scroll to position [491, 0]
click at [159, 110] on div "VP [PERSON_NAME]" at bounding box center [222, 114] width 324 height 14
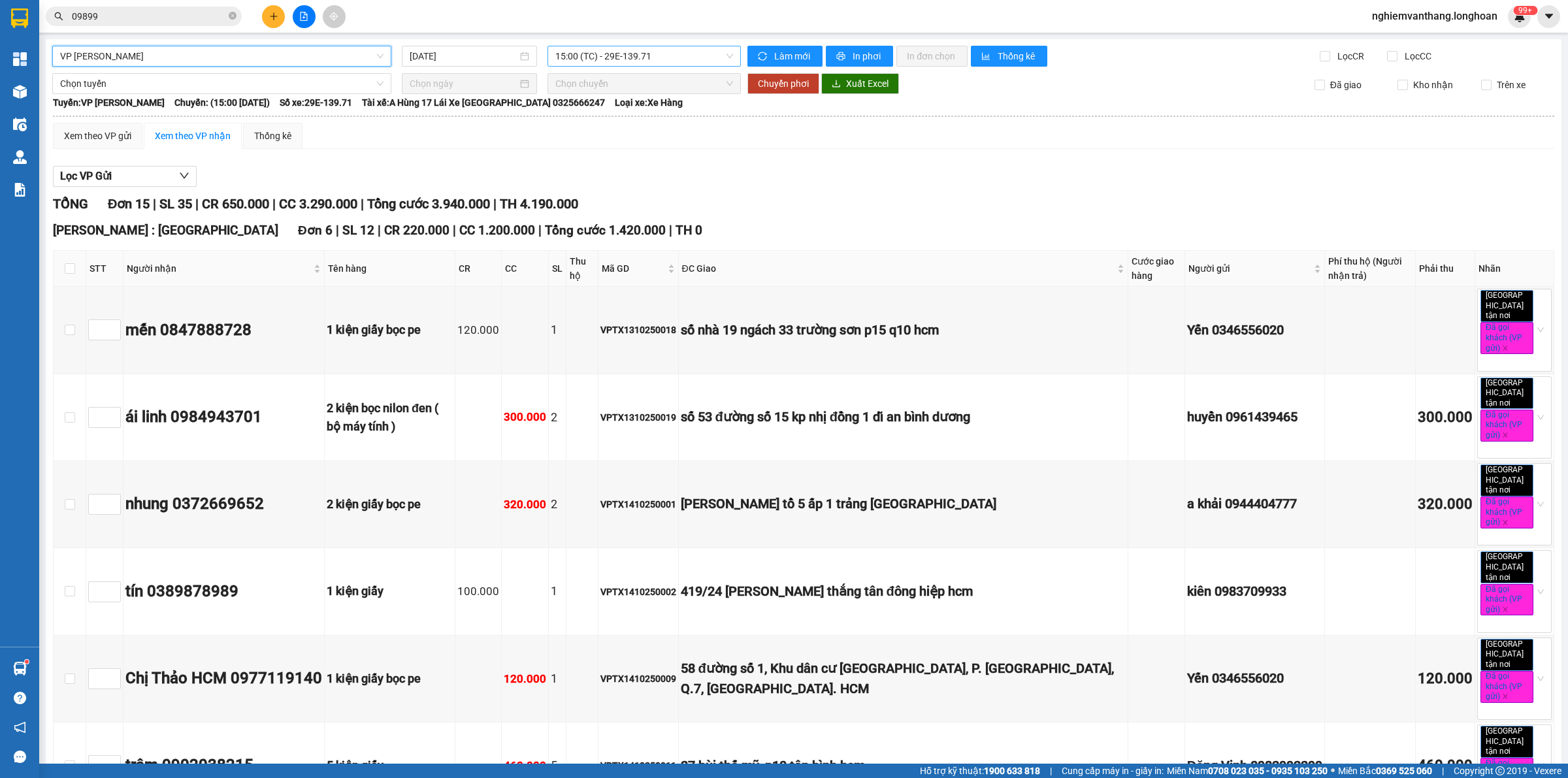
click at [613, 60] on span "15:00 (TC) - 29E-139.71" at bounding box center [644, 56] width 178 height 20
click at [445, 53] on input "[DATE]" at bounding box center [463, 55] width 108 height 14
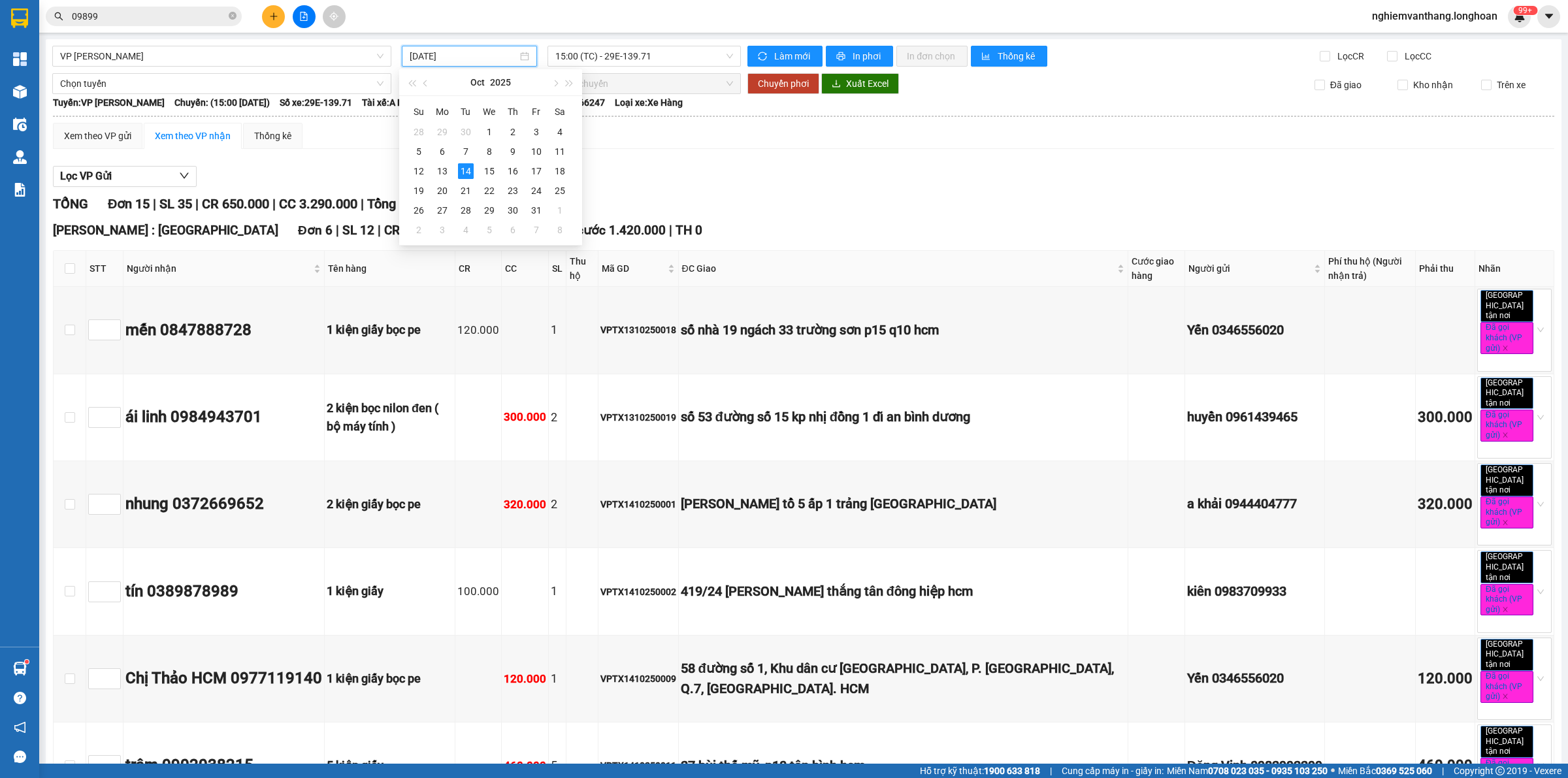
type input "[DATE]"
click at [607, 167] on div "Lọc VP Gửi" at bounding box center [804, 176] width 1502 height 22
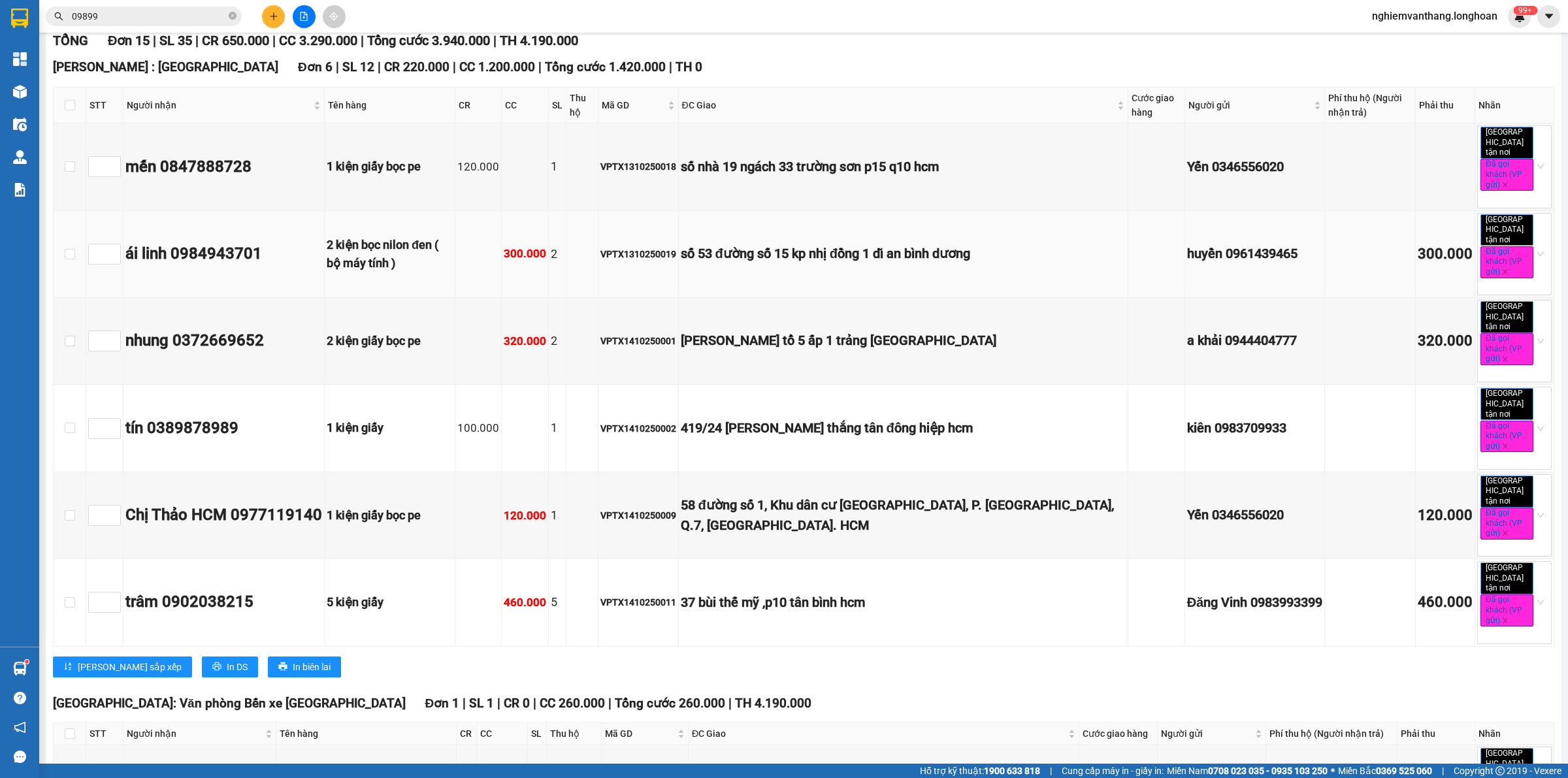
scroll to position [491, 0]
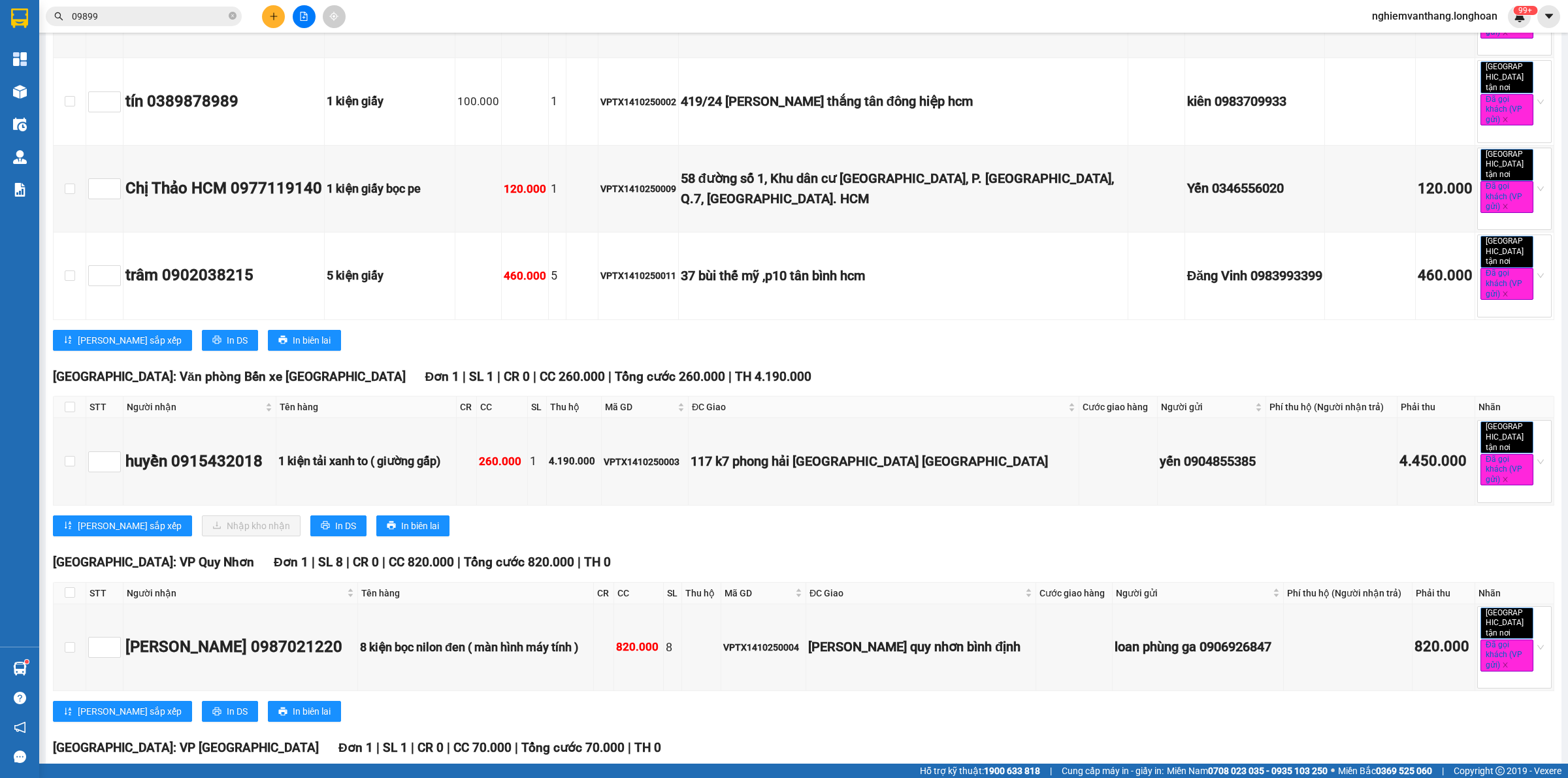
click at [79, 397] on th at bounding box center [69, 407] width 33 height 22
click at [66, 402] on input "checkbox" at bounding box center [69, 406] width 10 height 10
checkbox input "true"
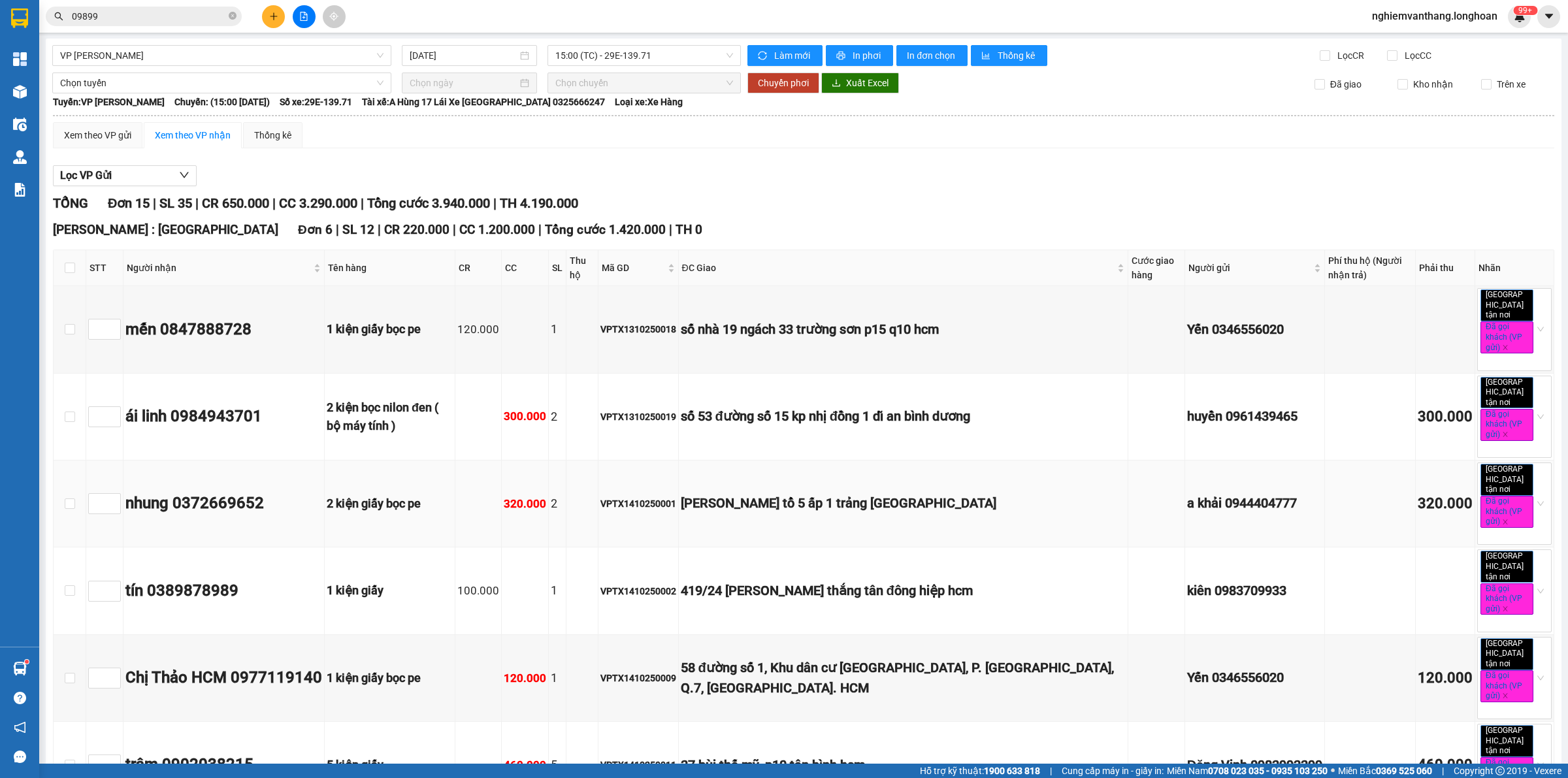
scroll to position [0, 0]
click at [77, 85] on span "Chọn tuyến" at bounding box center [222, 83] width 324 height 20
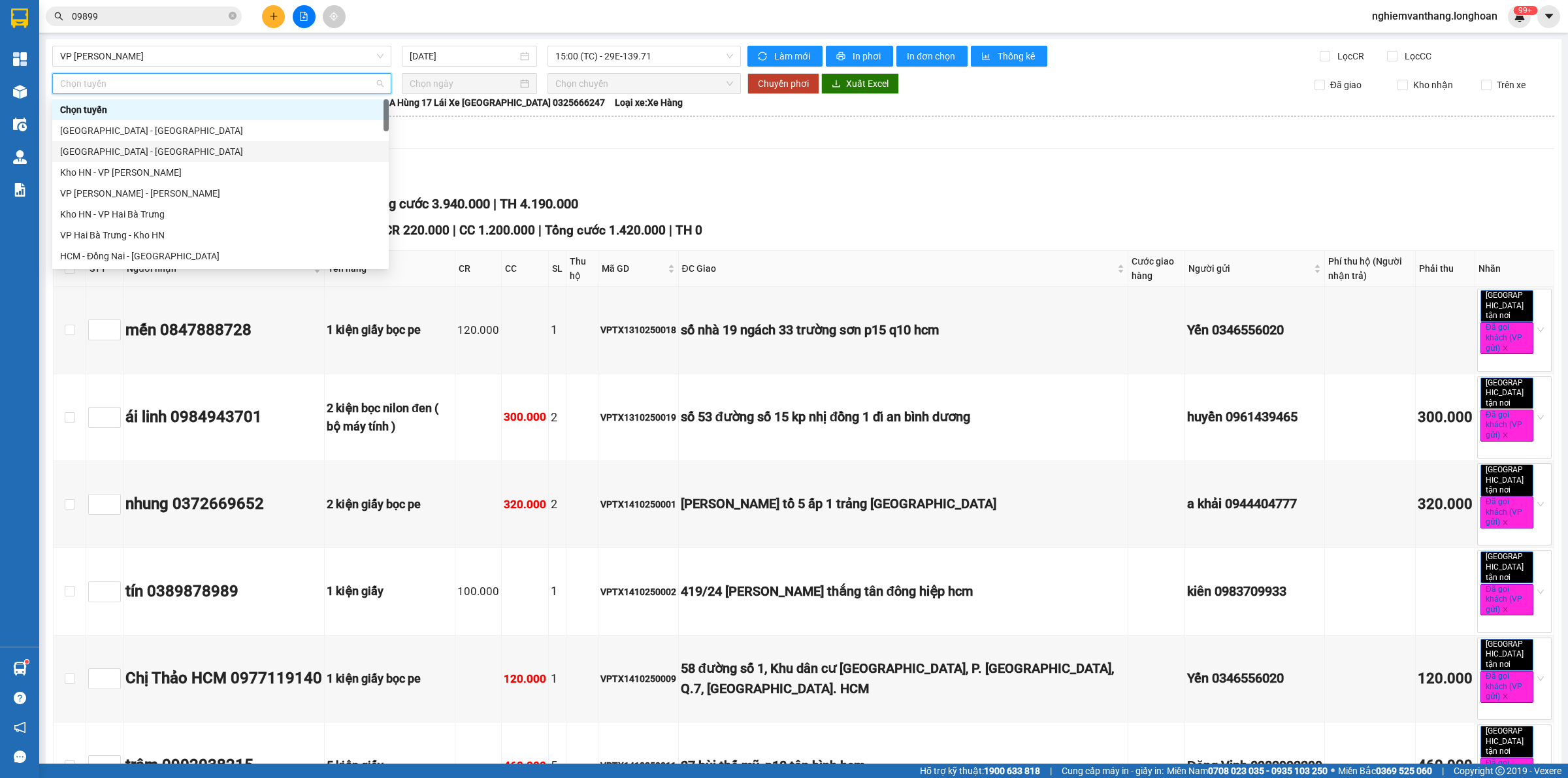
click at [109, 148] on div "[GEOGRAPHIC_DATA] - [GEOGRAPHIC_DATA]" at bounding box center [220, 151] width 321 height 14
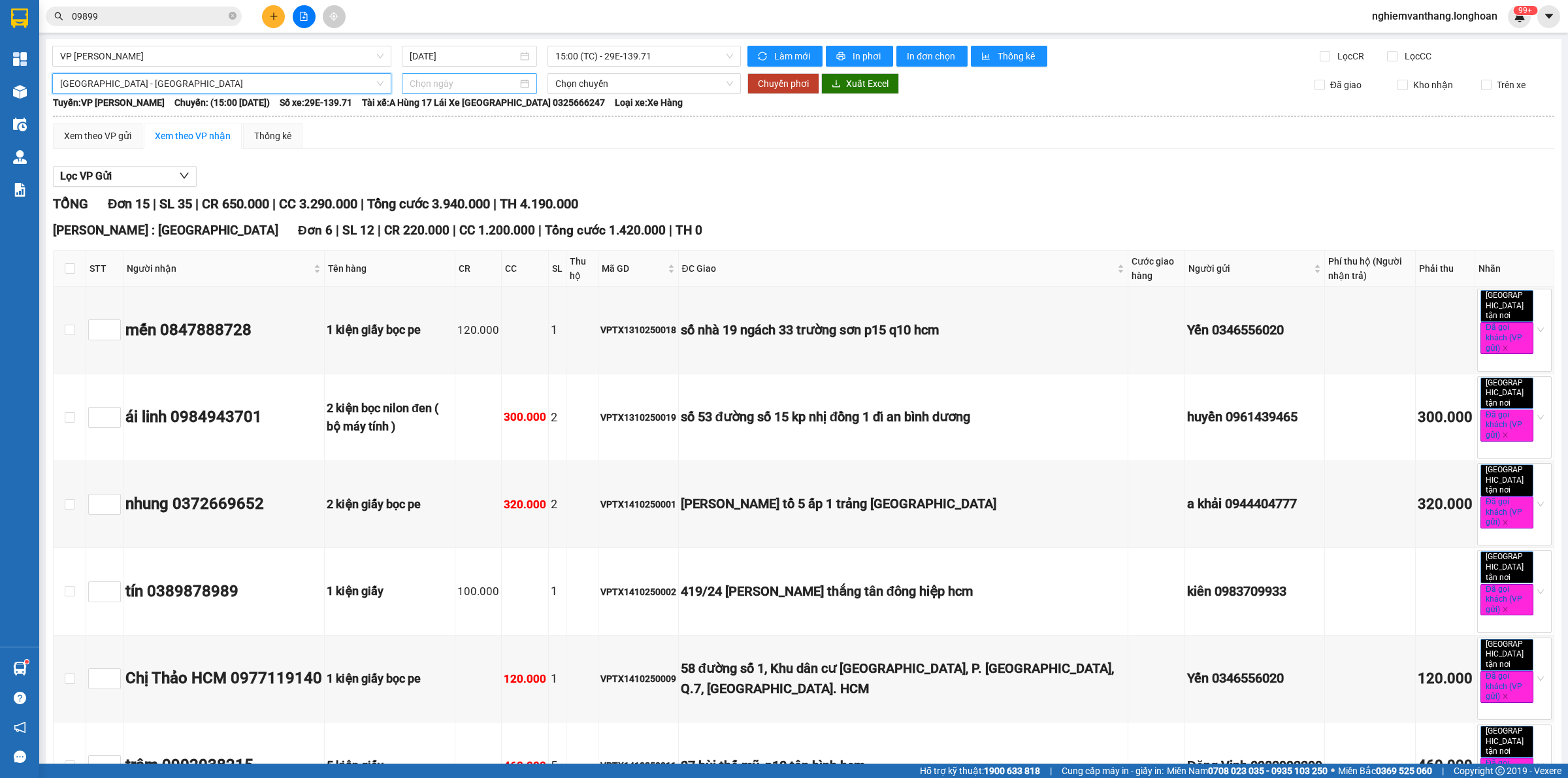
drag, startPoint x: 484, startPoint y: 96, endPoint x: 481, endPoint y: 89, distance: 7.6
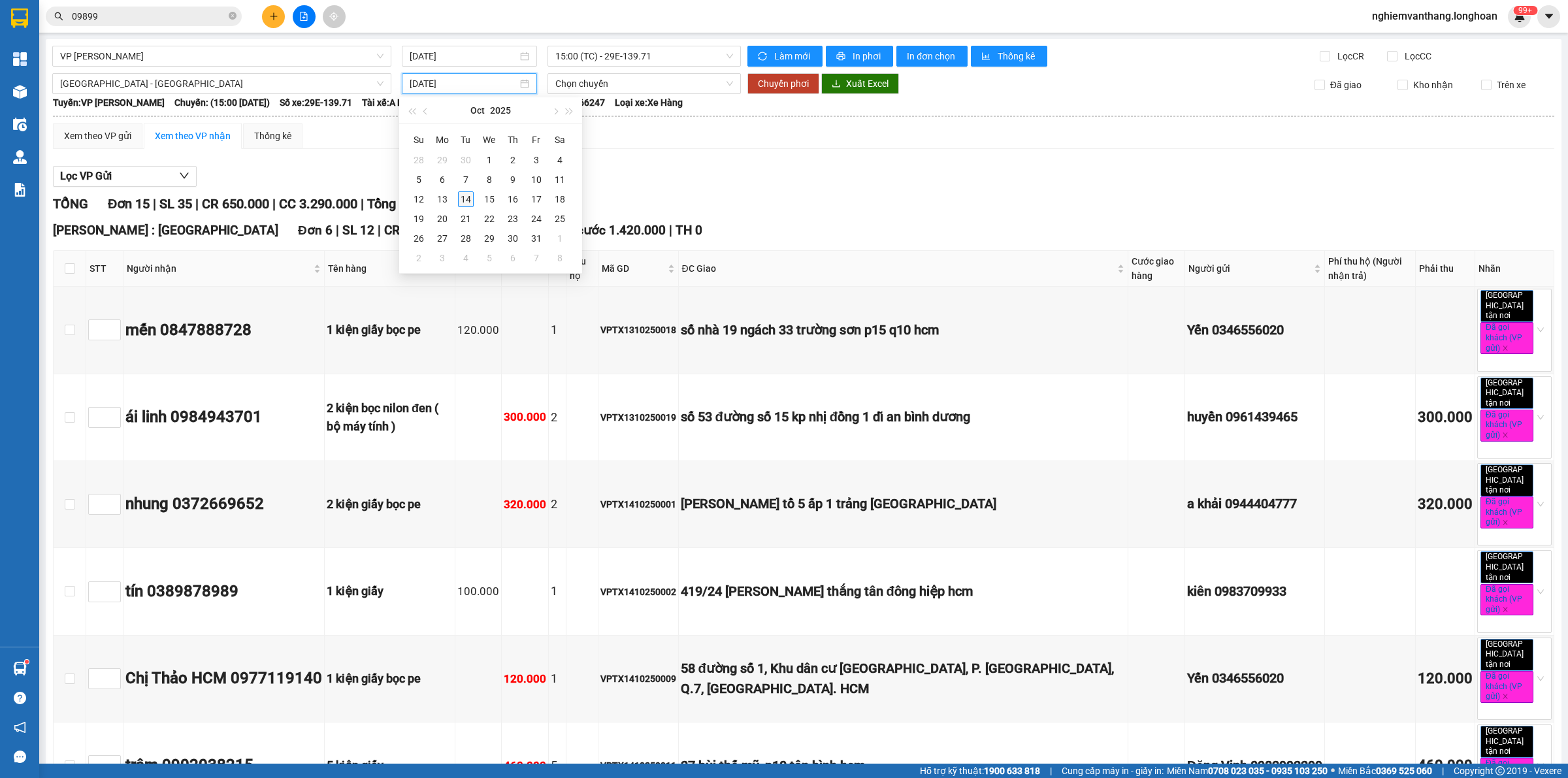
type input "[DATE]"
click at [462, 207] on div "14" at bounding box center [465, 199] width 16 height 16
type input "[DATE]"
click at [784, 82] on span "Chuyển phơi" at bounding box center [784, 83] width 51 height 14
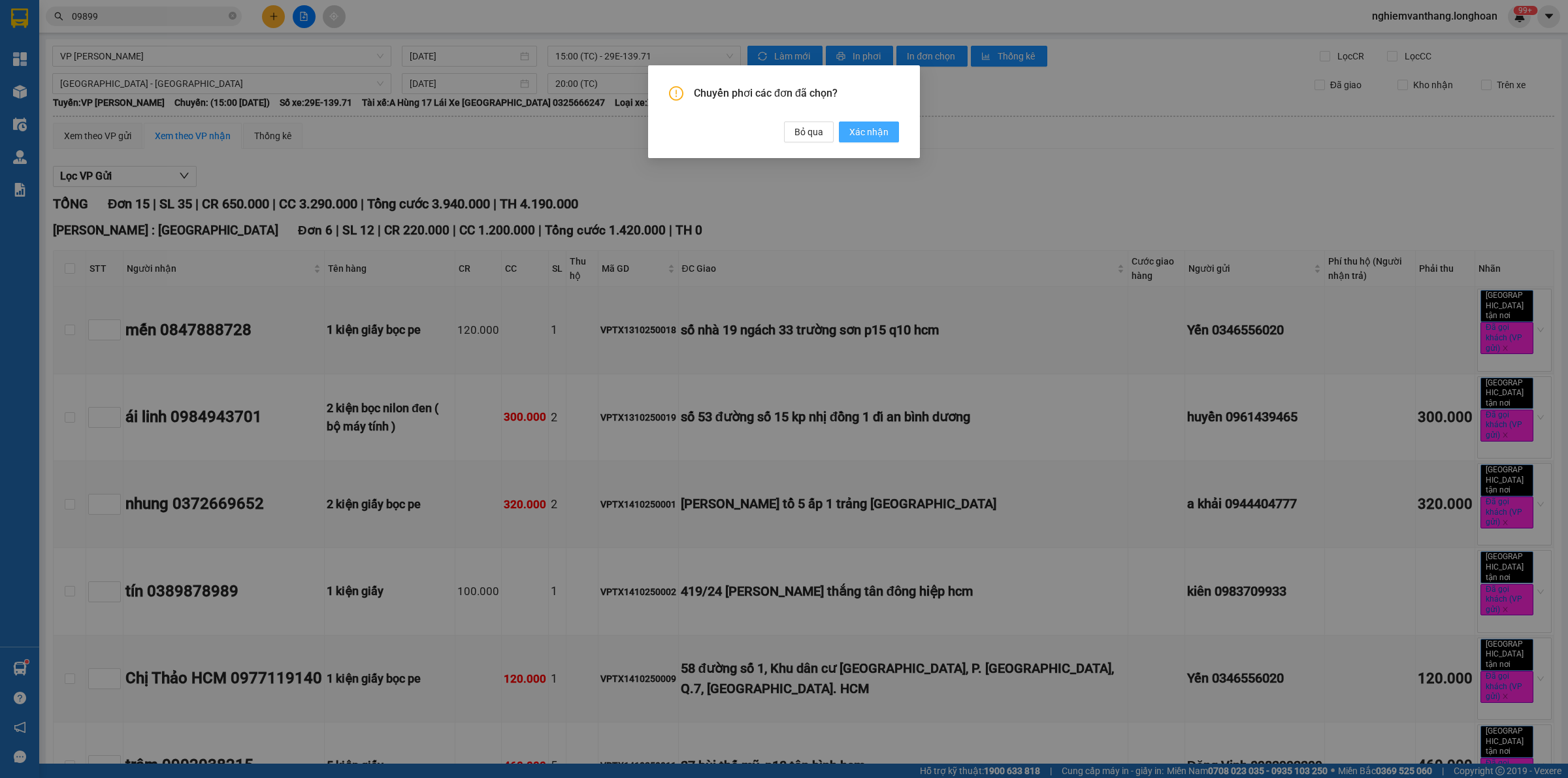
click at [880, 125] on span "Xác nhận" at bounding box center [869, 131] width 39 height 14
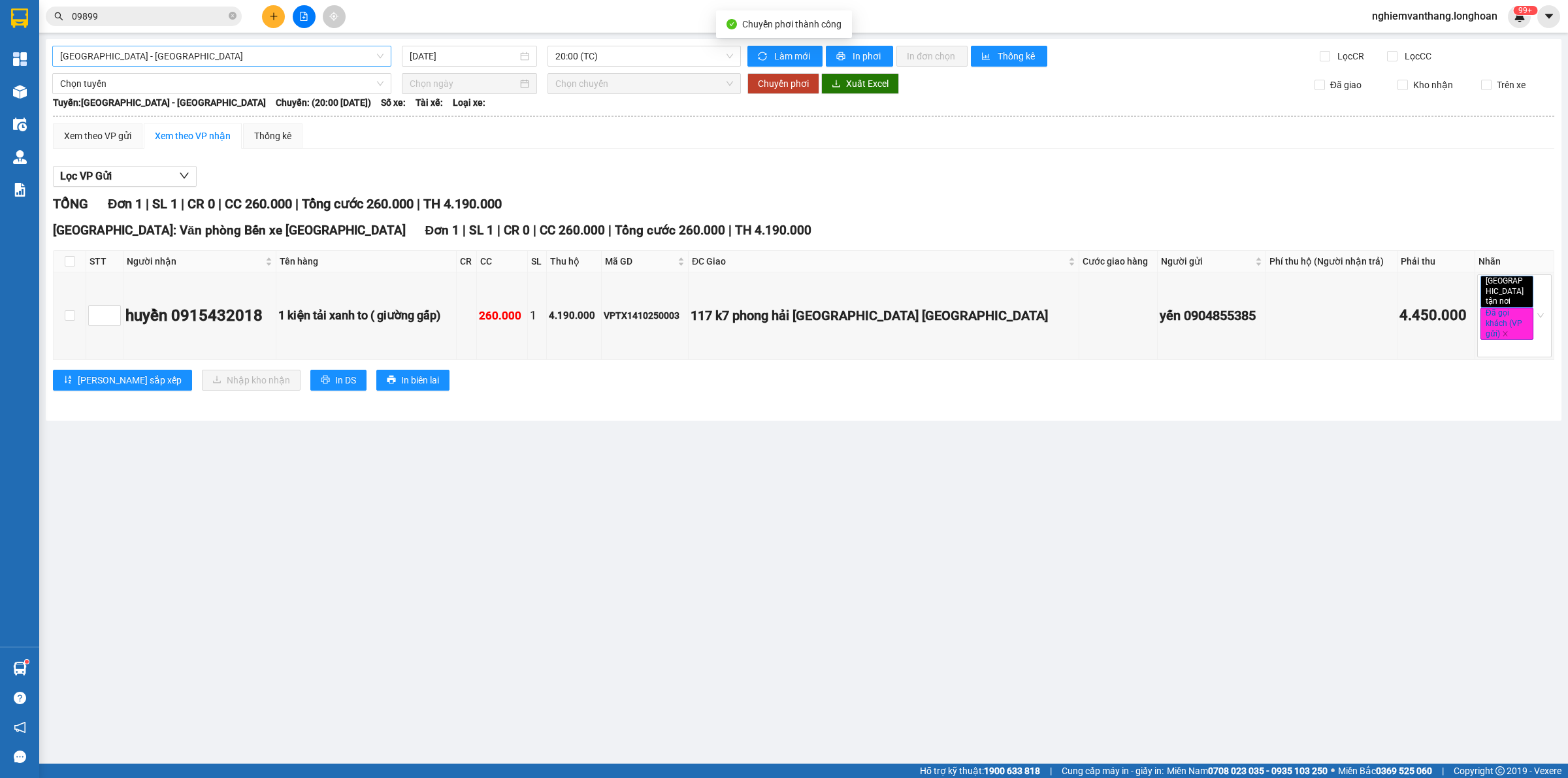
drag, startPoint x: 158, startPoint y: 55, endPoint x: 154, endPoint y: 66, distance: 11.7
click at [158, 54] on span "[GEOGRAPHIC_DATA] - [GEOGRAPHIC_DATA]" at bounding box center [222, 56] width 324 height 20
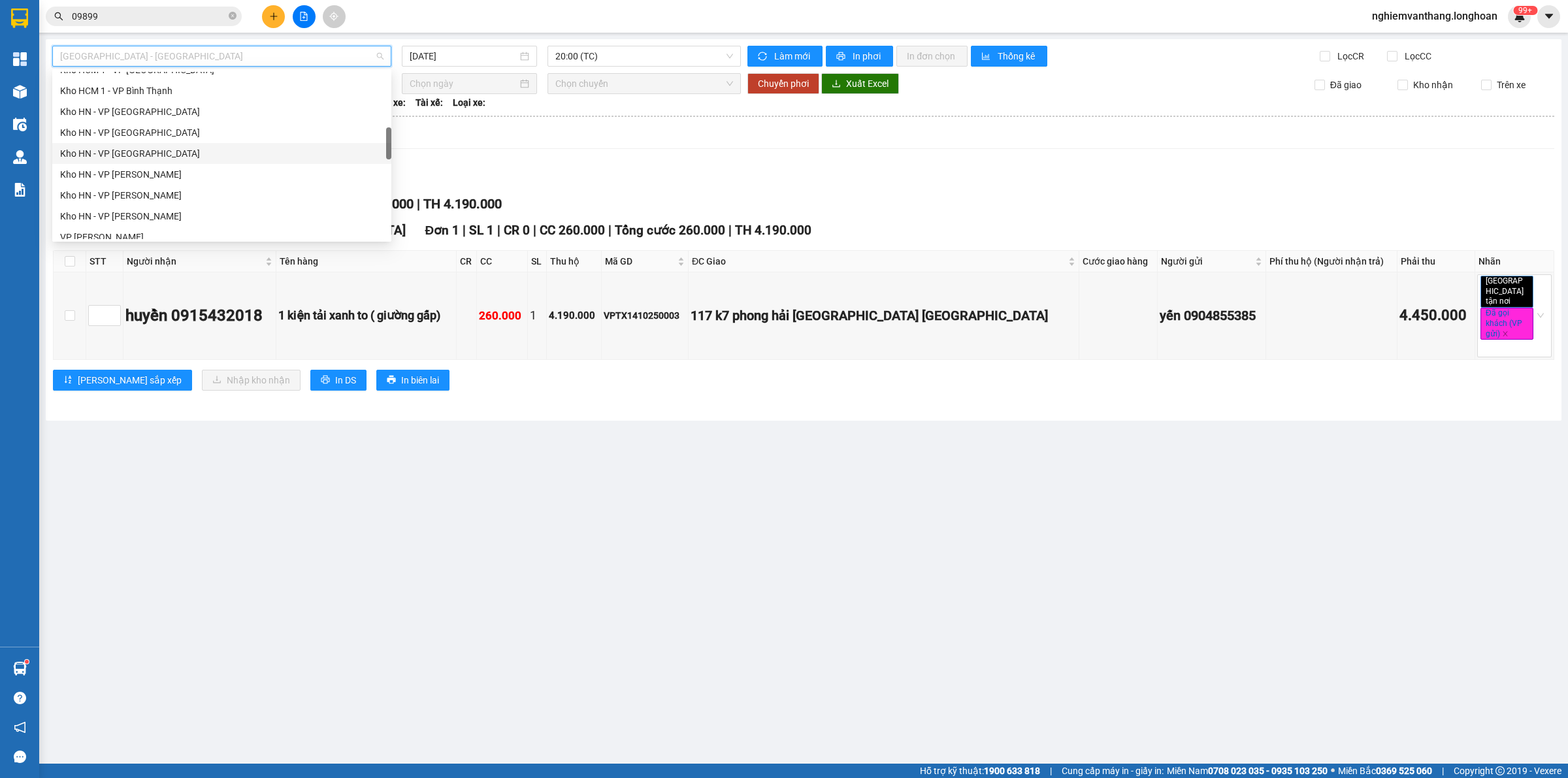
scroll to position [449, 0]
click at [145, 153] on div "VP [PERSON_NAME]" at bounding box center [222, 154] width 324 height 14
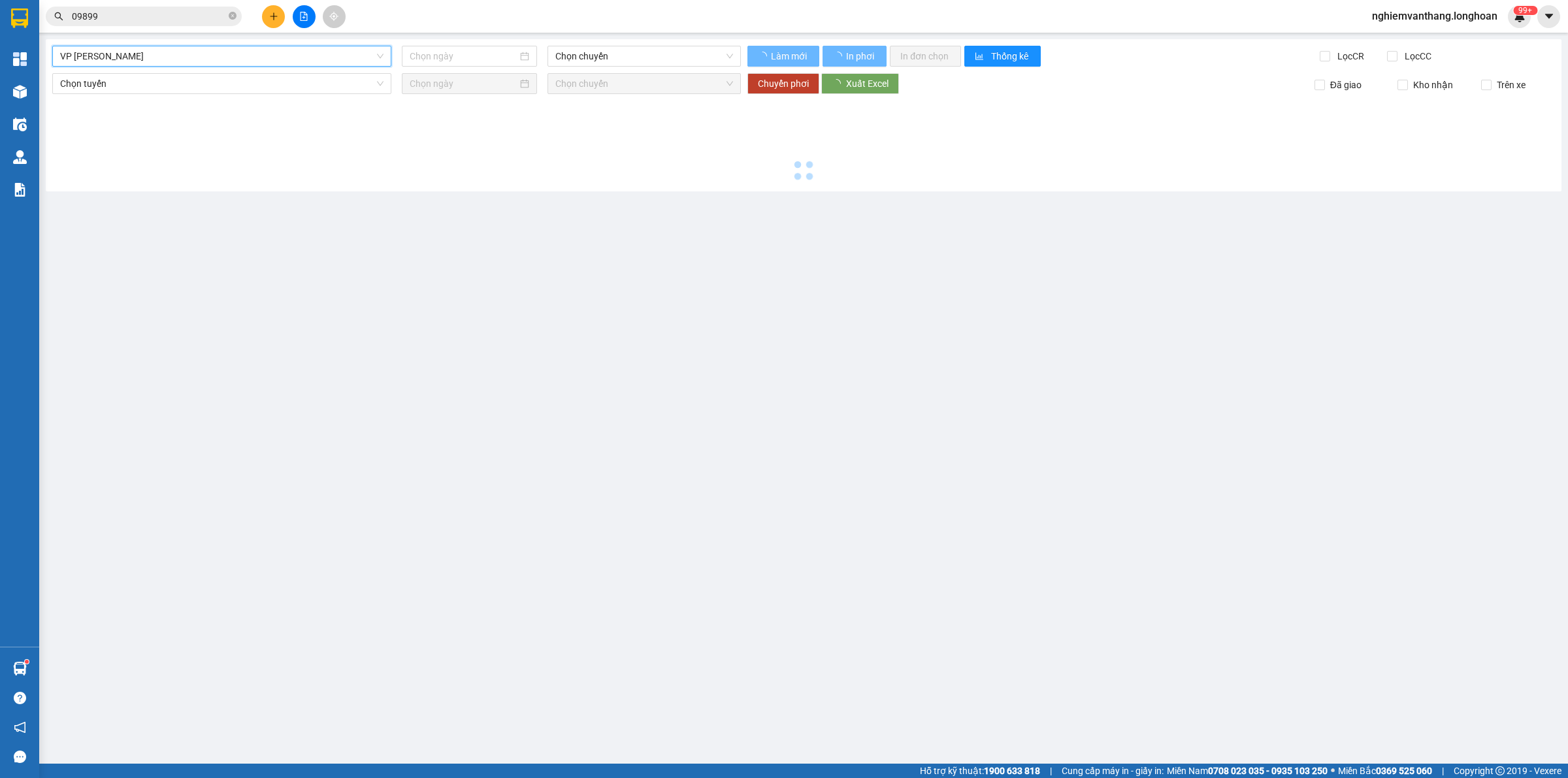
type input "[DATE]"
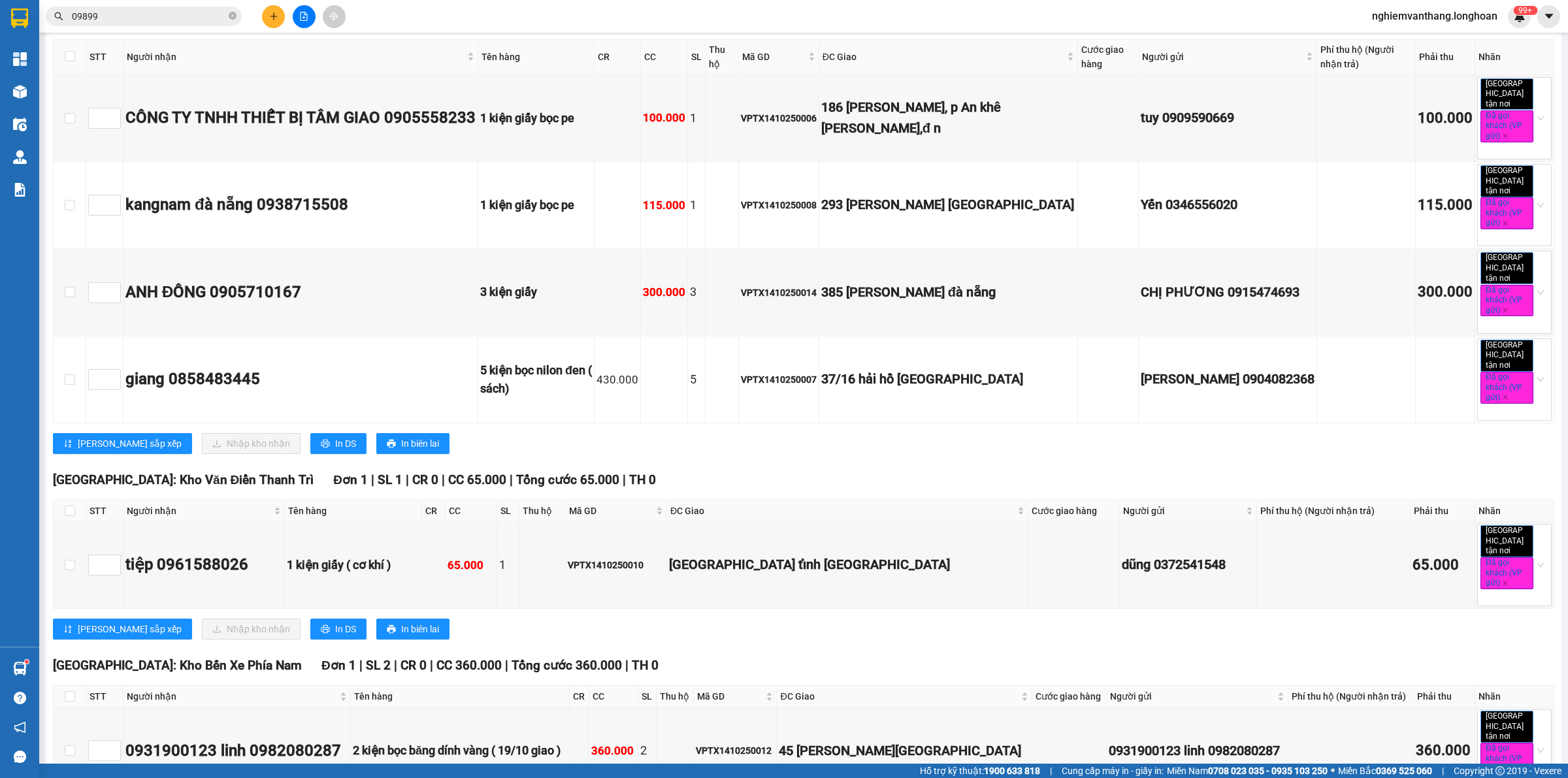
scroll to position [1189, 0]
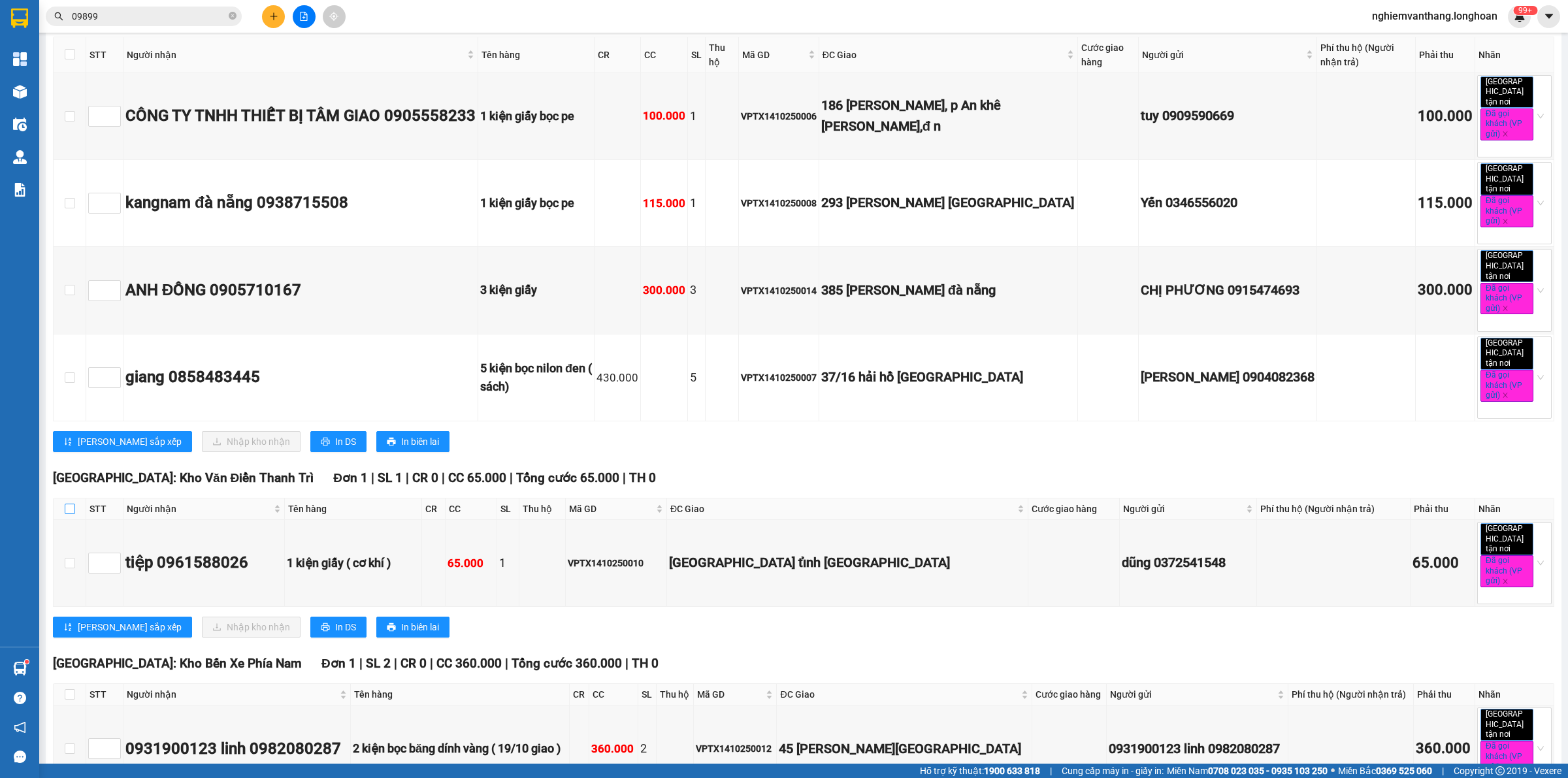
click at [68, 504] on input "checkbox" at bounding box center [69, 508] width 10 height 10
checkbox input "true"
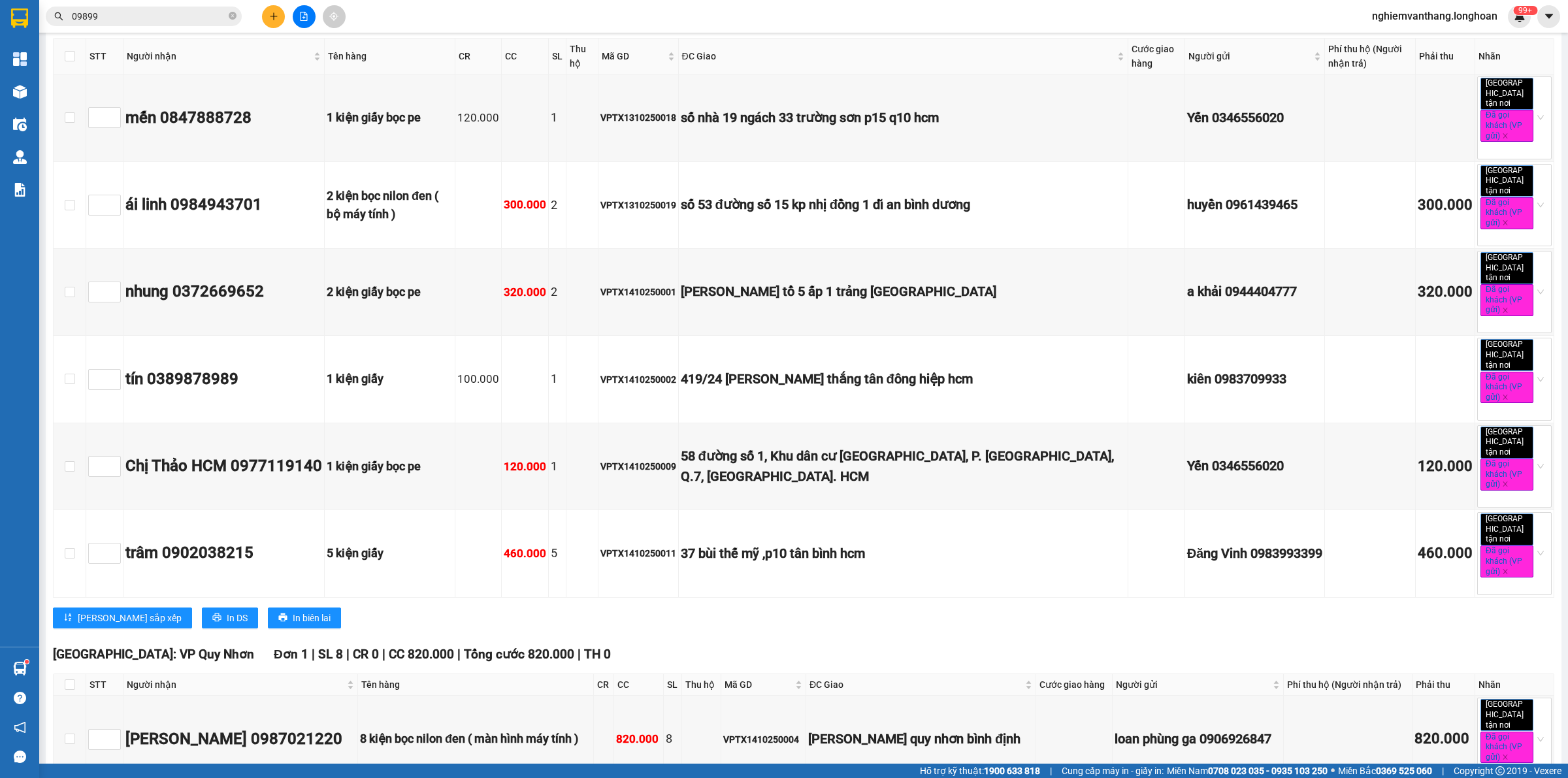
scroll to position [0, 0]
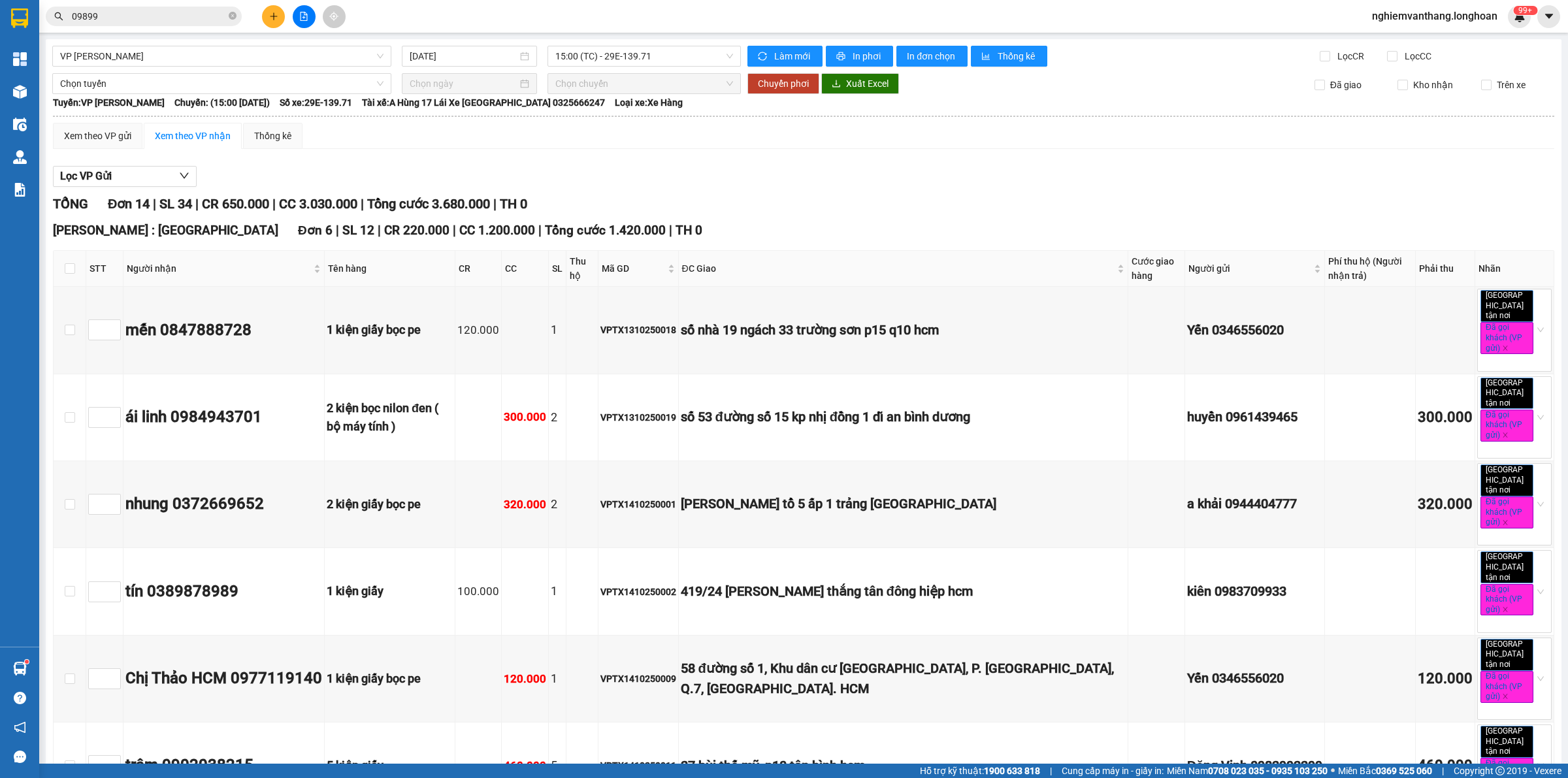
drag, startPoint x: 135, startPoint y: 90, endPoint x: 144, endPoint y: 95, distance: 10.3
click at [135, 90] on span "Chọn tuyến" at bounding box center [222, 83] width 324 height 20
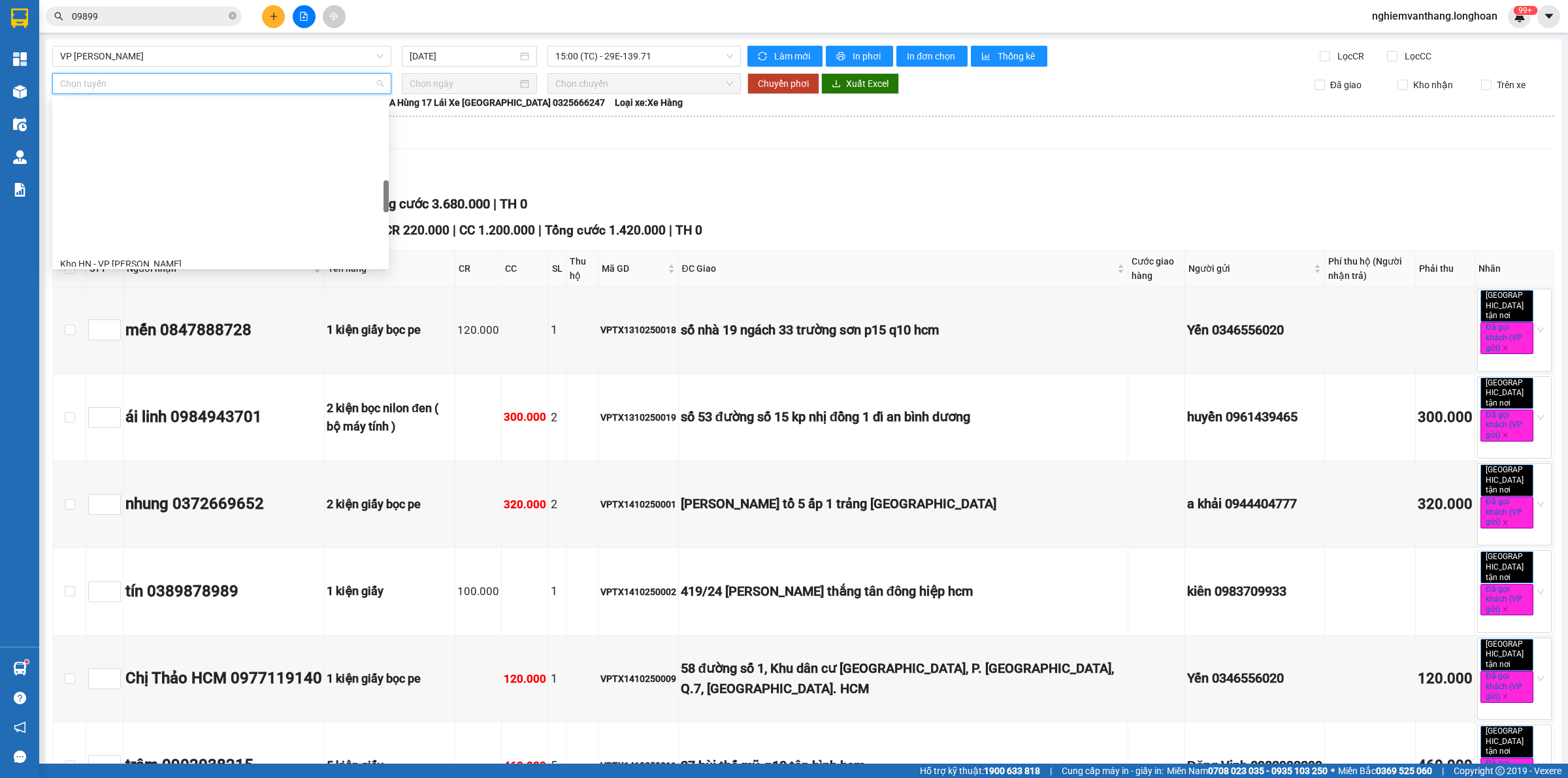
scroll to position [491, 0]
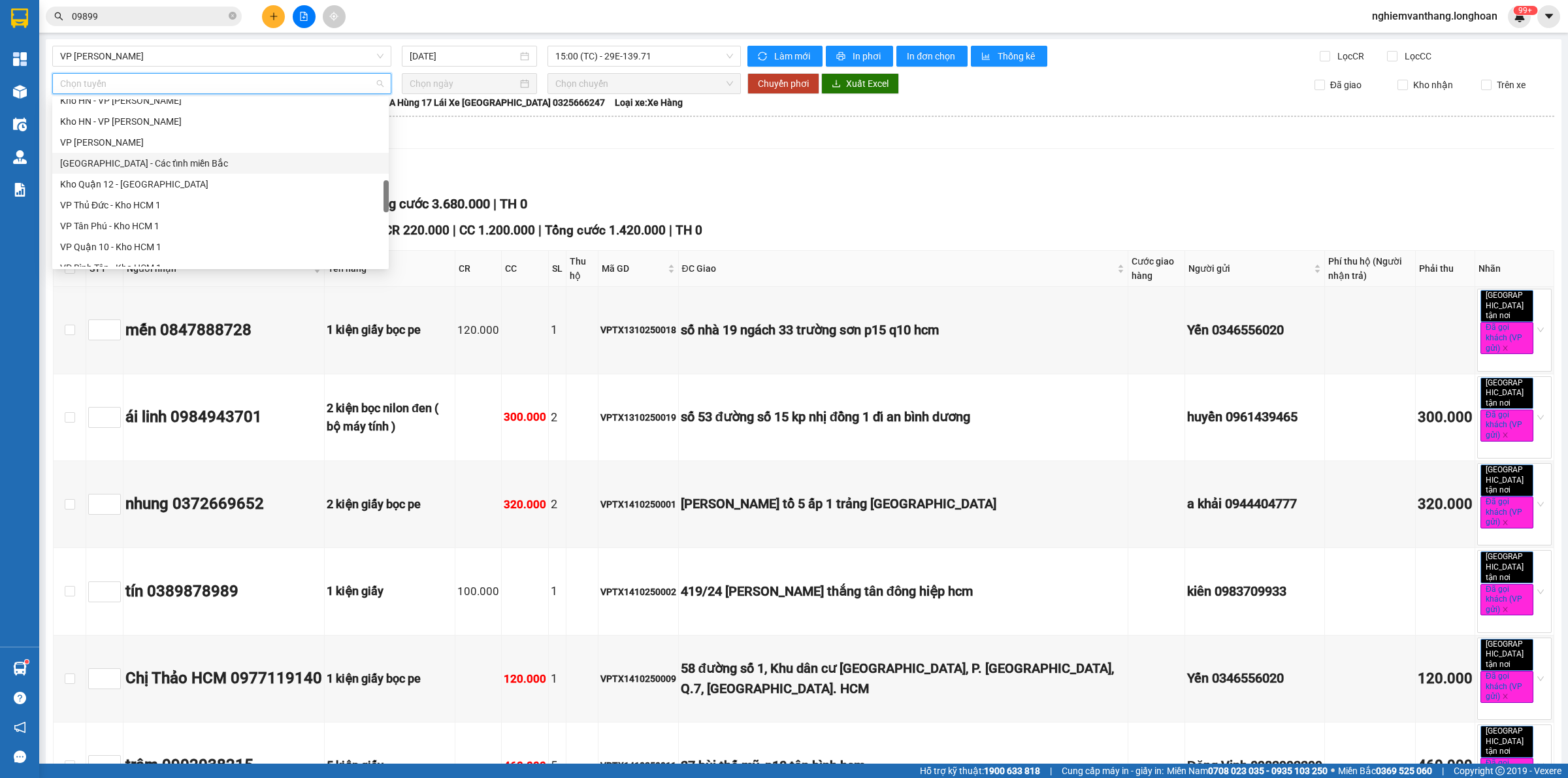
click at [183, 167] on div "[GEOGRAPHIC_DATA] - Các tỉnh miền Bắc" at bounding box center [220, 163] width 321 height 14
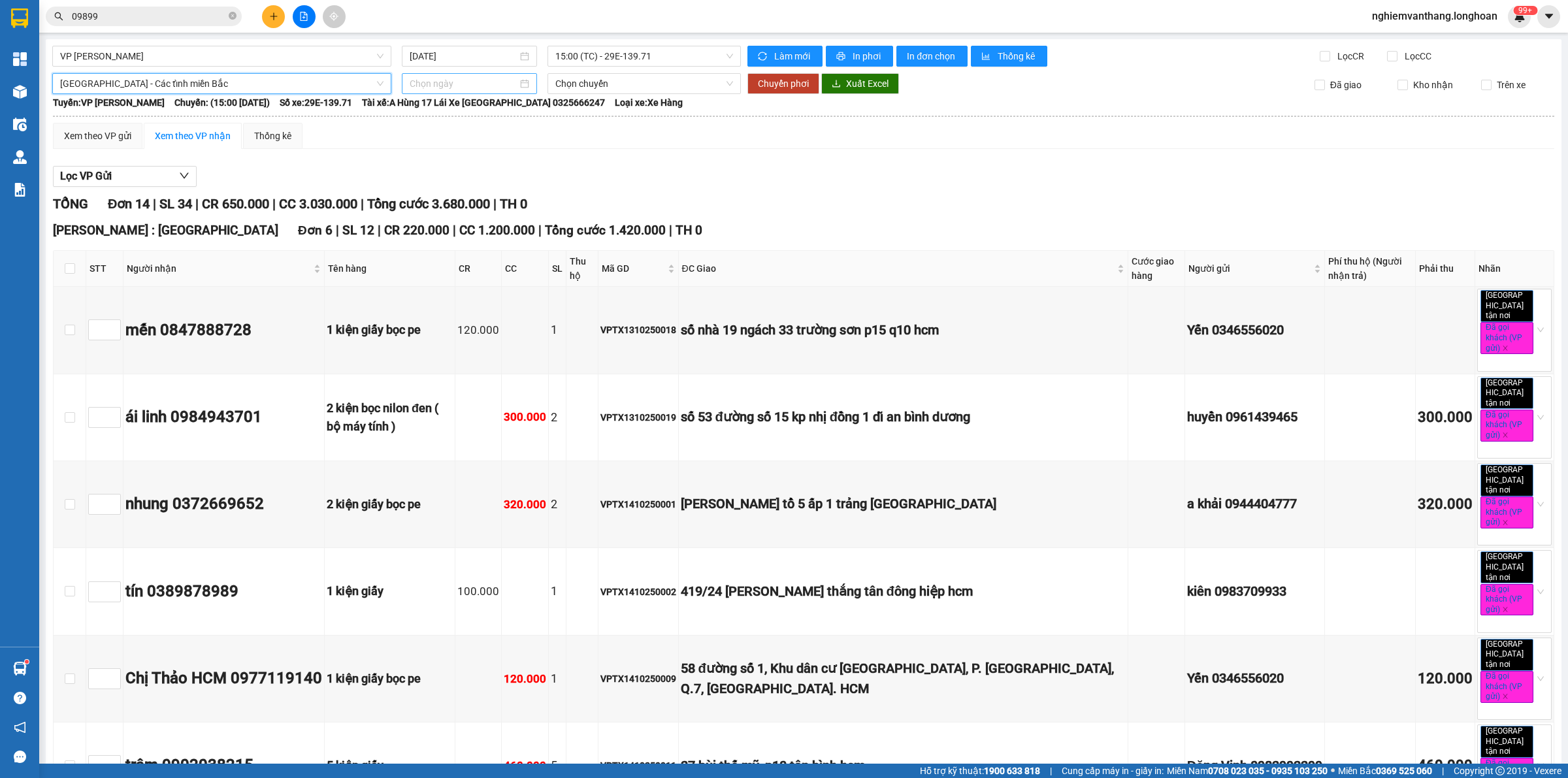
click at [440, 79] on input at bounding box center [463, 83] width 108 height 14
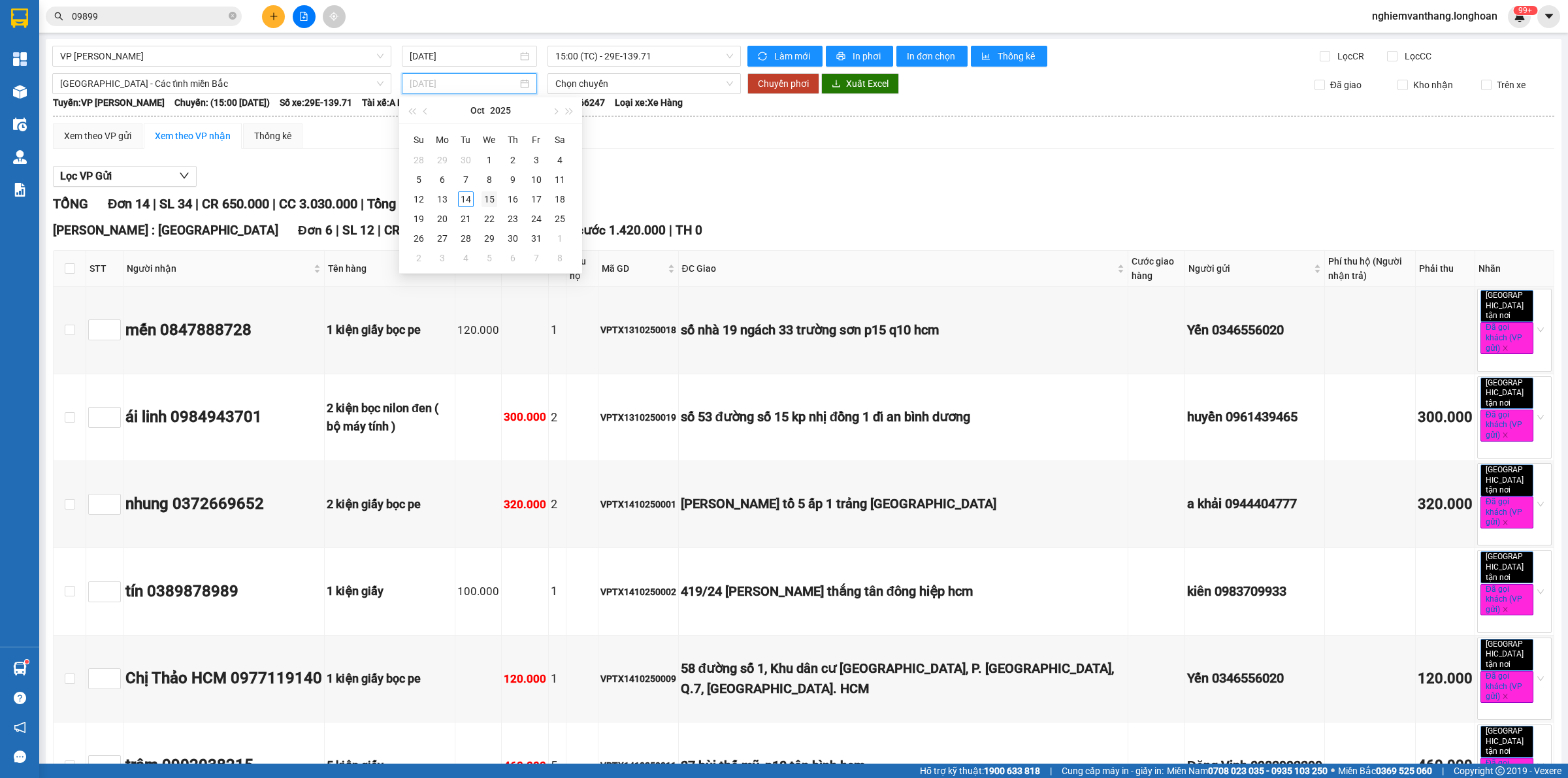
type input "[DATE]"
drag, startPoint x: 485, startPoint y: 198, endPoint x: 524, endPoint y: 196, distance: 39.1
click at [486, 198] on div "15" at bounding box center [489, 199] width 16 height 16
type input "[DATE]"
click at [778, 80] on span "Chuyển phơi" at bounding box center [784, 83] width 51 height 14
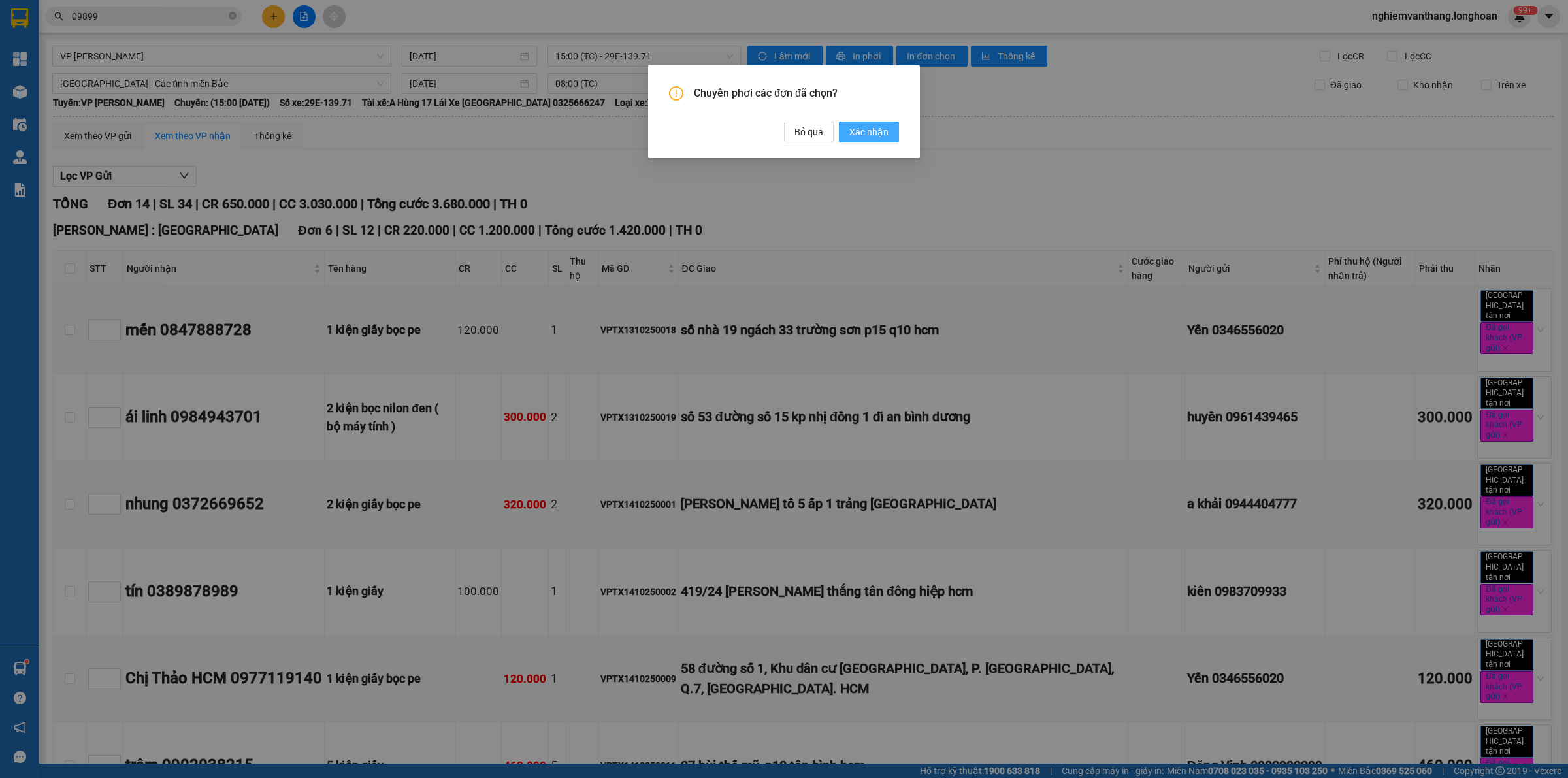
click at [863, 122] on button "Xác nhận" at bounding box center [869, 132] width 60 height 21
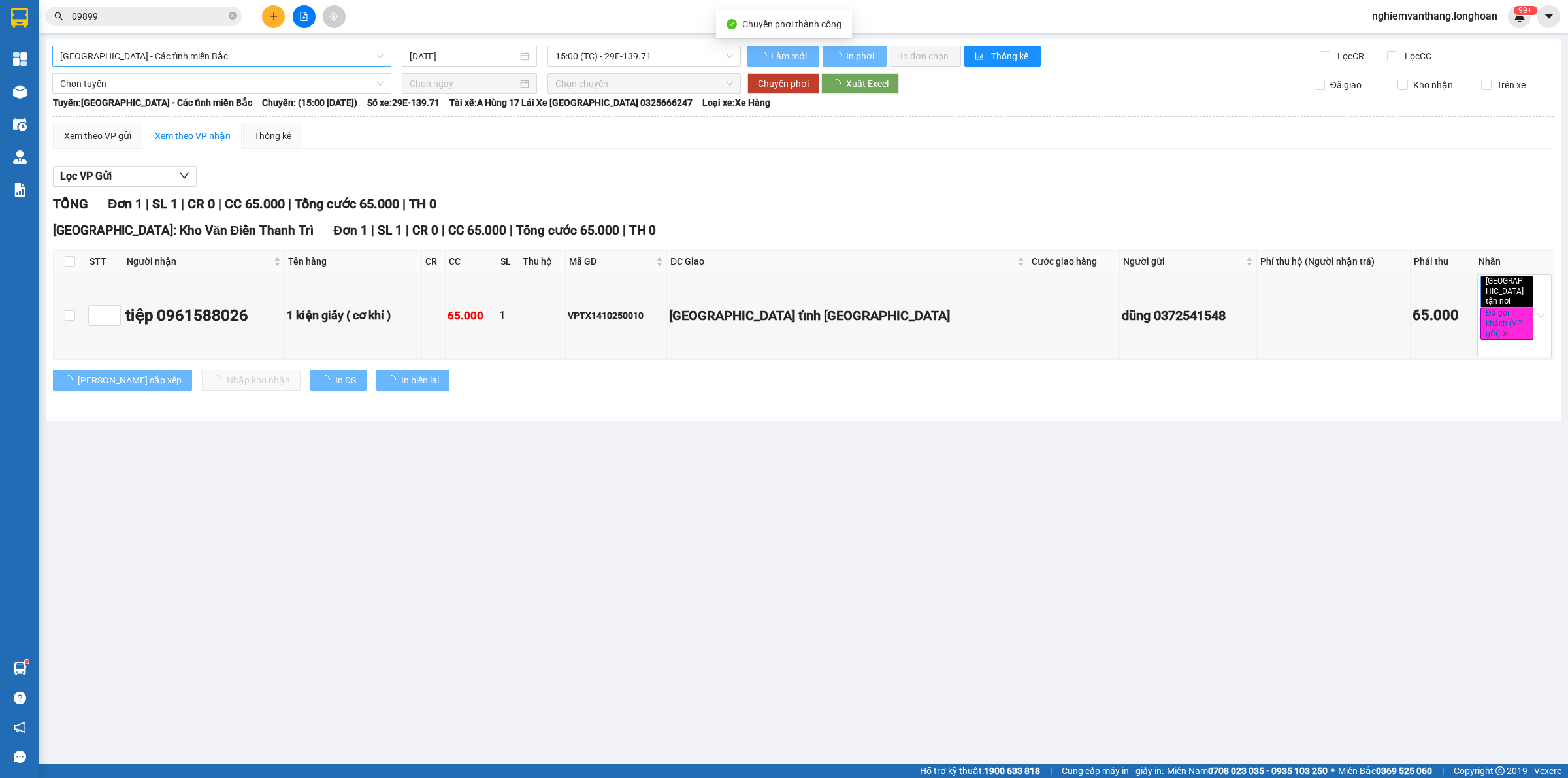
type input "[DATE]"
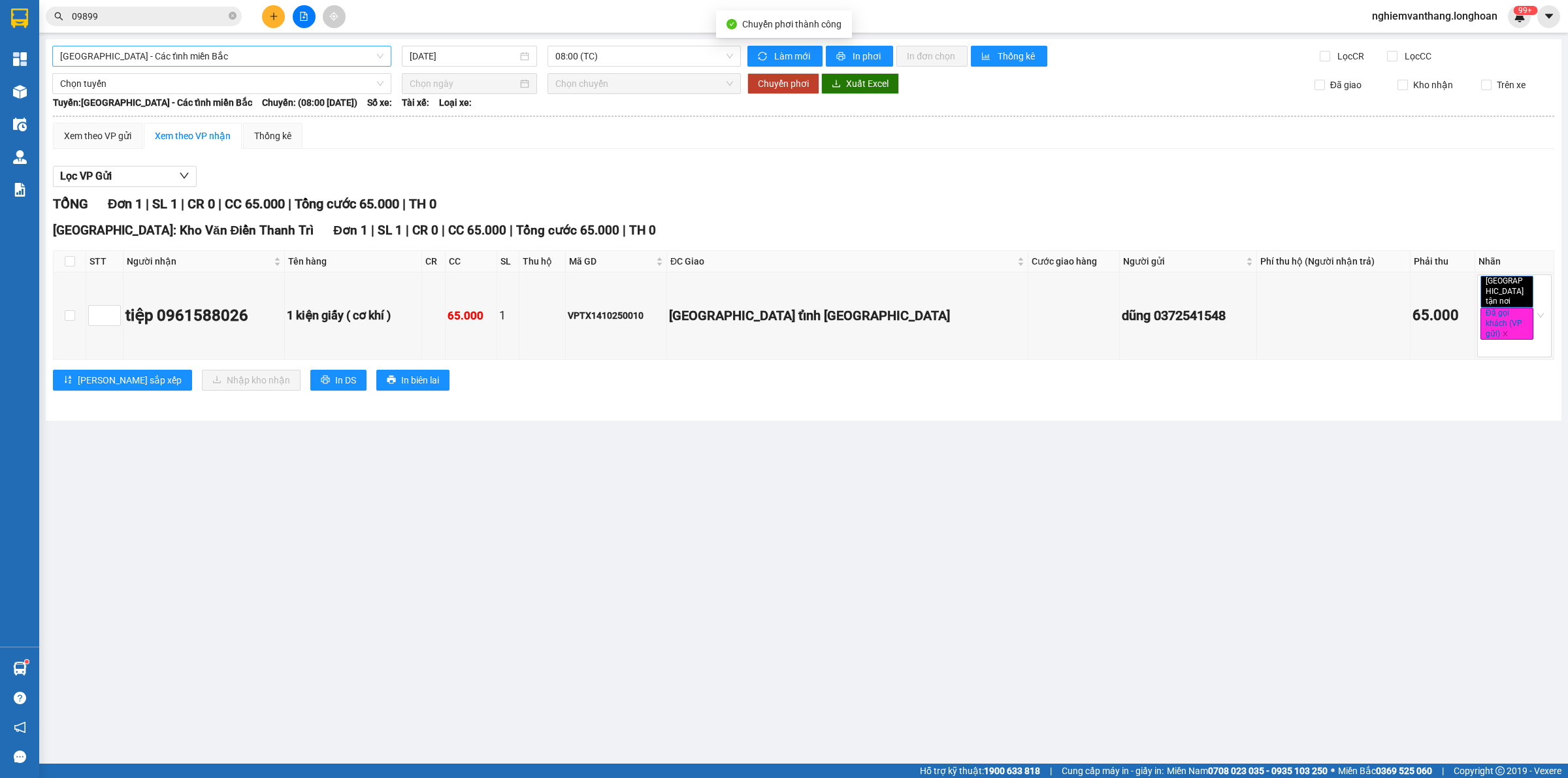
click at [200, 55] on span "[GEOGRAPHIC_DATA] - Các tỉnh miền Bắc" at bounding box center [222, 56] width 324 height 20
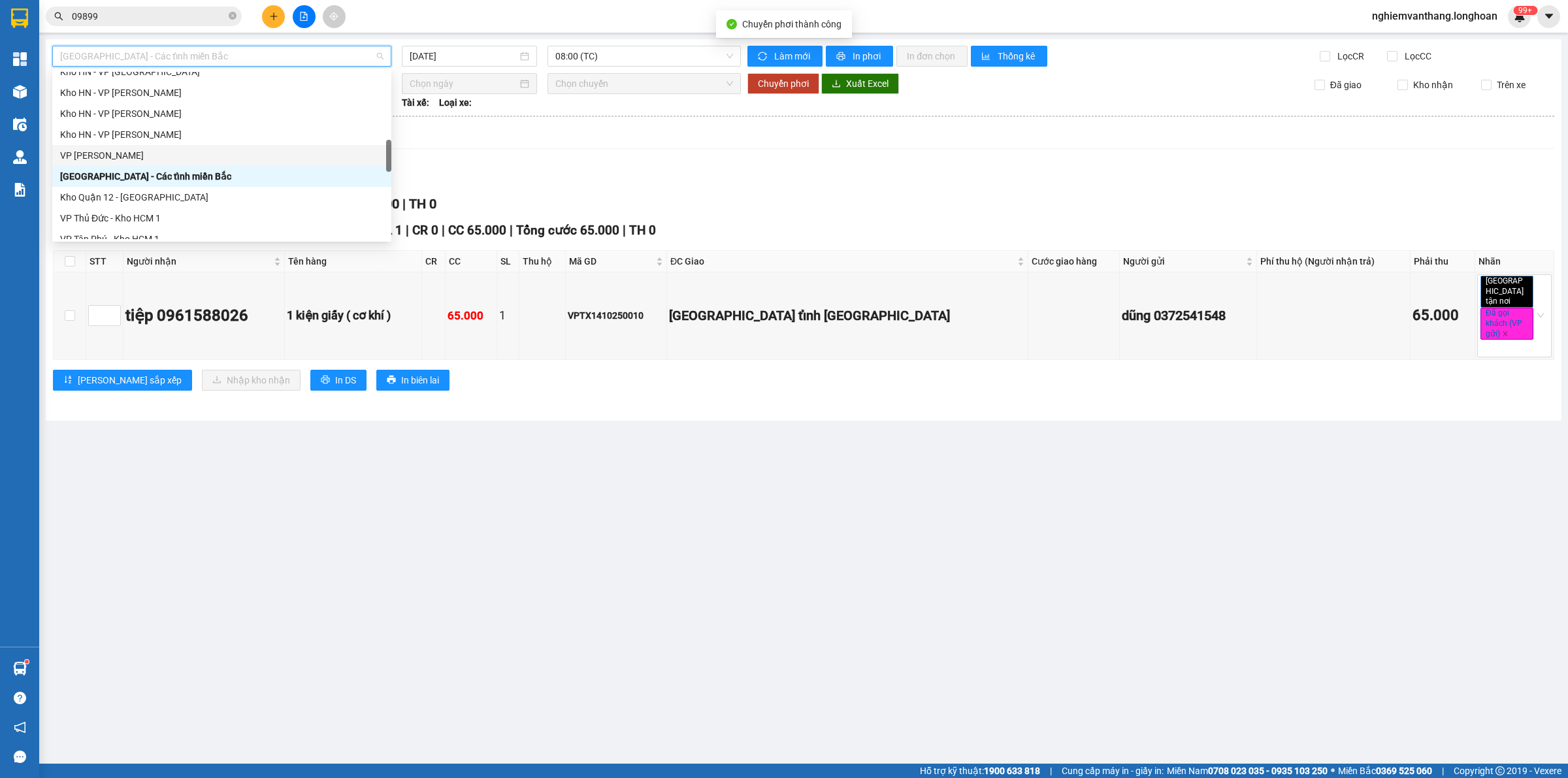
click at [162, 152] on div "VP [PERSON_NAME]" at bounding box center [222, 154] width 324 height 14
type input "[DATE]"
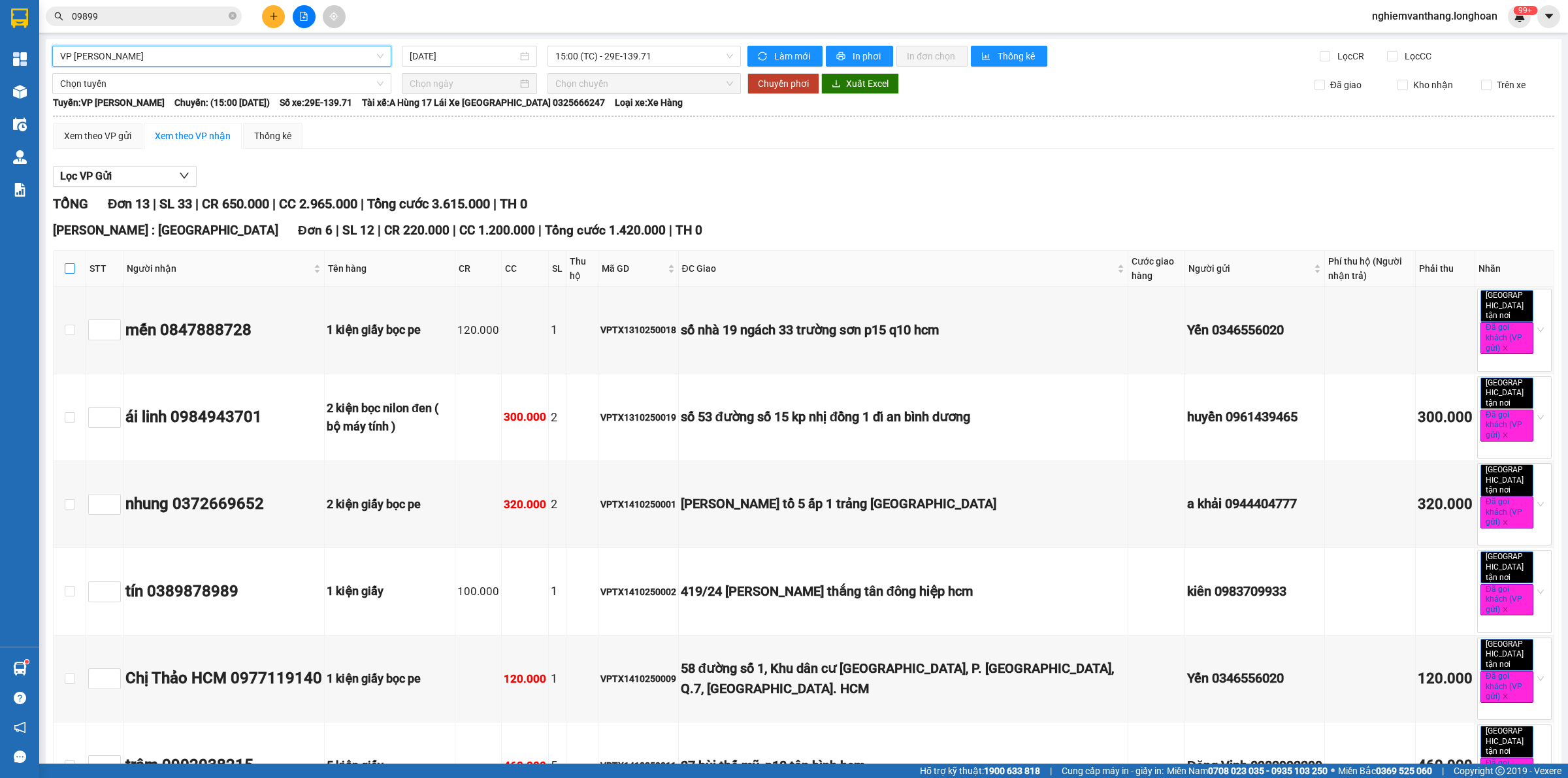
click at [66, 265] on input "checkbox" at bounding box center [69, 268] width 10 height 10
checkbox input "true"
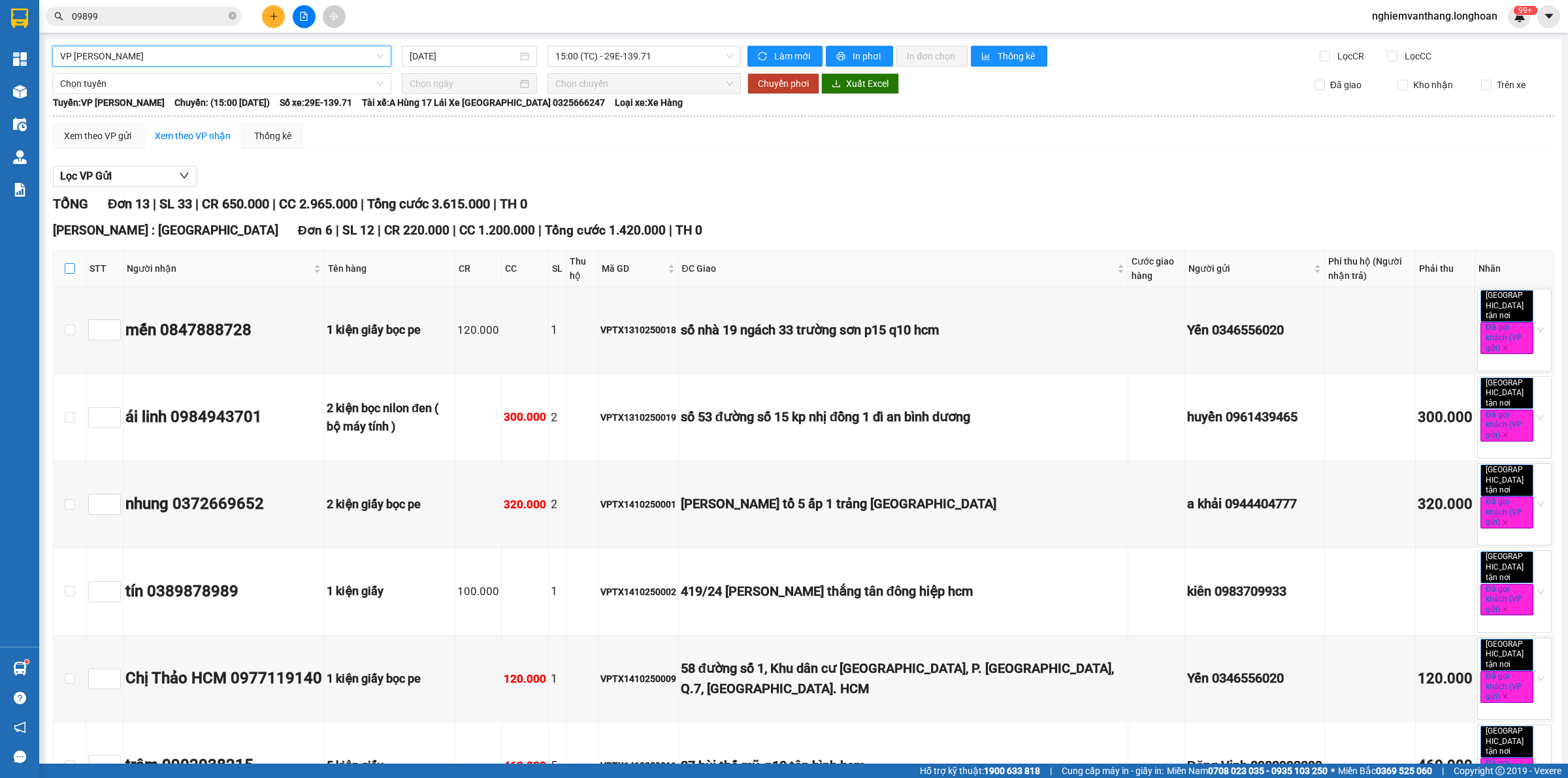
checkbox input "true"
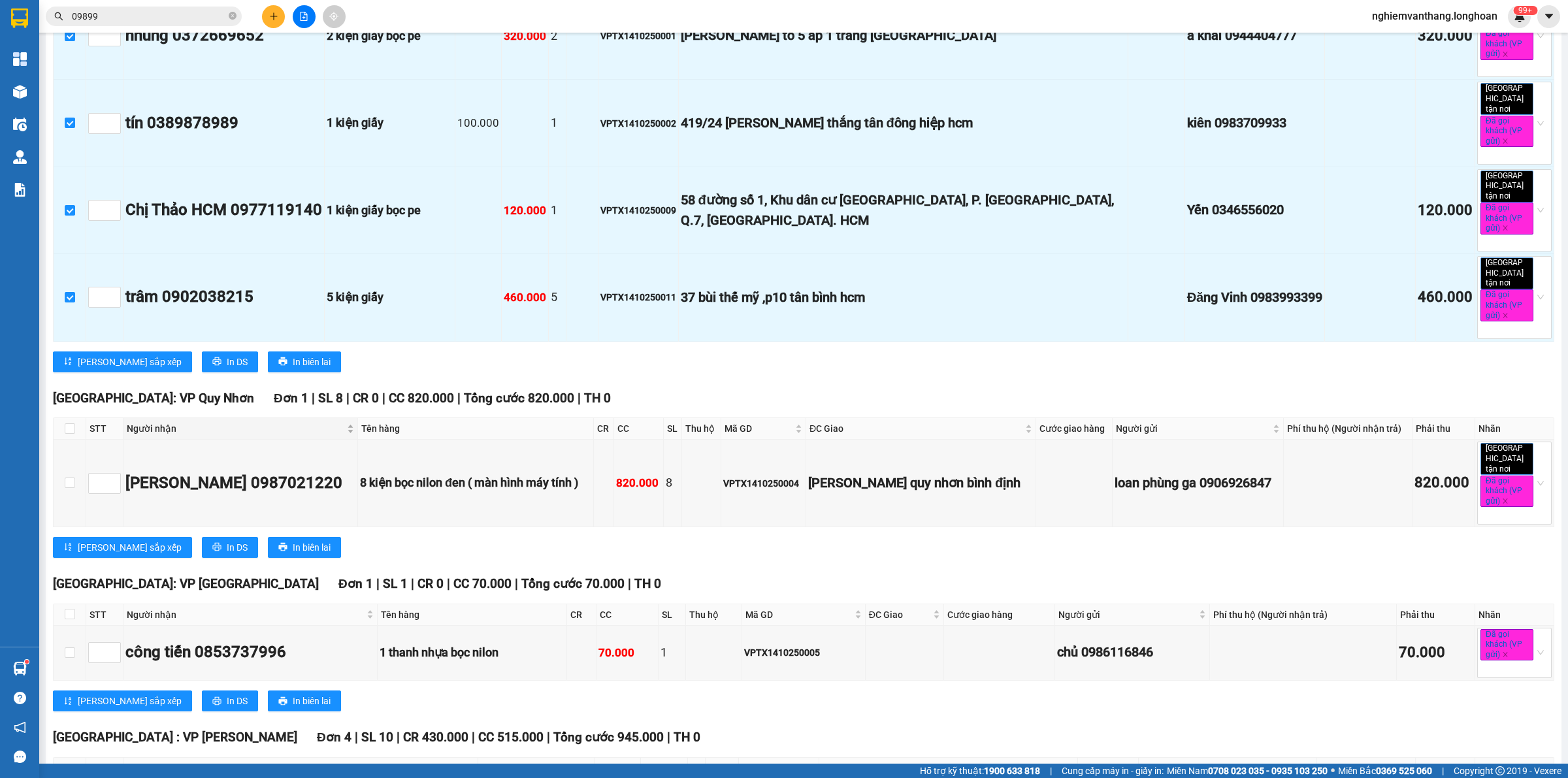
scroll to position [572, 0]
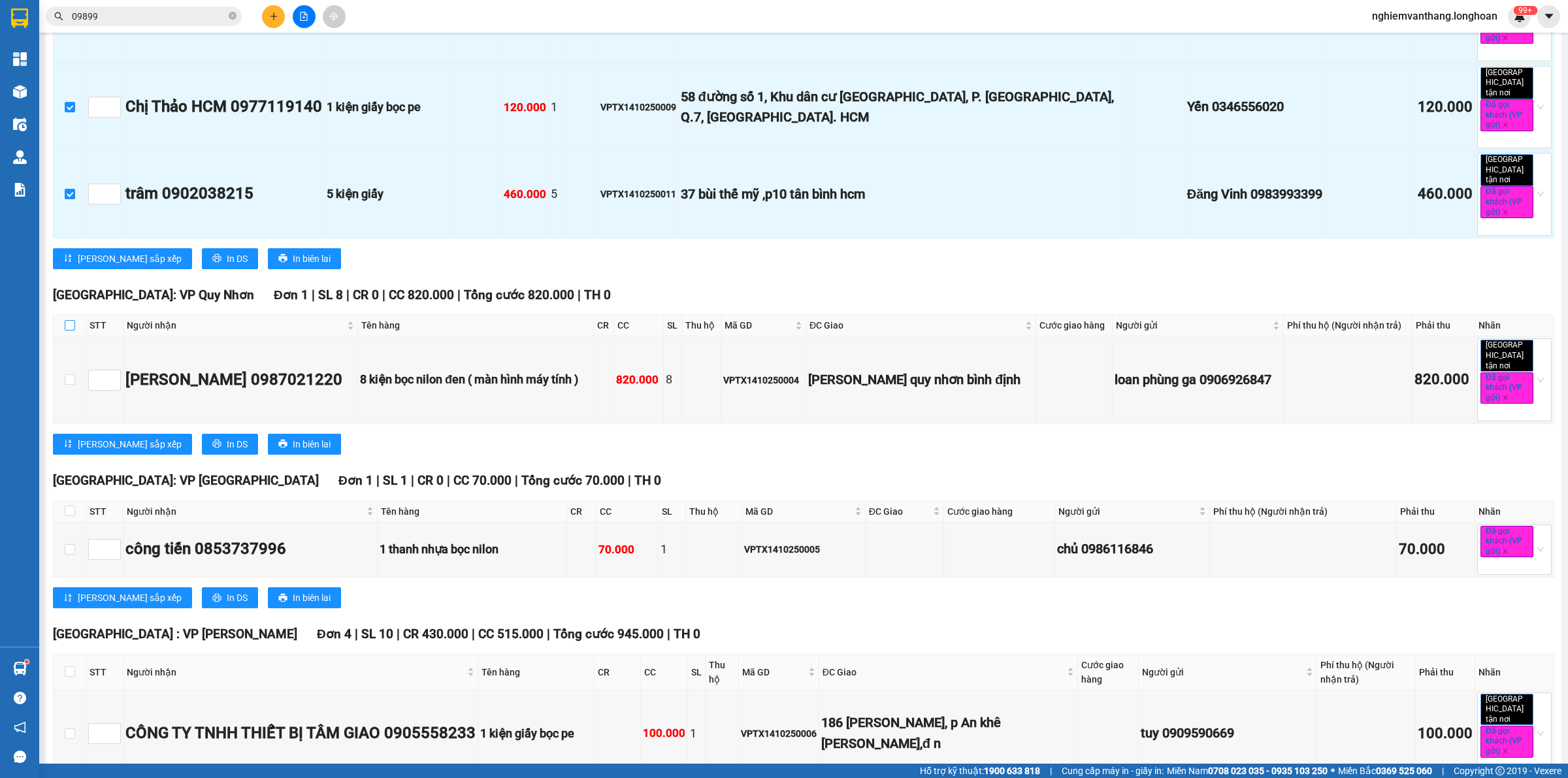
click at [66, 318] on label at bounding box center [69, 325] width 10 height 14
click at [66, 320] on input "checkbox" at bounding box center [69, 325] width 10 height 10
checkbox input "true"
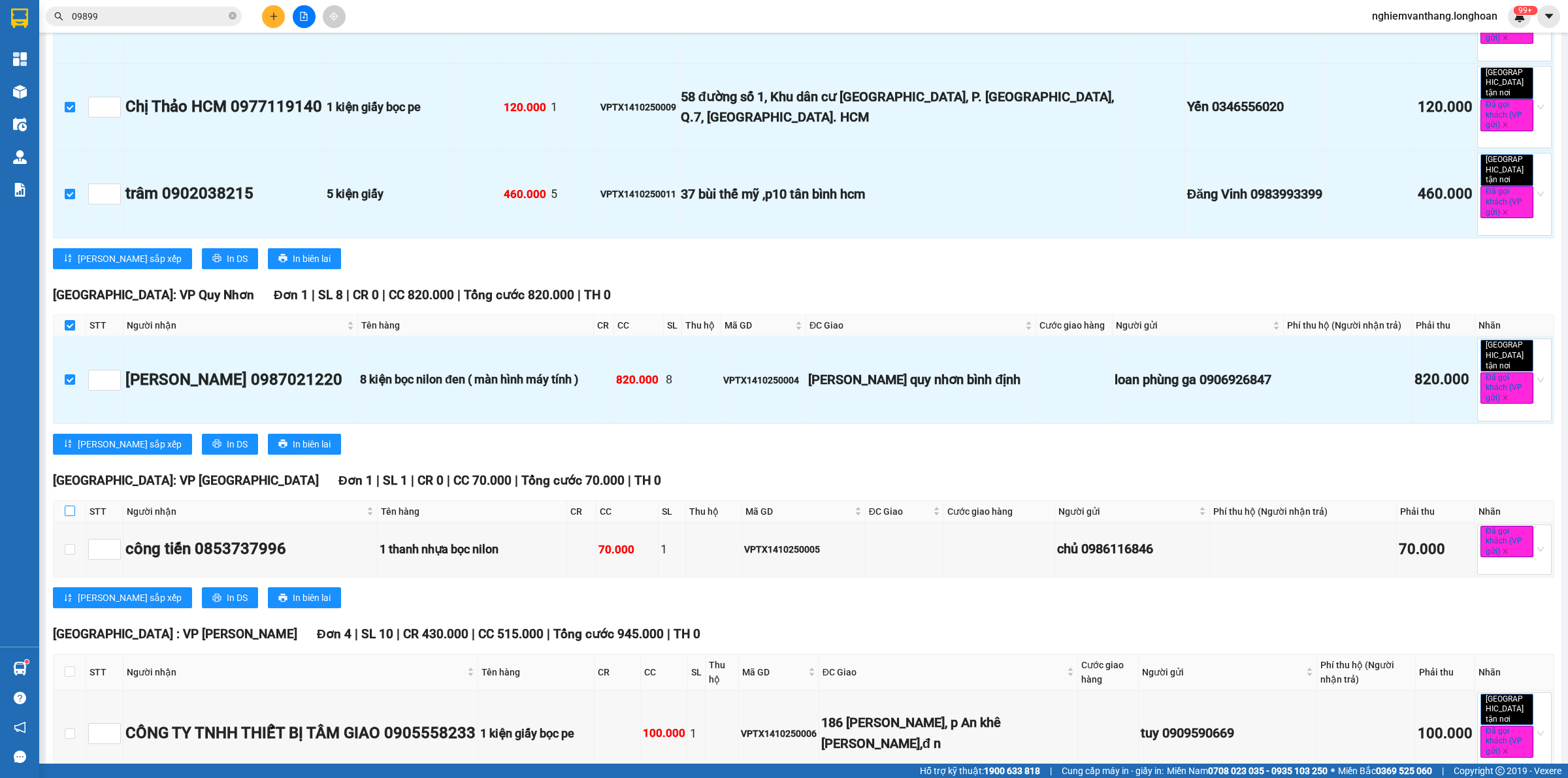
click at [70, 506] on input "checkbox" at bounding box center [69, 510] width 10 height 10
checkbox input "true"
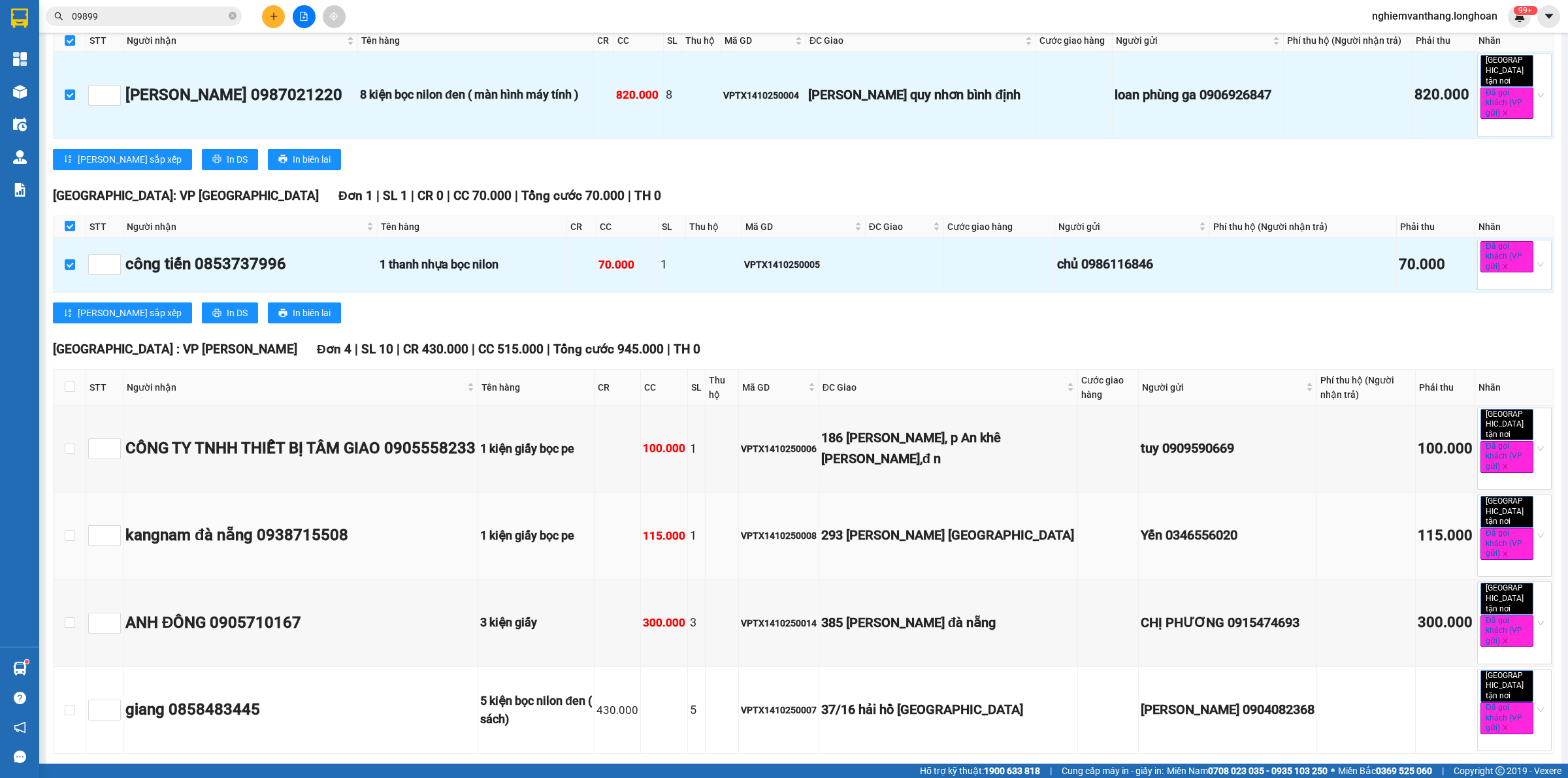
scroll to position [899, 0]
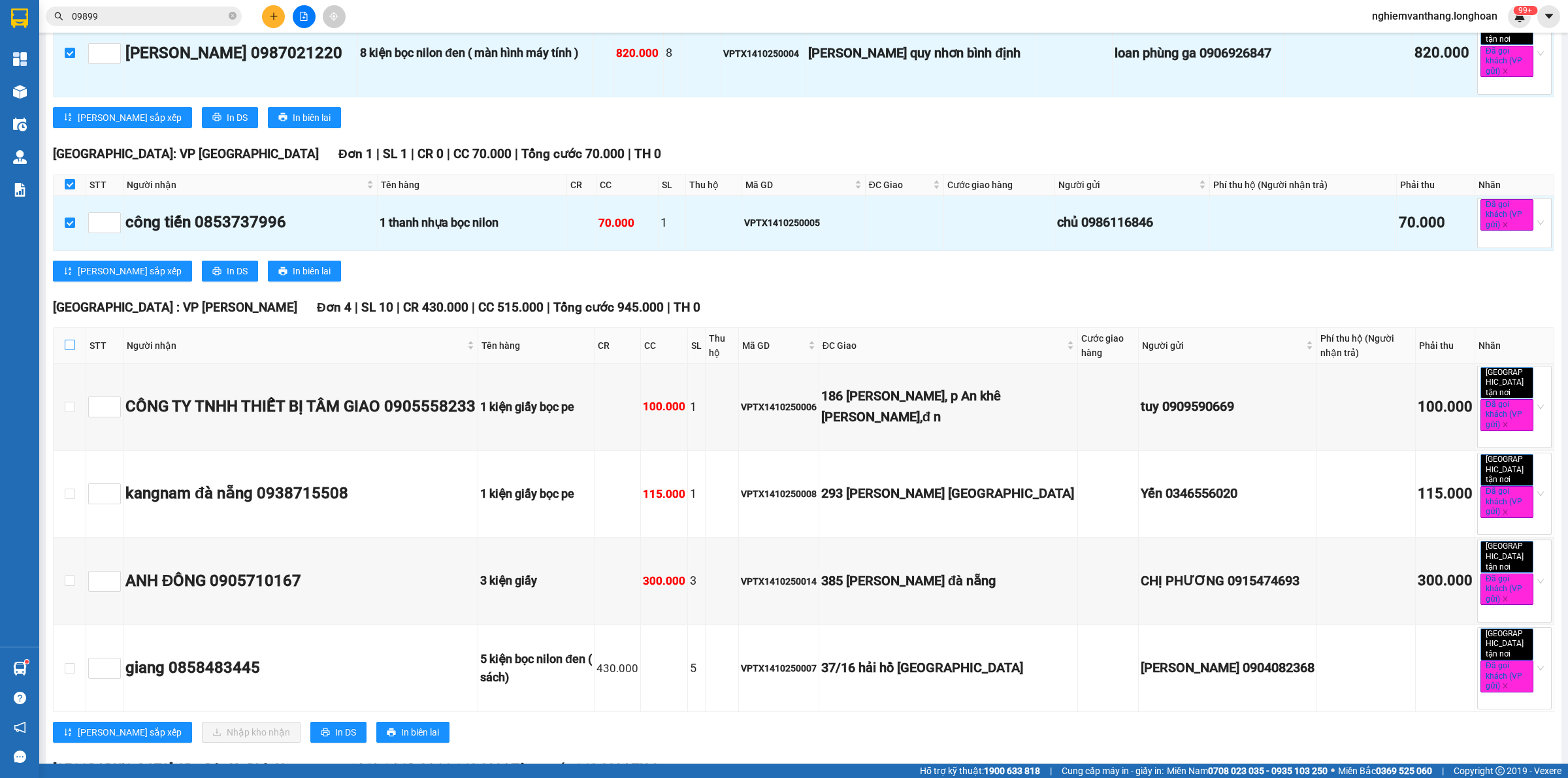
click at [66, 340] on input "checkbox" at bounding box center [69, 345] width 10 height 10
checkbox input "true"
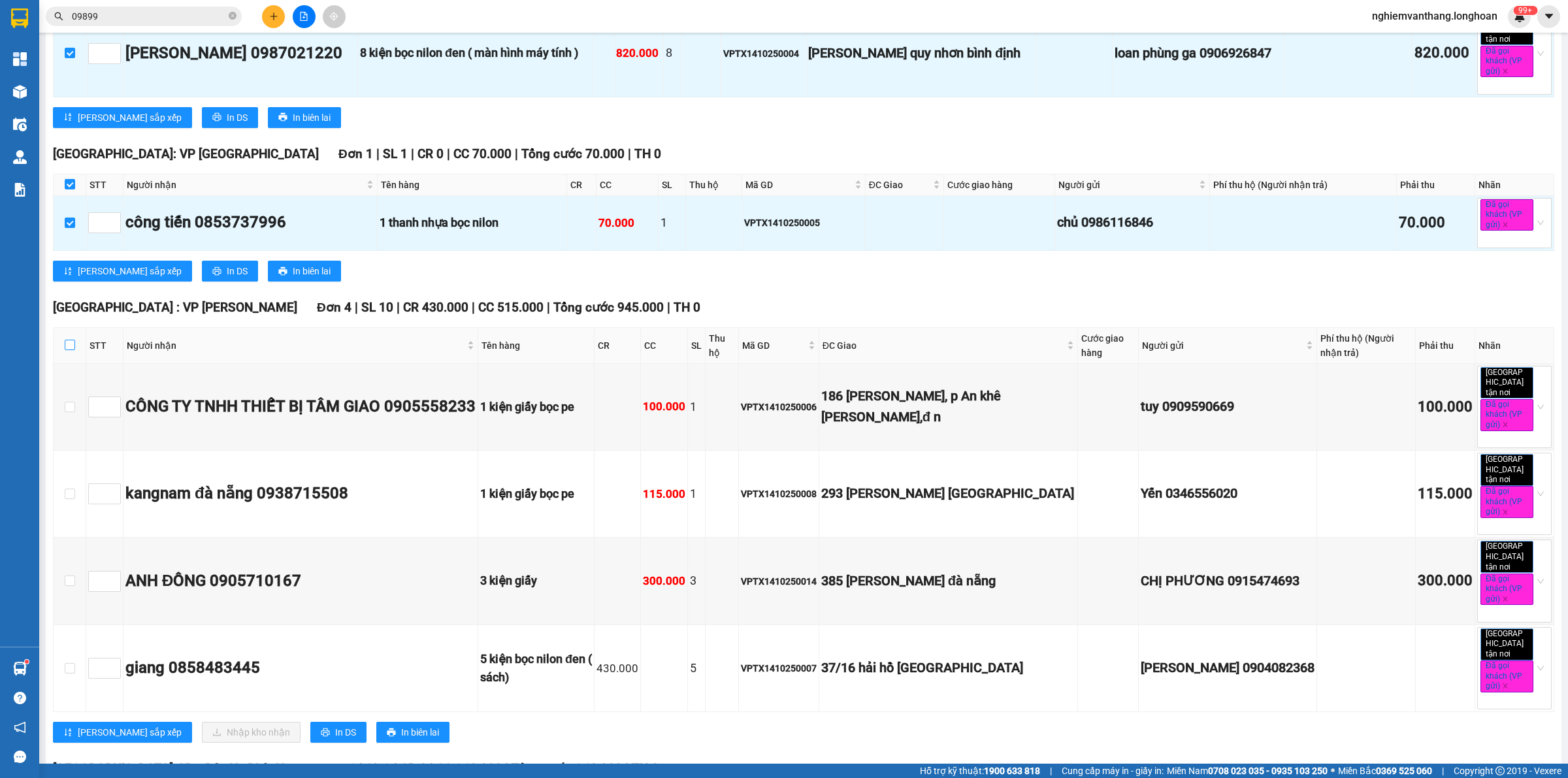
checkbox input "true"
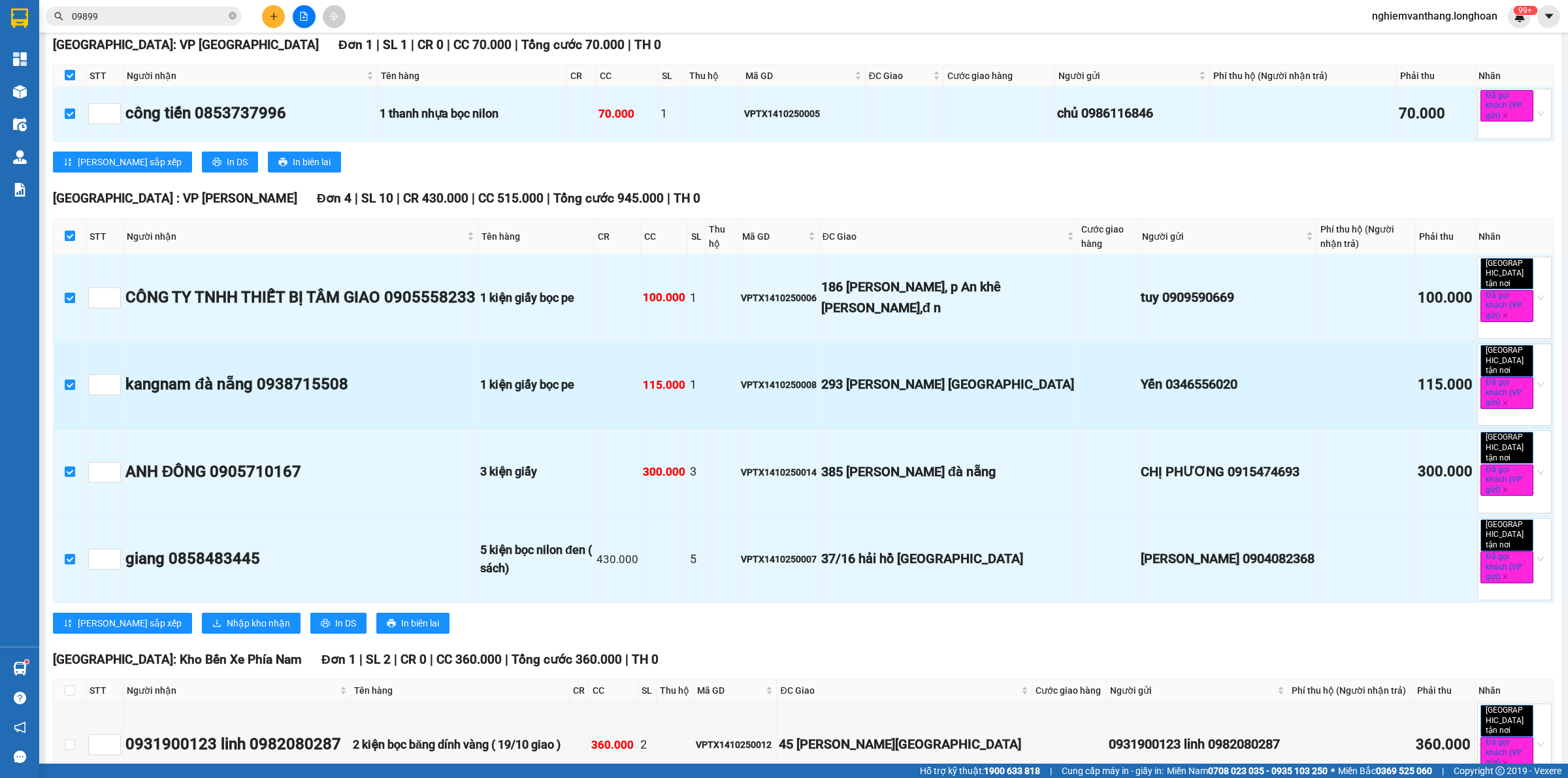
scroll to position [1011, 0]
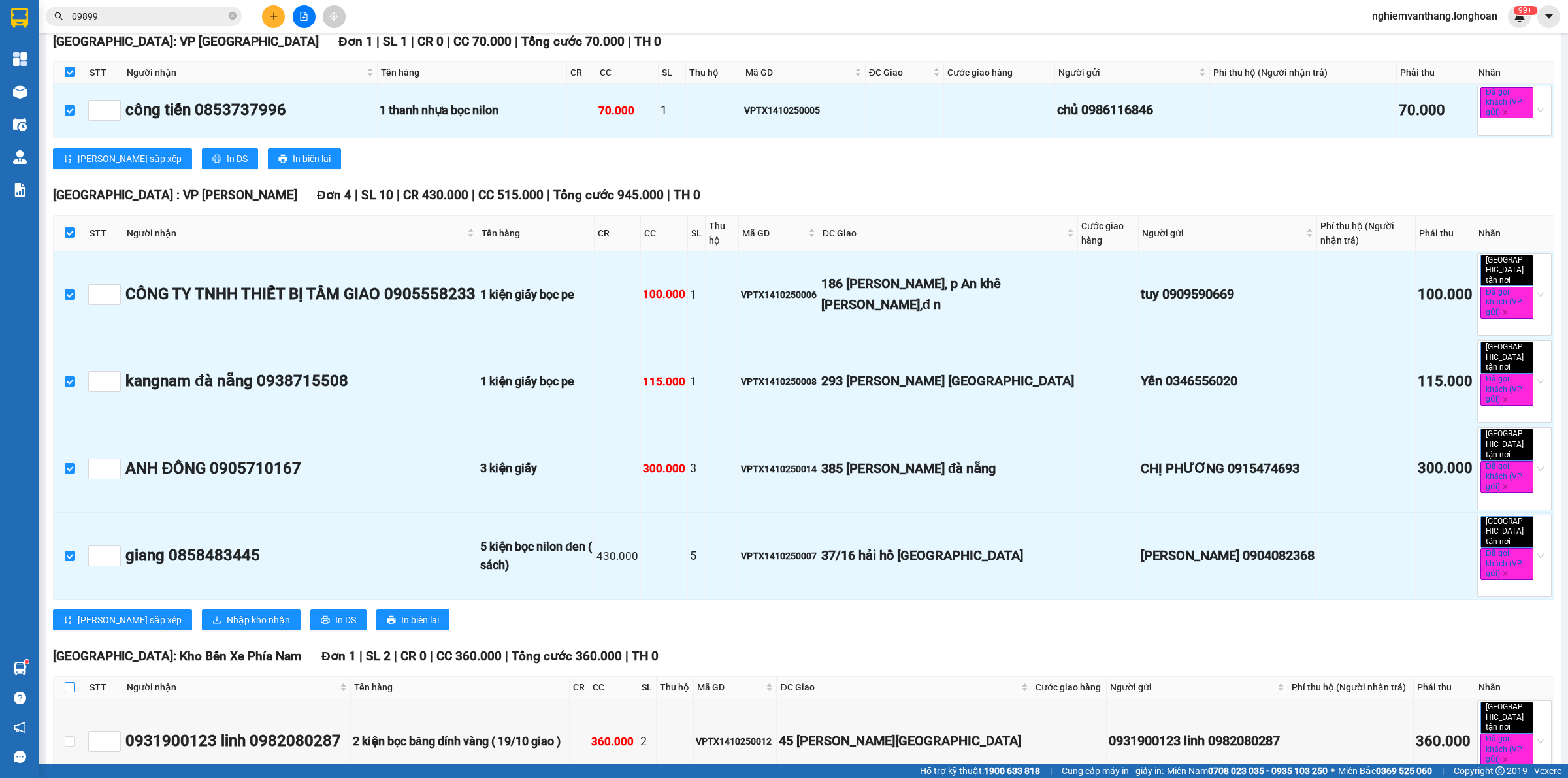
click at [69, 683] on input "checkbox" at bounding box center [69, 687] width 10 height 10
checkbox input "true"
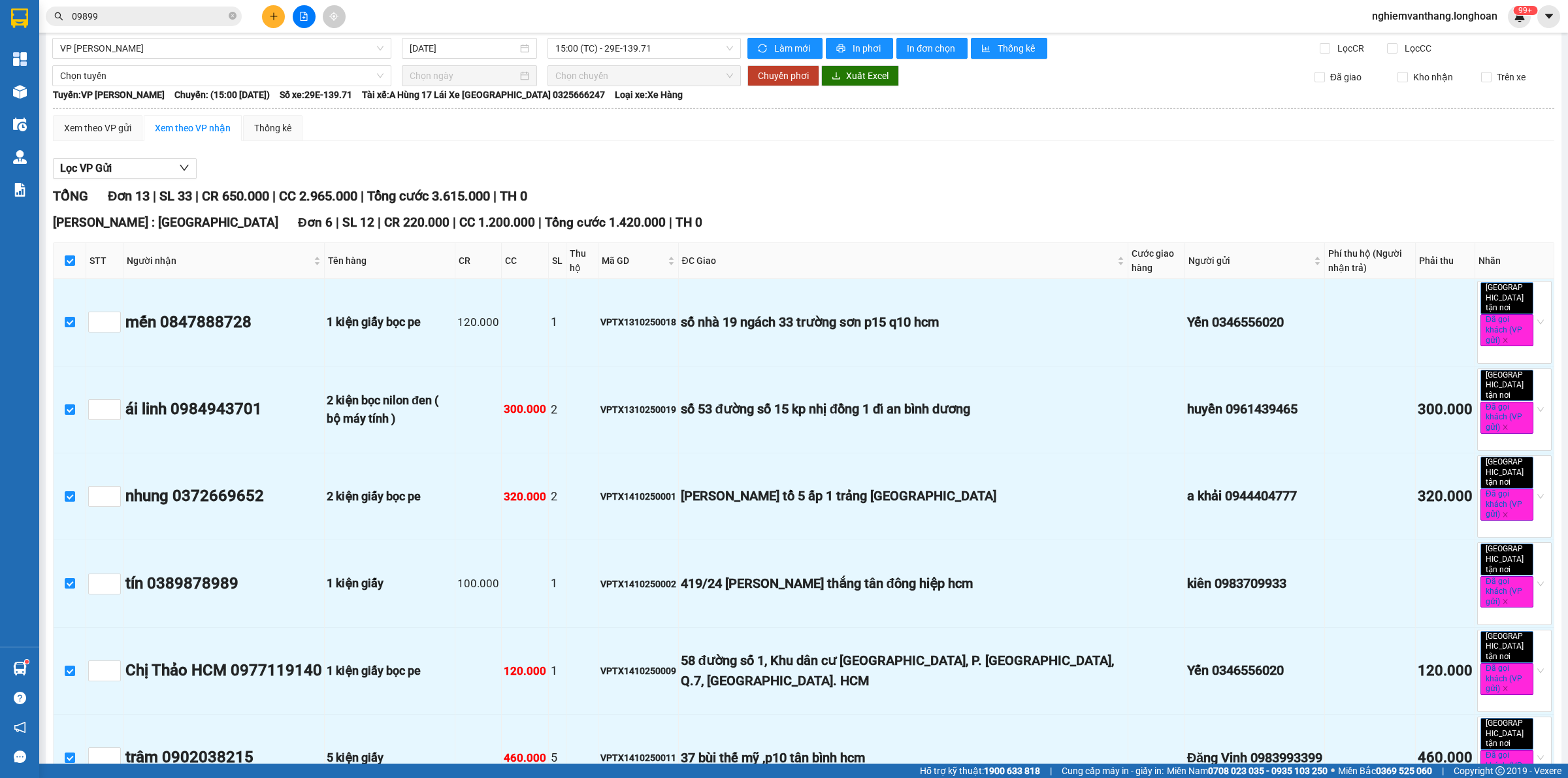
scroll to position [0, 0]
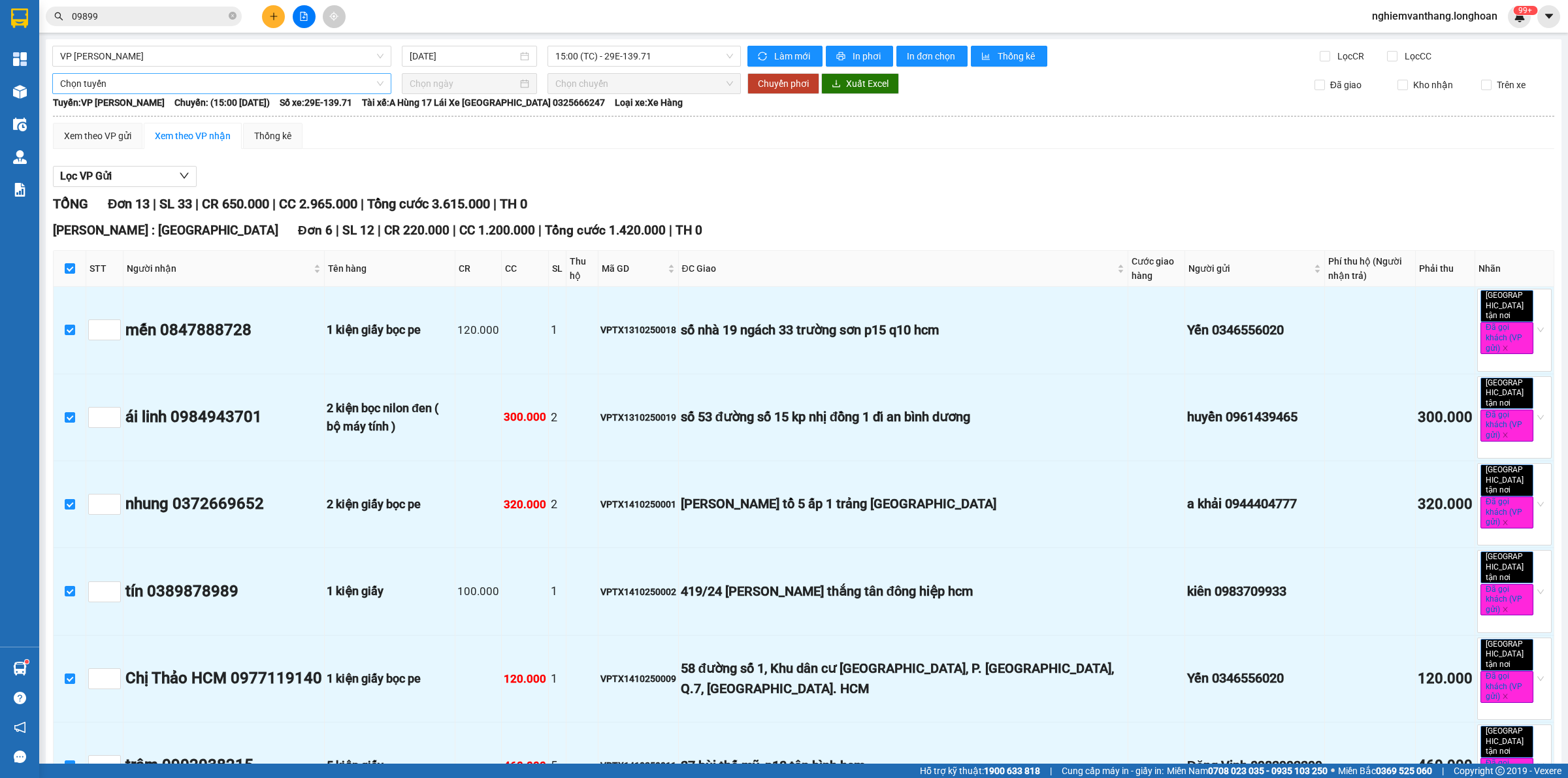
click at [146, 81] on span "Chọn tuyến" at bounding box center [222, 83] width 324 height 20
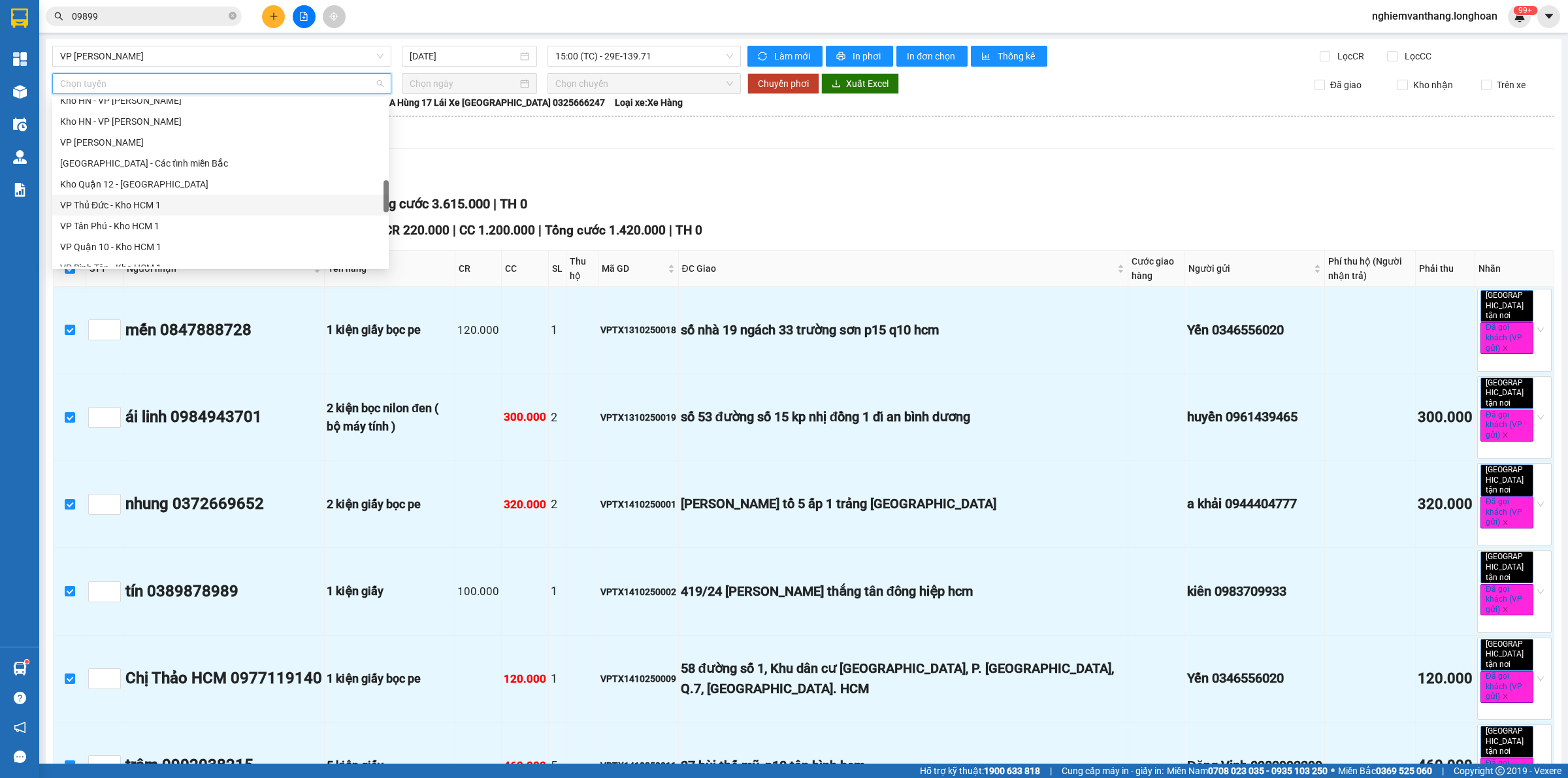
scroll to position [903, 0]
click at [133, 187] on div "Bắc [GEOGRAPHIC_DATA] QL1A" at bounding box center [220, 188] width 321 height 14
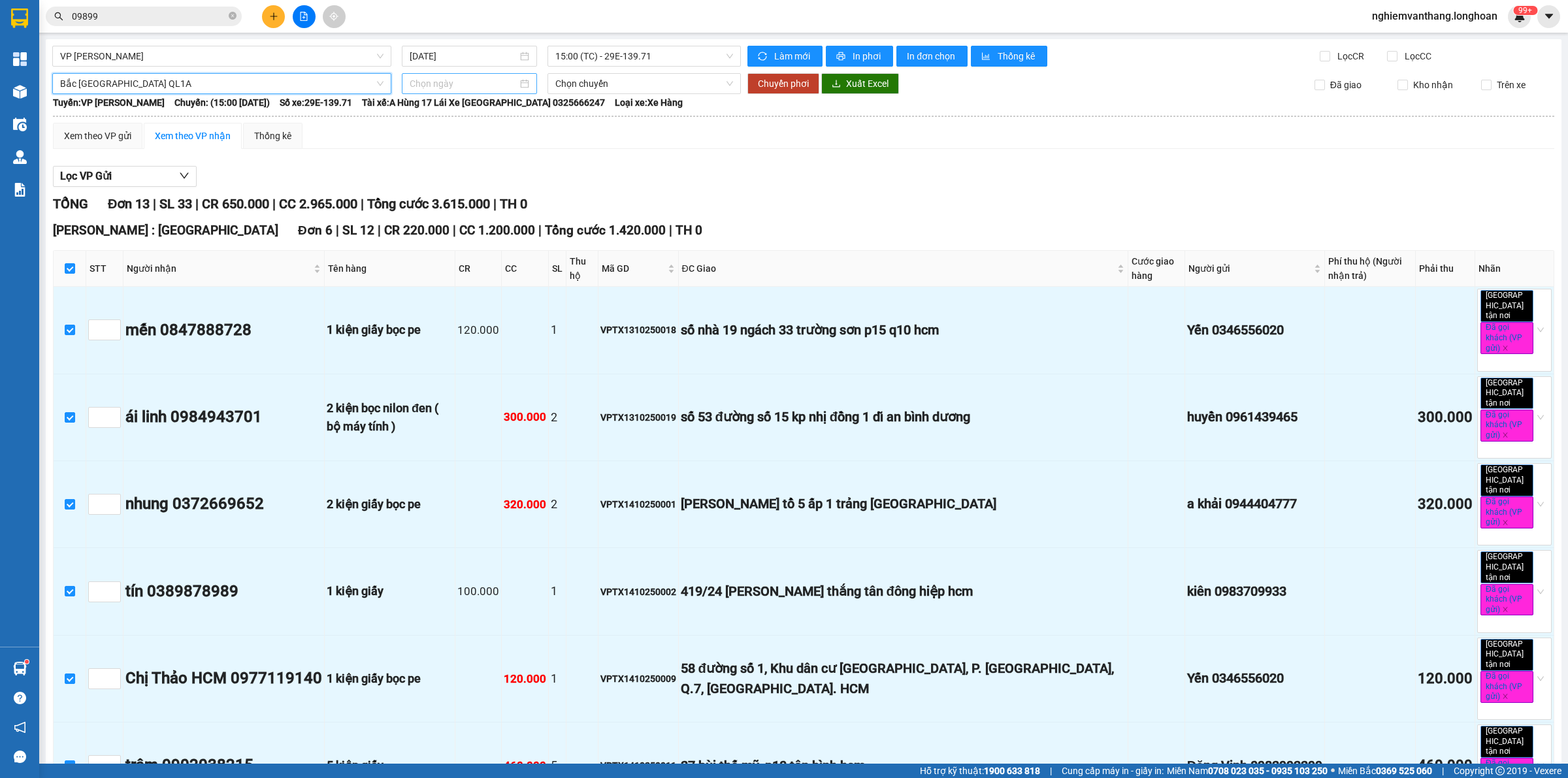
drag, startPoint x: 451, startPoint y: 85, endPoint x: 458, endPoint y: 80, distance: 8.6
click at [453, 83] on input at bounding box center [463, 83] width 108 height 14
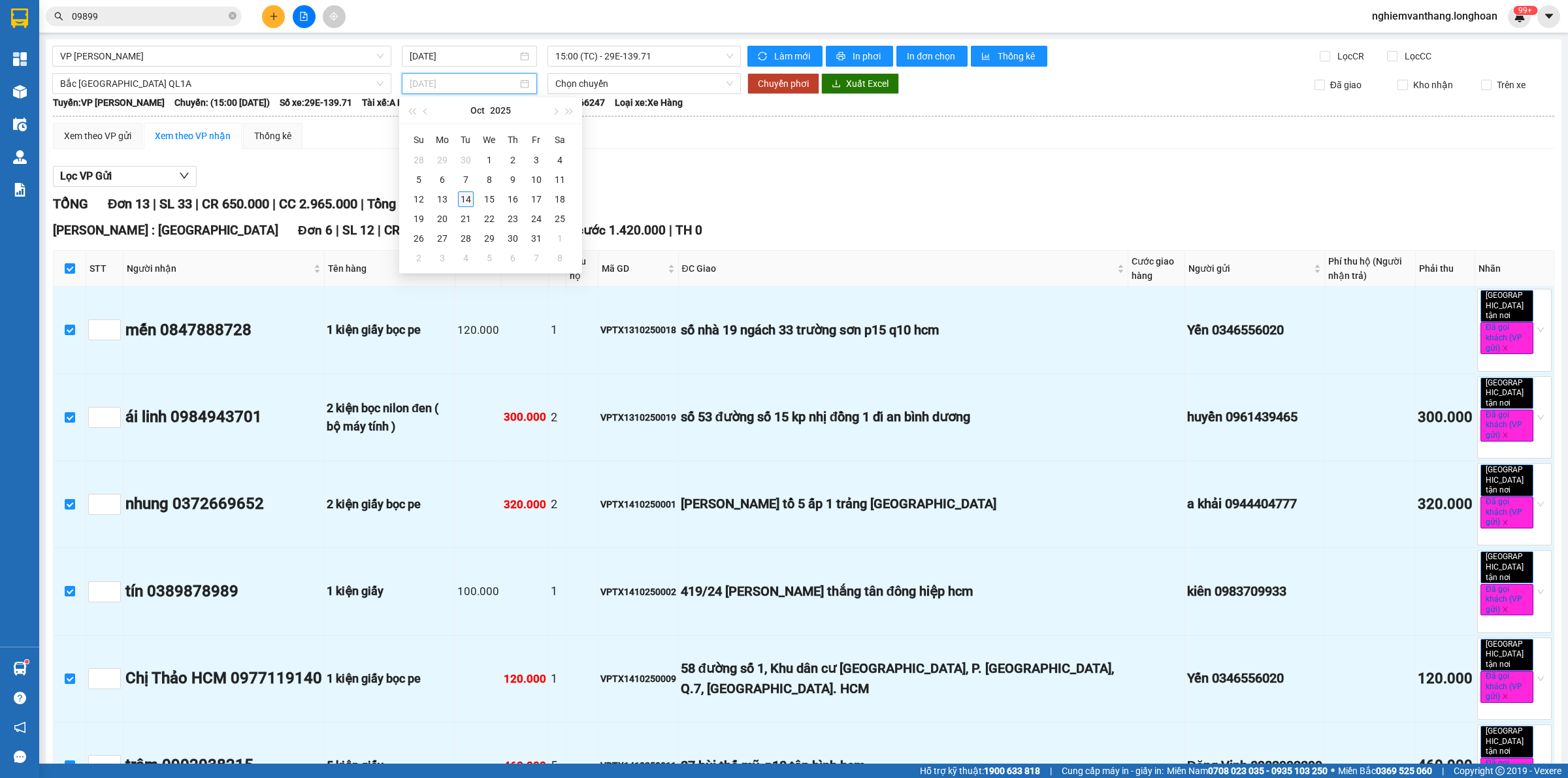
type input "[DATE]"
click at [472, 192] on div "14" at bounding box center [465, 199] width 16 height 16
type input "[DATE]"
drag, startPoint x: 732, startPoint y: 83, endPoint x: 756, endPoint y: 86, distance: 24.2
click at [734, 82] on div "20:00 (TC)" at bounding box center [644, 83] width 194 height 21
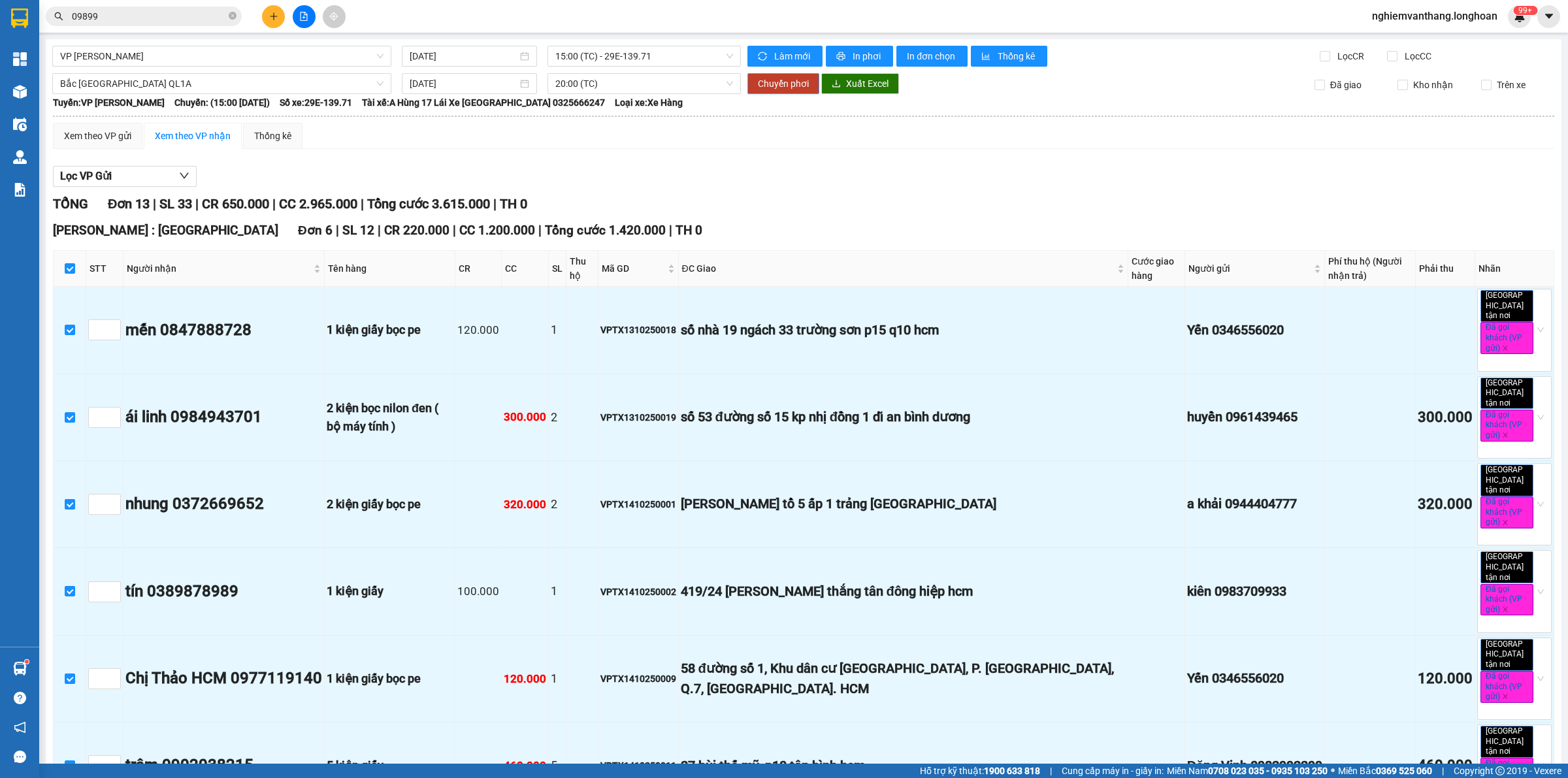
click at [763, 86] on span "Chuyển phơi" at bounding box center [784, 83] width 51 height 14
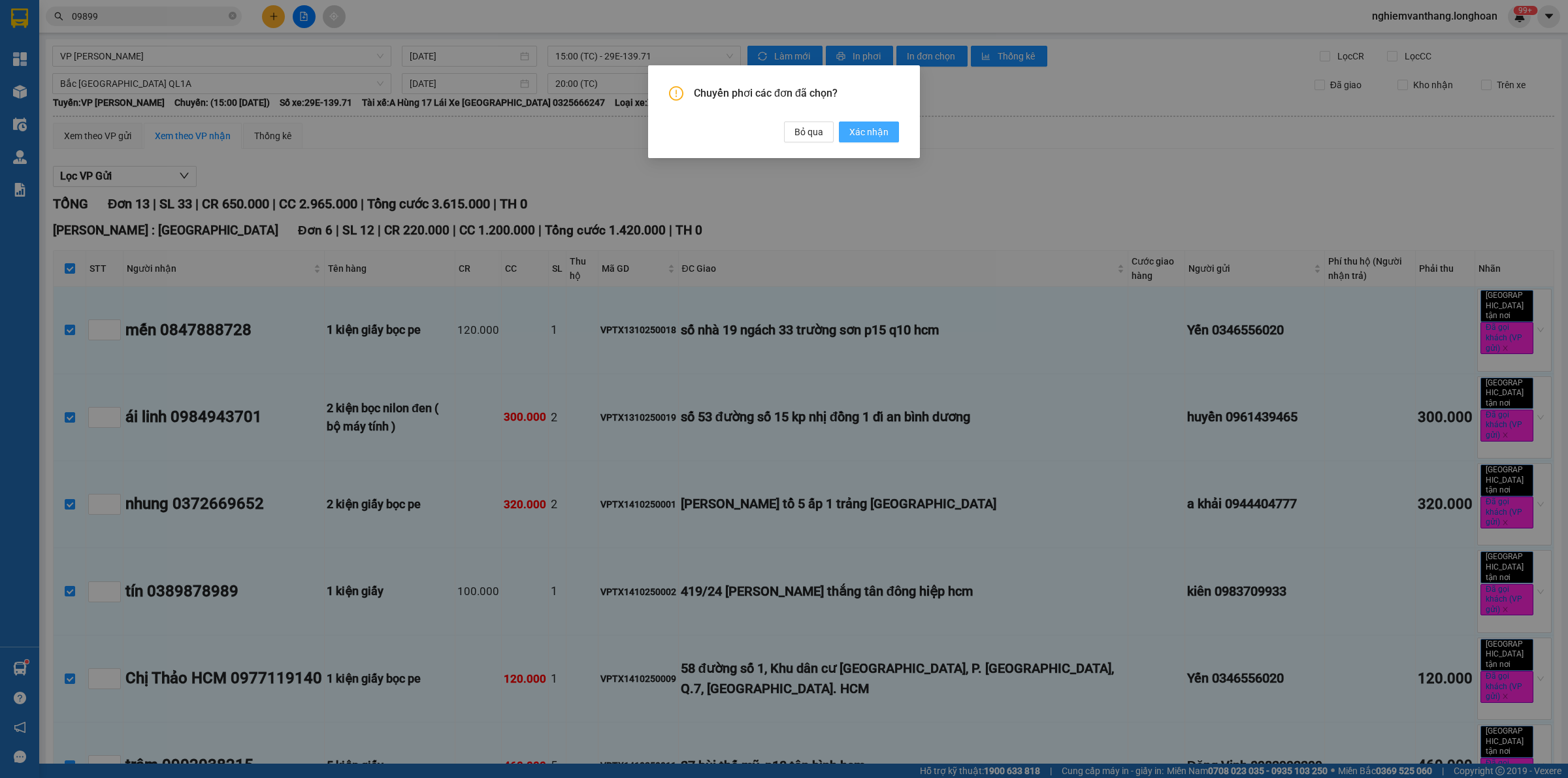
click at [855, 131] on span "Xác nhận" at bounding box center [869, 131] width 39 height 14
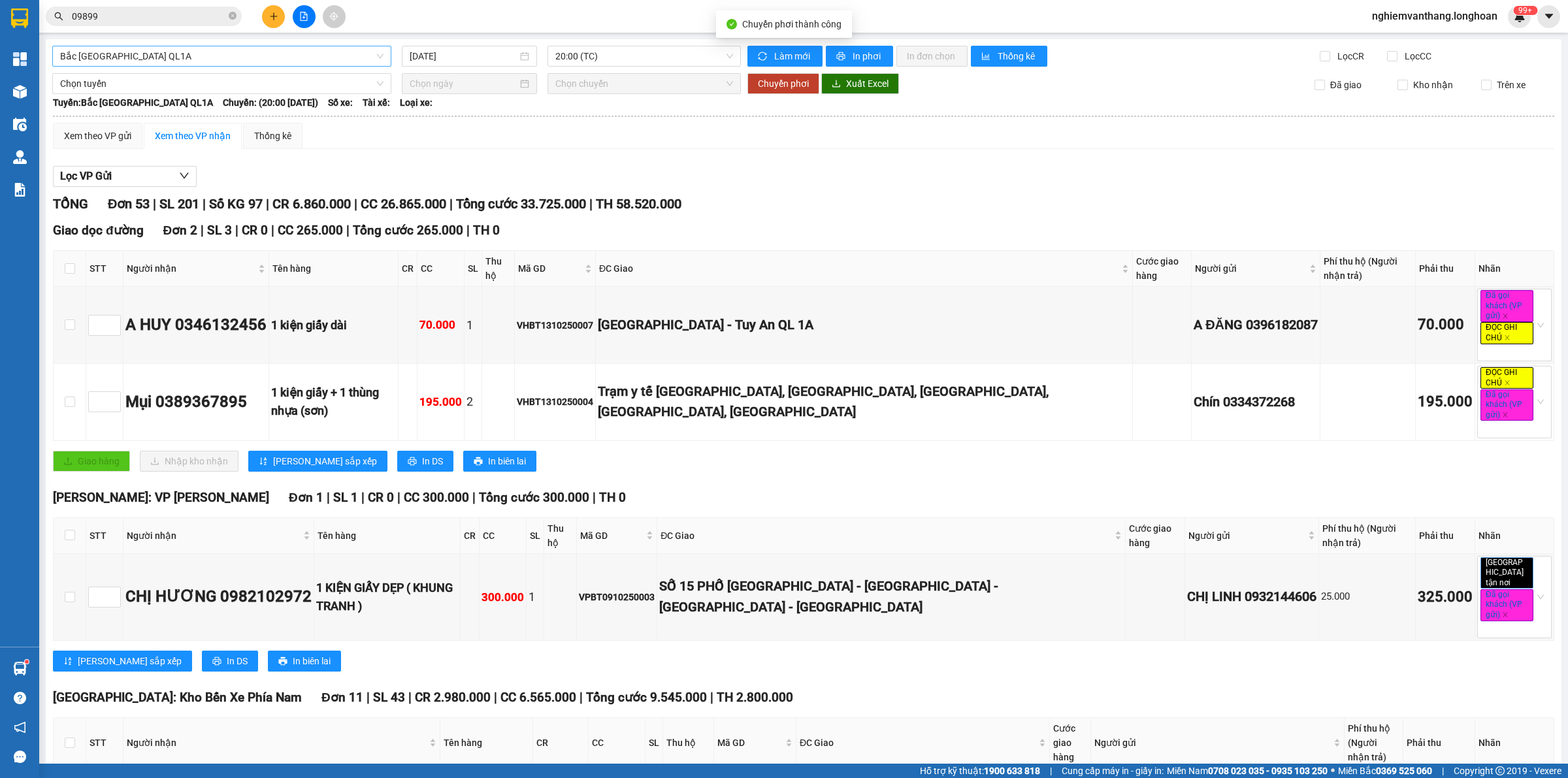
drag, startPoint x: 105, startPoint y: 57, endPoint x: 110, endPoint y: 66, distance: 10.3
click at [106, 57] on span "Bắc [GEOGRAPHIC_DATA] QL1A" at bounding box center [222, 56] width 324 height 20
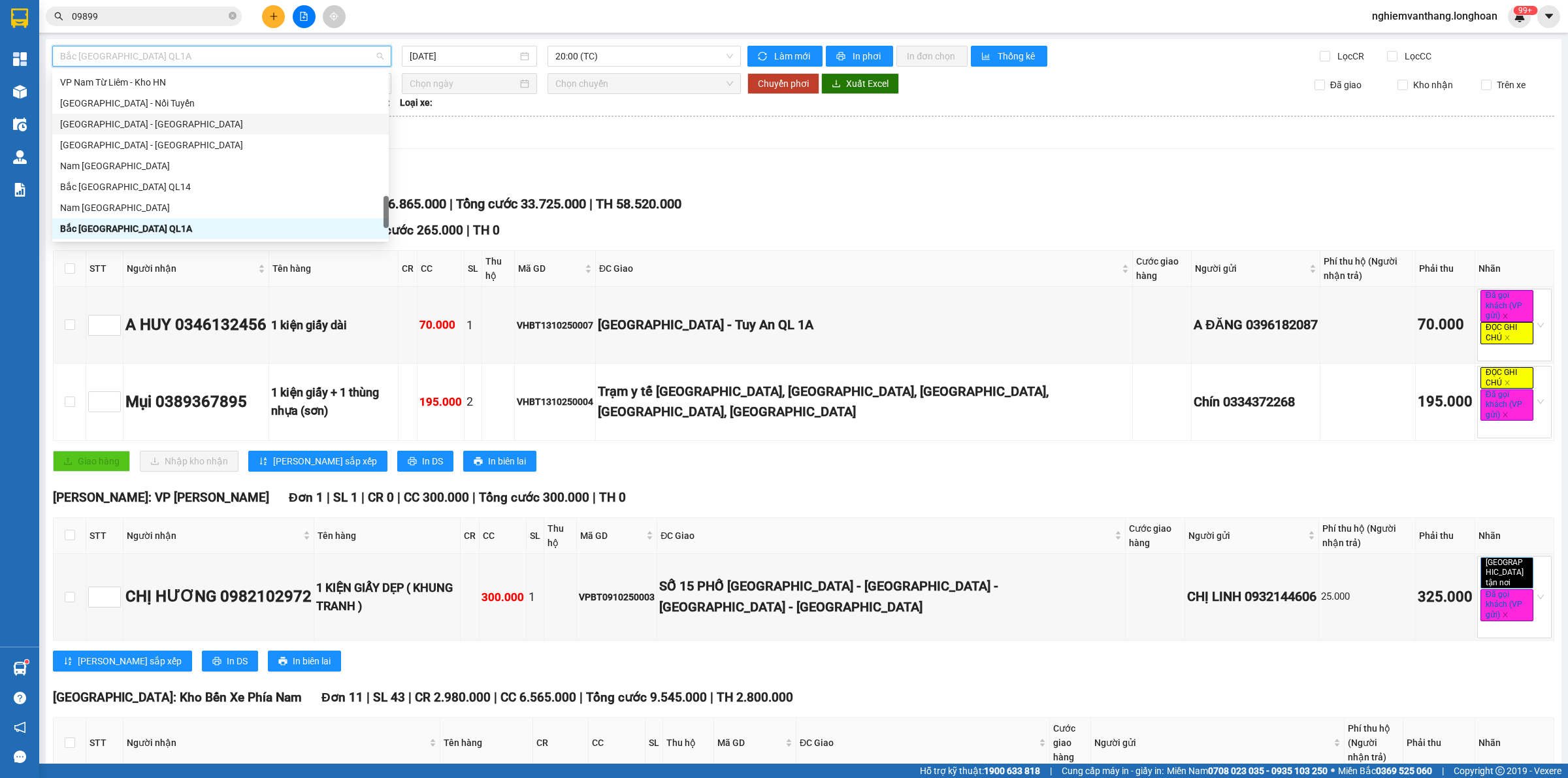
scroll to position [755, 0]
click at [131, 105] on div "VP Hà Đông - Kho HN" at bounding box center [220, 101] width 321 height 14
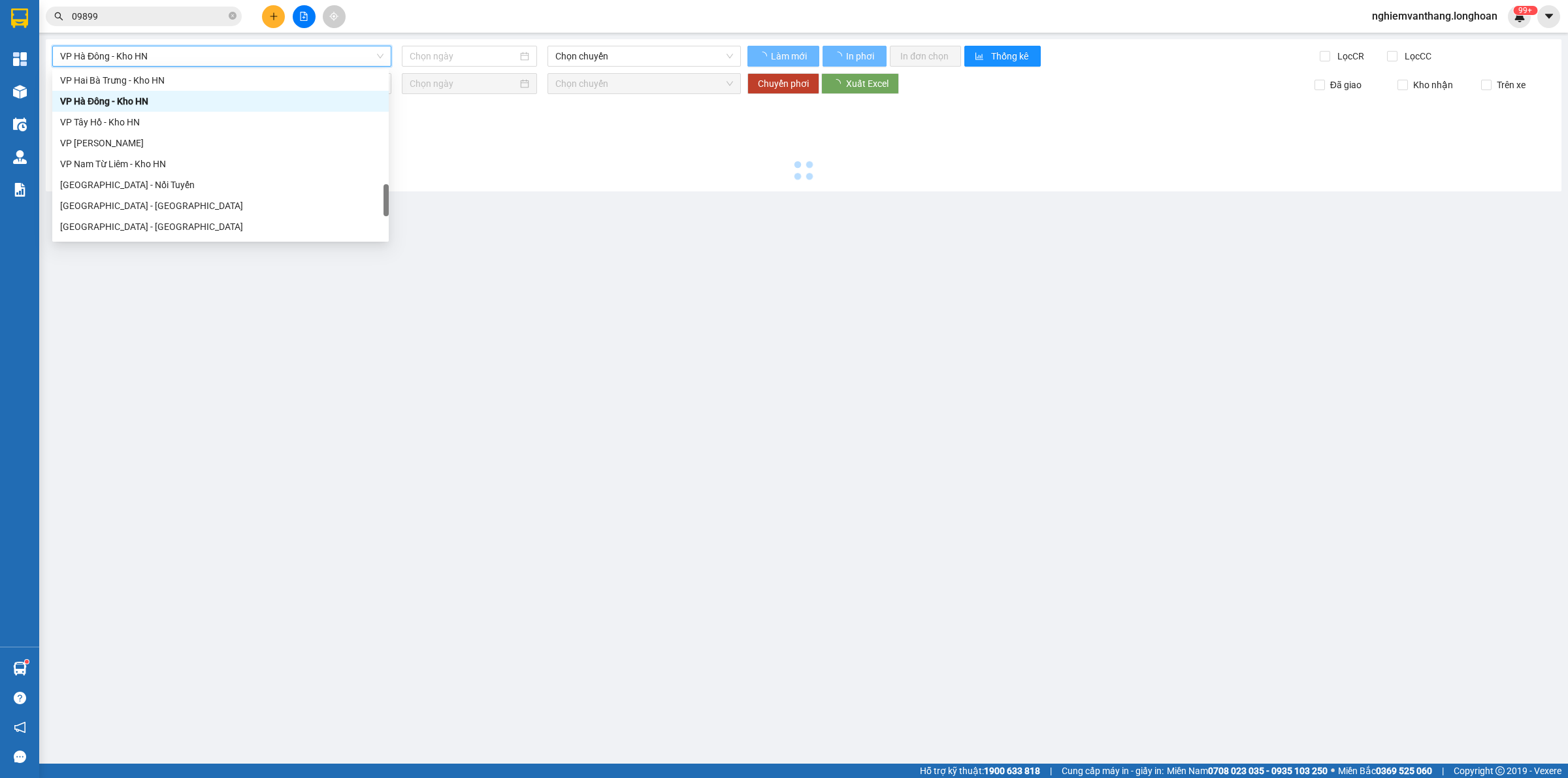
type input "[DATE]"
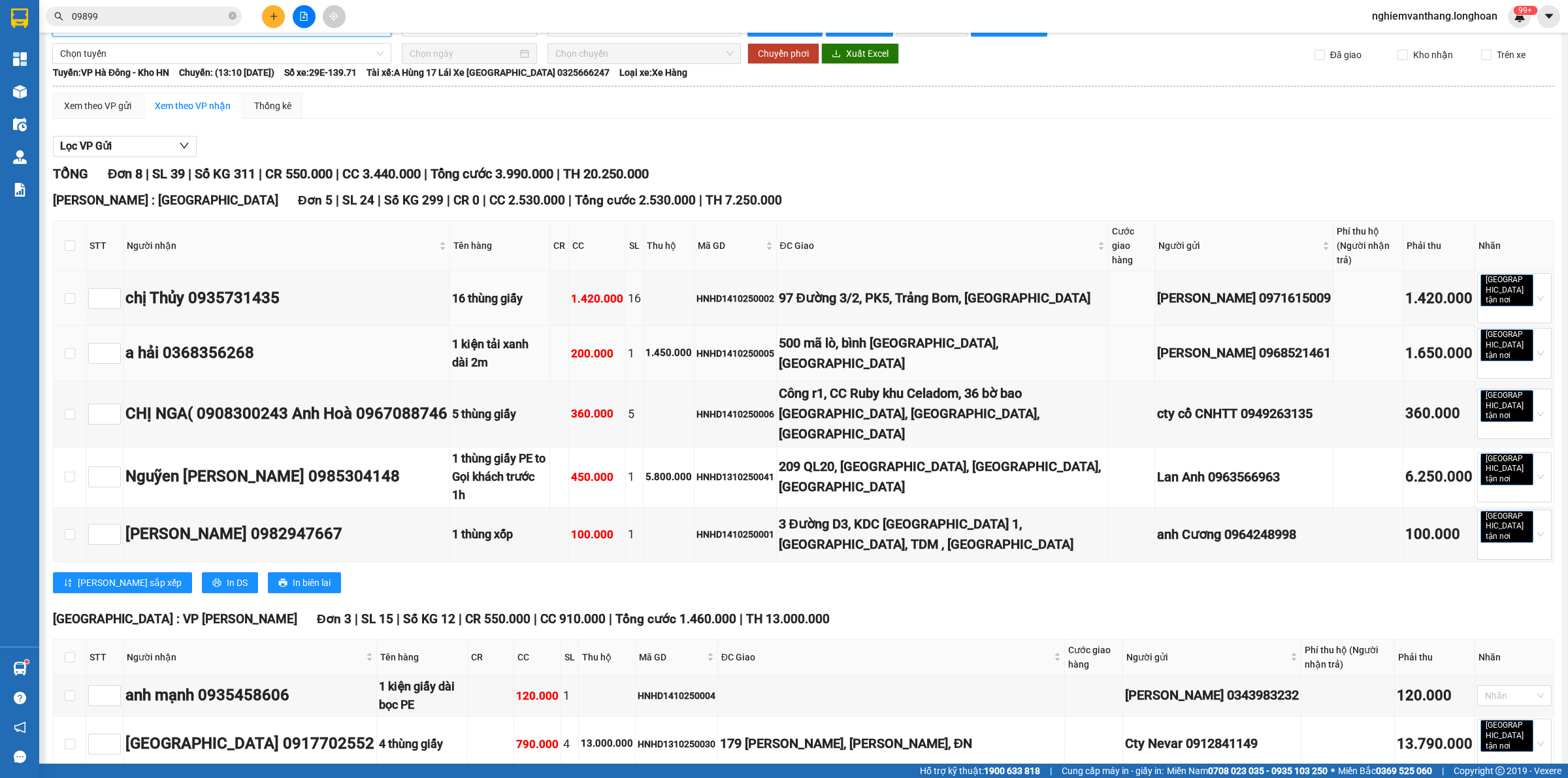
scroll to position [44, 0]
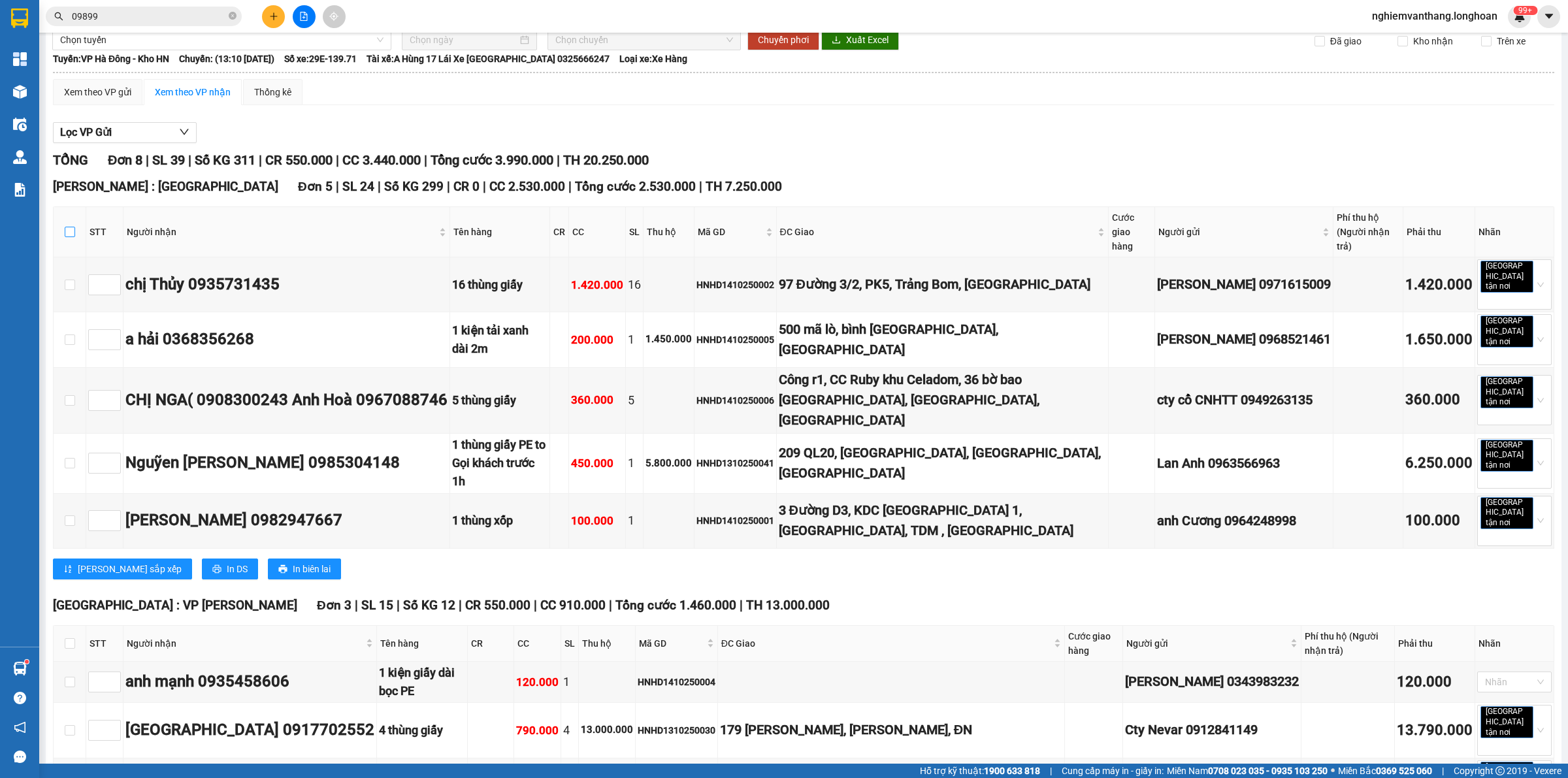
click at [70, 225] on label at bounding box center [69, 231] width 10 height 14
click at [70, 227] on input "checkbox" at bounding box center [69, 231] width 10 height 10
checkbox input "true"
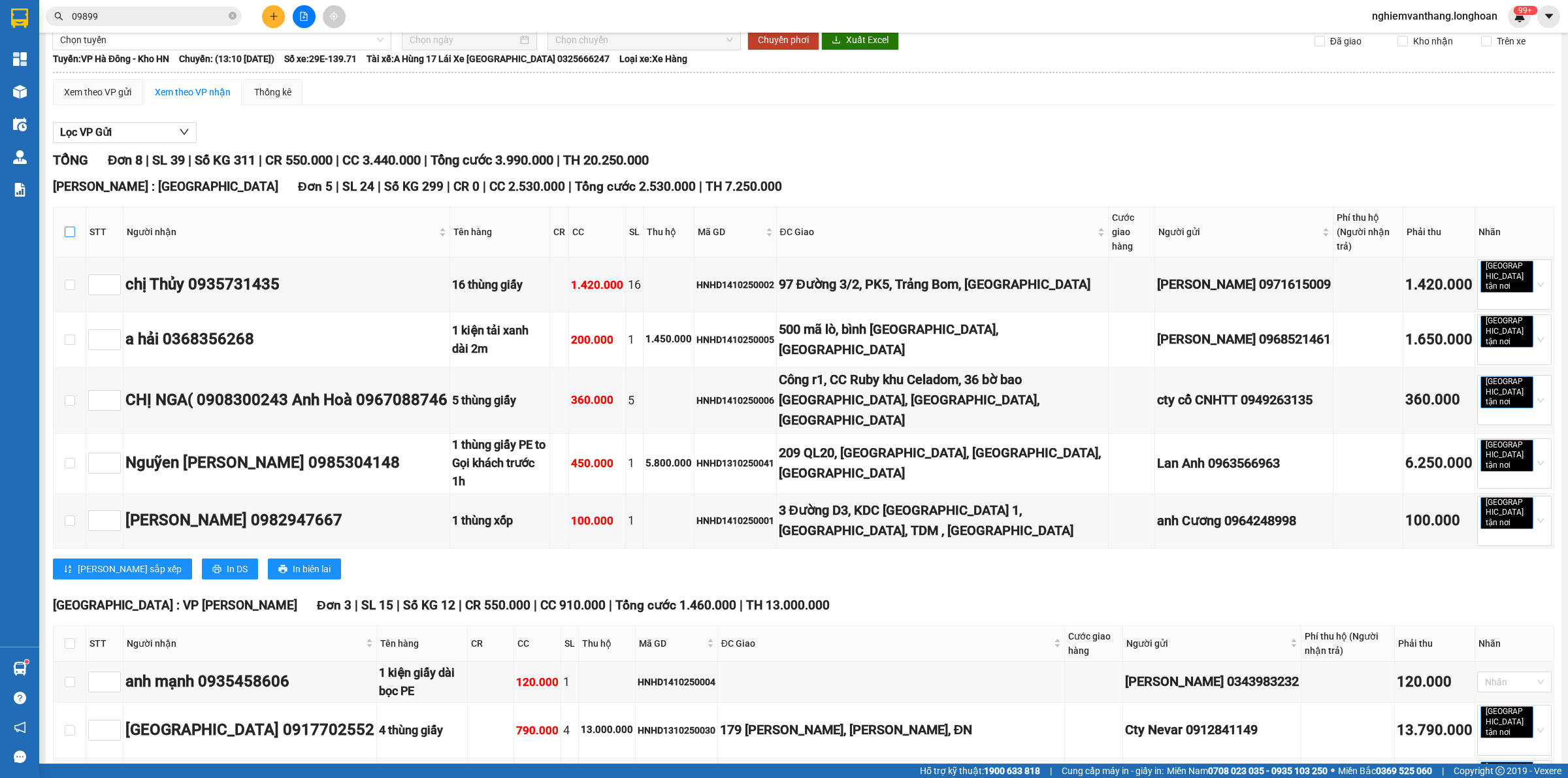
checkbox input "true"
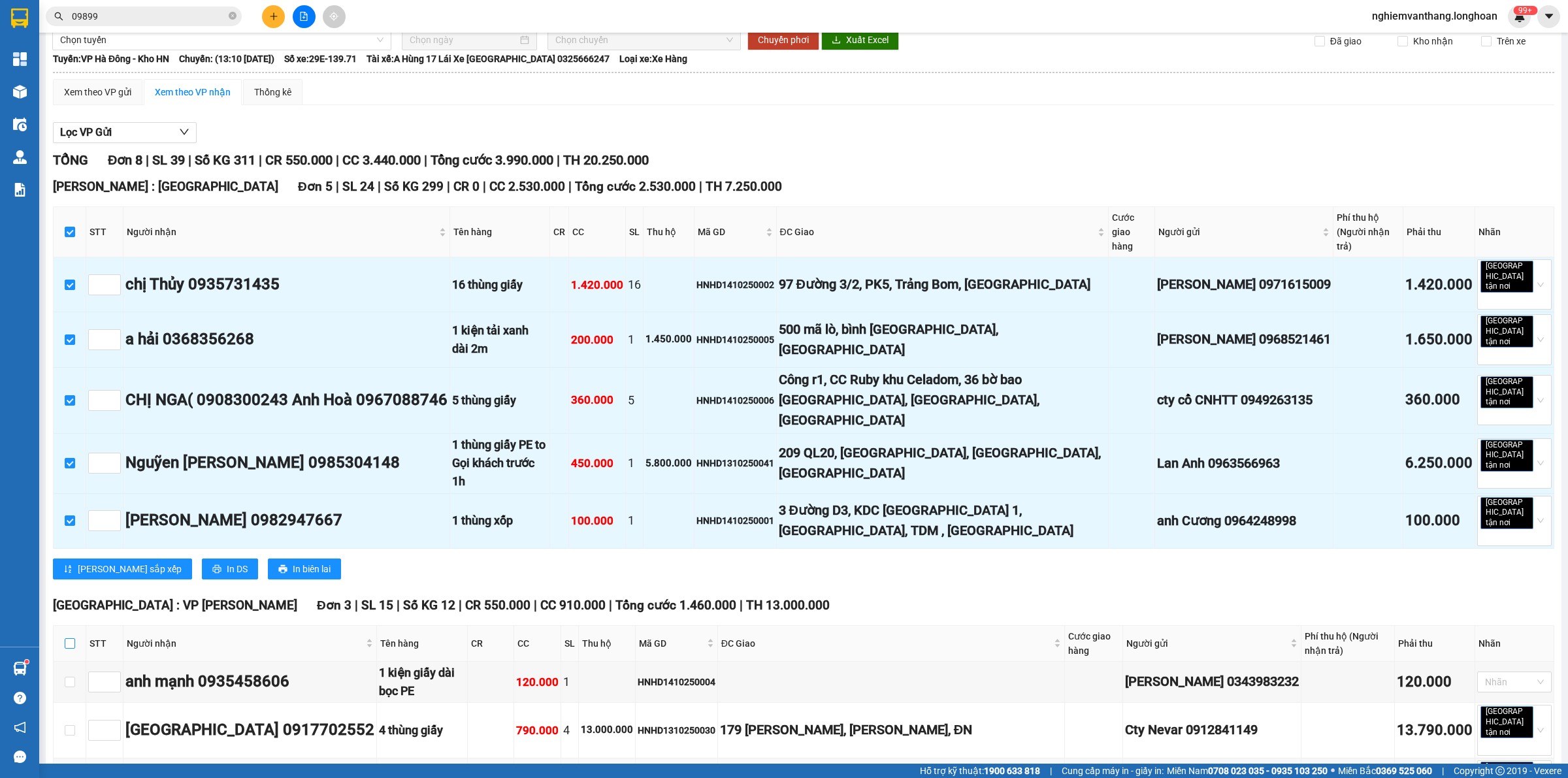
click at [66, 639] on input "checkbox" at bounding box center [69, 643] width 10 height 10
checkbox input "true"
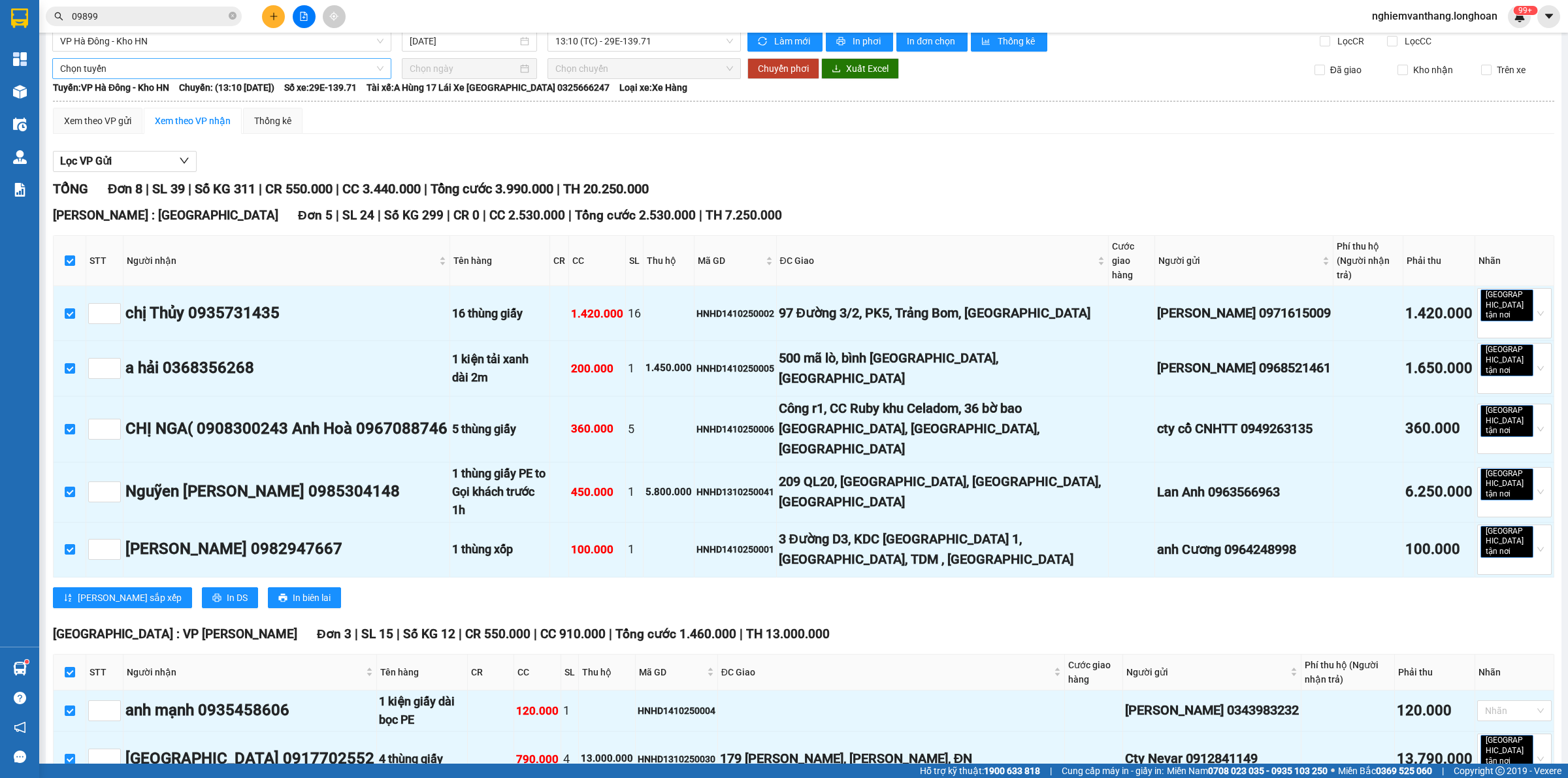
scroll to position [0, 0]
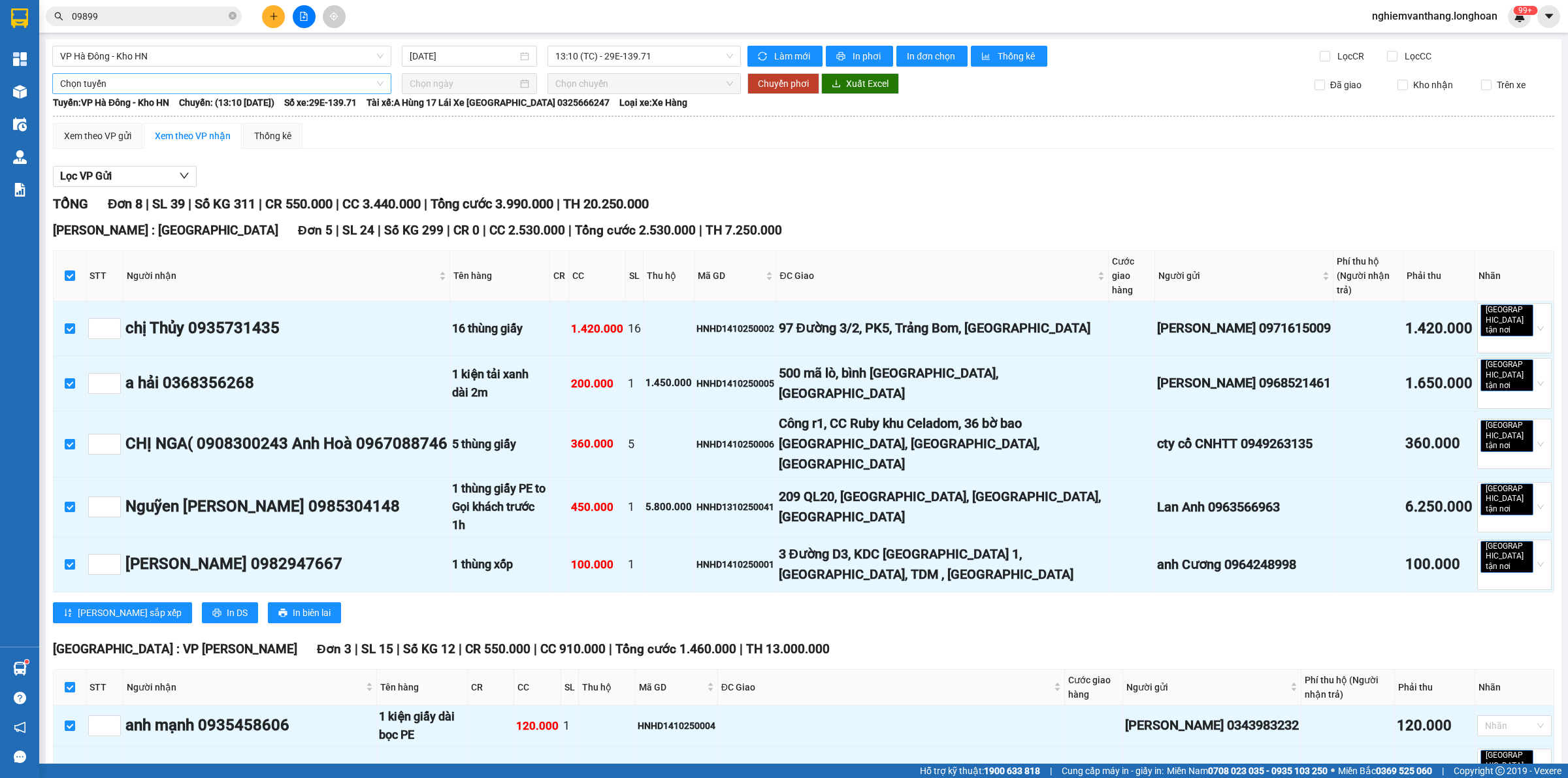
click at [127, 82] on span "Chọn tuyến" at bounding box center [222, 83] width 324 height 20
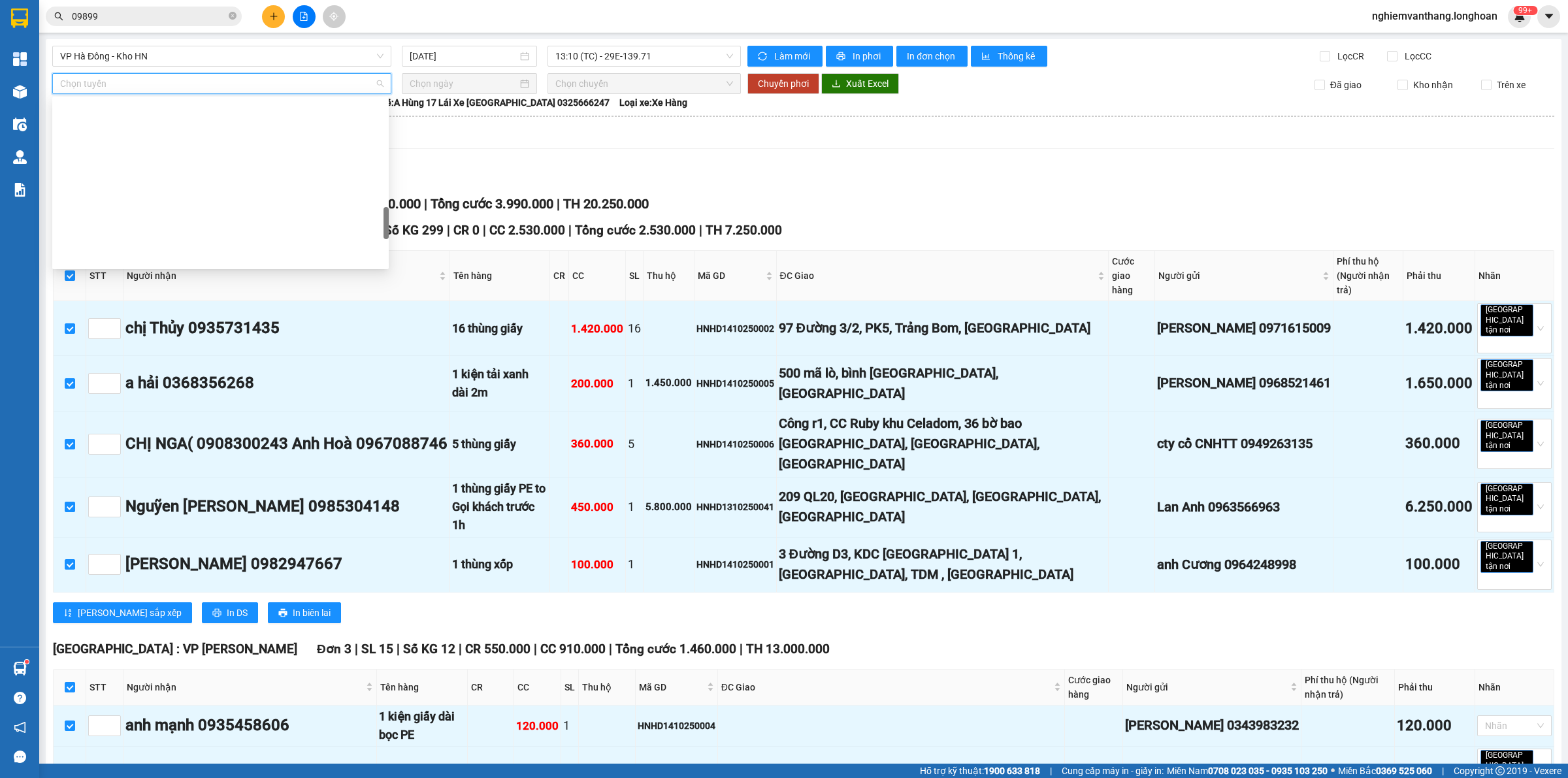
scroll to position [919, 0]
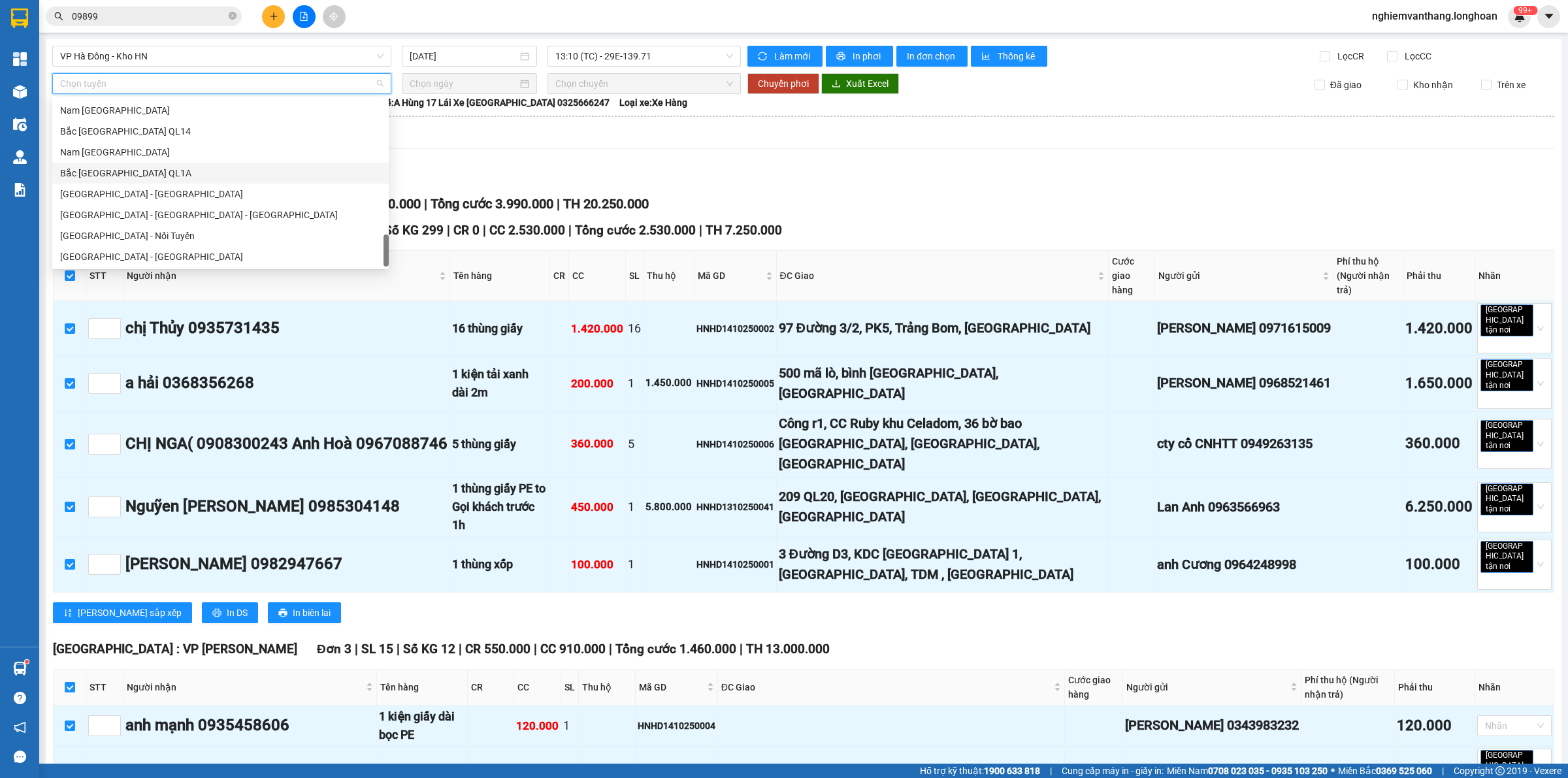
click at [125, 170] on div "Bắc [GEOGRAPHIC_DATA] QL1A" at bounding box center [220, 172] width 321 height 14
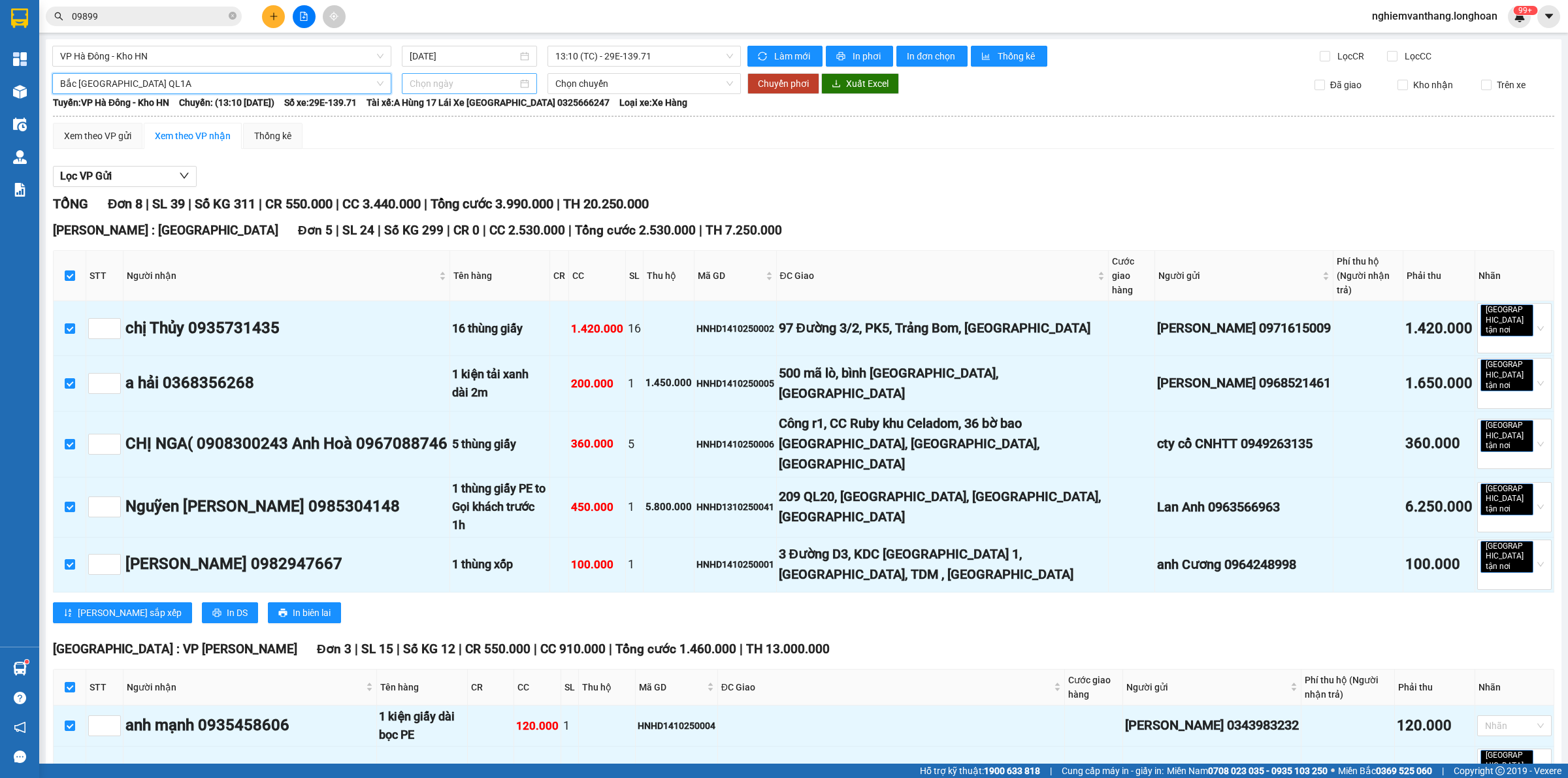
click at [501, 82] on input at bounding box center [463, 83] width 108 height 14
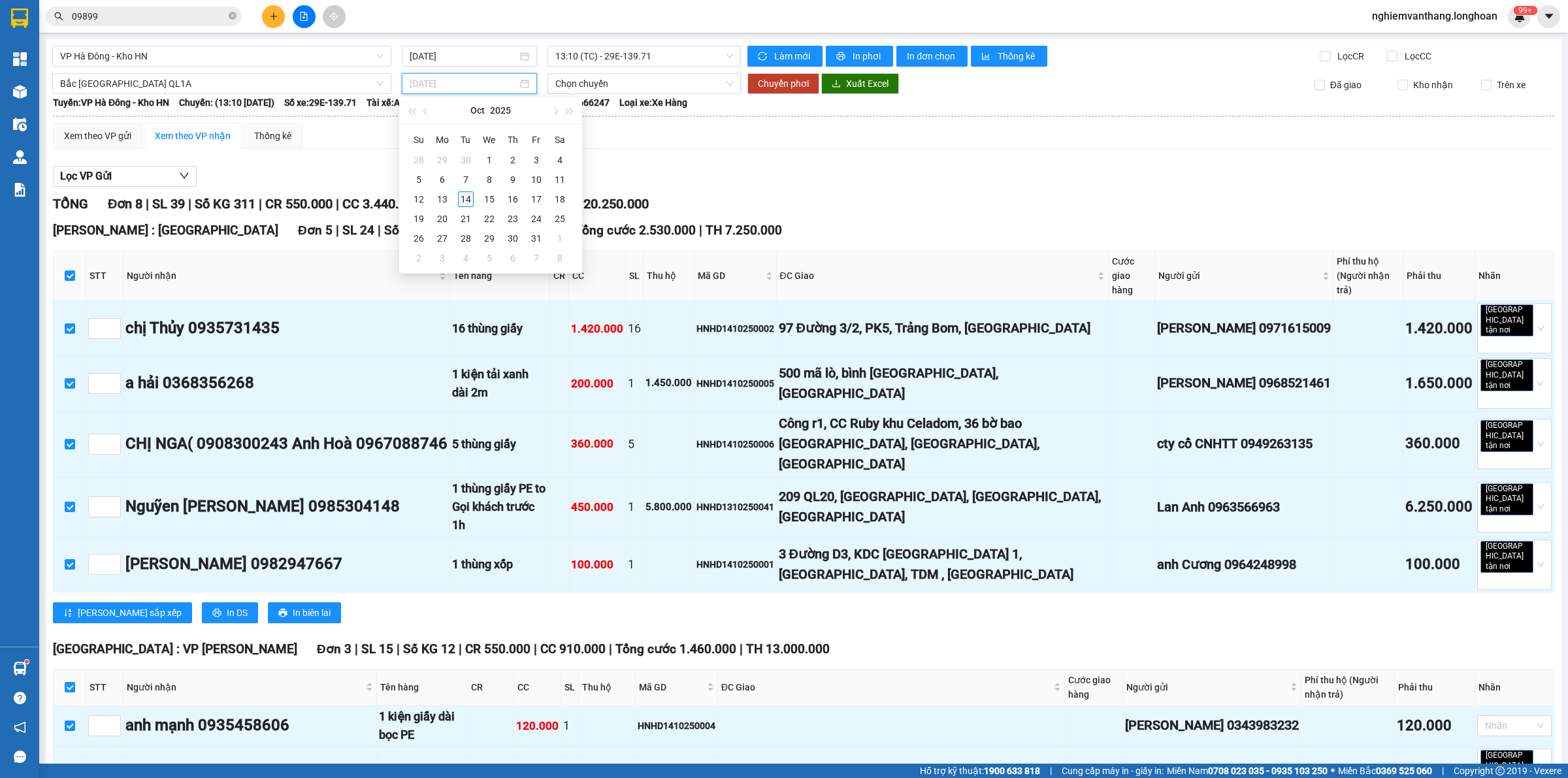
type input "[DATE]"
drag, startPoint x: 471, startPoint y: 202, endPoint x: 683, endPoint y: 135, distance: 222.3
click at [469, 202] on div "14" at bounding box center [465, 199] width 16 height 16
type input "[DATE]"
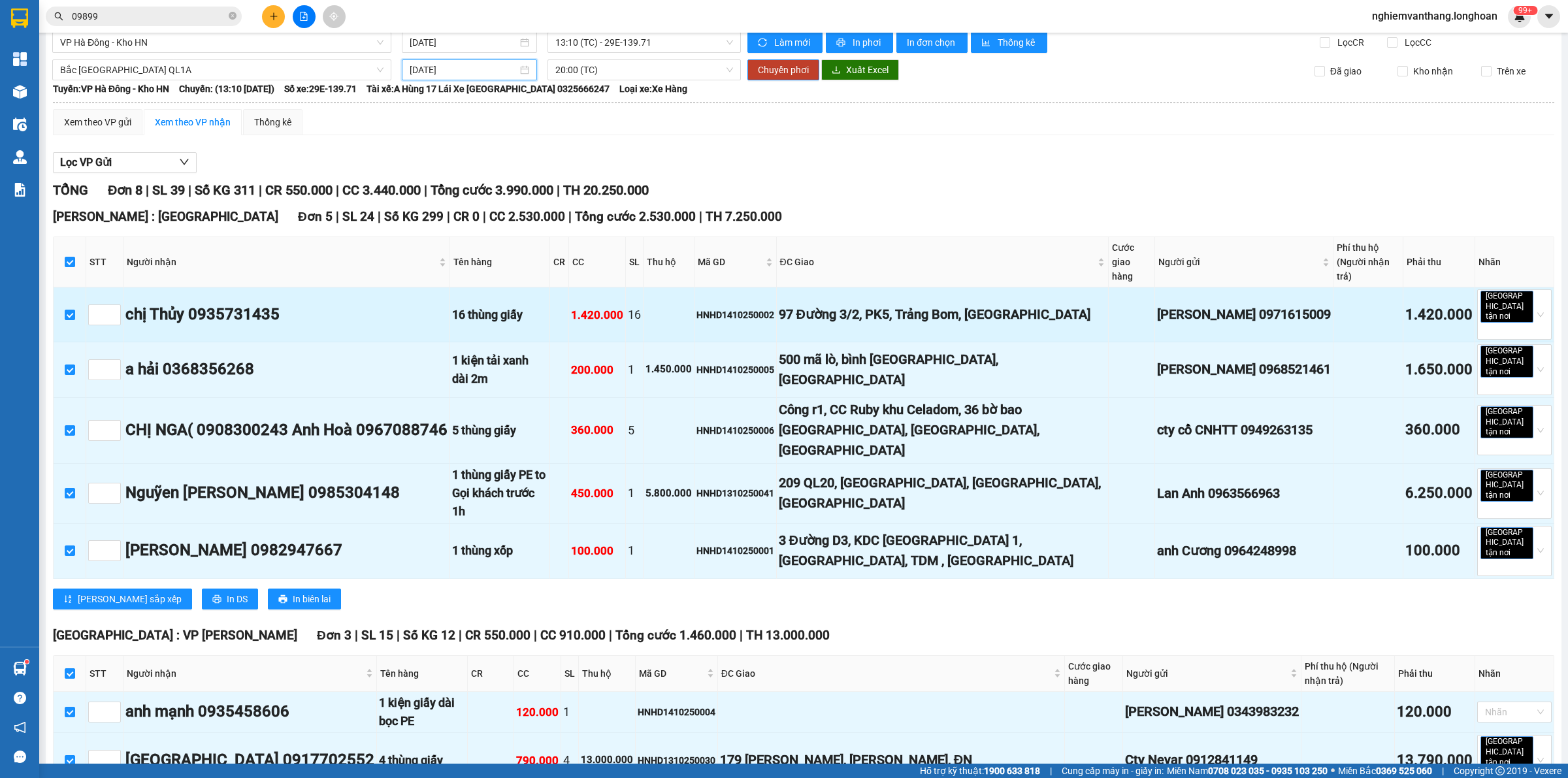
scroll to position [0, 0]
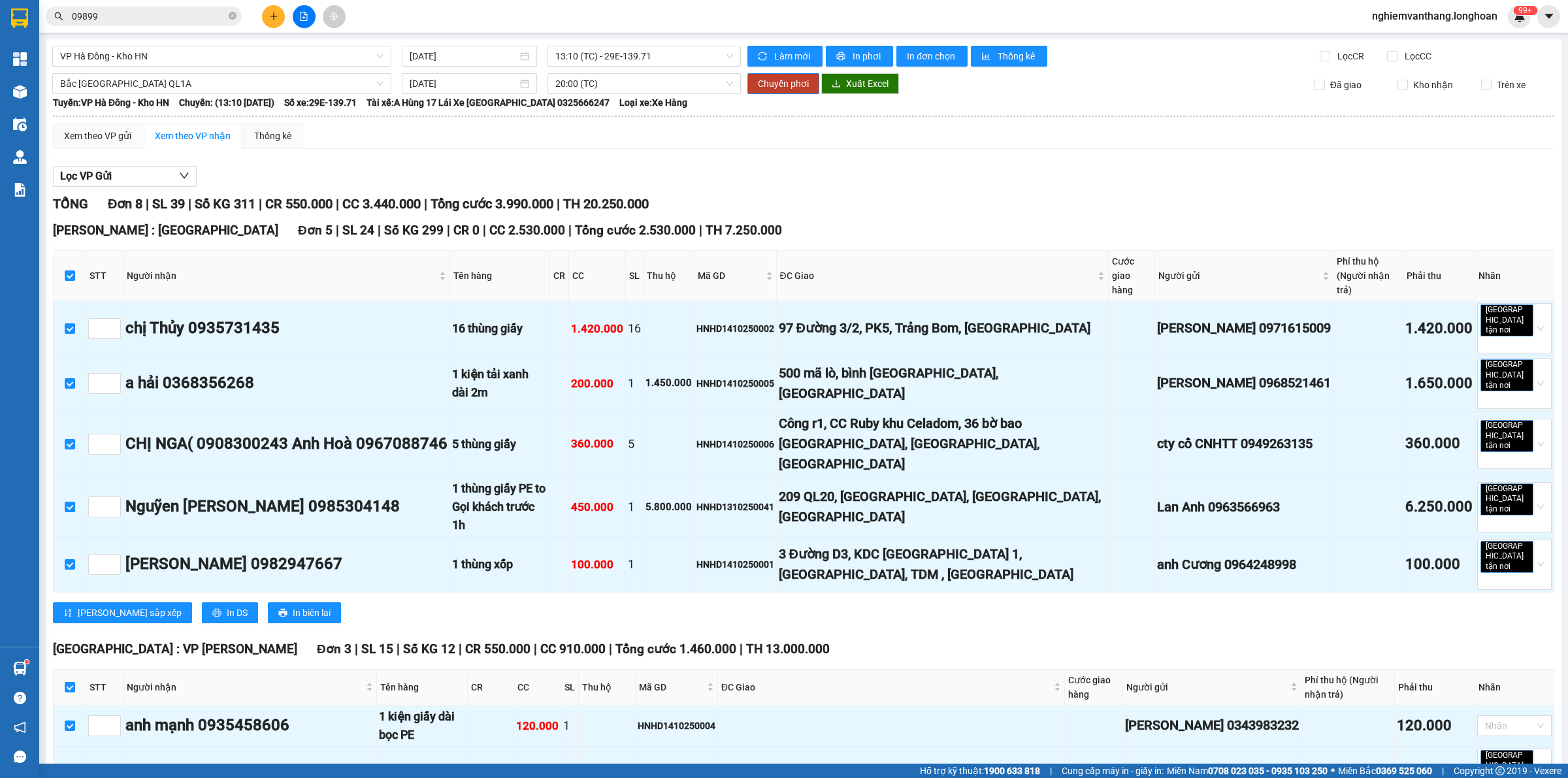
click at [774, 98] on div "Tuyến: VP Hà Đông - Kho HN Chuyến: (13:10 [DATE]) Số xe: 29E-139.71 Tài xế: A H…" at bounding box center [804, 102] width 1502 height 14
click at [795, 85] on span "Chuyển phơi" at bounding box center [784, 83] width 51 height 14
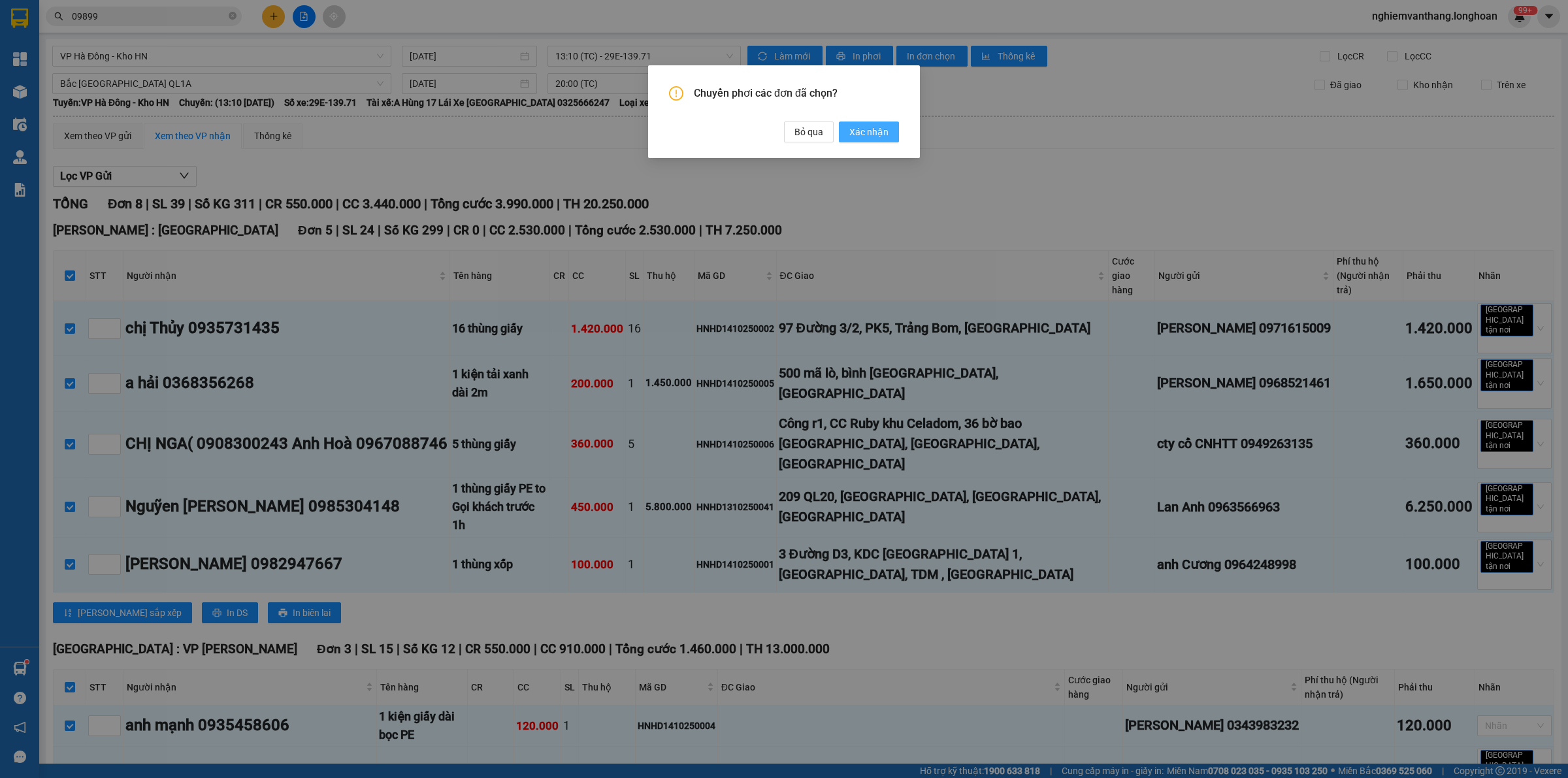
click at [860, 129] on span "Xác nhận" at bounding box center [869, 131] width 39 height 14
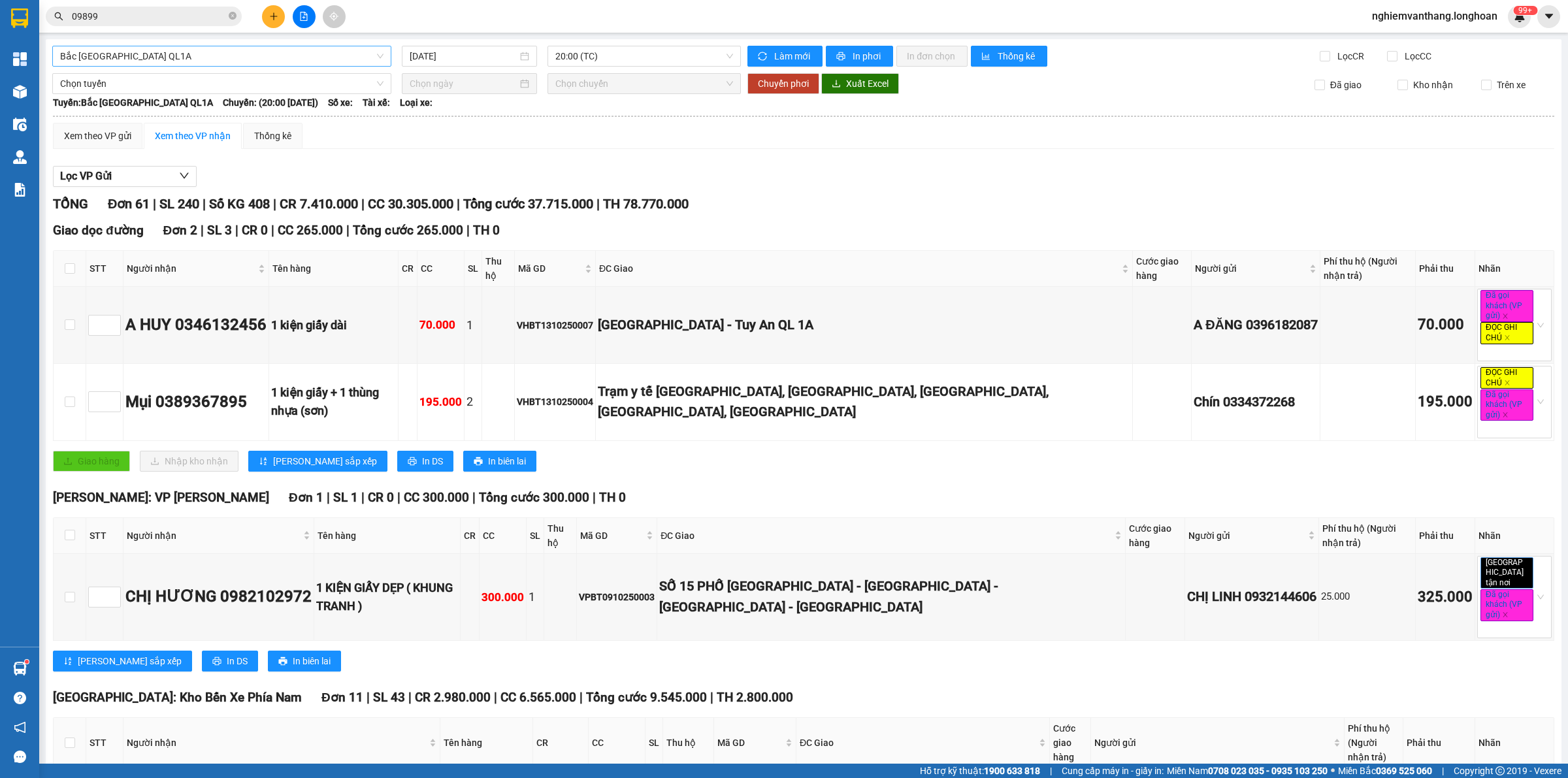
click at [220, 60] on span "Bắc [GEOGRAPHIC_DATA] QL1A" at bounding box center [222, 56] width 324 height 20
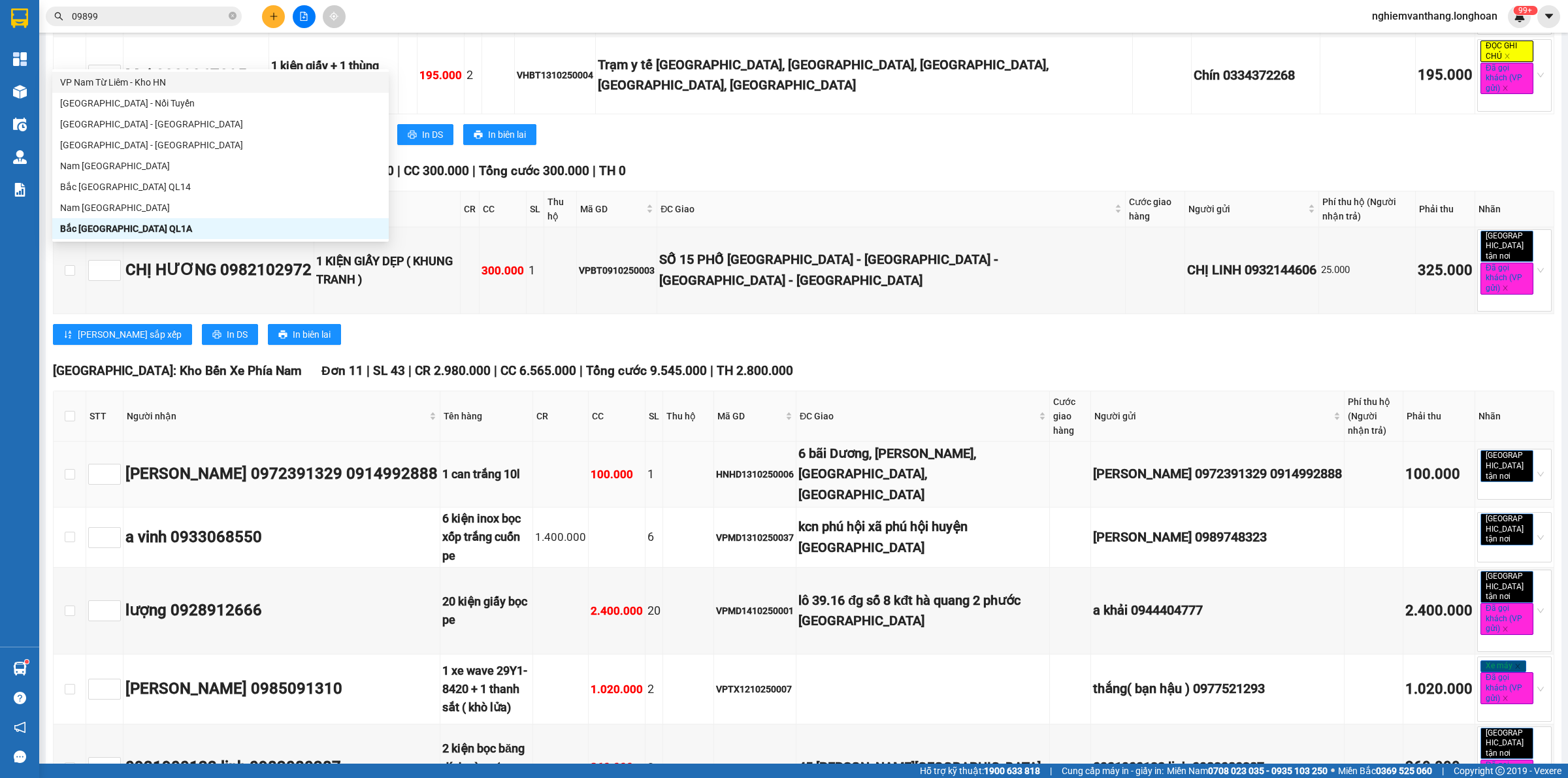
scroll to position [408, 0]
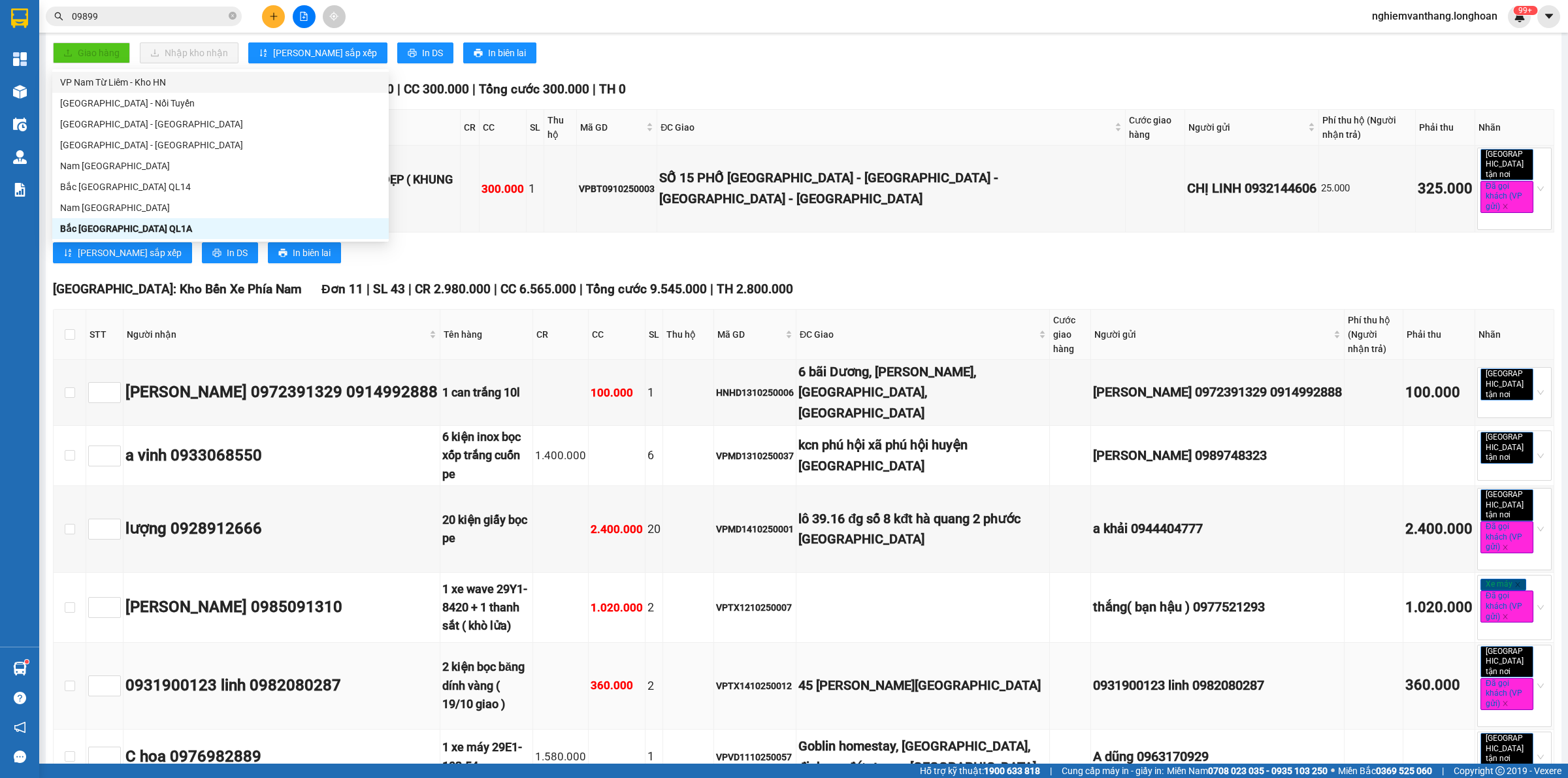
click at [1094, 328] on span "Người gửi" at bounding box center [1212, 334] width 237 height 14
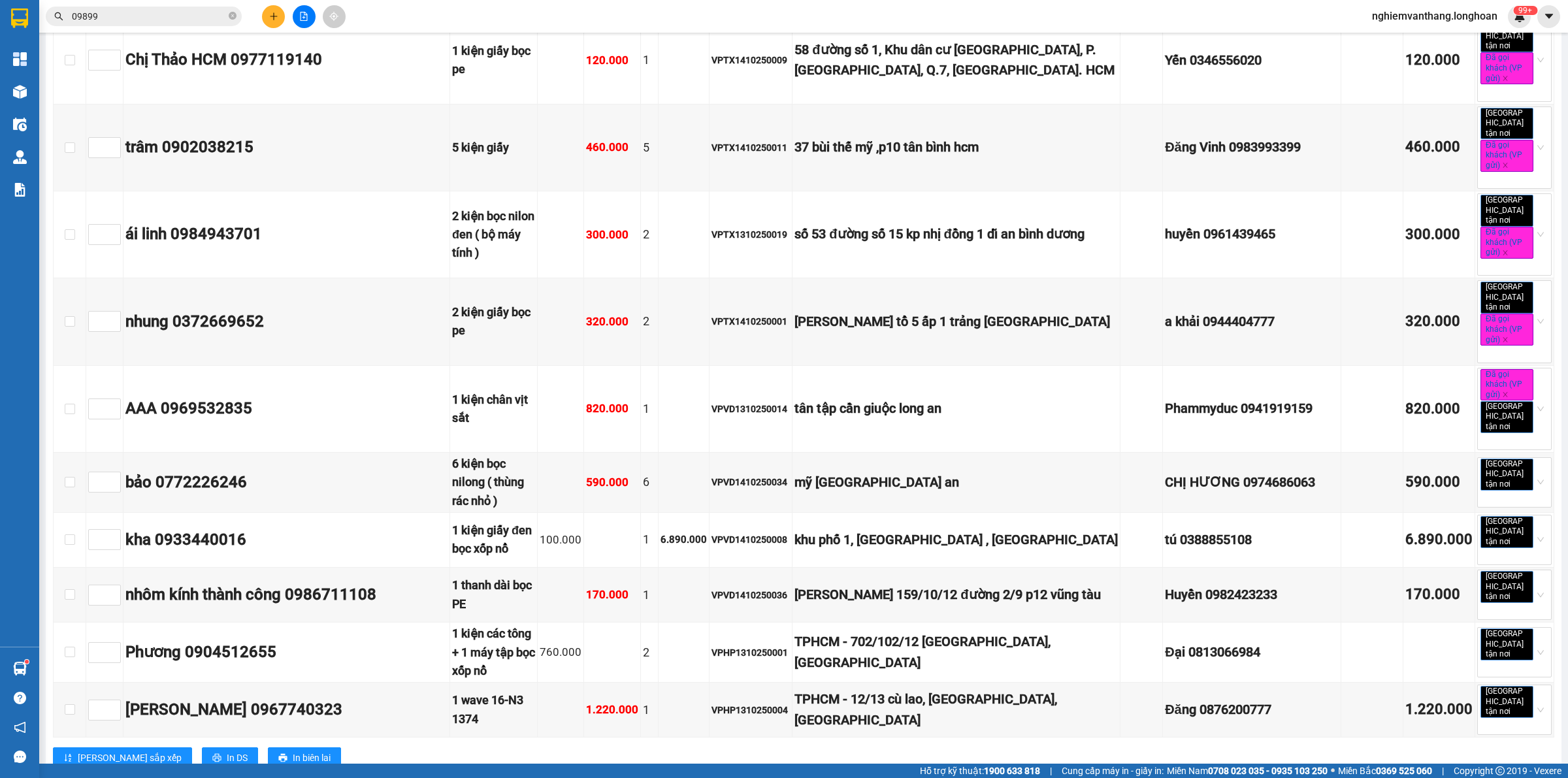
scroll to position [3676, 0]
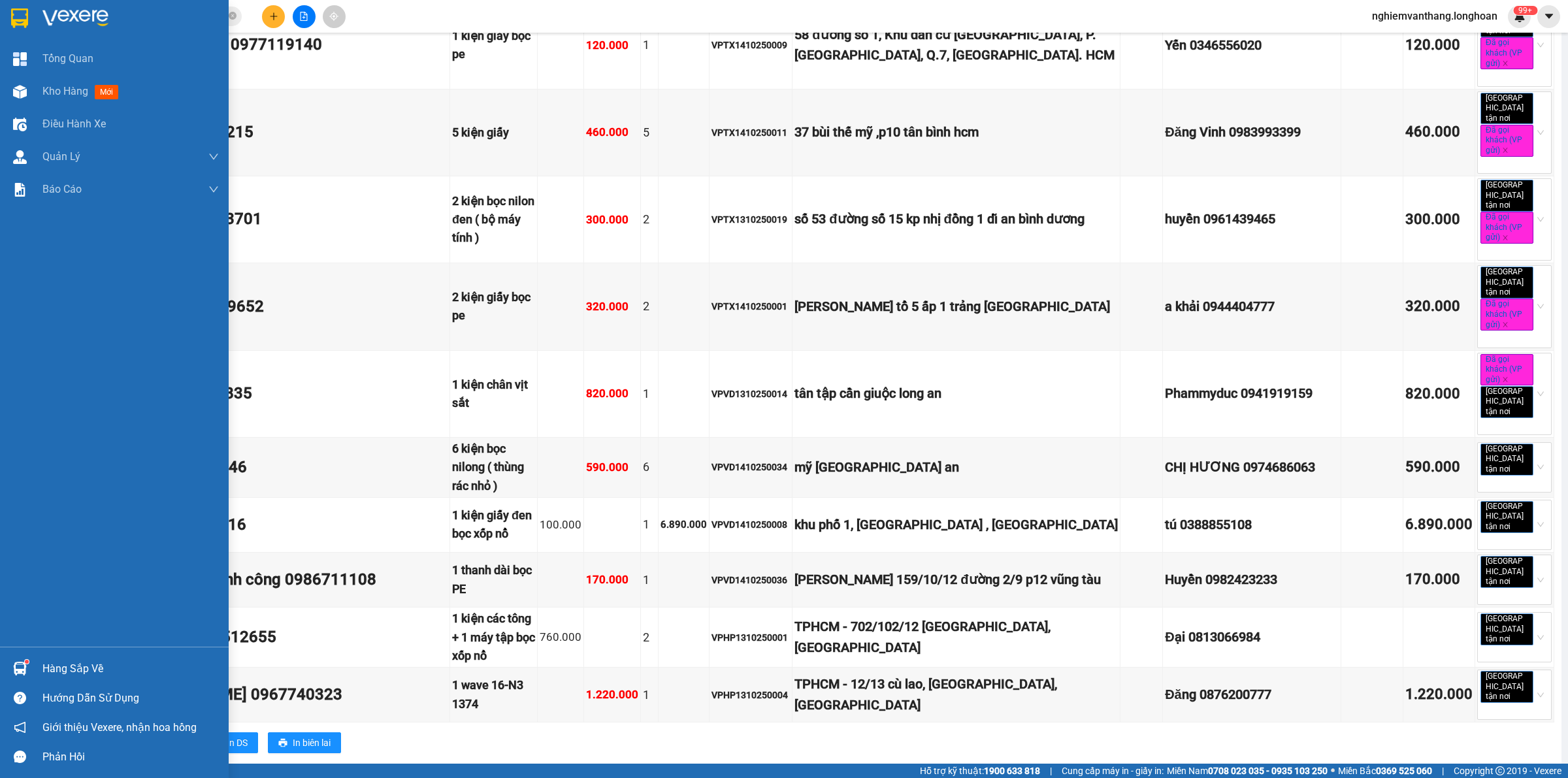
click at [0, 22] on div at bounding box center [114, 21] width 228 height 42
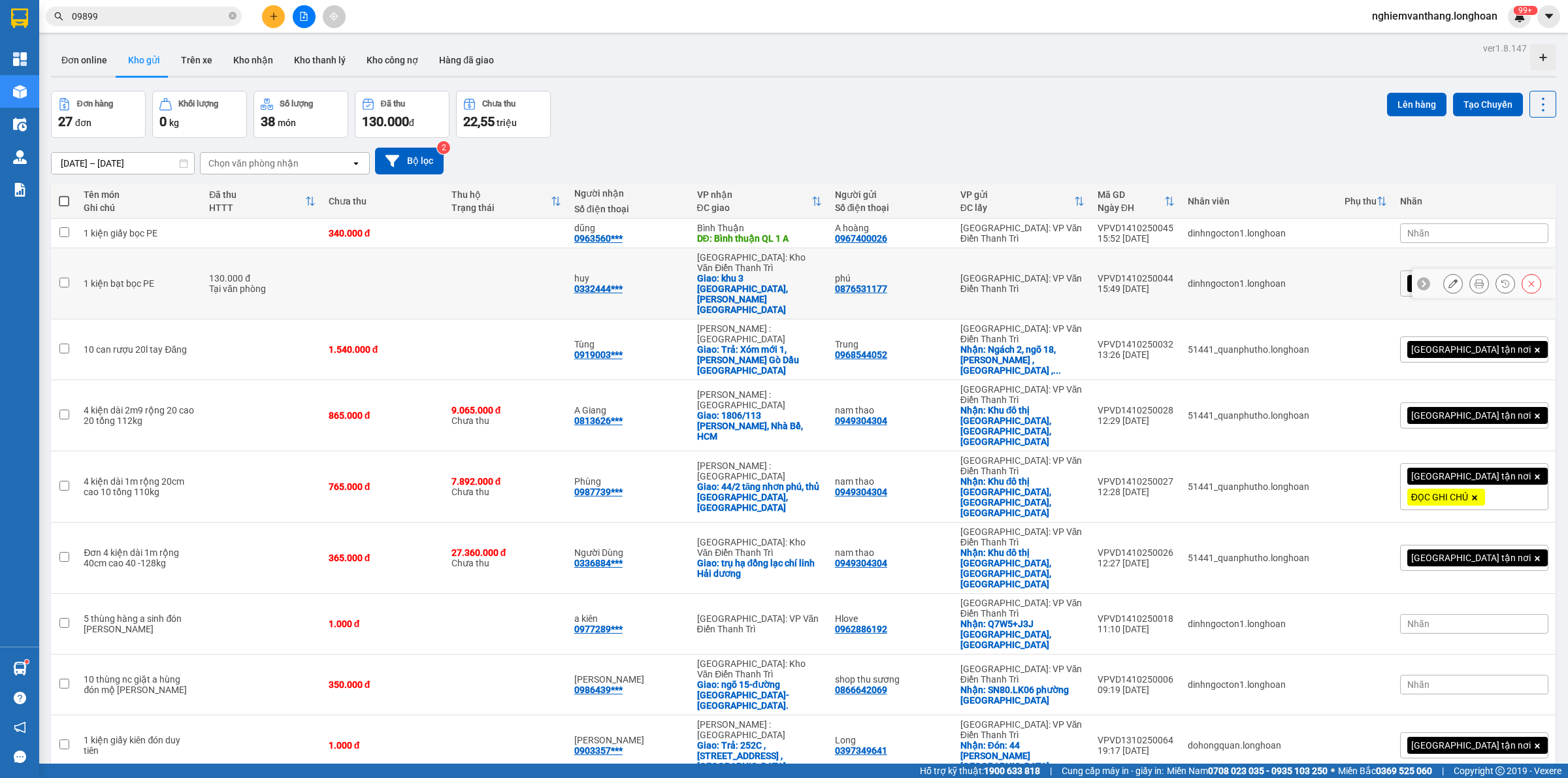
click at [253, 273] on div "130.000 đ" at bounding box center [261, 278] width 106 height 10
checkbox input "true"
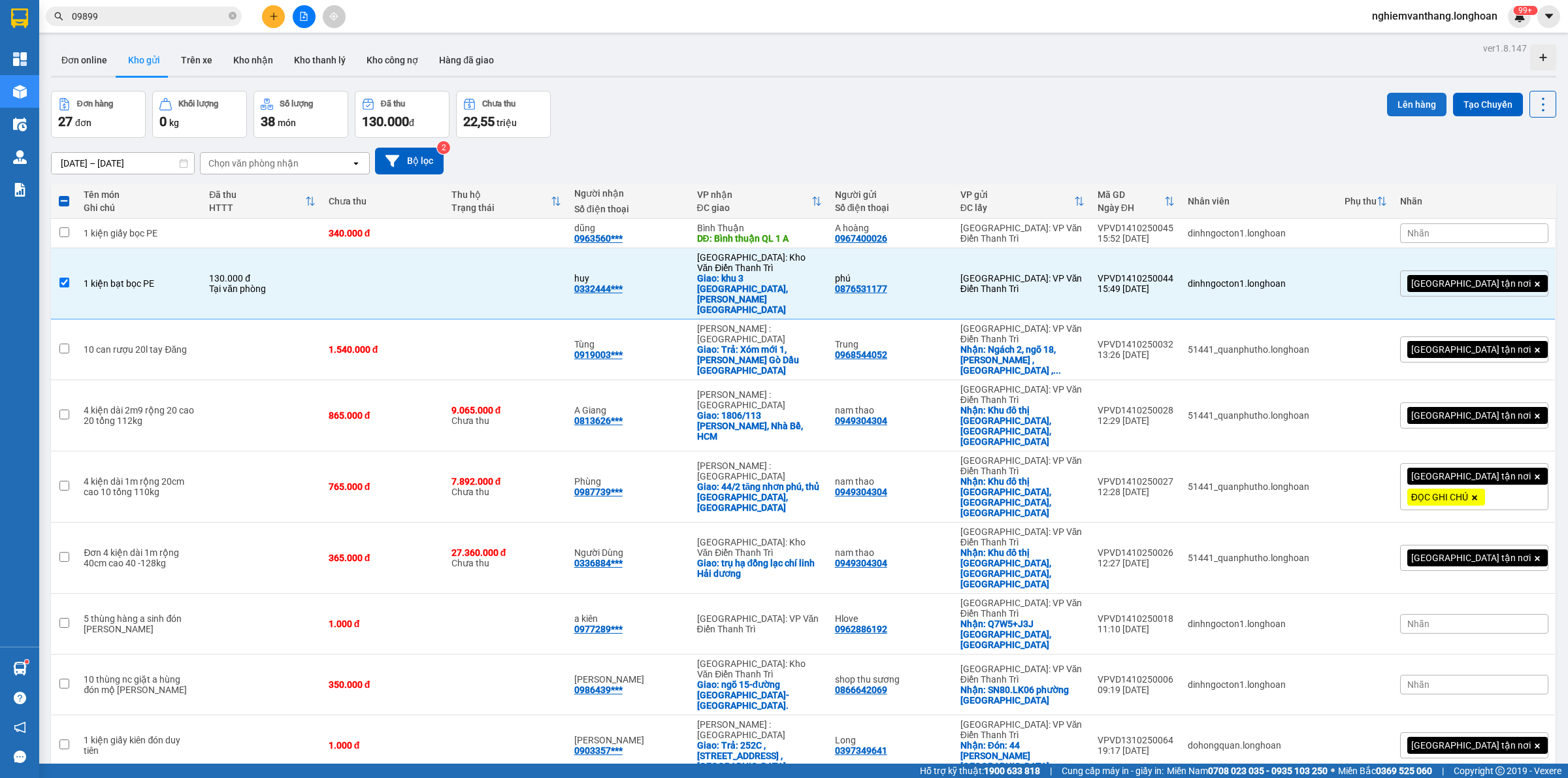
click at [1392, 111] on button "Lên hàng" at bounding box center [1417, 104] width 60 height 23
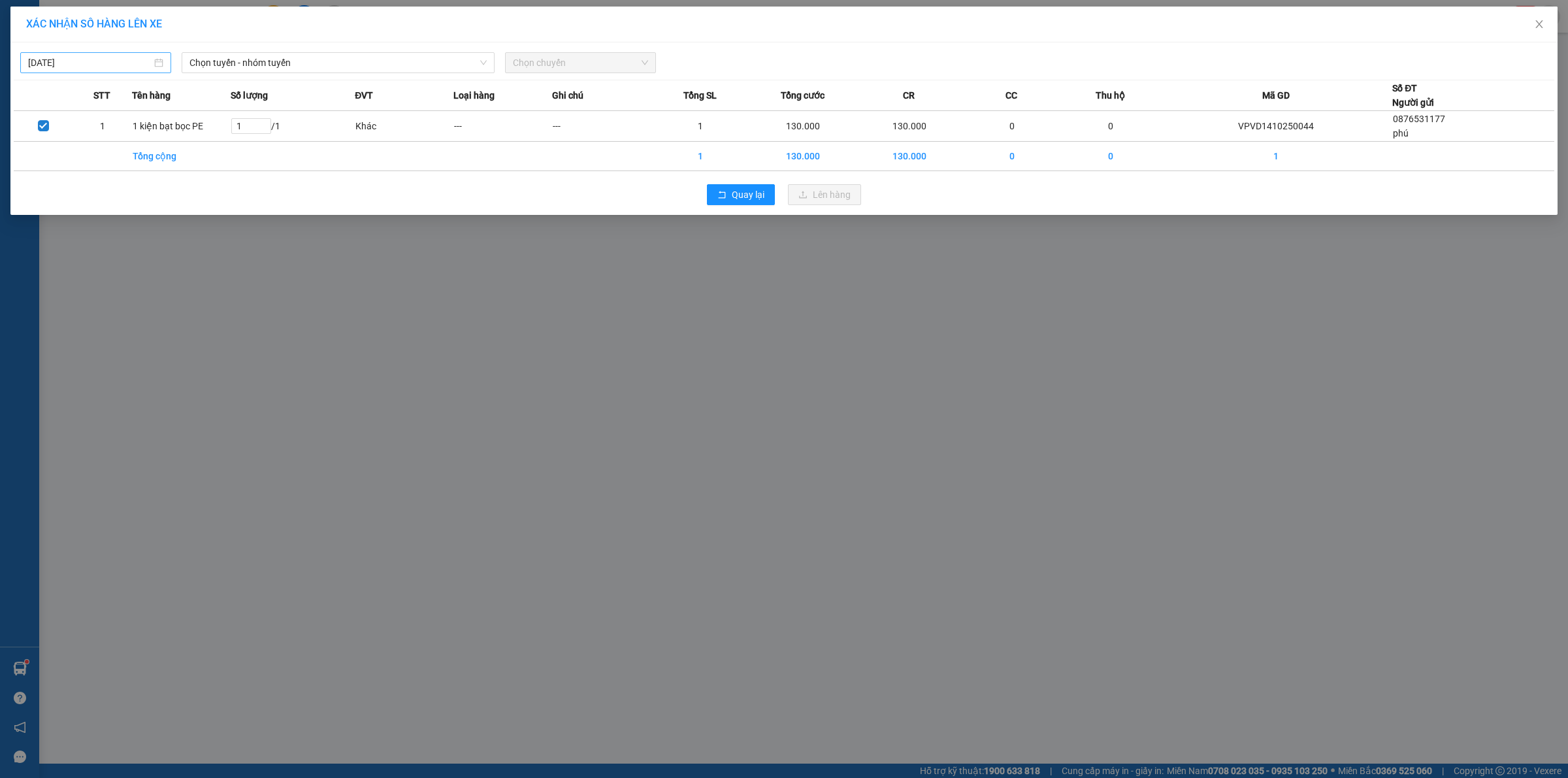
click at [120, 66] on input "[DATE]" at bounding box center [90, 62] width 124 height 14
click at [107, 181] on div "15" at bounding box center [110, 178] width 16 height 16
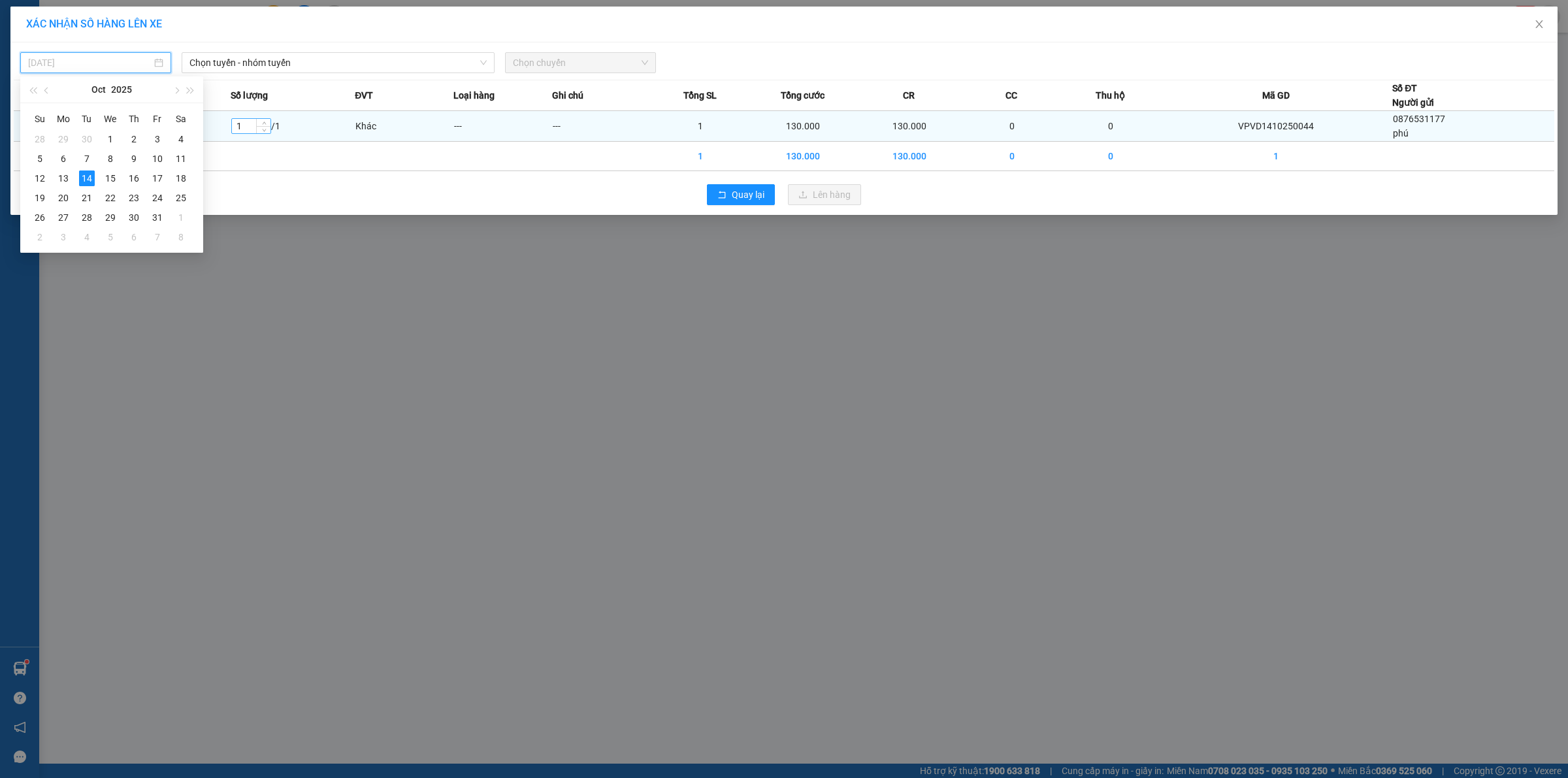
type input "[DATE]"
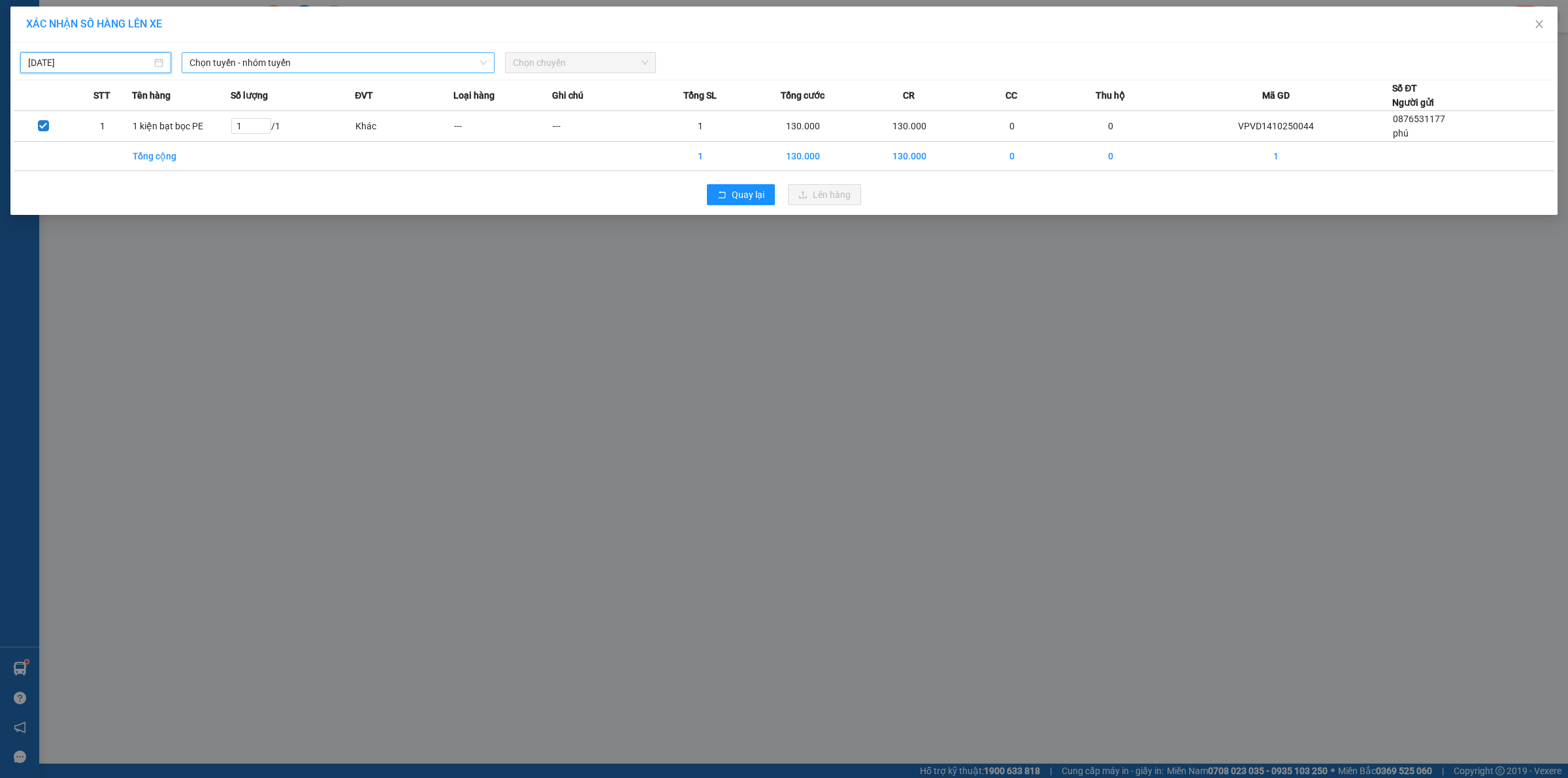
click at [278, 60] on span "Chọn tuyến - nhóm tuyến" at bounding box center [338, 63] width 298 height 20
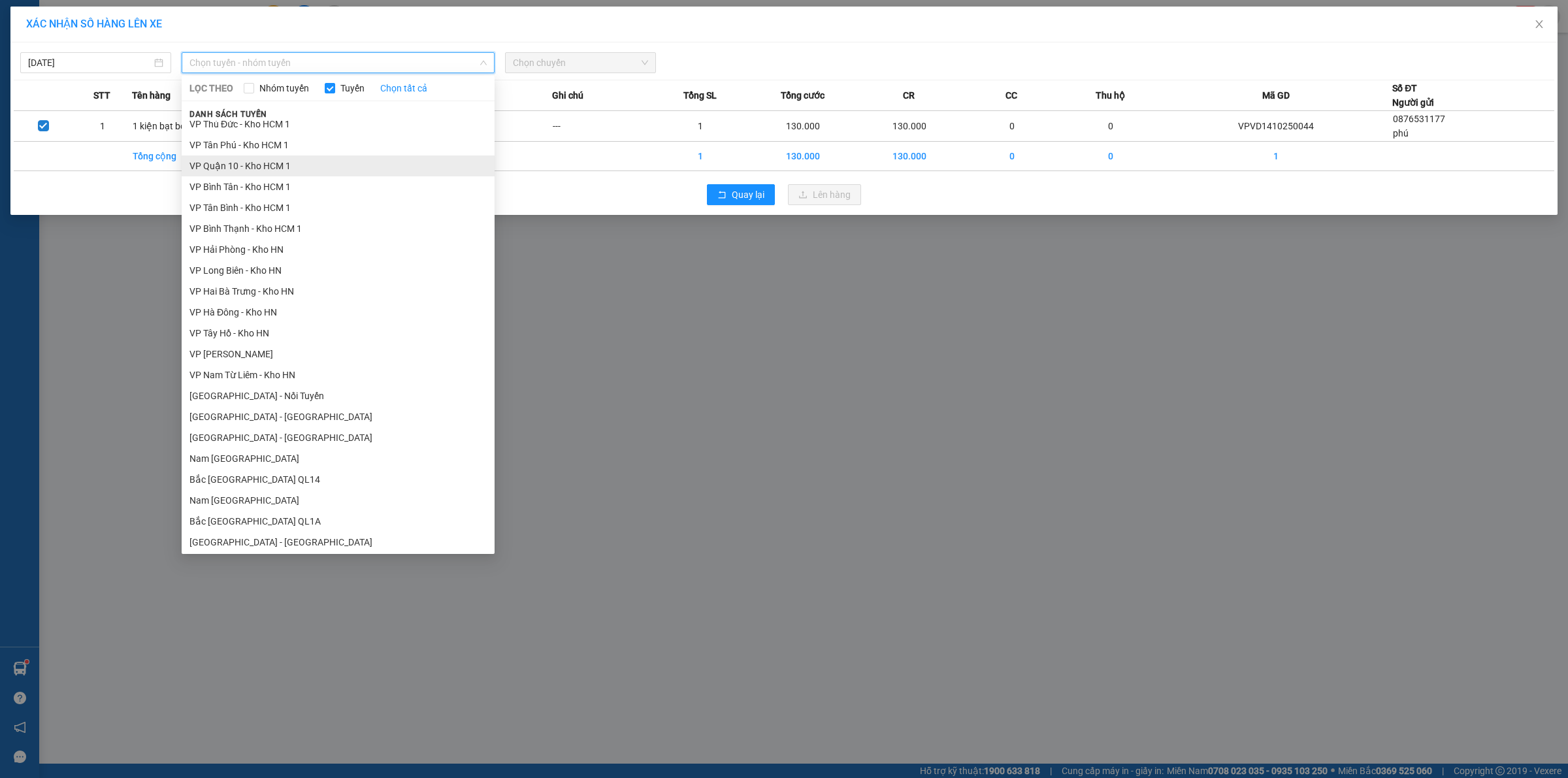
scroll to position [491, 0]
click at [313, 164] on li "[GEOGRAPHIC_DATA] - Các tỉnh miền Bắc" at bounding box center [338, 164] width 313 height 21
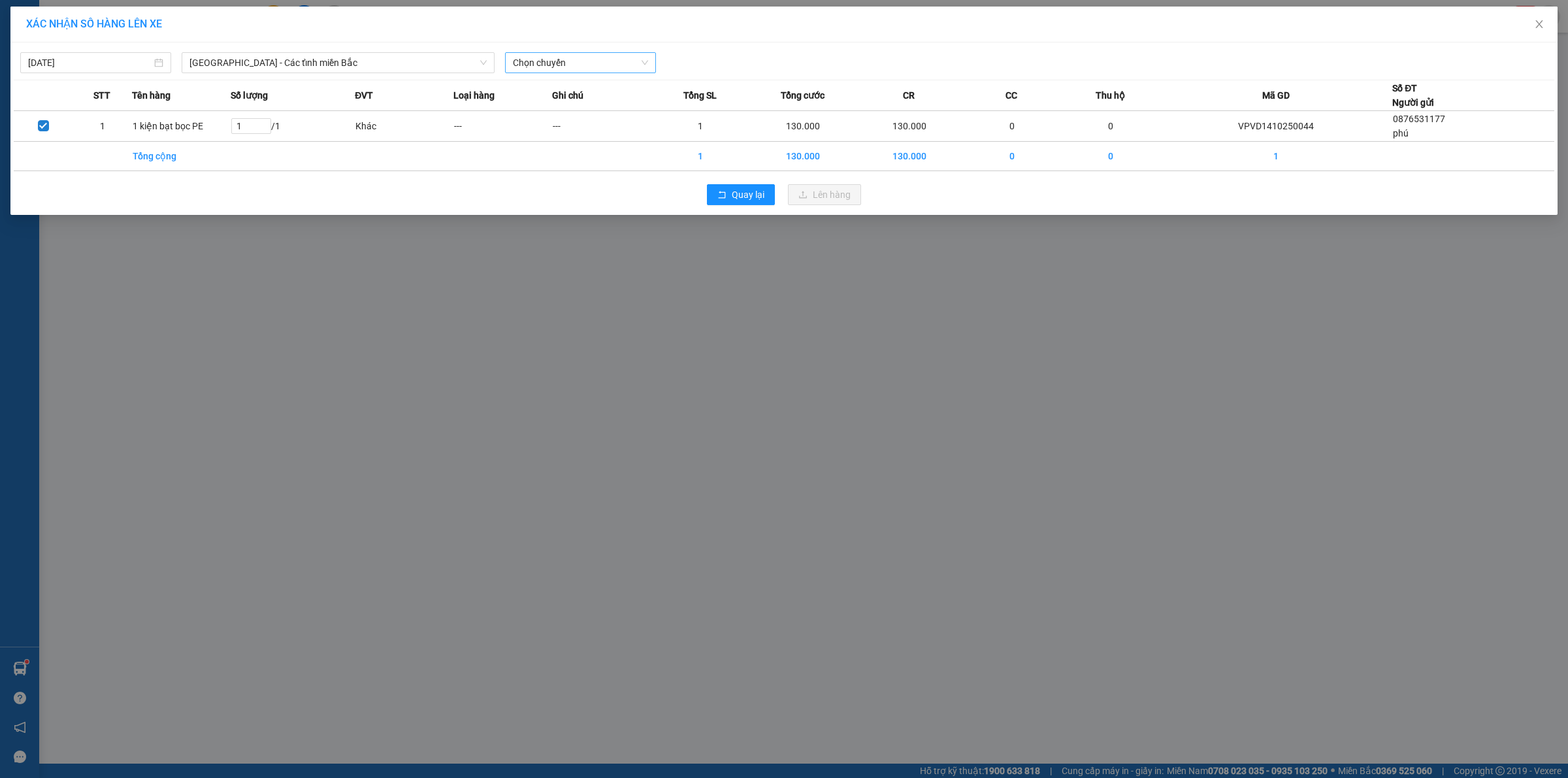
drag, startPoint x: 539, startPoint y: 81, endPoint x: 546, endPoint y: 66, distance: 16.6
click at [544, 69] on div "[DATE] [GEOGRAPHIC_DATA] - Các tỉnh miền Bắc LỌC THEO Nhóm tuyến Tuyến Chọn tất…" at bounding box center [784, 128] width 1547 height 172
click at [547, 66] on span "Chọn chuyến" at bounding box center [580, 63] width 135 height 20
click at [553, 113] on div "08:00 (TC)" at bounding box center [564, 110] width 102 height 14
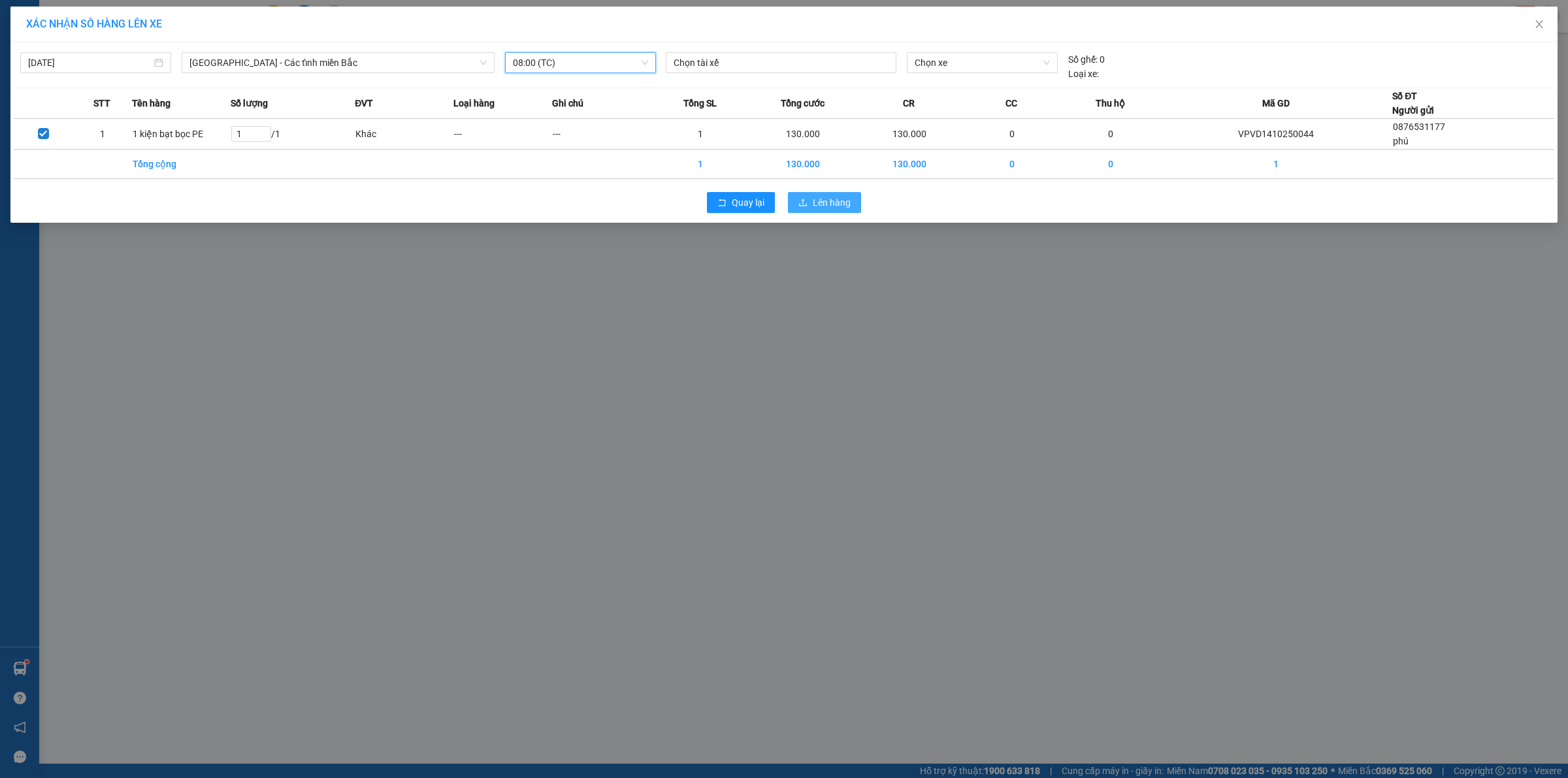
click at [828, 196] on span "Lên hàng" at bounding box center [831, 202] width 37 height 14
